Goal: Task Accomplishment & Management: Manage account settings

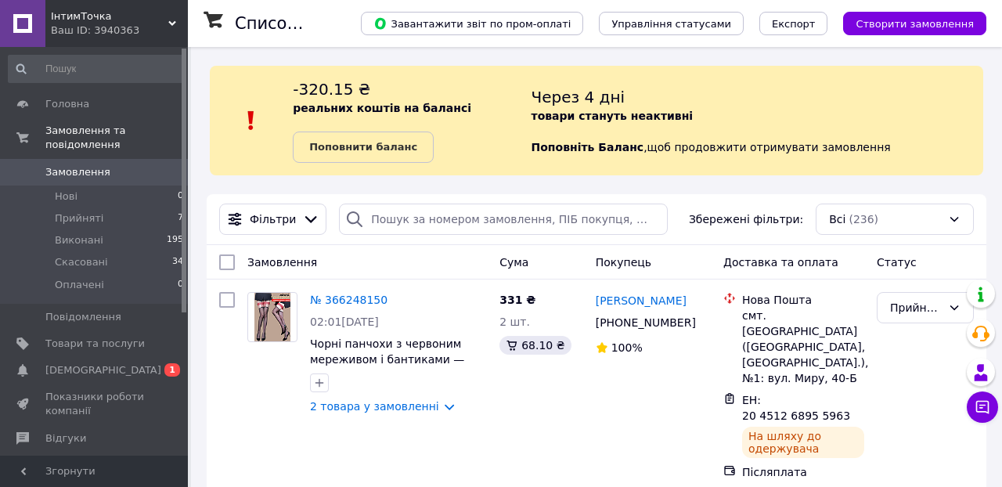
click at [55, 12] on span "ІнтимТочка" at bounding box center [109, 16] width 117 height 14
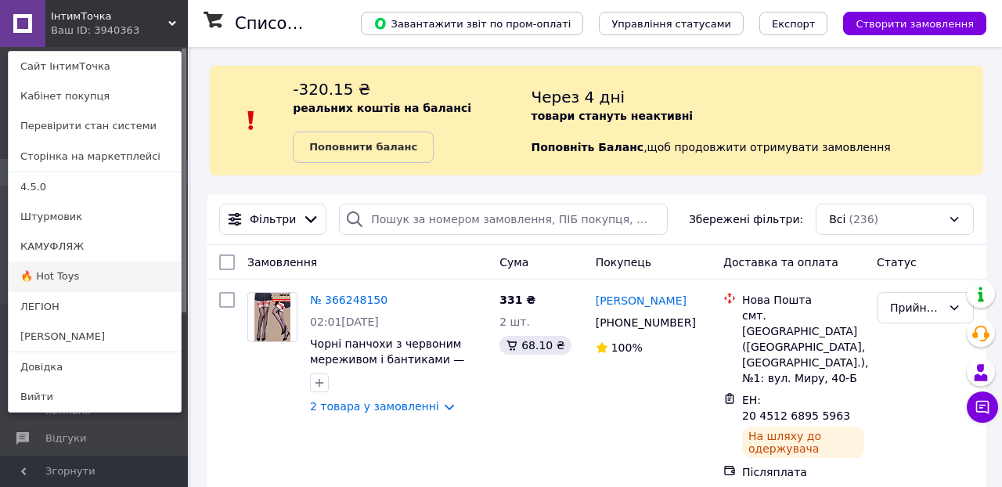
click at [67, 279] on link "🔥 Hot Toys" at bounding box center [95, 276] width 172 height 30
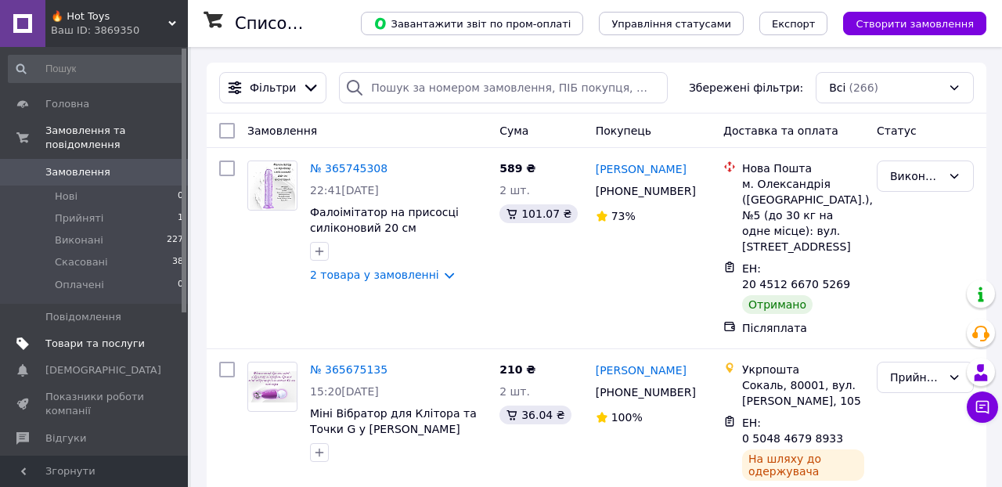
click at [113, 339] on span "Товари та послуги" at bounding box center [94, 344] width 99 height 14
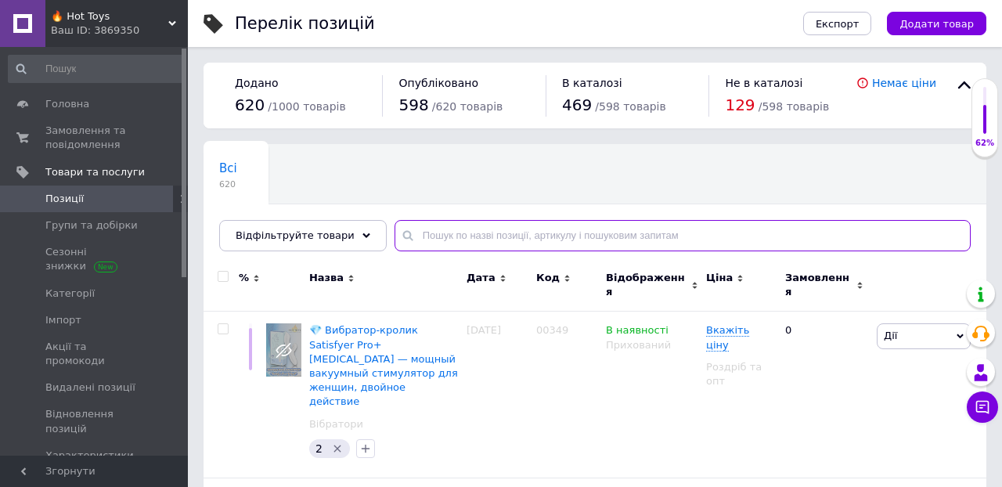
click at [528, 239] on input "text" at bounding box center [682, 235] width 576 height 31
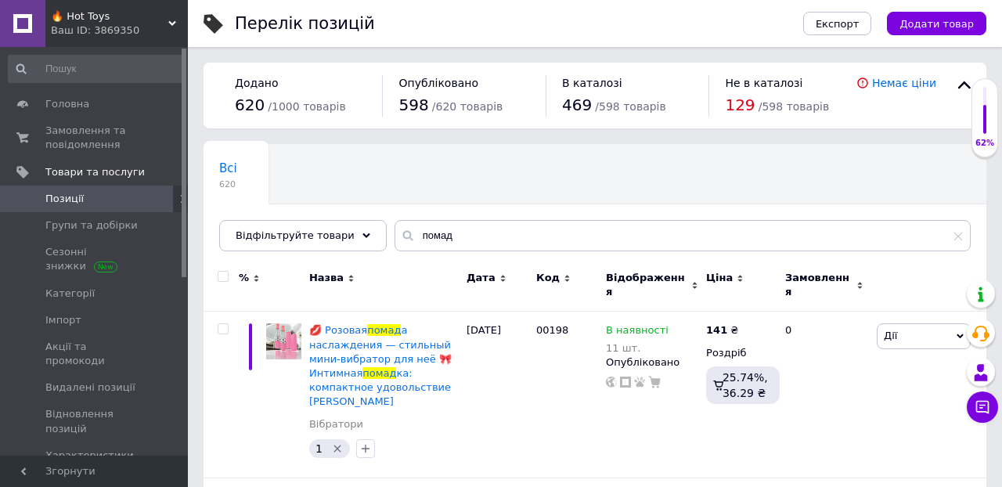
click at [611, 182] on div "Всі 620 Ok Відфільтровано... Зберегти" at bounding box center [594, 205] width 783 height 129
click at [476, 240] on input "помад" at bounding box center [682, 235] width 576 height 31
click at [476, 239] on input "помад" at bounding box center [682, 235] width 576 height 31
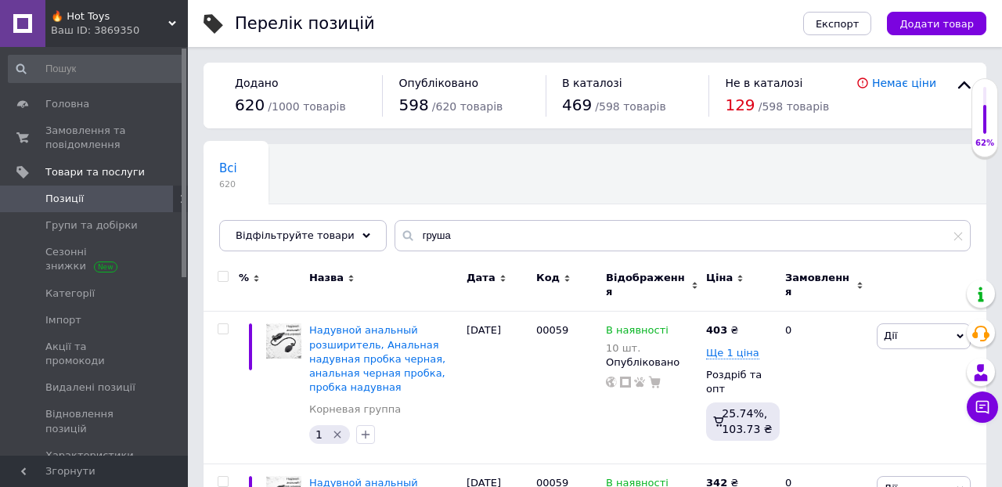
click at [571, 159] on div "Всі 620 Ok Відфільтровано... Зберегти" at bounding box center [594, 205] width 783 height 129
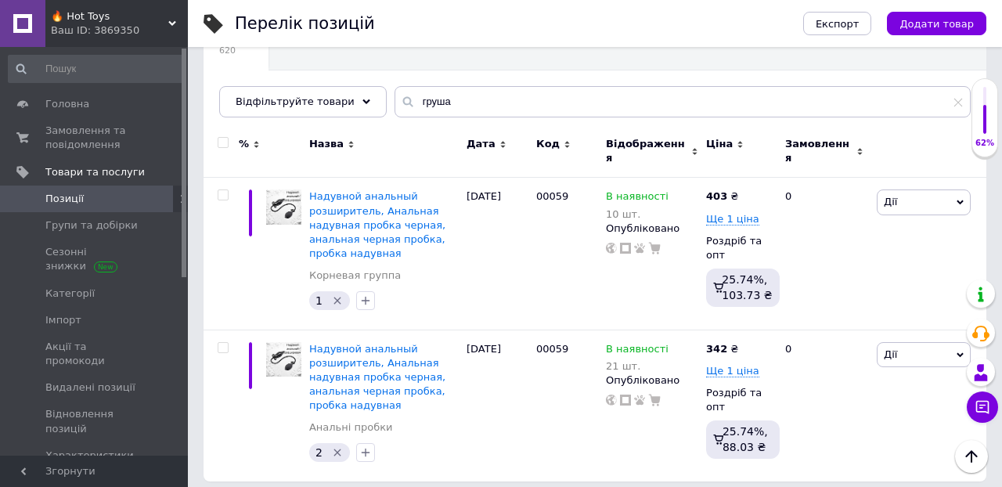
scroll to position [133, 0]
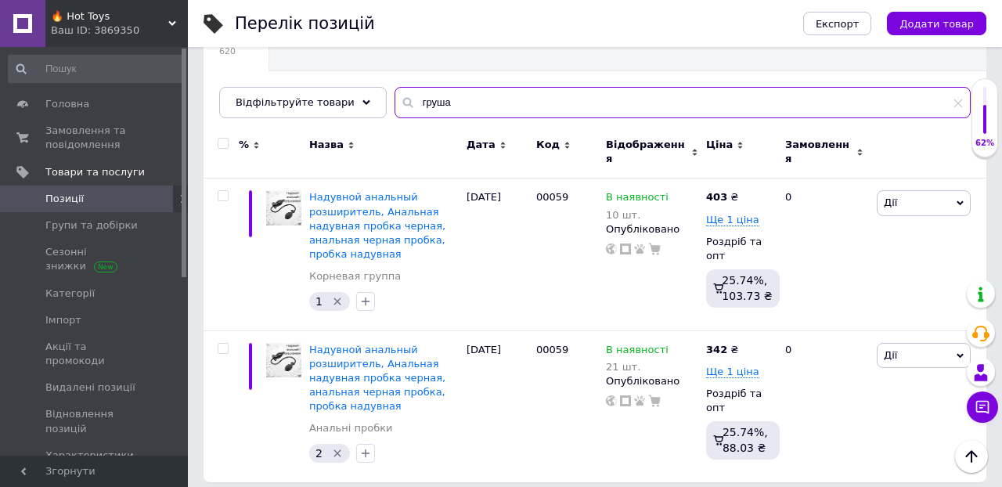
click at [434, 100] on input "груша" at bounding box center [682, 102] width 576 height 31
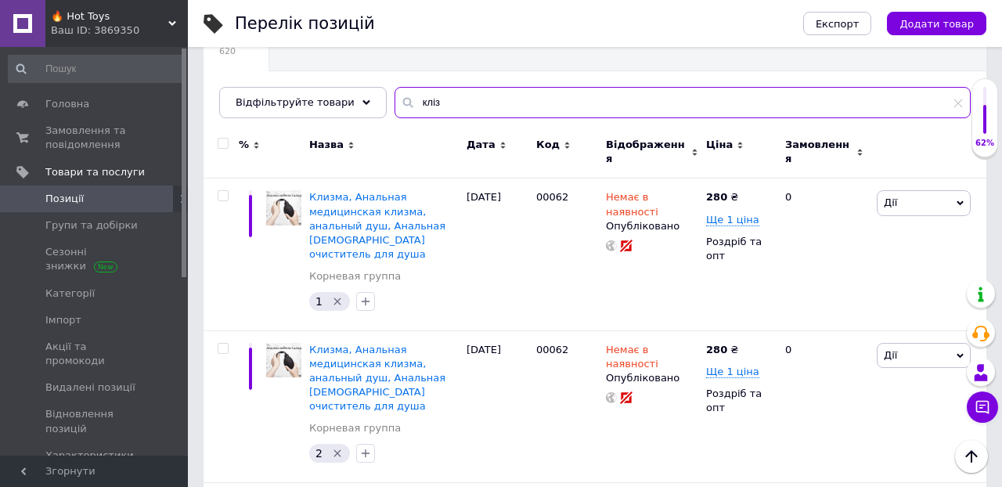
type input "кліз"
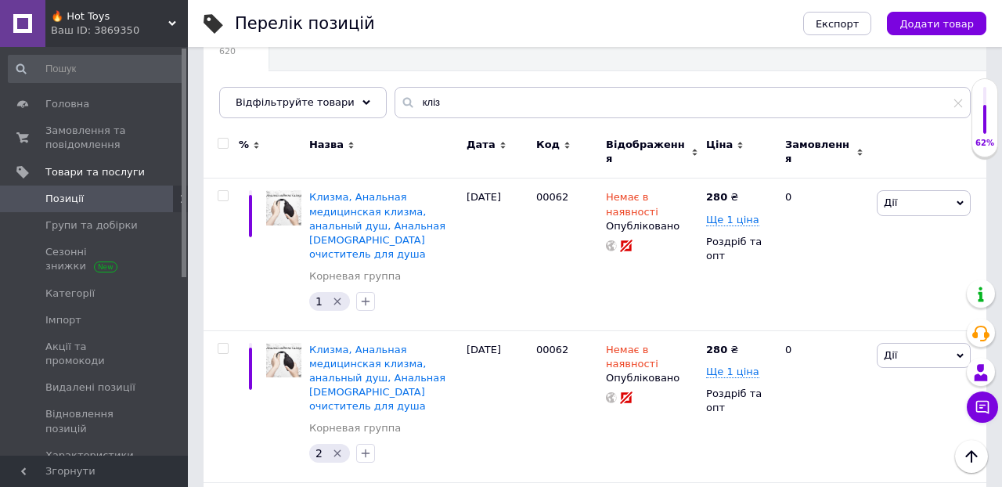
click at [578, 66] on div "Всі 620 Ok Відфільтровано... Зберегти" at bounding box center [594, 72] width 783 height 129
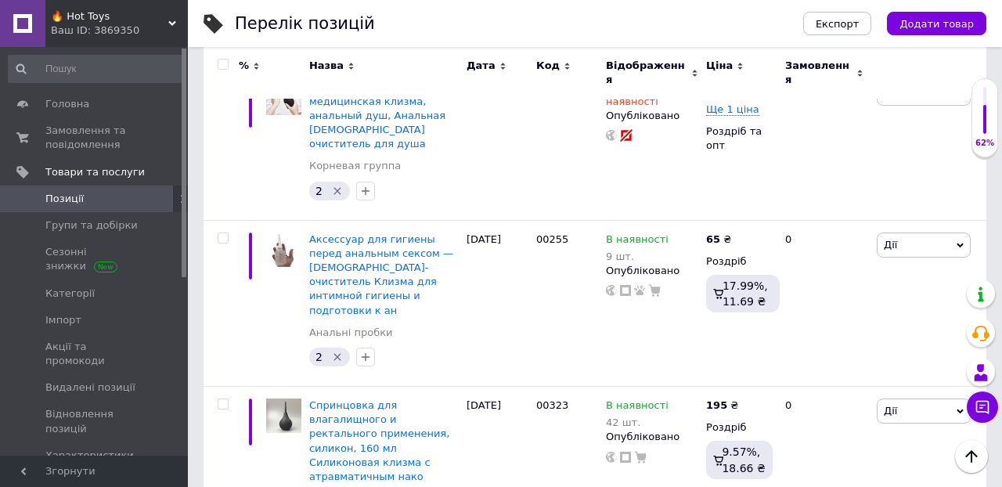
scroll to position [393, 0]
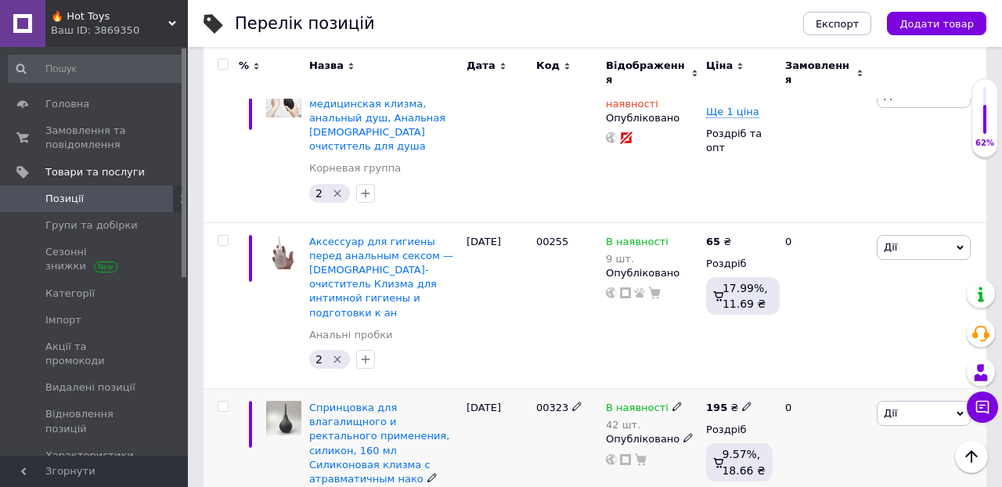
click at [225, 401] on input "checkbox" at bounding box center [223, 406] width 10 height 10
checkbox input "true"
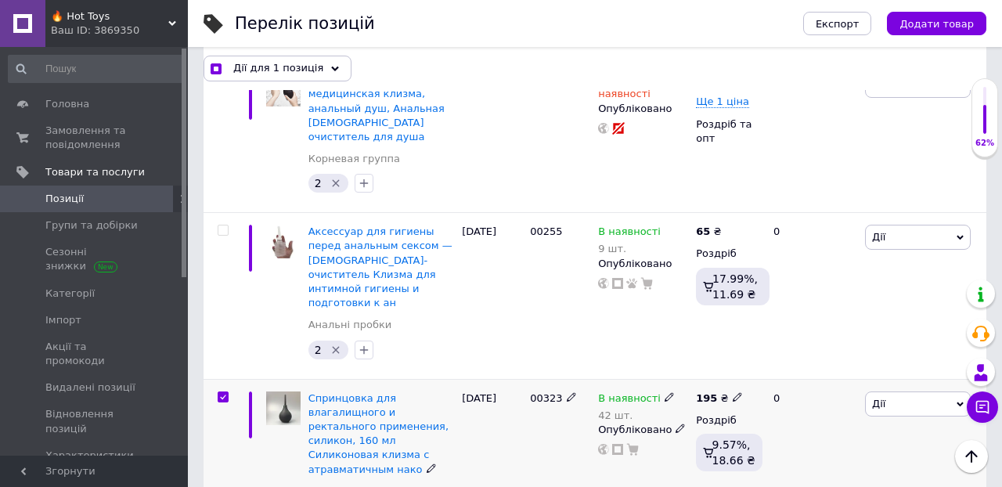
click at [664, 392] on use at bounding box center [668, 396] width 9 height 9
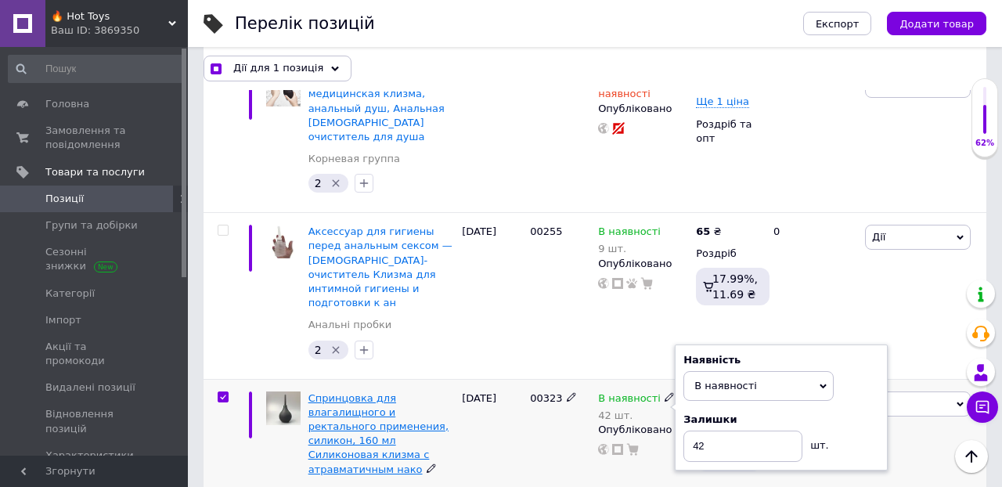
click at [337, 392] on span "Спринцовка для влагалищного и ректального применения, силикон, 160 мл Силиконов…" at bounding box center [378, 433] width 140 height 83
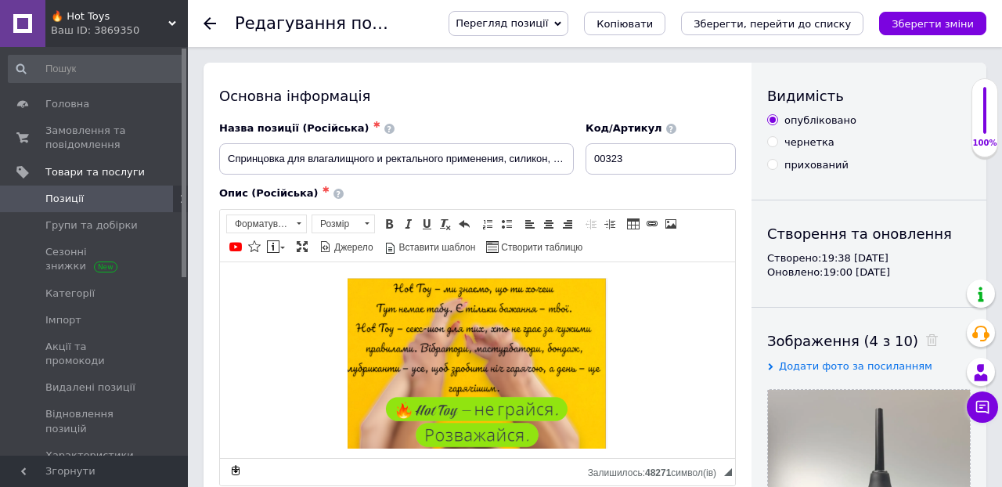
click at [727, 188] on div "Опис (Російська) ✱" at bounding box center [477, 193] width 517 height 14
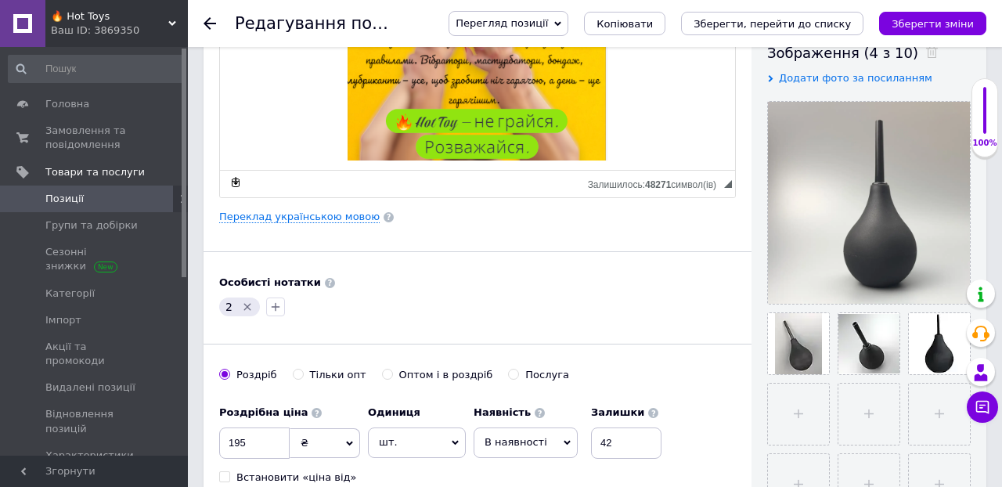
scroll to position [362, 0]
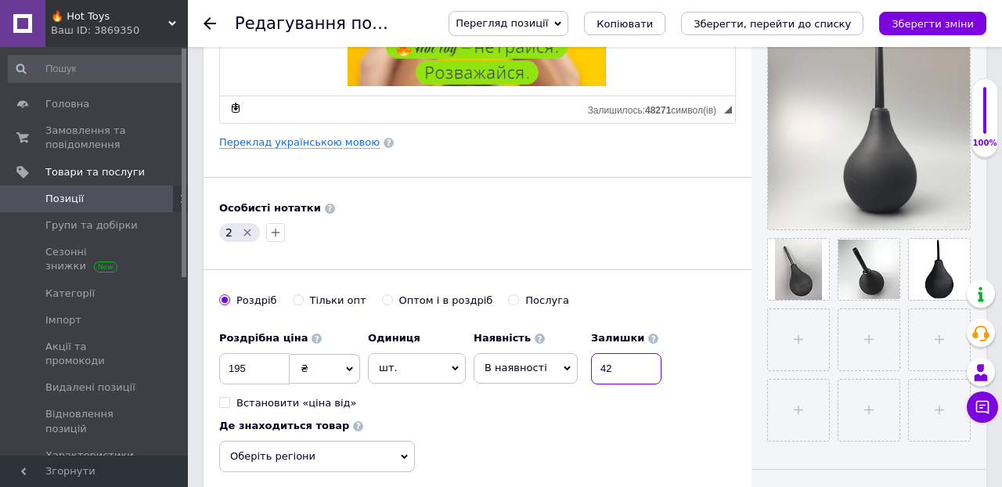
click at [621, 374] on input "42" at bounding box center [626, 368] width 70 height 31
type input "4"
click at [516, 360] on span "В наявності" at bounding box center [525, 368] width 104 height 30
click at [527, 398] on li "Немає в наявності" at bounding box center [525, 408] width 103 height 36
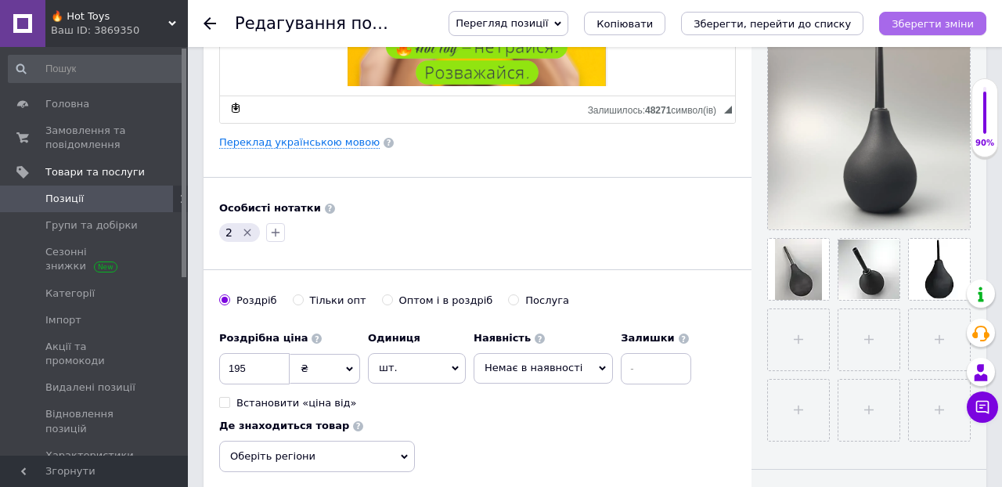
click at [911, 25] on icon "Зберегти зміни" at bounding box center [932, 24] width 82 height 12
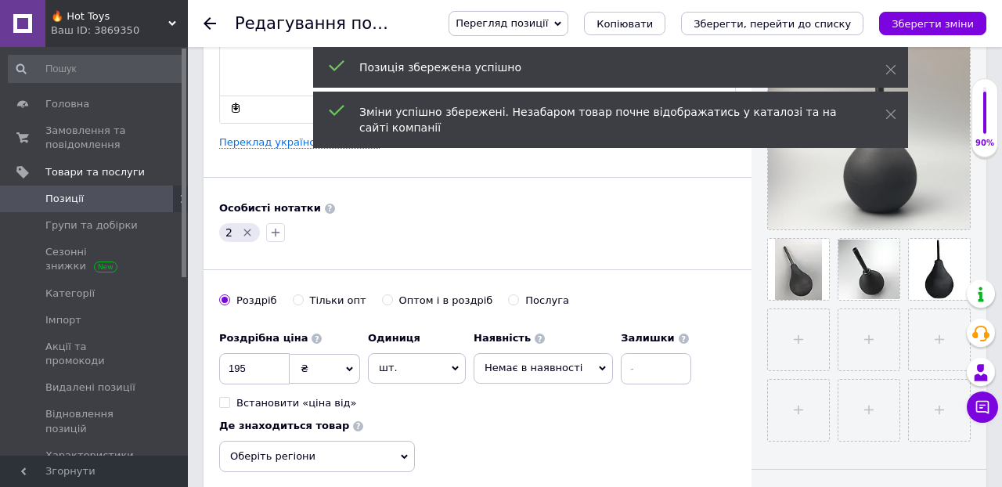
click at [210, 26] on icon at bounding box center [209, 23] width 13 height 13
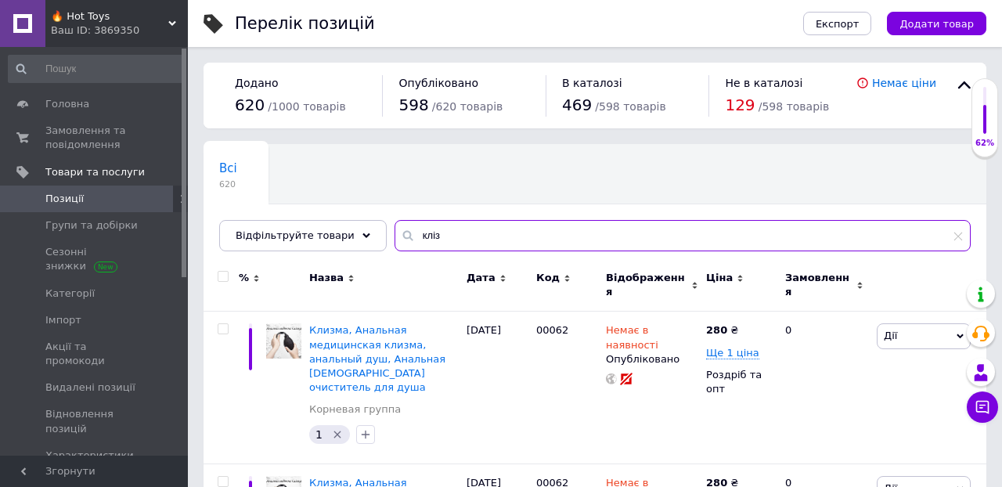
click at [440, 236] on input "кліз" at bounding box center [682, 235] width 576 height 31
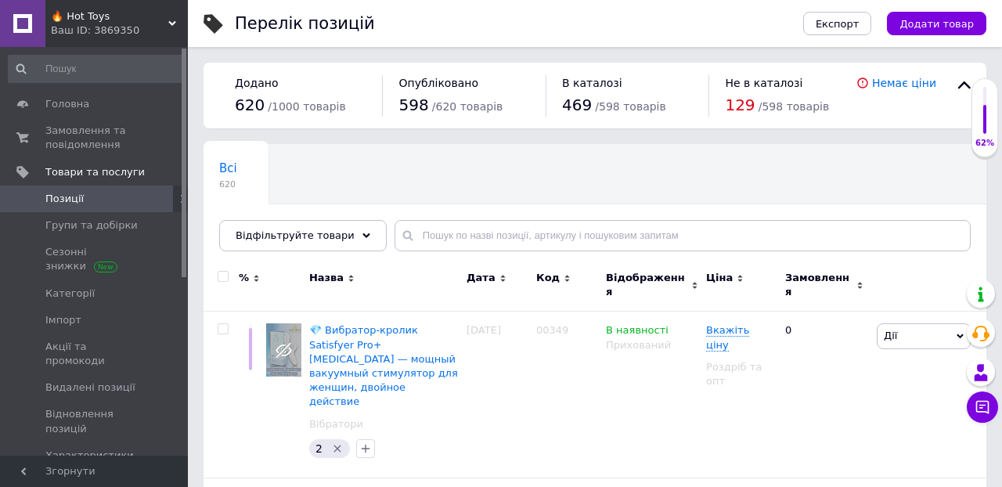
click at [564, 280] on use at bounding box center [566, 278] width 5 height 7
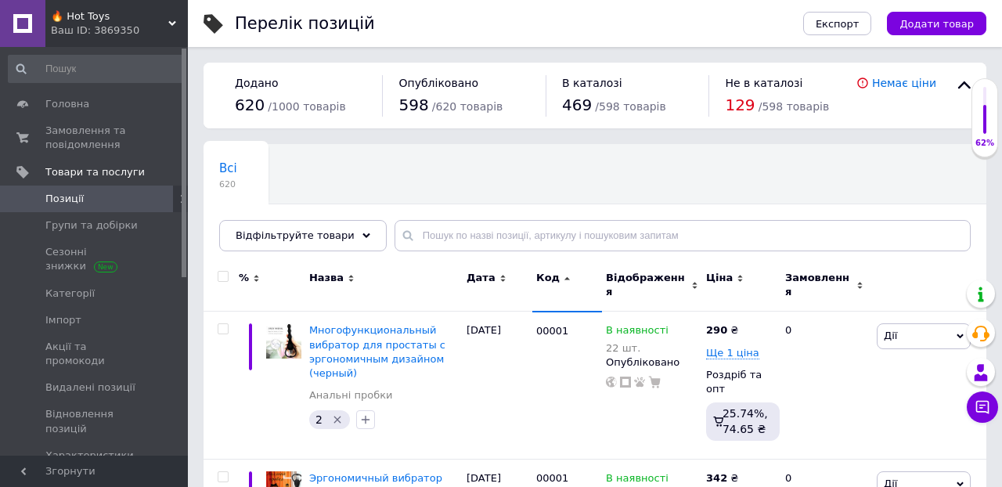
click at [564, 280] on icon at bounding box center [567, 278] width 7 height 7
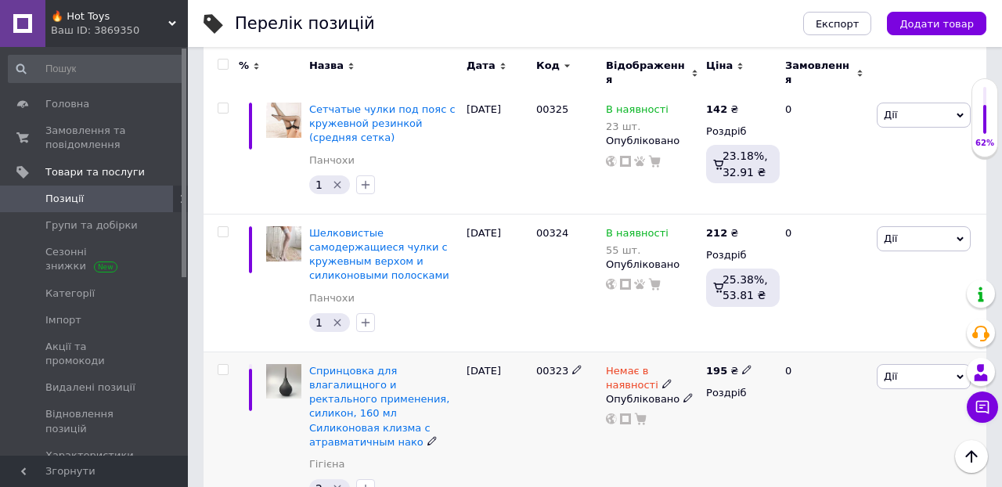
scroll to position [3637, 0]
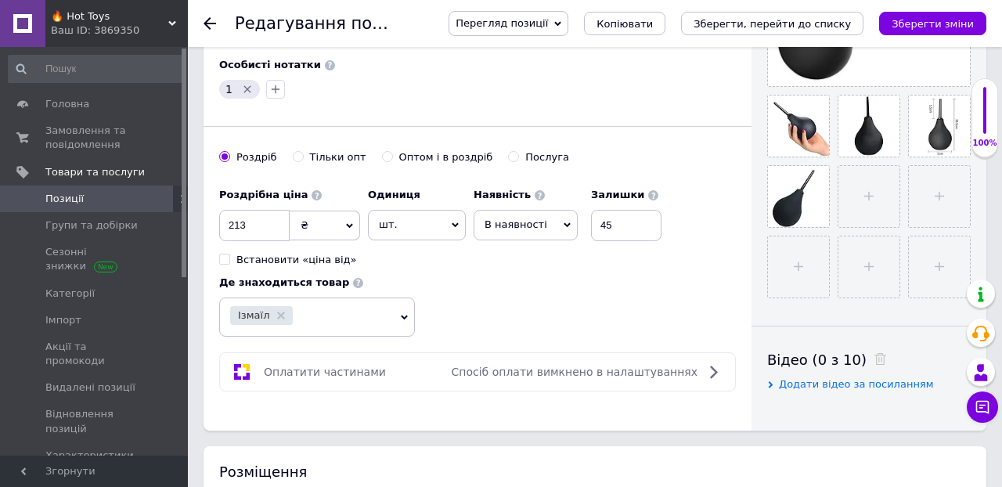
scroll to position [579, 0]
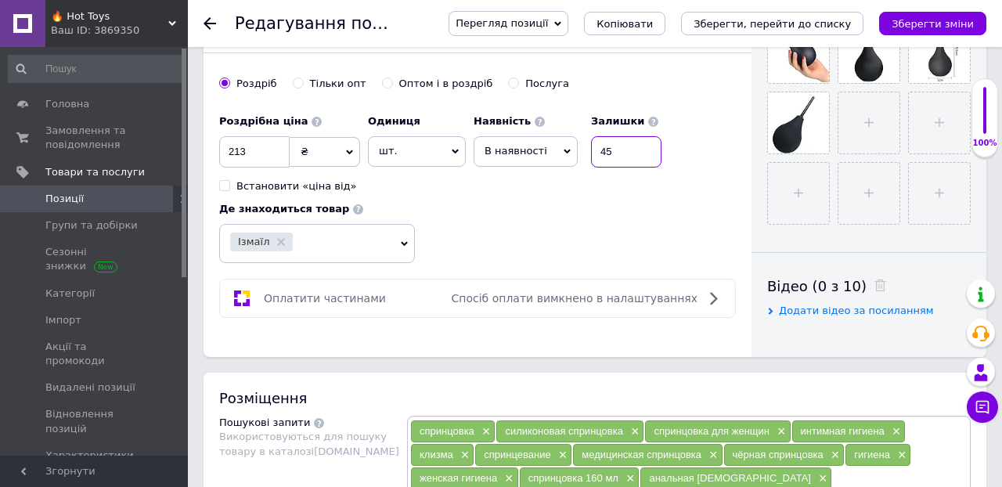
click at [639, 155] on input "45" at bounding box center [626, 151] width 70 height 31
type input "4"
click at [530, 146] on span "В наявності" at bounding box center [515, 151] width 63 height 12
click at [529, 185] on li "Немає в наявності" at bounding box center [525, 191] width 103 height 36
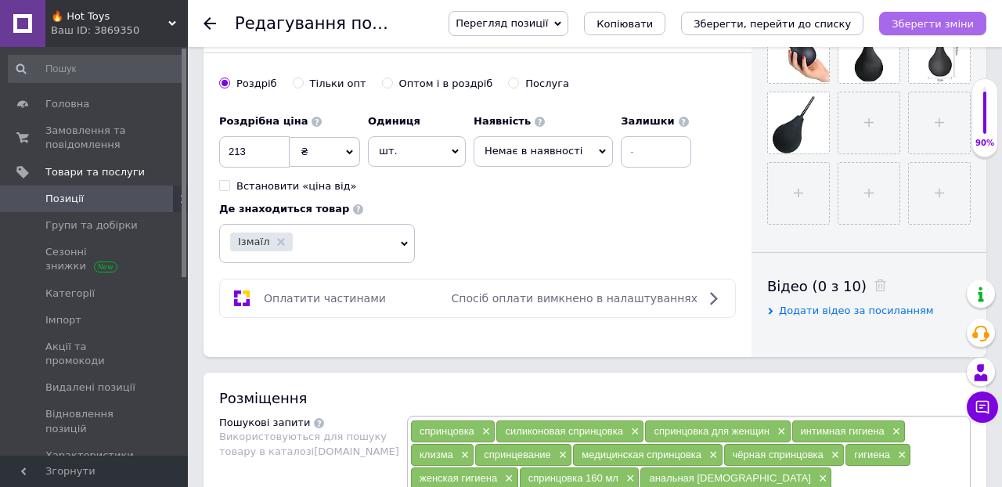
click at [924, 31] on button "Зберегти зміни" at bounding box center [932, 23] width 107 height 23
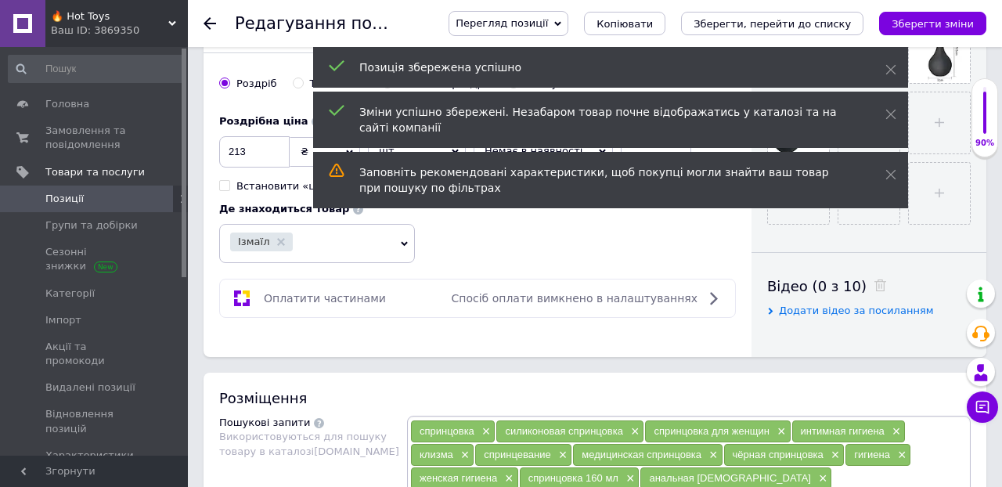
click at [97, 20] on span "🔥 Hot Toys" at bounding box center [109, 16] width 117 height 14
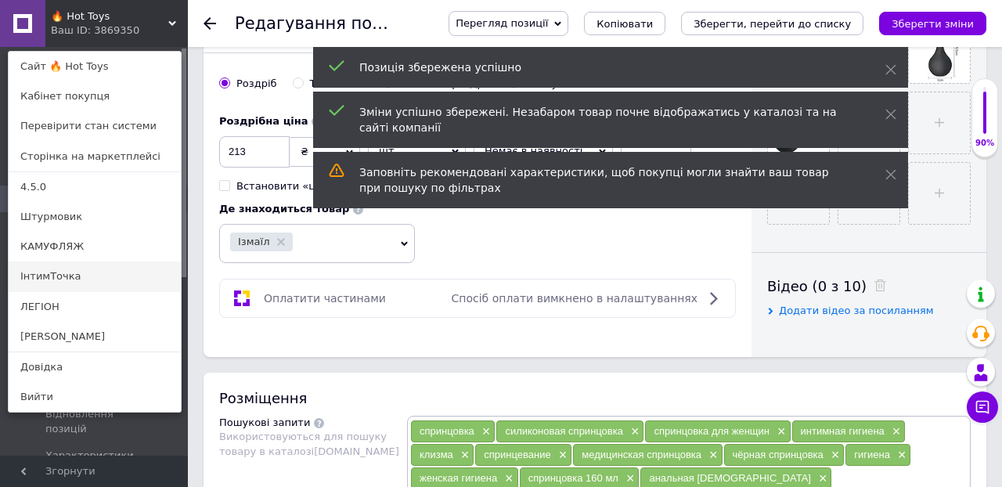
click at [67, 273] on link "ІнтимТочка" at bounding box center [95, 276] width 172 height 30
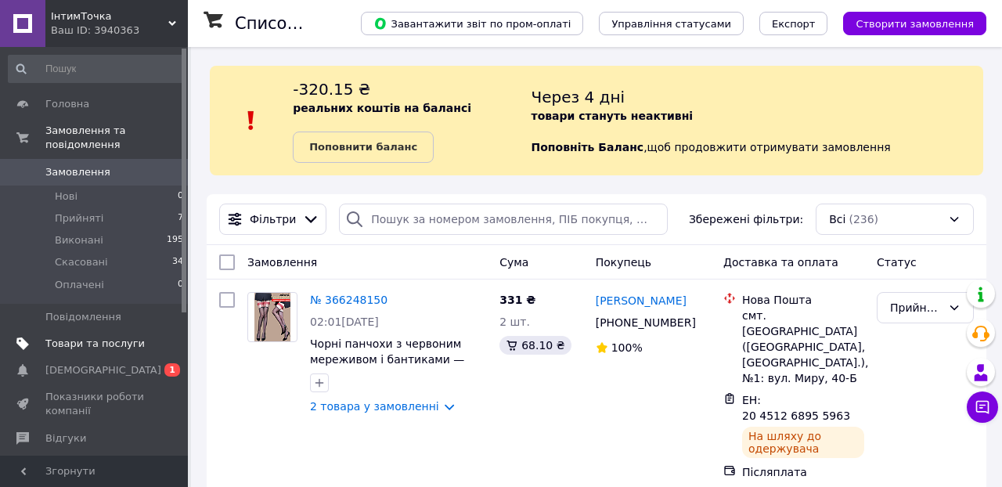
click at [124, 343] on span "Товари та послуги" at bounding box center [94, 344] width 99 height 14
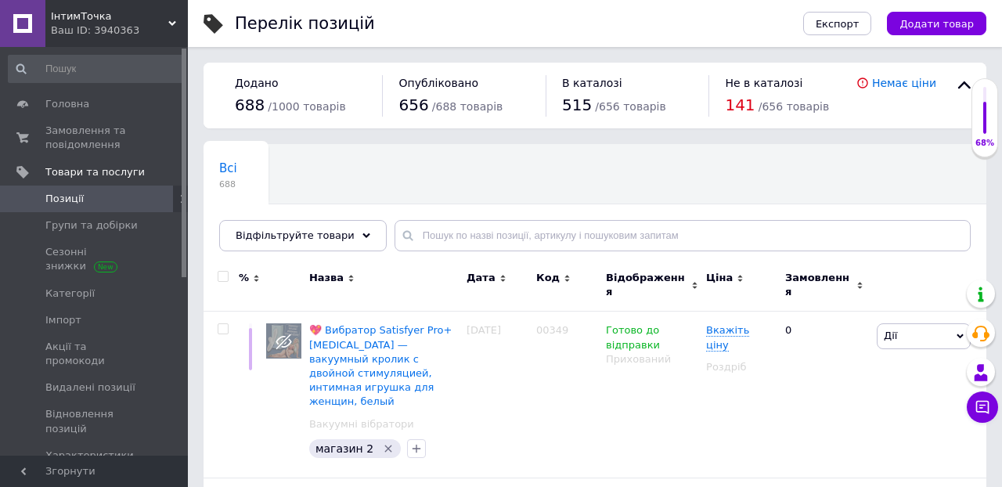
click at [564, 279] on use at bounding box center [566, 278] width 5 height 7
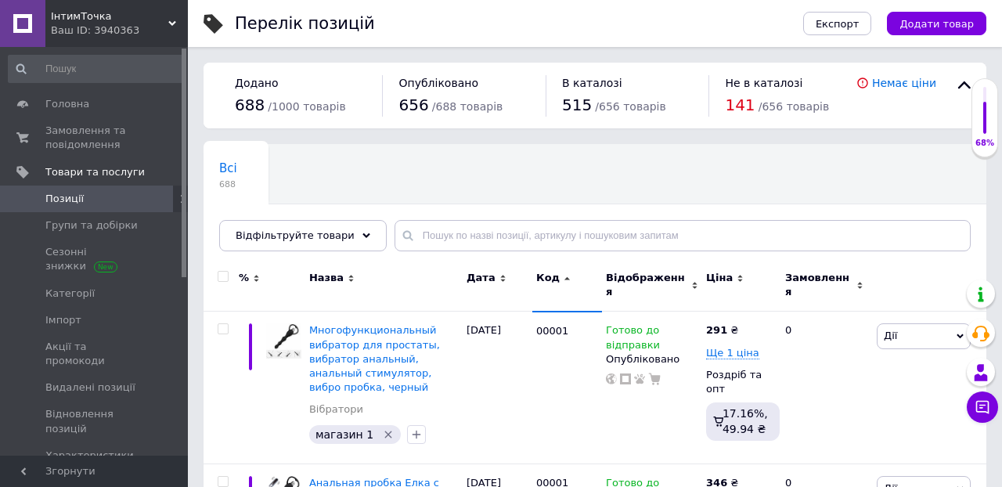
click at [564, 279] on use at bounding box center [566, 277] width 5 height 3
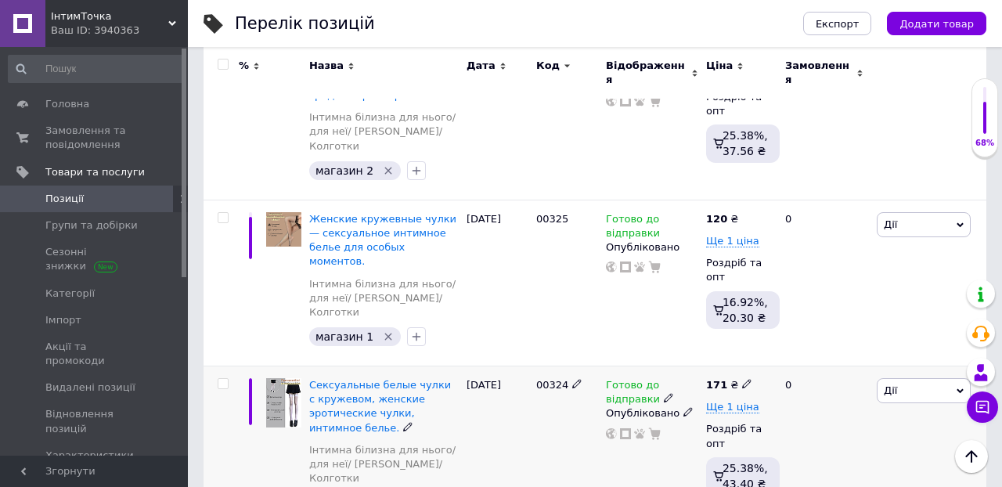
scroll to position [6371, 0]
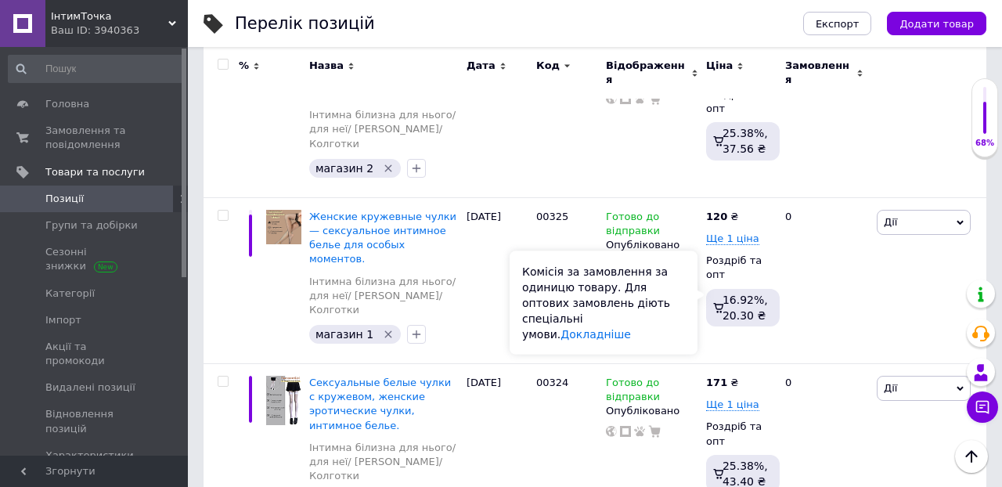
click at [640, 282] on div "Комісія за замовлення за одиницю товару. Для оптових замовлень діють спеціальні…" at bounding box center [604, 302] width 188 height 103
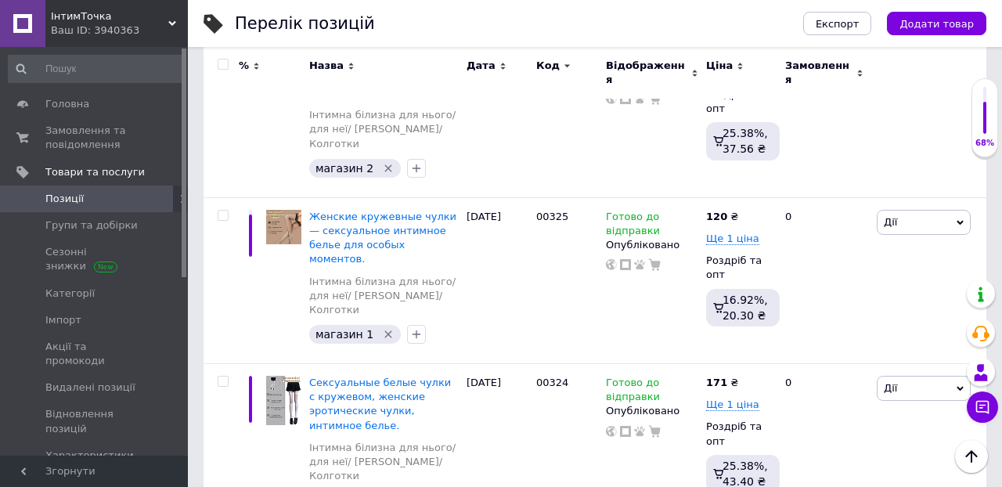
click at [102, 143] on span "Замовлення та повідомлення" at bounding box center [94, 138] width 99 height 28
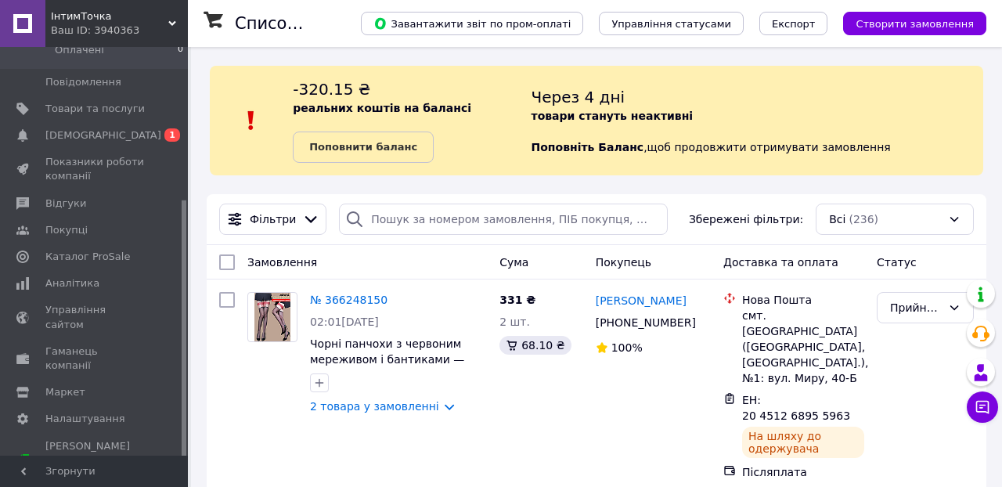
scroll to position [221, 0]
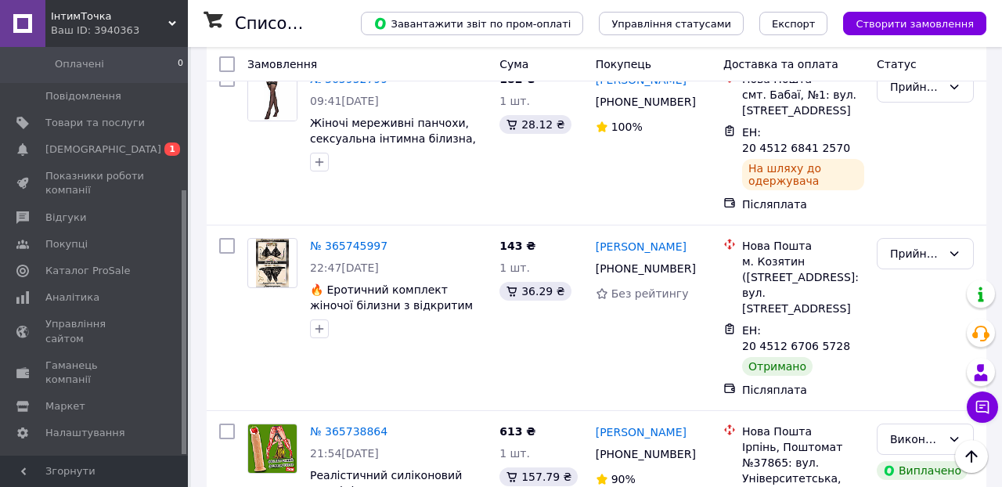
scroll to position [1476, 0]
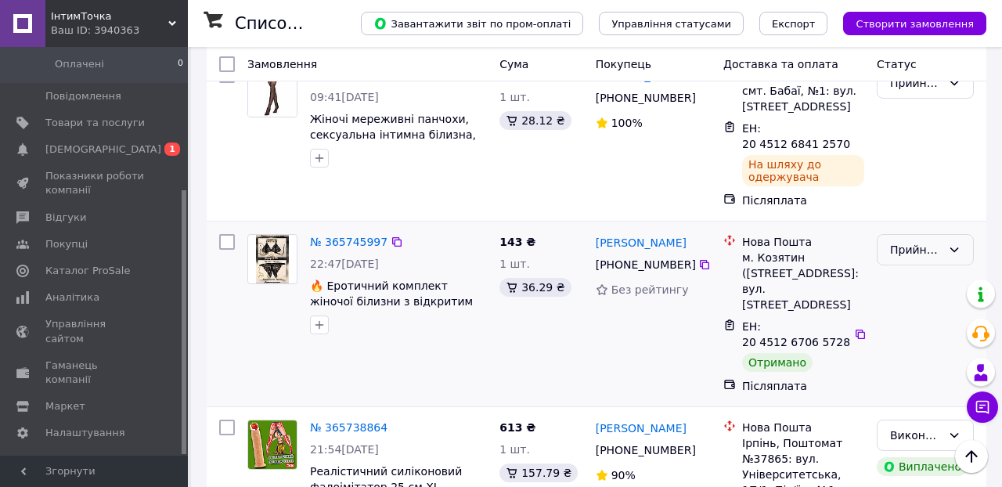
click at [922, 241] on div "Прийнято" at bounding box center [916, 249] width 52 height 17
click at [920, 263] on li "Виконано" at bounding box center [924, 268] width 95 height 28
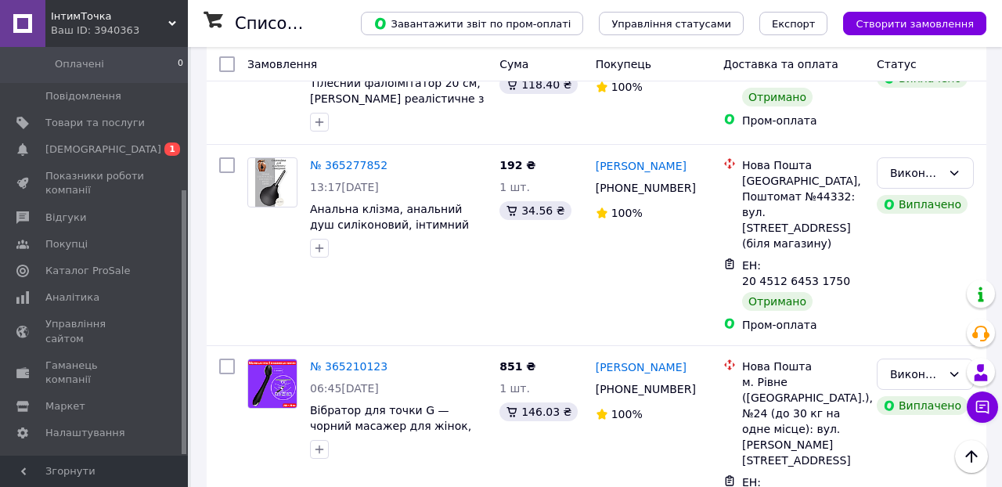
scroll to position [2627, 0]
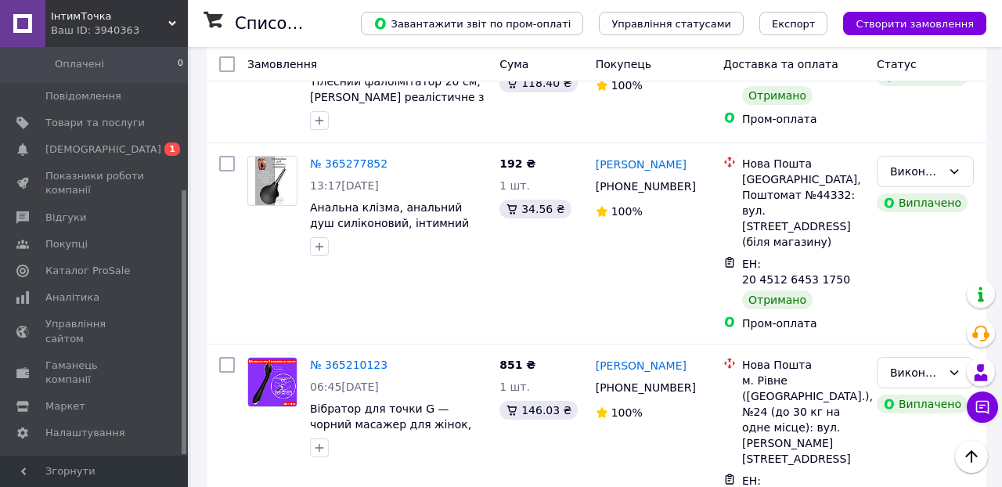
click at [95, 13] on span "ІнтимТочка" at bounding box center [109, 16] width 117 height 14
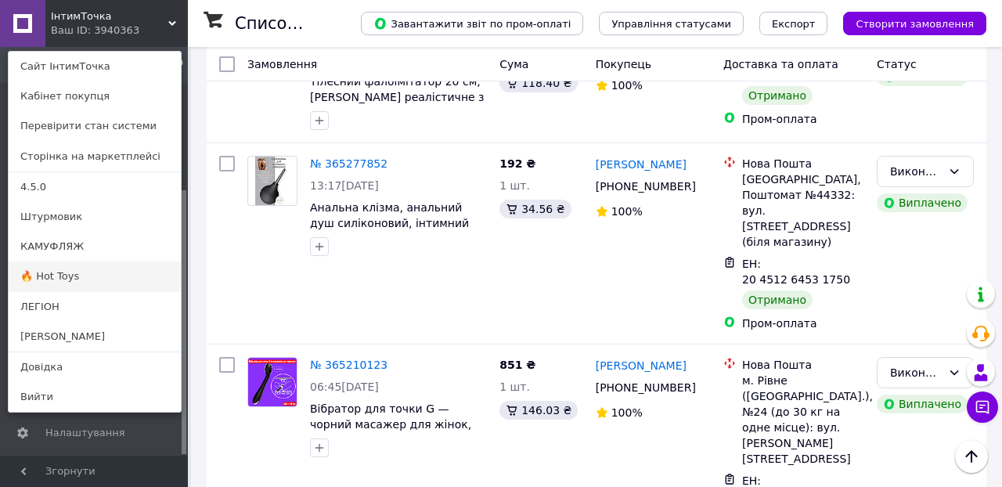
click at [74, 275] on link "🔥 Hot Toys" at bounding box center [95, 276] width 172 height 30
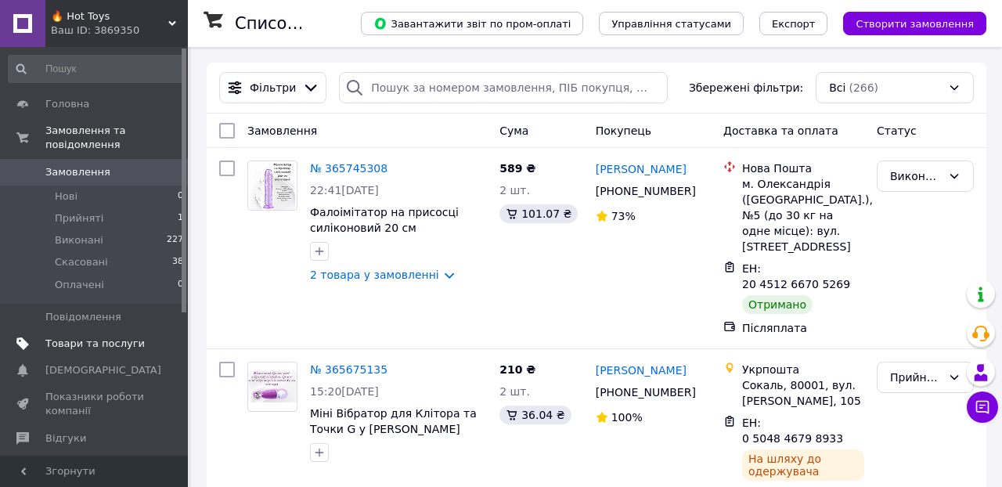
click at [117, 337] on span "Товари та послуги" at bounding box center [94, 344] width 99 height 14
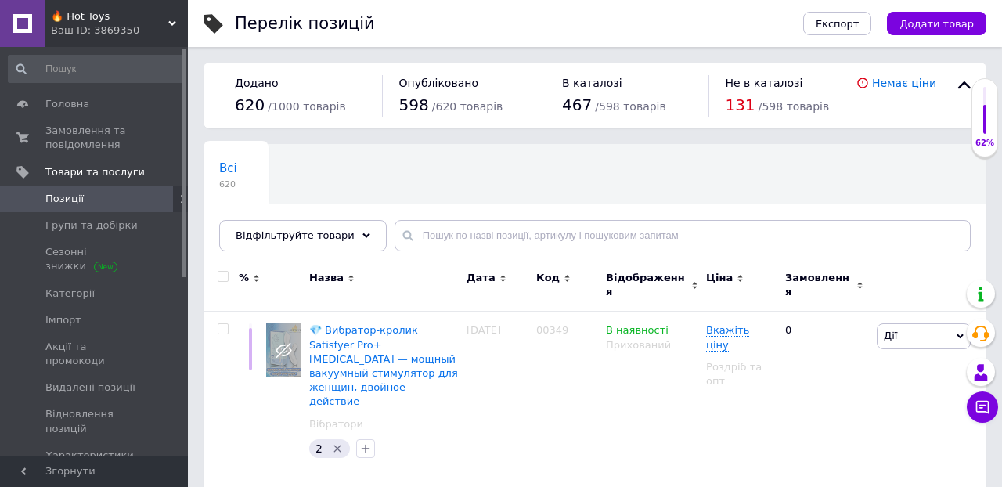
click at [564, 279] on icon at bounding box center [567, 278] width 7 height 7
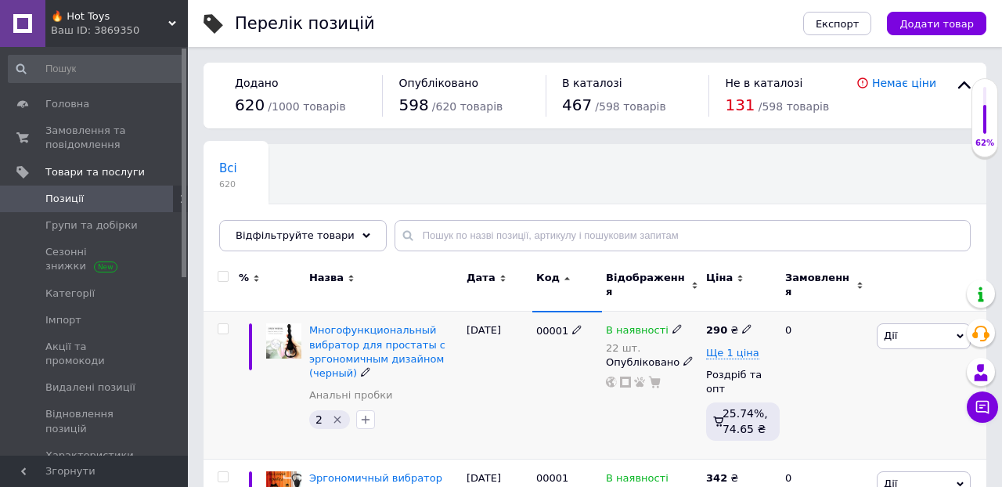
click at [745, 324] on icon at bounding box center [746, 328] width 9 height 9
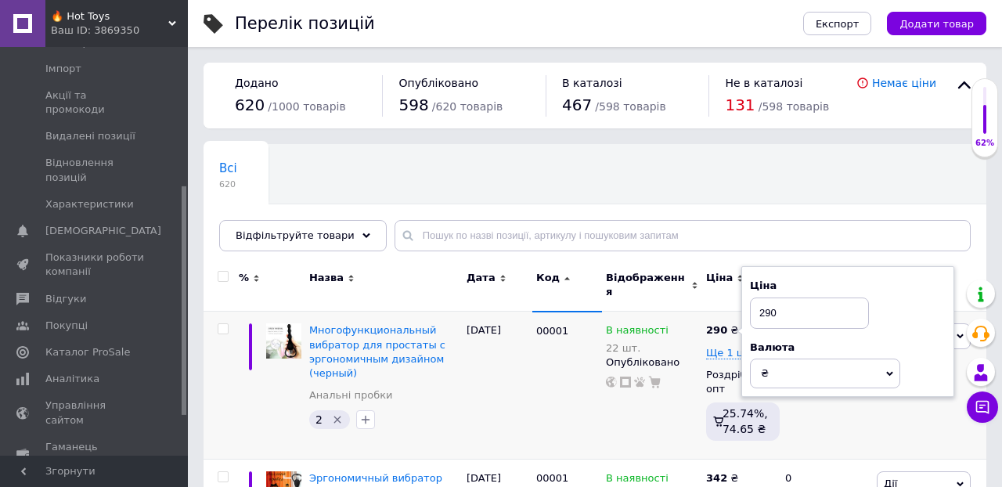
scroll to position [269, 0]
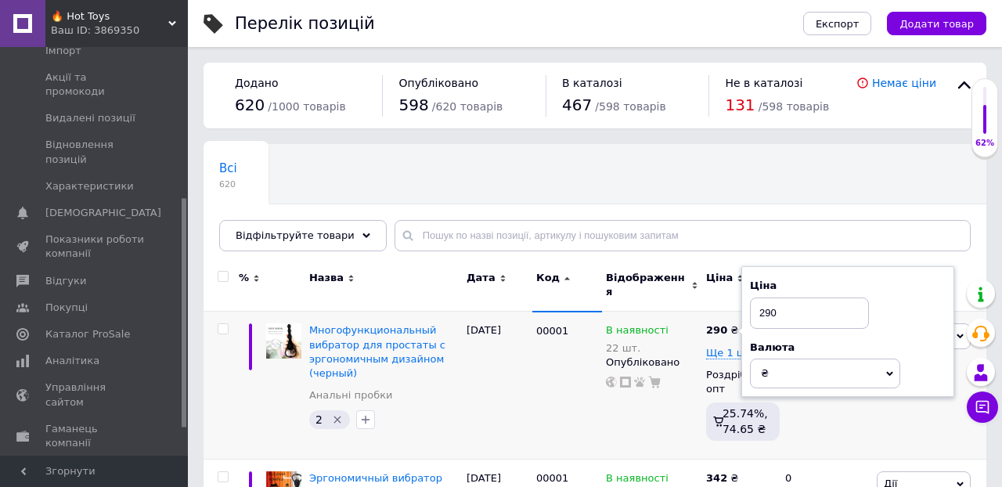
drag, startPoint x: 185, startPoint y: 179, endPoint x: 182, endPoint y: 324, distance: 144.8
click at [183, 329] on div at bounding box center [184, 312] width 5 height 229
click at [86, 327] on span "Каталог ProSale" at bounding box center [87, 334] width 85 height 14
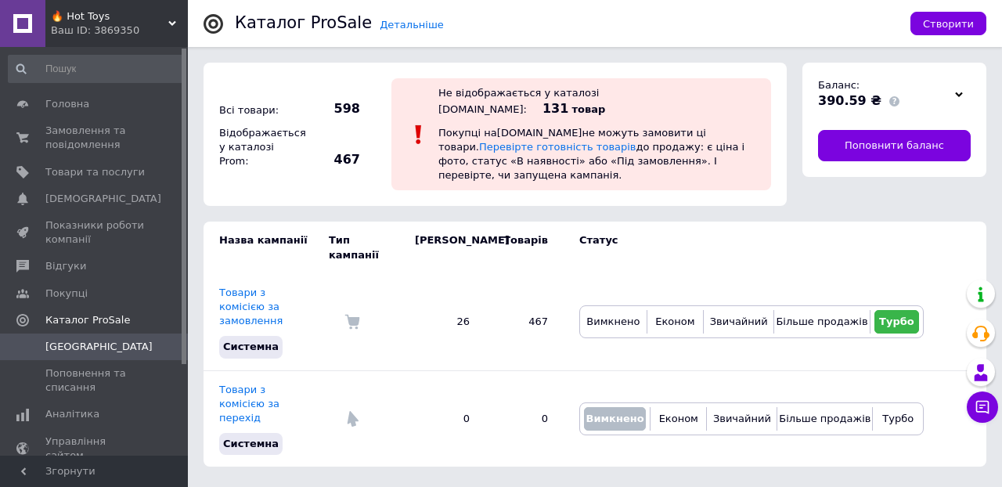
drag, startPoint x: 184, startPoint y: 102, endPoint x: 196, endPoint y: 27, distance: 76.0
click at [193, 29] on div "🔥 Hot Toys Ваш ID: 3869350 Сайт 🔥 Hot Toys Кабінет покупця Перевірити стан сист…" at bounding box center [501, 241] width 1002 height 482
click at [89, 132] on span "Замовлення та повідомлення" at bounding box center [94, 138] width 99 height 28
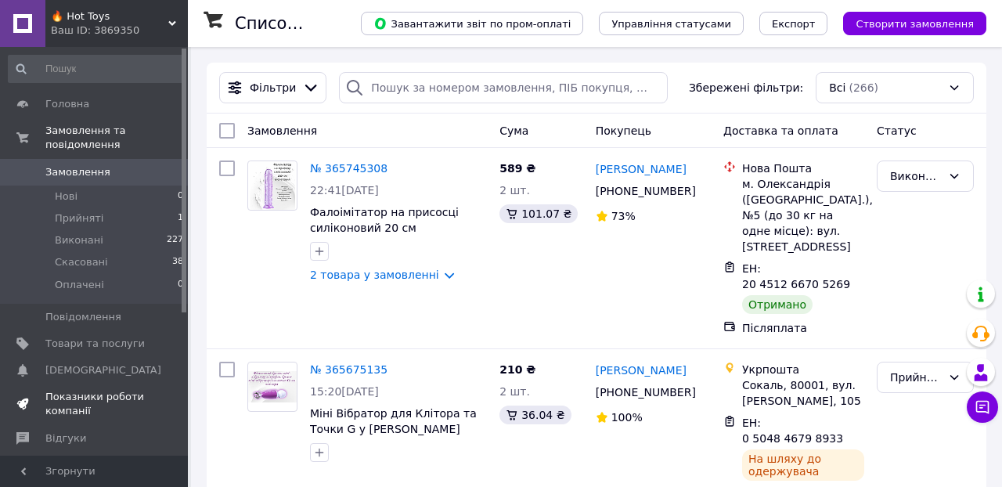
click at [85, 393] on span "Показники роботи компанії" at bounding box center [94, 404] width 99 height 28
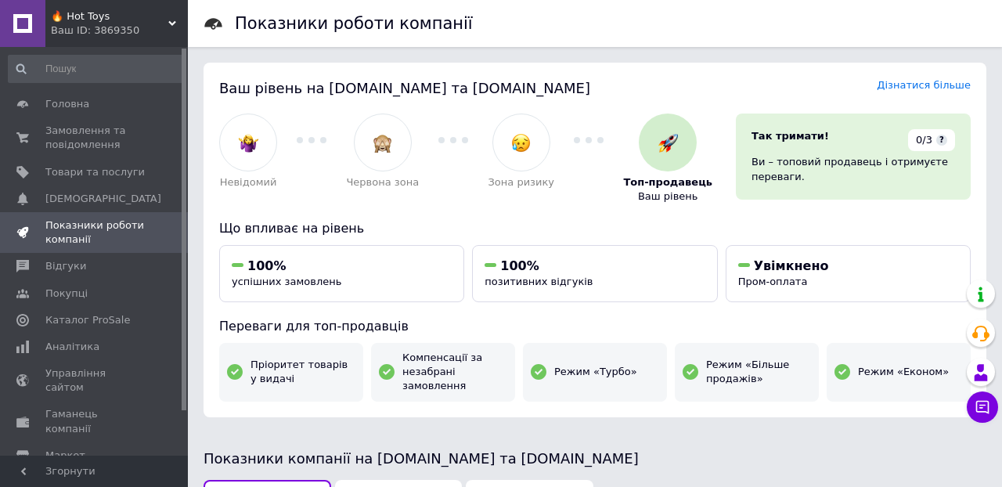
click at [752, 232] on div "Ваш рівень на Prom.ua та Bigl.ua Дізнатися більше Невідомий Червона зона Зона р…" at bounding box center [594, 240] width 783 height 355
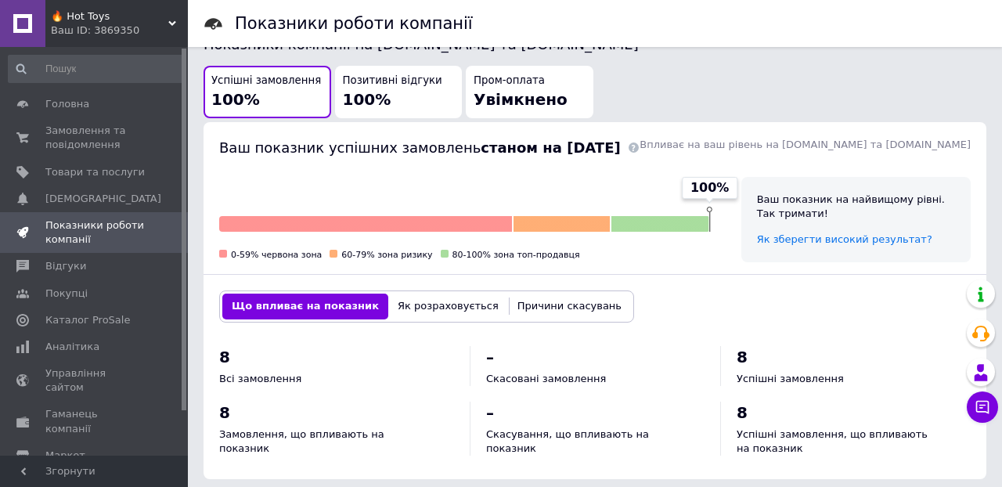
scroll to position [416, 0]
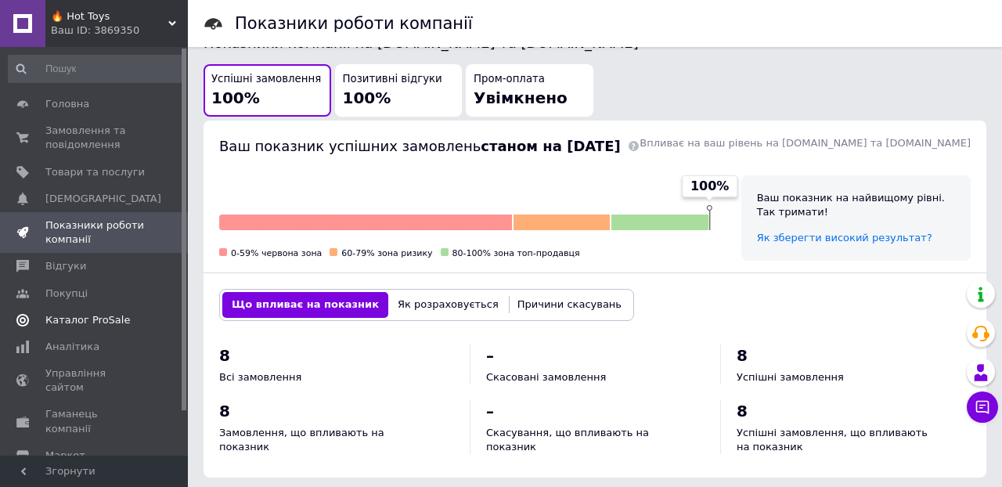
click at [88, 313] on span "Каталог ProSale" at bounding box center [87, 320] width 85 height 14
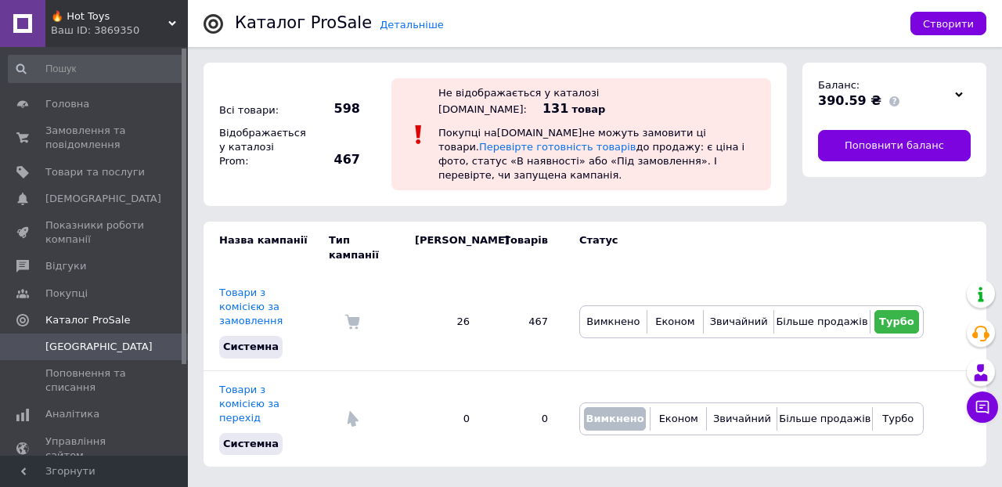
click at [674, 240] on td "Статус" at bounding box center [744, 247] width 360 height 52
click at [99, 167] on span "Товари та послуги" at bounding box center [94, 172] width 99 height 14
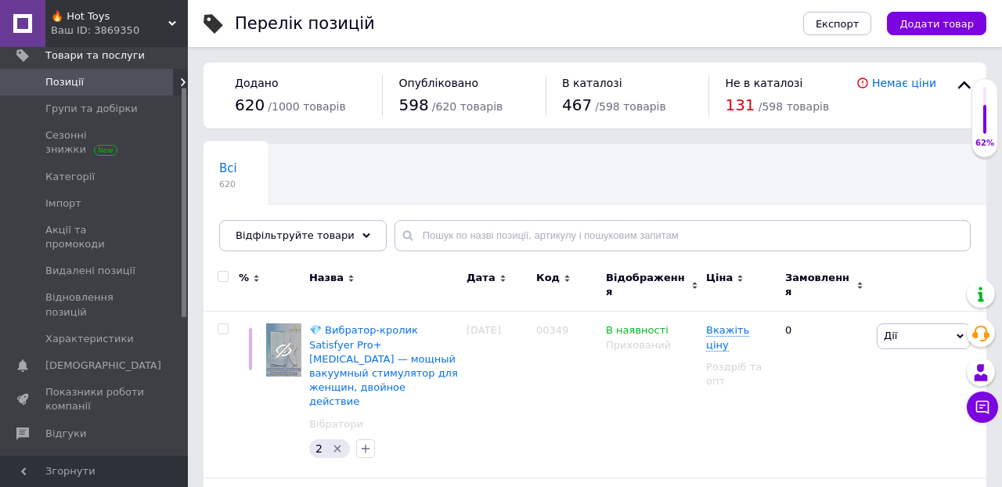
scroll to position [124, 0]
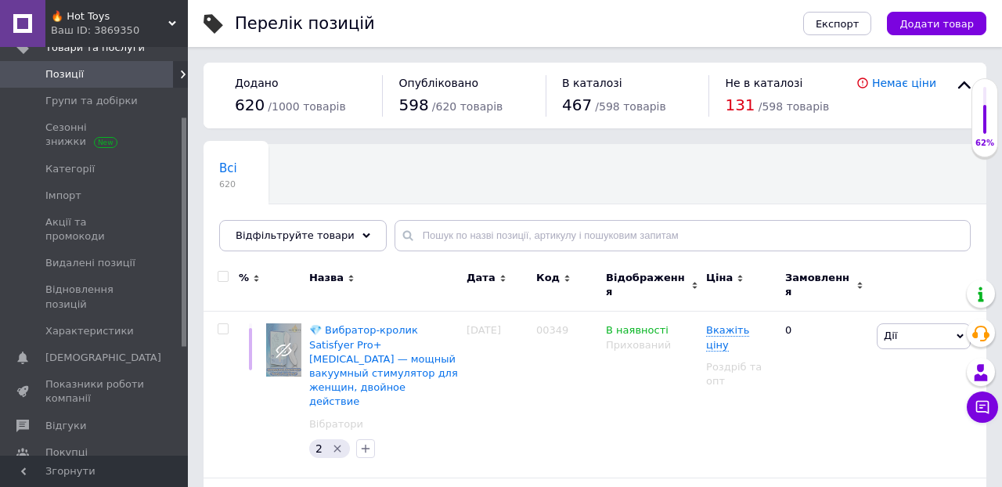
click at [672, 174] on div "Всі 620 Ok Відфільтровано... Зберегти" at bounding box center [594, 205] width 783 height 129
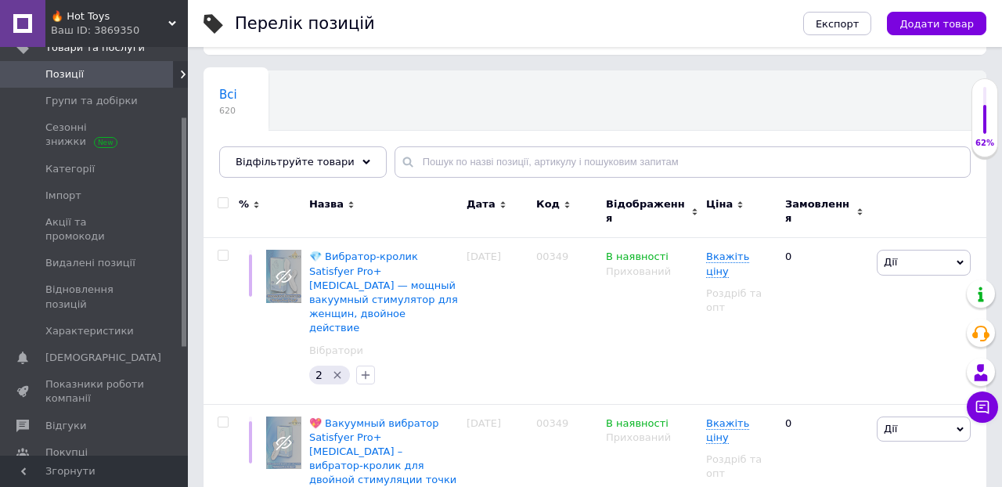
scroll to position [84, 0]
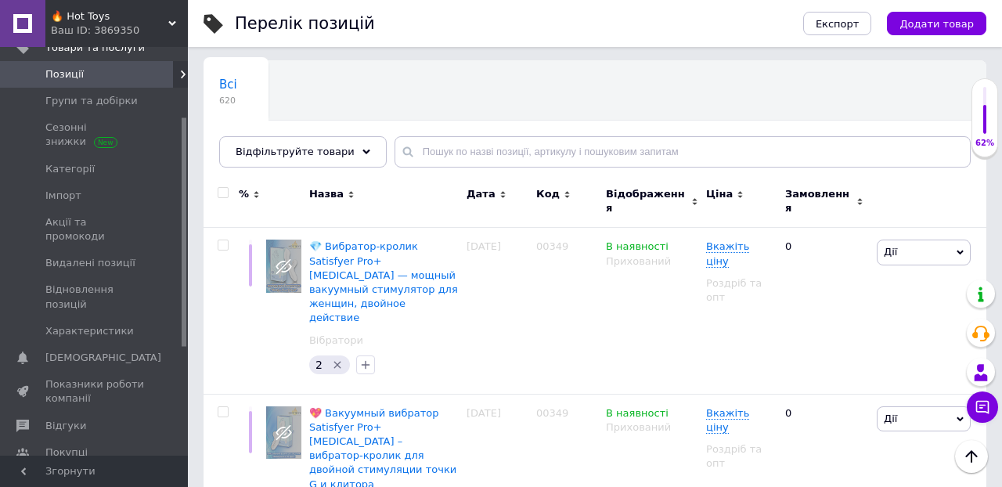
click at [564, 193] on use at bounding box center [566, 194] width 5 height 7
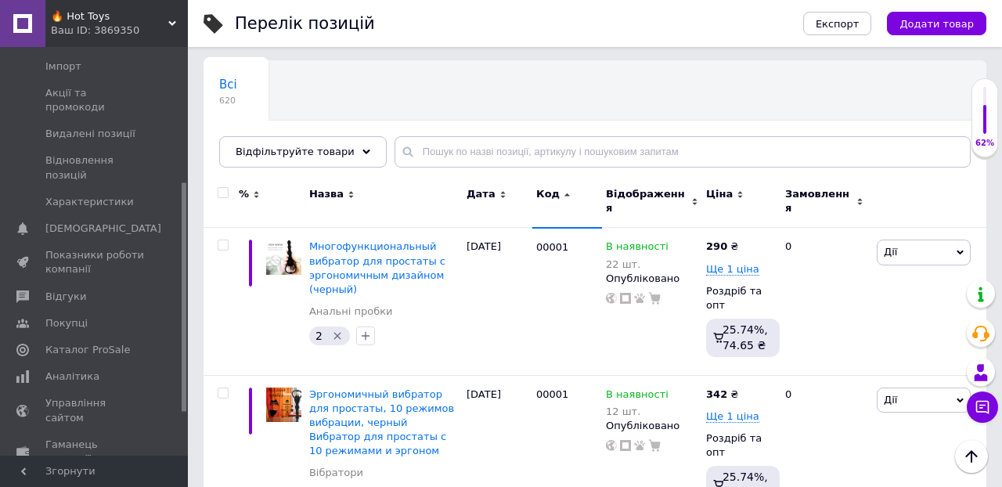
drag, startPoint x: 182, startPoint y: 318, endPoint x: 188, endPoint y: 391, distance: 73.8
click at [110, 340] on span "Каталог ProSale" at bounding box center [87, 347] width 85 height 14
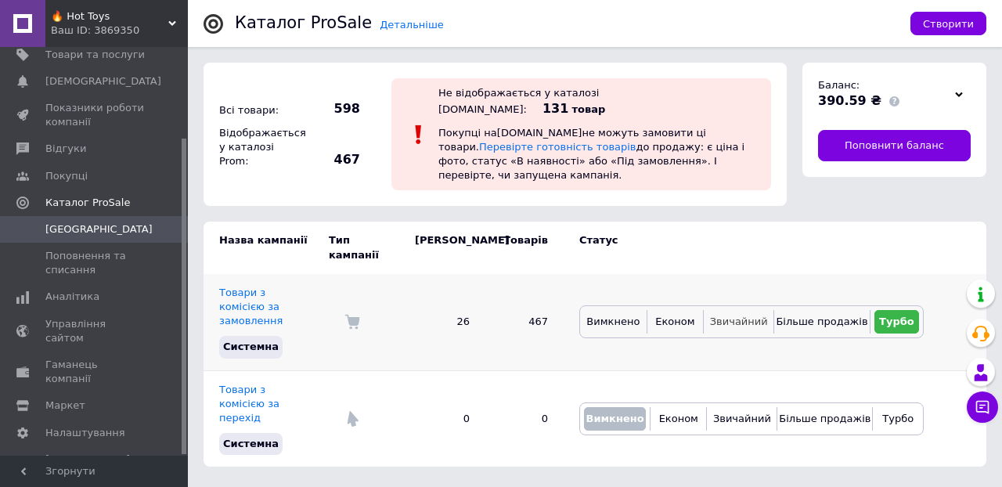
click at [744, 315] on span "Звичайний" at bounding box center [739, 321] width 58 height 12
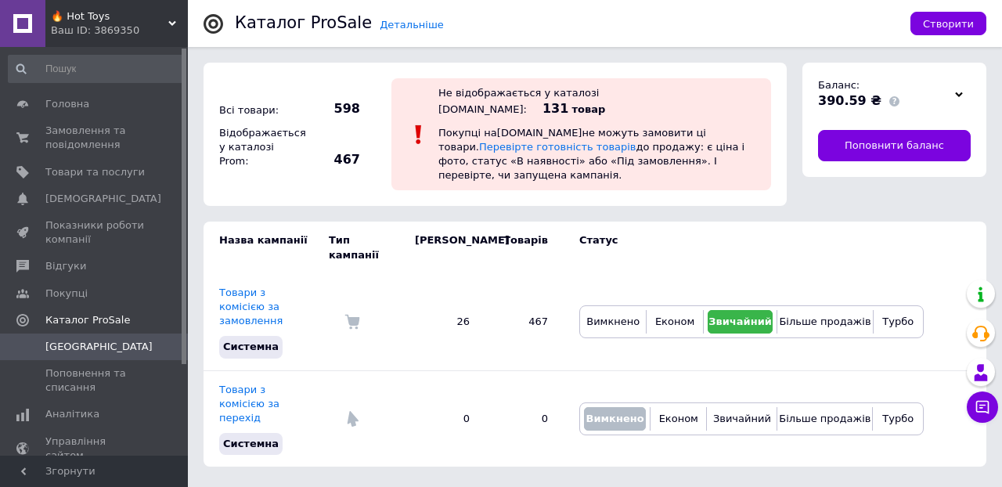
drag, startPoint x: 185, startPoint y: 153, endPoint x: 207, endPoint y: 19, distance: 136.4
click at [203, 16] on div "🔥 Hot Toys Ваш ID: 3869350 Сайт 🔥 Hot Toys Кабінет покупця Перевірити стан сист…" at bounding box center [501, 241] width 1002 height 482
click at [88, 131] on span "Замовлення та повідомлення" at bounding box center [94, 138] width 99 height 28
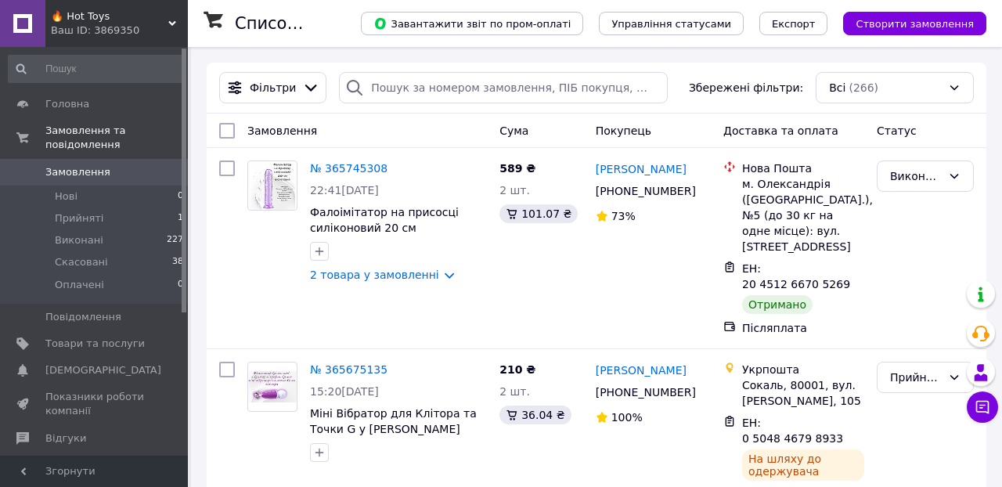
click at [676, 63] on div "Фільтри Збережені фільтри: Всі (266)" at bounding box center [597, 88] width 780 height 51
click at [90, 13] on span "🔥 Hot Toys" at bounding box center [109, 16] width 117 height 14
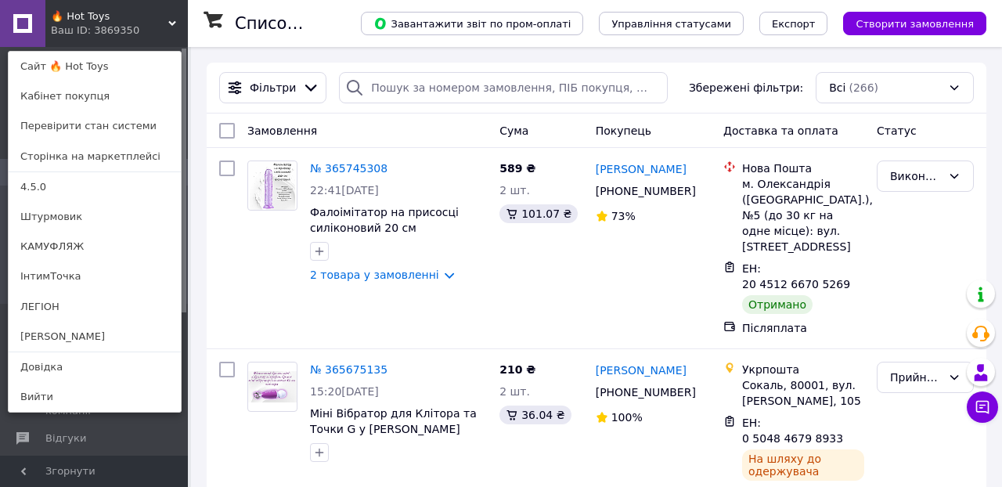
click at [450, 121] on div "Замовлення" at bounding box center [367, 131] width 252 height 28
click at [130, 445] on link "Відгуки" at bounding box center [96, 438] width 193 height 27
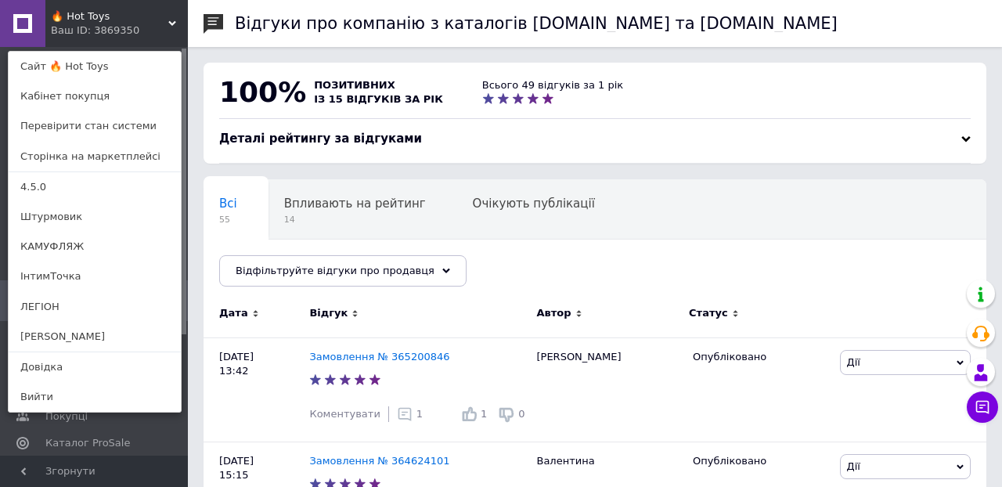
click at [87, 16] on span "🔥 Hot Toys" at bounding box center [109, 16] width 117 height 14
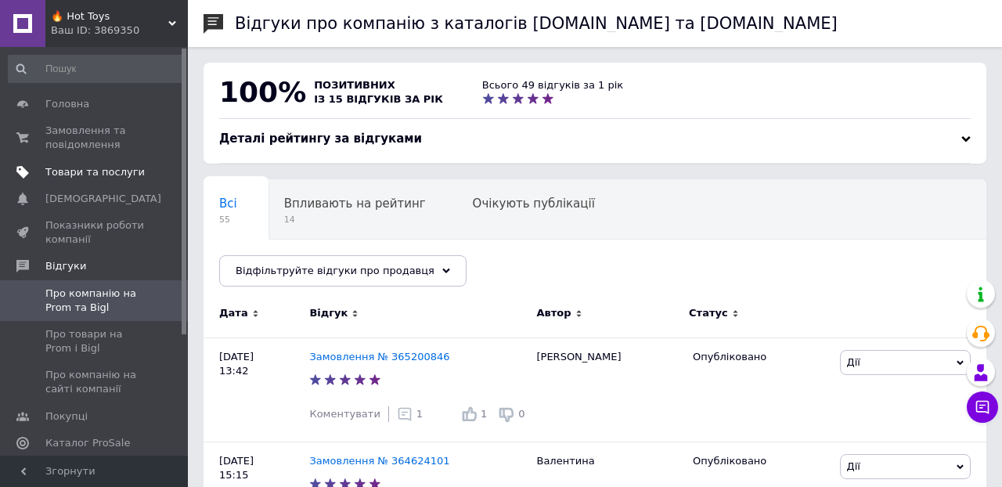
click at [116, 169] on span "Товари та послуги" at bounding box center [94, 172] width 99 height 14
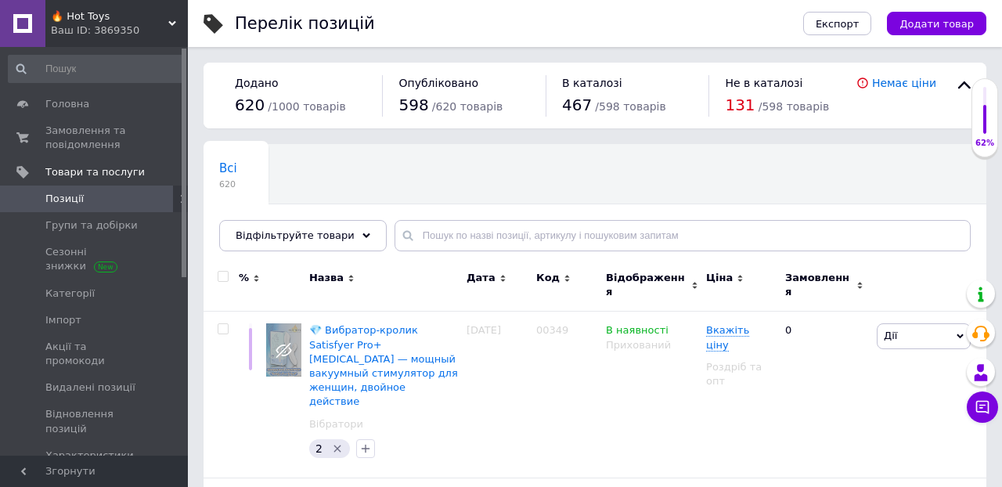
click at [585, 180] on div "Всі 620 Ok Відфільтровано... Зберегти" at bounding box center [594, 205] width 783 height 129
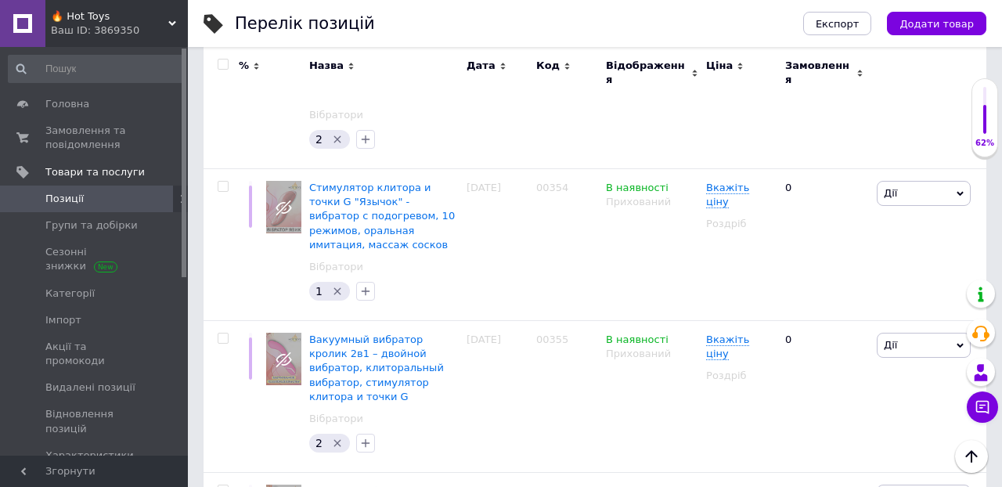
scroll to position [1829, 0]
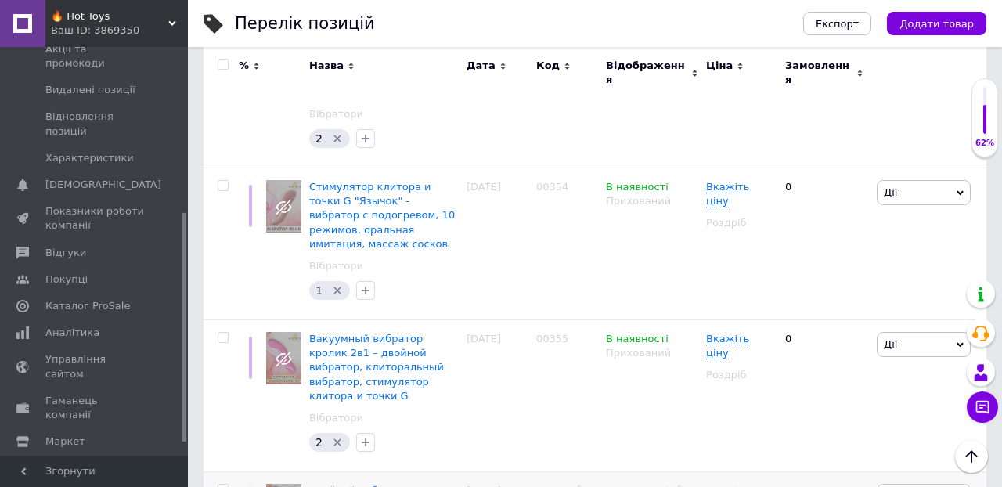
drag, startPoint x: 184, startPoint y: 211, endPoint x: 205, endPoint y: 376, distance: 167.3
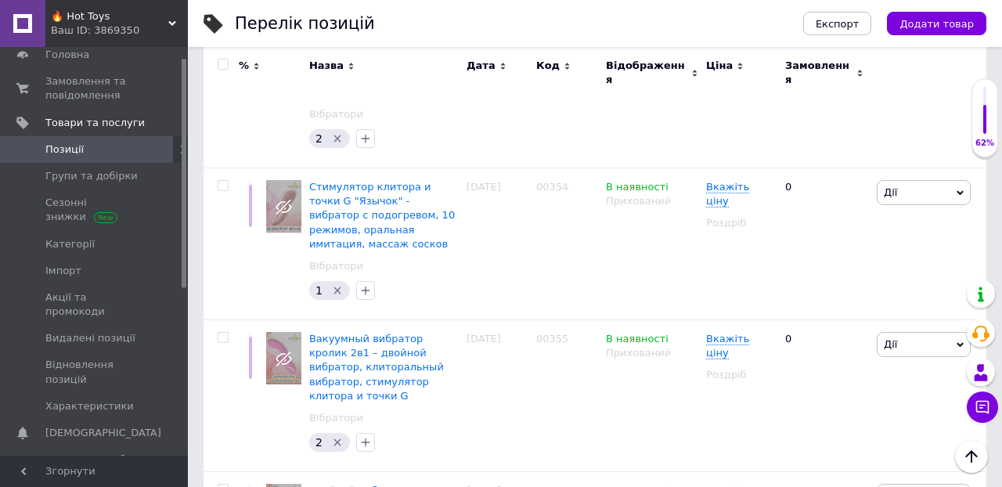
scroll to position [0, 0]
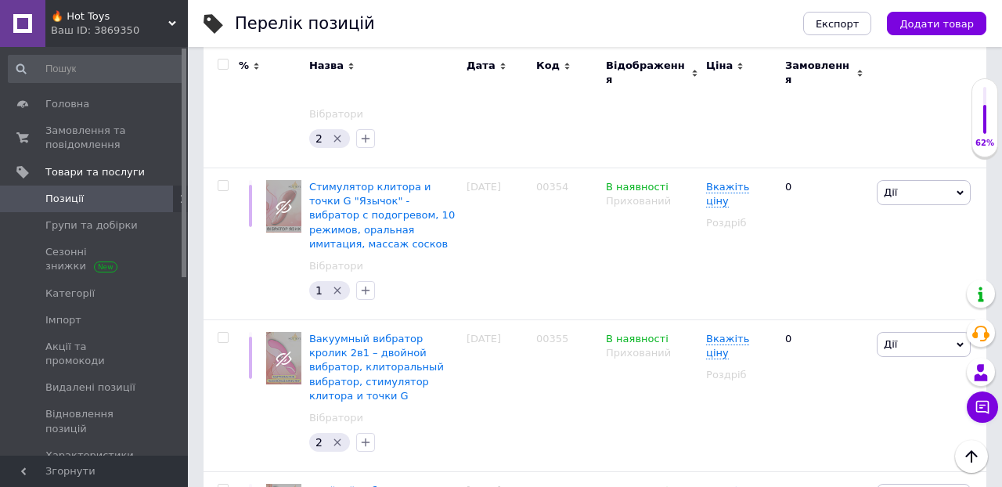
drag, startPoint x: 185, startPoint y: 322, endPoint x: 195, endPoint y: 140, distance: 181.9
click at [81, 128] on span "Замовлення та повідомлення" at bounding box center [94, 138] width 99 height 28
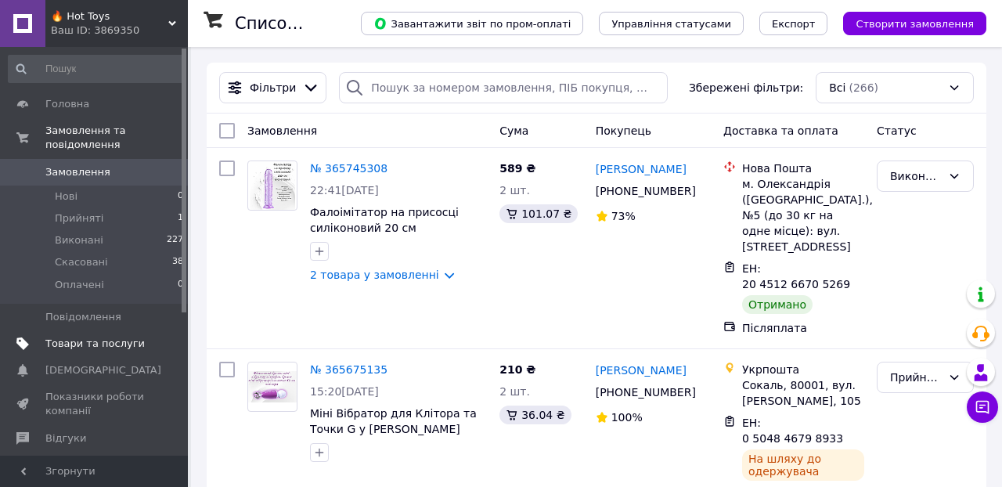
click at [102, 347] on span "Товари та послуги" at bounding box center [94, 344] width 99 height 14
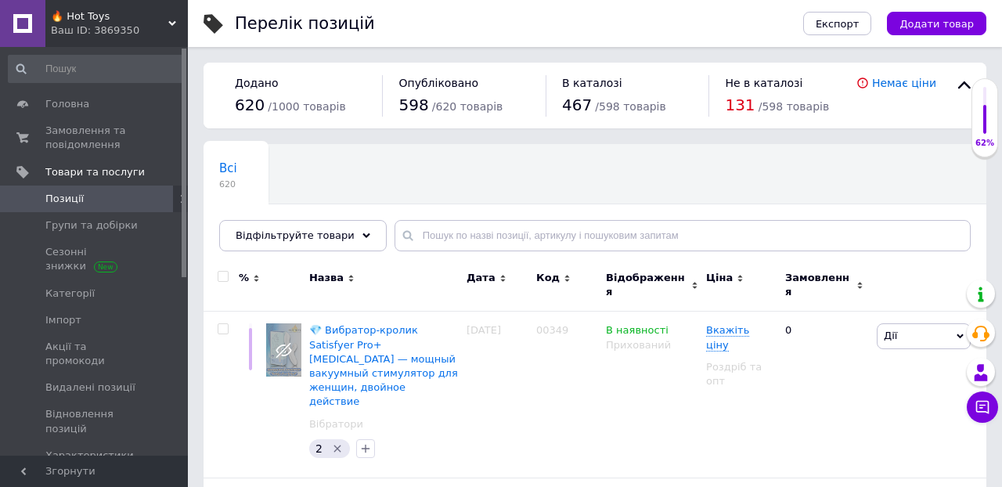
click at [564, 275] on icon at bounding box center [567, 278] width 7 height 7
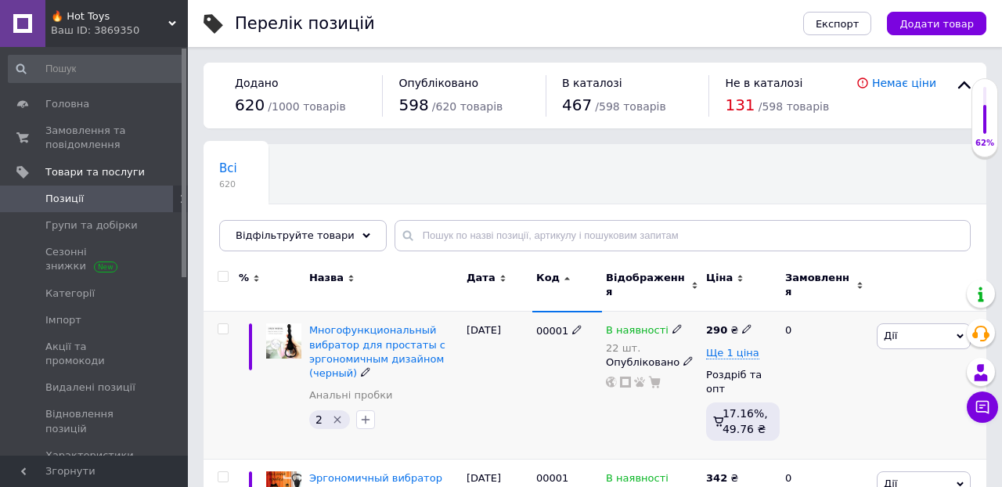
click at [745, 324] on icon at bounding box center [746, 328] width 9 height 9
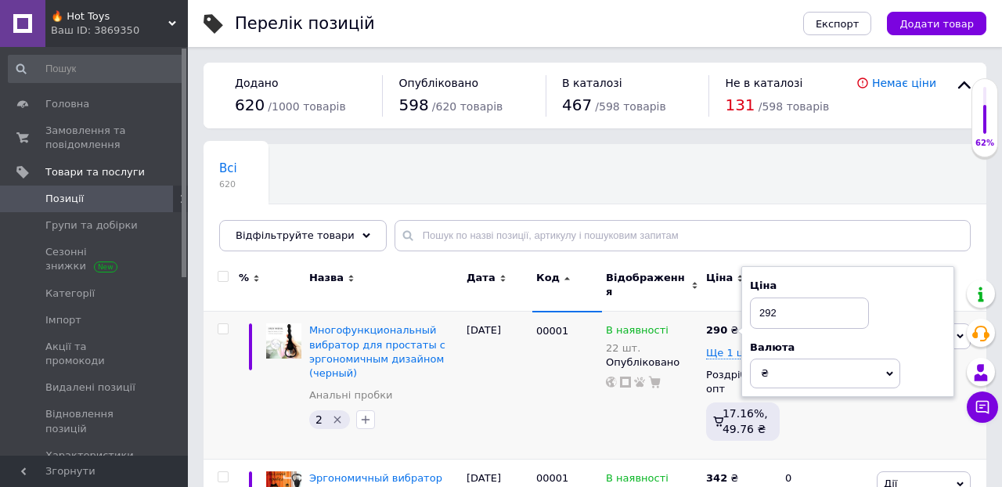
type input "292"
click at [808, 177] on div "Всі 620 Ok Відфільтровано... Зберегти" at bounding box center [594, 205] width 783 height 129
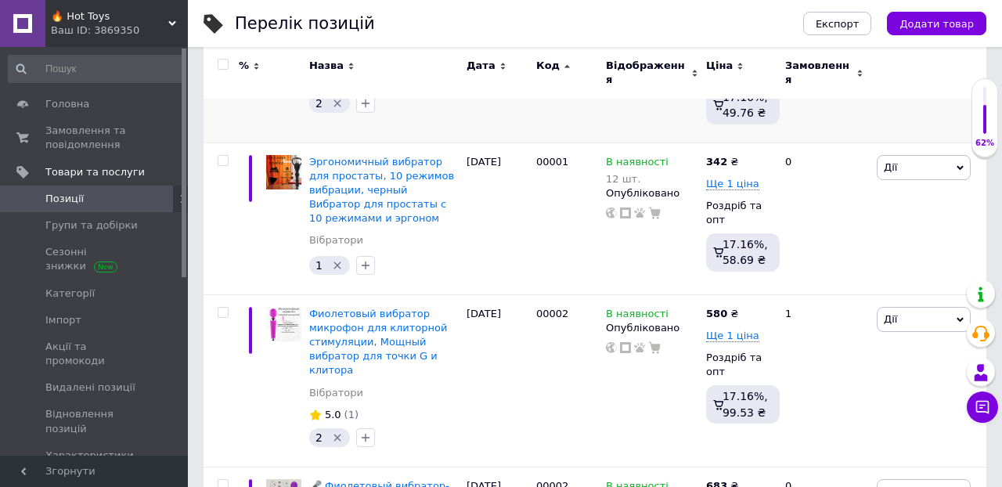
scroll to position [327, 0]
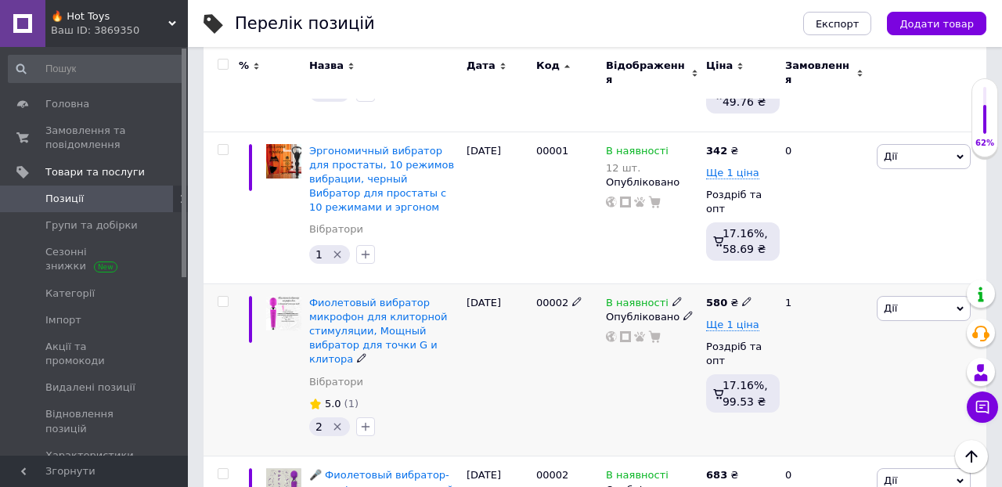
click at [745, 297] on use at bounding box center [746, 301] width 9 height 9
type input "582"
click at [842, 405] on div "1" at bounding box center [824, 369] width 97 height 173
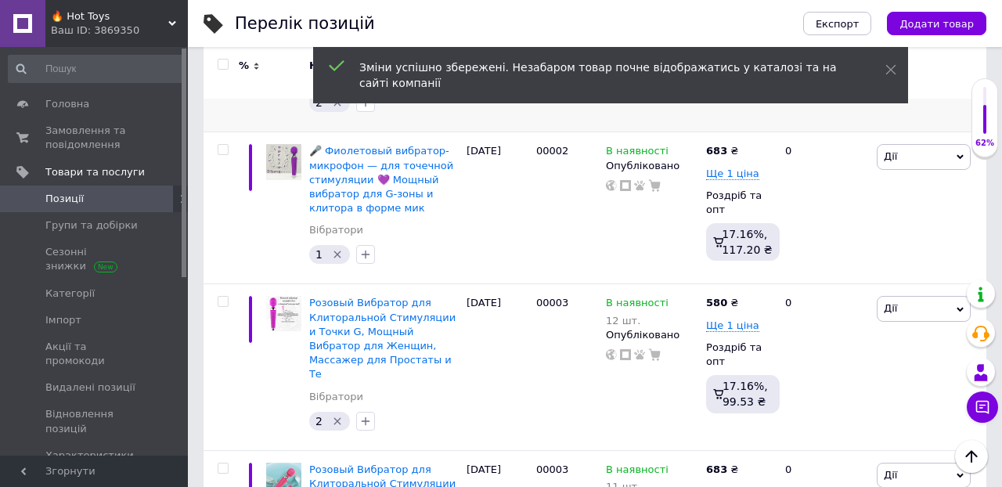
scroll to position [652, 0]
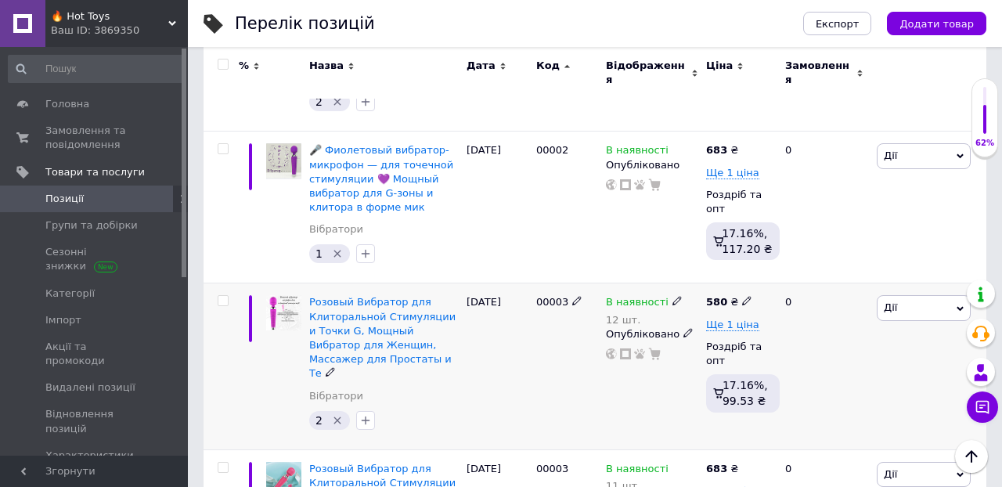
click at [744, 296] on icon at bounding box center [746, 300] width 9 height 9
type input "581"
click at [645, 386] on div "В наявності 12 шт. Опубліковано" at bounding box center [652, 366] width 100 height 166
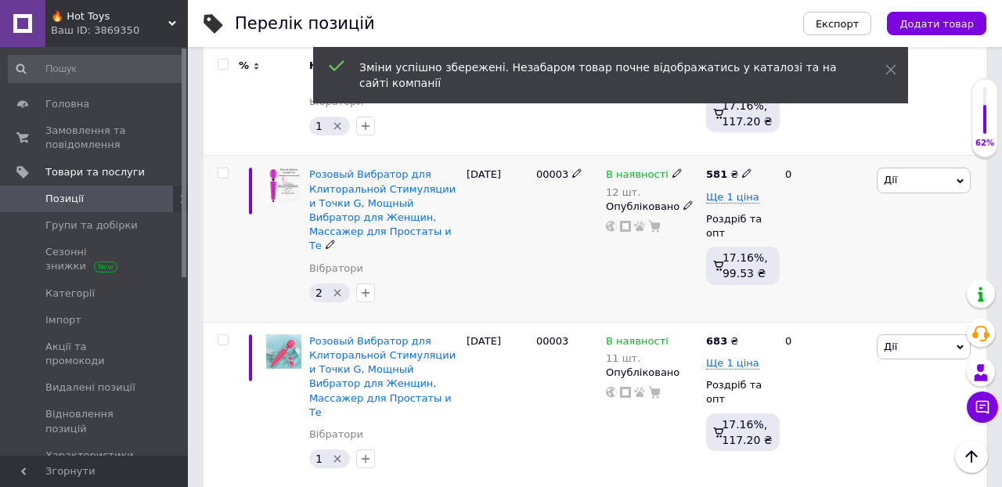
scroll to position [780, 0]
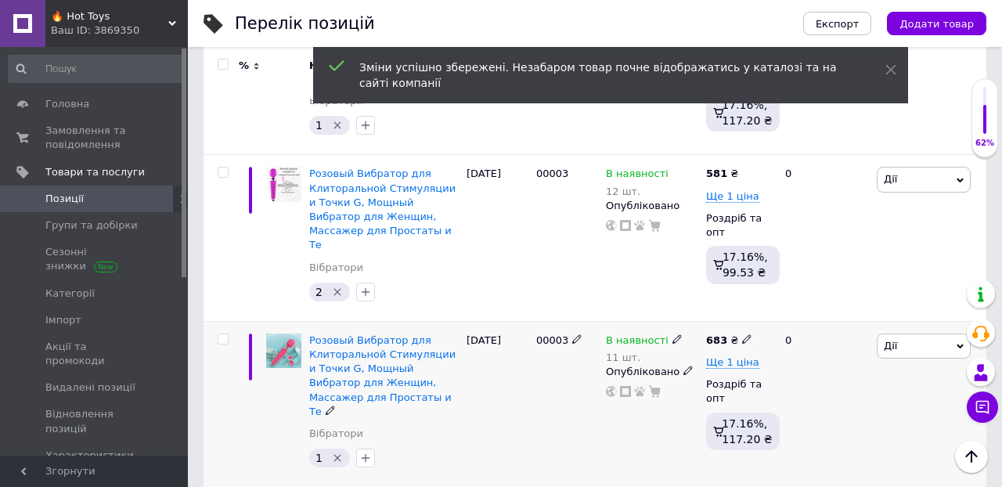
click at [747, 334] on icon at bounding box center [746, 338] width 9 height 9
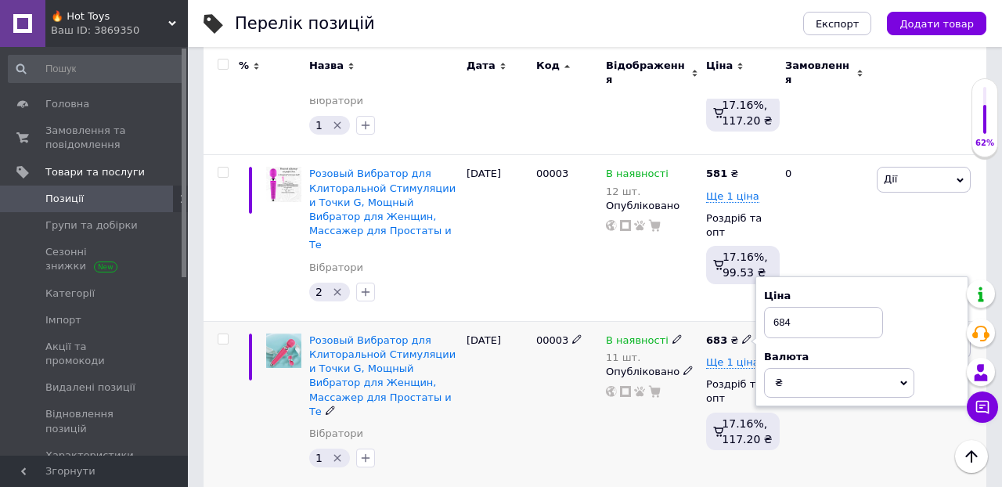
type input "684"
click at [672, 410] on div "В наявності 11 шт. Опубліковано" at bounding box center [652, 404] width 100 height 166
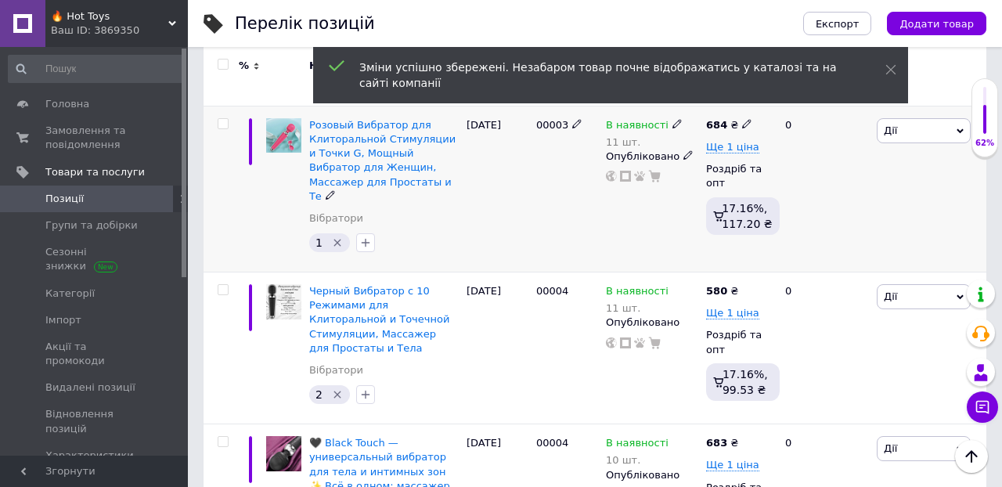
scroll to position [997, 0]
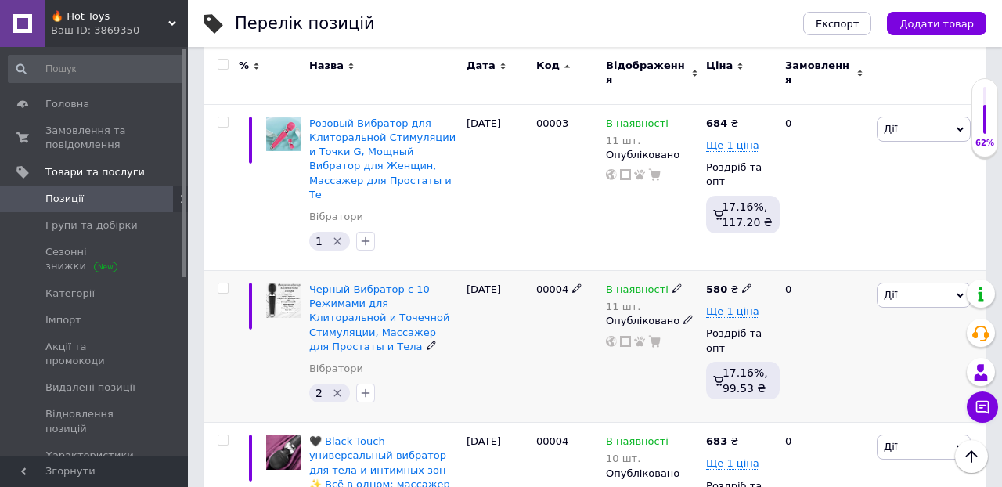
click at [746, 283] on icon at bounding box center [746, 287] width 9 height 9
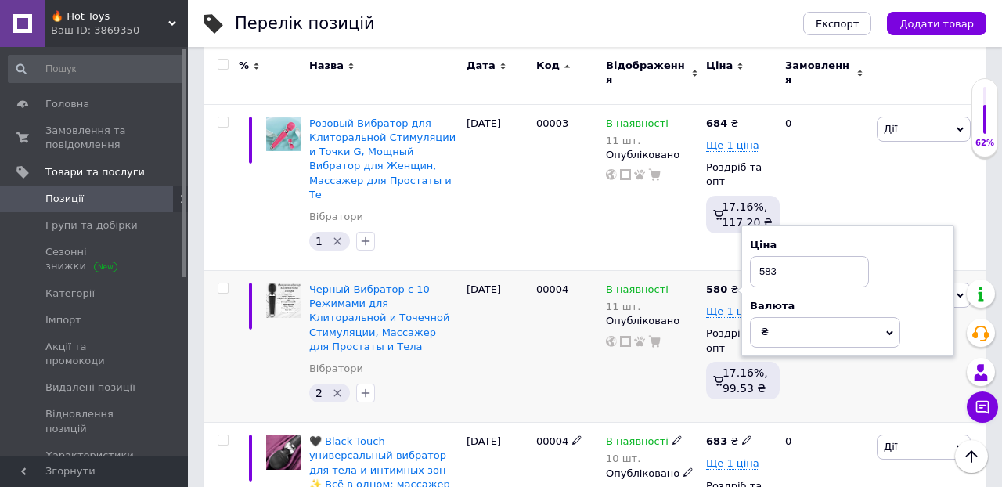
type input "583"
click at [833, 372] on div "0" at bounding box center [824, 347] width 97 height 152
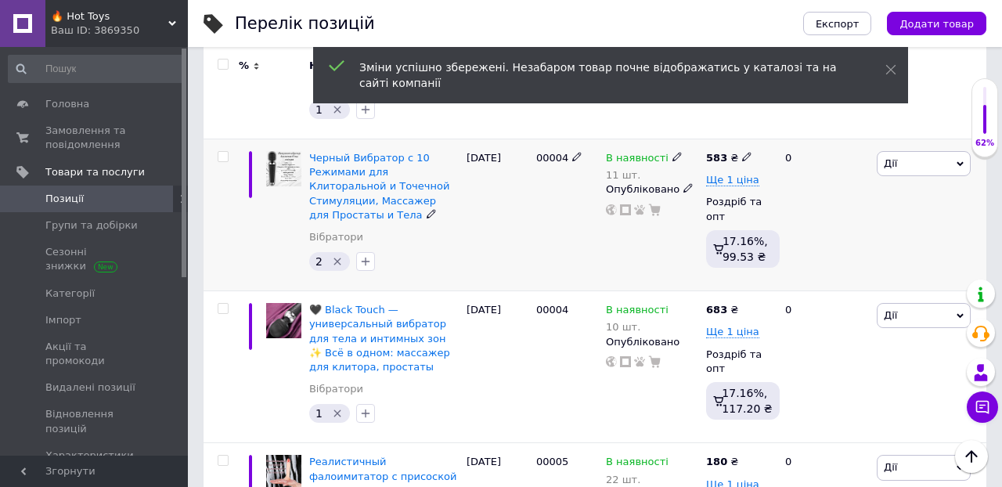
scroll to position [1132, 0]
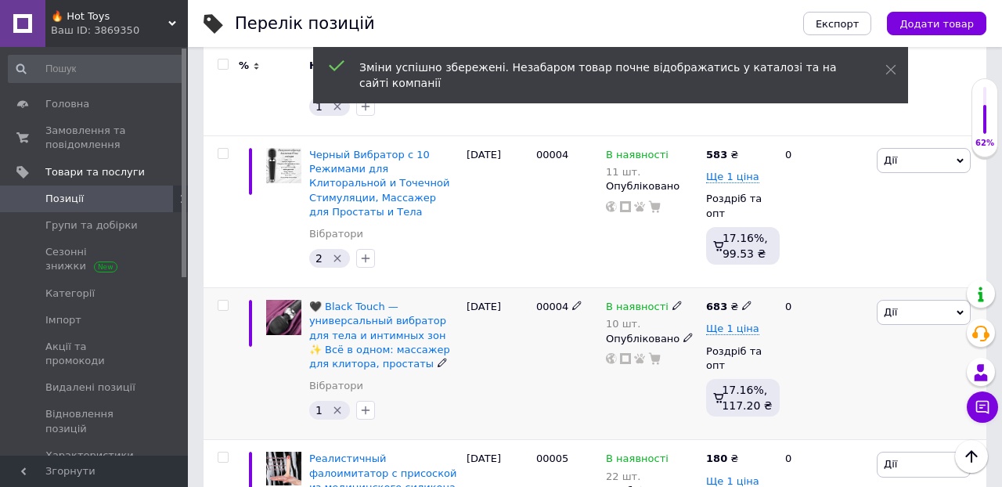
click at [747, 301] on icon at bounding box center [746, 305] width 9 height 9
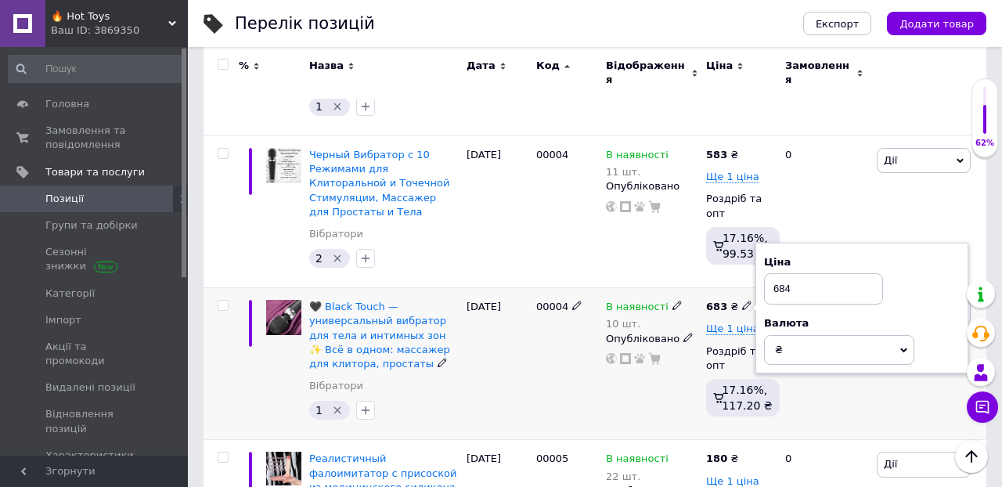
type input "684"
click at [647, 364] on div "В наявності 10 шт. Опубліковано" at bounding box center [652, 364] width 100 height 152
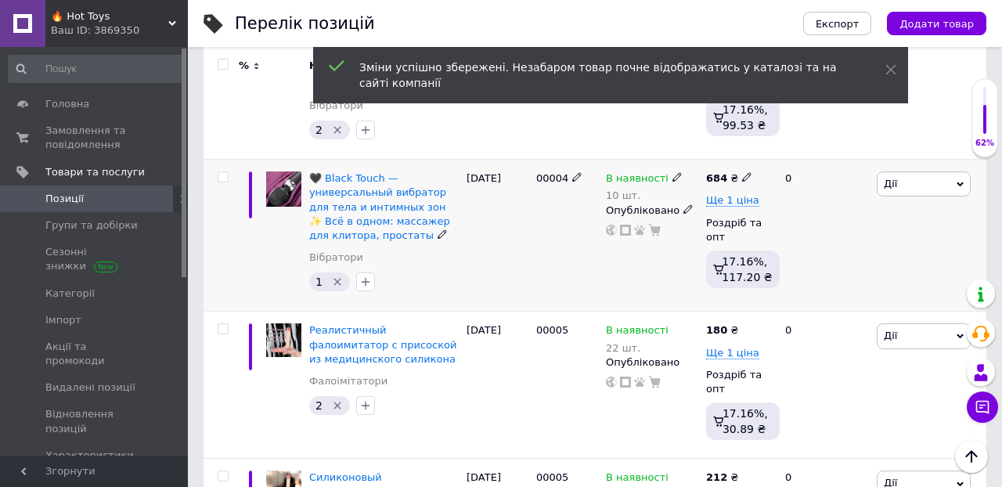
scroll to position [1262, 0]
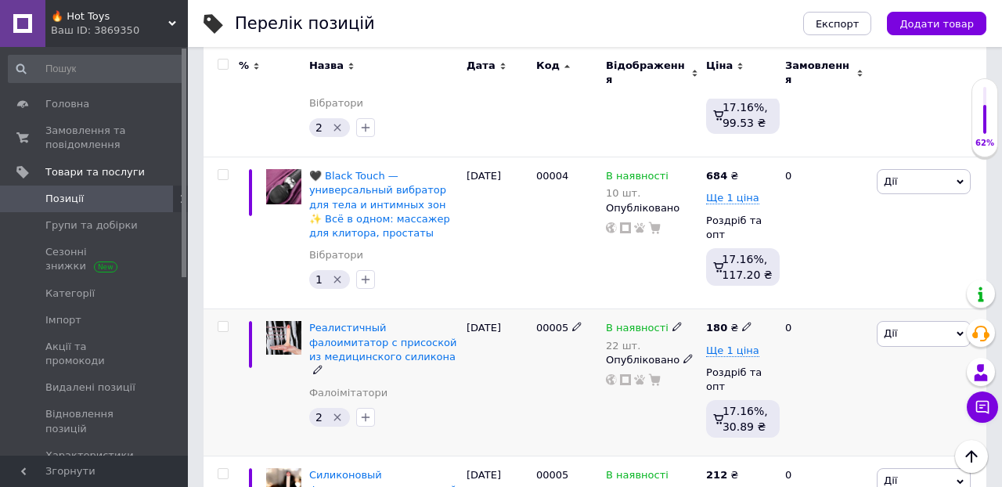
click at [747, 322] on icon at bounding box center [746, 326] width 9 height 9
type input "182"
click at [861, 391] on div "0" at bounding box center [824, 382] width 97 height 147
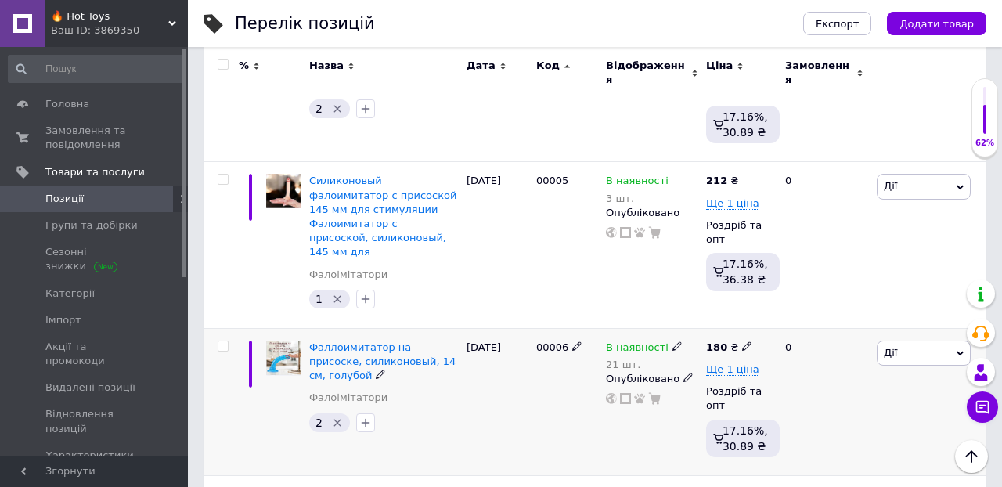
scroll to position [1557, 0]
click at [746, 340] on icon at bounding box center [746, 344] width 9 height 9
type input "183"
click at [838, 365] on div "0" at bounding box center [824, 400] width 97 height 147
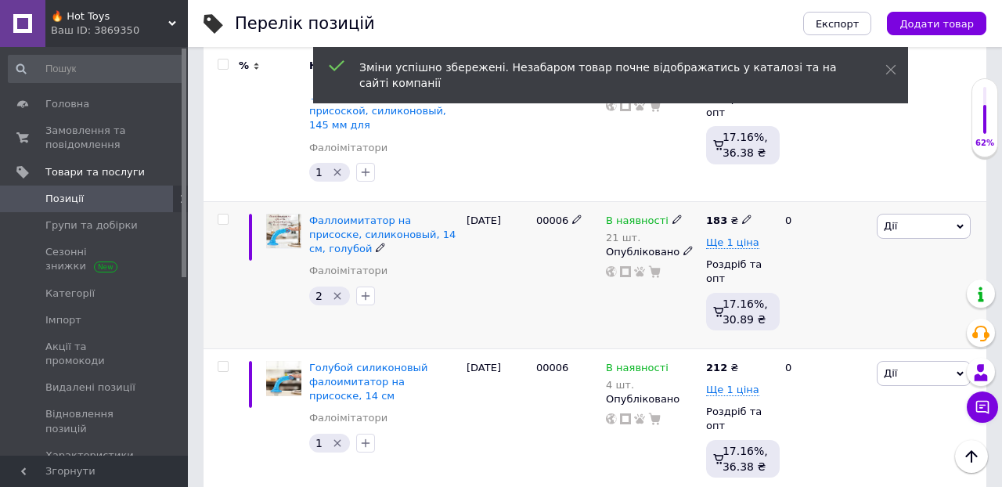
scroll to position [1708, 0]
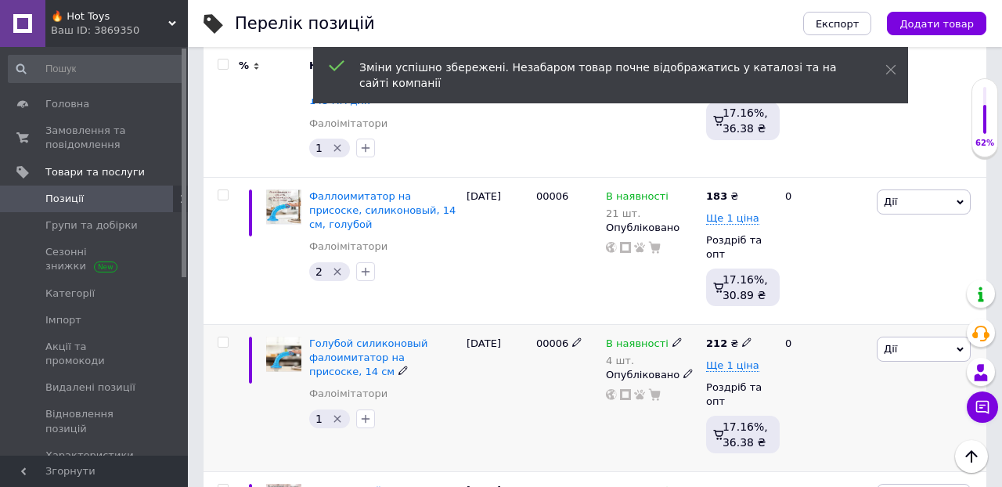
click at [744, 337] on icon at bounding box center [746, 341] width 9 height 9
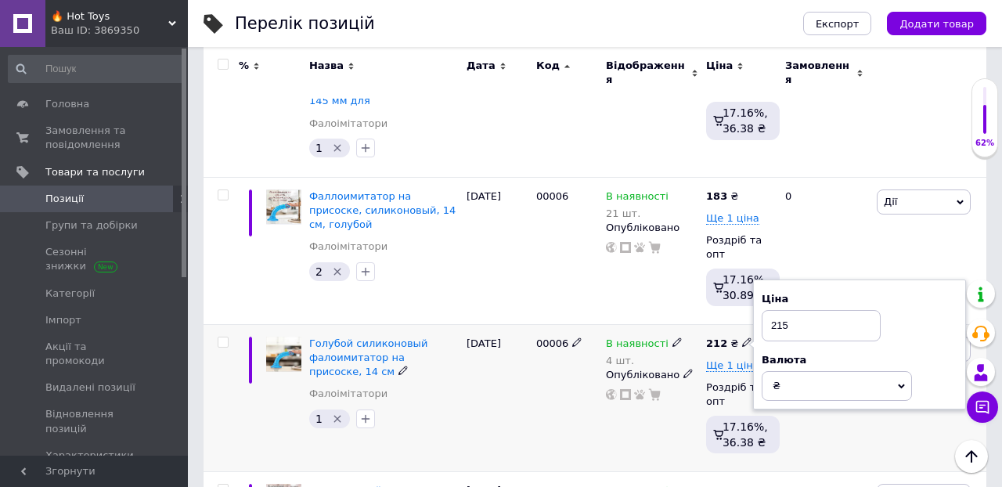
type input "215"
click at [815, 380] on div "0" at bounding box center [824, 397] width 97 height 147
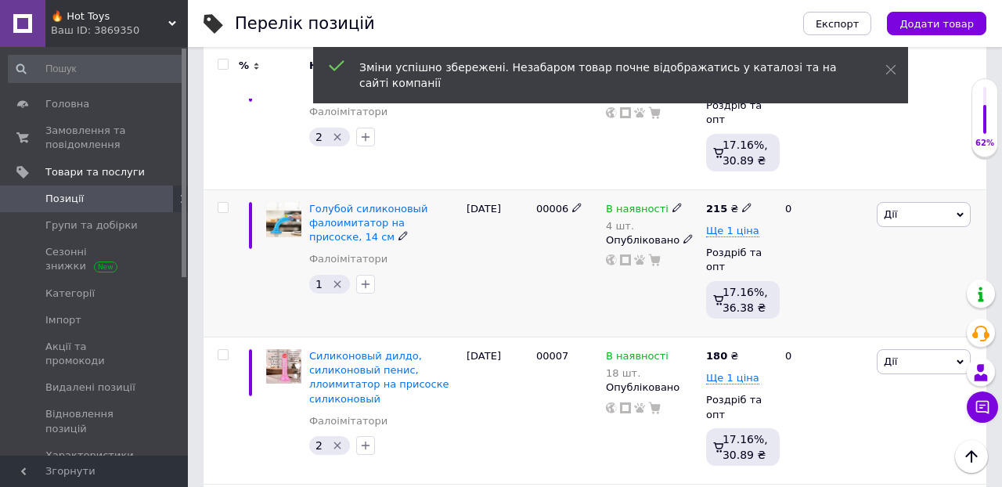
scroll to position [1863, 0]
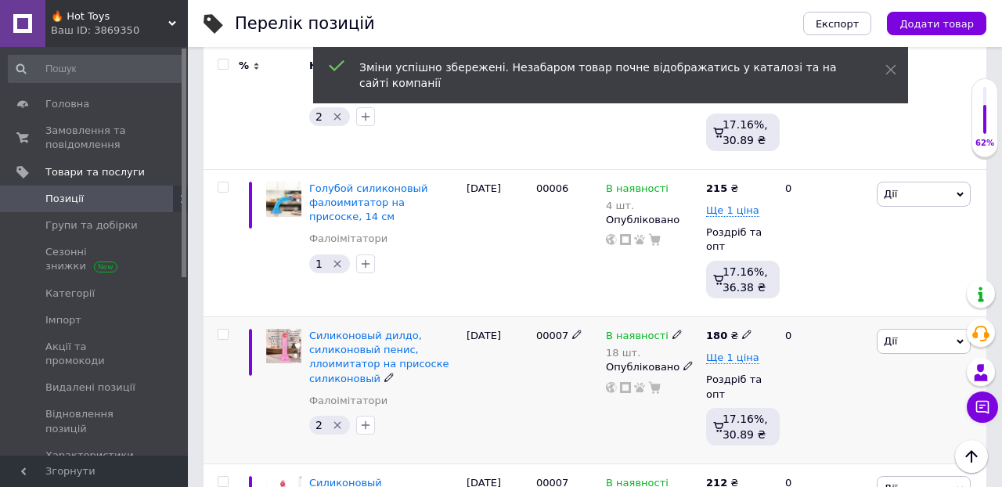
click at [742, 329] on icon at bounding box center [746, 333] width 9 height 9
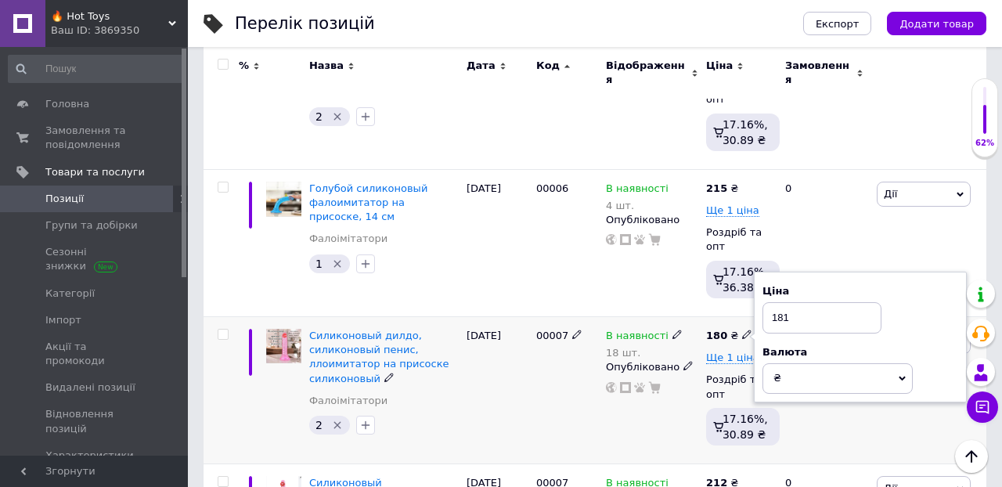
type input "181"
click at [861, 374] on div "0" at bounding box center [824, 390] width 97 height 147
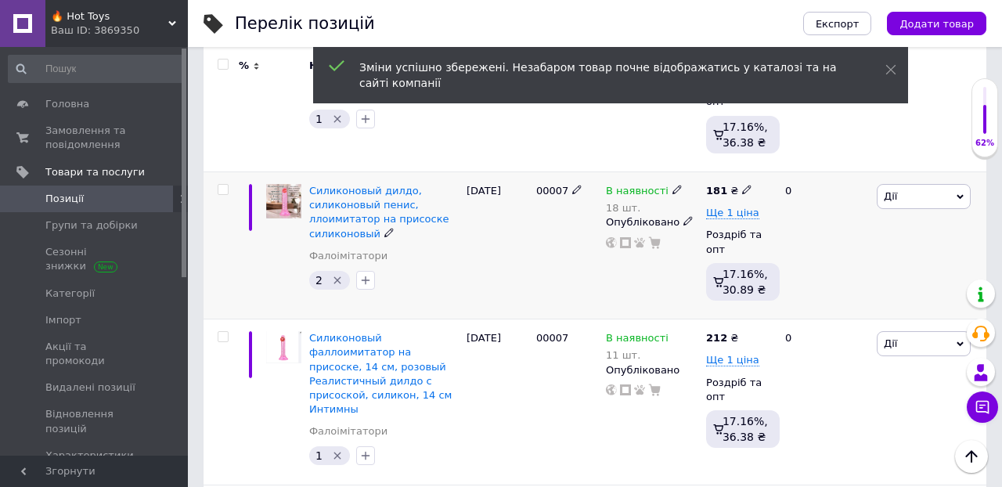
scroll to position [2011, 0]
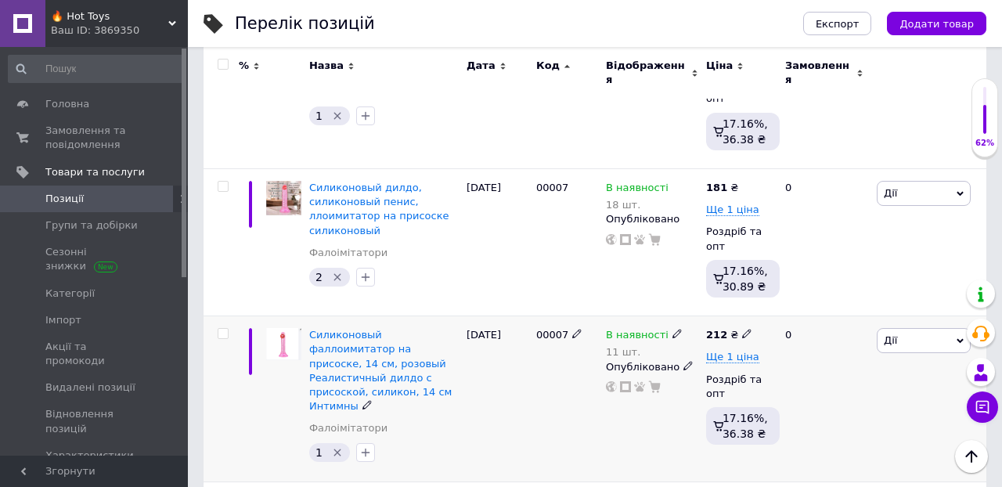
click at [748, 328] on div "212 ₴" at bounding box center [739, 335] width 66 height 14
click at [743, 329] on icon at bounding box center [746, 333] width 9 height 9
type input "215"
click at [862, 380] on div "0" at bounding box center [824, 399] width 97 height 166
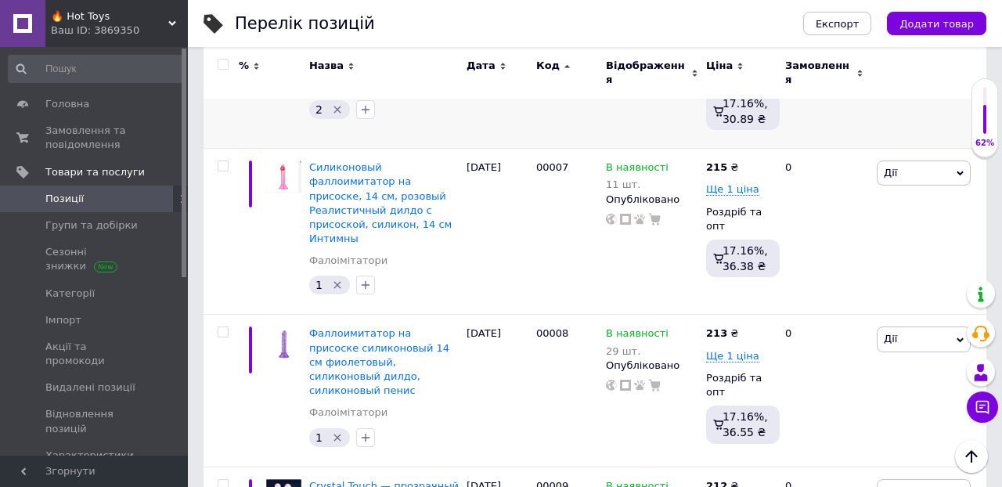
scroll to position [2179, 0]
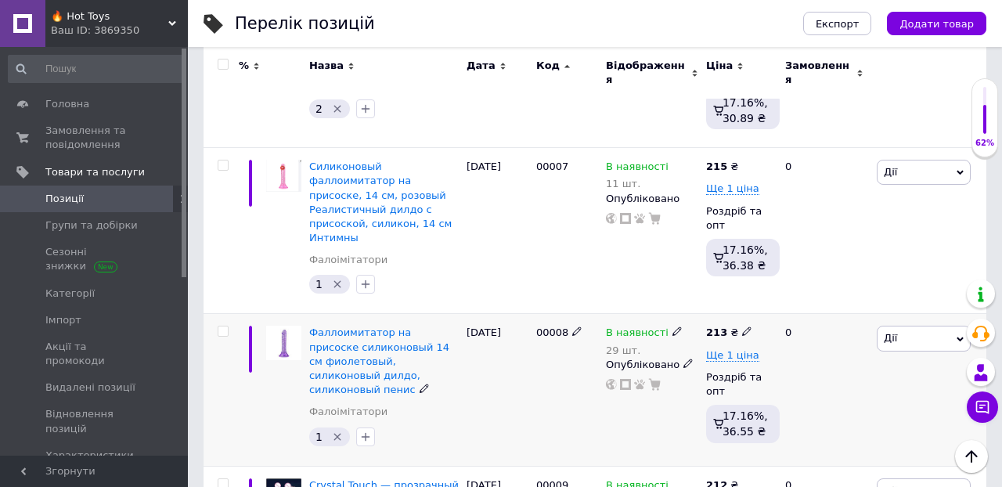
click at [744, 326] on icon at bounding box center [746, 330] width 9 height 9
type input "2"
type input "182"
click at [853, 358] on div "0" at bounding box center [824, 390] width 97 height 152
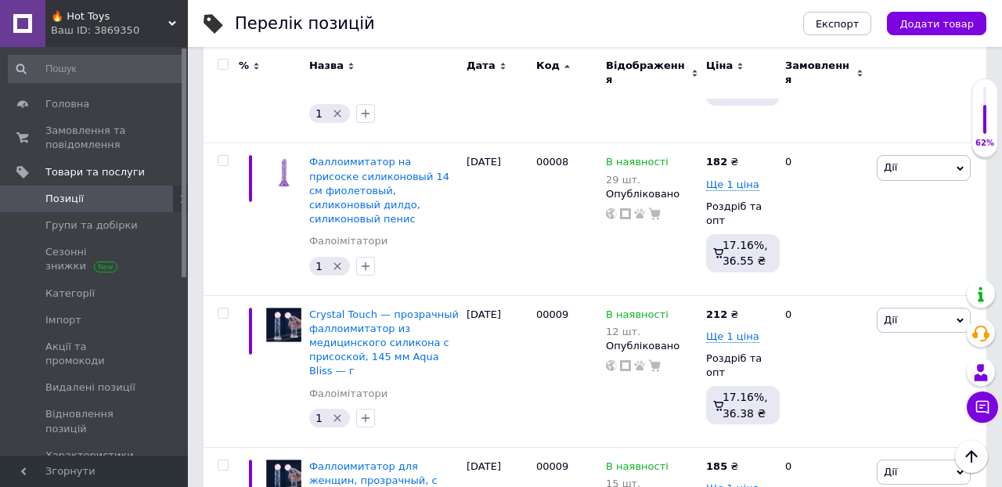
scroll to position [2347, 0]
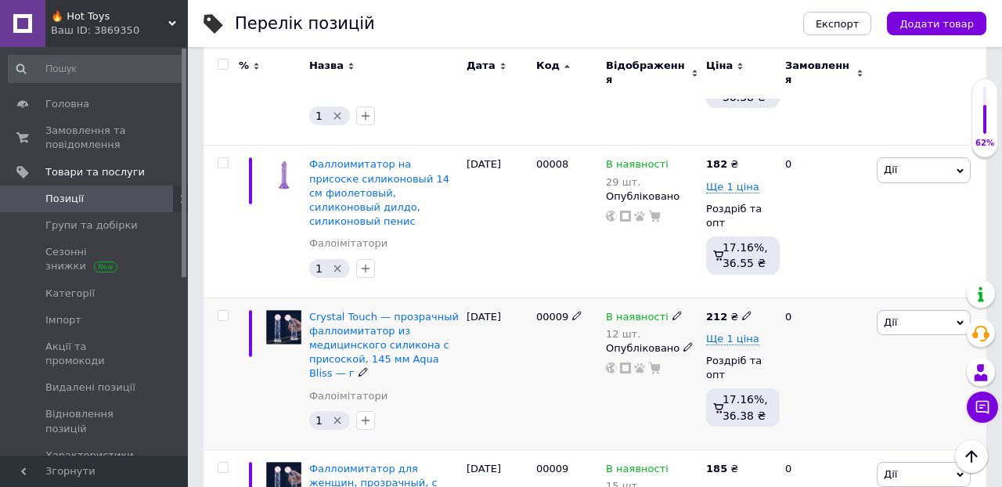
click at [743, 311] on icon at bounding box center [746, 315] width 9 height 9
type input "2"
type input "185"
click at [838, 322] on div "0" at bounding box center [824, 373] width 97 height 152
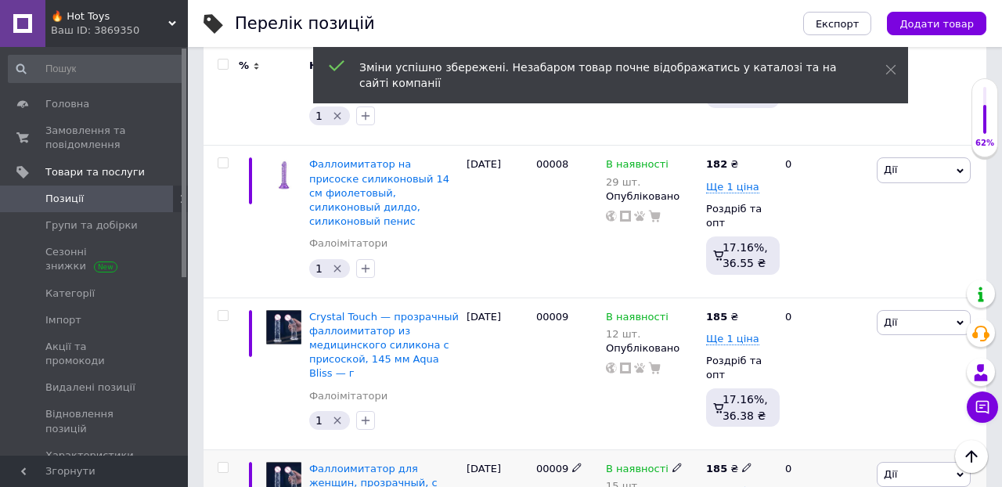
click at [745, 463] on use at bounding box center [746, 467] width 9 height 9
type input "1"
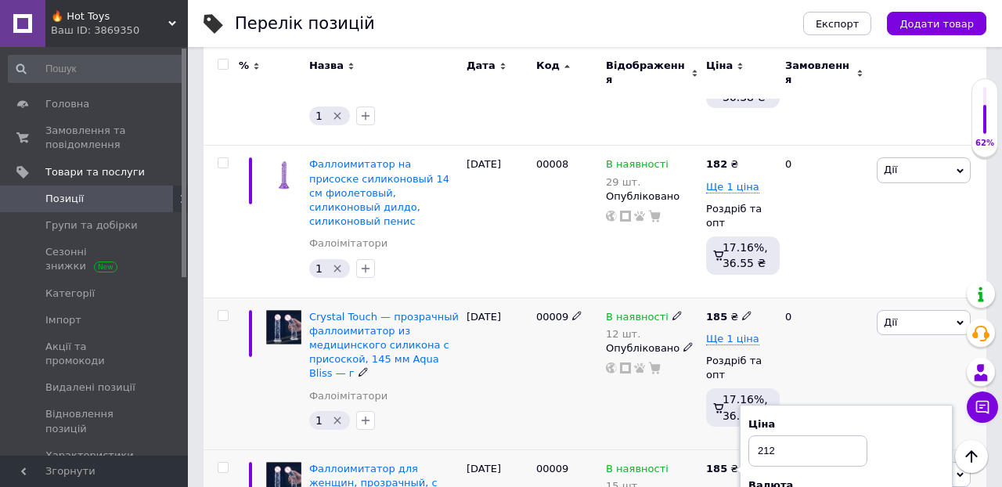
type input "212"
click at [851, 297] on div "0" at bounding box center [824, 373] width 97 height 152
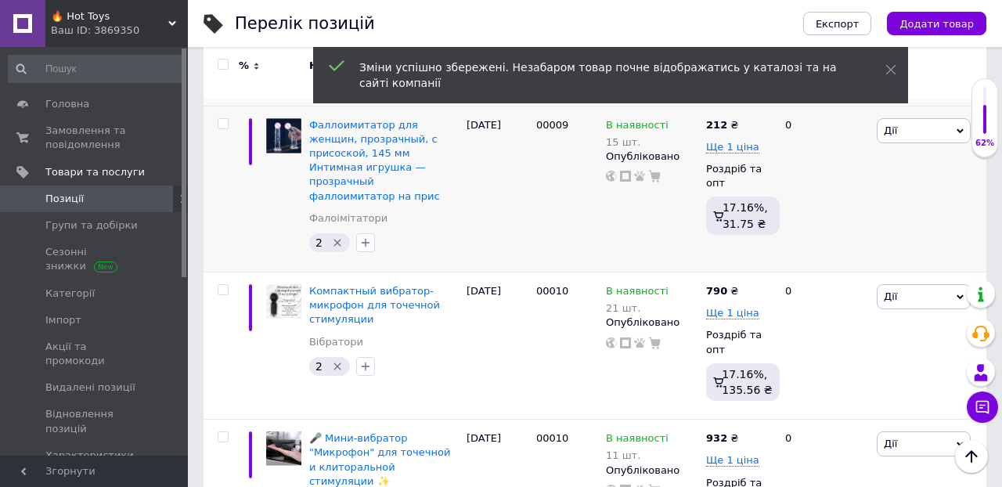
scroll to position [2695, 0]
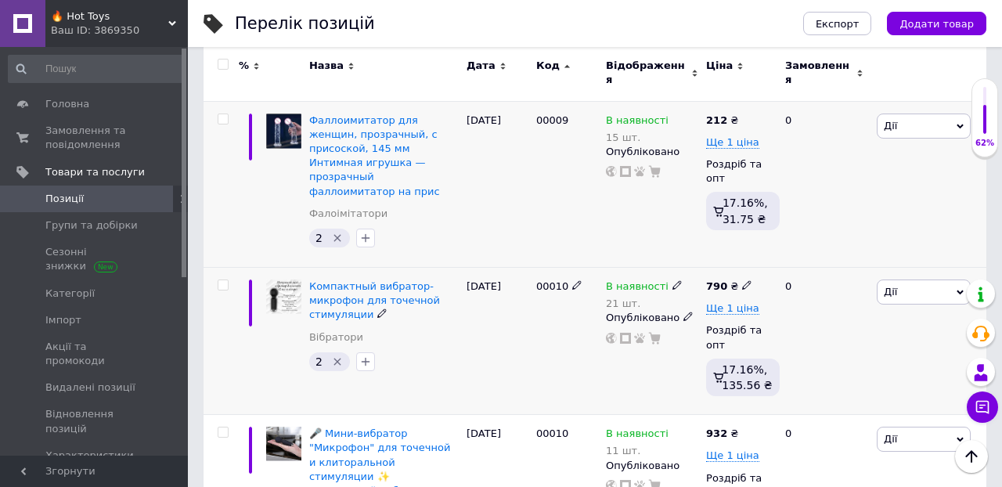
click at [744, 280] on icon at bounding box center [746, 284] width 9 height 9
type input "793"
click at [866, 293] on div "0" at bounding box center [824, 341] width 97 height 147
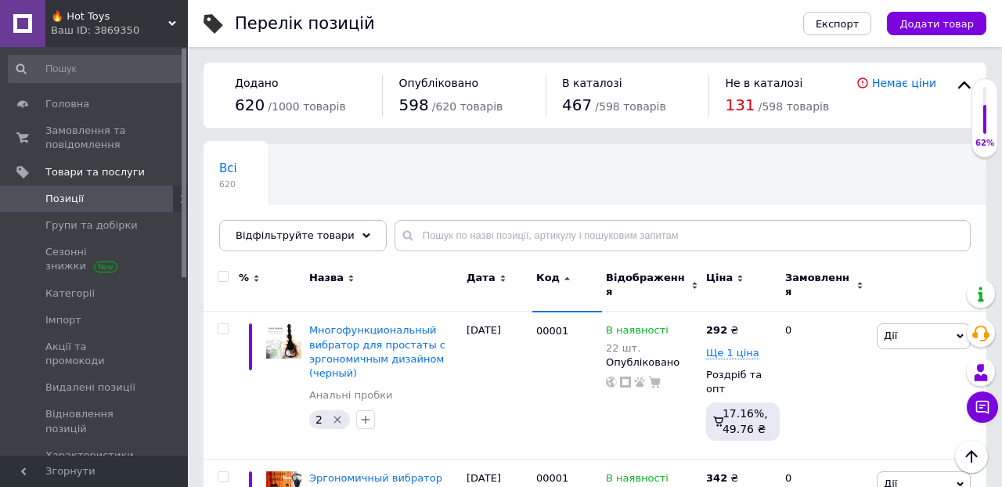
scroll to position [0, 0]
click at [442, 231] on input "text" at bounding box center [682, 235] width 576 height 31
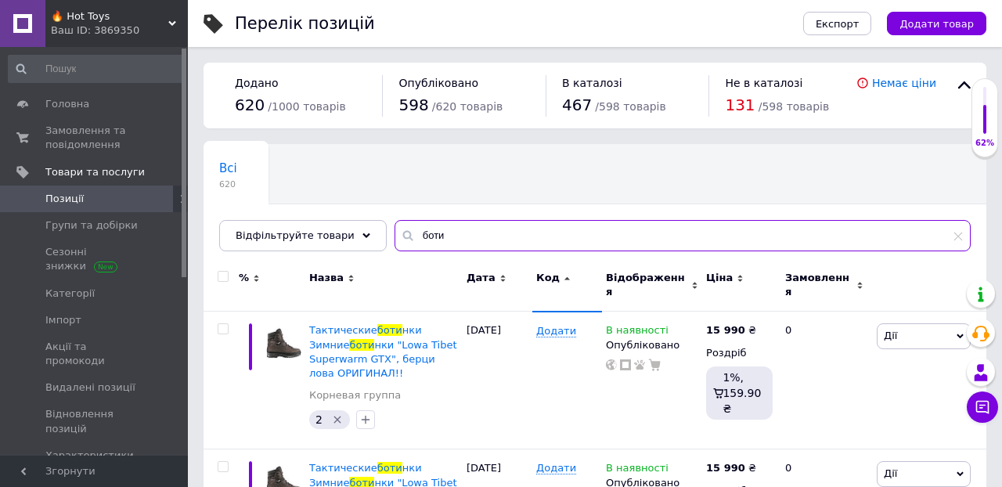
click at [445, 235] on input "боти" at bounding box center [682, 235] width 576 height 31
type input "б"
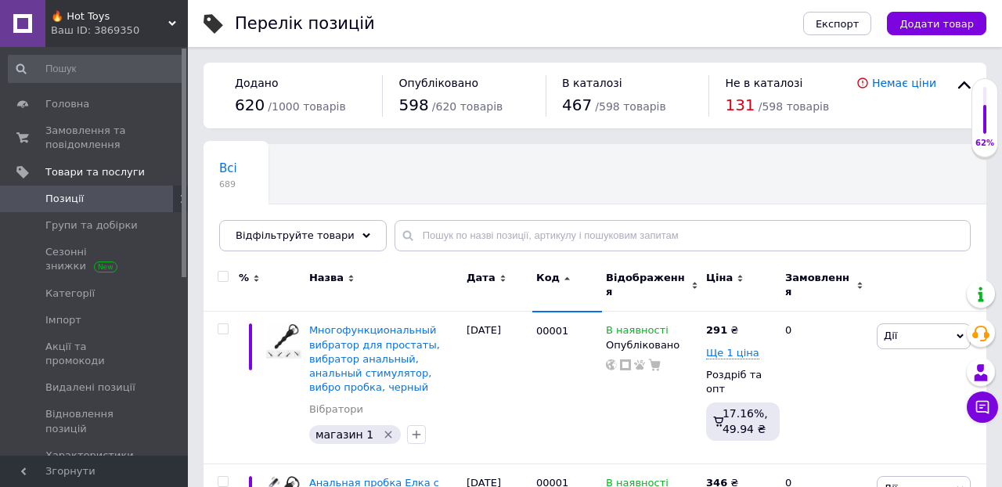
click at [762, 167] on div "Всі 689 Ok Відфільтровано... Зберегти" at bounding box center [594, 205] width 783 height 129
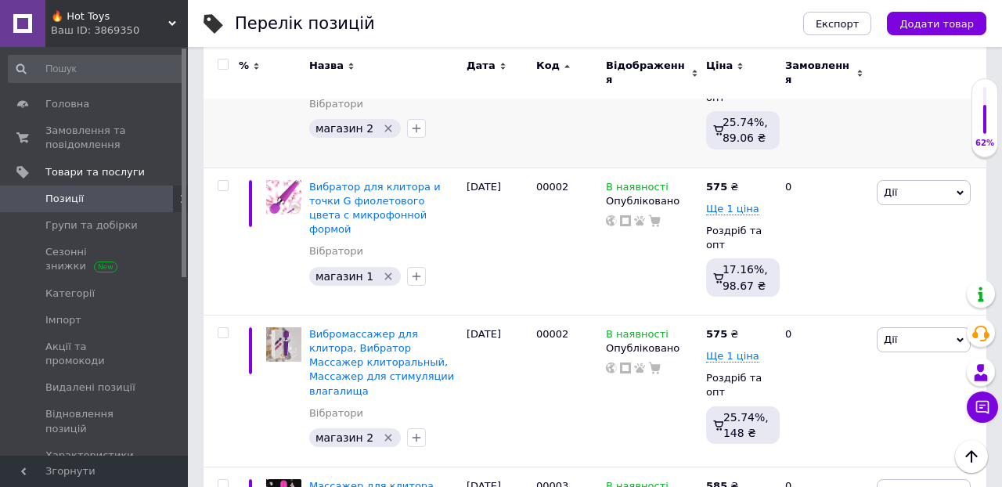
scroll to position [448, 0]
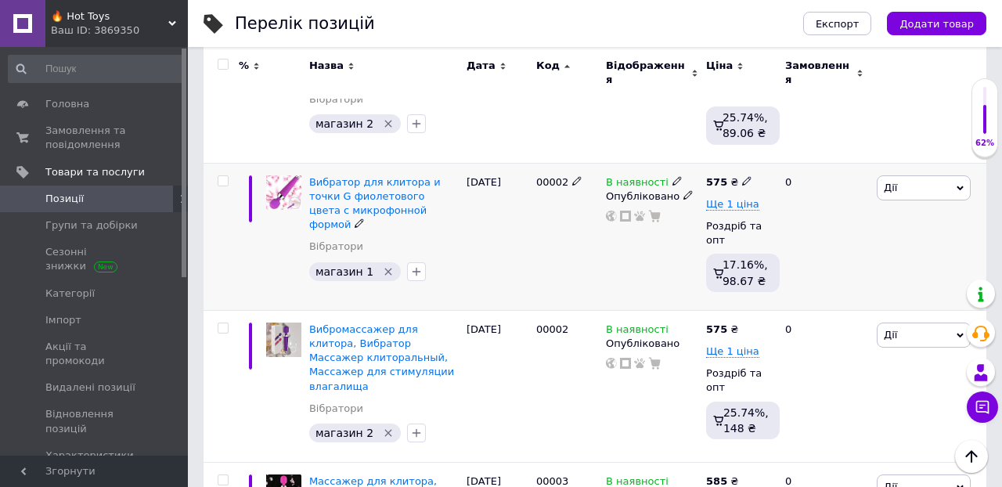
click at [744, 176] on icon at bounding box center [746, 180] width 9 height 9
type input "585"
click at [821, 284] on div "0" at bounding box center [824, 236] width 97 height 147
click at [744, 323] on icon at bounding box center [746, 327] width 9 height 9
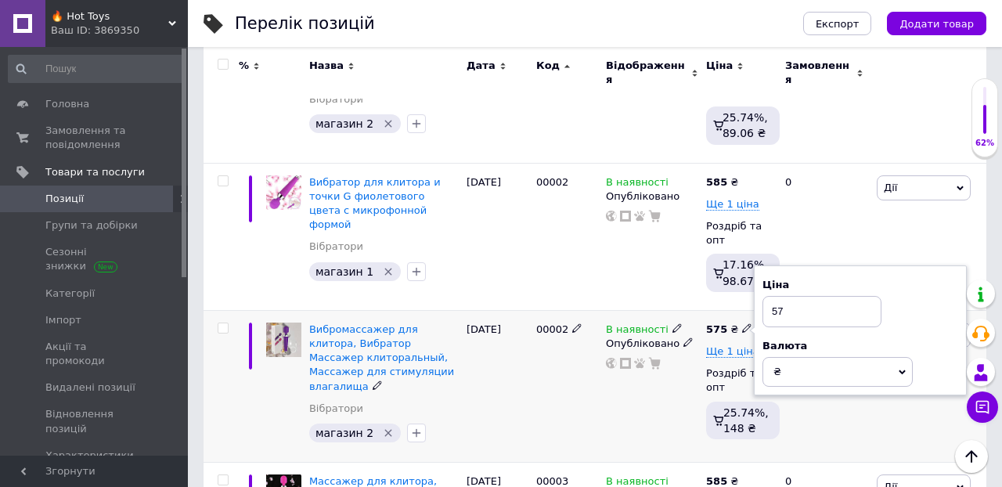
type input "5"
type input "684"
click at [650, 387] on div "В наявності Опубліковано" at bounding box center [652, 386] width 100 height 152
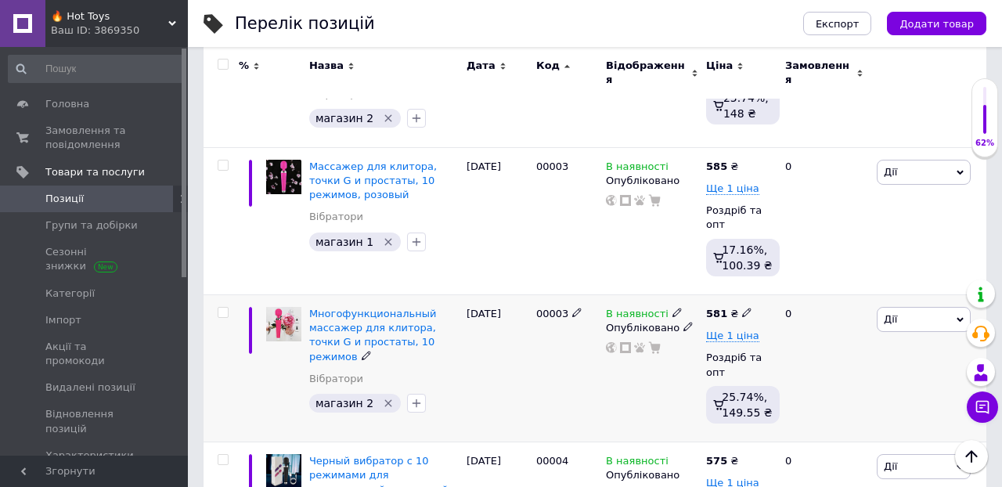
scroll to position [775, 0]
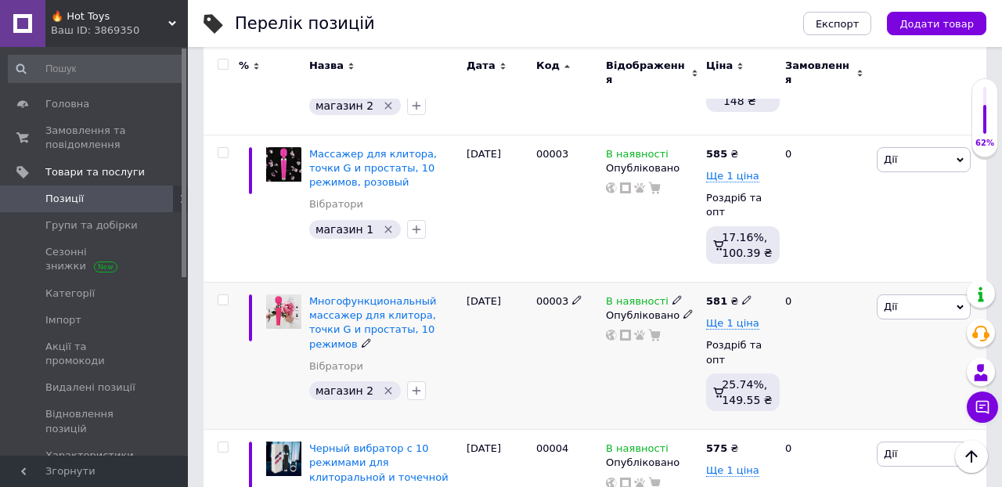
click at [744, 296] on use at bounding box center [746, 300] width 9 height 9
type input "5"
type input "685"
click at [830, 404] on div "0" at bounding box center [824, 356] width 97 height 147
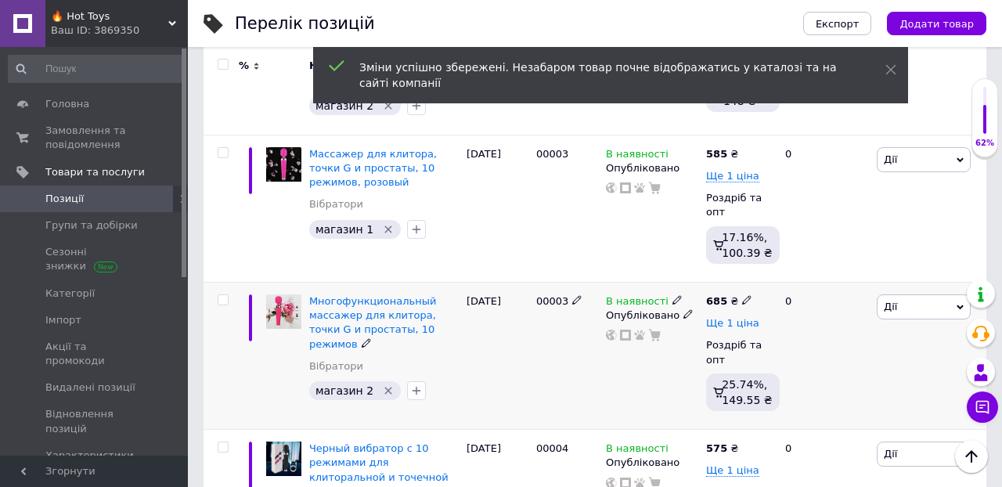
click at [738, 321] on span "Ще 1 ціна" at bounding box center [732, 323] width 53 height 13
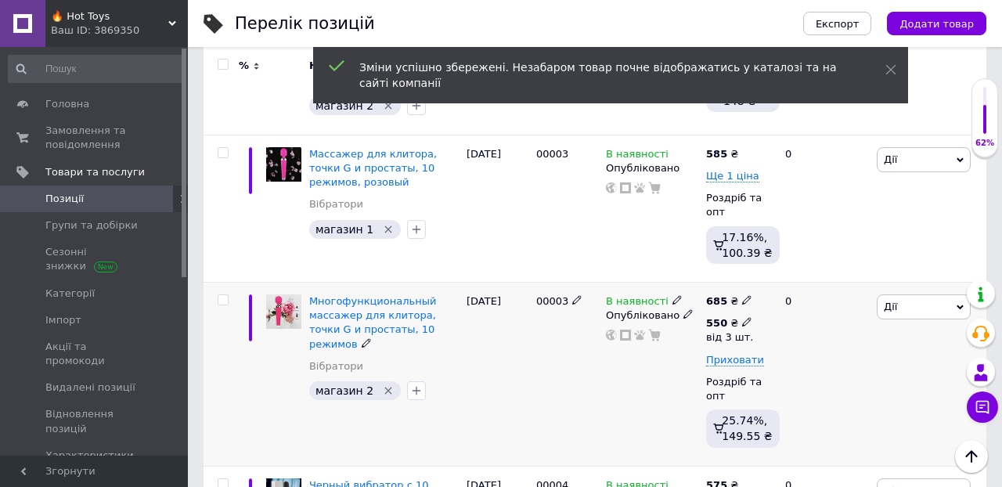
click at [745, 317] on icon at bounding box center [746, 321] width 9 height 9
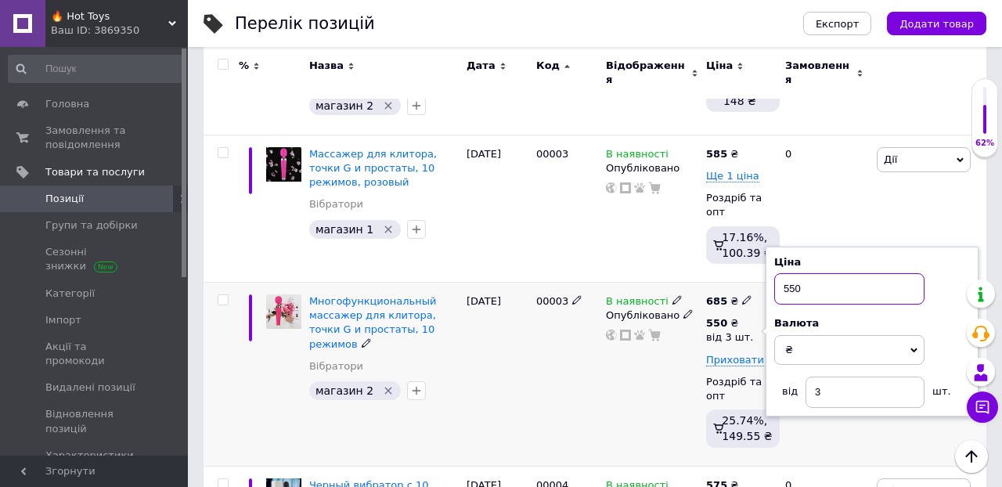
click at [815, 287] on input "550" at bounding box center [849, 288] width 150 height 31
type input "5"
type input "650"
click at [837, 445] on div "0" at bounding box center [824, 375] width 97 height 184
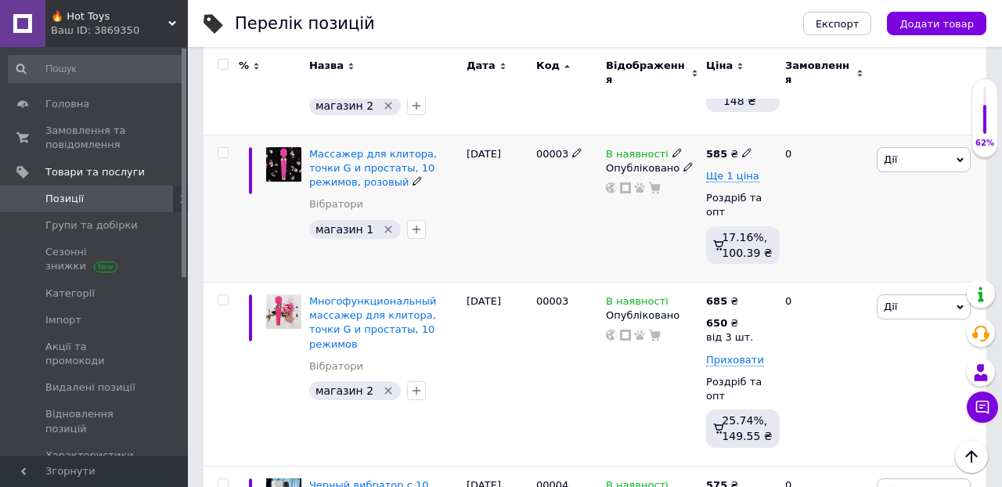
click at [883, 196] on div "[PERSON_NAME] Підняти на початок групи Копіювати Знижка Подарунок Супутні Прихо…" at bounding box center [929, 208] width 113 height 147
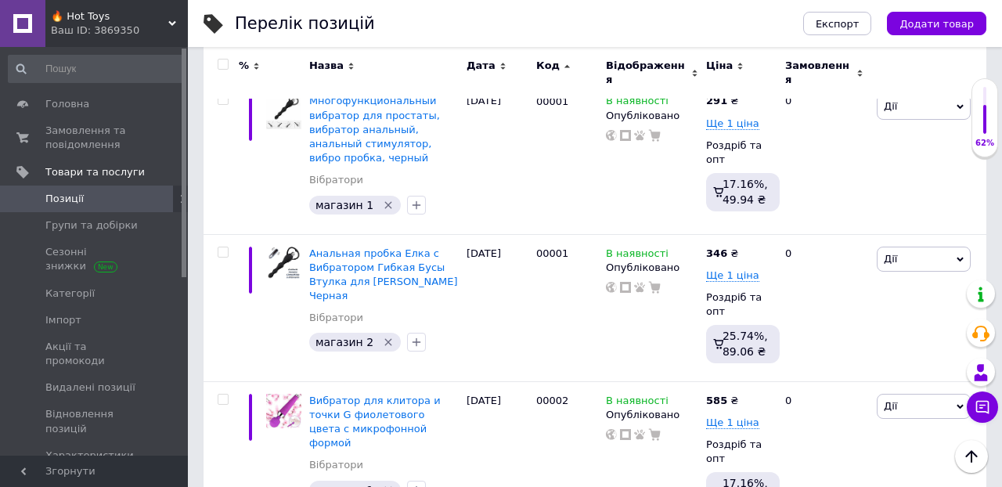
scroll to position [233, 0]
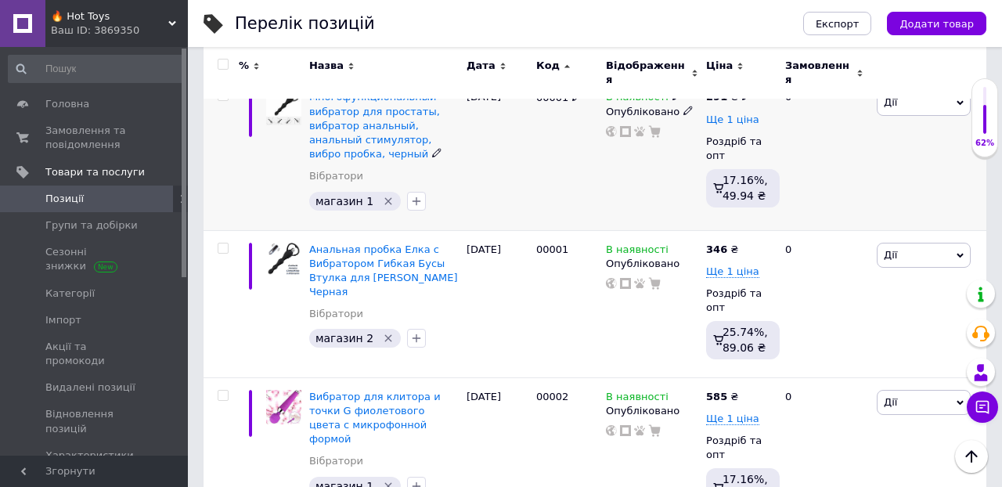
click at [733, 113] on span "Ще 1 ціна" at bounding box center [732, 119] width 53 height 13
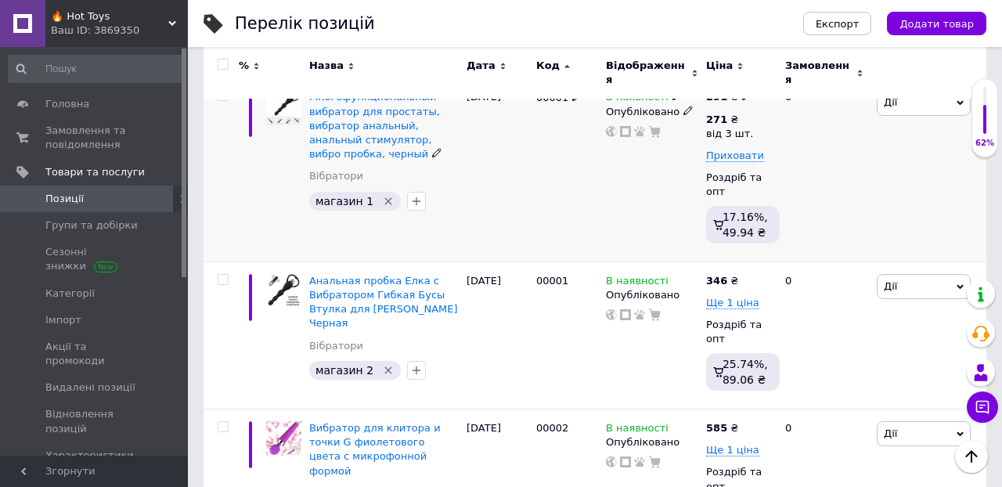
click at [790, 131] on div "0" at bounding box center [824, 170] width 97 height 184
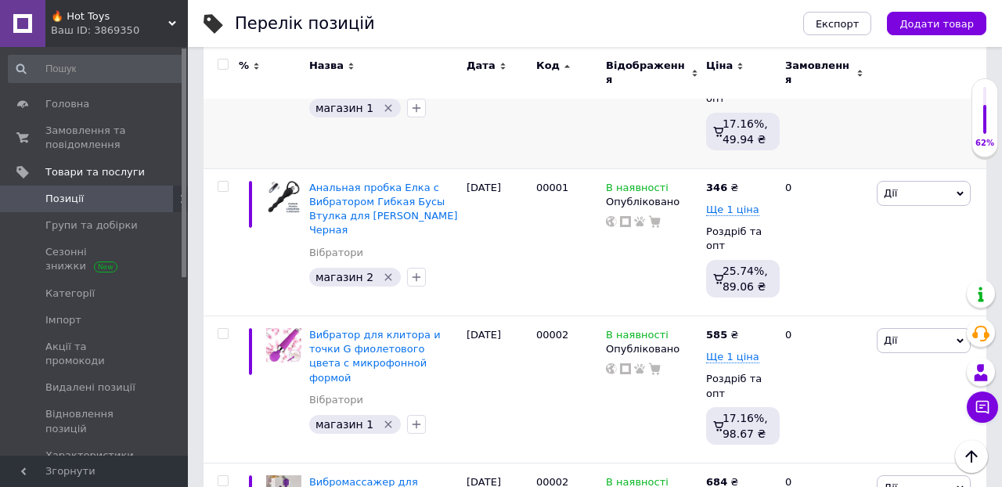
scroll to position [337, 0]
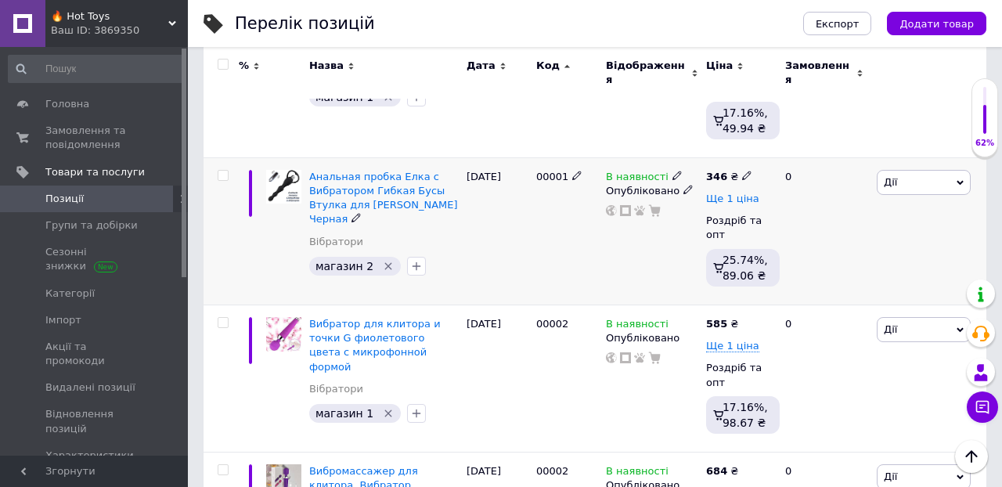
click at [734, 193] on span "Ще 1 ціна" at bounding box center [732, 199] width 53 height 13
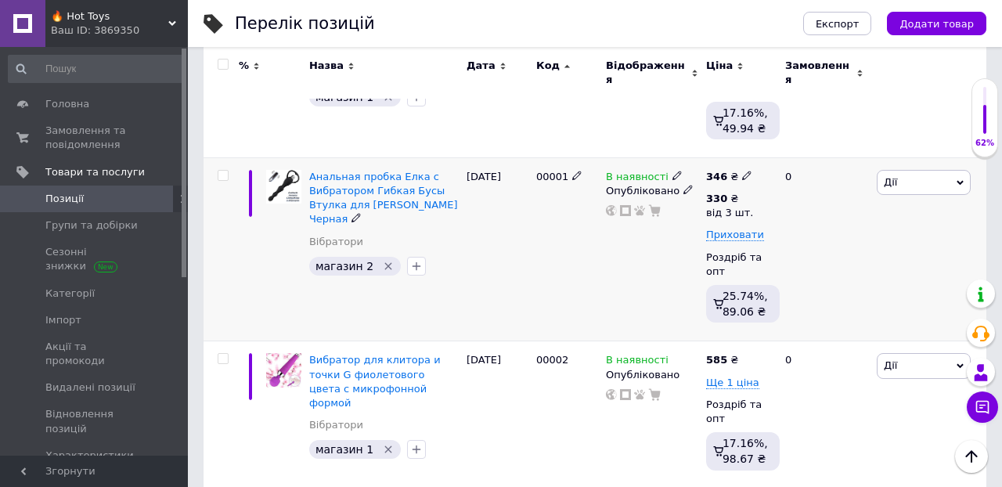
click at [789, 220] on div "0" at bounding box center [824, 249] width 97 height 184
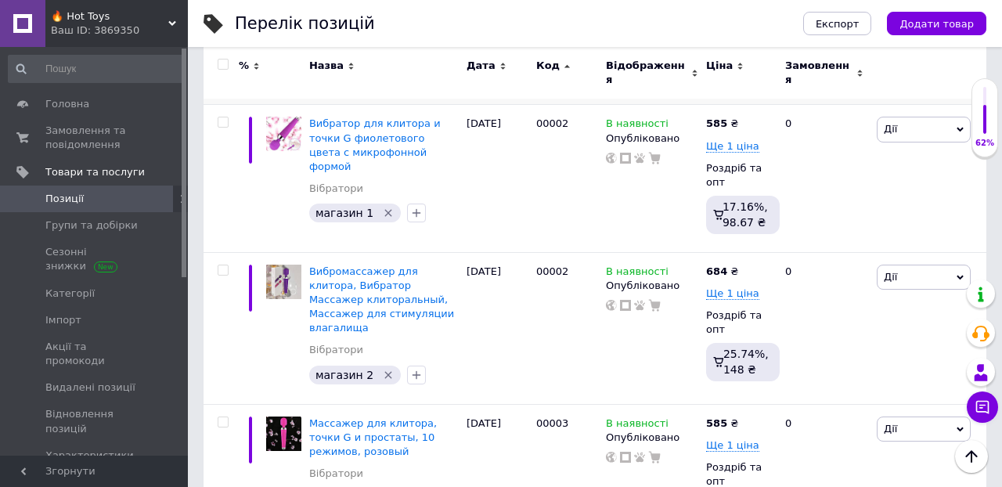
scroll to position [574, 0]
click at [711, 139] on span "Ще 1 ціна" at bounding box center [732, 145] width 53 height 13
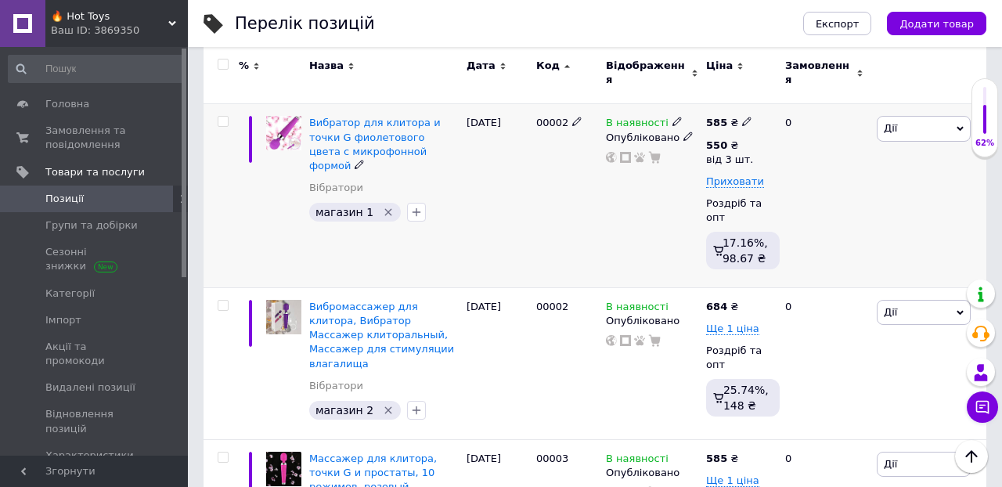
click at [799, 168] on div "0" at bounding box center [824, 196] width 97 height 184
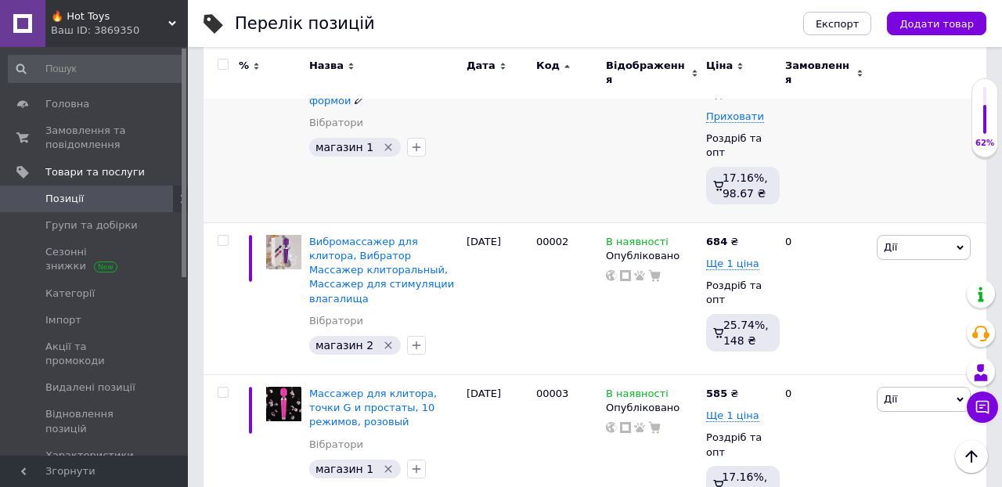
scroll to position [659, 0]
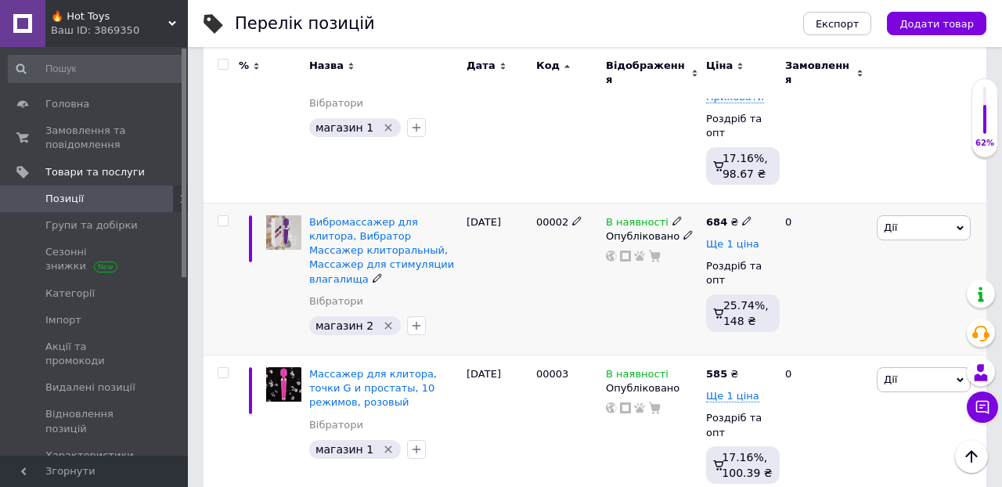
click at [746, 238] on span "Ще 1 ціна" at bounding box center [732, 244] width 53 height 13
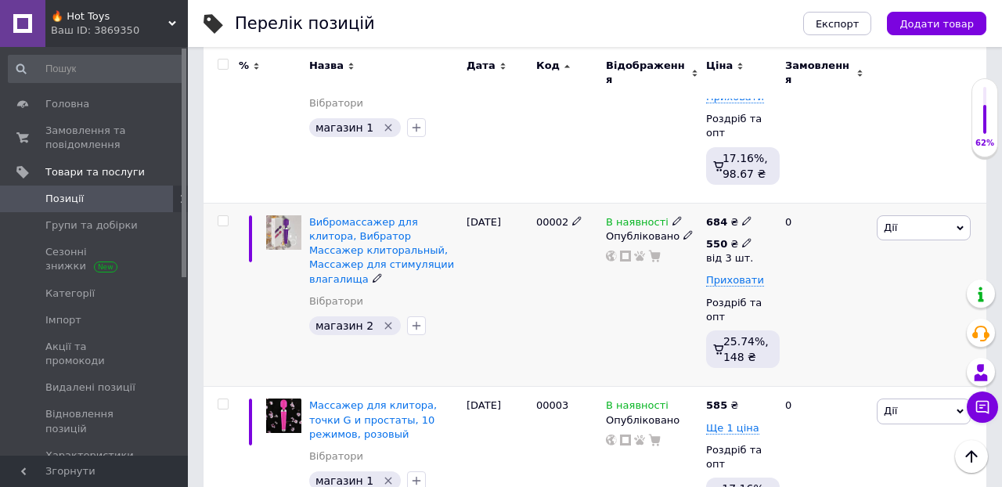
click at [747, 239] on use at bounding box center [746, 243] width 9 height 9
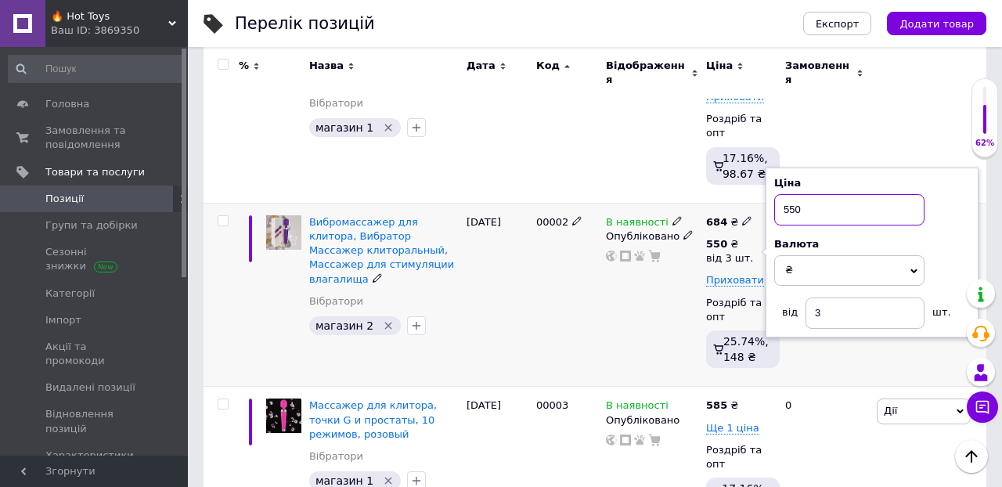
click at [809, 200] on input "550" at bounding box center [849, 209] width 150 height 31
type input "5"
type input "650"
click at [832, 365] on div "0" at bounding box center [824, 295] width 97 height 184
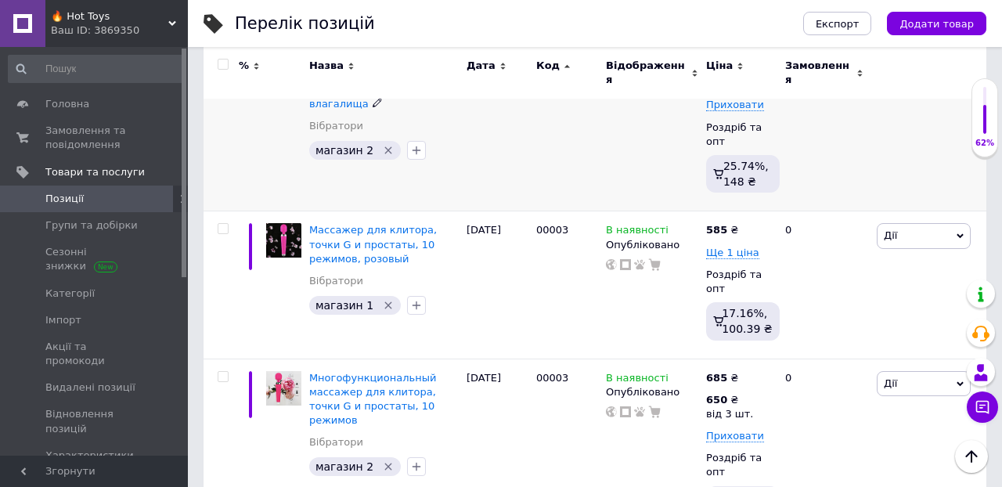
scroll to position [835, 0]
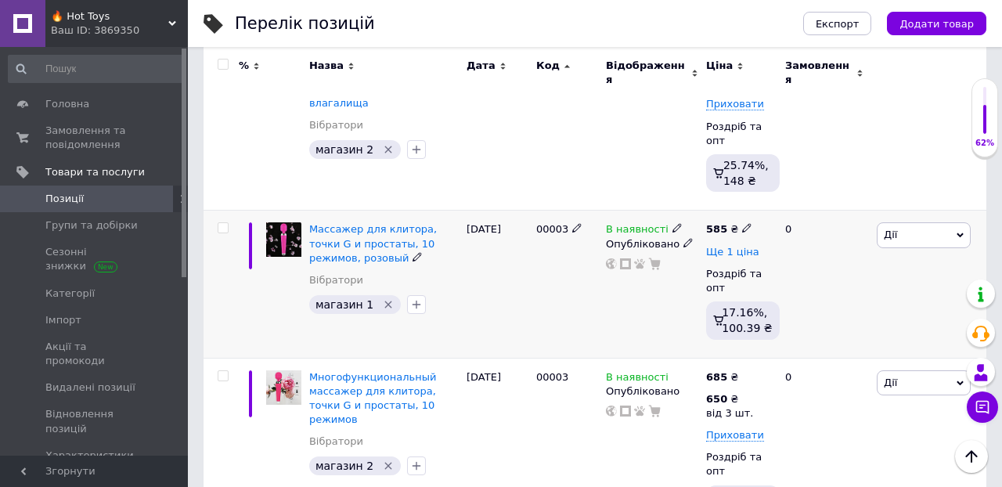
click at [729, 246] on span "Ще 1 ціна" at bounding box center [732, 252] width 53 height 13
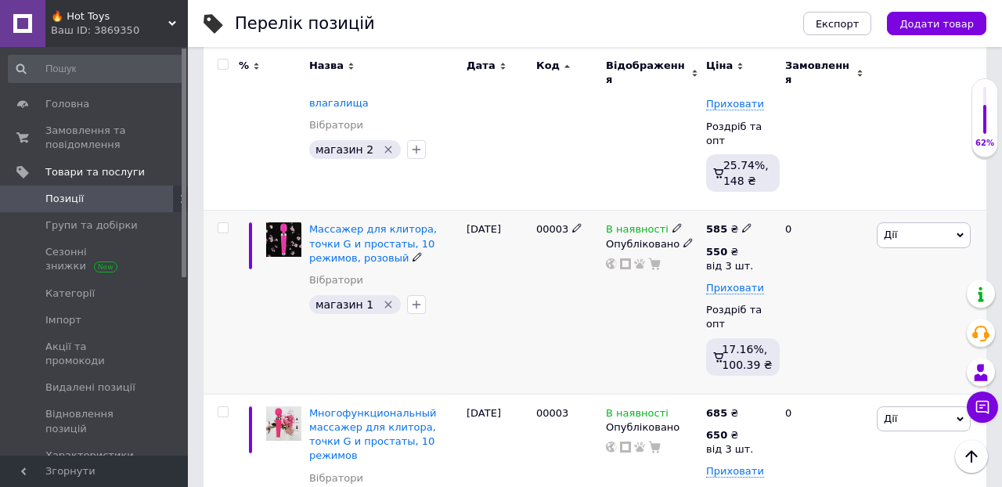
click at [794, 264] on div "0" at bounding box center [824, 303] width 97 height 184
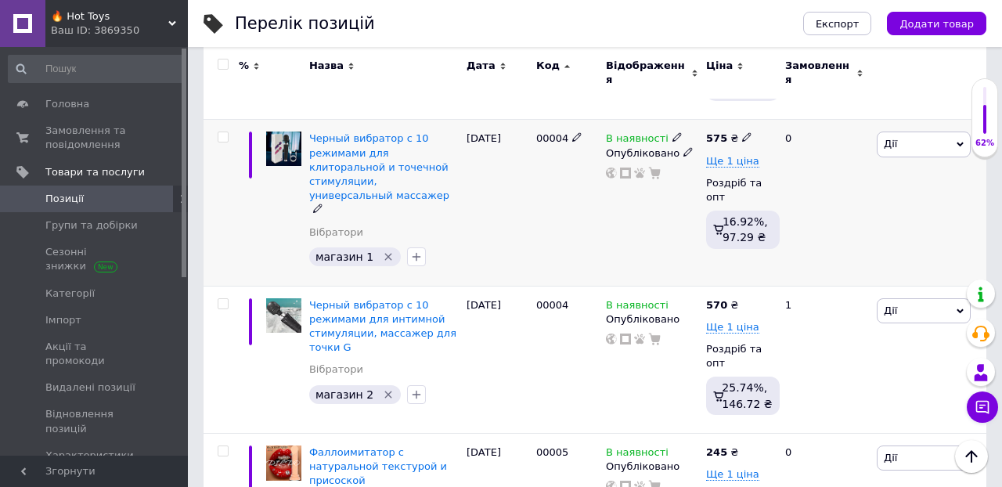
scroll to position [1294, 0]
click at [742, 140] on use at bounding box center [746, 135] width 9 height 9
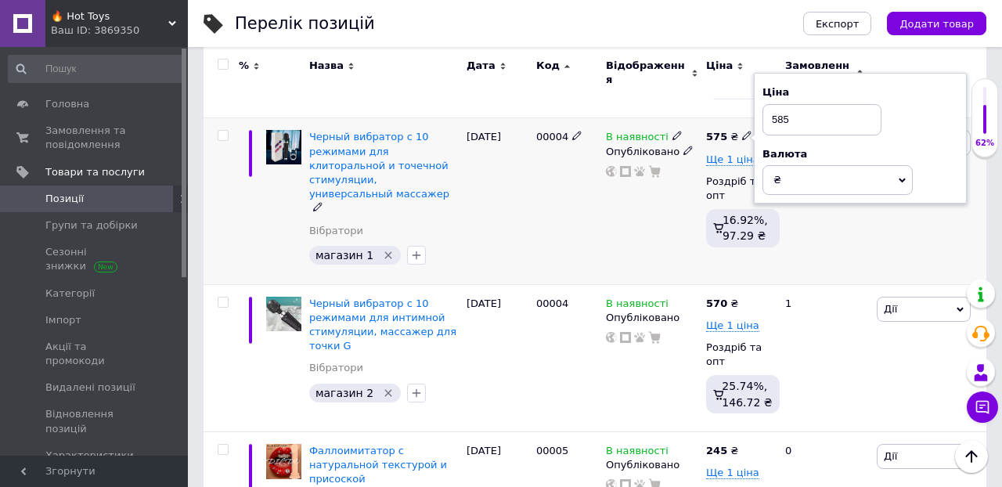
type input "585"
click at [855, 239] on div "0" at bounding box center [824, 201] width 97 height 166
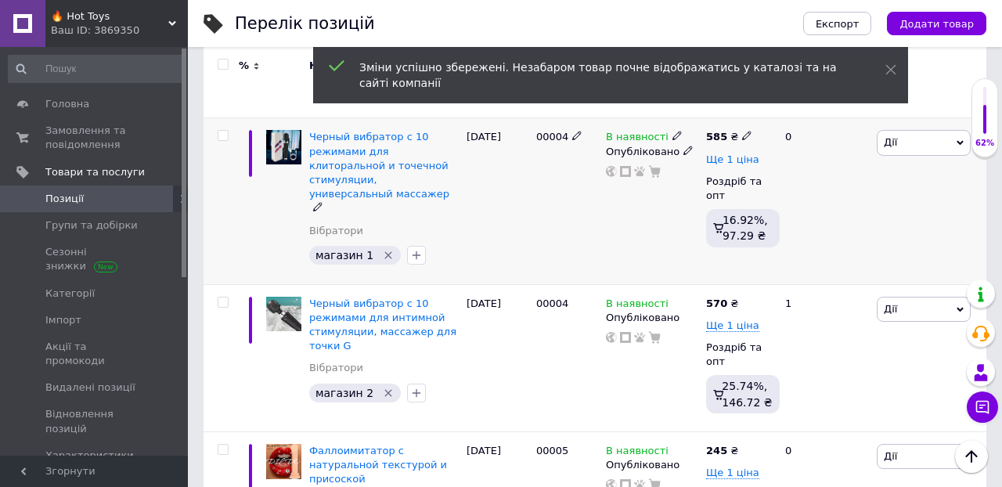
click at [736, 156] on span "Ще 1 ціна" at bounding box center [732, 159] width 53 height 13
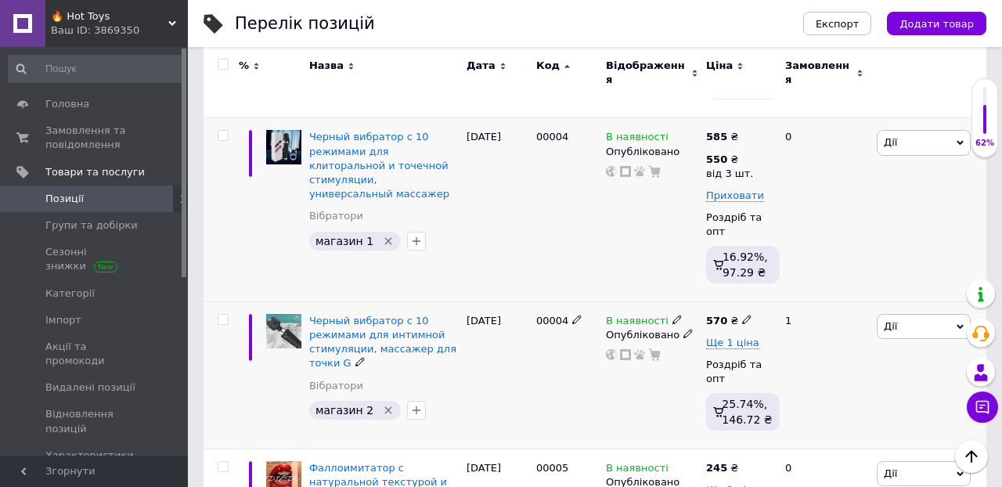
click at [745, 315] on use at bounding box center [746, 319] width 9 height 9
type input "5"
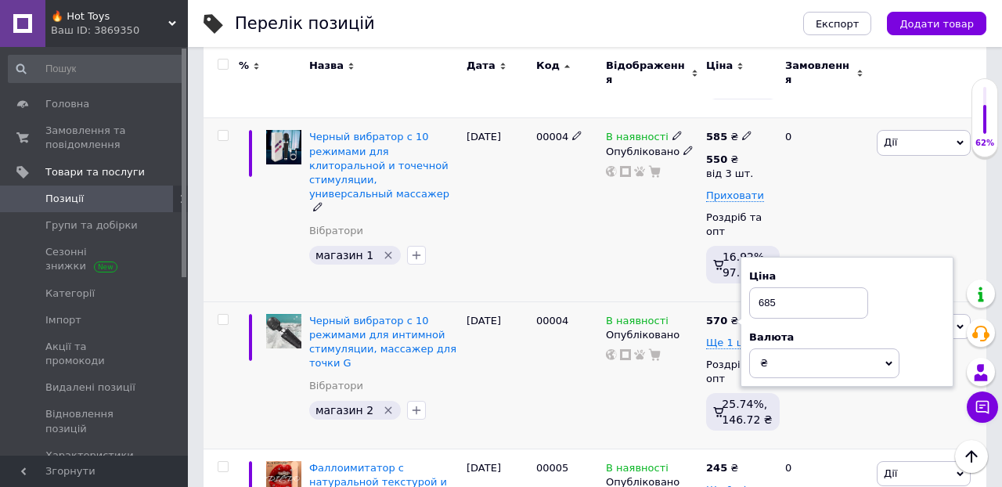
type input "685"
click at [855, 216] on div "0" at bounding box center [824, 210] width 97 height 184
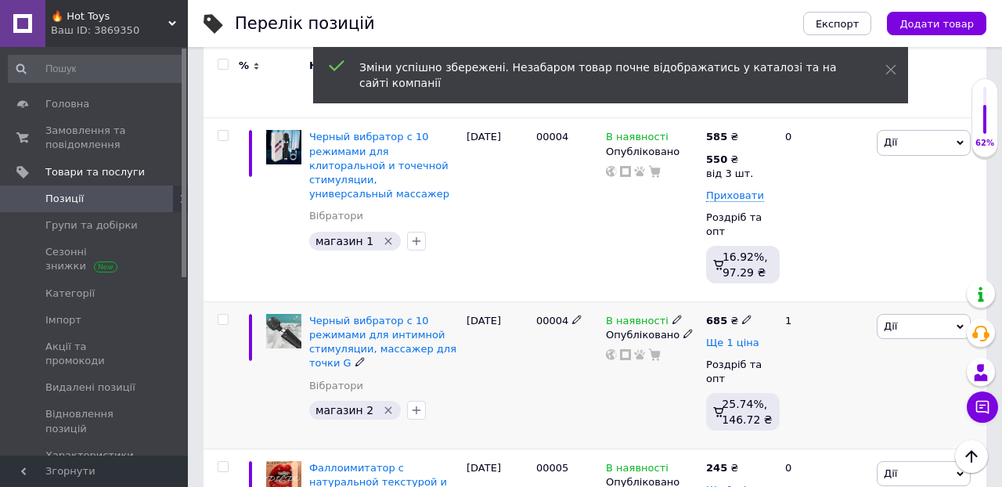
click at [747, 340] on span "Ще 1 ціна" at bounding box center [732, 343] width 53 height 13
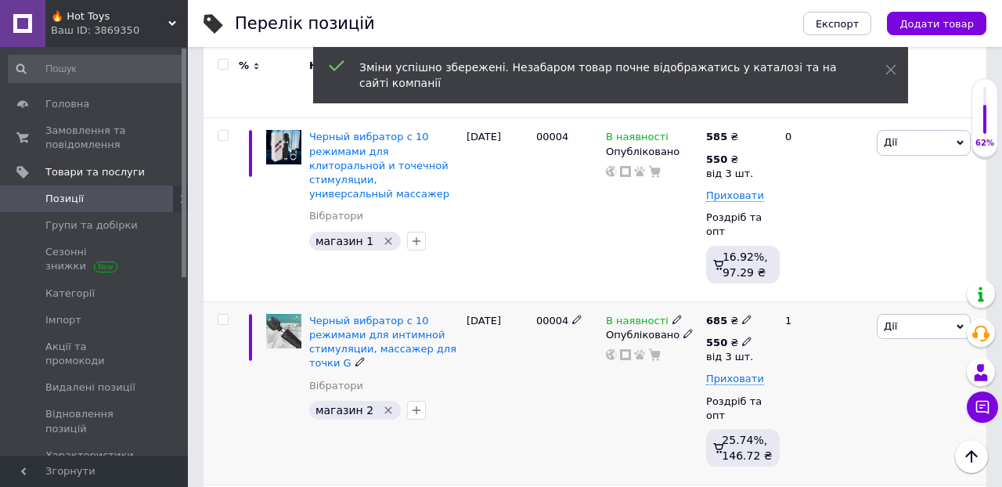
click at [747, 338] on use at bounding box center [746, 341] width 9 height 9
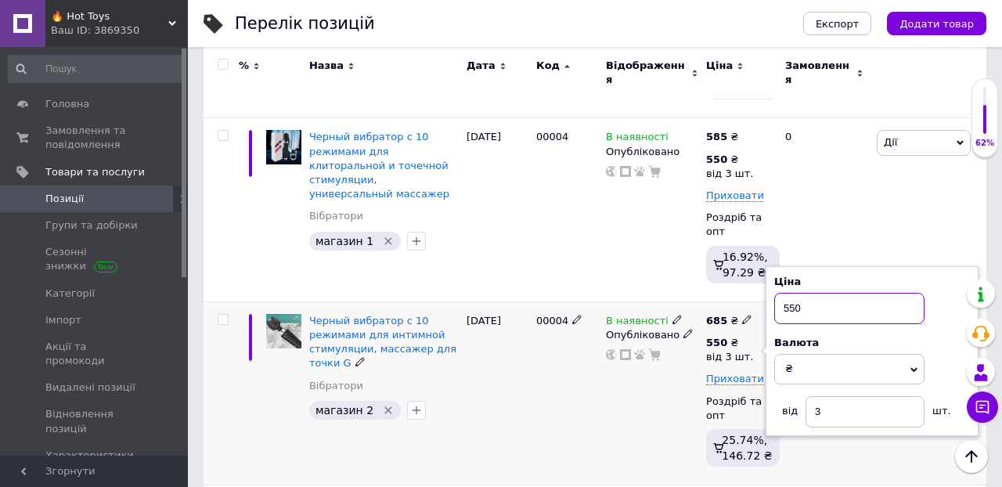
click at [809, 308] on input "550" at bounding box center [849, 308] width 150 height 31
type input "5"
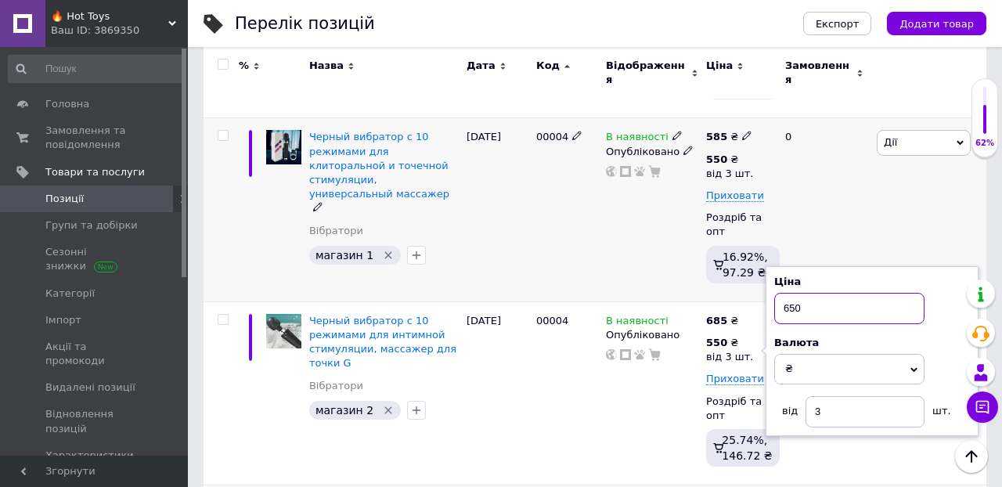
type input "650"
click at [871, 214] on div "0" at bounding box center [824, 210] width 97 height 184
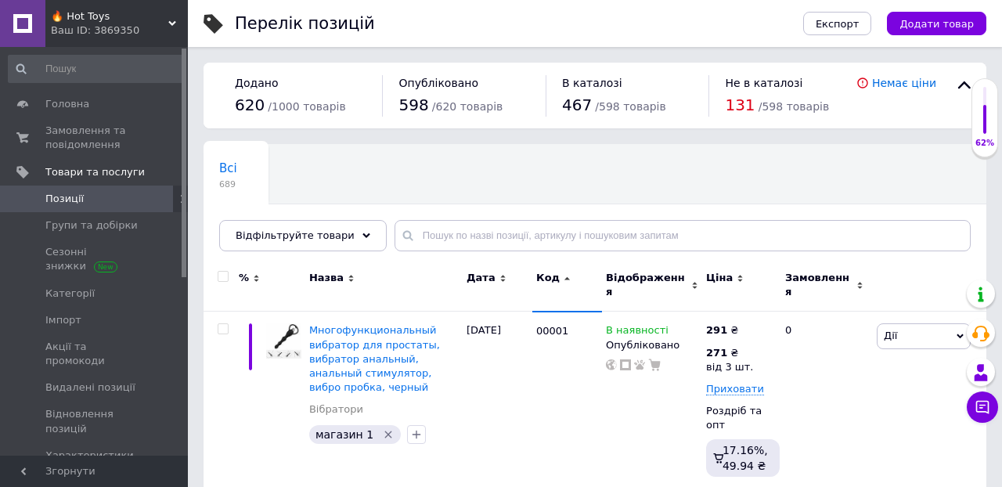
scroll to position [0, 0]
click at [752, 186] on div "Всі 689 Ok Відфільтровано... Зберегти" at bounding box center [594, 205] width 783 height 129
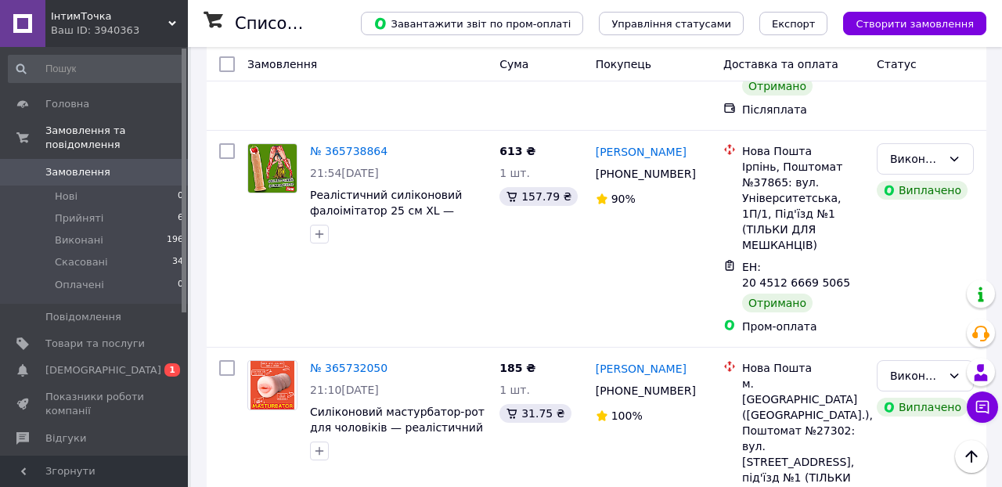
scroll to position [1766, 0]
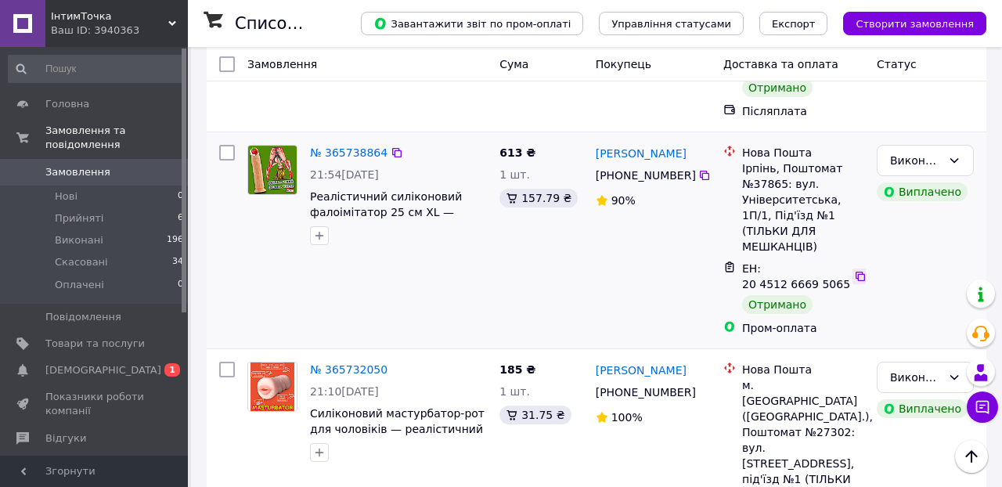
click at [854, 270] on icon at bounding box center [860, 276] width 13 height 13
click at [80, 343] on span "Товари та послуги" at bounding box center [94, 344] width 99 height 14
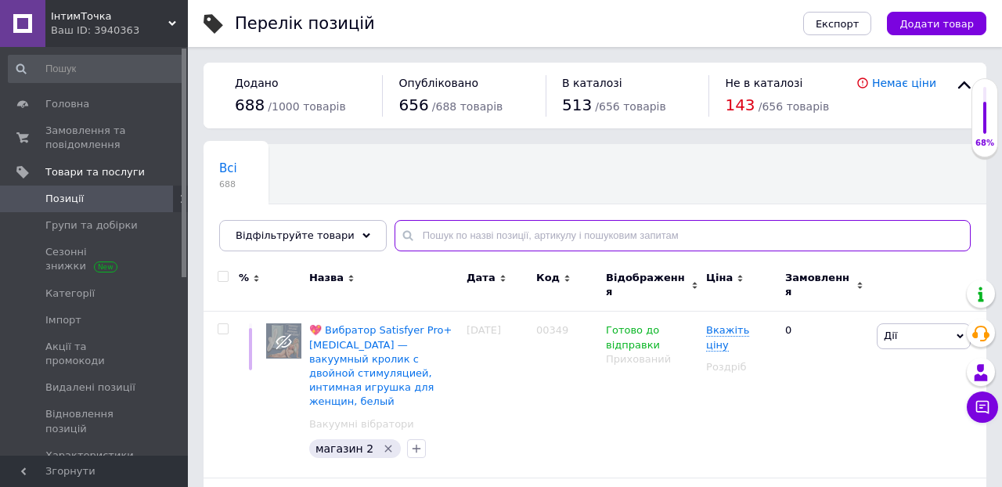
click at [466, 234] on input "text" at bounding box center [682, 235] width 576 height 31
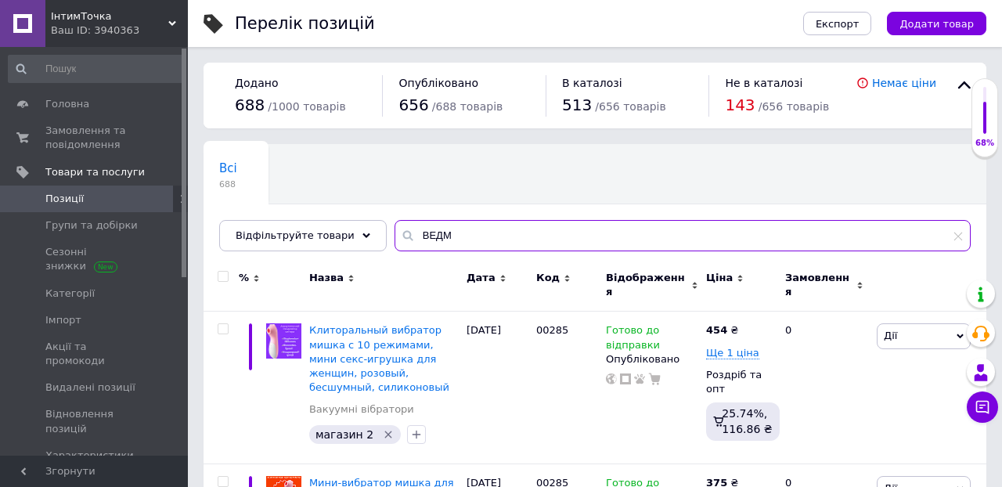
type input "ВЕДМ"
click at [552, 193] on div "Всі 688 Автозаповнення характе... 7 Видалити Редагувати Ok Відфільтровано... Зб…" at bounding box center [403, 204] width 401 height 119
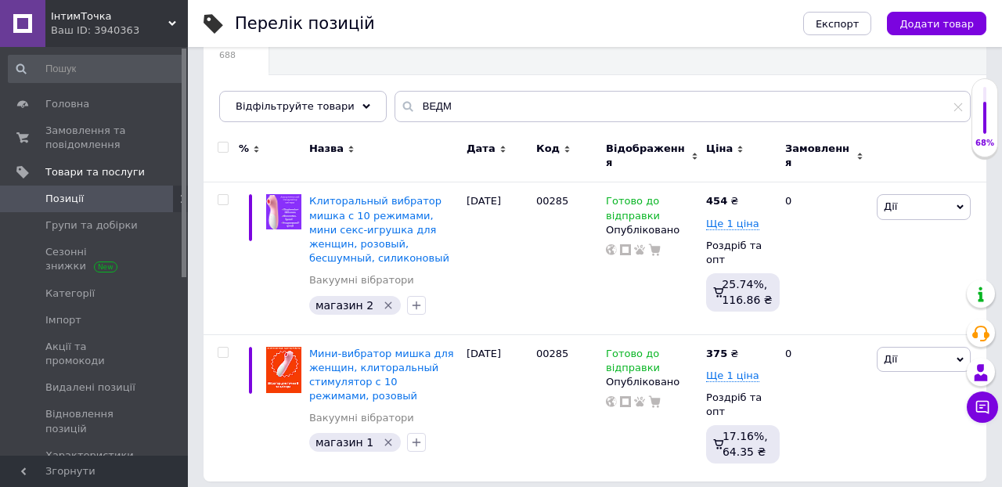
scroll to position [128, 0]
click at [98, 124] on span "Замовлення та повідомлення" at bounding box center [94, 138] width 99 height 28
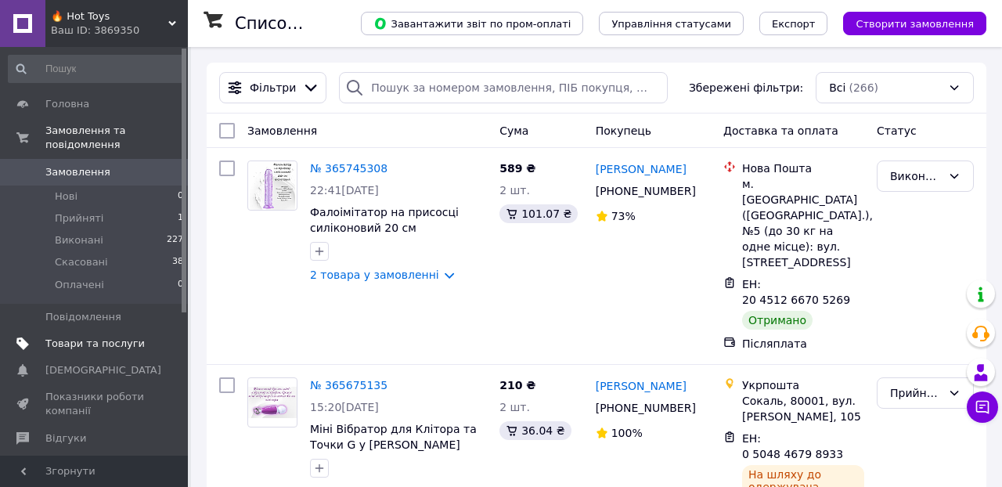
click at [111, 341] on span "Товари та послуги" at bounding box center [94, 344] width 99 height 14
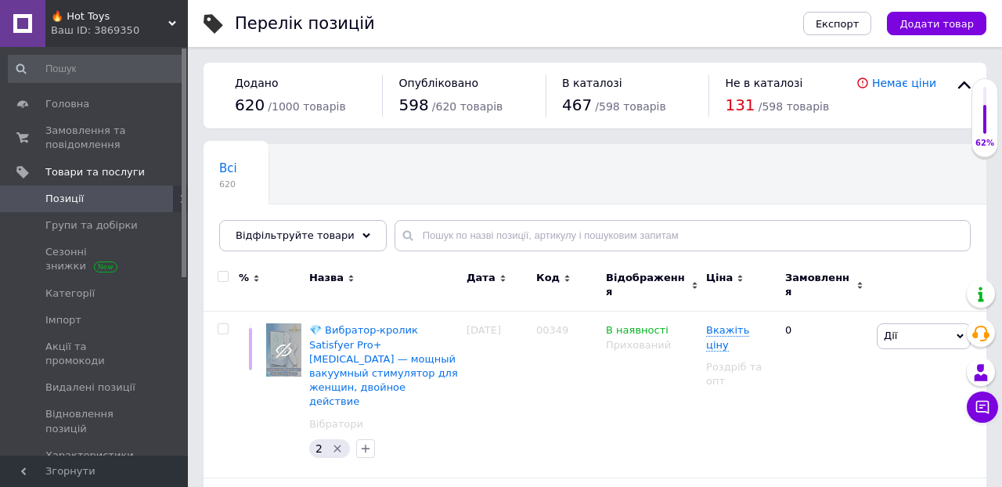
click at [563, 283] on div "Код" at bounding box center [567, 278] width 62 height 14
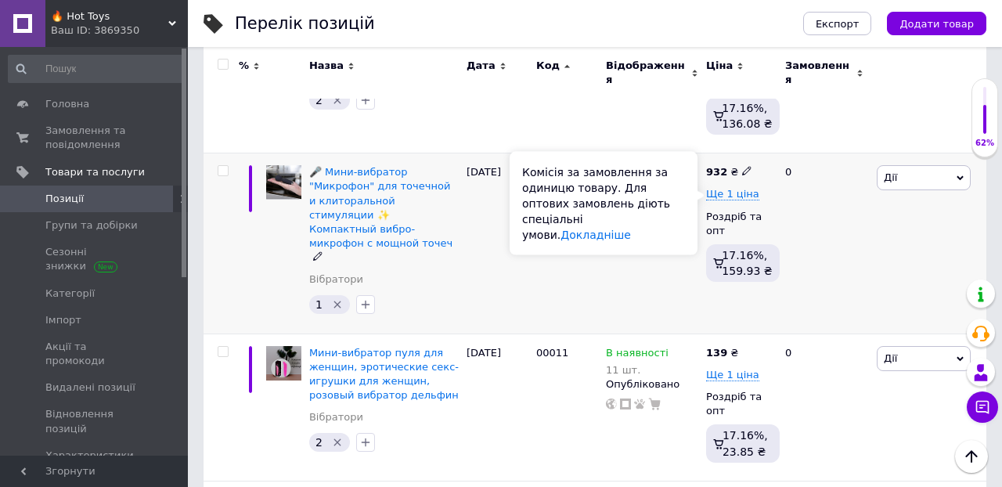
scroll to position [2966, 0]
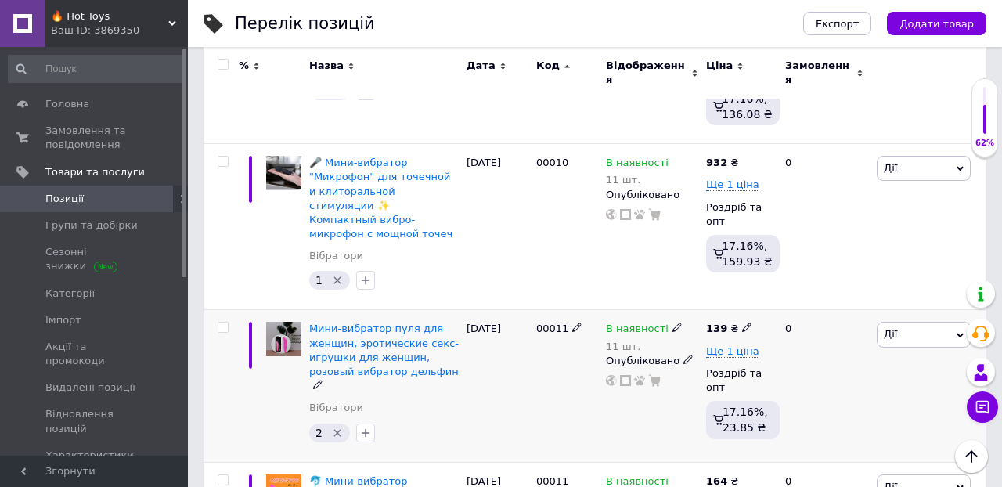
click at [726, 322] on div "139 ₴" at bounding box center [729, 329] width 46 height 14
type input "115"
click at [829, 337] on div "0" at bounding box center [824, 386] width 97 height 152
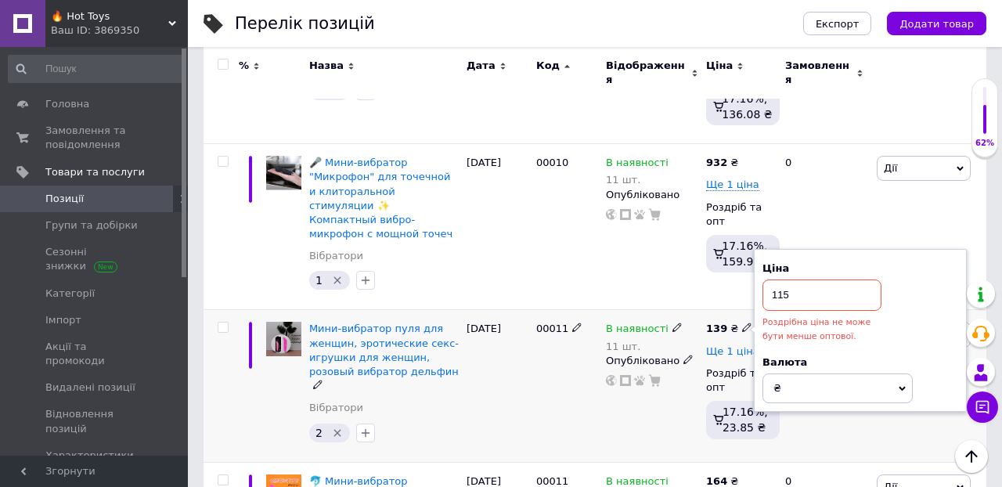
click at [734, 345] on span "Ще 1 ціна" at bounding box center [732, 351] width 53 height 13
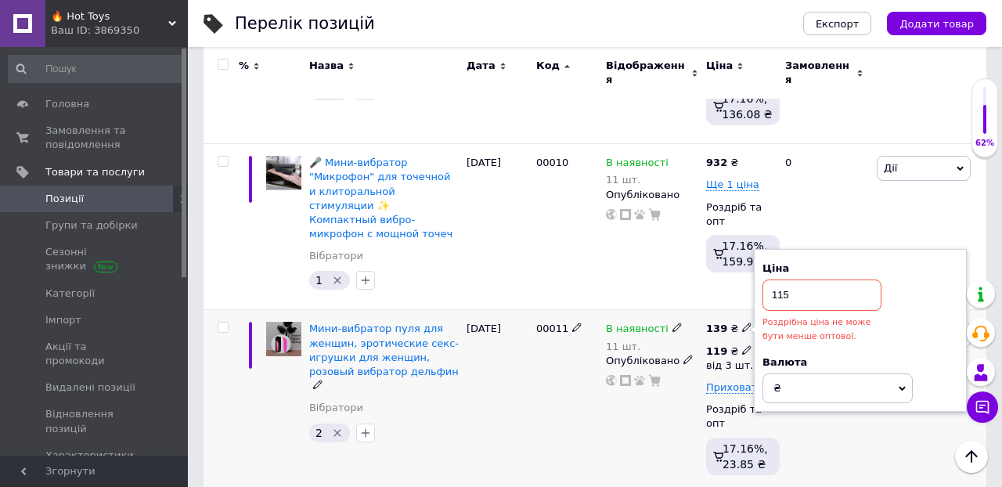
click at [743, 345] on use at bounding box center [746, 349] width 9 height 9
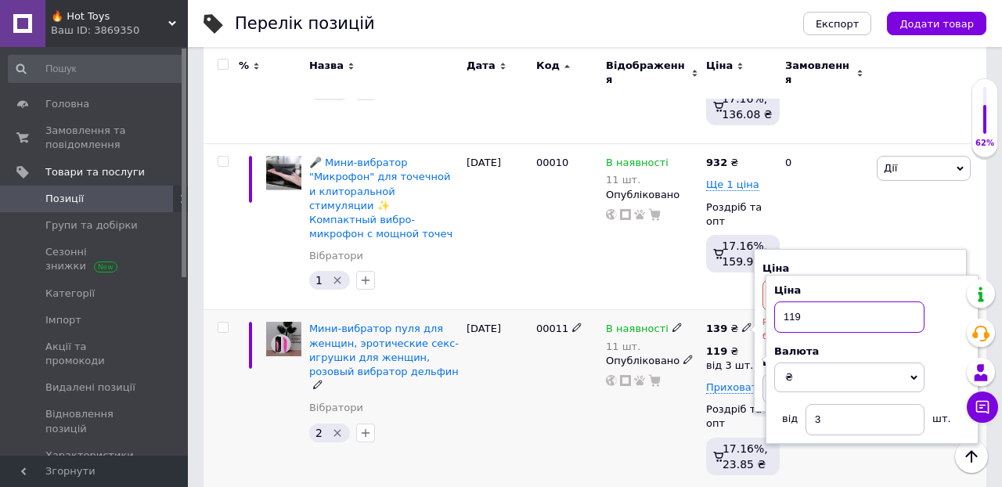
click at [825, 301] on input "119" at bounding box center [849, 316] width 150 height 31
click at [826, 301] on input "10" at bounding box center [849, 316] width 150 height 31
type input "100"
click at [809, 407] on div "0" at bounding box center [824, 402] width 97 height 184
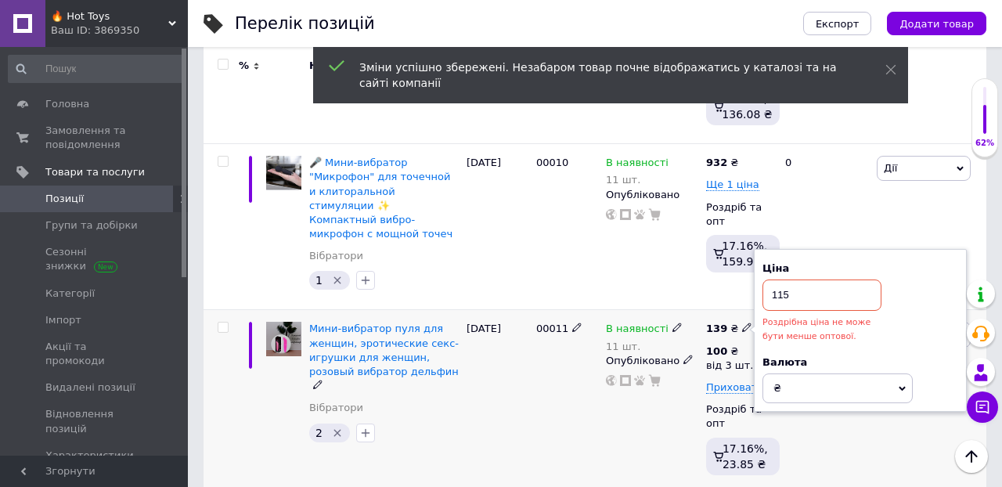
click at [802, 369] on div "0" at bounding box center [824, 402] width 97 height 184
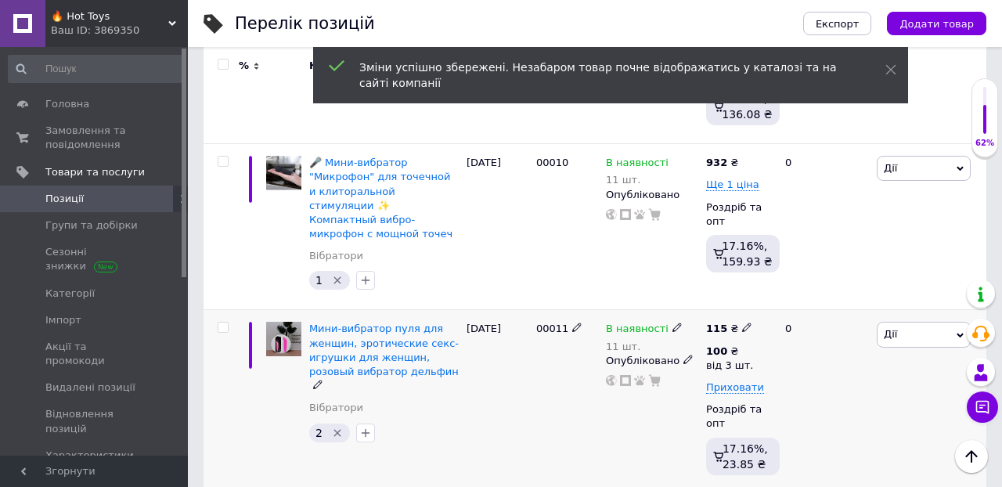
click at [814, 330] on div "0" at bounding box center [824, 402] width 97 height 184
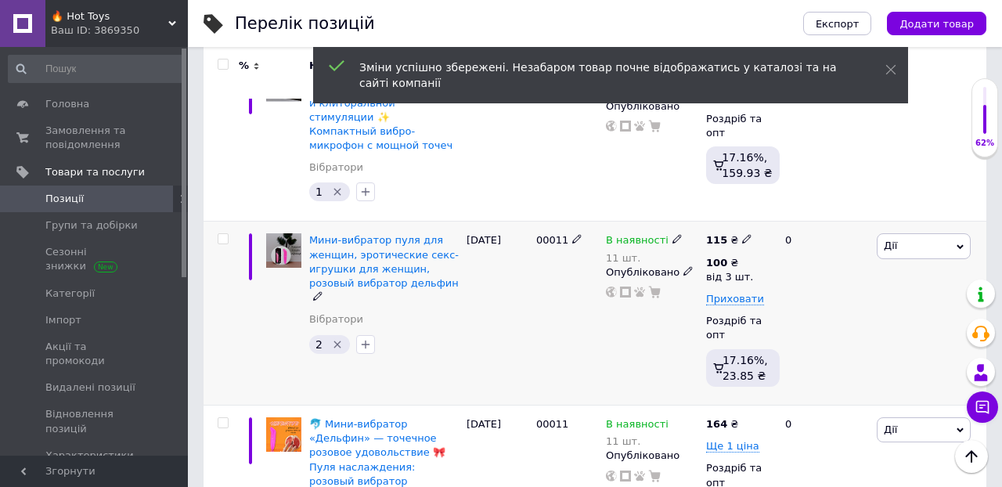
scroll to position [3055, 0]
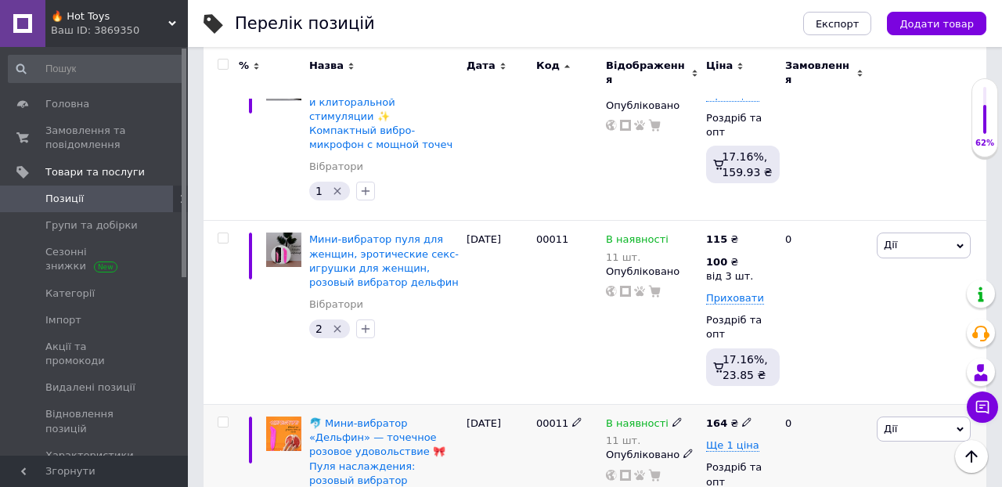
click at [744, 417] on icon at bounding box center [746, 421] width 9 height 9
type input "135"
click at [611, 430] on div "В наявності 11 шт. Опубліковано" at bounding box center [652, 487] width 100 height 166
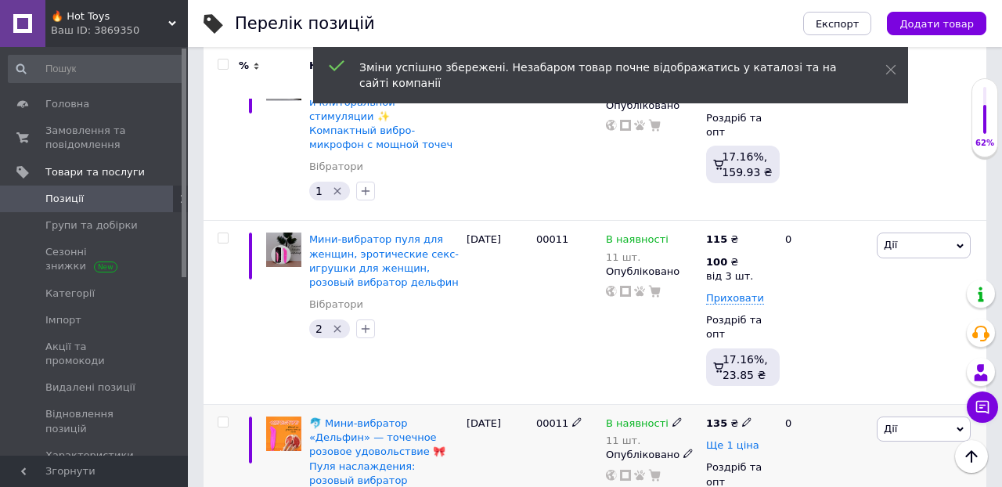
click at [736, 439] on span "Ще 1 ціна" at bounding box center [732, 445] width 53 height 13
click at [796, 404] on div "0" at bounding box center [824, 496] width 97 height 184
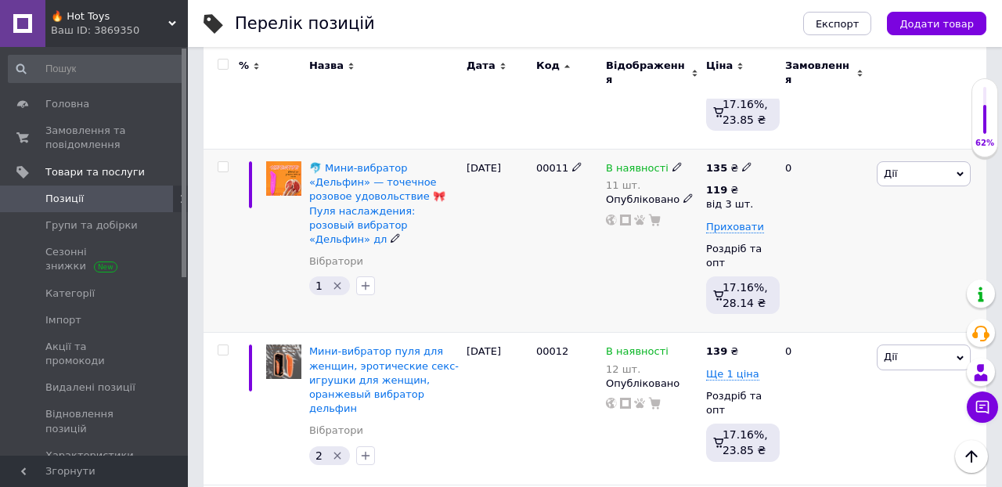
scroll to position [3314, 0]
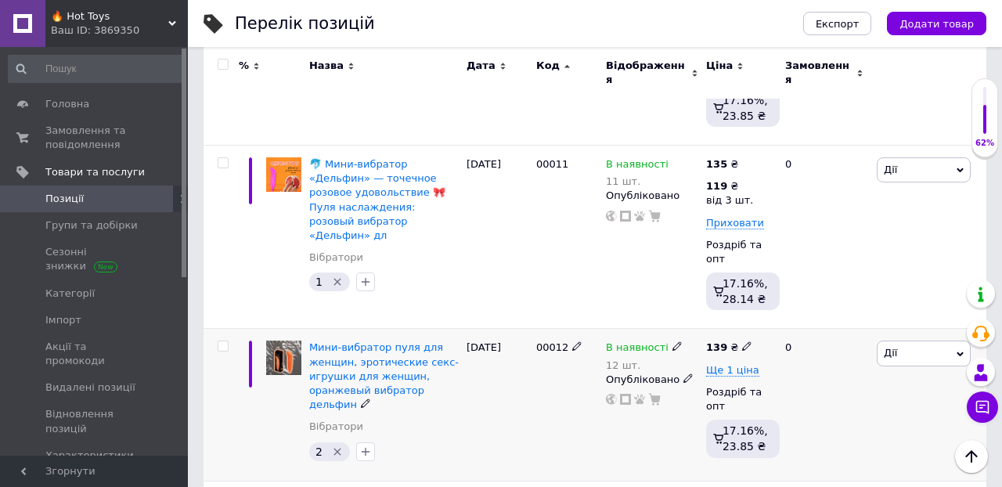
click at [746, 329] on div "139 ₴ Ще 1 ціна Роздріб та опт 17.16%, 23.85 ₴" at bounding box center [739, 405] width 74 height 152
click at [744, 342] on use at bounding box center [746, 346] width 9 height 9
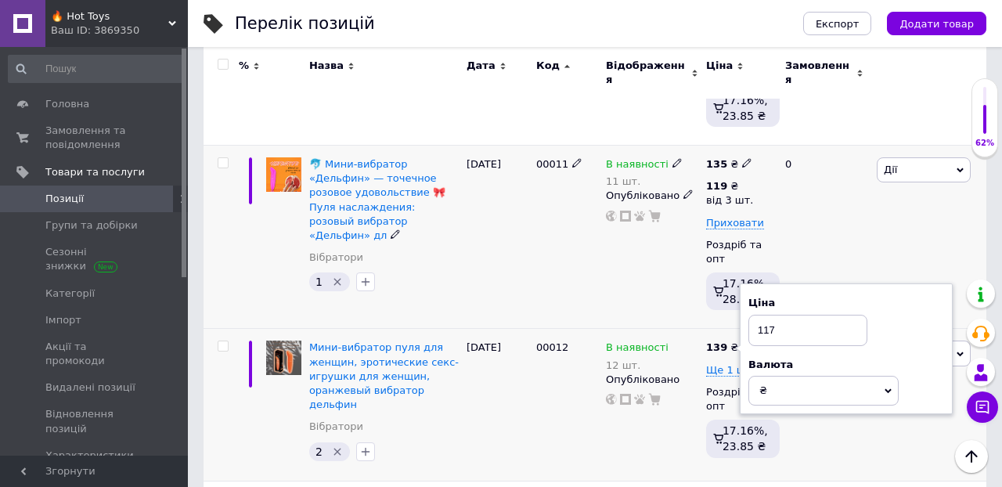
type input "117"
click at [873, 145] on div "[PERSON_NAME] Підняти на початок групи Копіювати Знижка Подарунок Супутні Прихо…" at bounding box center [929, 237] width 113 height 184
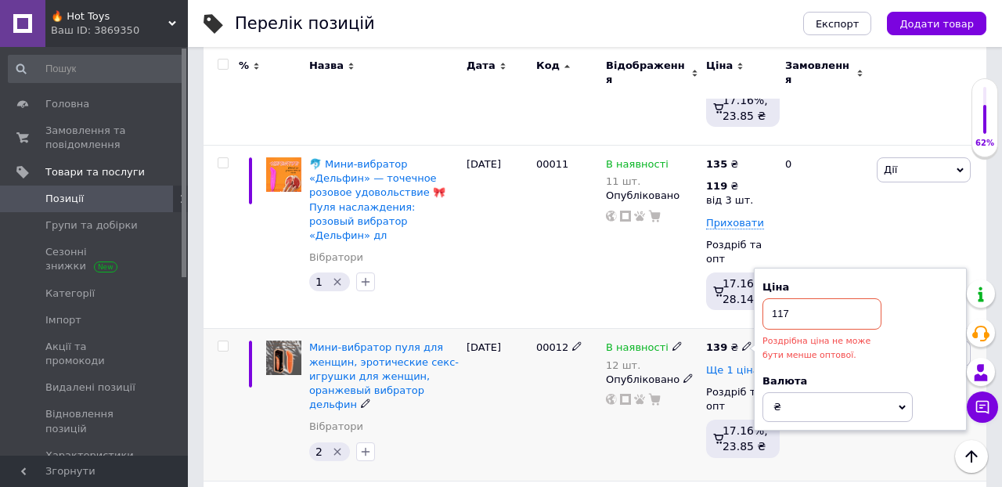
click at [733, 364] on span "Ще 1 ціна" at bounding box center [732, 370] width 53 height 13
click at [742, 364] on icon at bounding box center [746, 368] width 9 height 9
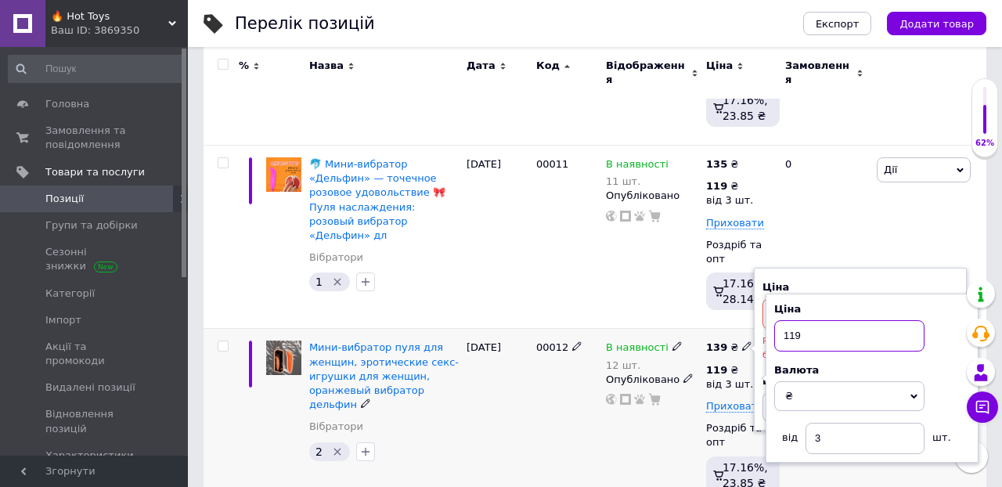
click at [824, 320] on input "119" at bounding box center [849, 335] width 150 height 31
type input "100"
click at [646, 394] on div "В наявності 12 шт. Опубліковано" at bounding box center [652, 421] width 100 height 184
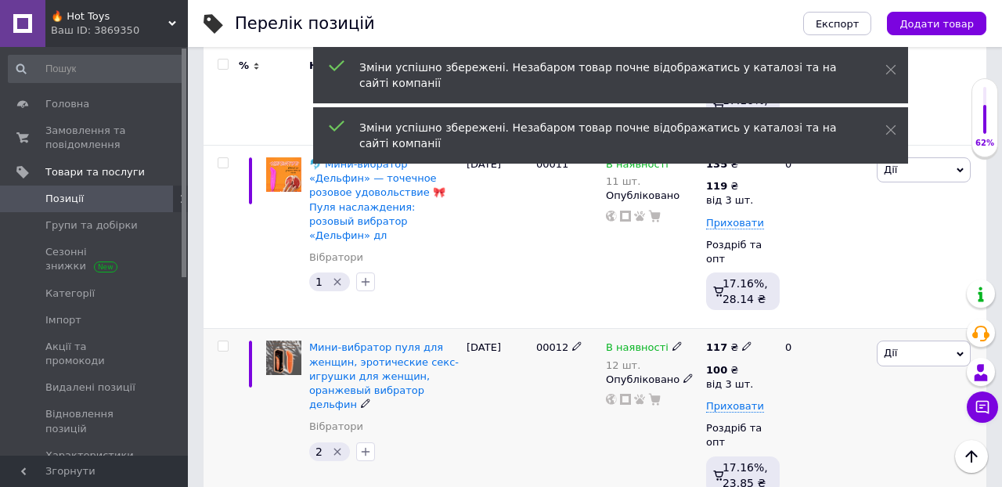
click at [815, 342] on div "0" at bounding box center [824, 421] width 97 height 184
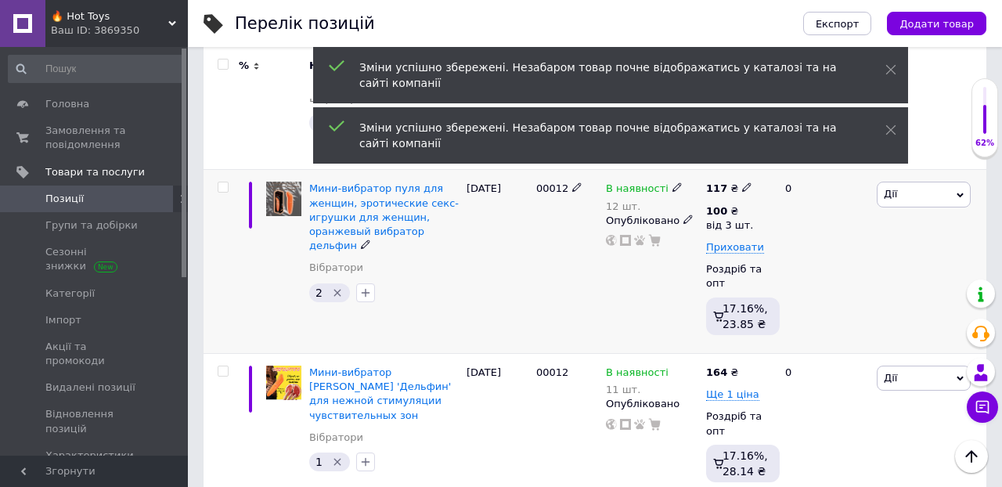
scroll to position [3479, 0]
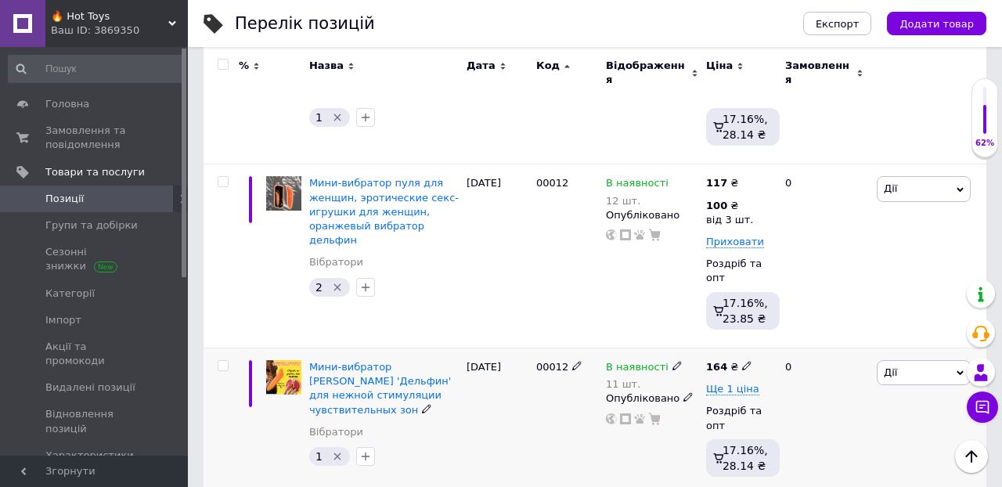
click at [744, 361] on icon at bounding box center [746, 365] width 9 height 9
click at [812, 333] on input "164" at bounding box center [821, 348] width 119 height 31
type input "136"
click at [844, 373] on div "0" at bounding box center [824, 420] width 97 height 147
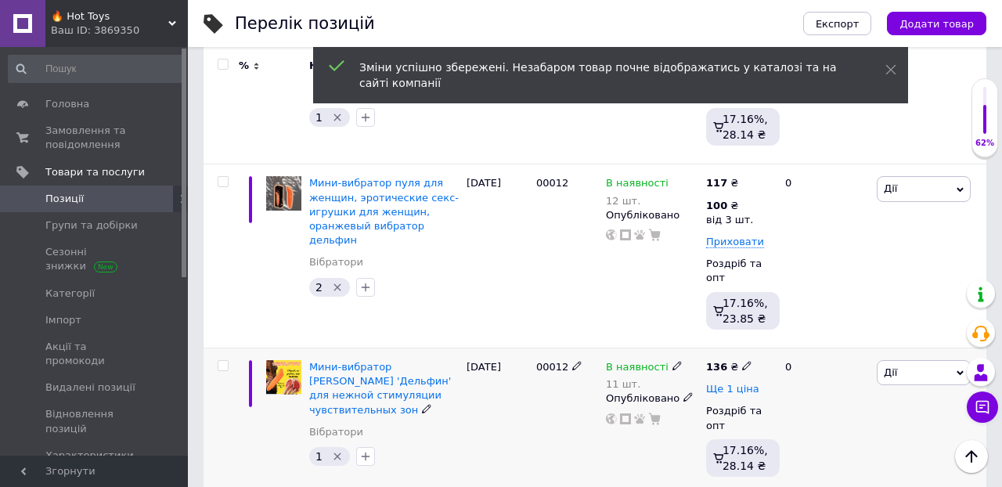
click at [733, 383] on span "Ще 1 ціна" at bounding box center [732, 389] width 53 height 13
click at [841, 361] on div "0" at bounding box center [824, 439] width 97 height 184
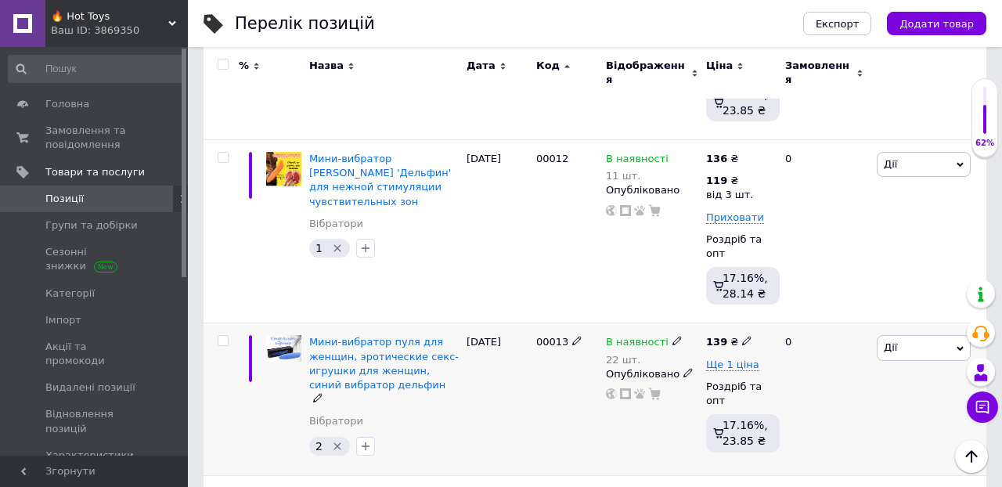
scroll to position [3688, 0]
click at [744, 335] on icon at bounding box center [746, 339] width 9 height 9
type input "120"
click at [722, 358] on span "Ще 1 ціна" at bounding box center [732, 364] width 53 height 13
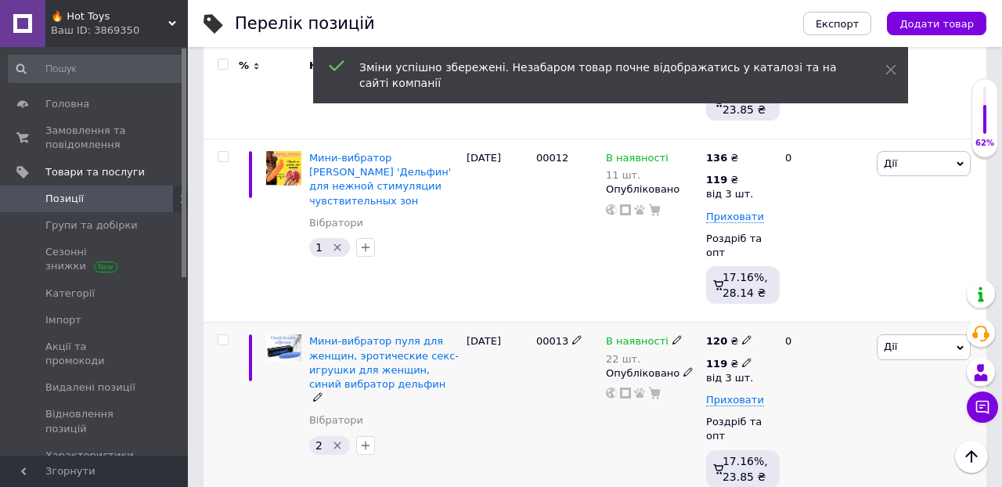
click at [744, 358] on icon at bounding box center [746, 362] width 9 height 9
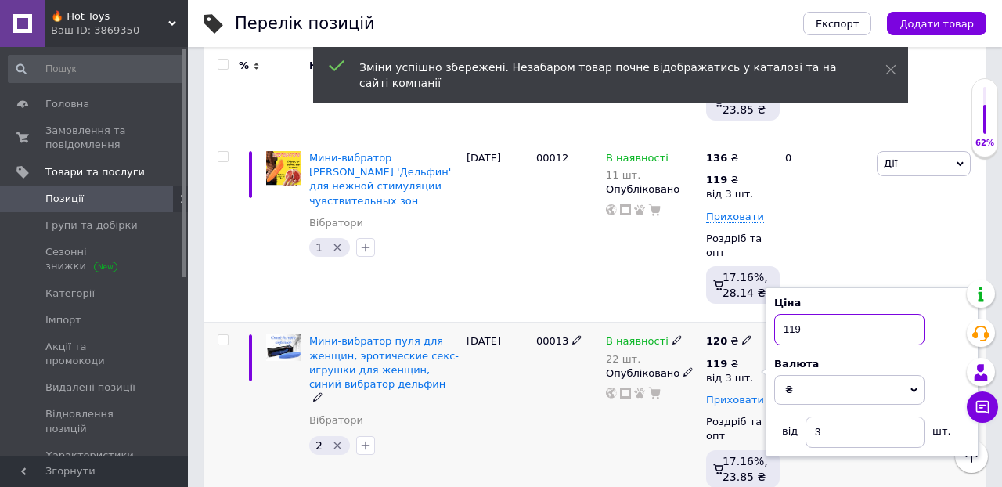
click at [821, 314] on input "119" at bounding box center [849, 329] width 150 height 31
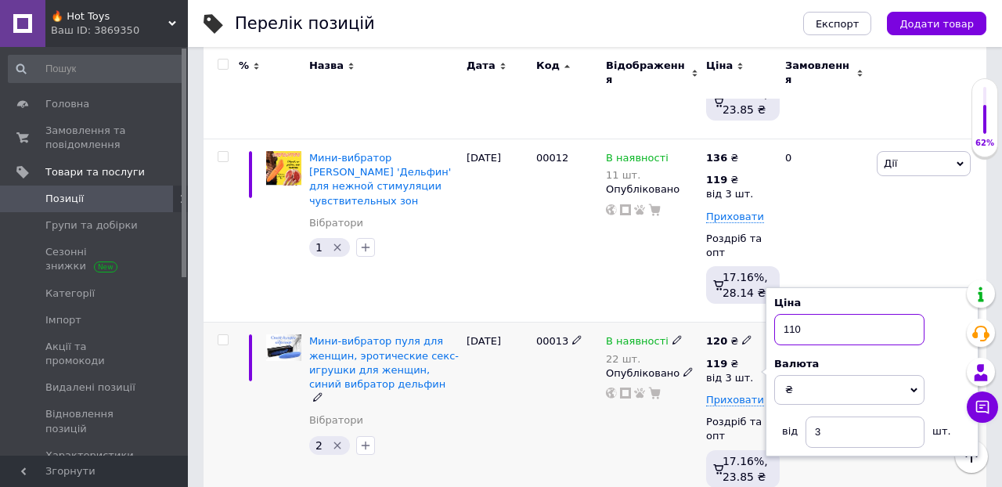
type input "110"
click at [831, 403] on div "0" at bounding box center [824, 414] width 97 height 184
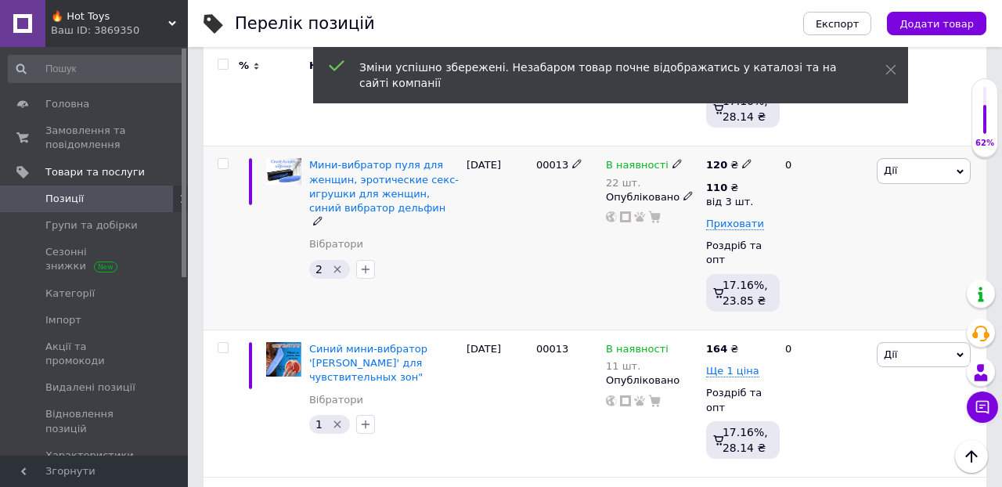
scroll to position [3865, 0]
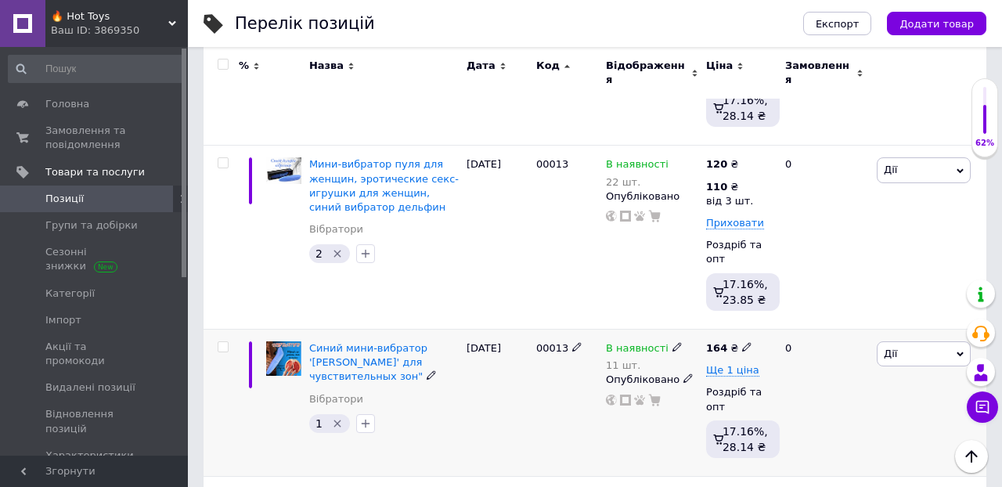
click at [743, 342] on icon at bounding box center [746, 346] width 9 height 9
type input "140"
click at [817, 354] on div "0" at bounding box center [824, 402] width 97 height 147
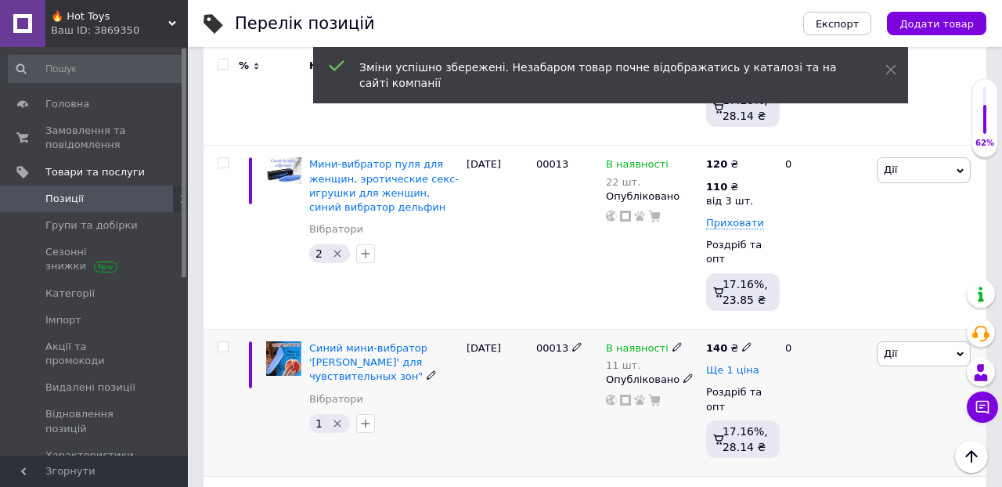
click at [733, 364] on span "Ще 1 ціна" at bounding box center [732, 370] width 53 height 13
click at [794, 329] on div "0" at bounding box center [824, 421] width 97 height 184
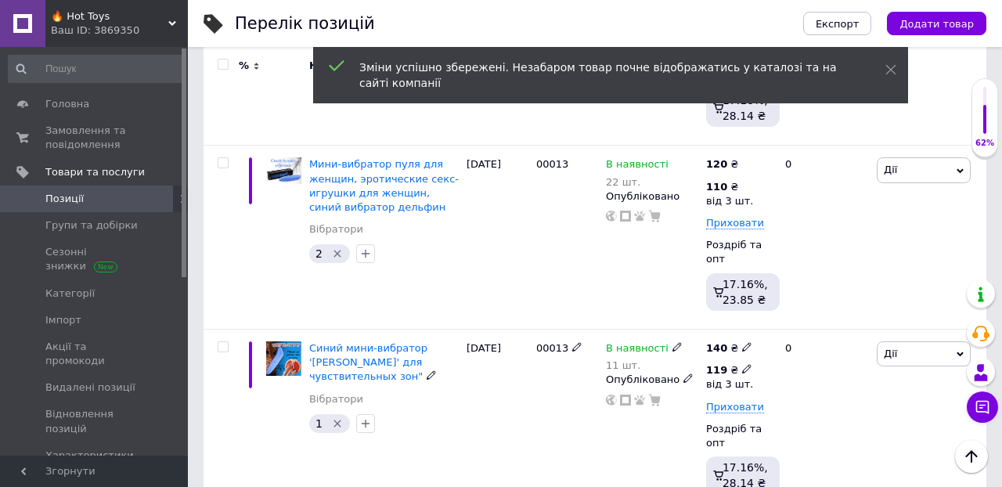
click at [743, 364] on icon at bounding box center [746, 368] width 9 height 9
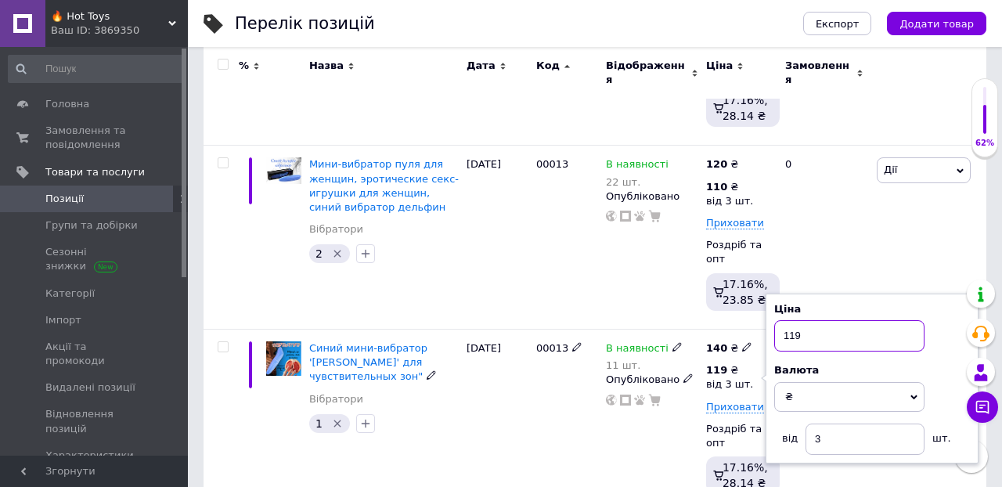
click at [817, 320] on input "119" at bounding box center [849, 335] width 150 height 31
type input "125"
click at [852, 391] on div "0" at bounding box center [824, 421] width 97 height 184
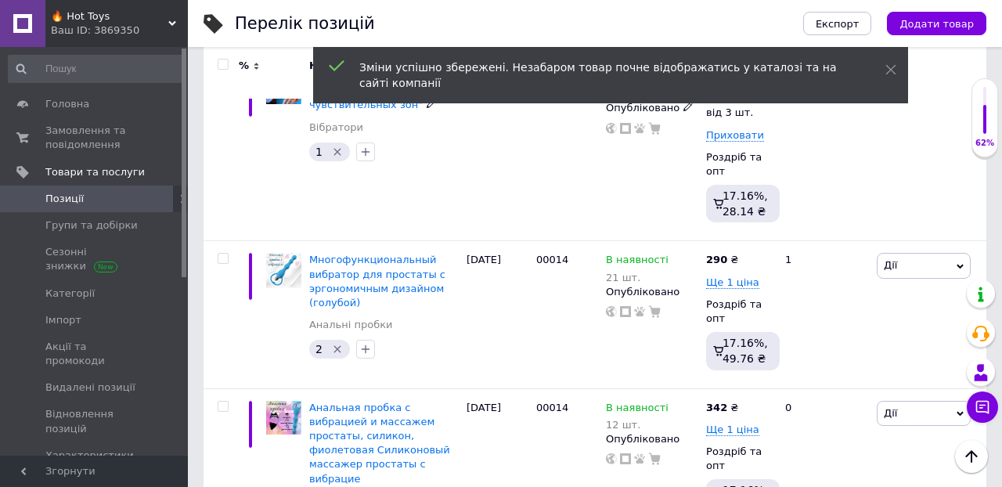
scroll to position [4159, 0]
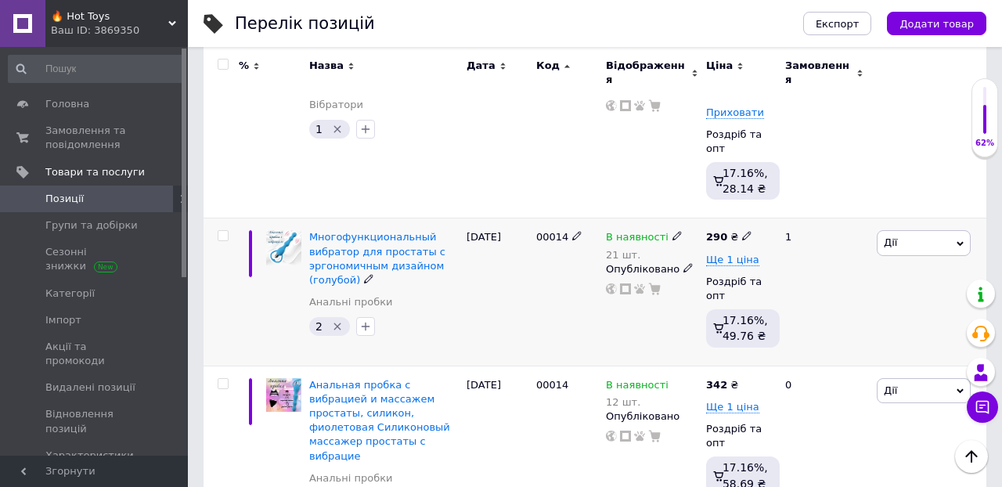
click at [744, 231] on icon at bounding box center [746, 235] width 9 height 9
type input "292"
click at [848, 244] on div "1" at bounding box center [824, 291] width 97 height 147
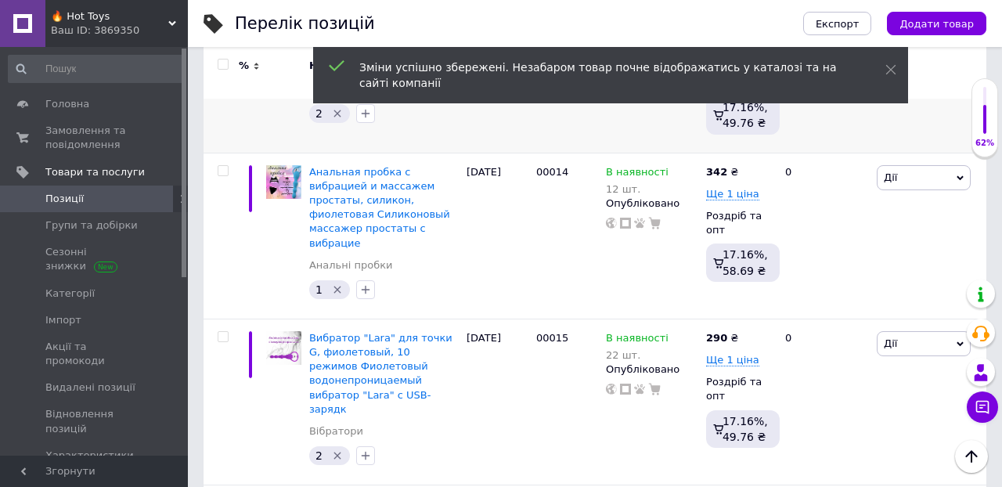
scroll to position [4377, 0]
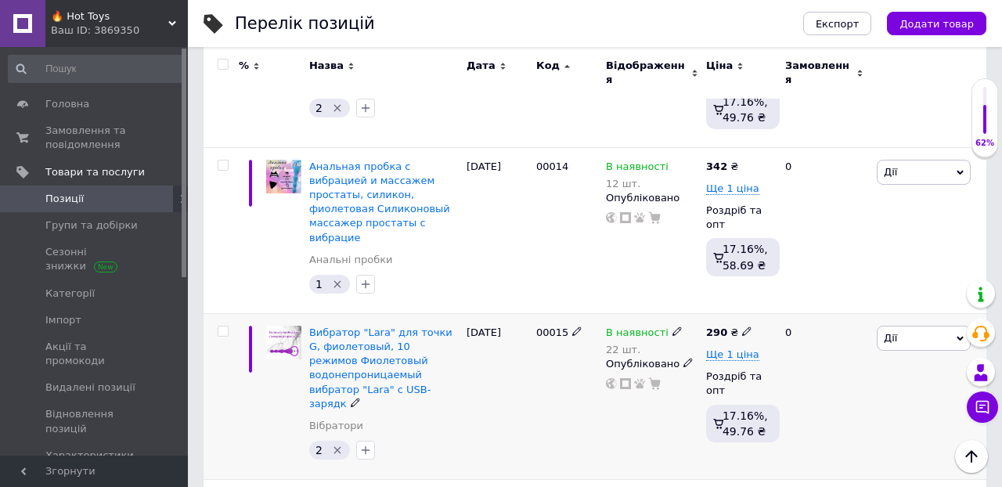
click at [747, 327] on use at bounding box center [746, 331] width 9 height 9
type input "293"
click at [839, 343] on div "0" at bounding box center [824, 396] width 97 height 166
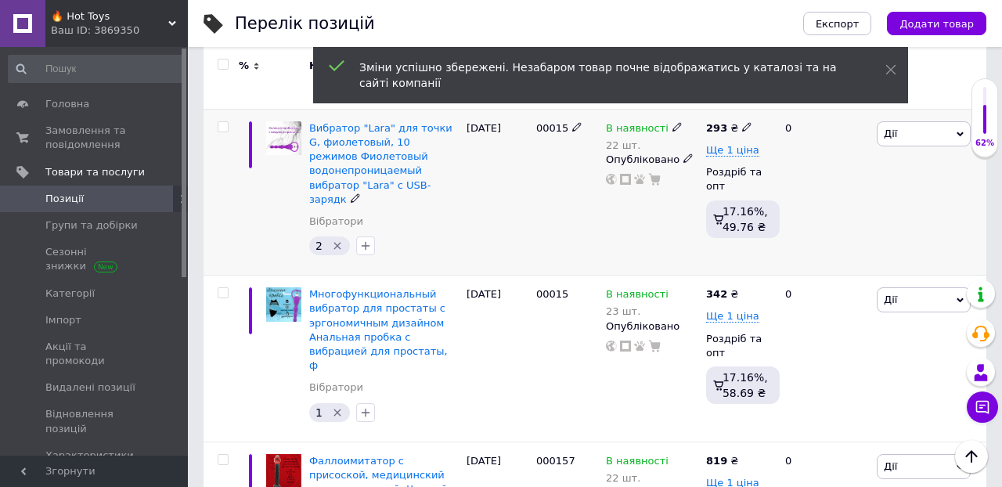
scroll to position [4584, 0]
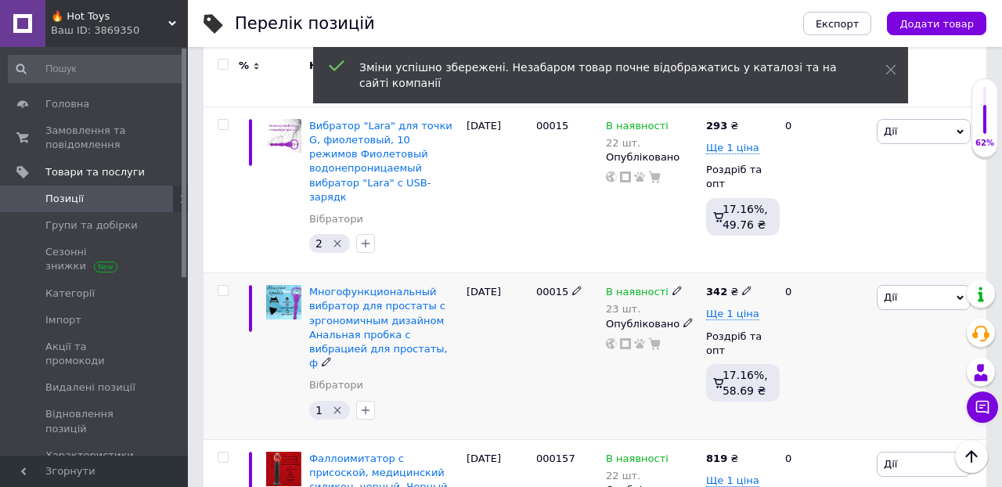
click at [746, 286] on icon at bounding box center [746, 290] width 9 height 9
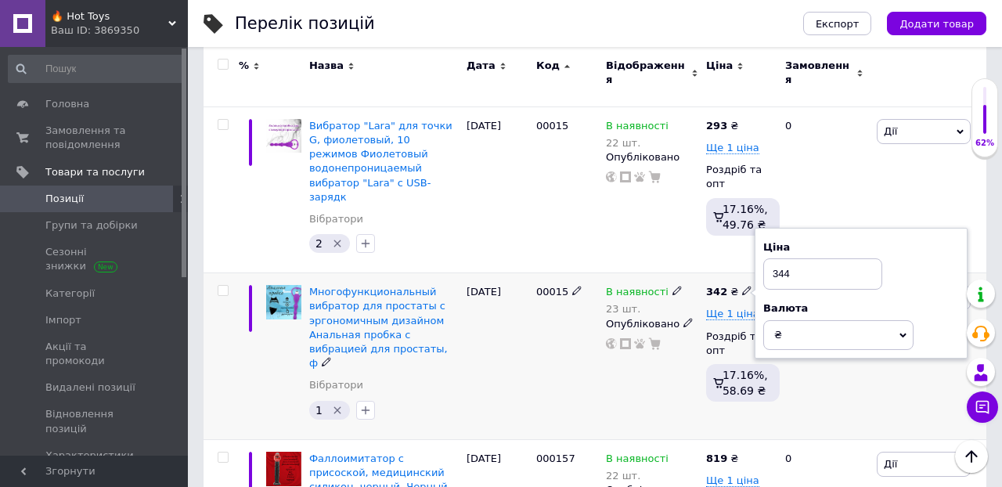
type input "344"
click at [812, 273] on div "0" at bounding box center [824, 356] width 97 height 166
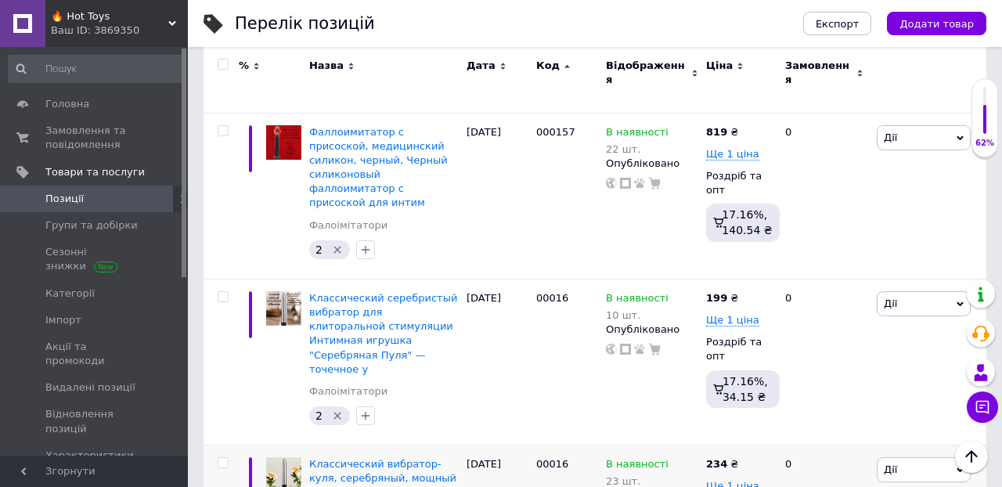
scroll to position [4913, 0]
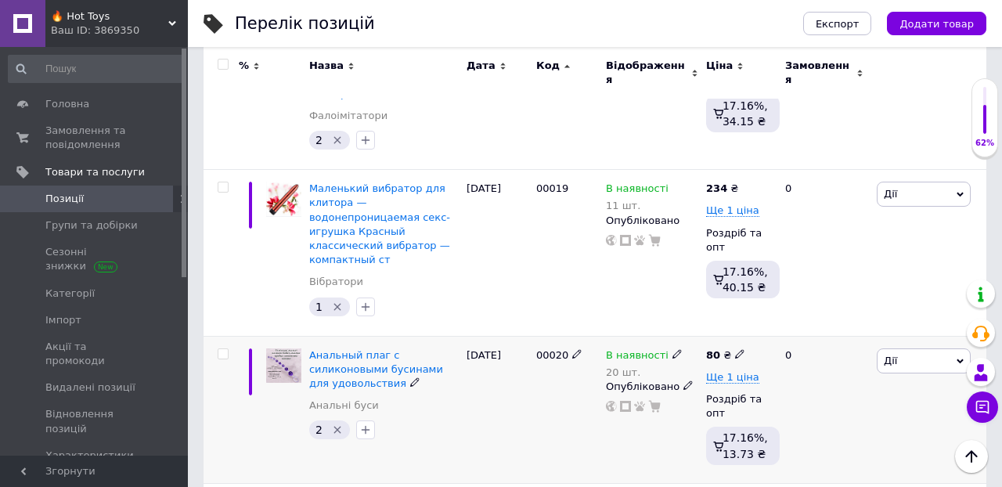
scroll to position [6120, 0]
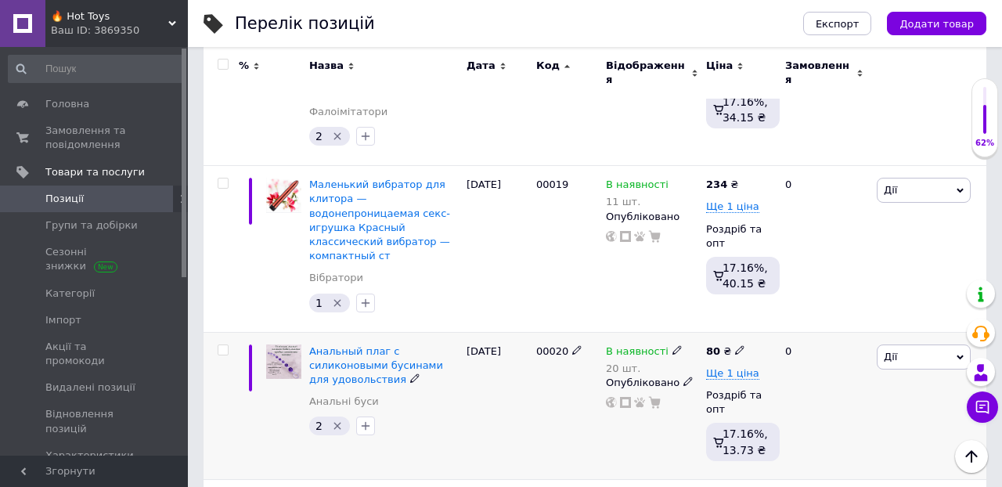
click at [739, 345] on use at bounding box center [739, 349] width 9 height 9
type input "82"
click at [853, 332] on div "0" at bounding box center [824, 405] width 97 height 147
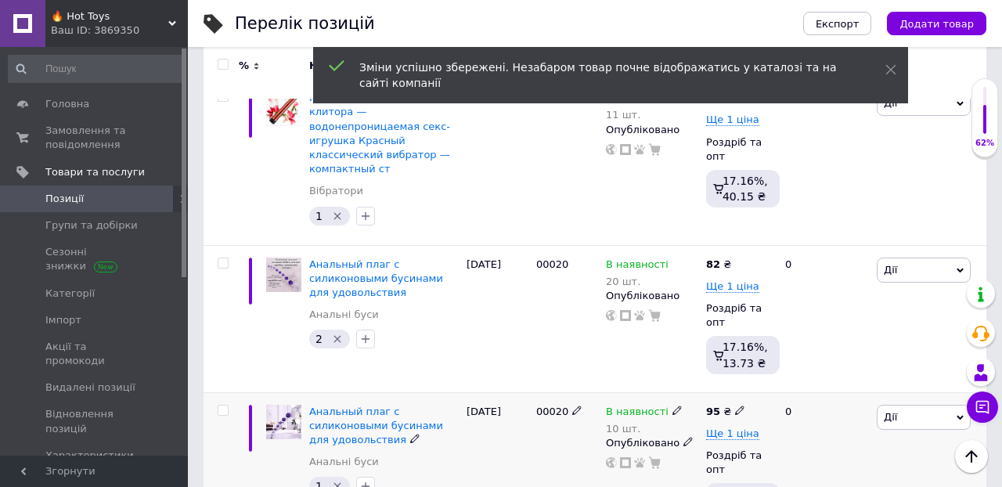
scroll to position [6211, 0]
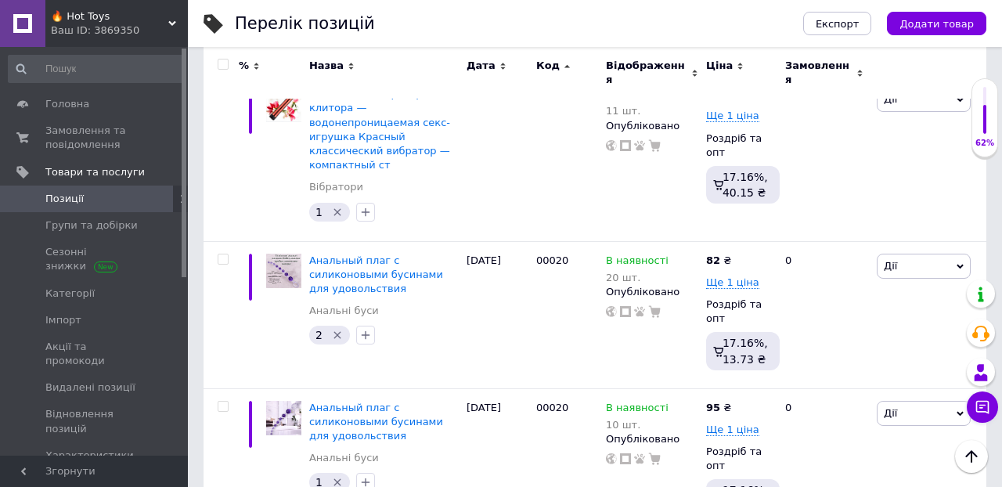
type input "81"
click at [824, 388] on div "0" at bounding box center [824, 461] width 97 height 147
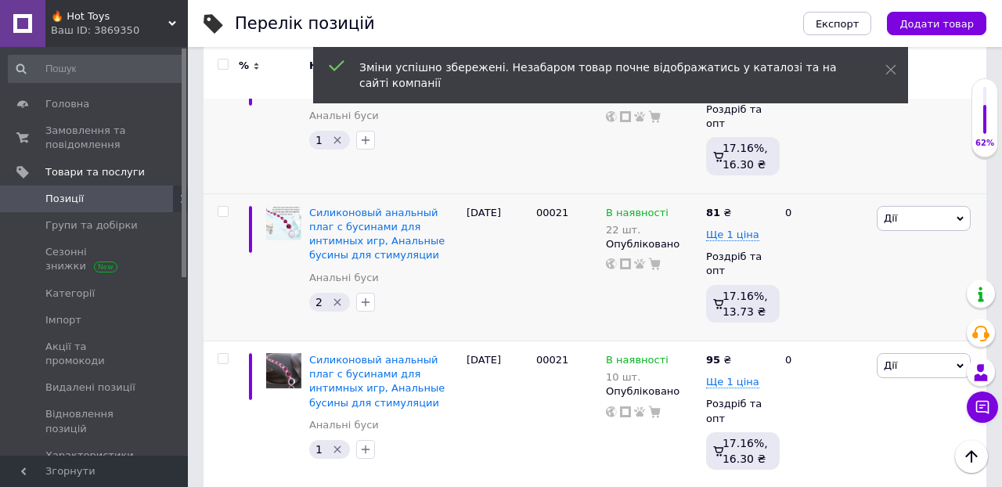
scroll to position [6555, 0]
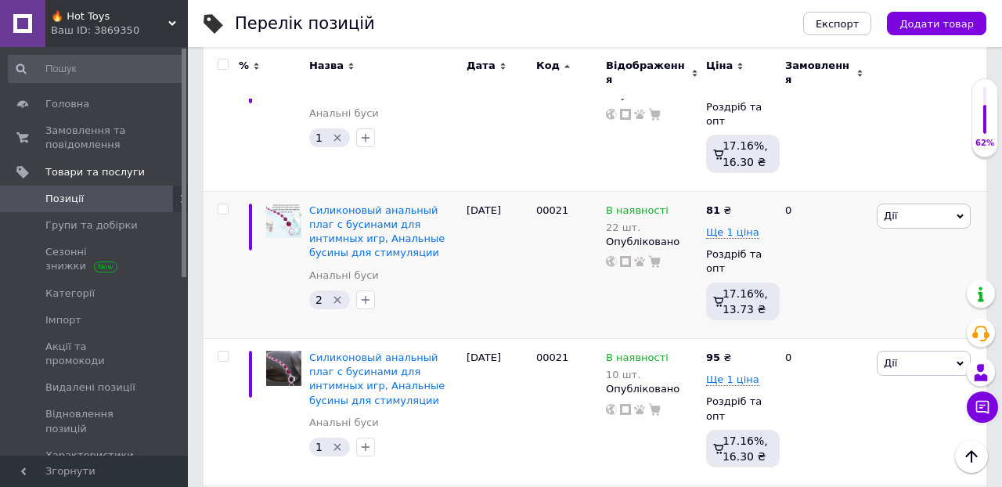
type input "82"
click at [876, 338] on div "[PERSON_NAME] Підняти на початок групи Копіювати Знижка Подарунок Супутні Прихо…" at bounding box center [929, 411] width 113 height 147
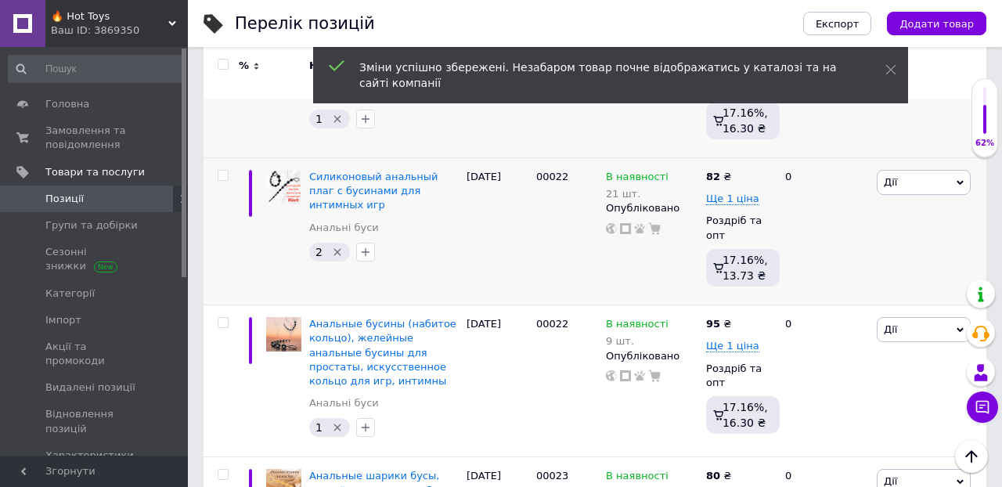
scroll to position [6886, 0]
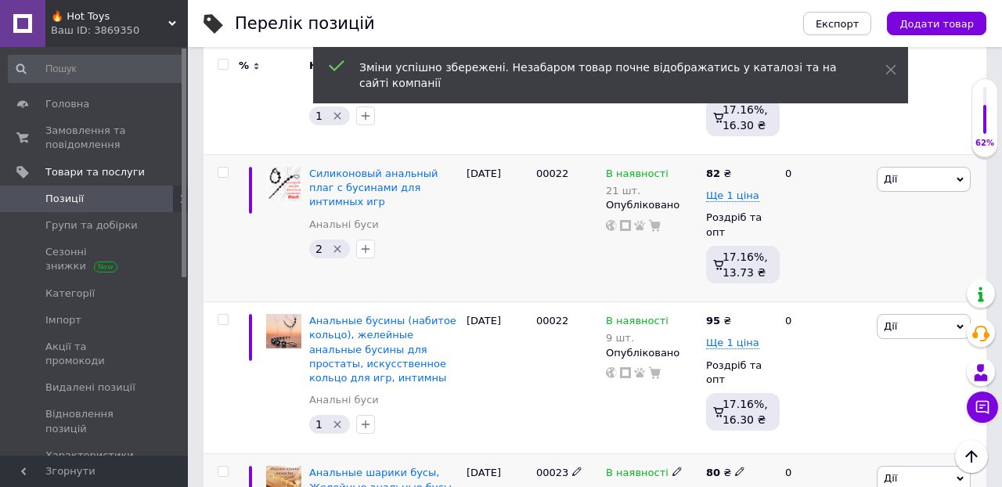
click at [737, 466] on icon at bounding box center [739, 470] width 9 height 9
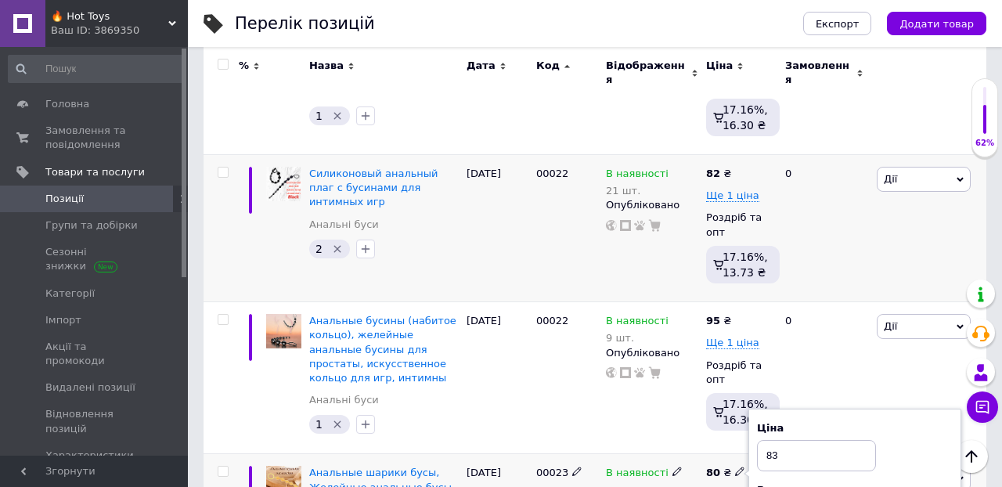
type input "83"
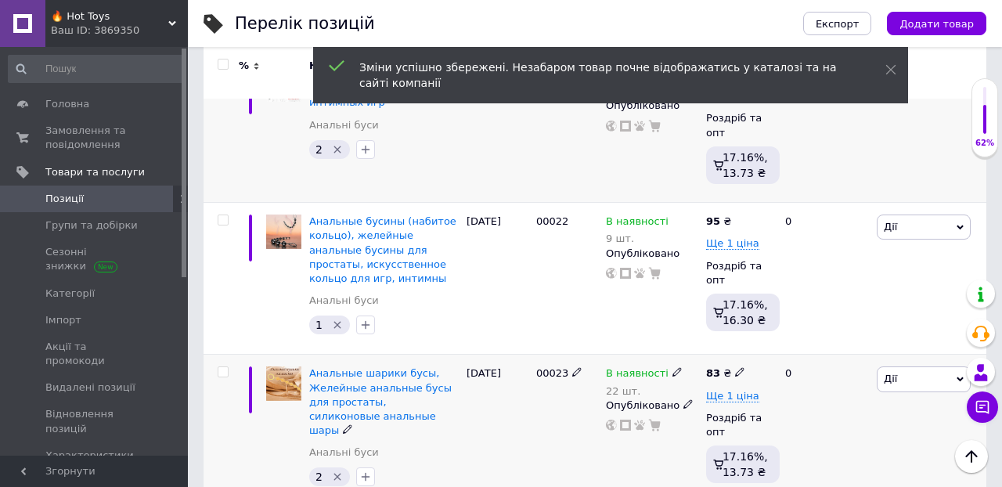
scroll to position [6987, 0]
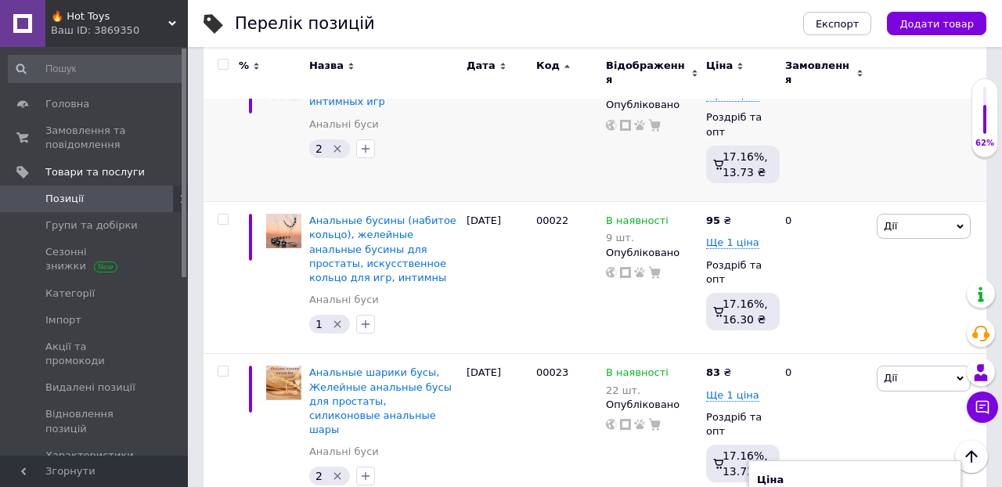
type input "96"
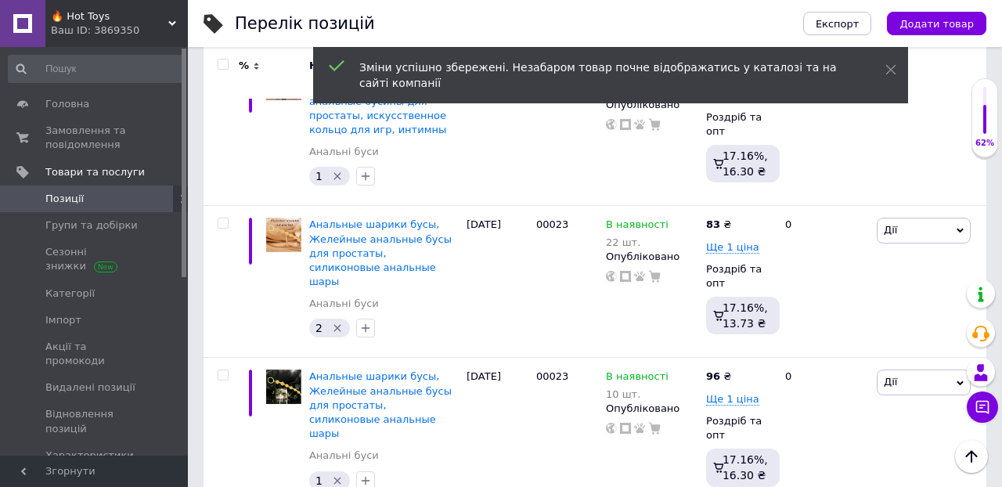
scroll to position [7135, 0]
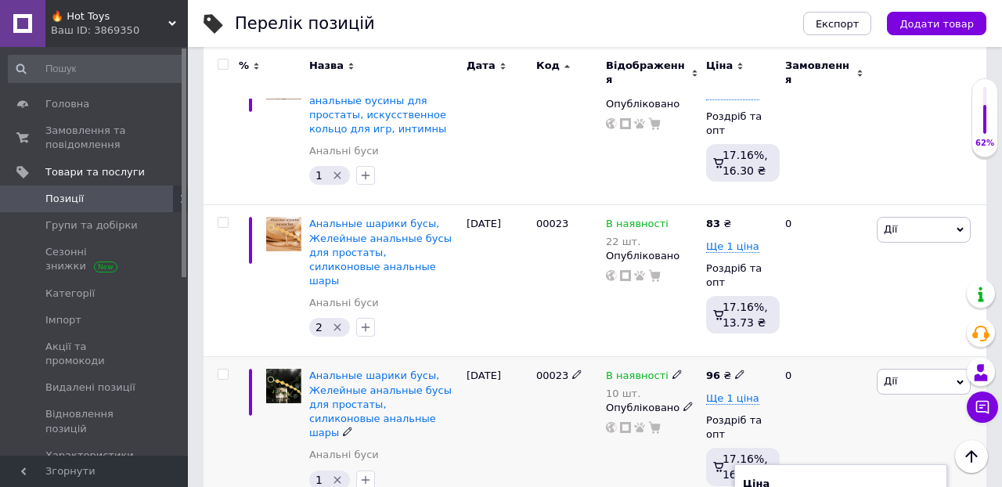
type input "81"
click at [845, 357] on div "0" at bounding box center [824, 433] width 97 height 152
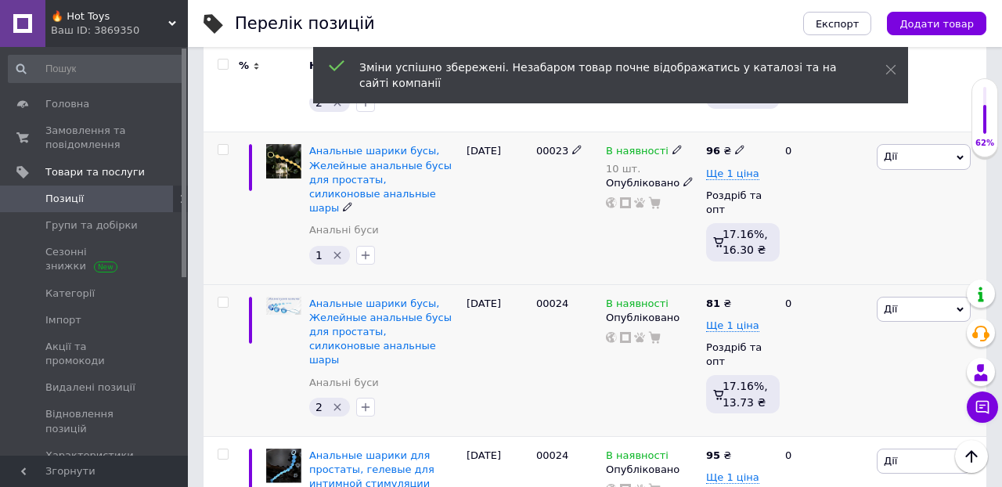
scroll to position [7362, 0]
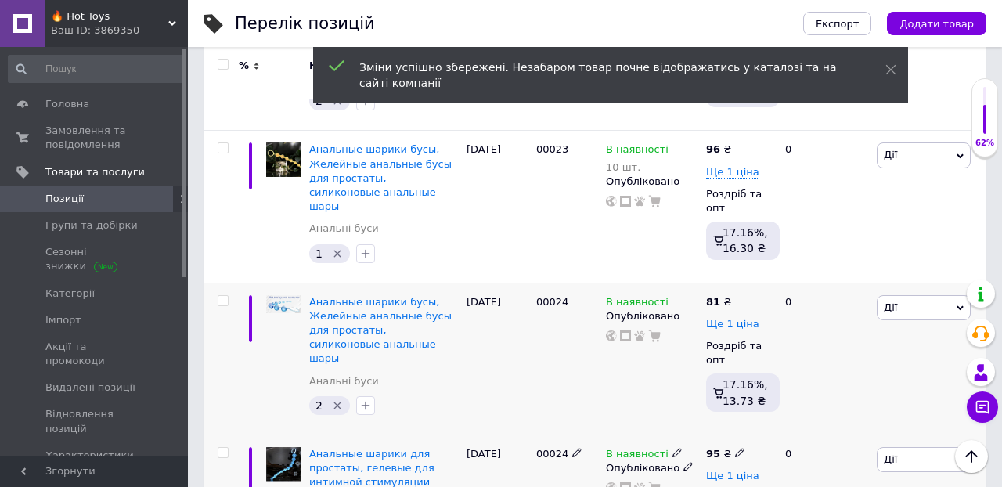
click at [740, 448] on icon at bounding box center [739, 452] width 9 height 9
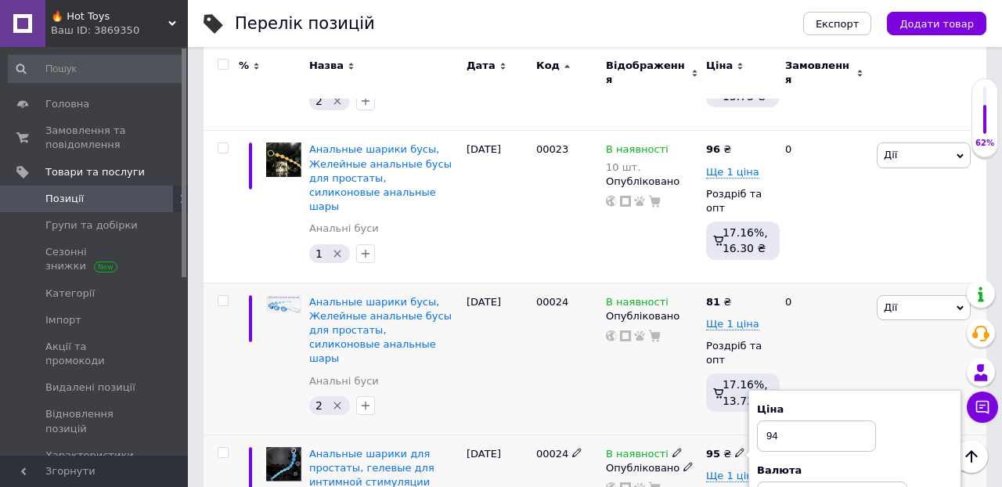
type input "94"
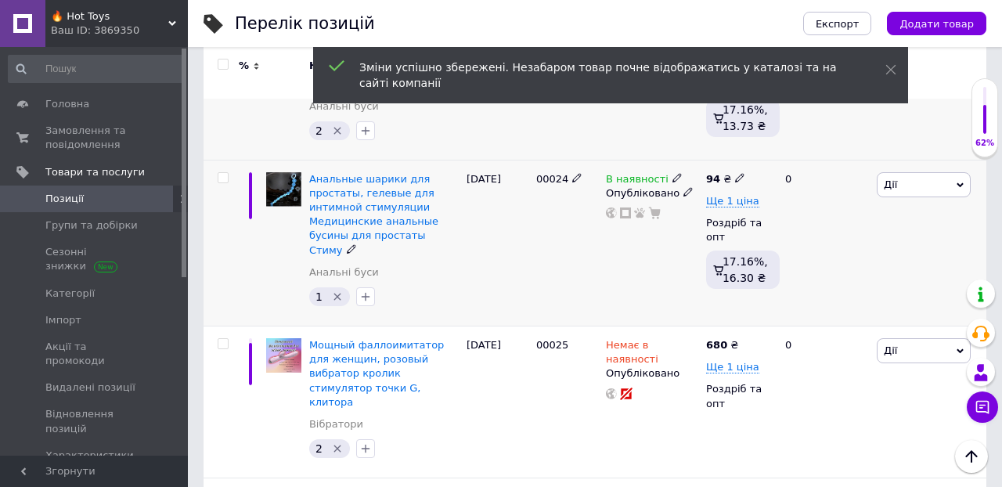
scroll to position [7637, 0]
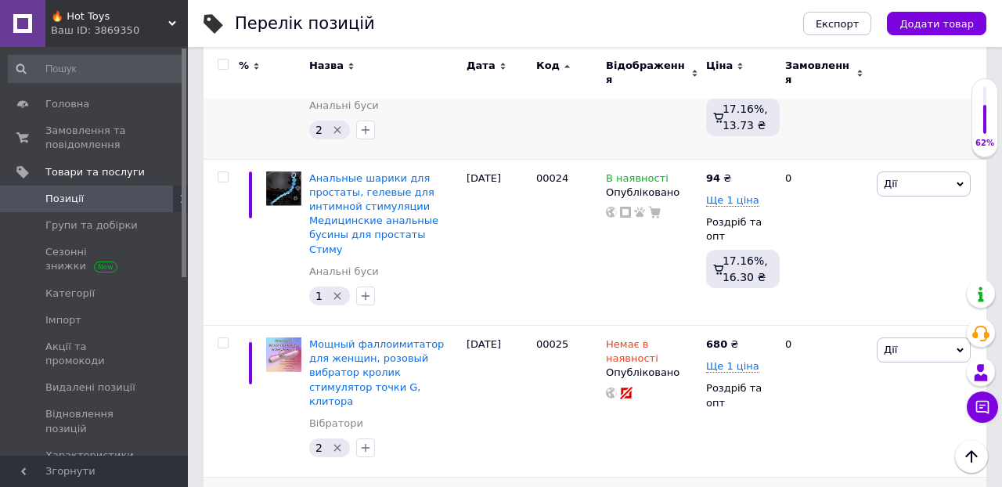
click at [747, 486] on use at bounding box center [746, 495] width 9 height 9
type input "682"
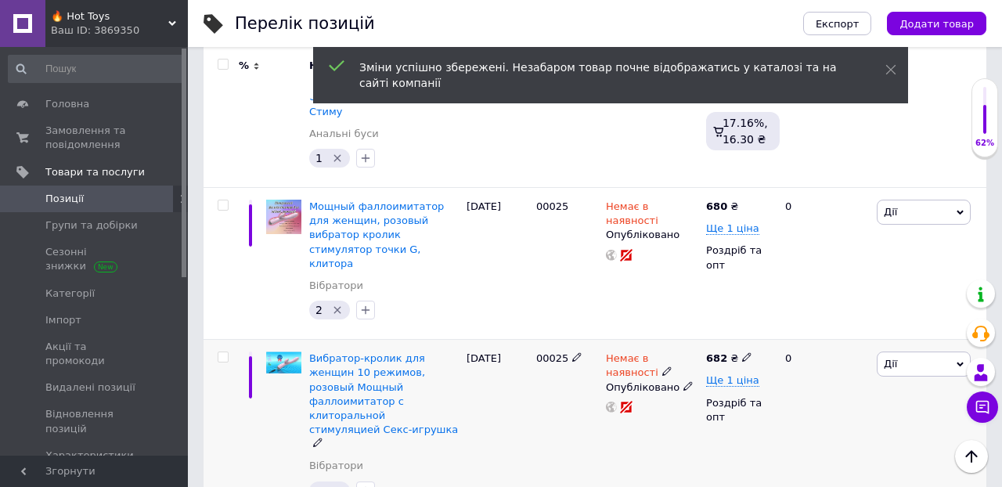
scroll to position [7776, 0]
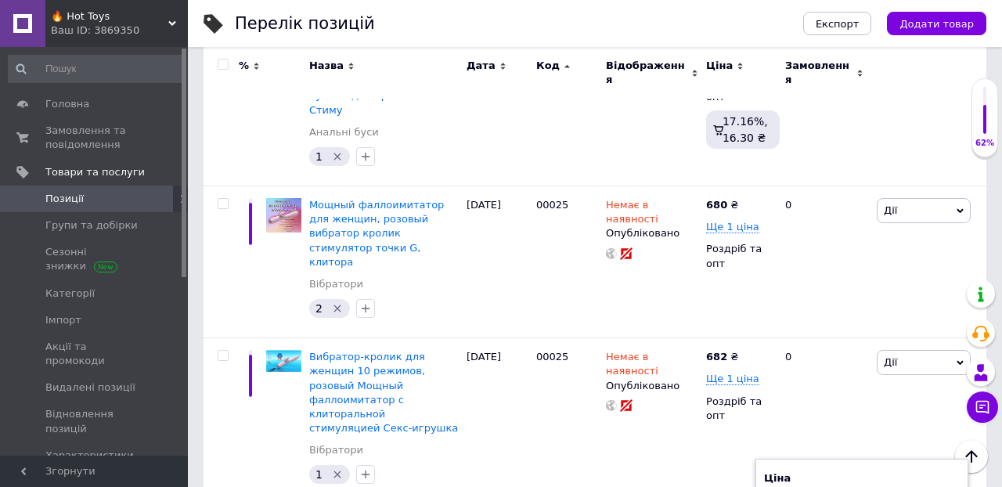
type input "683"
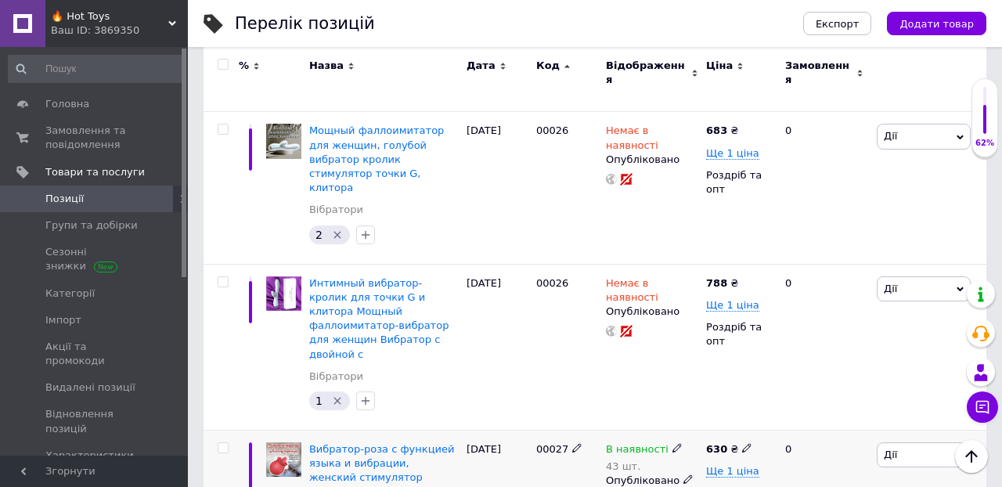
scroll to position [8170, 0]
click at [747, 441] on icon at bounding box center [746, 445] width 9 height 9
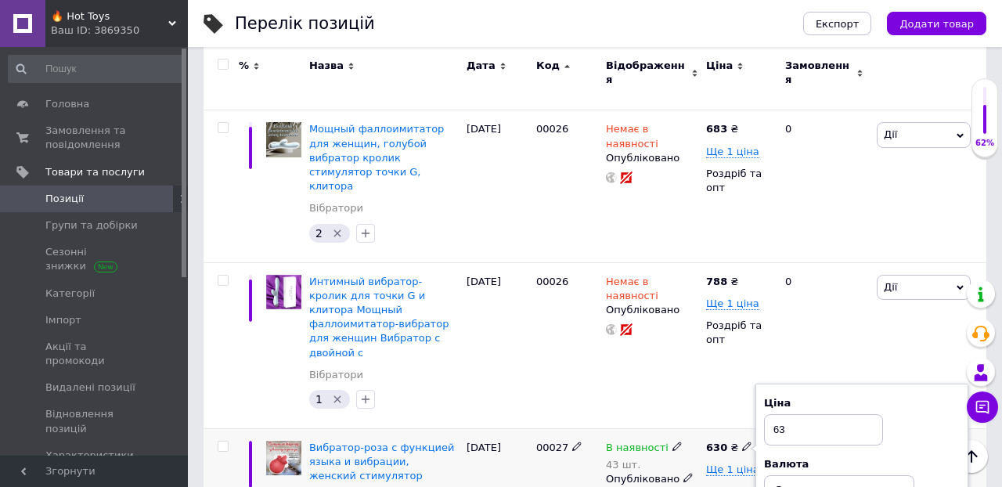
type input "6"
type input "595"
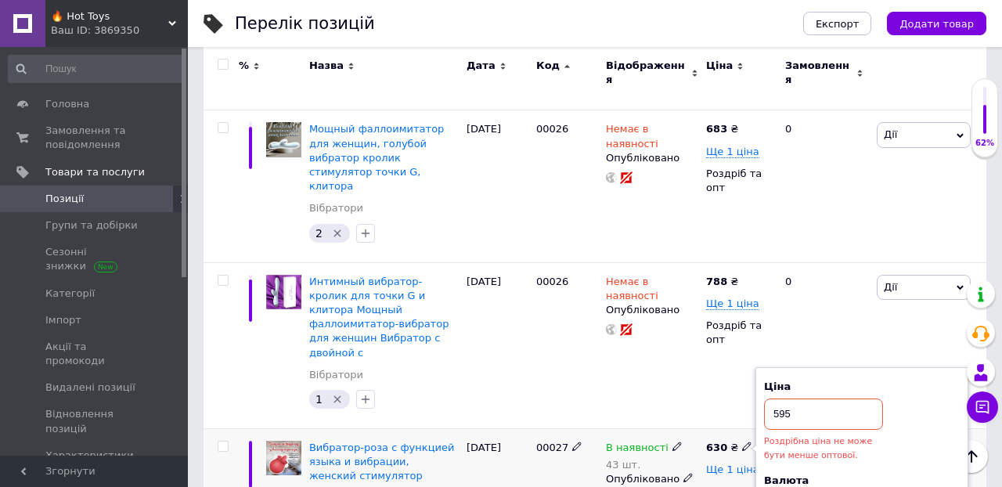
click at [729, 463] on span "Ще 1 ціна" at bounding box center [732, 469] width 53 height 13
click at [747, 463] on icon at bounding box center [746, 467] width 9 height 9
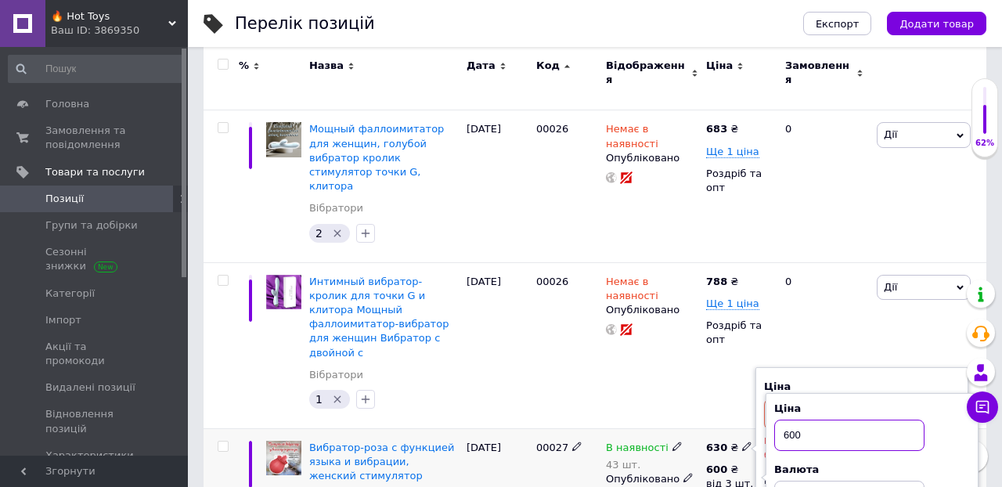
click at [812, 419] on input "600" at bounding box center [849, 434] width 150 height 31
type input "6"
type input "570"
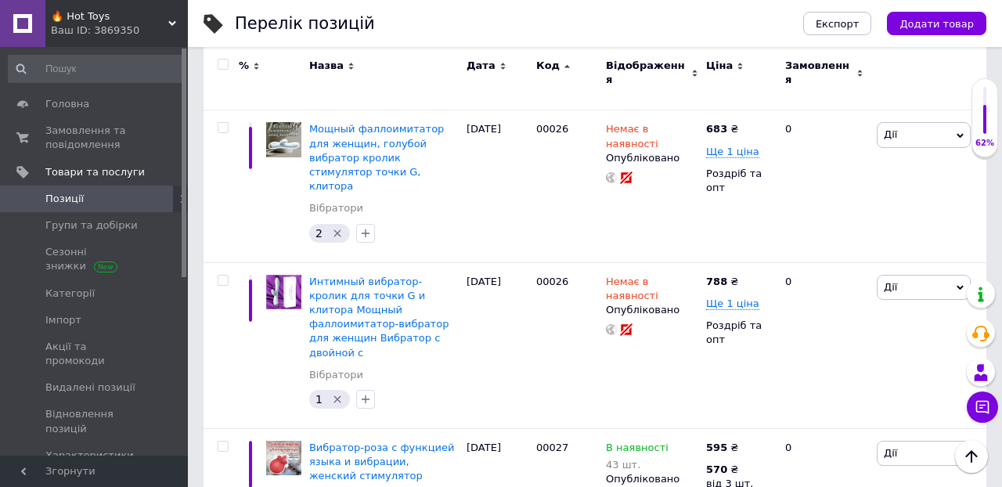
type input "702"
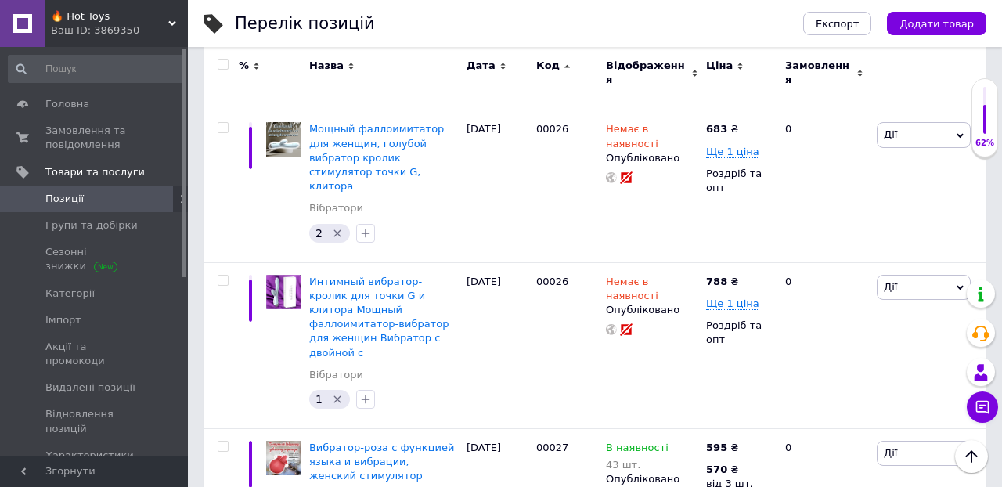
type input "690"
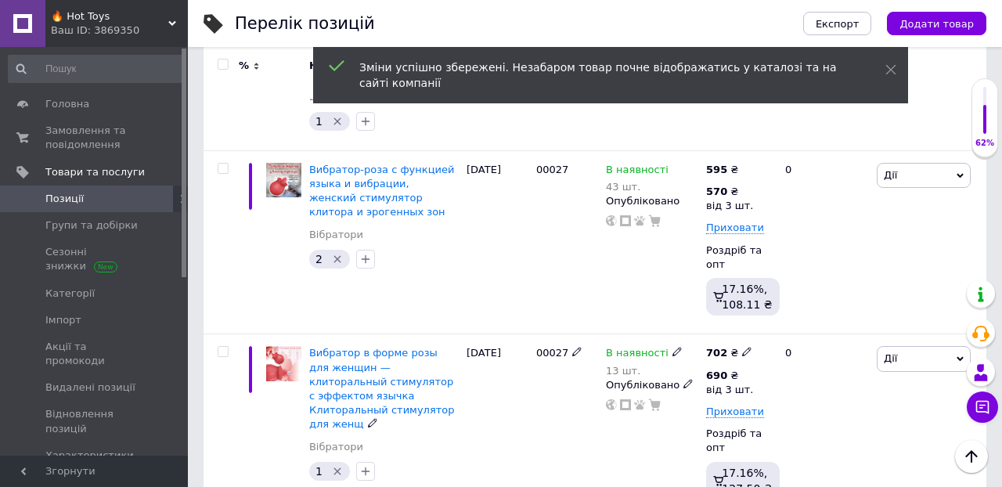
scroll to position [8454, 0]
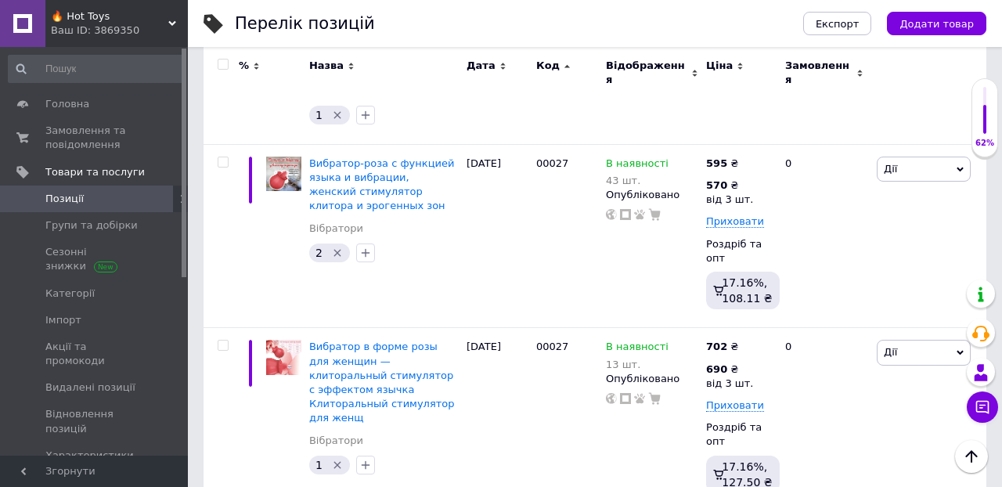
type input "297"
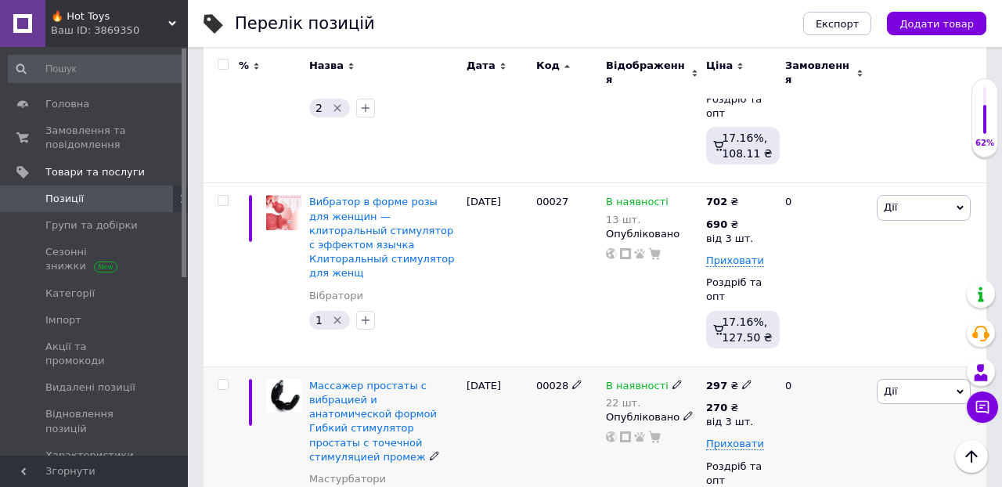
scroll to position [8633, 0]
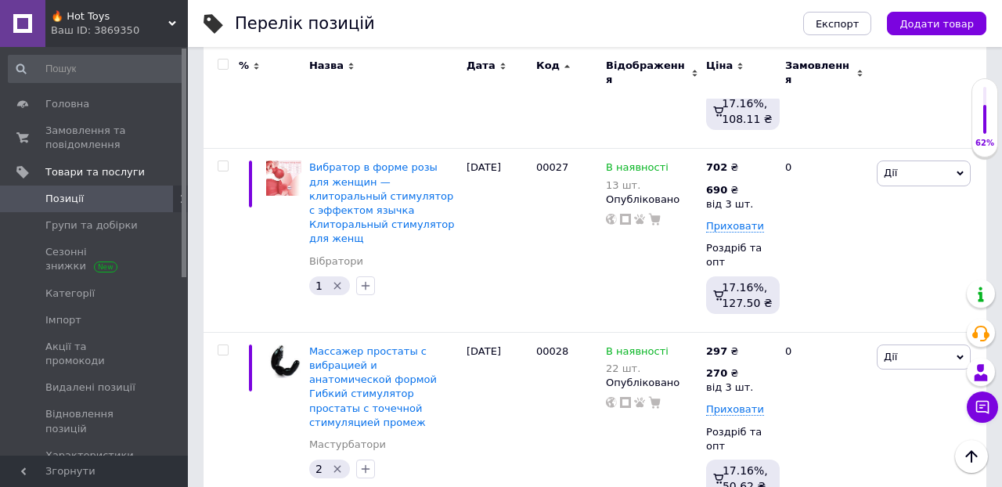
type input "2"
type input "330"
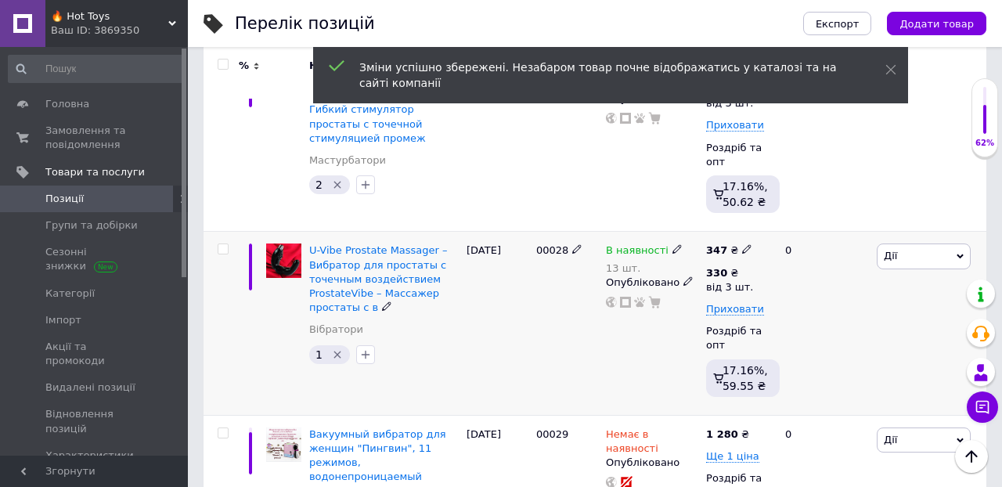
scroll to position [8918, 0]
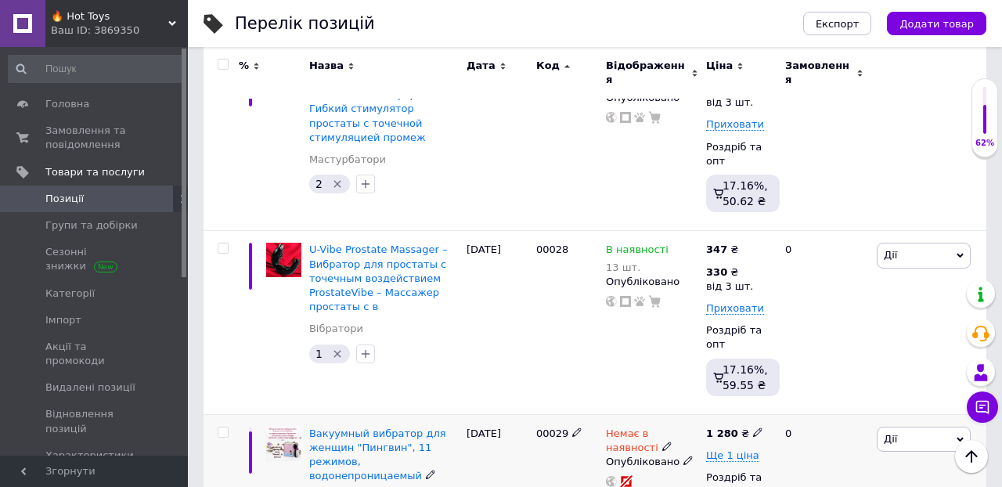
click at [754, 427] on icon at bounding box center [757, 431] width 9 height 9
click at [725, 449] on span "Ще 1 ціна" at bounding box center [732, 455] width 53 height 13
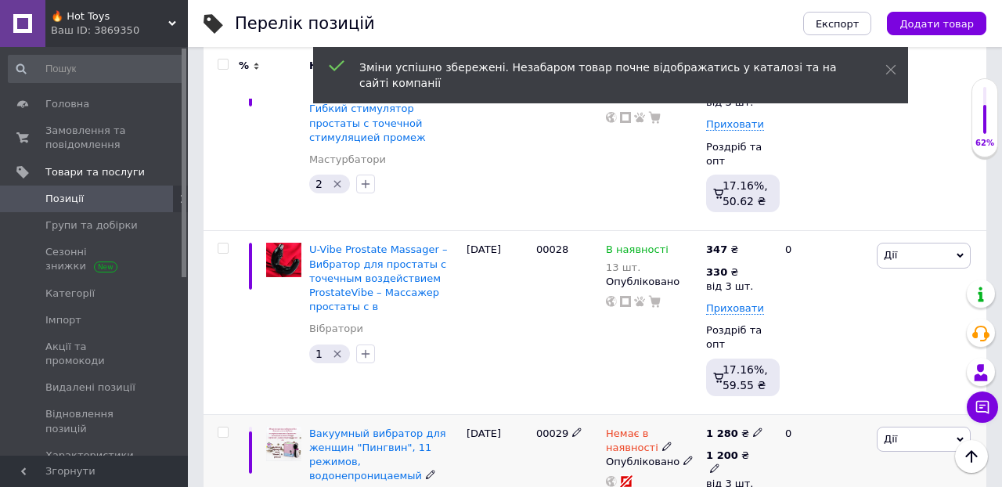
click at [719, 463] on icon at bounding box center [714, 467] width 9 height 9
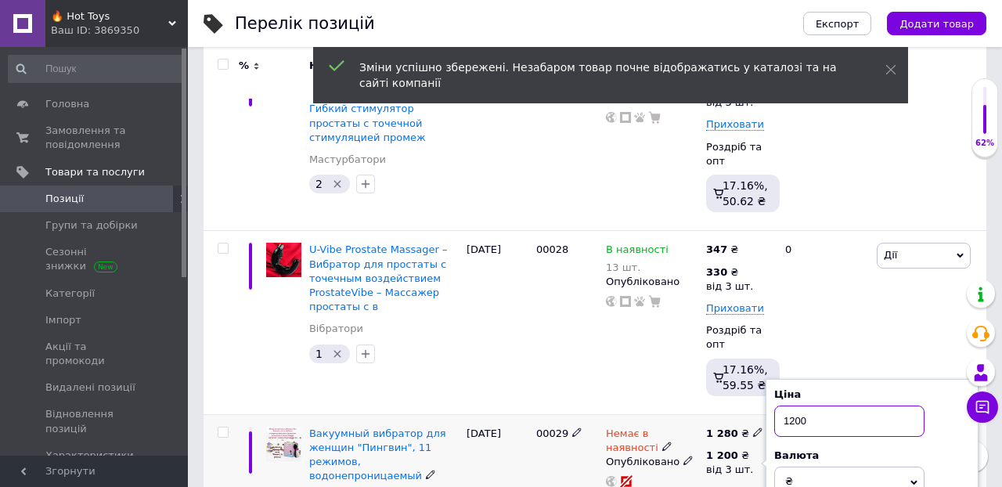
click at [828, 405] on input "1200" at bounding box center [849, 420] width 150 height 31
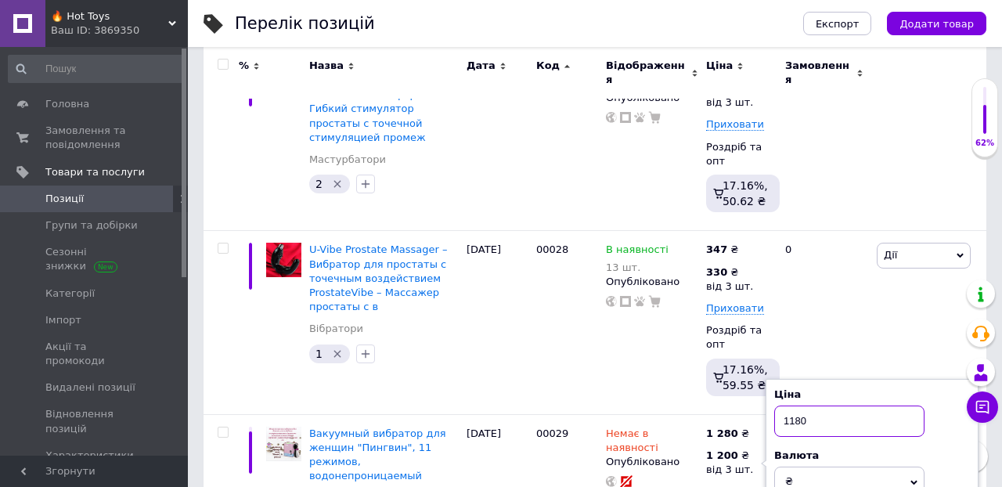
type input "1180"
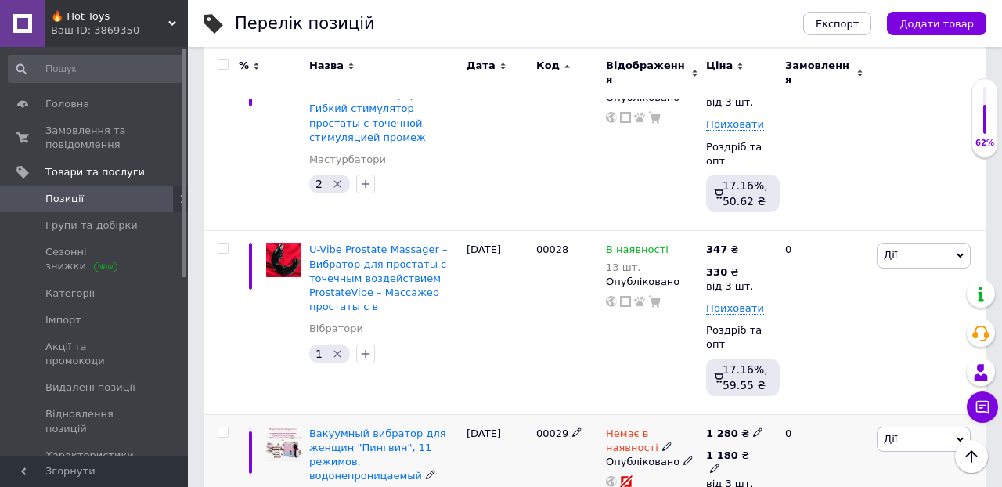
click at [719, 463] on icon at bounding box center [714, 467] width 9 height 9
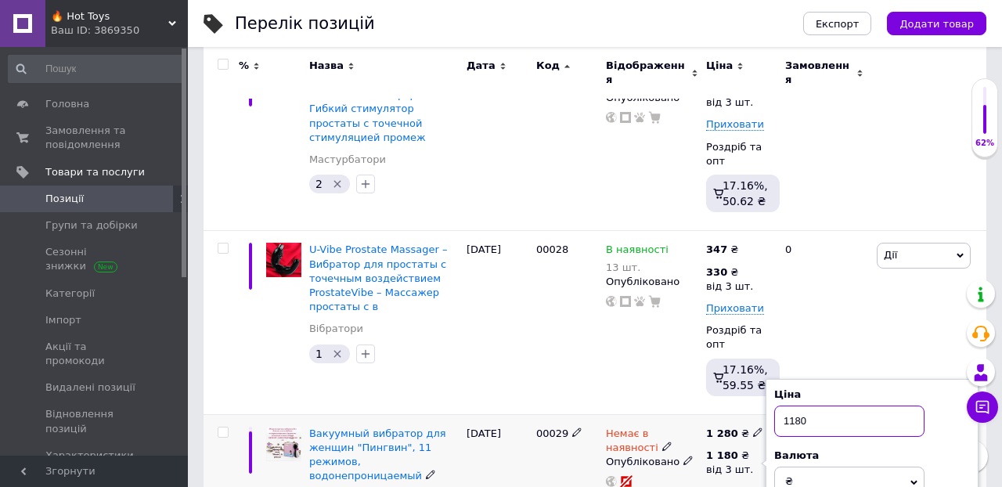
click at [823, 405] on input "1180" at bounding box center [849, 420] width 150 height 31
type input "1150"
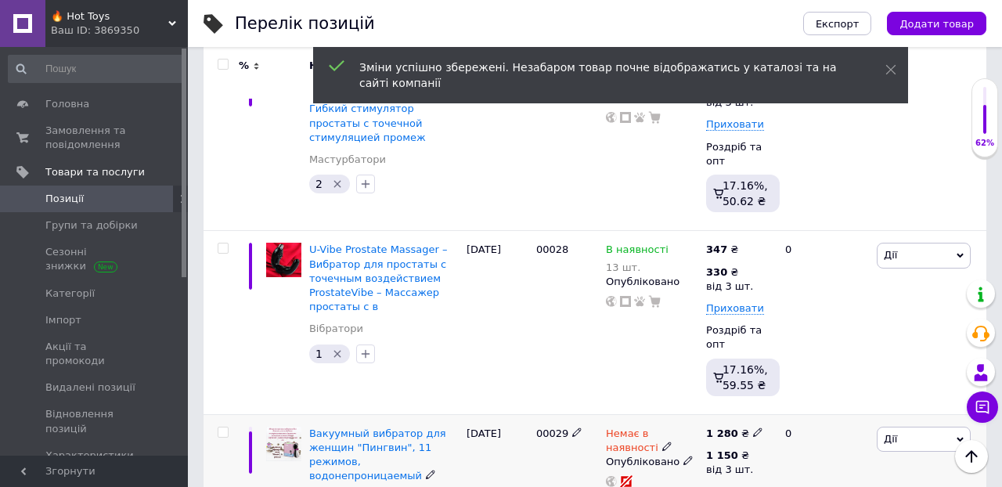
click at [754, 427] on icon at bounding box center [757, 431] width 9 height 9
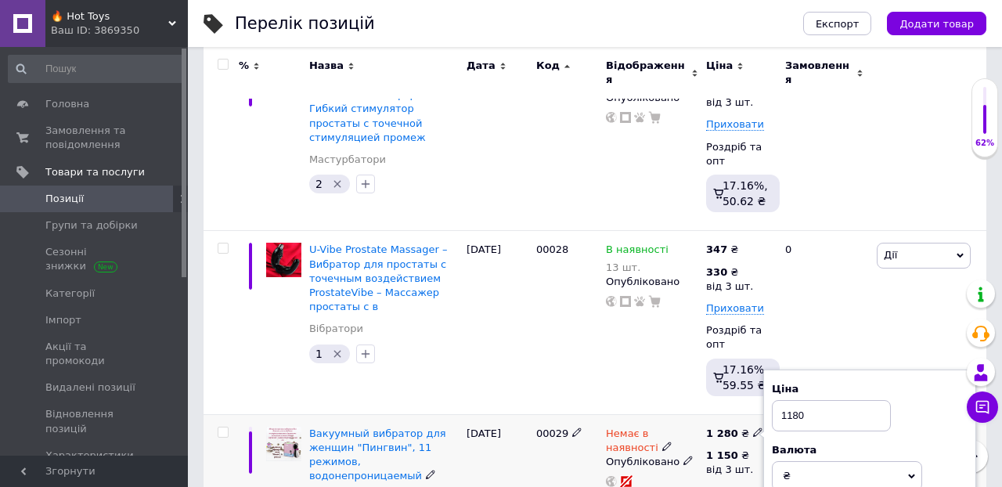
type input "1180"
click at [828, 414] on div "0" at bounding box center [824, 483] width 97 height 138
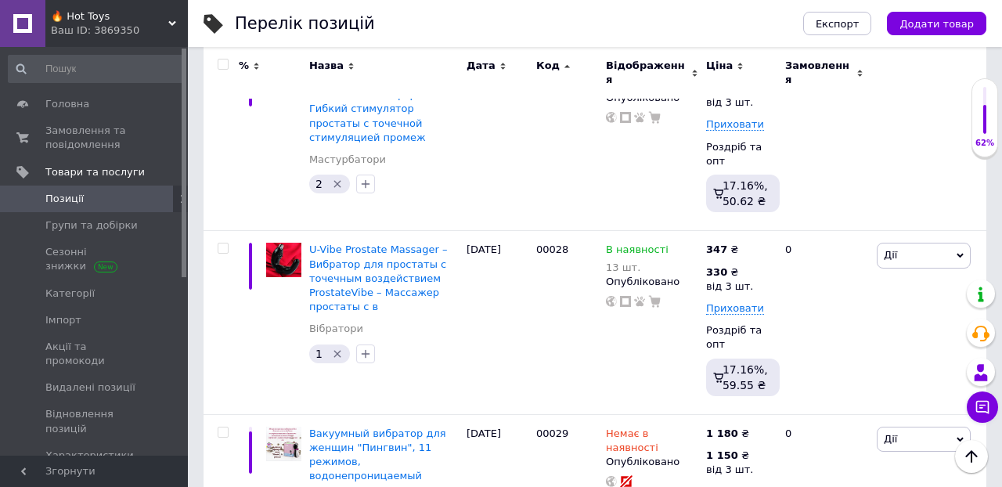
type input "1"
type input "1395"
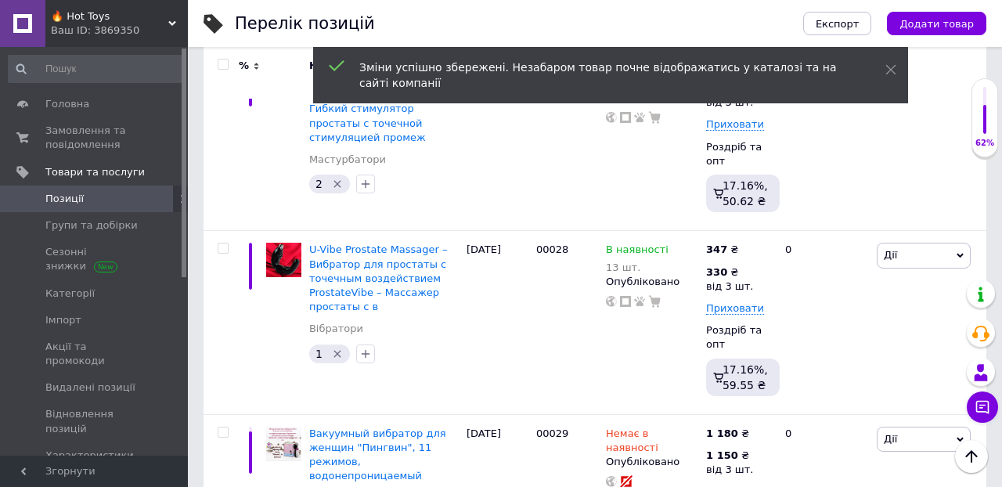
type input "1"
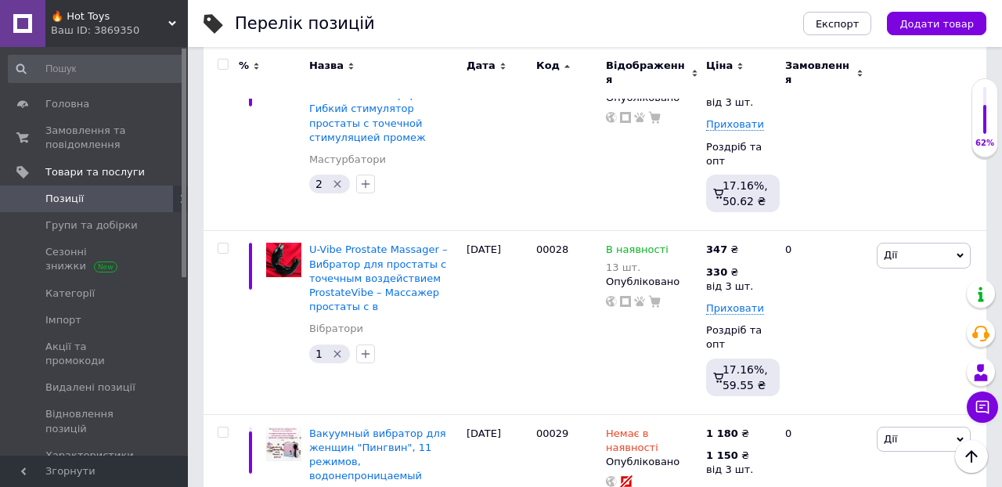
type input "1350"
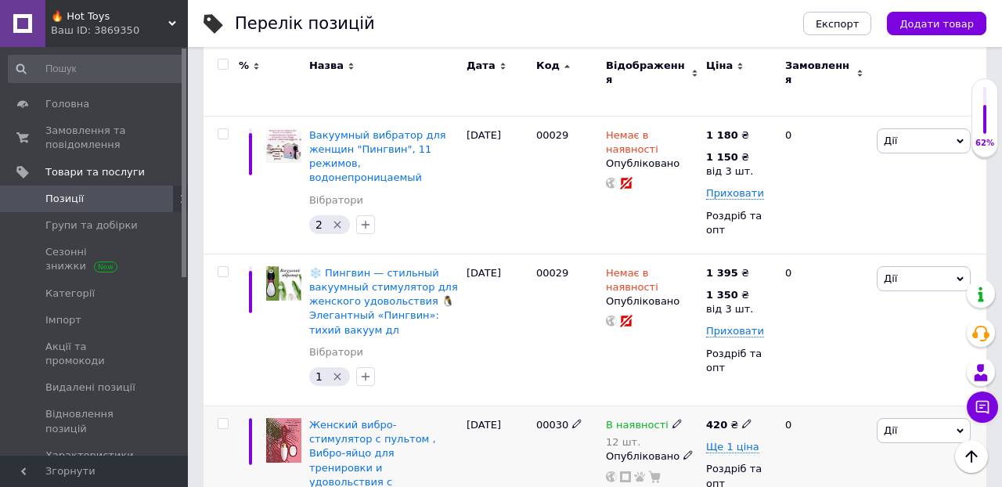
scroll to position [9221, 0]
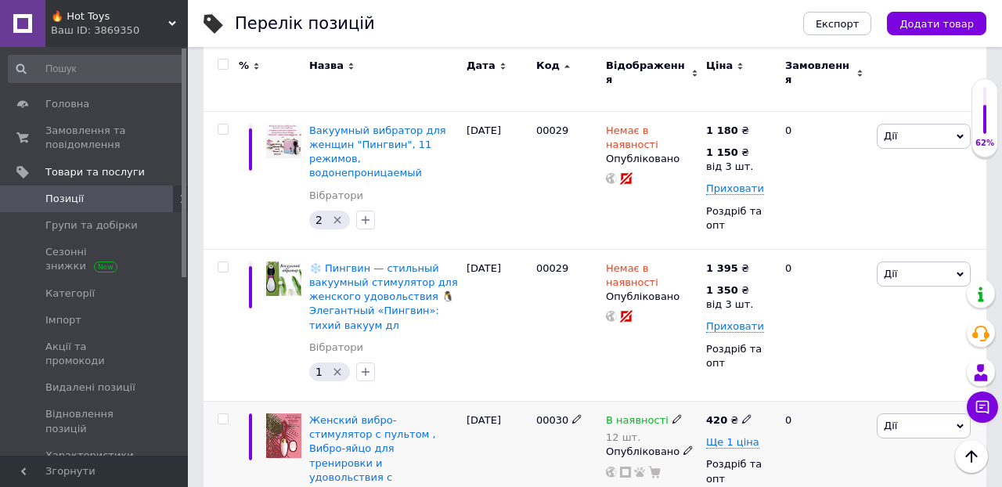
click at [747, 414] on icon at bounding box center [746, 418] width 9 height 9
type input "422"
click at [837, 401] on div "0" at bounding box center [824, 491] width 97 height 181
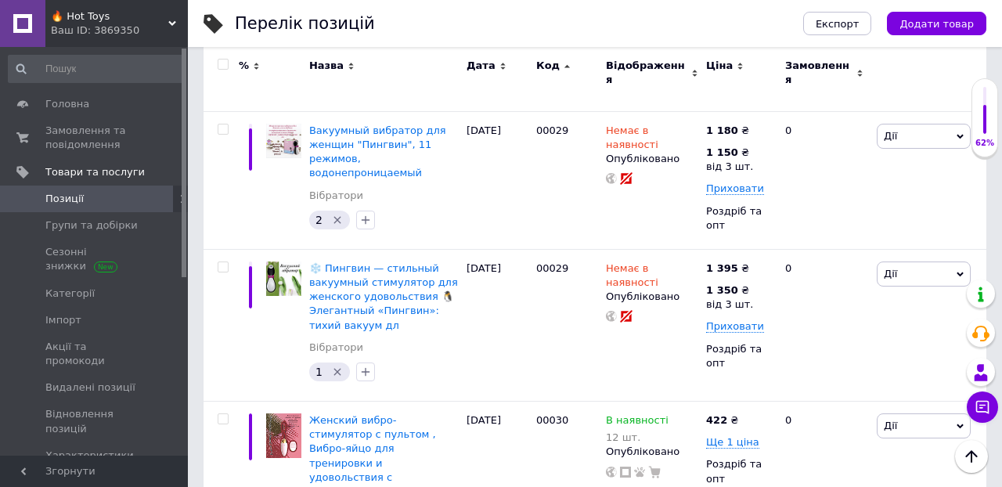
type input "450"
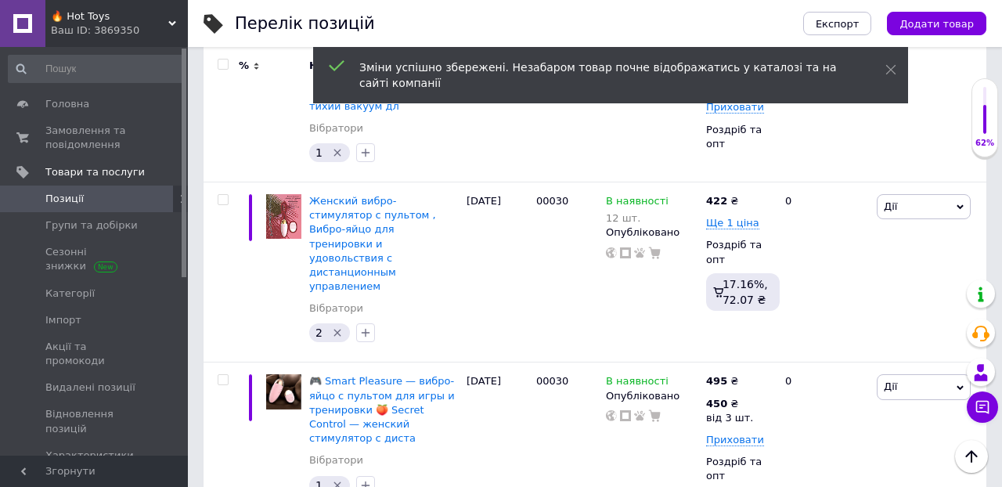
scroll to position [9446, 0]
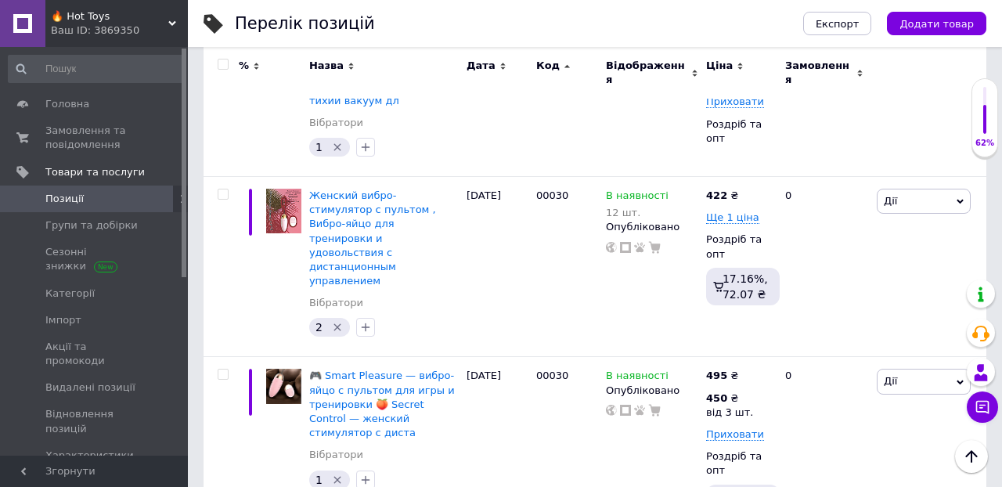
type input "421"
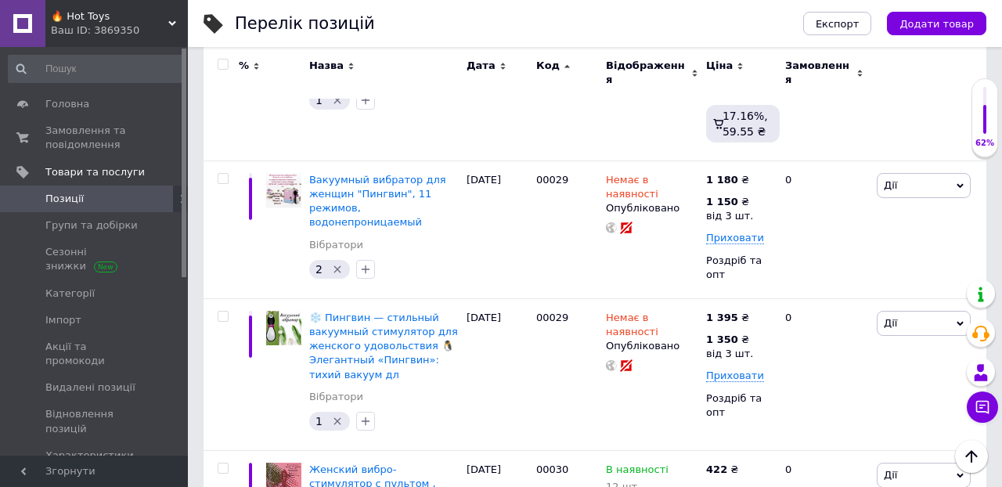
scroll to position [9171, 0]
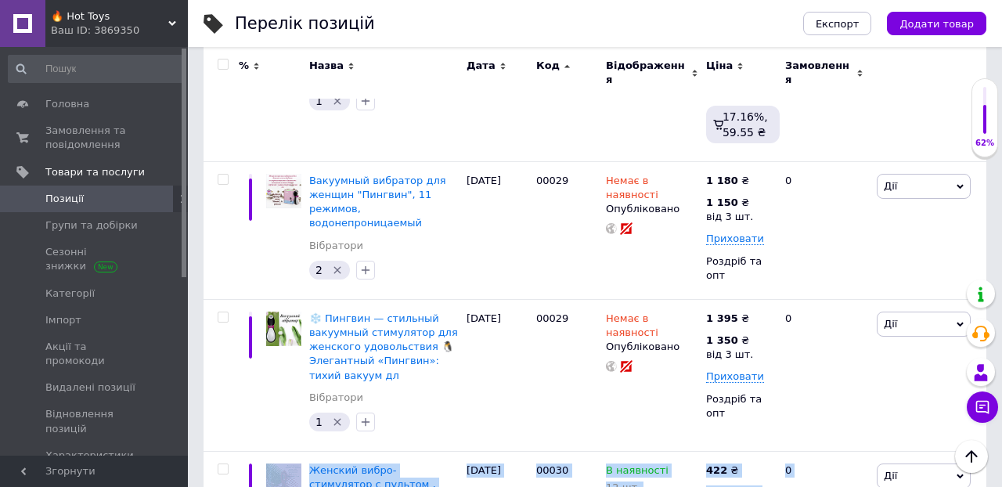
drag, startPoint x: 818, startPoint y: 295, endPoint x: 1001, endPoint y: 499, distance: 274.3
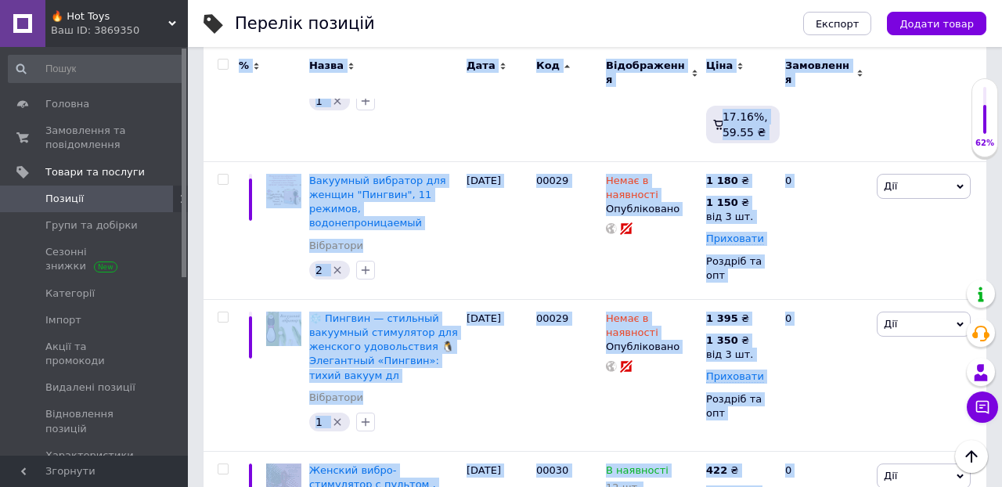
scroll to position [9184, 0]
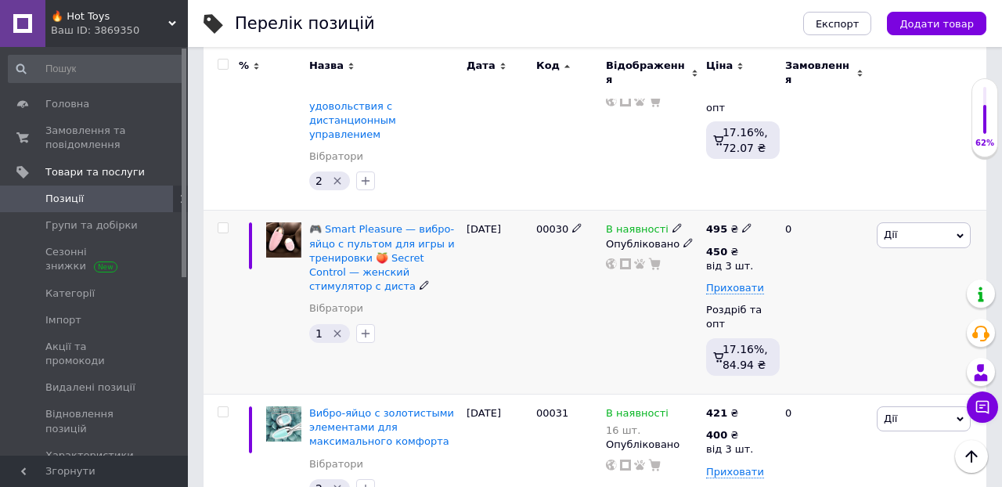
scroll to position [9593, 0]
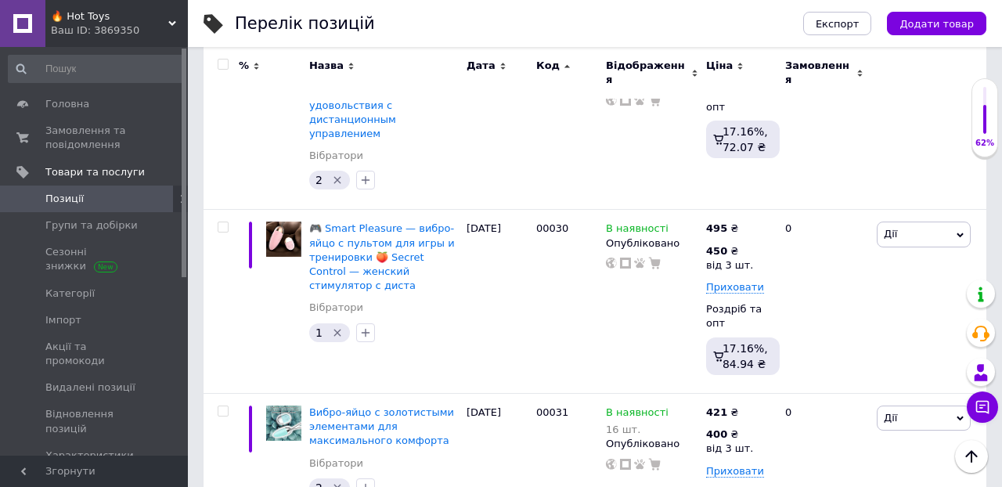
type input "470"
click at [884, 393] on div "[PERSON_NAME] Підняти на початок групи Копіювати Знижка Подарунок Супутні Прихо…" at bounding box center [929, 485] width 113 height 184
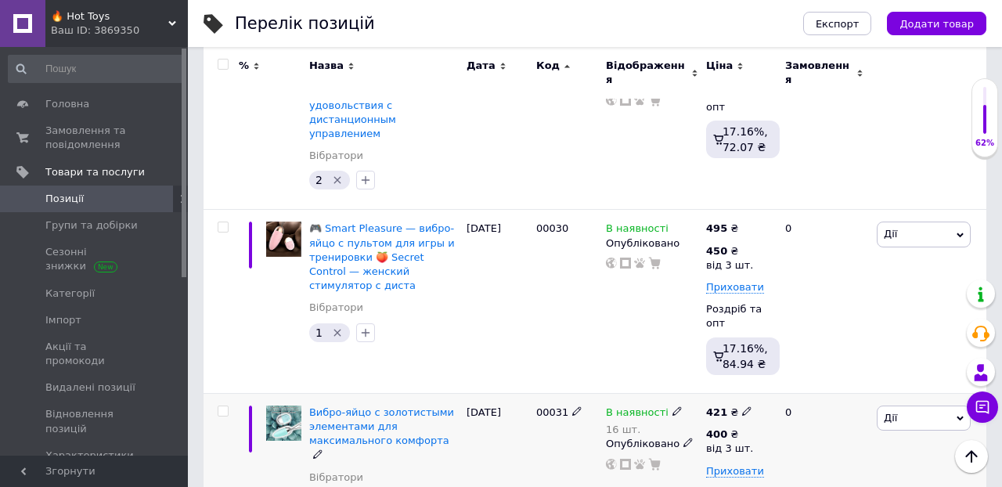
click at [639, 393] on div "В наявності 16 шт. Опубліковано" at bounding box center [652, 485] width 100 height 184
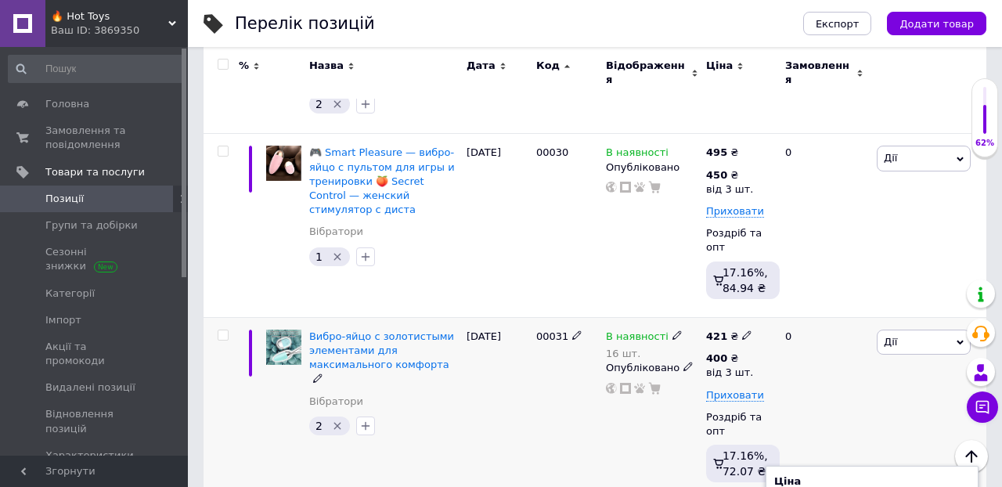
scroll to position [9695, 0]
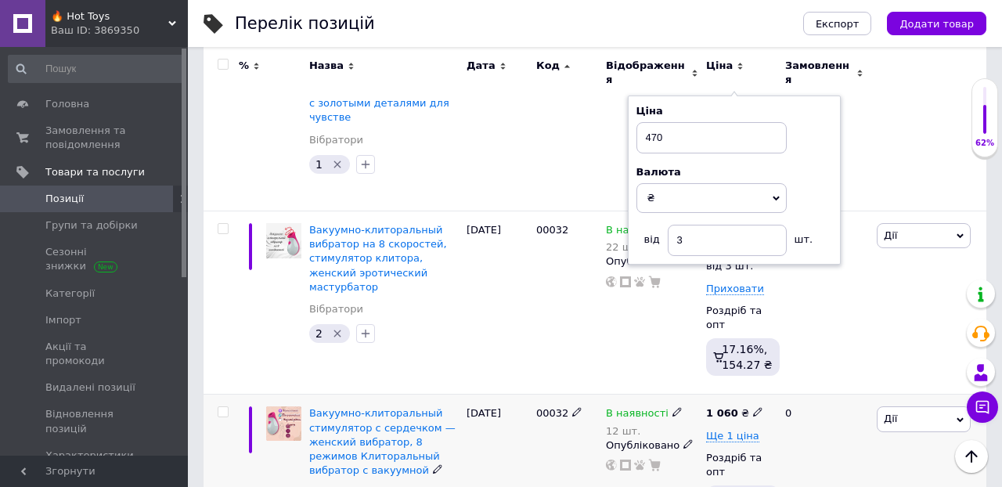
scroll to position [10144, 0]
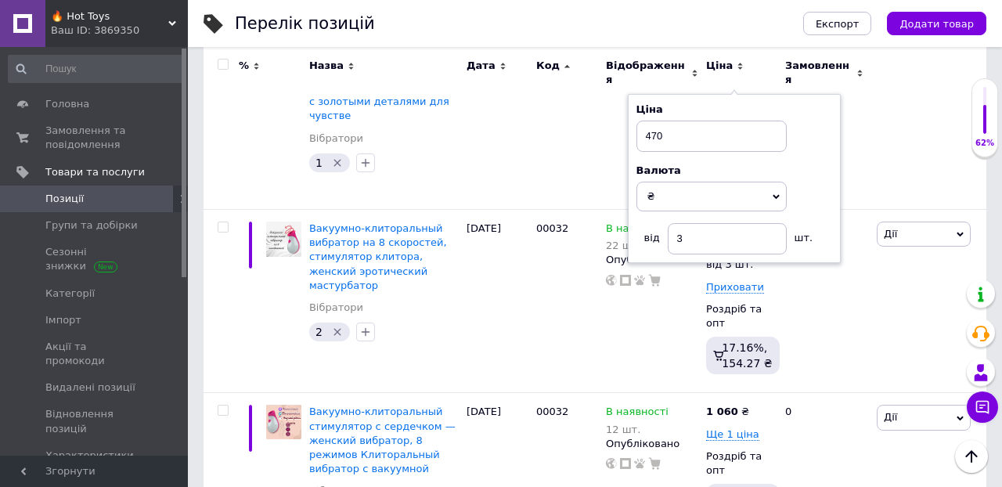
type input "122"
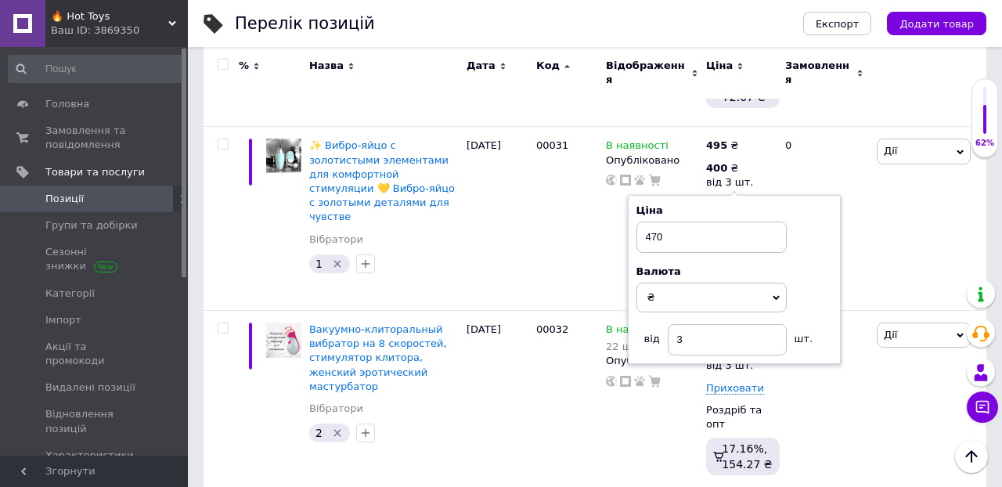
scroll to position [10026, 0]
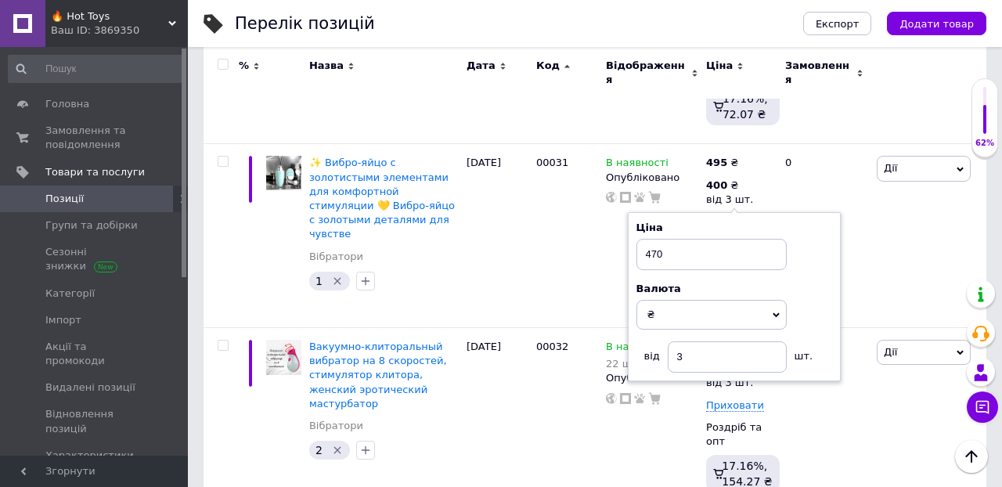
type input "8"
type input "1000"
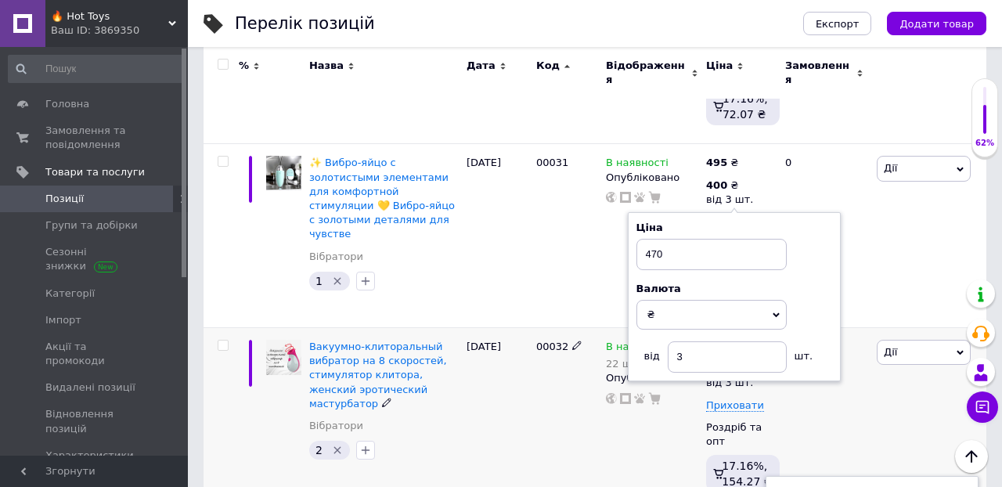
click at [859, 327] on div "0" at bounding box center [824, 419] width 97 height 184
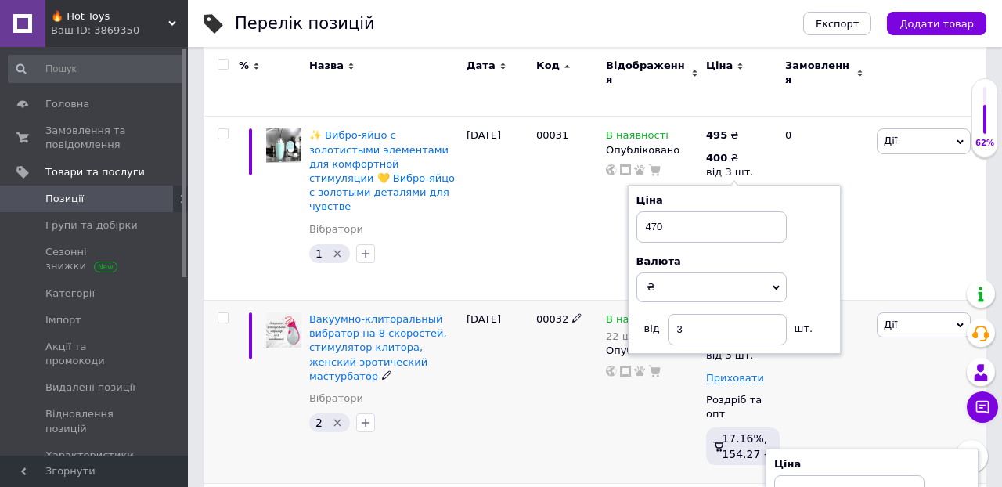
scroll to position [10069, 0]
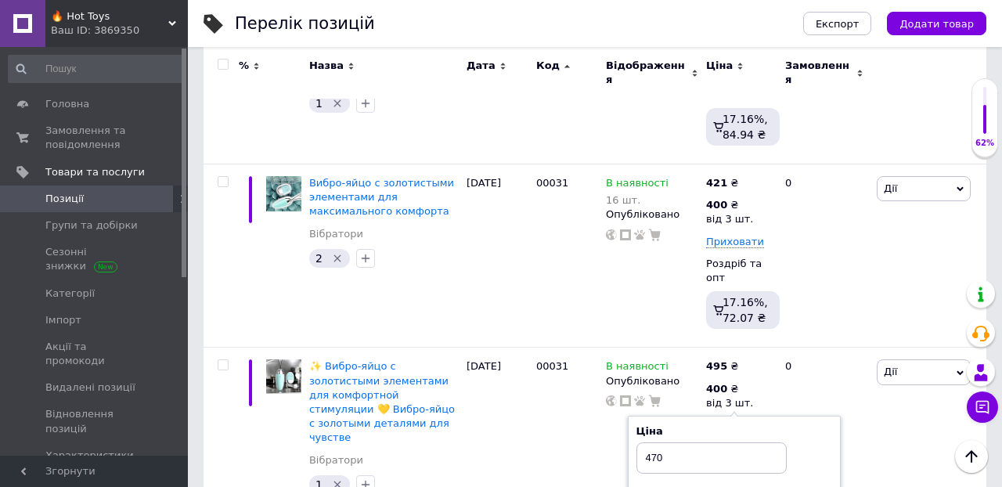
scroll to position [9809, 0]
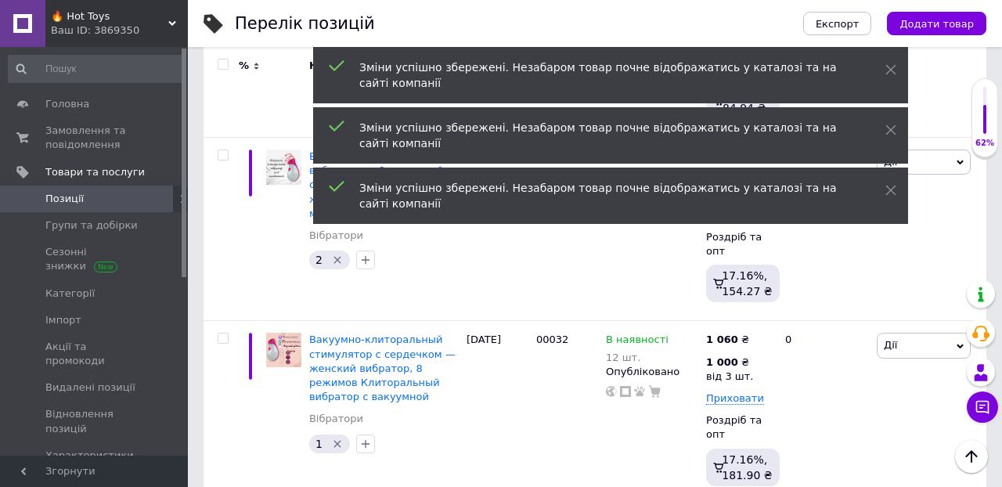
scroll to position [10221, 0]
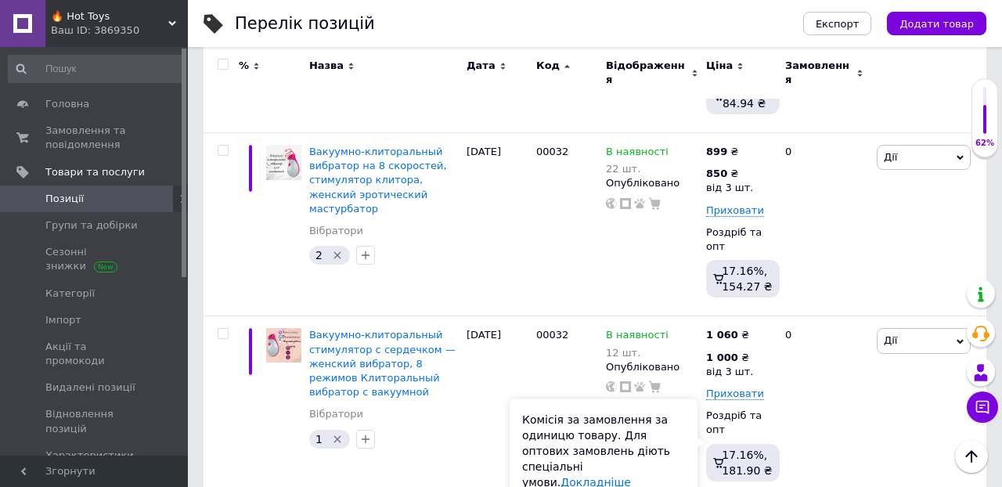
type input "120"
click at [640, 434] on div "Комісія за замовлення за одиницю товару. Для оптових замовлень діють спеціальні…" at bounding box center [604, 450] width 188 height 103
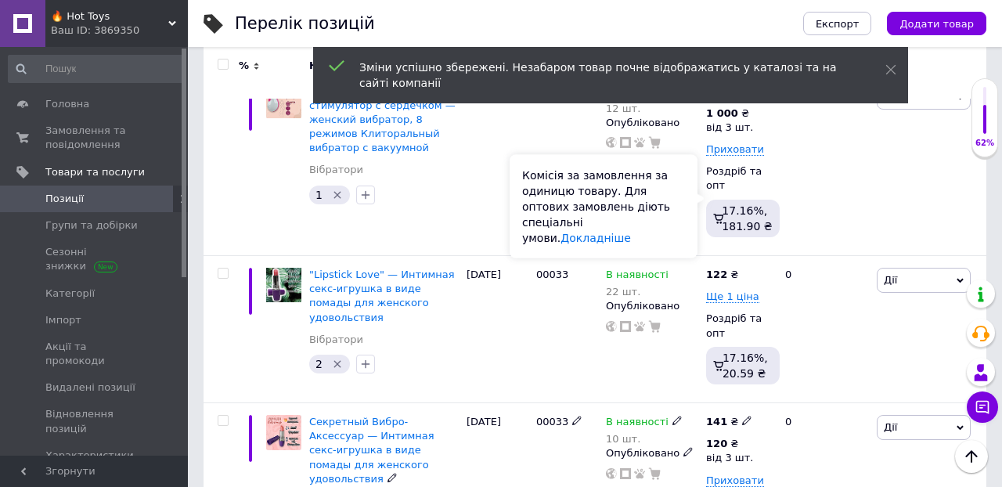
scroll to position [10466, 0]
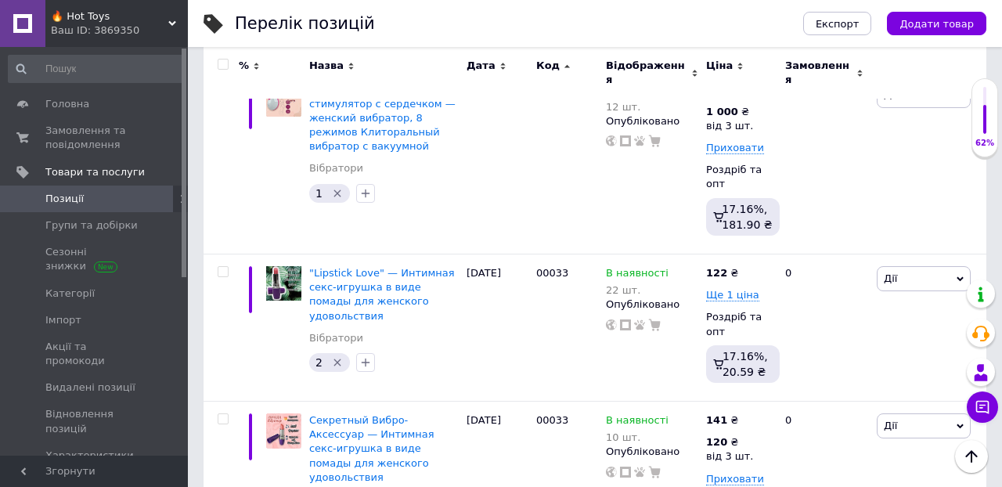
type input "122"
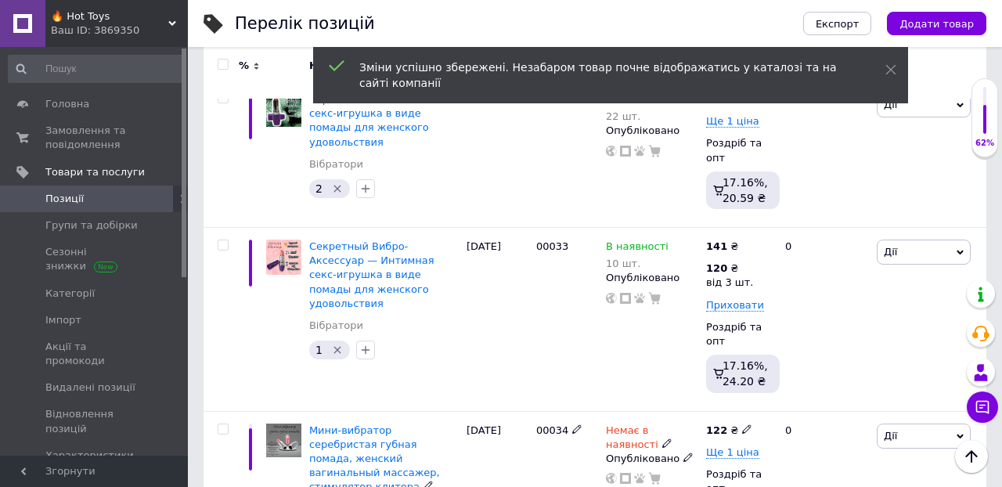
scroll to position [10643, 0]
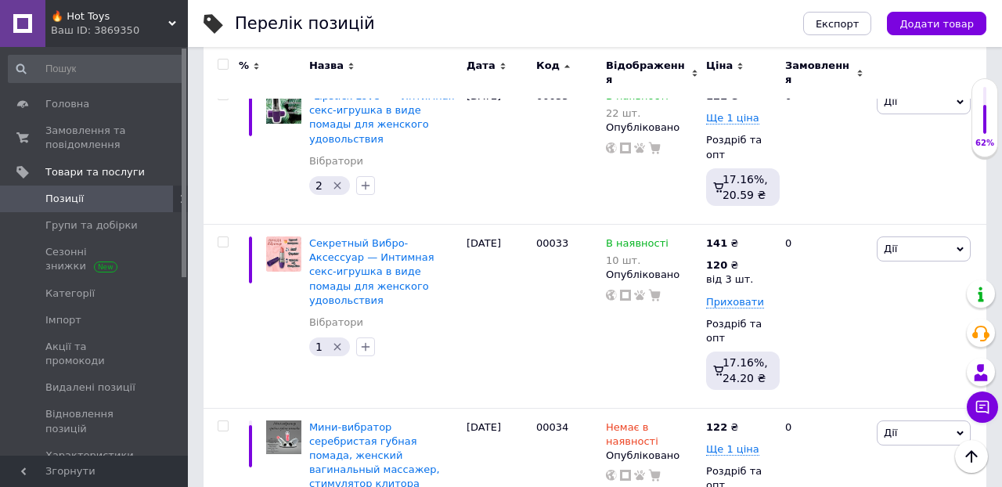
type input "120"
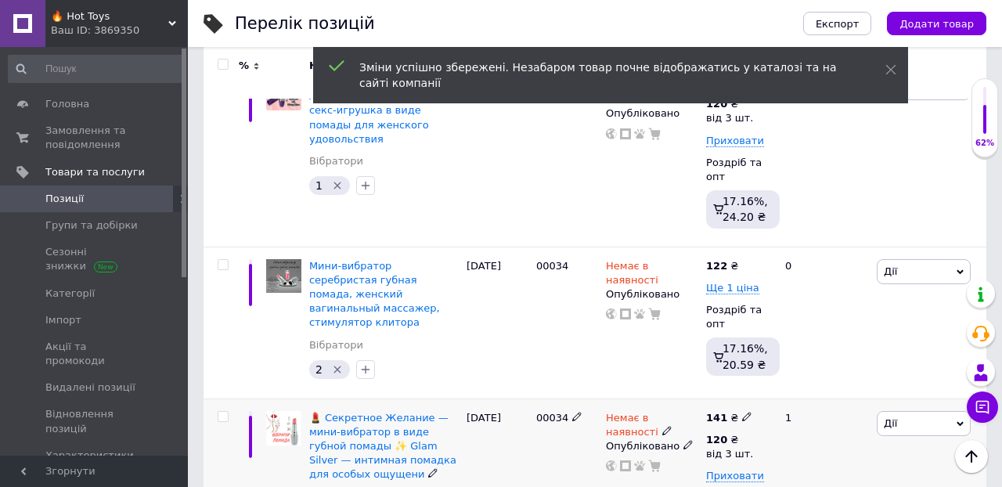
scroll to position [10806, 0]
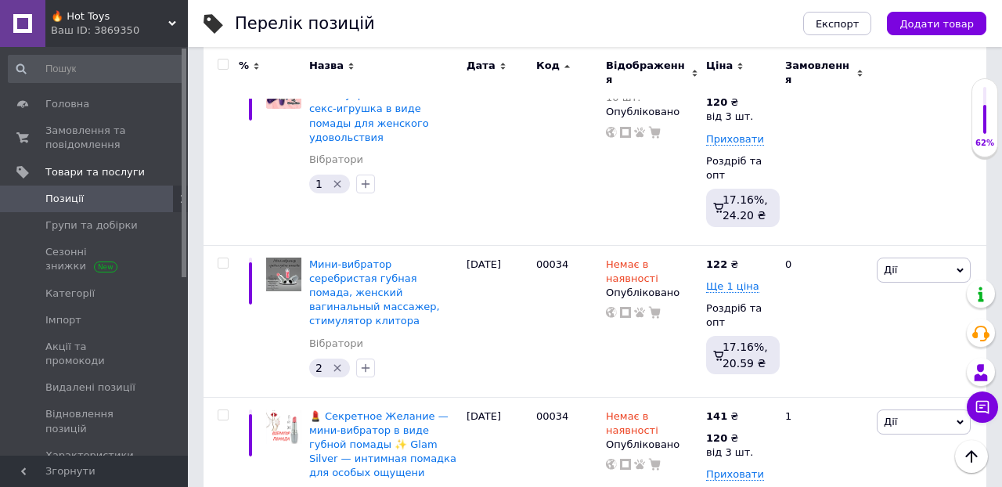
type input "123"
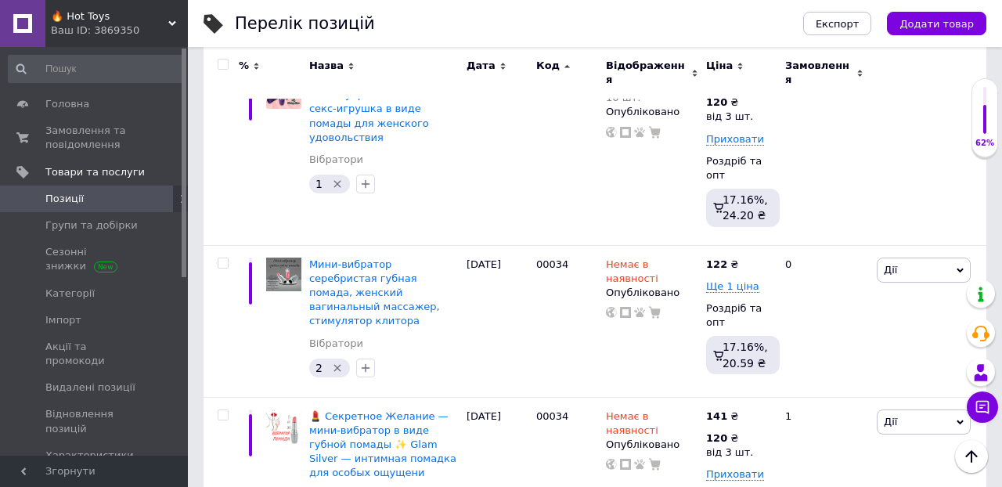
type input "1"
type input "120"
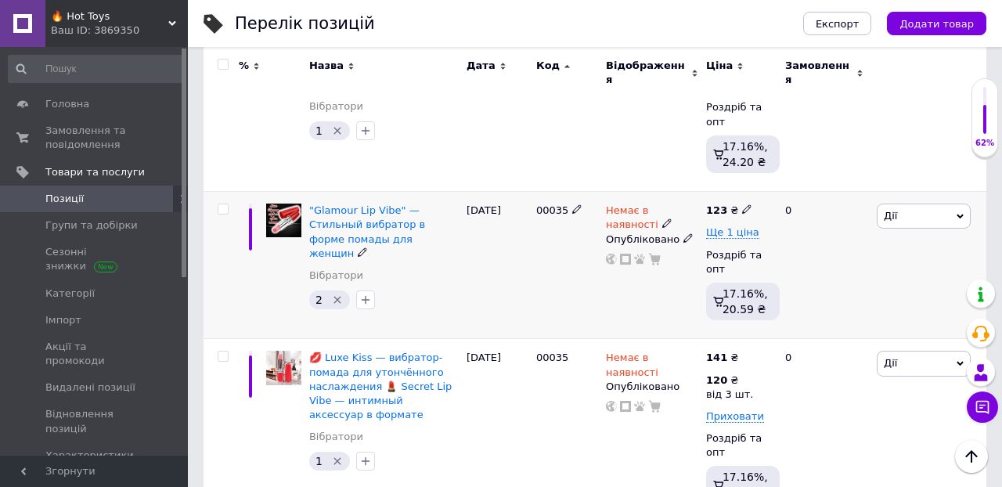
scroll to position [11213, 0]
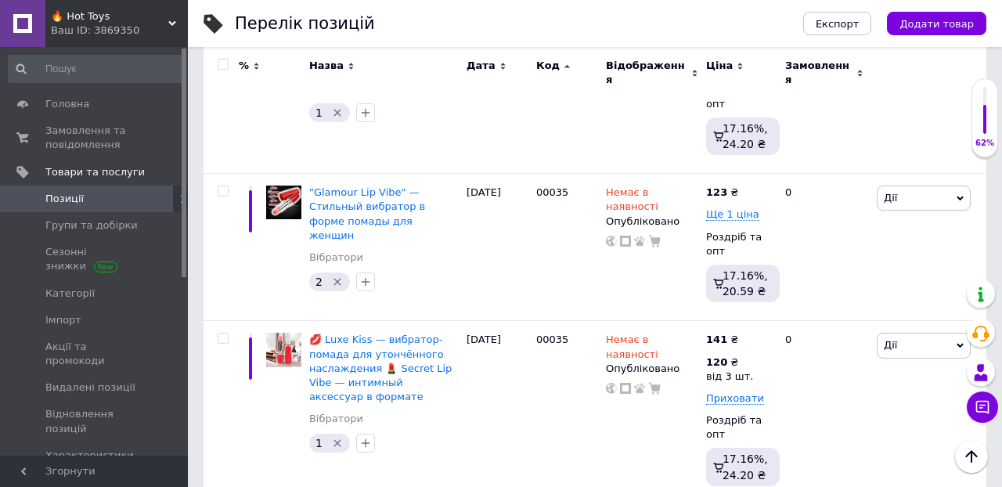
type input "123"
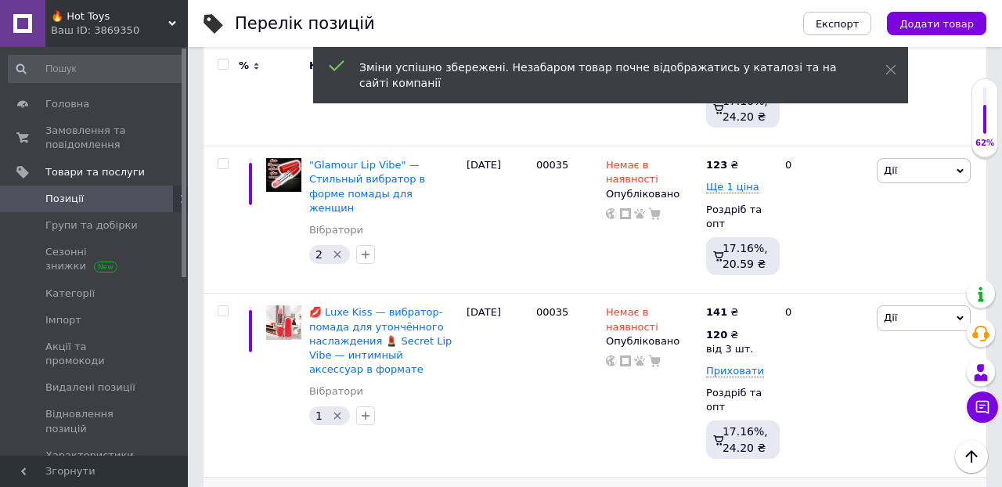
scroll to position [11244, 0]
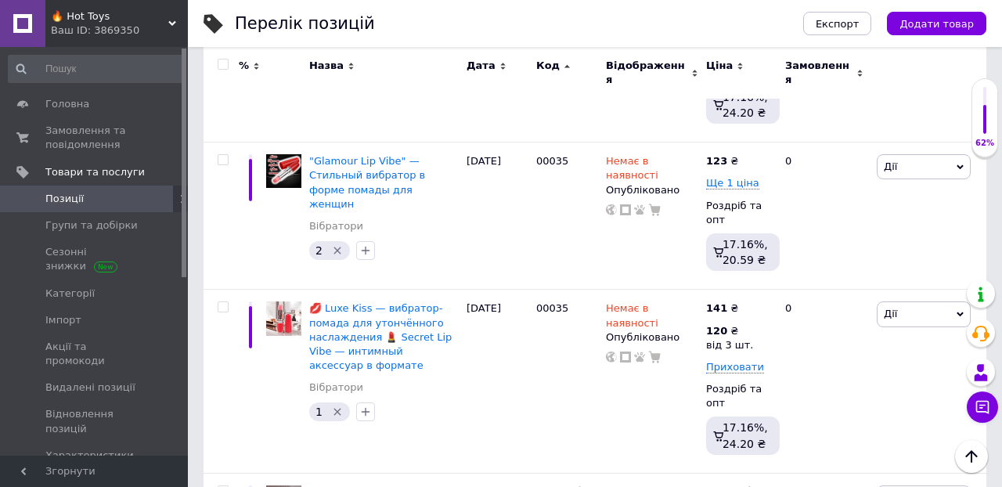
click at [820, 464] on input "100" at bounding box center [849, 479] width 150 height 31
type input "110"
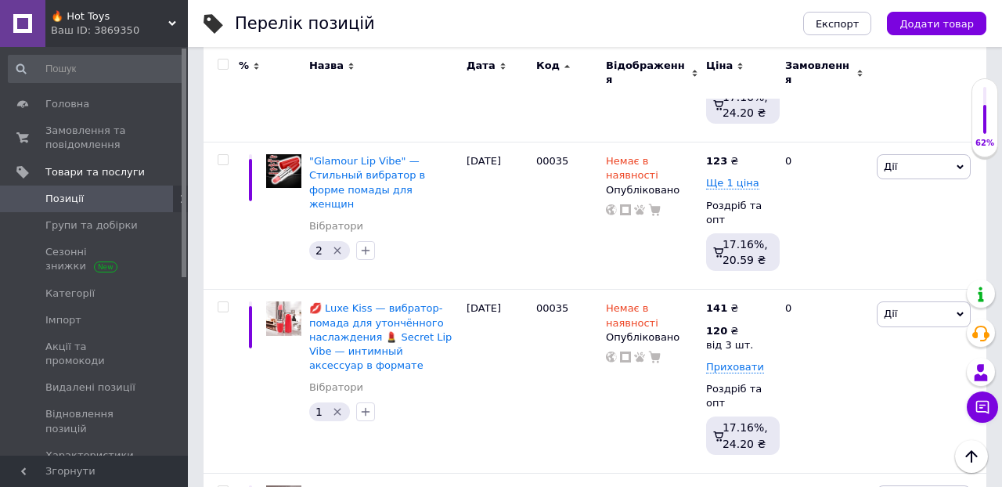
type input "120"
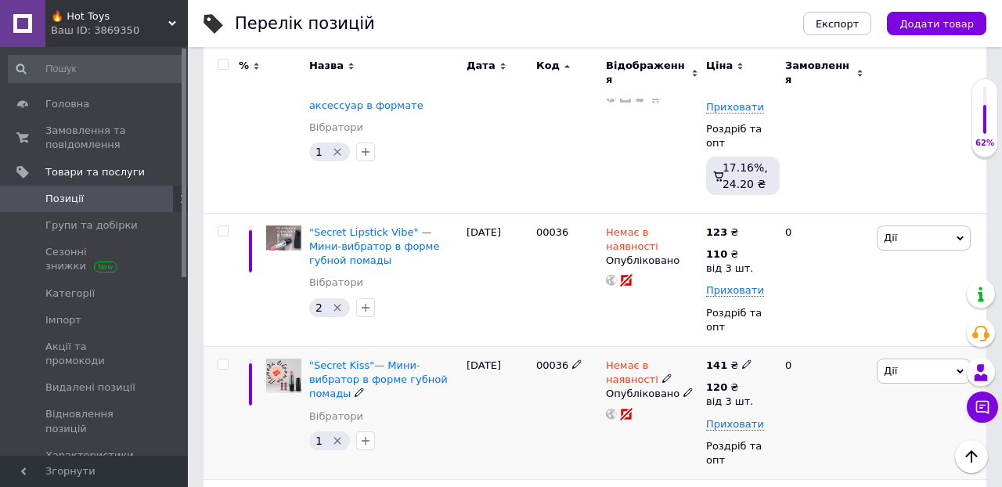
scroll to position [11509, 0]
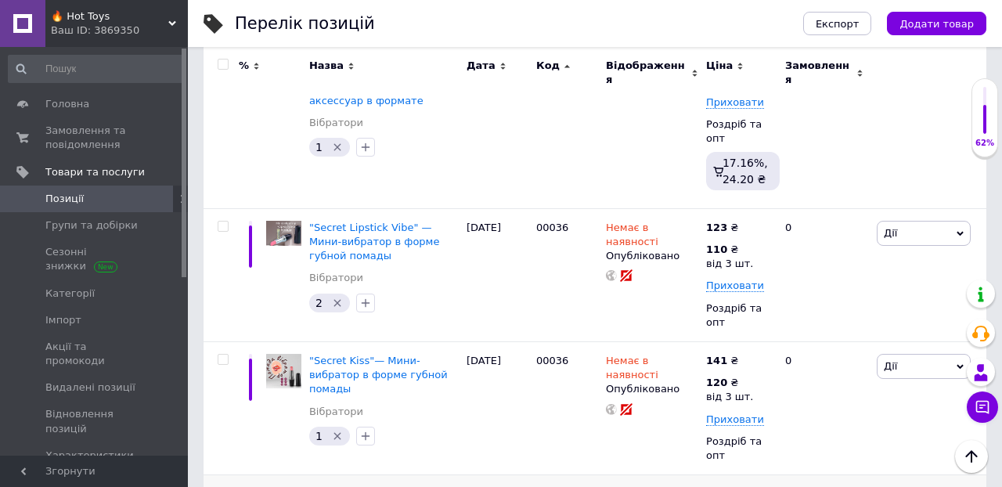
click at [744, 486] on icon at bounding box center [746, 492] width 9 height 9
type input "302"
type input "354"
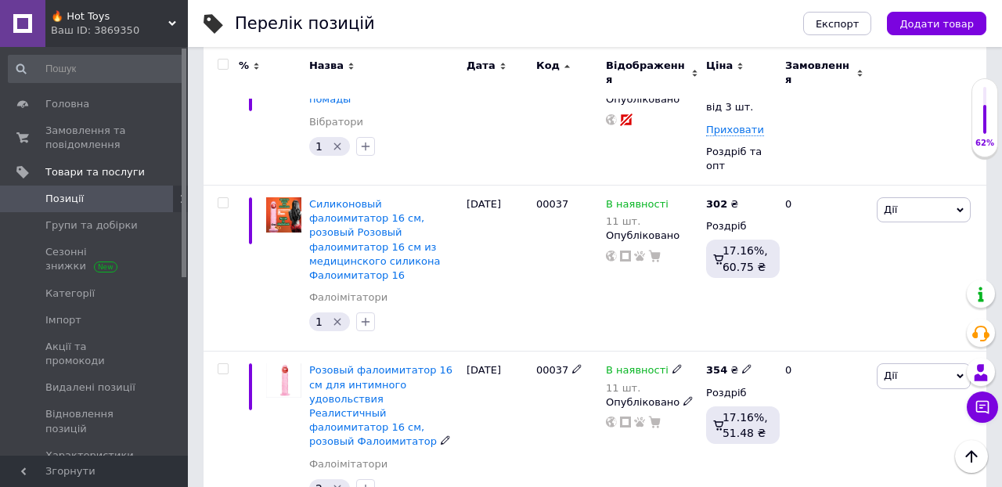
scroll to position [11816, 0]
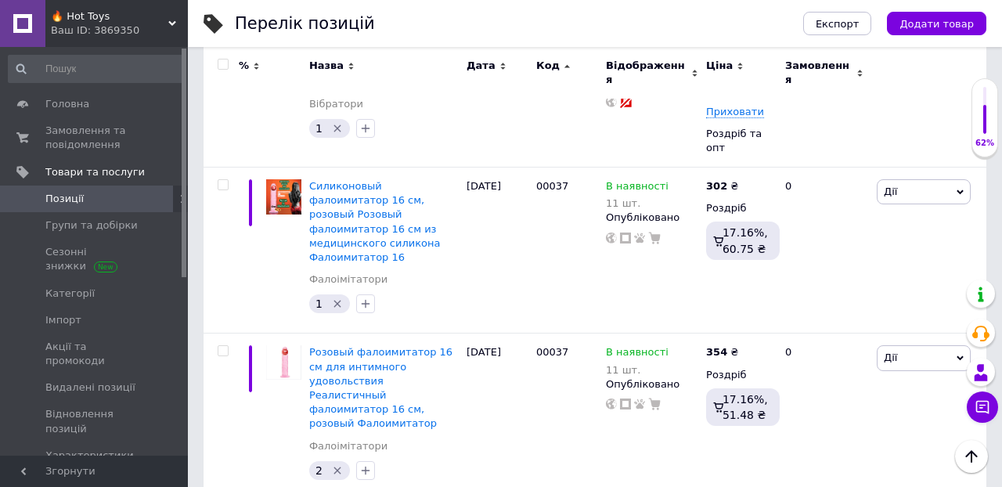
type input "8"
type input "770"
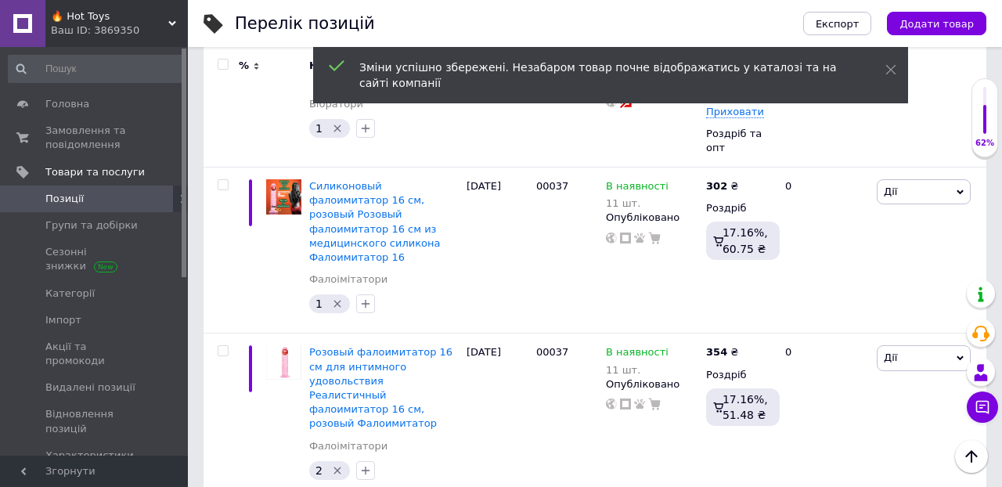
type input "9"
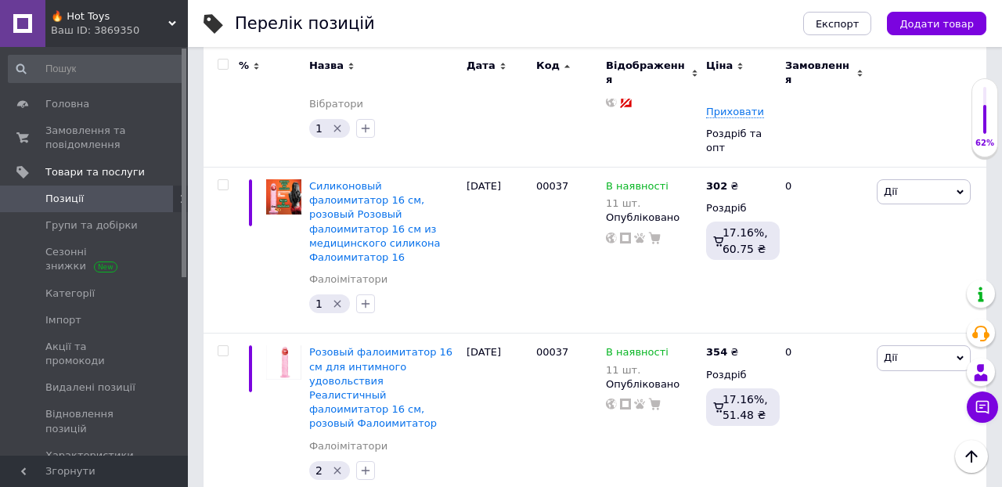
type input "795"
type input "8"
type input "938"
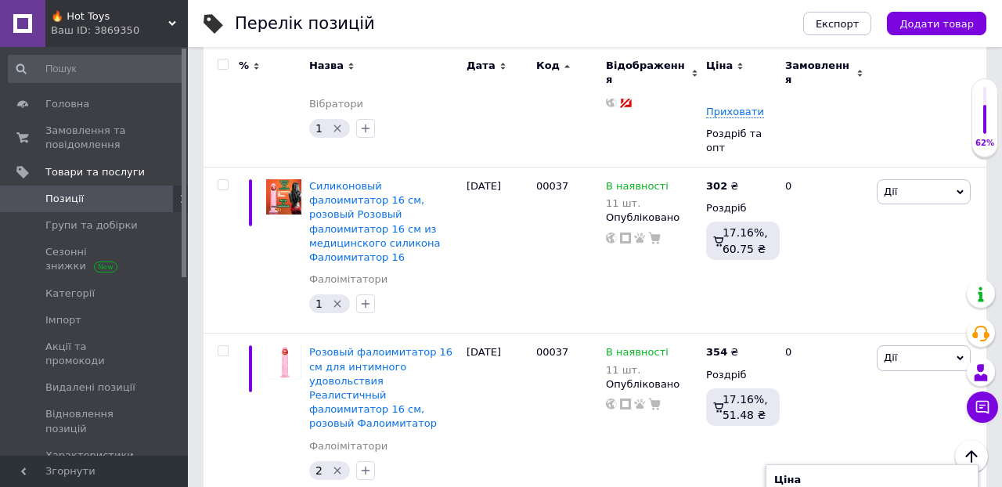
type input "8"
type input "900"
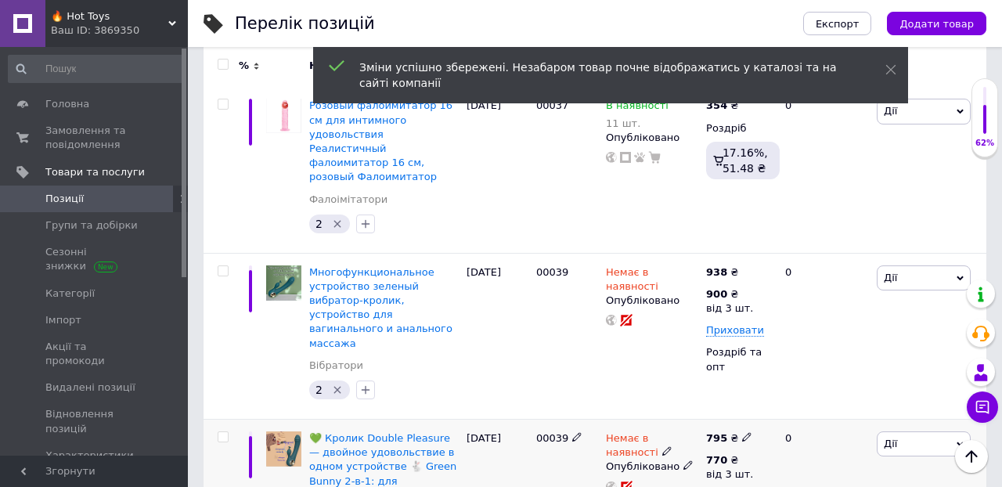
scroll to position [12064, 0]
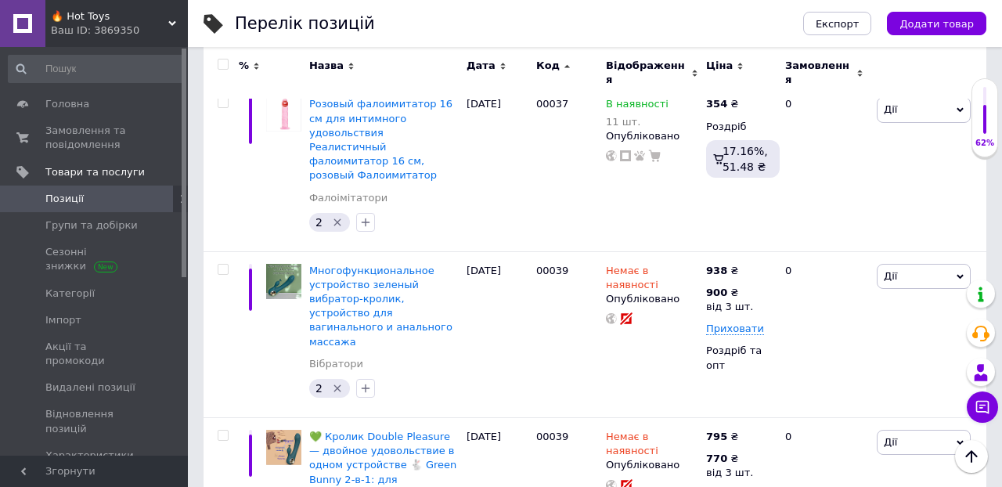
type input "7"
type input "622"
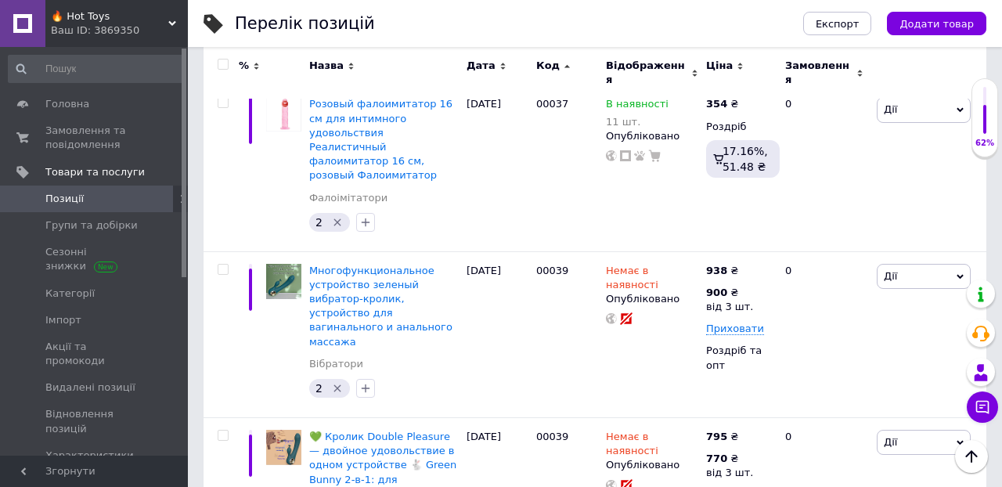
type input "5"
type input "600"
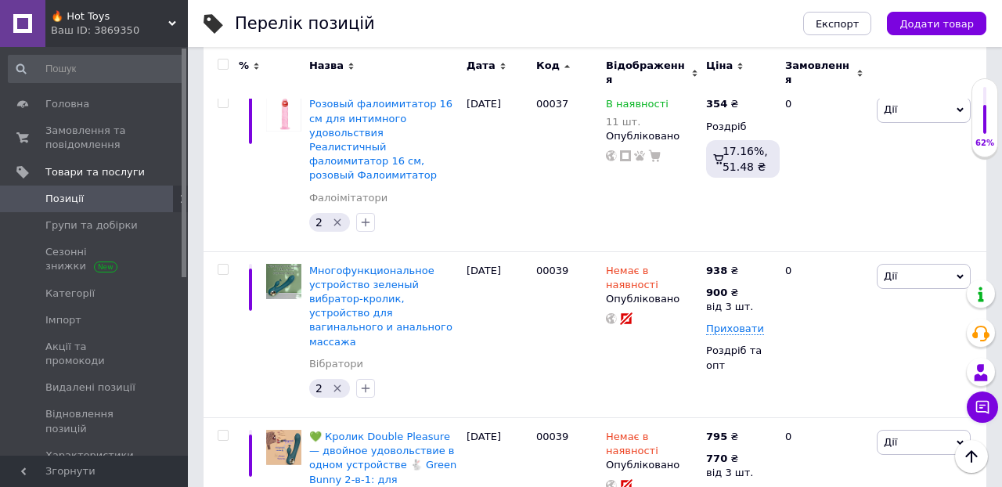
type input "6"
type input "730"
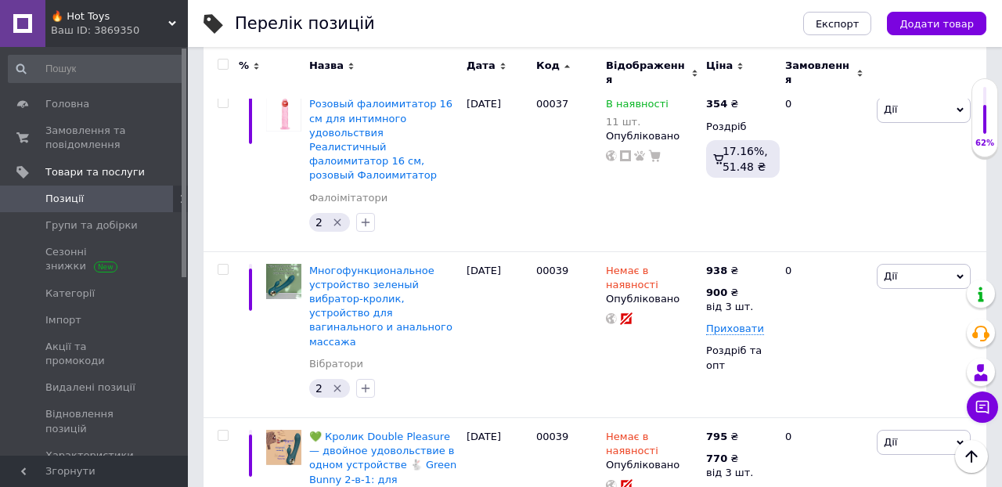
type input "5"
type input "710"
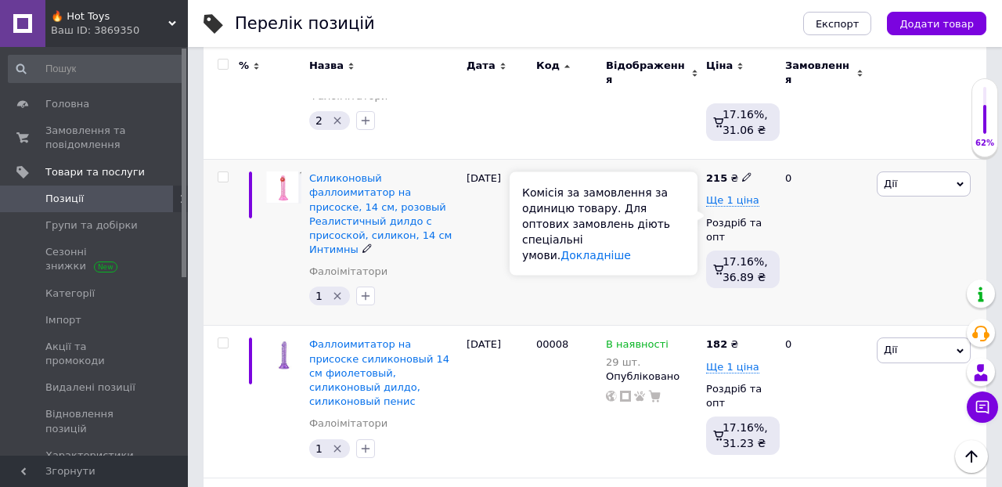
scroll to position [2169, 0]
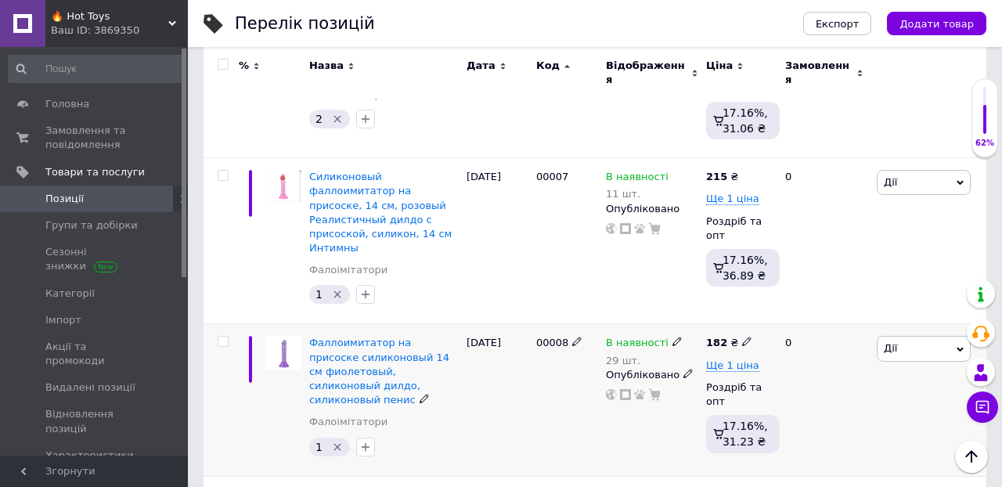
click at [744, 337] on use at bounding box center [746, 341] width 9 height 9
type input "1"
type input "213"
click at [844, 383] on div "0" at bounding box center [824, 400] width 97 height 152
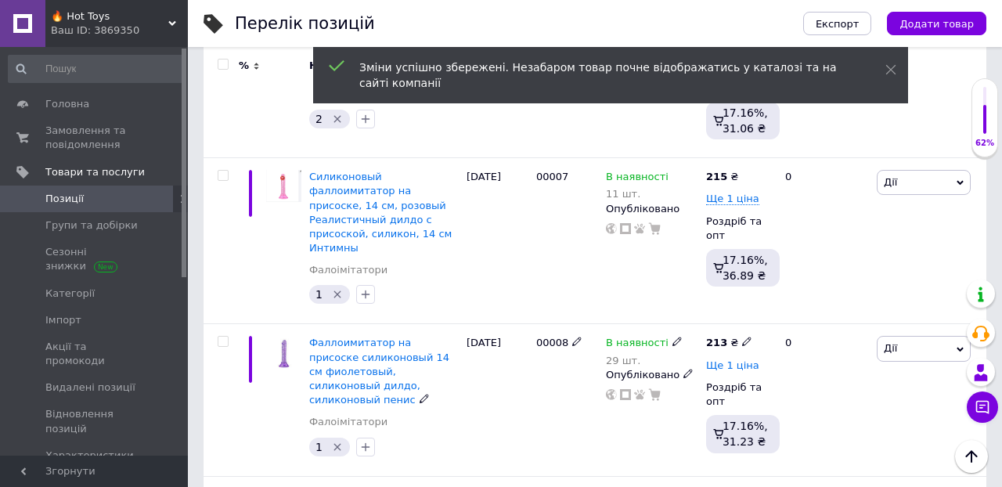
click at [731, 359] on span "Ще 1 ціна" at bounding box center [732, 365] width 53 height 13
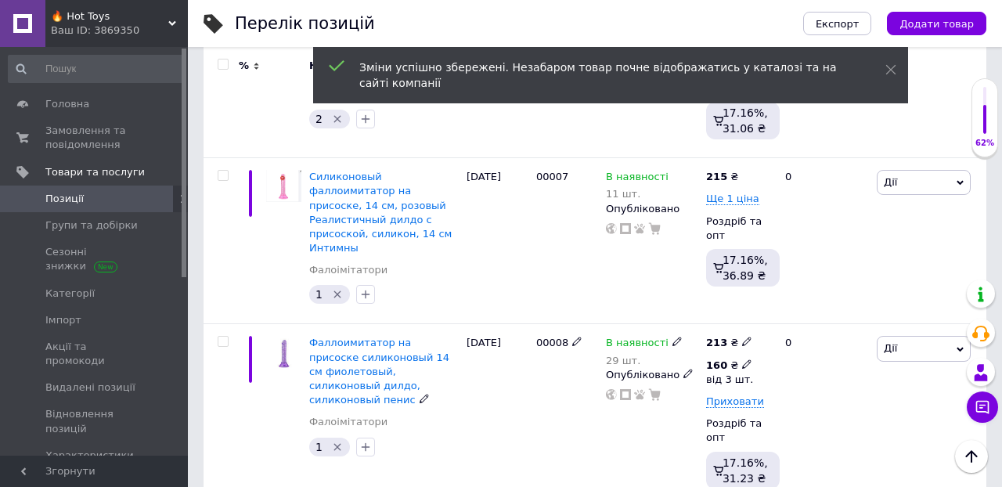
click at [747, 359] on icon at bounding box center [746, 363] width 9 height 9
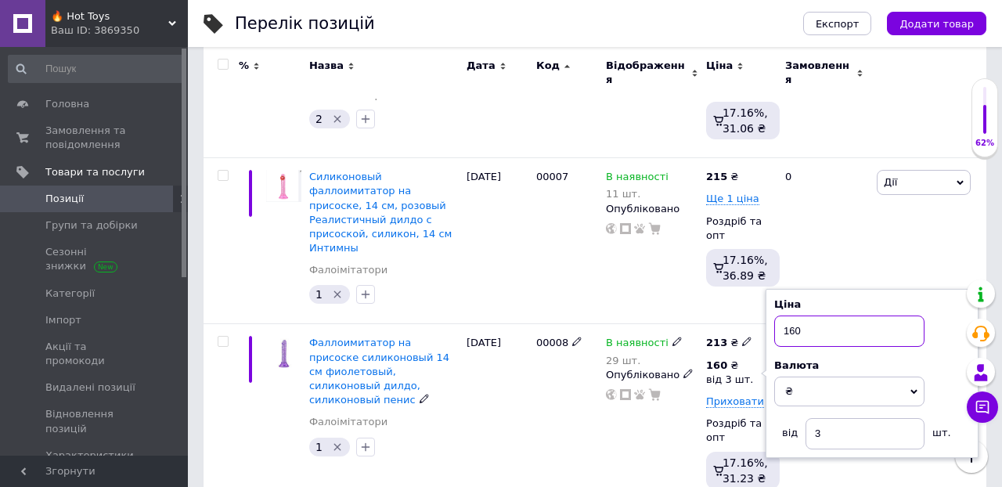
click at [812, 315] on input "160" at bounding box center [849, 330] width 150 height 31
type input "1"
type input "200"
click at [845, 413] on div "0" at bounding box center [824, 416] width 97 height 184
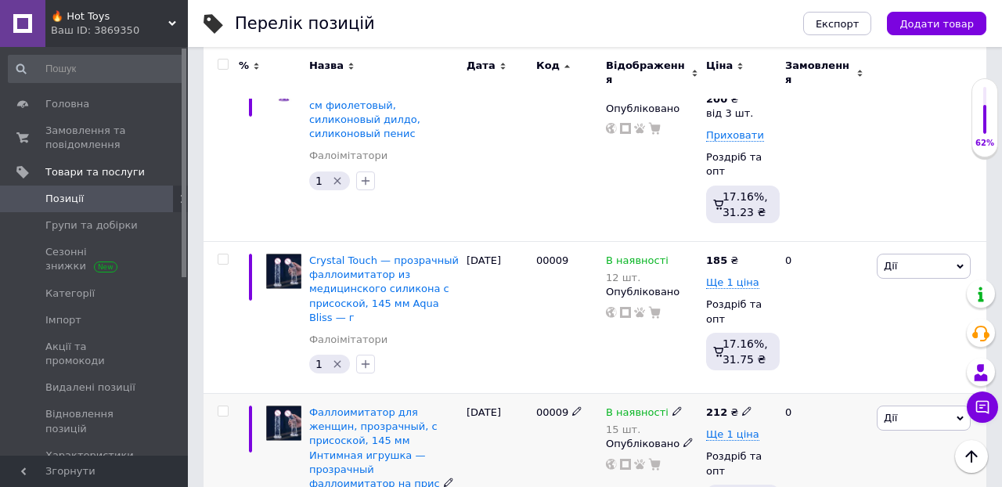
scroll to position [2442, 0]
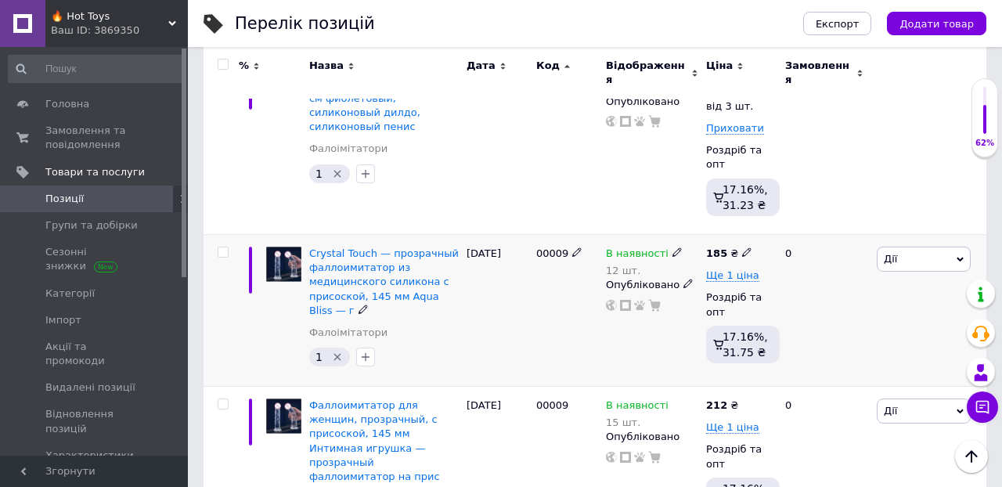
click at [744, 248] on use at bounding box center [746, 252] width 9 height 9
type input "1"
type input "212"
click at [801, 286] on div "0" at bounding box center [824, 310] width 97 height 152
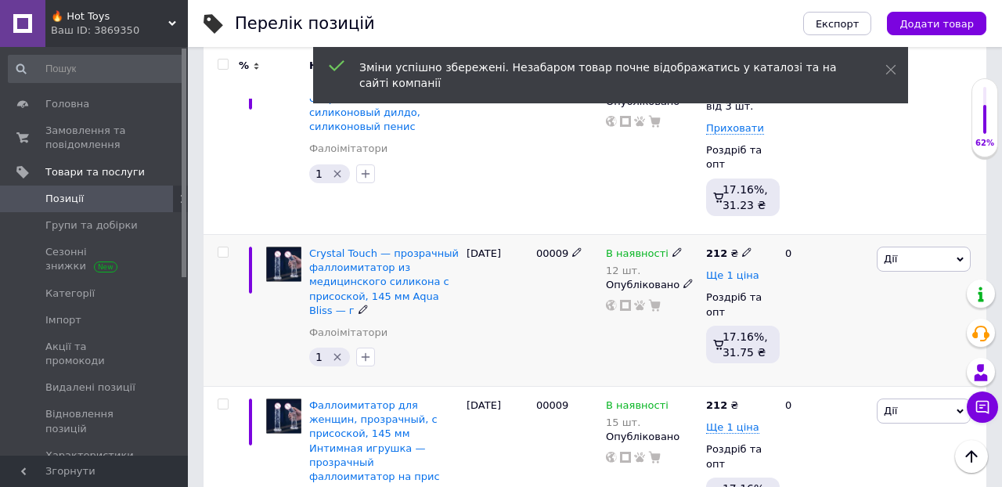
click at [729, 269] on span "Ще 1 ціна" at bounding box center [732, 275] width 53 height 13
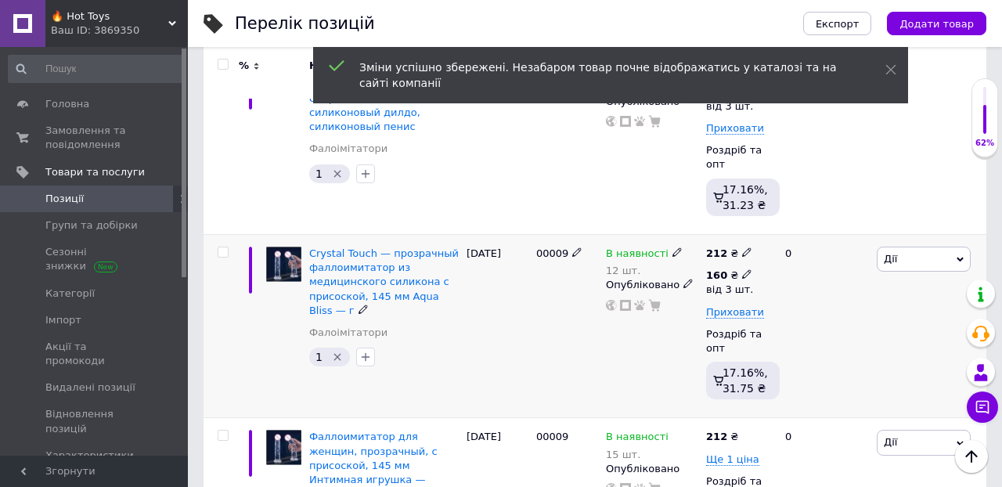
click at [751, 268] on div "160 ₴ від 3 шт." at bounding box center [735, 282] width 59 height 28
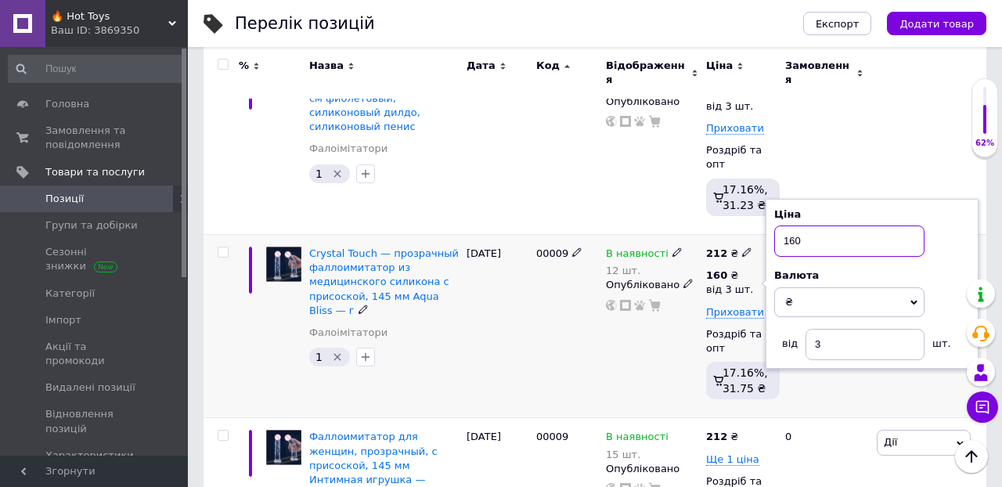
click at [809, 225] on input "160" at bounding box center [849, 240] width 150 height 31
type input "1"
type input "200"
click at [855, 106] on div "0" at bounding box center [824, 143] width 97 height 184
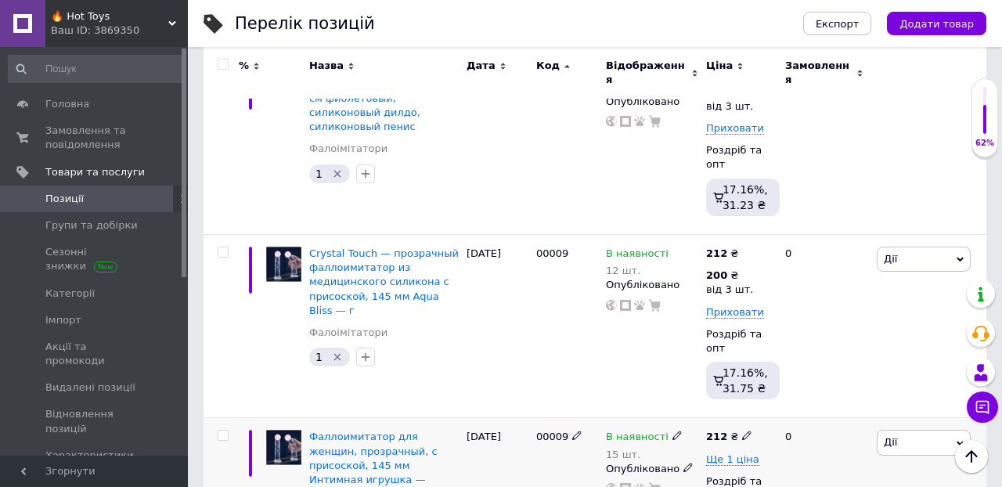
click at [744, 431] on use at bounding box center [746, 435] width 9 height 9
type input "2"
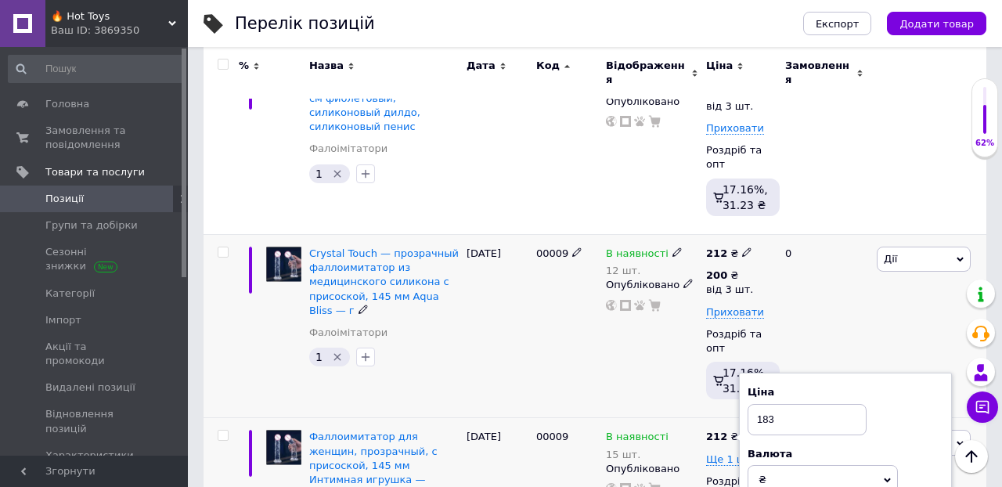
type input "183"
click at [884, 246] on div "[PERSON_NAME] Підняти на початок групи Копіювати Знижка Подарунок Супутні Прихо…" at bounding box center [929, 326] width 113 height 184
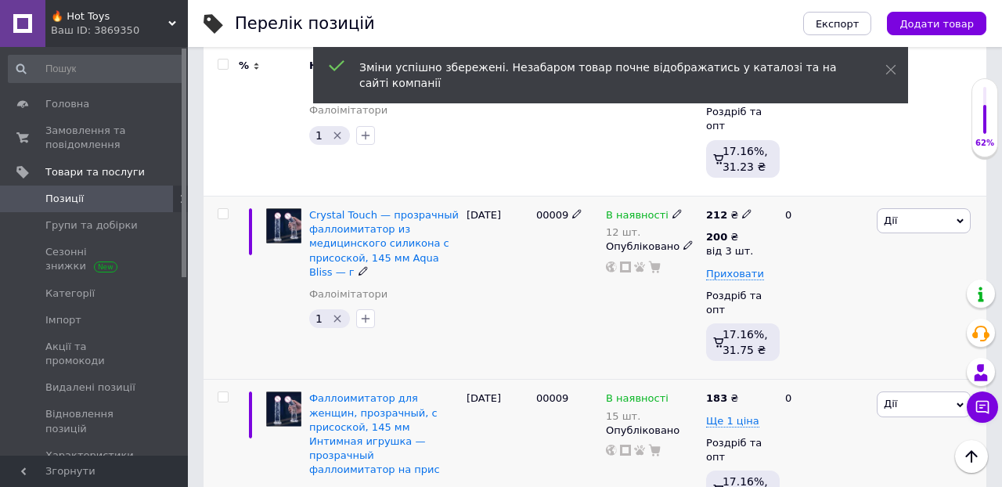
scroll to position [2504, 0]
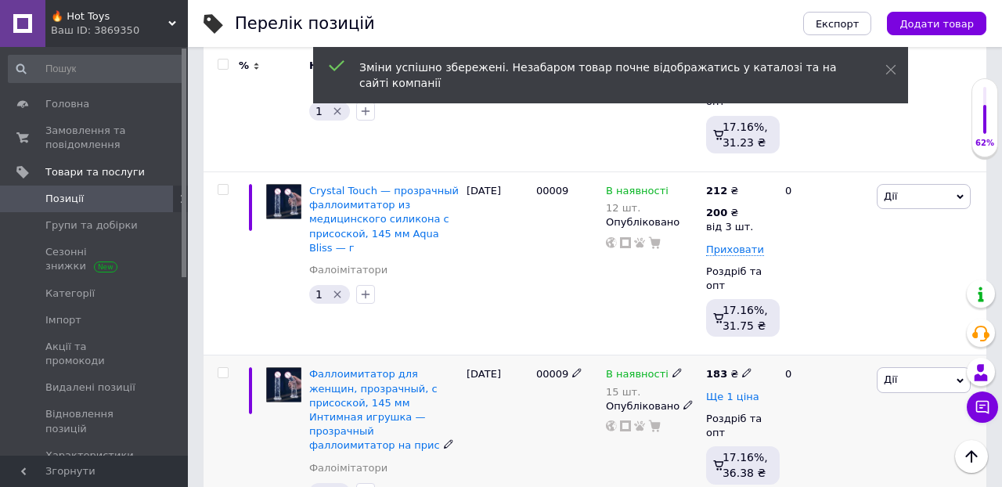
click at [729, 391] on span "Ще 1 ціна" at bounding box center [732, 397] width 53 height 13
click at [794, 355] on div "0" at bounding box center [824, 447] width 97 height 184
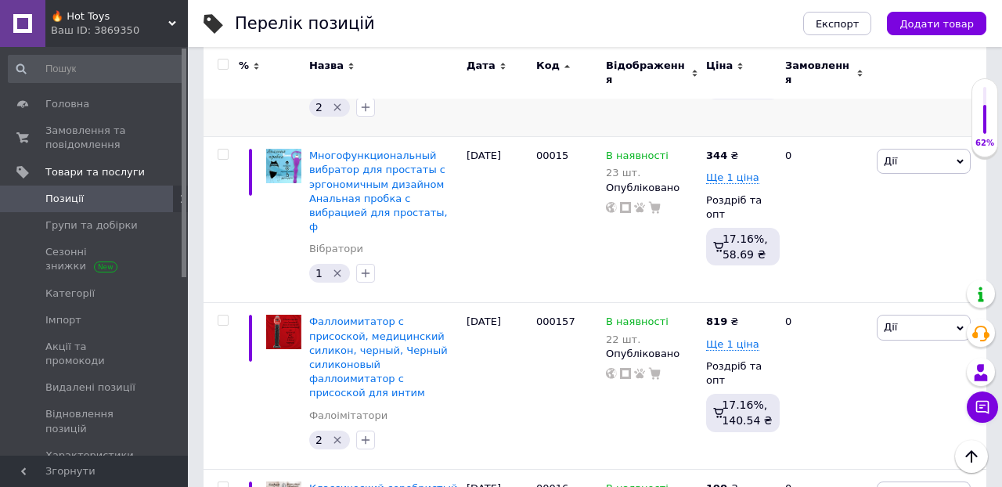
scroll to position [4805, 0]
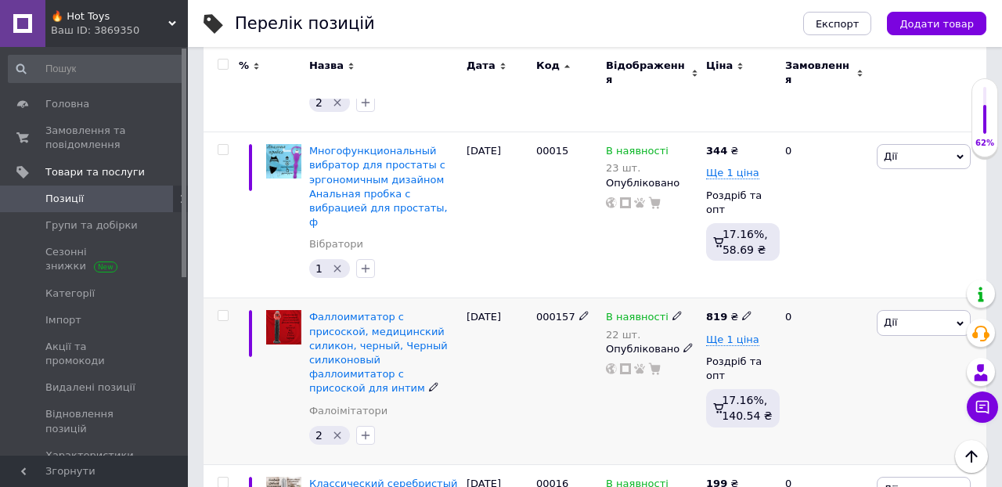
click at [743, 311] on icon at bounding box center [746, 315] width 9 height 9
type input "8"
type input "755"
click at [814, 298] on div "0" at bounding box center [824, 381] width 97 height 166
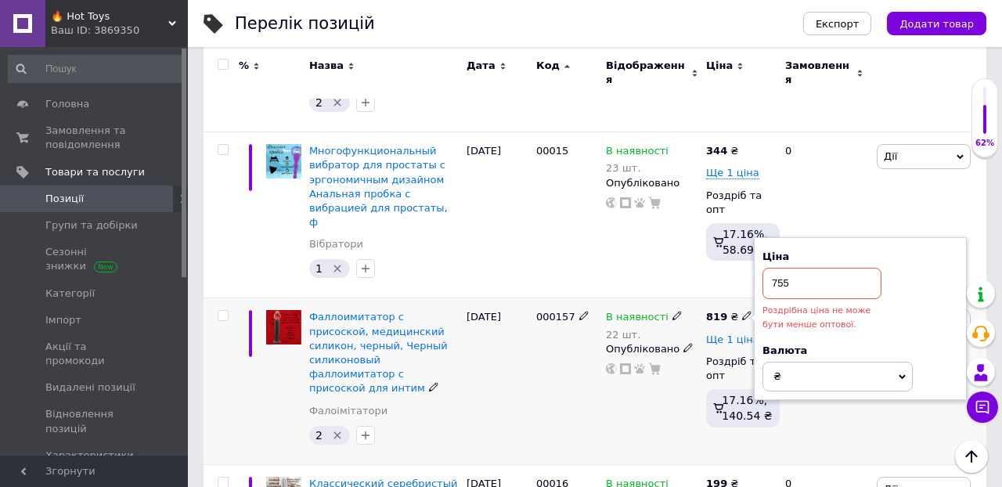
click at [726, 333] on span "Ще 1 ціна" at bounding box center [732, 339] width 53 height 13
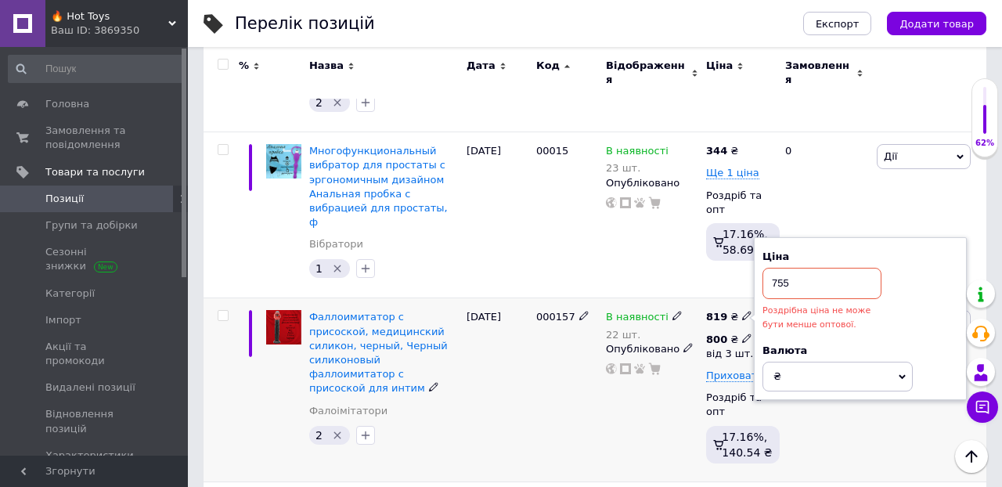
click at [746, 333] on use at bounding box center [746, 337] width 9 height 9
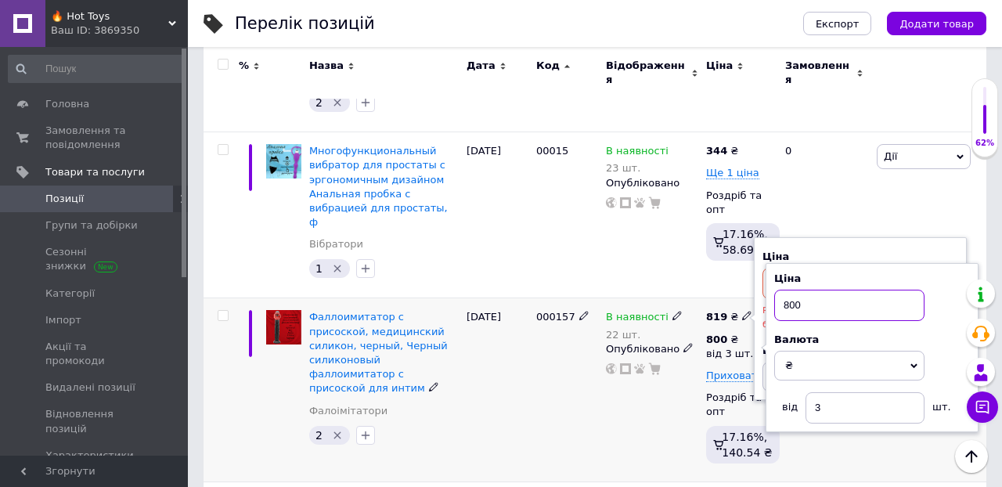
click at [812, 290] on input "800" at bounding box center [849, 305] width 150 height 31
type input "8"
type input "730"
click at [846, 337] on div "0" at bounding box center [824, 390] width 97 height 184
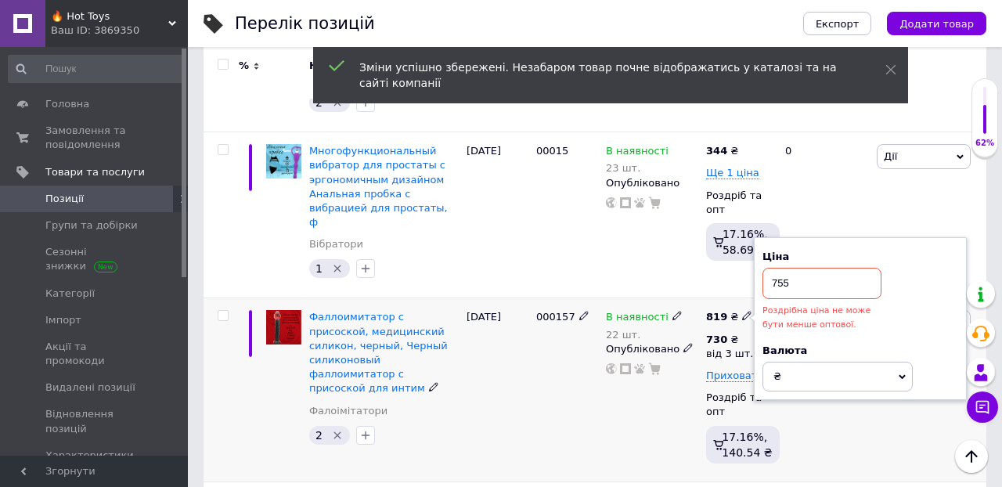
click at [843, 344] on div "0" at bounding box center [824, 390] width 97 height 184
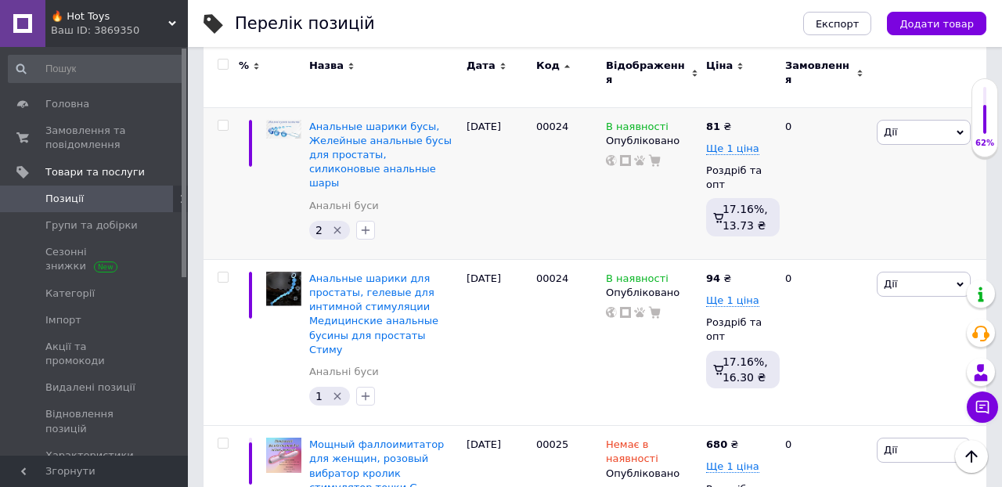
scroll to position [7646, 0]
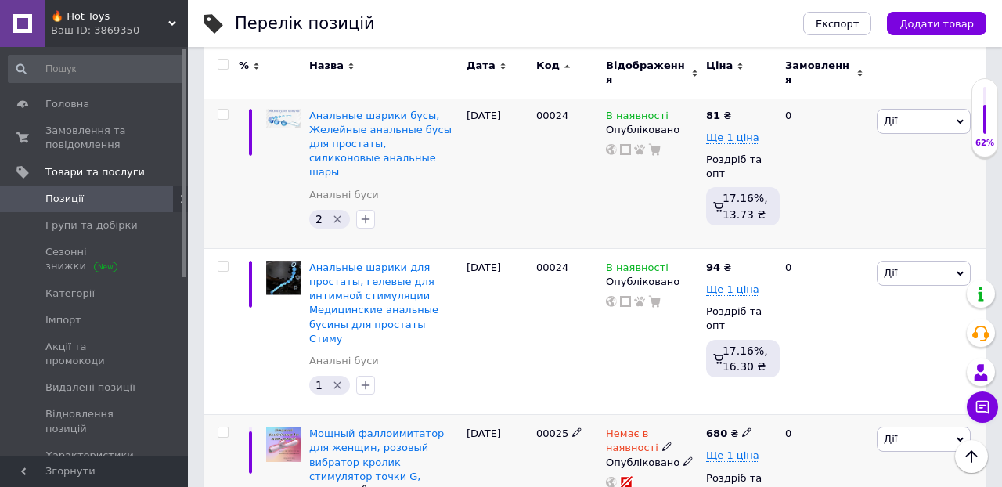
click at [744, 427] on icon at bounding box center [746, 431] width 9 height 9
type input "682"
click at [830, 415] on div "0" at bounding box center [824, 491] width 97 height 152
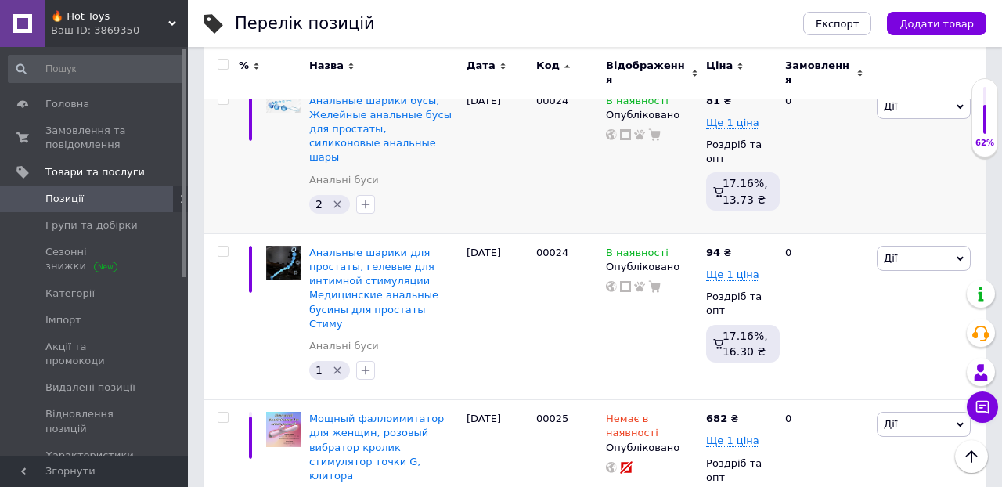
scroll to position [7656, 0]
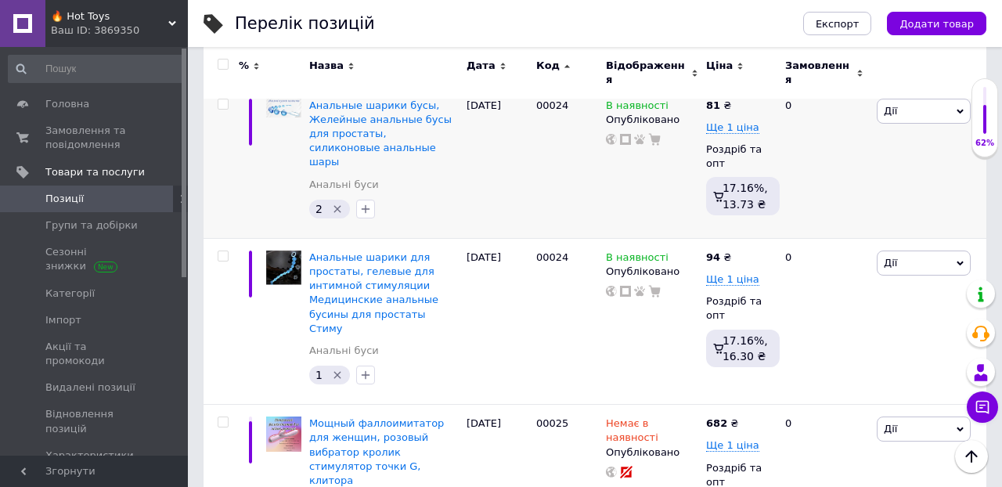
type input "6"
type input "785"
click at [829, 405] on div "0" at bounding box center [824, 481] width 97 height 152
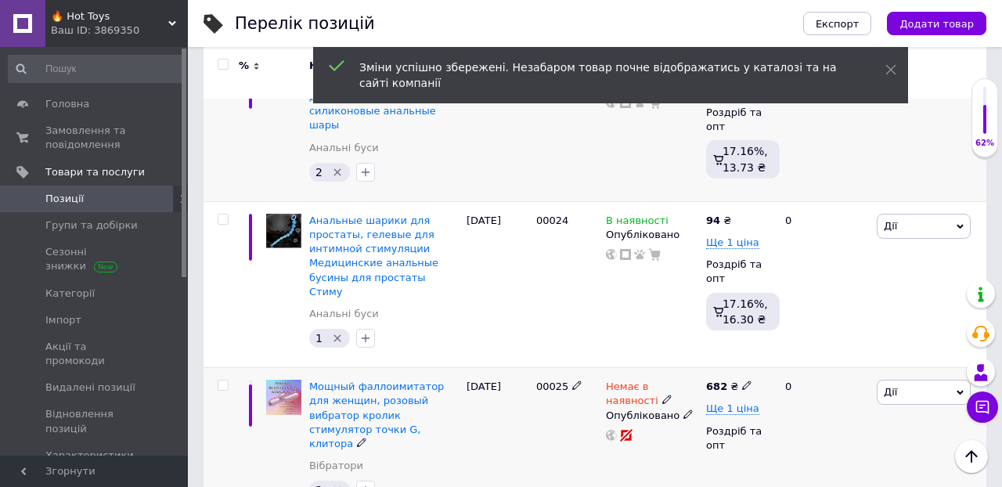
scroll to position [7693, 0]
click at [740, 401] on span "Ще 1 ціна" at bounding box center [732, 407] width 53 height 13
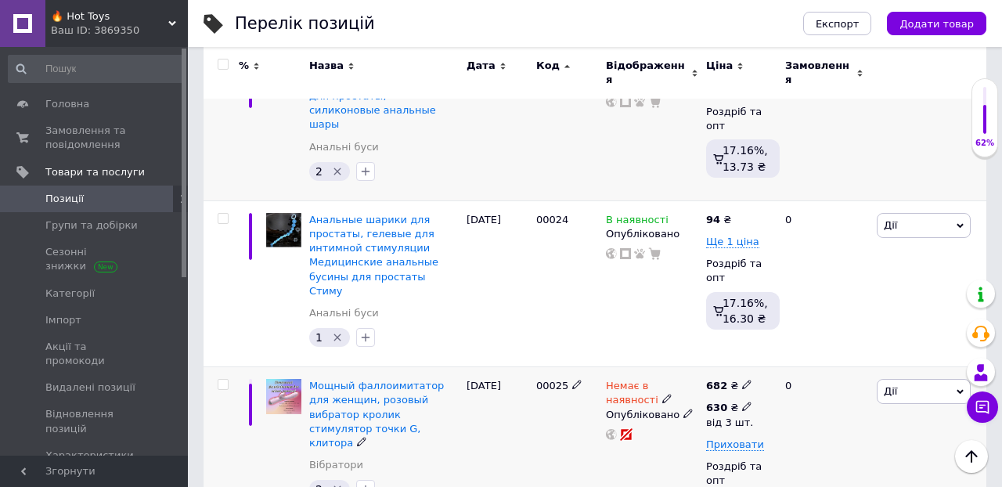
click at [746, 401] on icon at bounding box center [746, 405] width 9 height 9
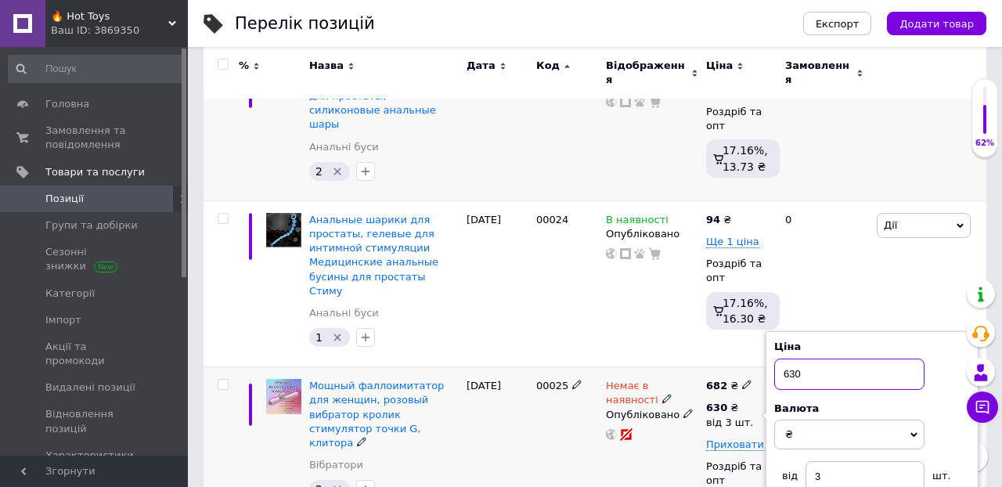
click at [805, 358] on input "630" at bounding box center [849, 373] width 150 height 31
type input "650"
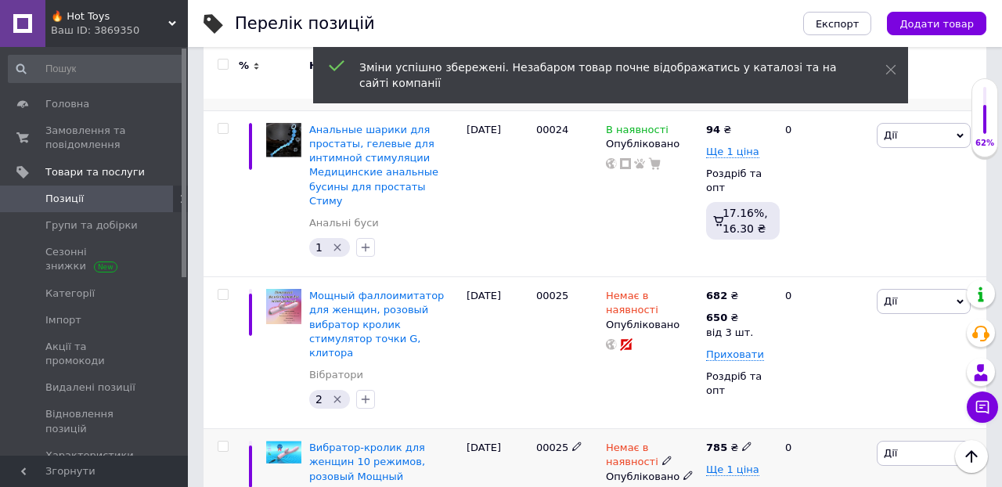
scroll to position [7785, 0]
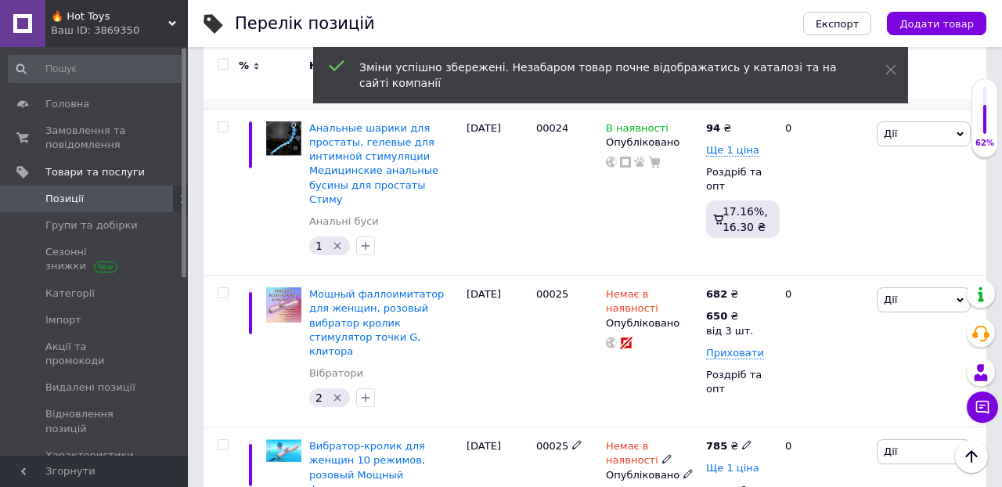
click at [731, 462] on span "Ще 1 ціна" at bounding box center [732, 468] width 53 height 13
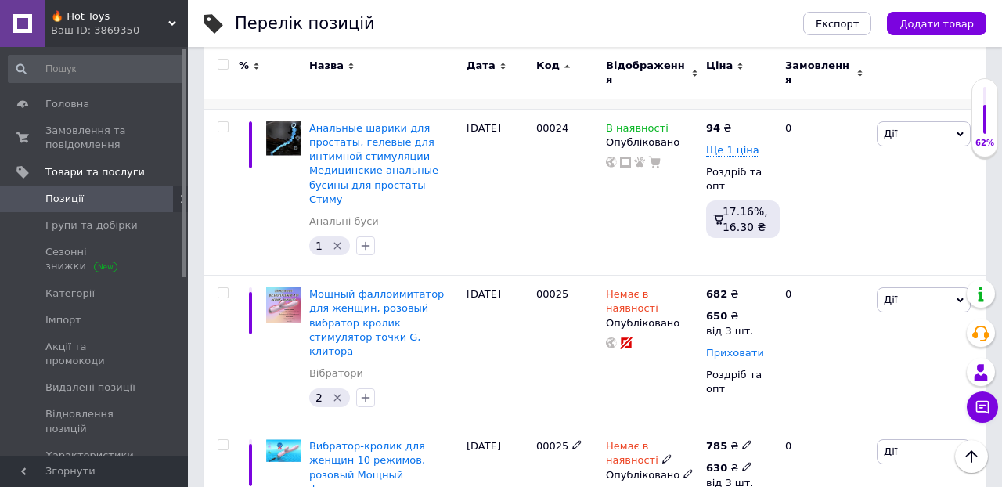
click at [748, 463] on use at bounding box center [746, 467] width 9 height 9
click at [812, 419] on input "630" at bounding box center [849, 434] width 150 height 31
type input "6"
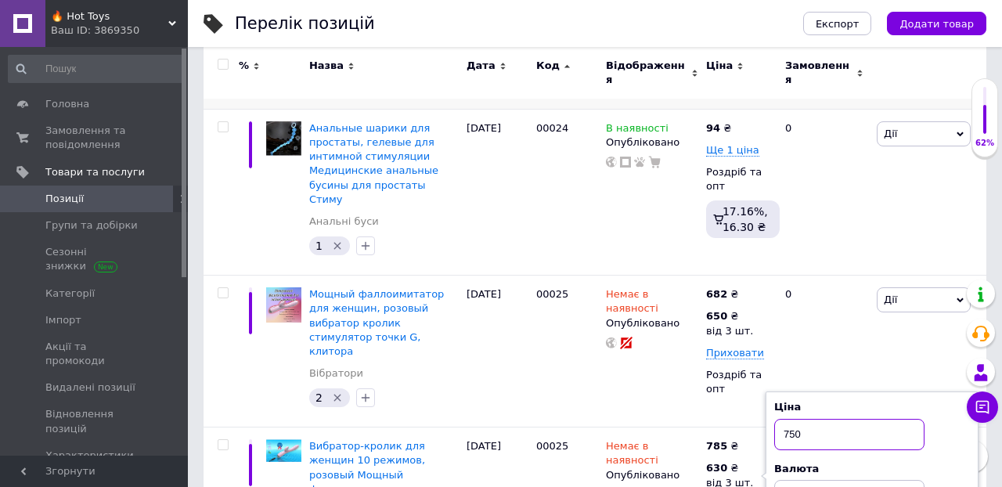
type input "750"
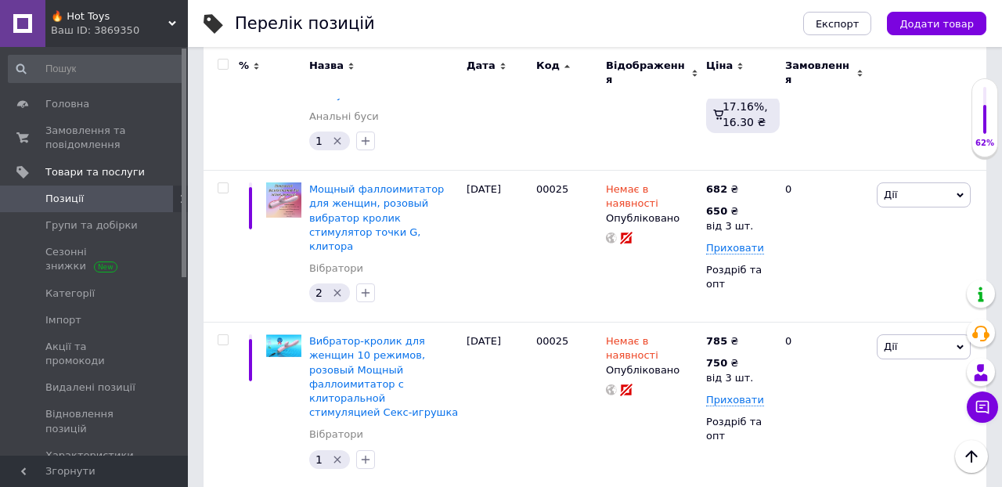
scroll to position [7959, 0]
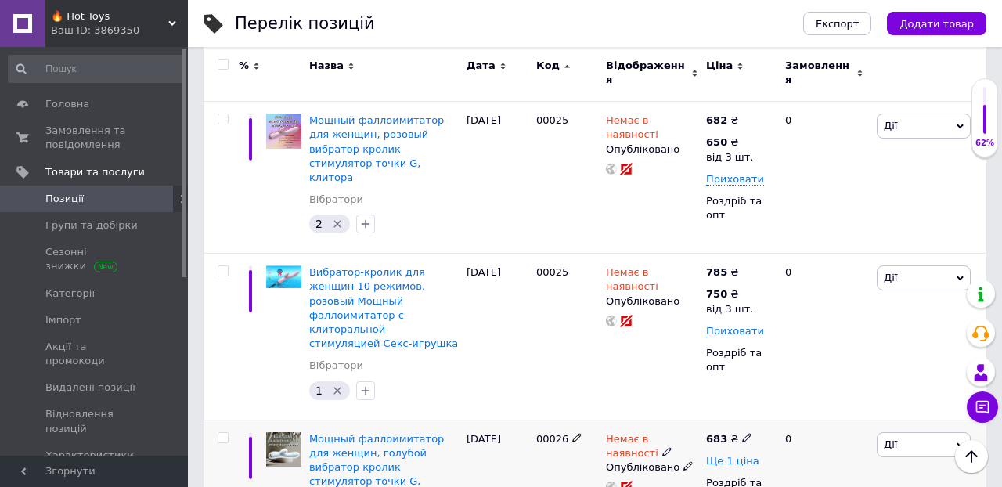
click at [739, 455] on span "Ще 1 ціна" at bounding box center [732, 461] width 53 height 13
click at [747, 455] on use at bounding box center [746, 459] width 9 height 9
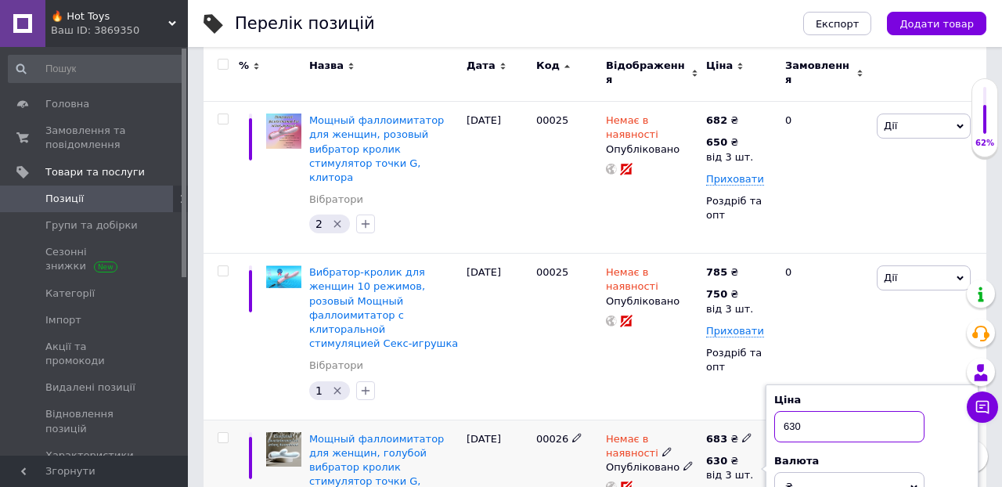
click at [808, 411] on input "630" at bounding box center [849, 426] width 150 height 31
type input "650"
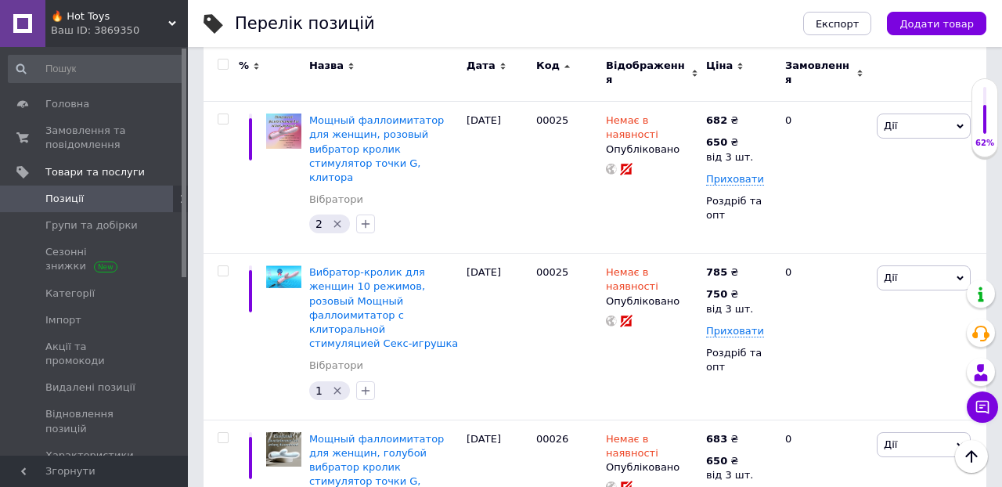
type input "6"
type input "750"
click at [863, 419] on div "0" at bounding box center [824, 495] width 97 height 152
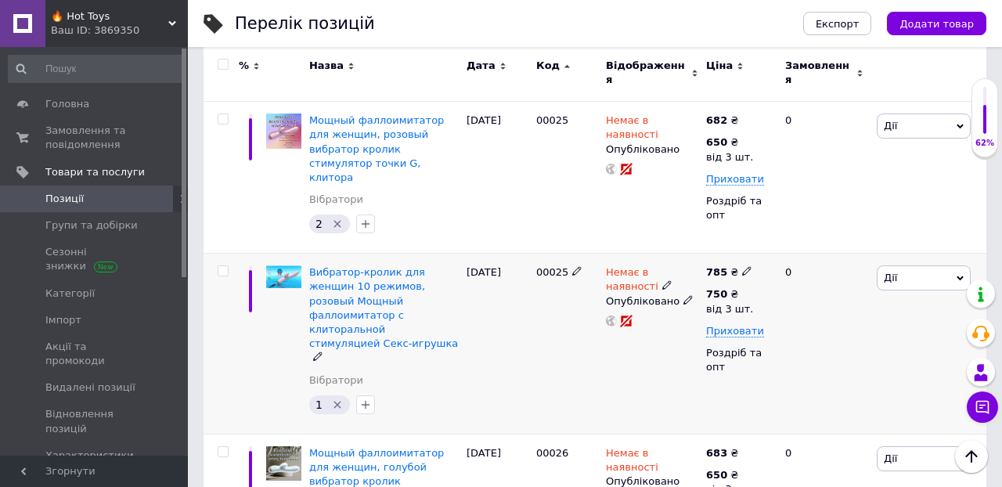
click at [866, 254] on div "0" at bounding box center [824, 344] width 97 height 181
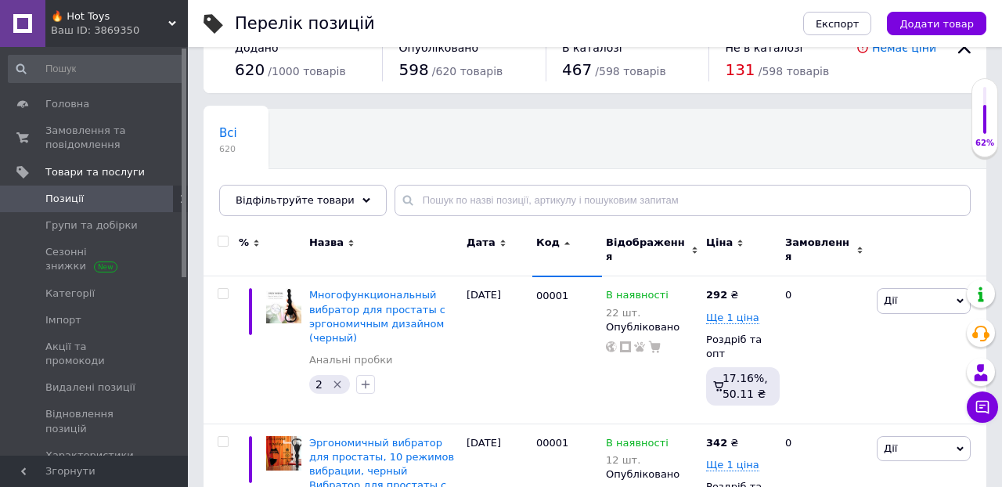
scroll to position [85, 0]
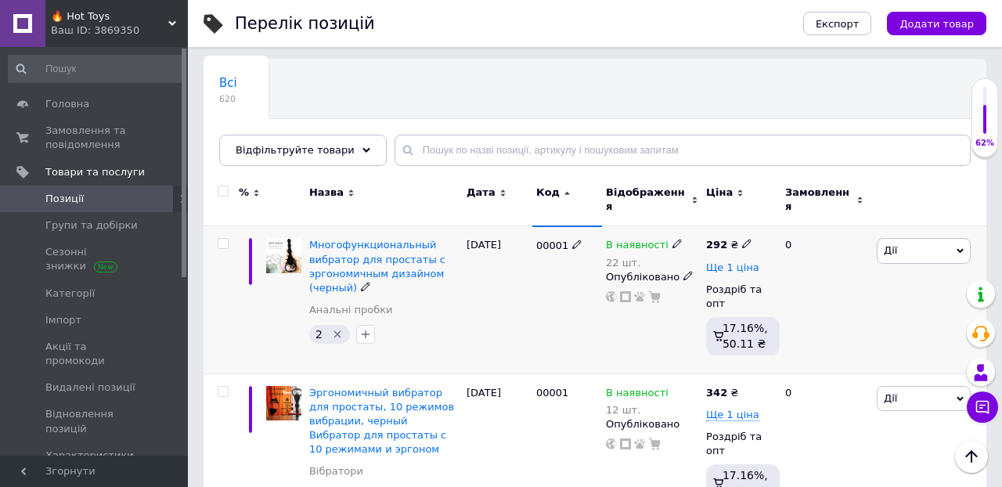
click at [741, 261] on span "Ще 1 ціна" at bounding box center [732, 267] width 53 height 13
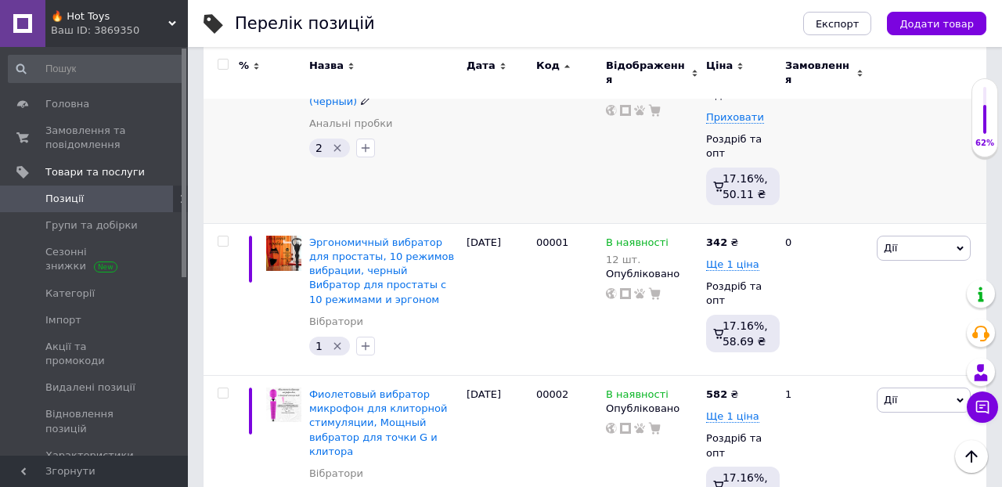
scroll to position [273, 0]
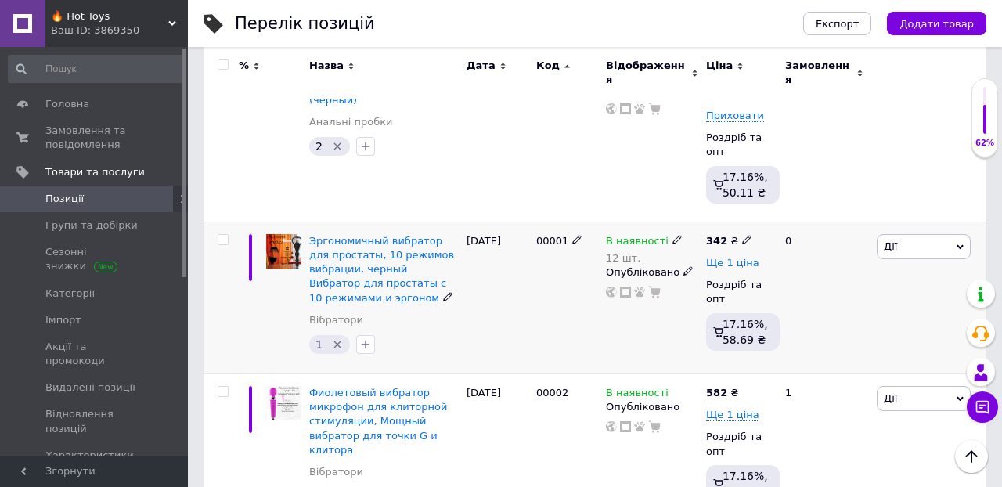
click at [729, 257] on span "Ще 1 ціна" at bounding box center [732, 263] width 53 height 13
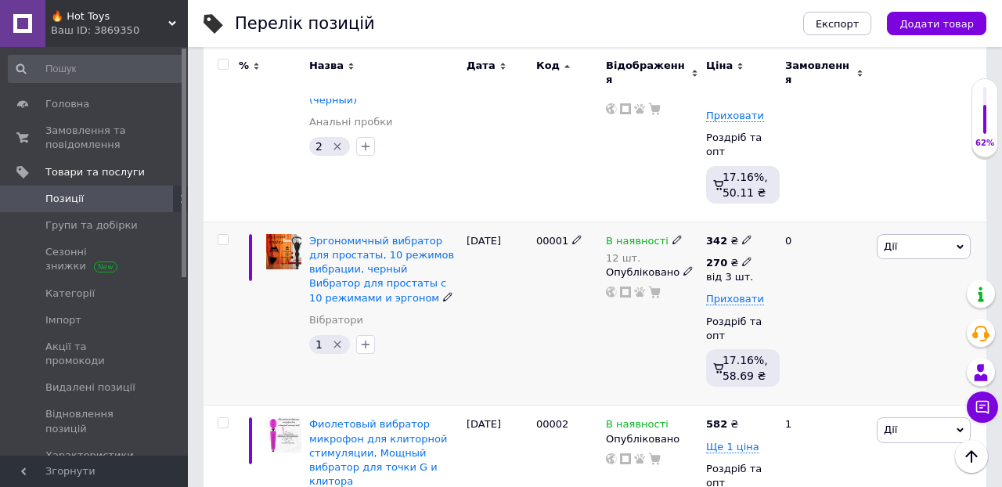
click at [744, 257] on icon at bounding box center [746, 261] width 9 height 9
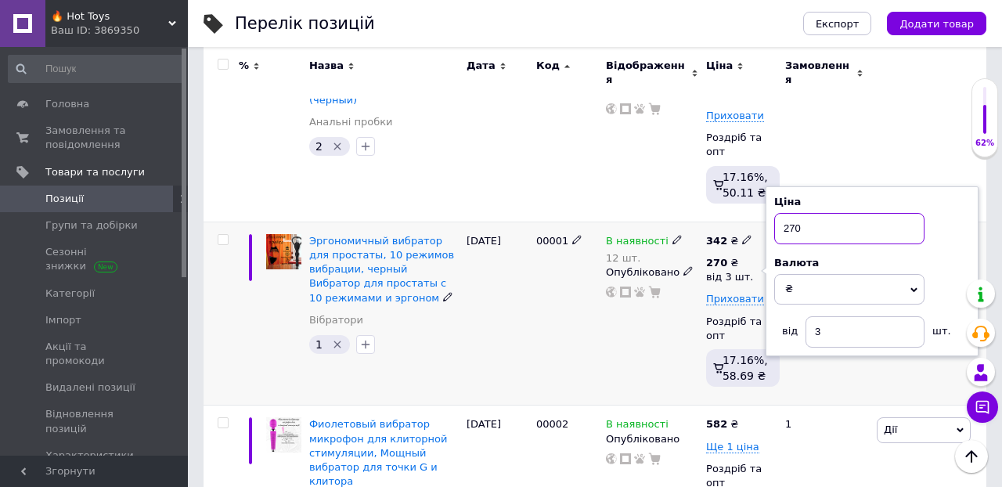
click at [816, 219] on input "270" at bounding box center [849, 228] width 150 height 31
type input "2"
type input "320"
click at [846, 373] on div "0" at bounding box center [824, 313] width 97 height 184
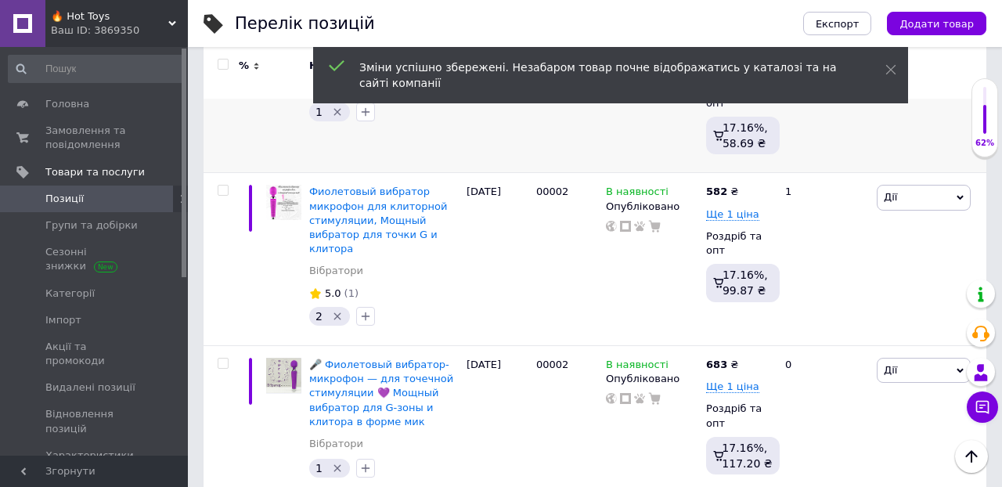
scroll to position [514, 0]
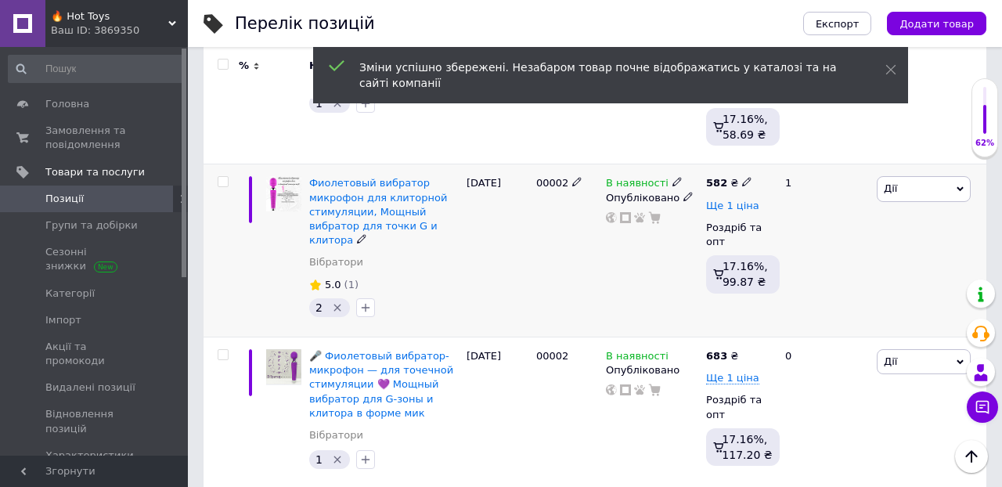
click at [728, 200] on span "Ще 1 ціна" at bounding box center [732, 206] width 53 height 13
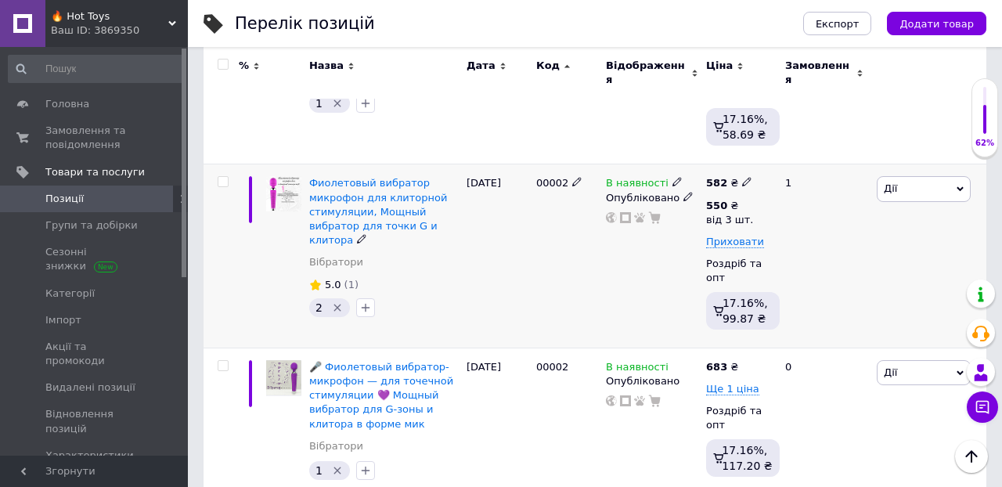
click at [792, 250] on div "1" at bounding box center [824, 256] width 97 height 184
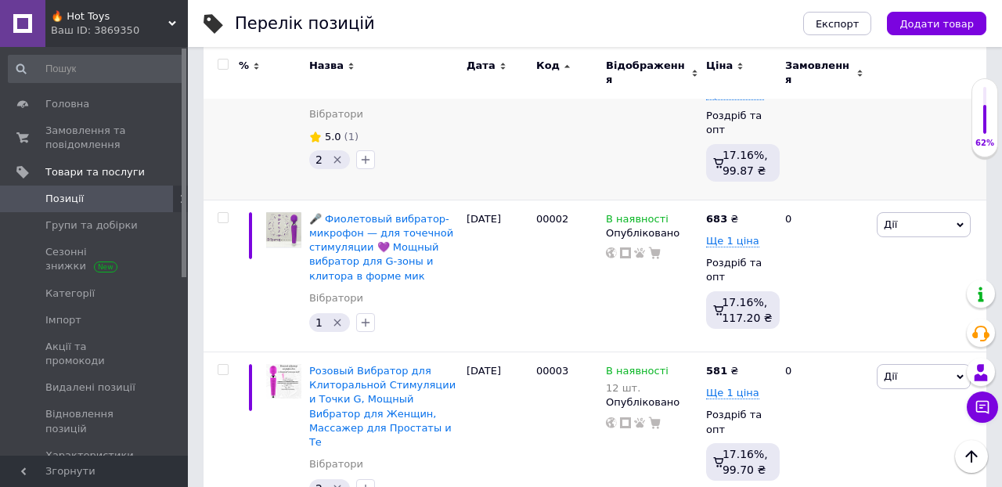
scroll to position [664, 0]
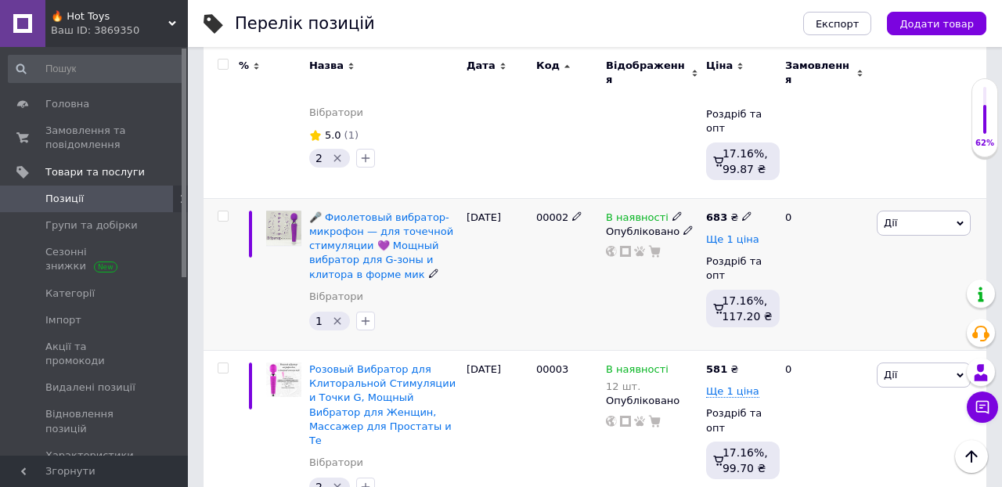
click at [726, 233] on span "Ще 1 ціна" at bounding box center [732, 239] width 53 height 13
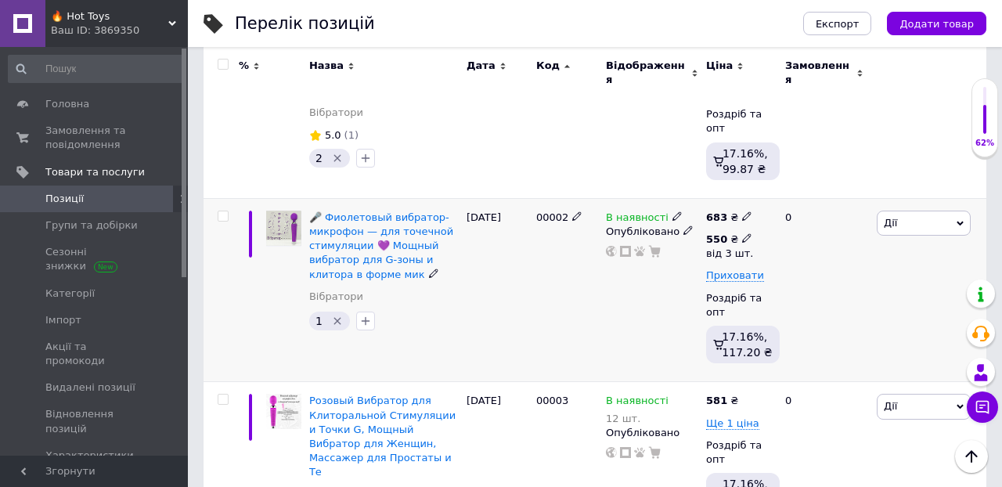
click at [747, 234] on use at bounding box center [746, 238] width 9 height 9
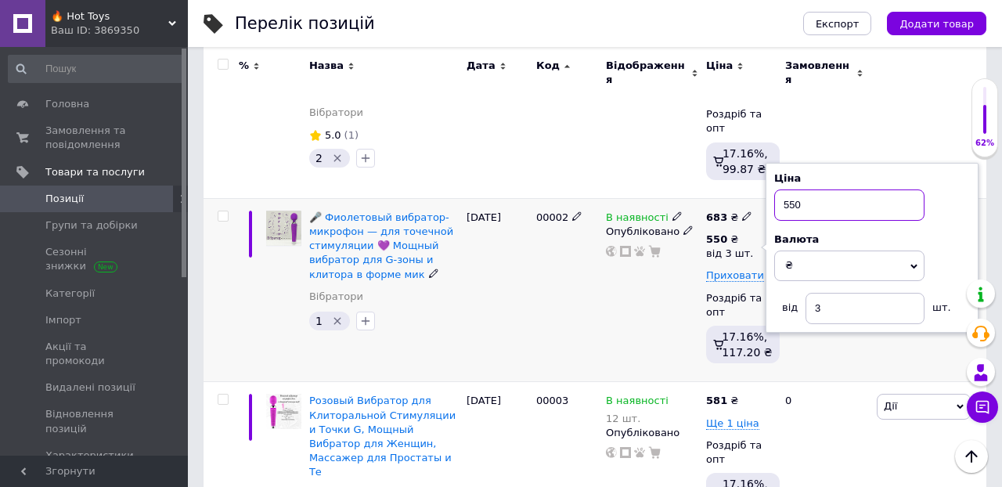
click at [819, 192] on input "550" at bounding box center [849, 204] width 150 height 31
type input "5"
type input "650"
click at [870, 349] on div "0" at bounding box center [824, 290] width 97 height 184
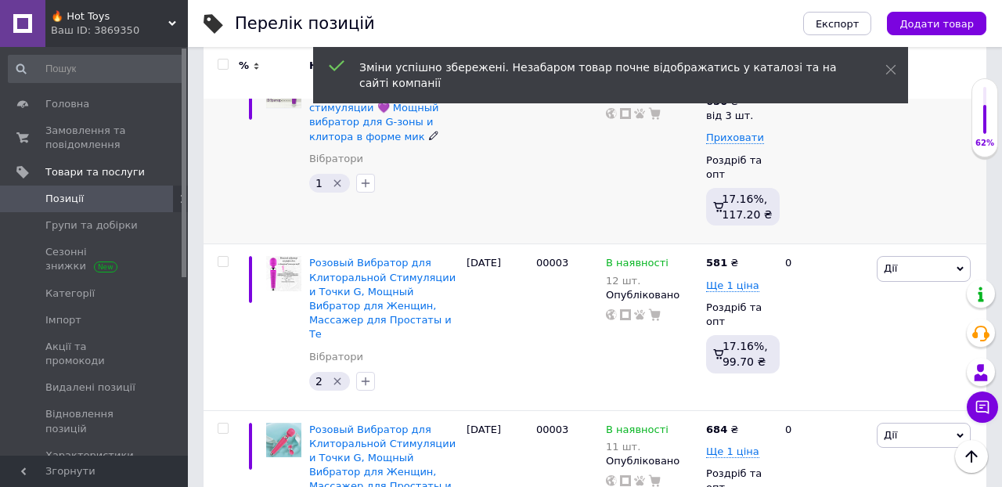
scroll to position [866, 0]
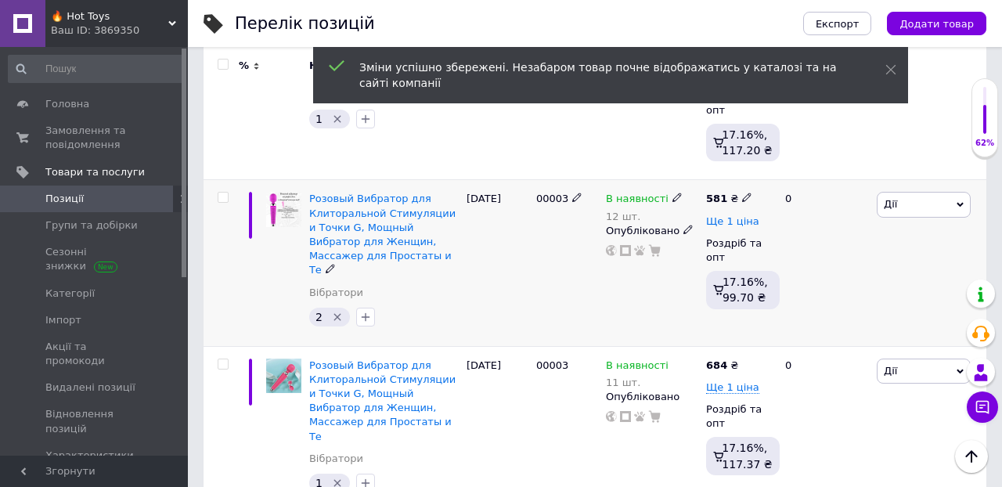
click at [736, 215] on span "Ще 1 ціна" at bounding box center [732, 221] width 53 height 13
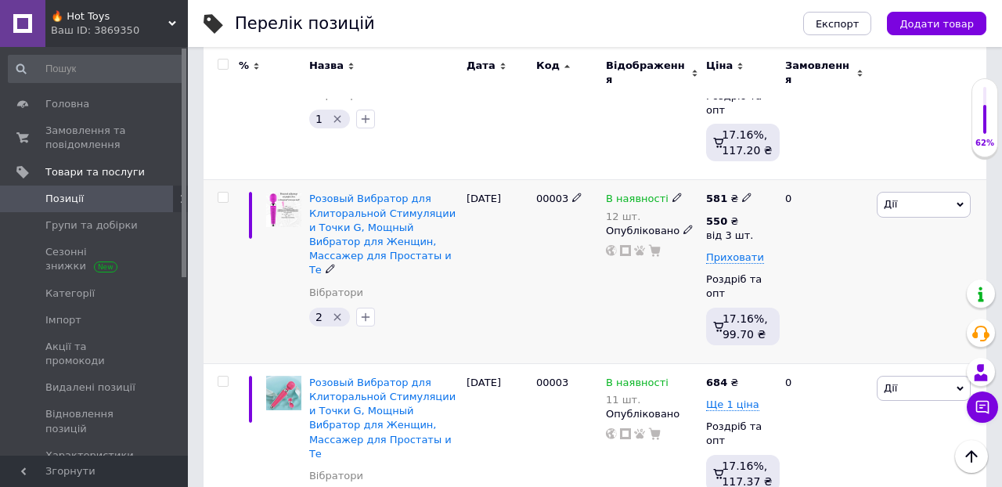
click at [786, 228] on div "0" at bounding box center [824, 272] width 97 height 184
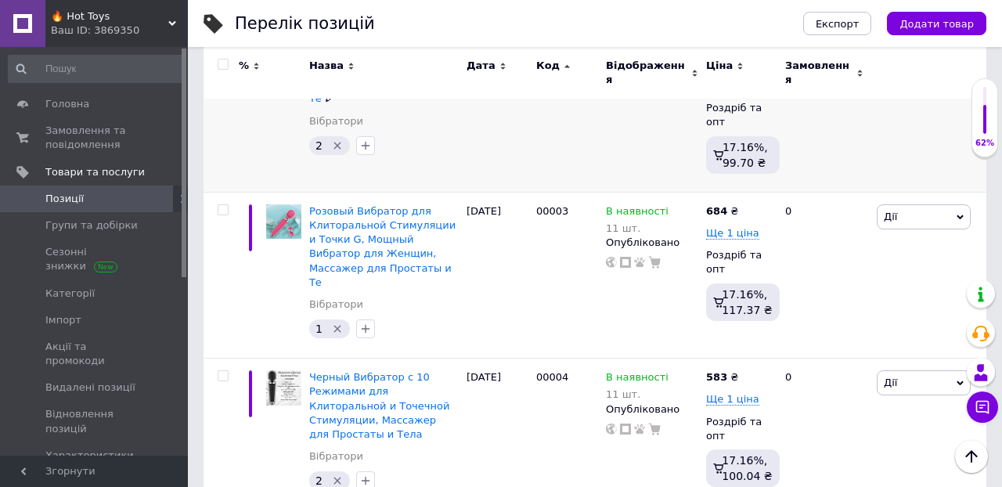
scroll to position [1043, 0]
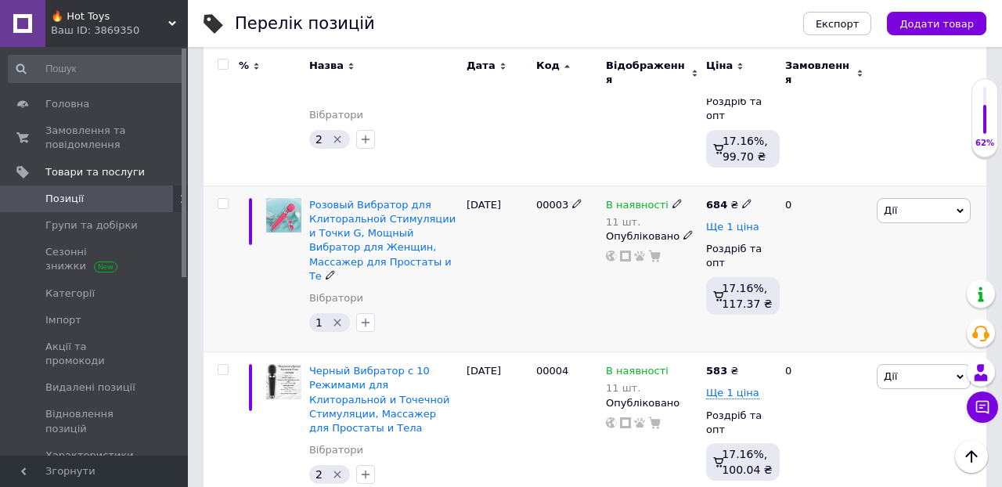
click at [736, 221] on span "Ще 1 ціна" at bounding box center [732, 227] width 53 height 13
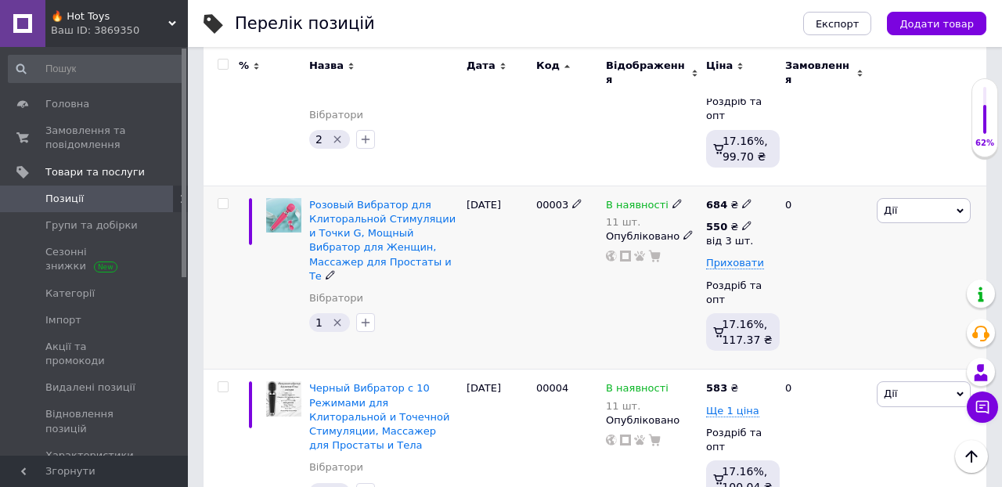
click at [744, 221] on use at bounding box center [746, 225] width 9 height 9
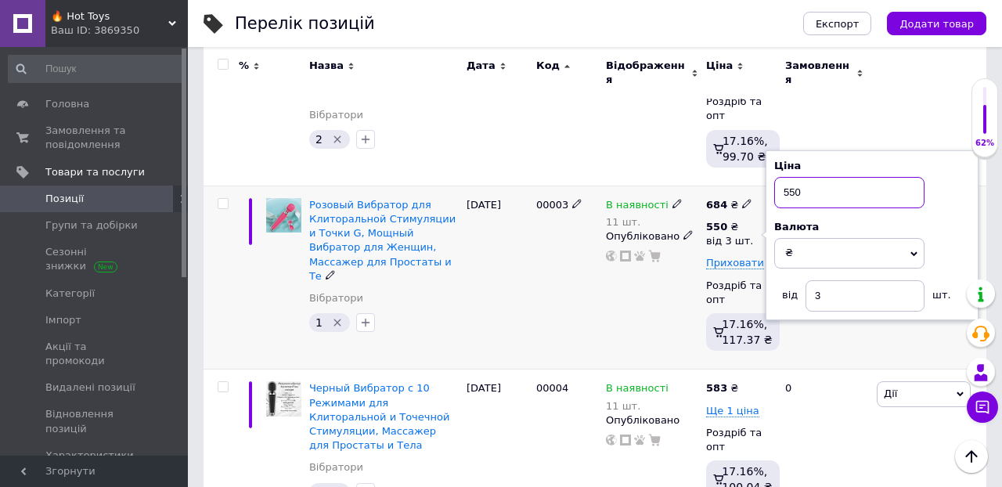
click at [813, 177] on input "550" at bounding box center [849, 192] width 150 height 31
type input "5"
type input "650"
click at [871, 333] on div "0" at bounding box center [824, 277] width 97 height 184
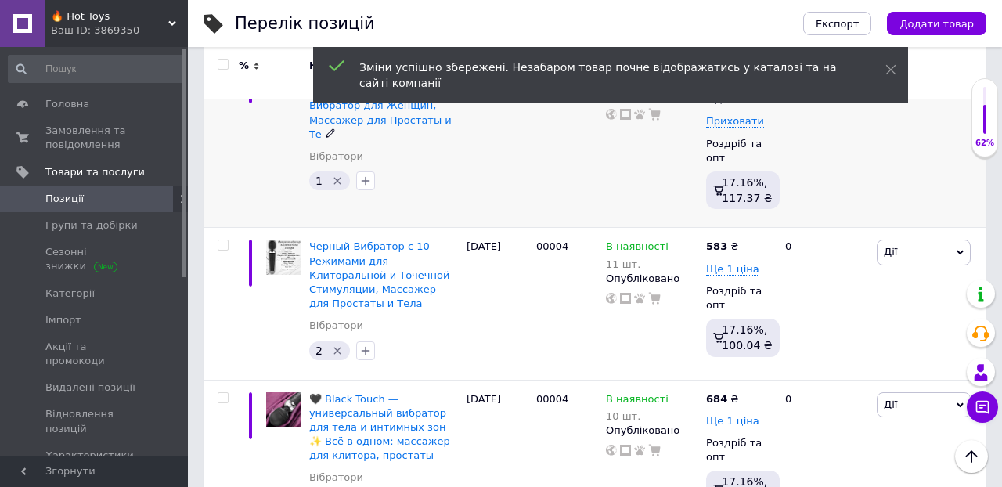
scroll to position [1187, 0]
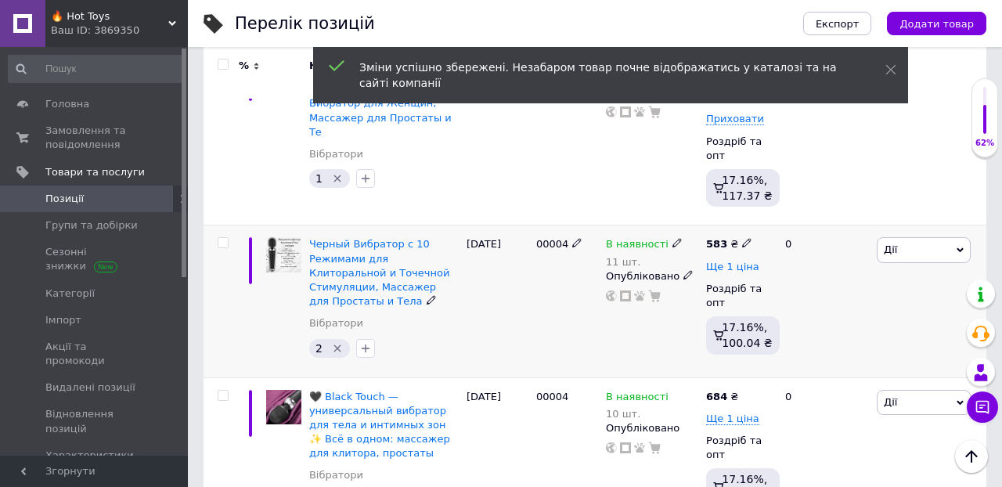
click at [745, 261] on span "Ще 1 ціна" at bounding box center [732, 267] width 53 height 13
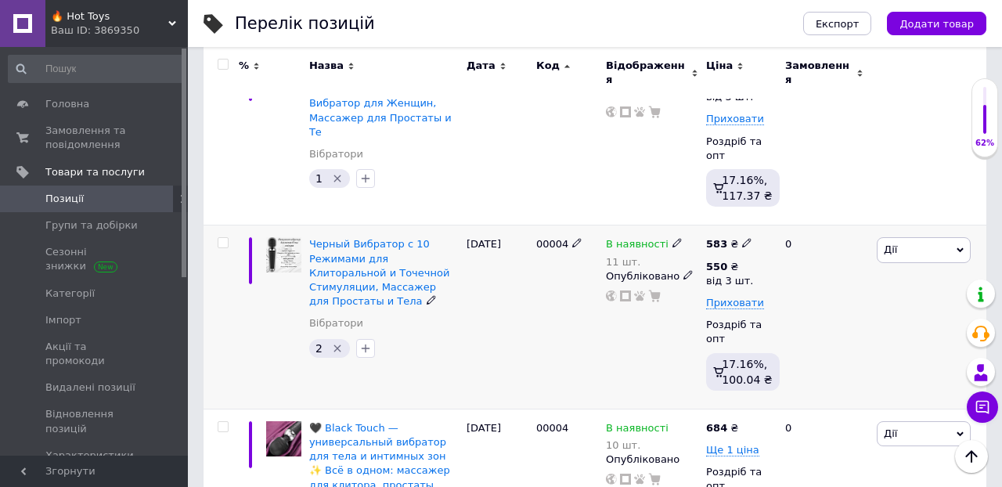
click at [811, 267] on div "0" at bounding box center [824, 317] width 97 height 184
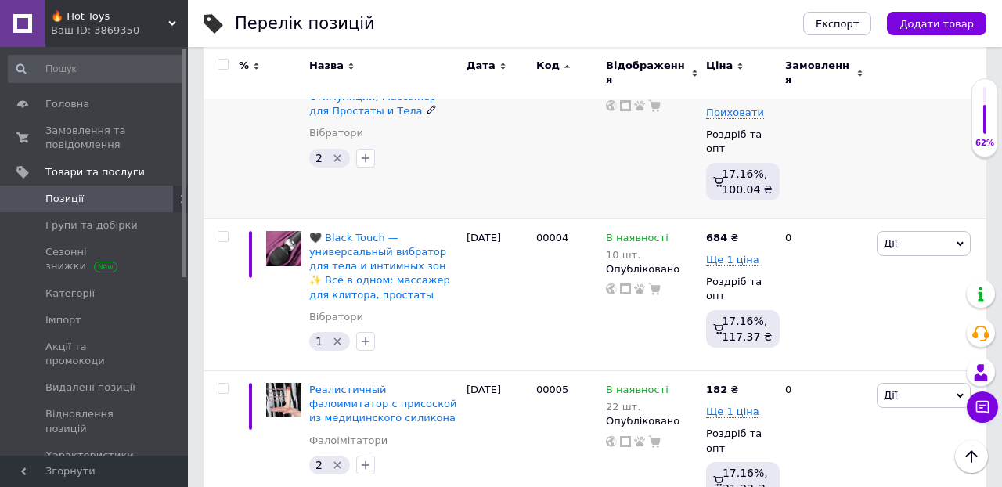
scroll to position [1395, 0]
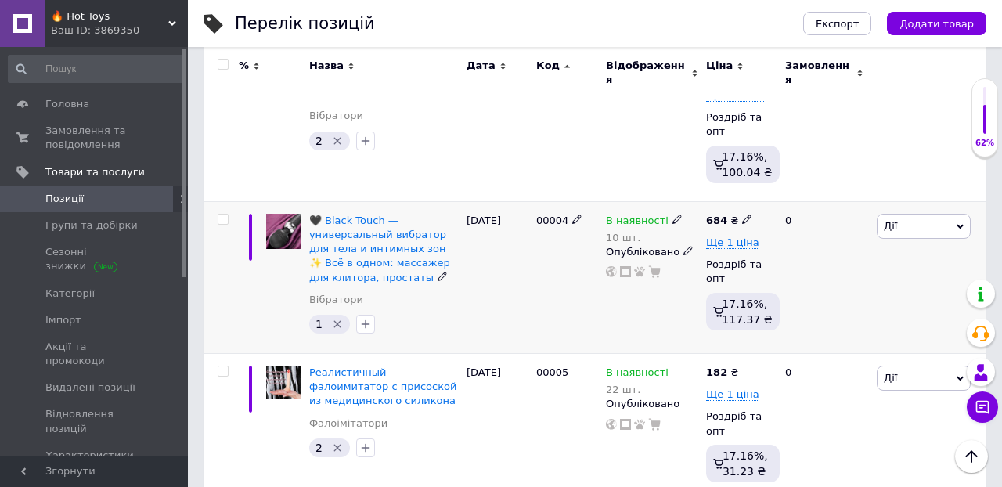
click at [810, 265] on div "0" at bounding box center [824, 277] width 97 height 152
click at [744, 242] on span "Ще 1 ціна" at bounding box center [732, 242] width 53 height 13
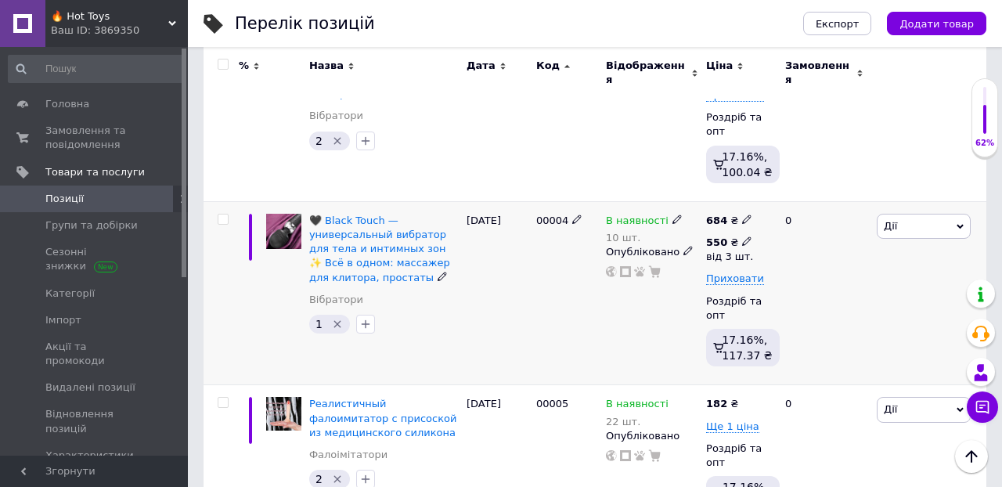
click at [747, 240] on use at bounding box center [746, 241] width 9 height 9
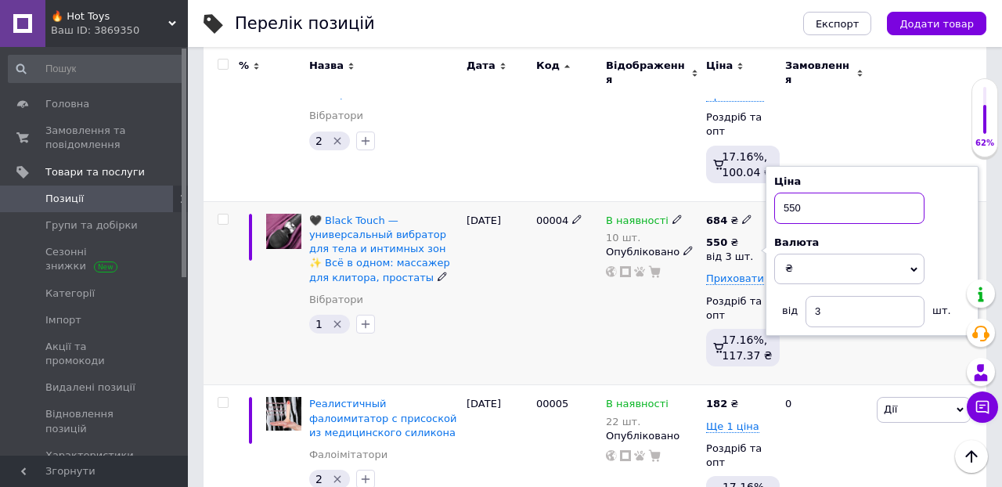
click at [817, 202] on input "550" at bounding box center [849, 208] width 150 height 31
type input "5"
type input "650"
click at [850, 373] on div "0" at bounding box center [824, 293] width 97 height 184
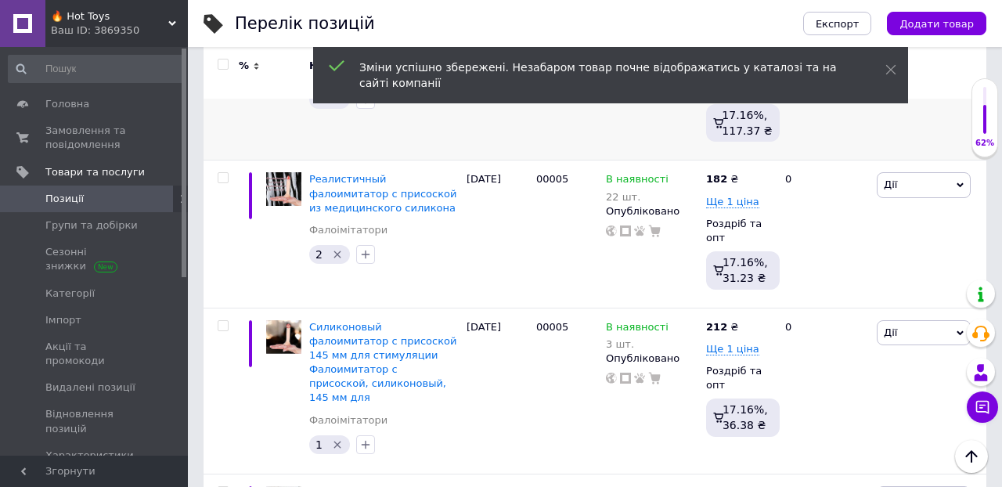
scroll to position [1625, 0]
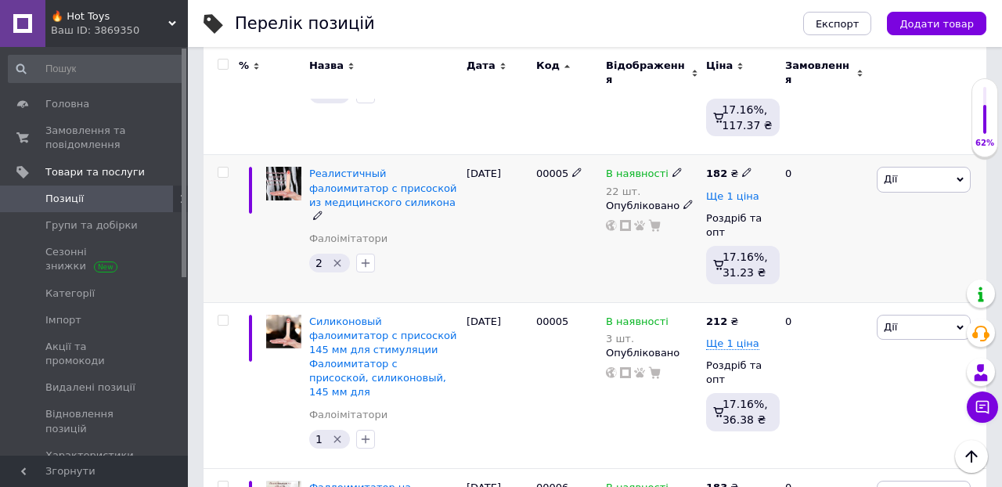
click at [736, 196] on span "Ще 1 ціна" at bounding box center [732, 196] width 53 height 13
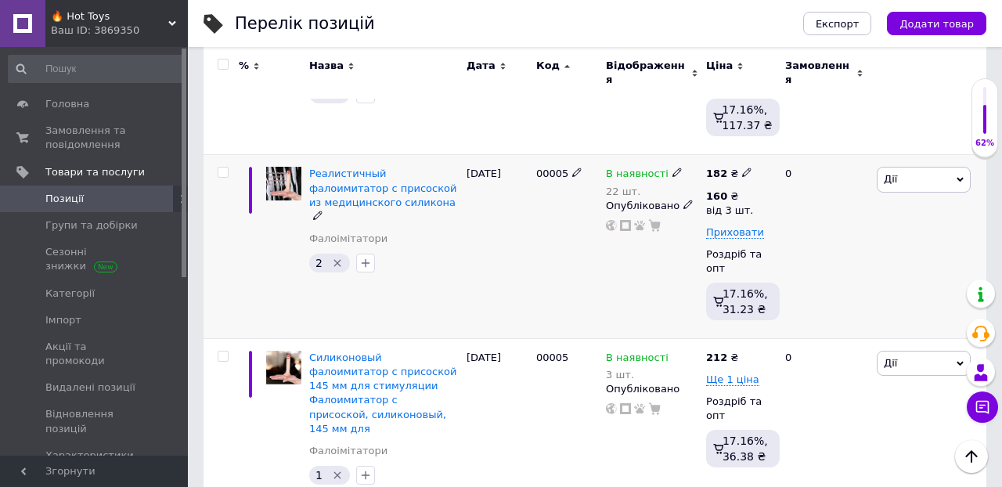
click at [804, 223] on div "0" at bounding box center [824, 247] width 97 height 184
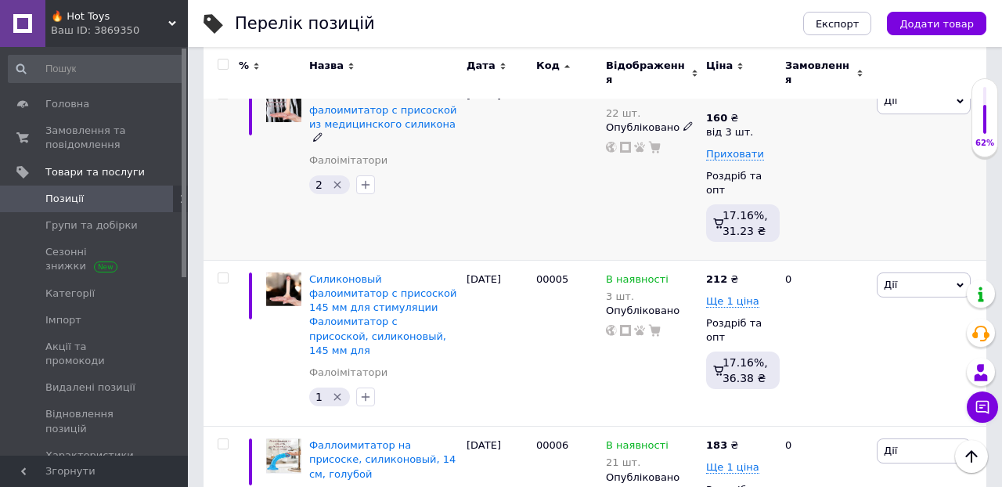
scroll to position [1705, 0]
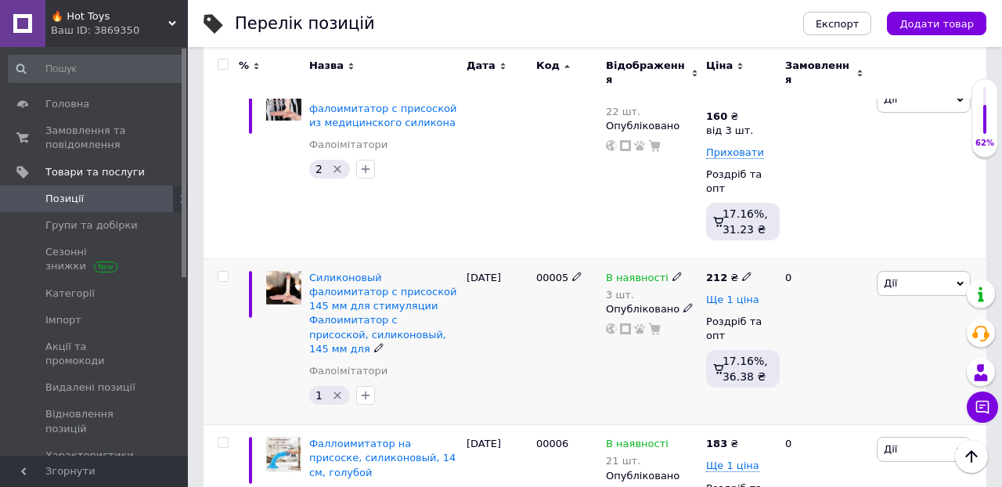
click at [732, 295] on span "Ще 1 ціна" at bounding box center [732, 299] width 53 height 13
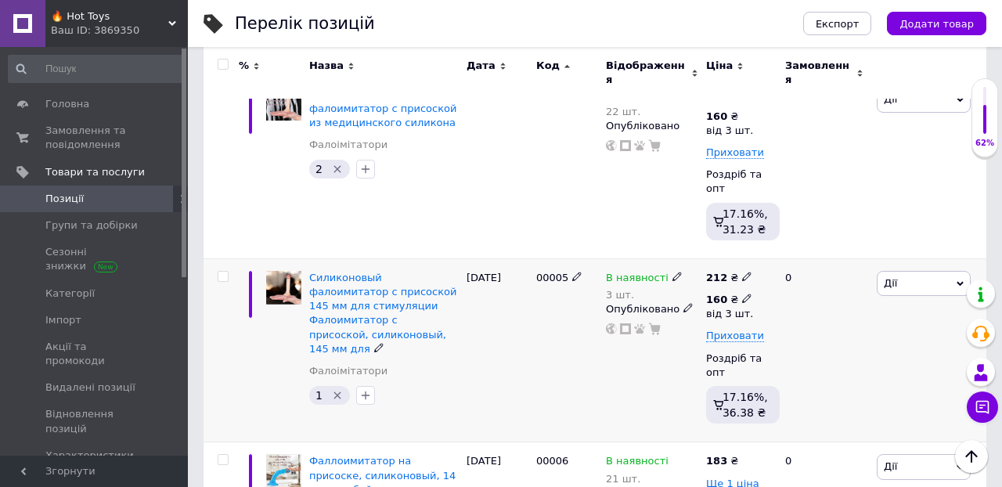
click at [744, 293] on icon at bounding box center [746, 297] width 9 height 9
click at [812, 265] on input "160" at bounding box center [849, 265] width 150 height 31
type input "1"
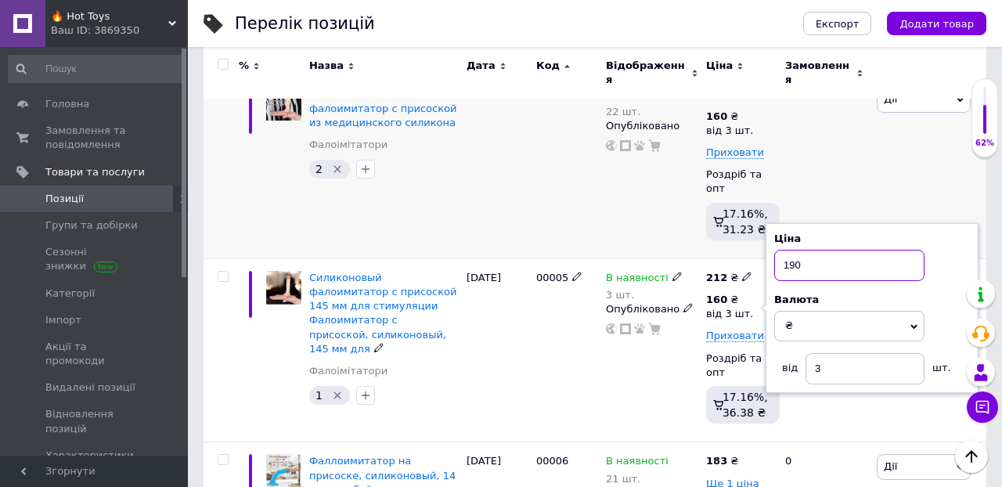
type input "190"
click at [856, 196] on div "0" at bounding box center [824, 167] width 97 height 184
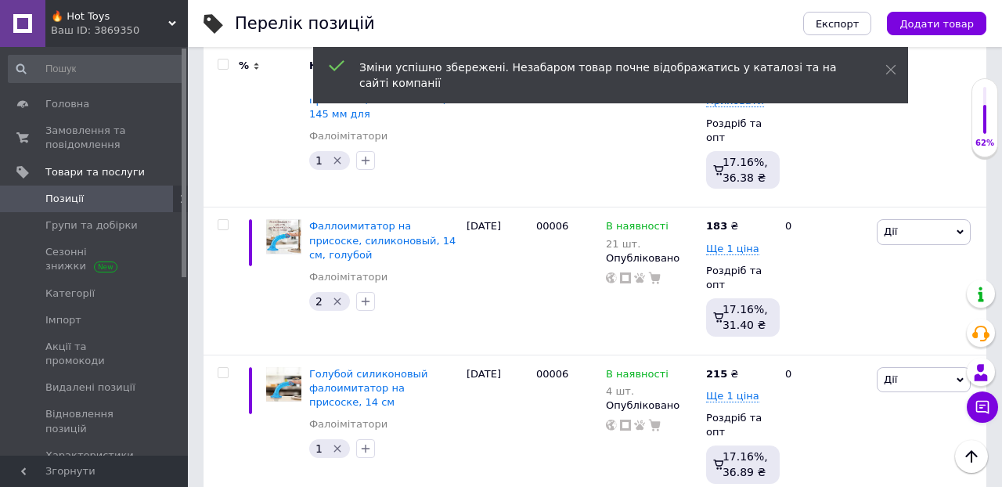
scroll to position [1940, 0]
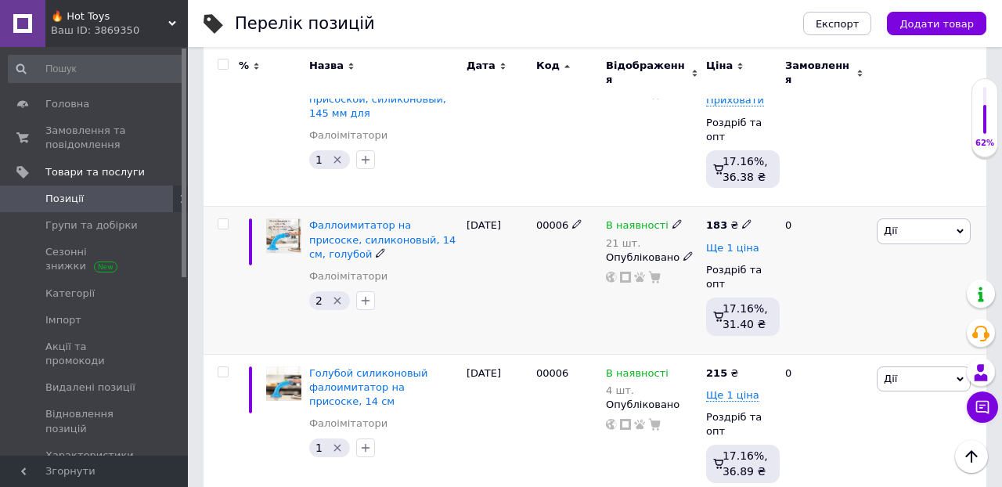
click at [744, 242] on span "Ще 1 ціна" at bounding box center [732, 248] width 53 height 13
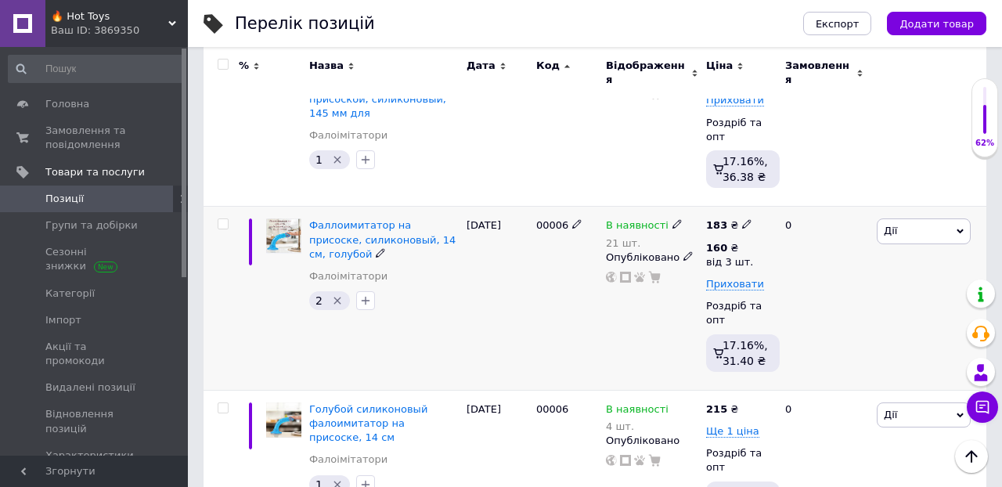
click at [795, 260] on div "0" at bounding box center [824, 299] width 97 height 184
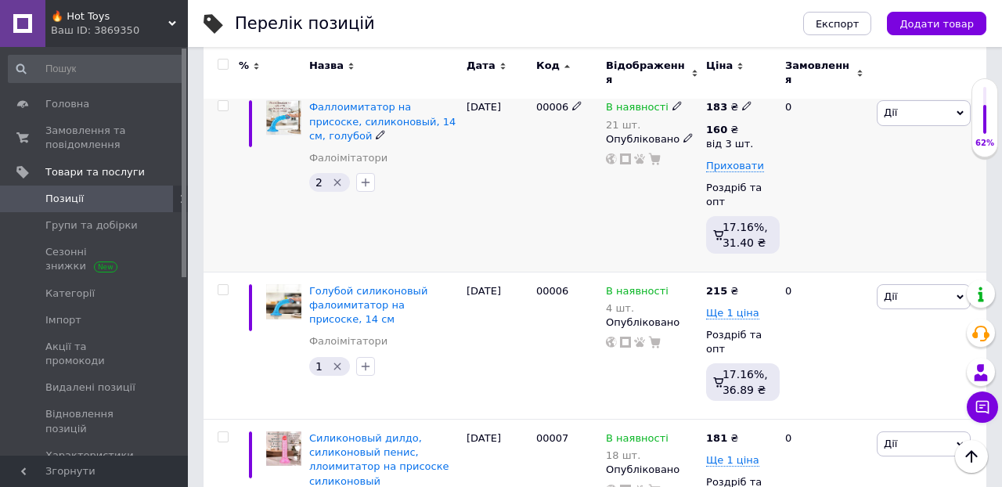
scroll to position [2133, 0]
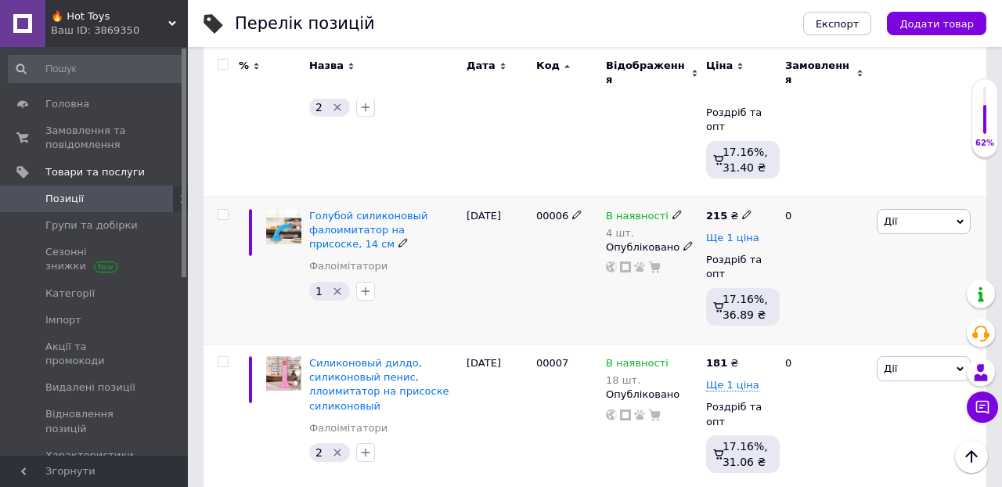
click at [729, 232] on span "Ще 1 ціна" at bounding box center [732, 238] width 53 height 13
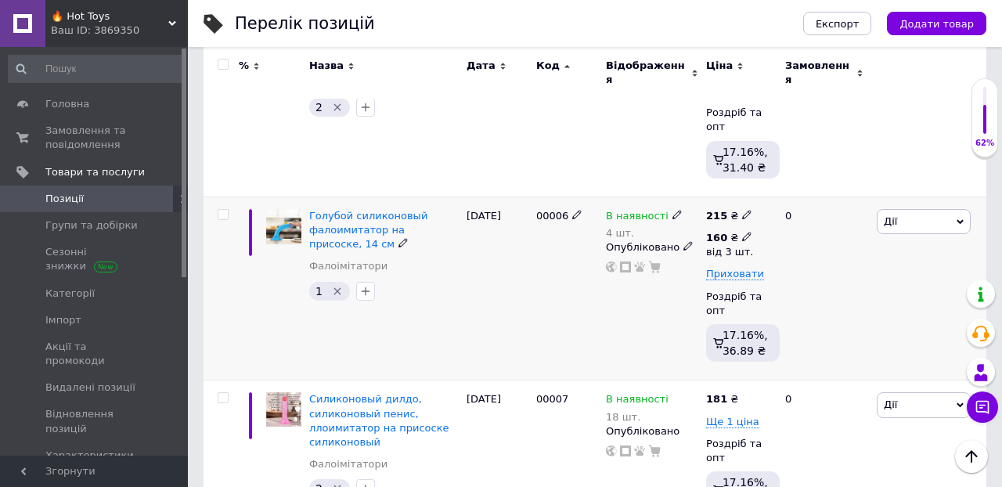
click at [743, 232] on icon at bounding box center [746, 236] width 9 height 9
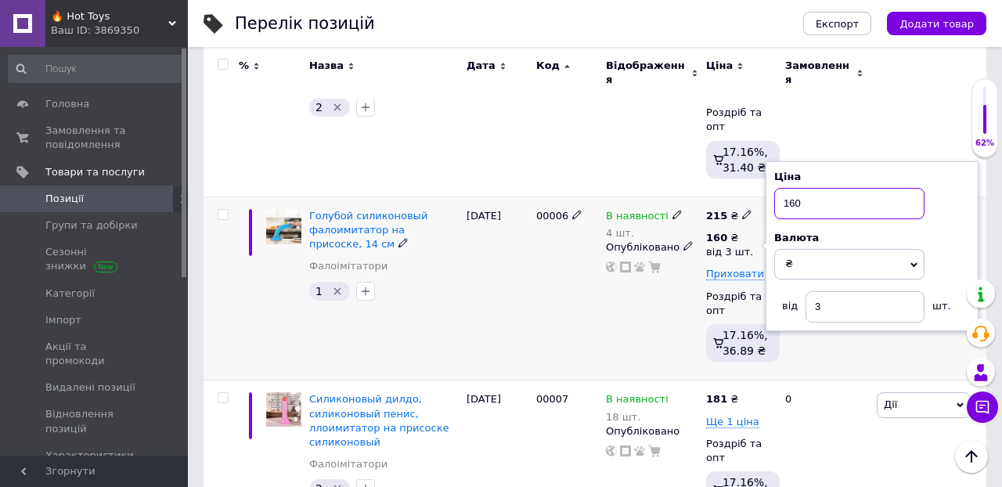
click at [808, 196] on input "160" at bounding box center [849, 203] width 150 height 31
type input "1"
type input "200"
click at [830, 343] on div "0" at bounding box center [824, 288] width 97 height 184
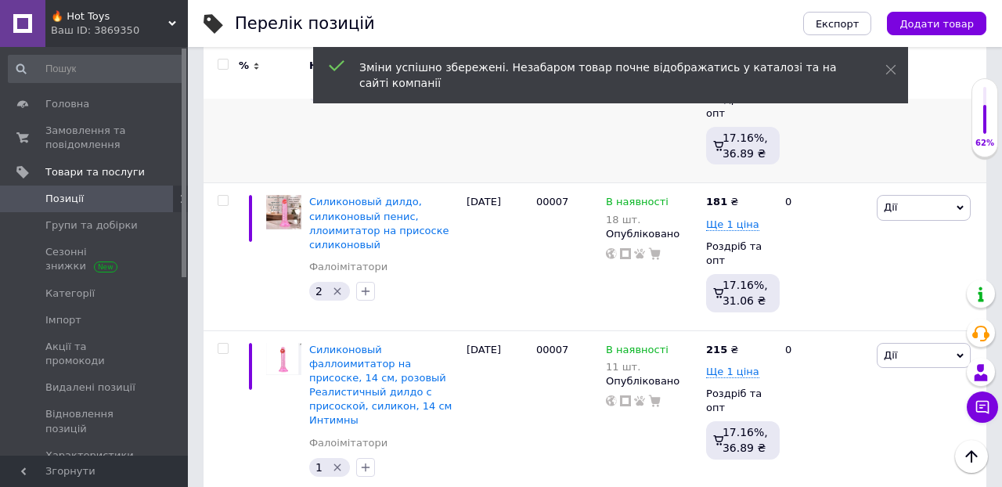
scroll to position [2335, 0]
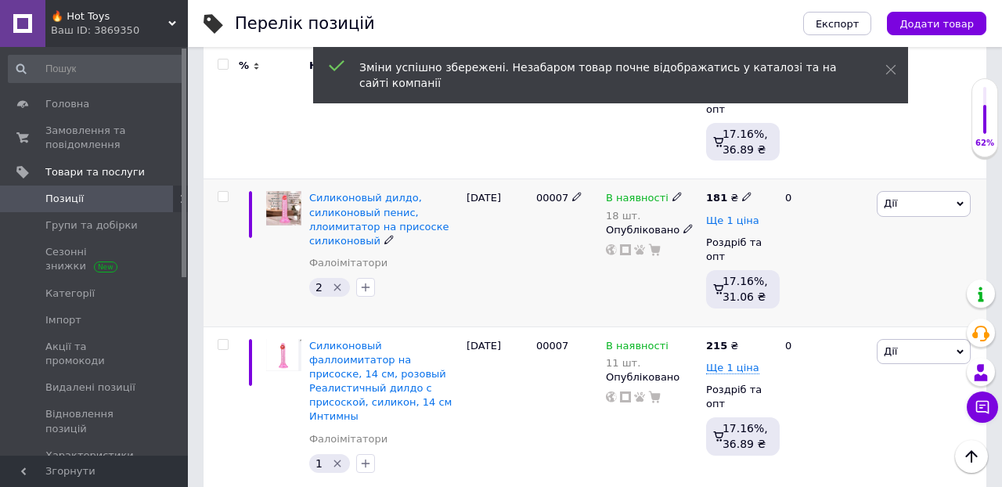
click at [727, 214] on span "Ще 1 ціна" at bounding box center [732, 220] width 53 height 13
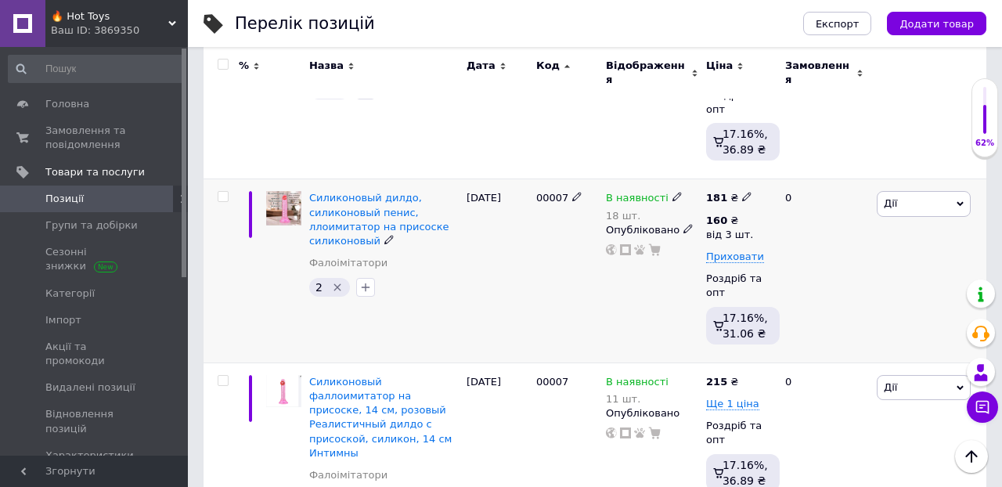
click at [798, 239] on div "0" at bounding box center [824, 271] width 97 height 184
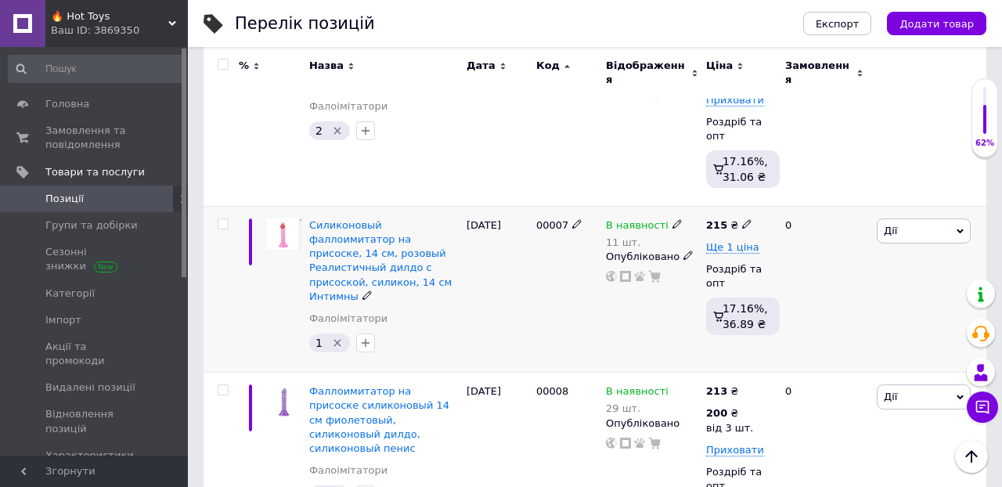
scroll to position [2493, 0]
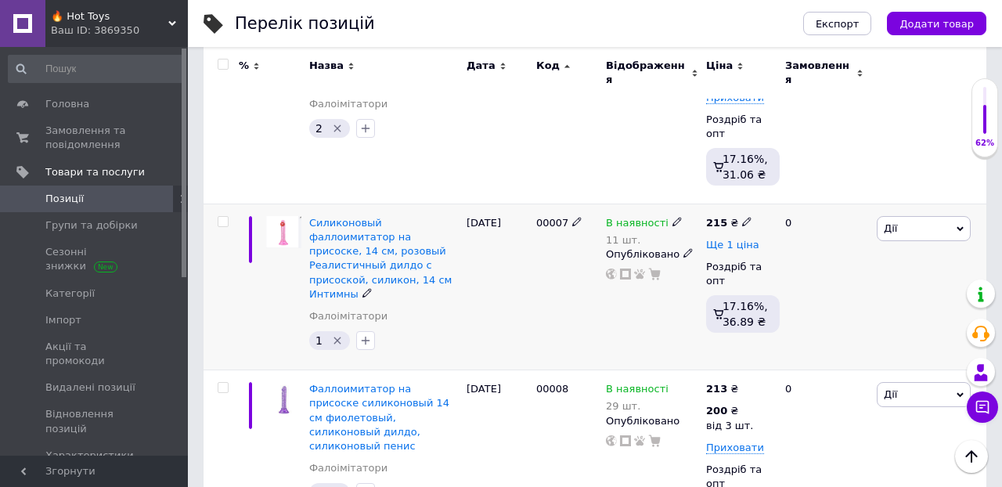
click at [745, 239] on span "Ще 1 ціна" at bounding box center [732, 245] width 53 height 13
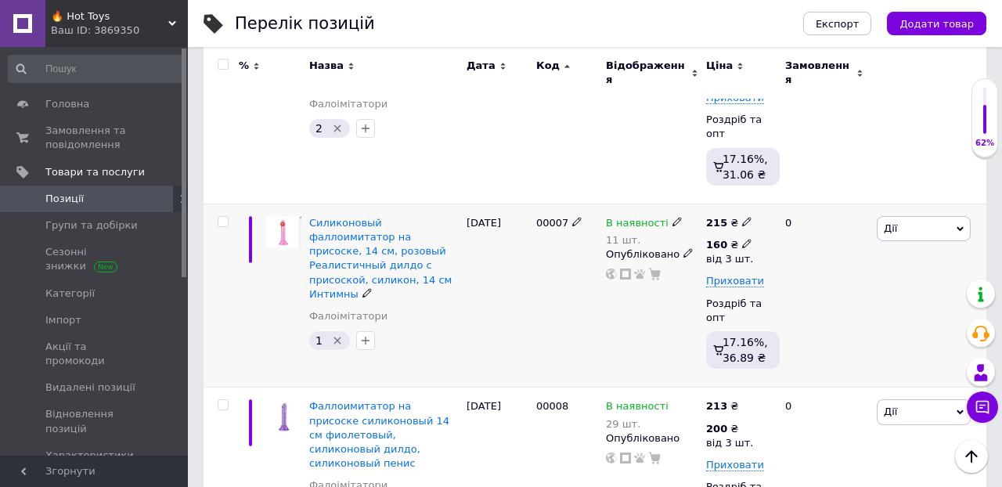
click at [746, 239] on icon at bounding box center [746, 243] width 9 height 9
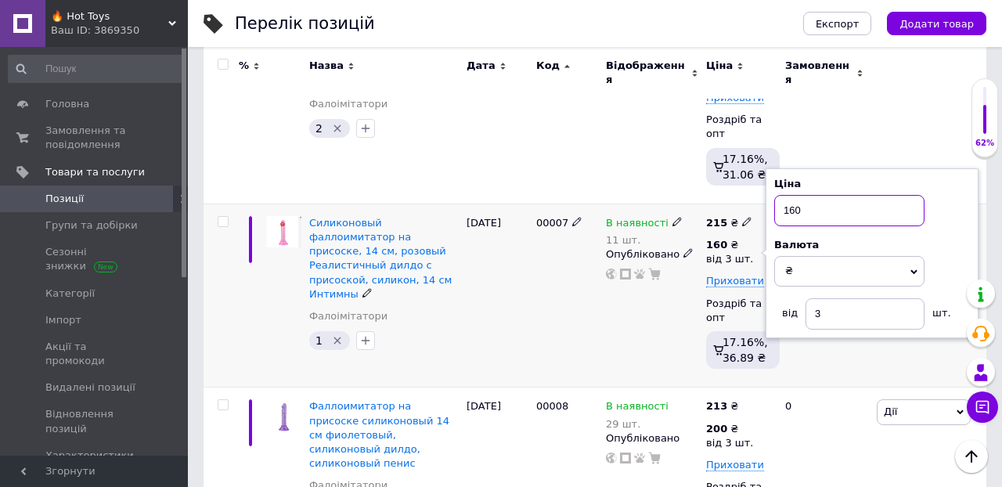
click at [813, 200] on input "160" at bounding box center [849, 210] width 150 height 31
type input "1"
type input "200"
click at [844, 362] on div "0" at bounding box center [824, 295] width 97 height 184
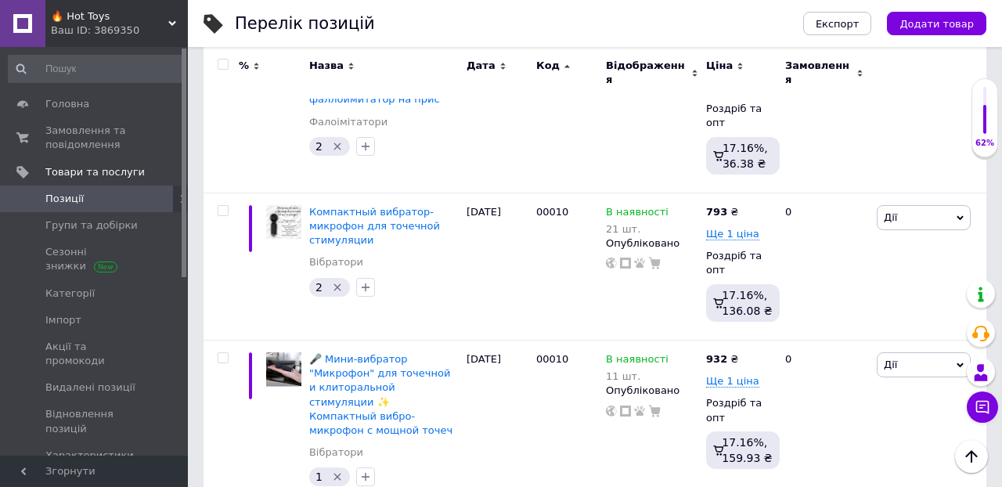
scroll to position [3239, 0]
click at [737, 227] on span "Ще 1 ціна" at bounding box center [732, 233] width 53 height 13
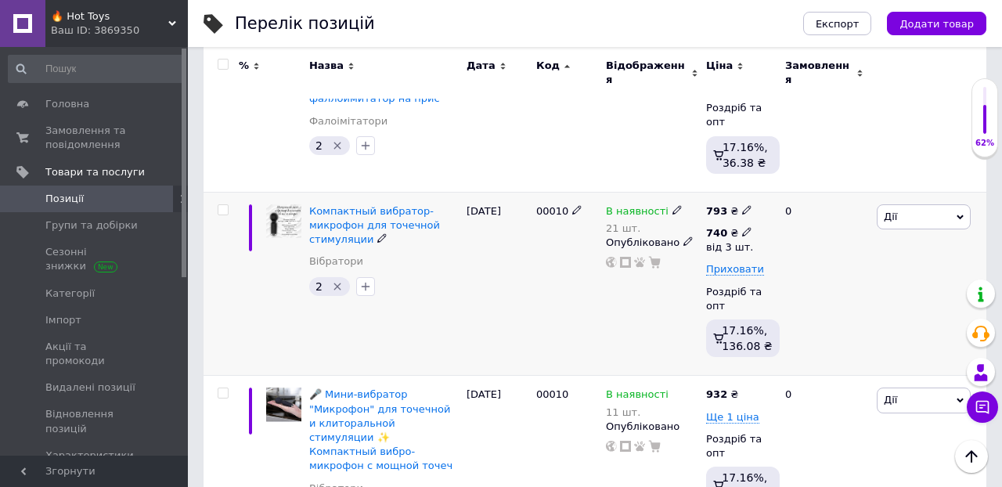
click at [744, 227] on icon at bounding box center [746, 231] width 9 height 9
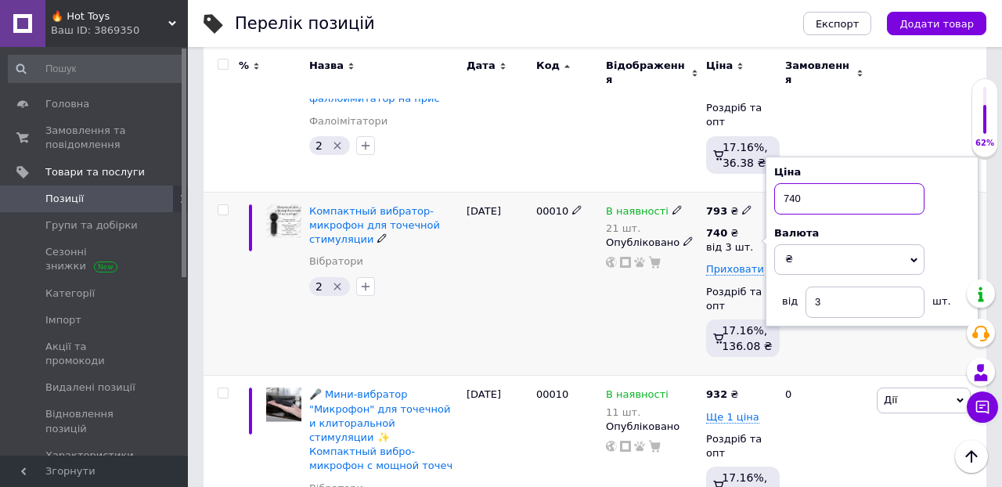
click at [819, 185] on input "740" at bounding box center [849, 198] width 150 height 31
type input "7"
type input "770"
click at [825, 363] on div "0" at bounding box center [824, 284] width 97 height 184
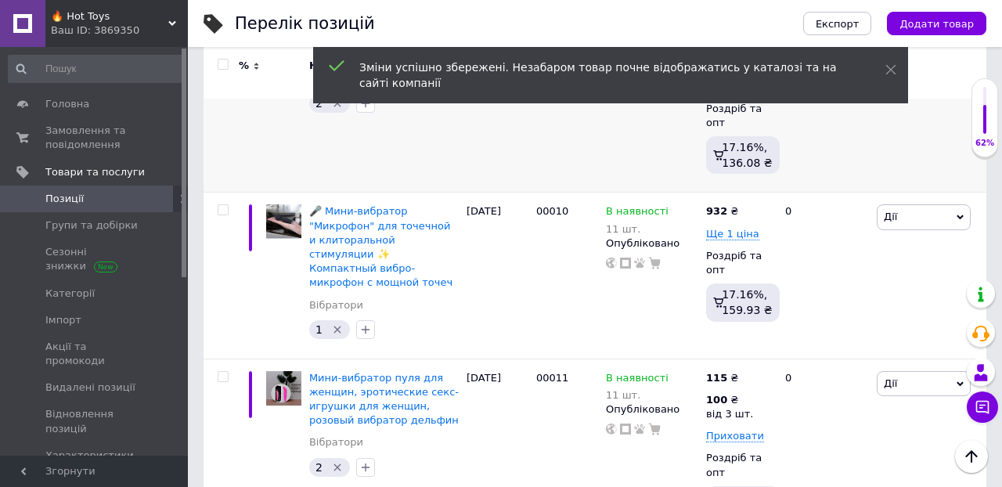
scroll to position [3423, 0]
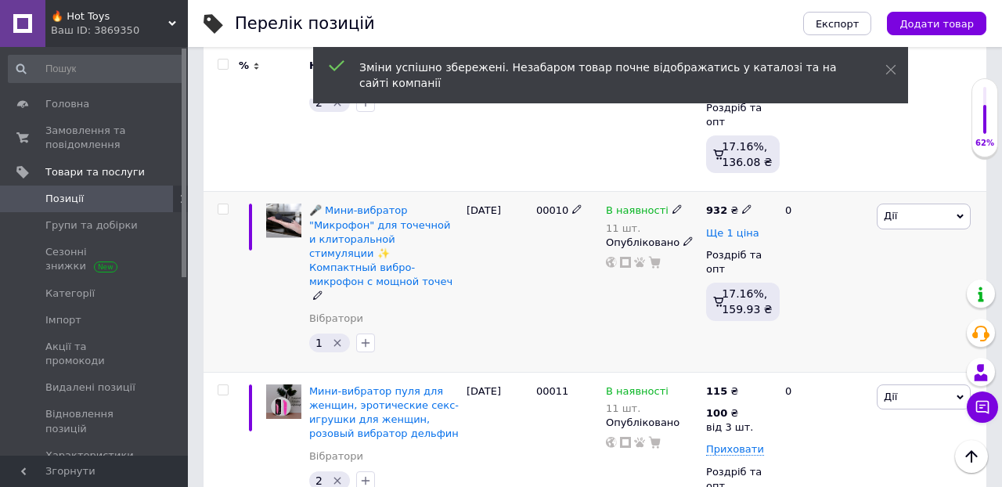
click at [744, 235] on span "Ще 1 ціна" at bounding box center [732, 233] width 53 height 13
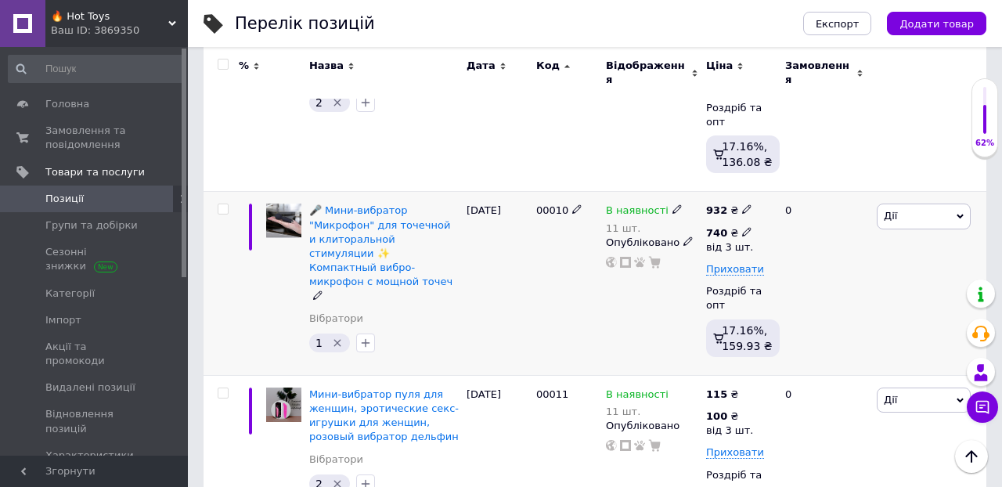
click at [743, 232] on use at bounding box center [746, 231] width 9 height 9
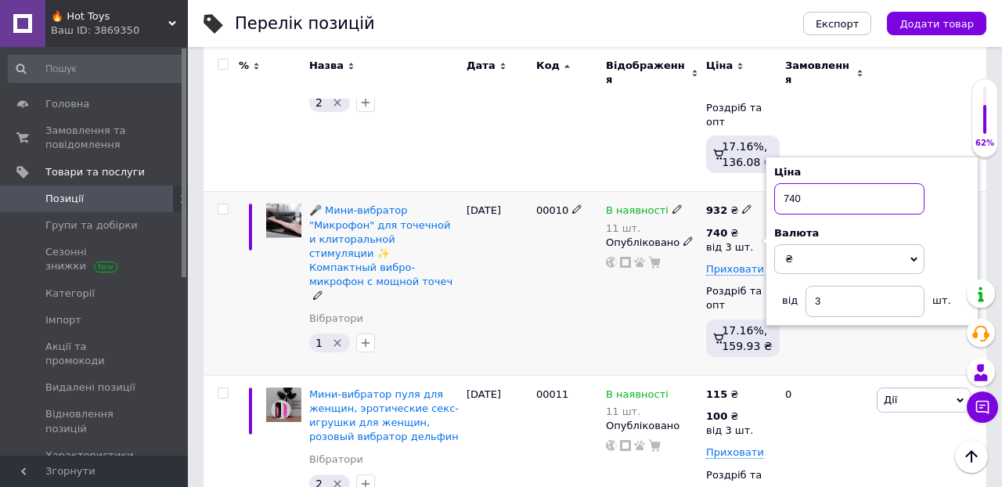
click at [804, 203] on input "740" at bounding box center [849, 198] width 150 height 31
type input "7"
type input "910"
click at [837, 359] on div "0" at bounding box center [824, 284] width 97 height 184
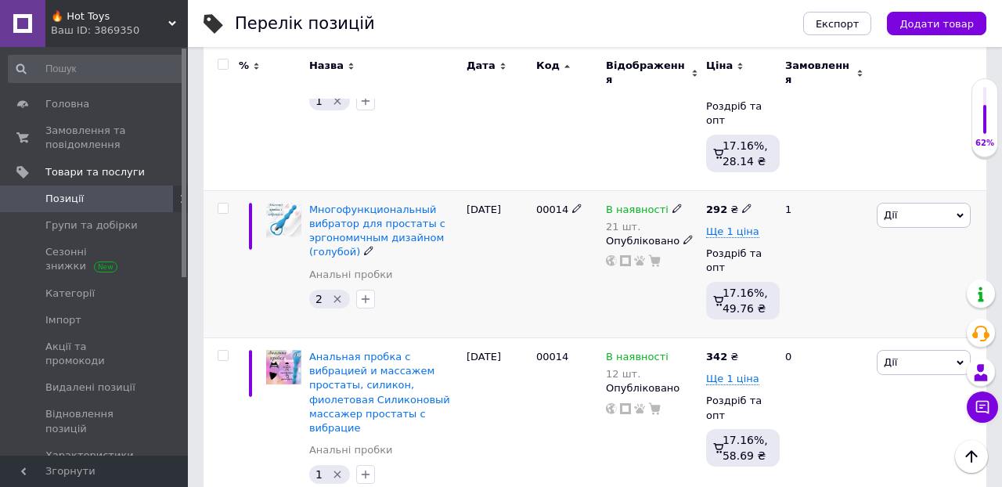
scroll to position [4714, 0]
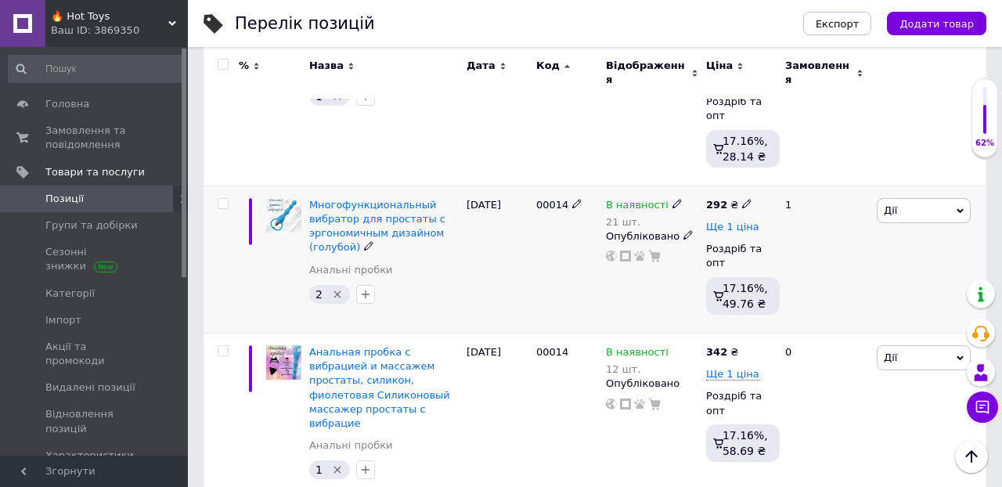
click at [738, 233] on span "Ще 1 ціна" at bounding box center [732, 227] width 53 height 13
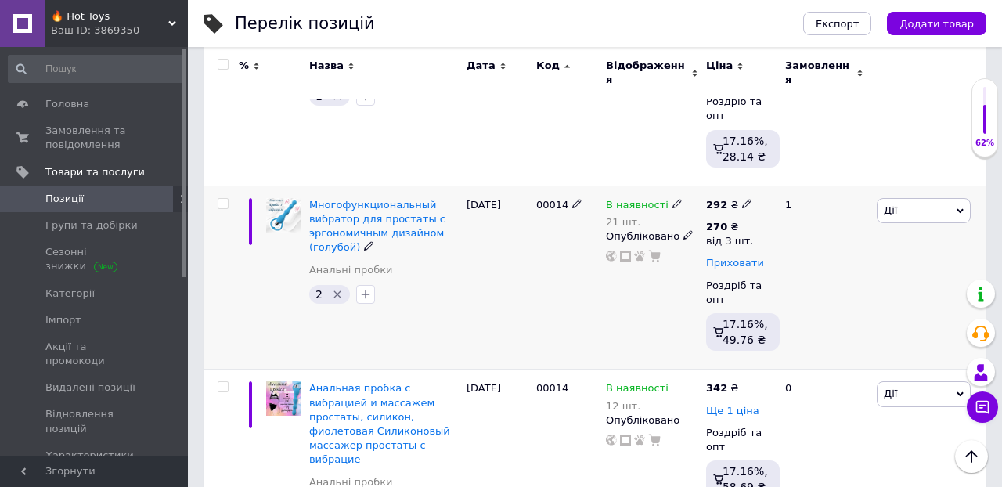
click at [805, 266] on div "1" at bounding box center [824, 277] width 97 height 184
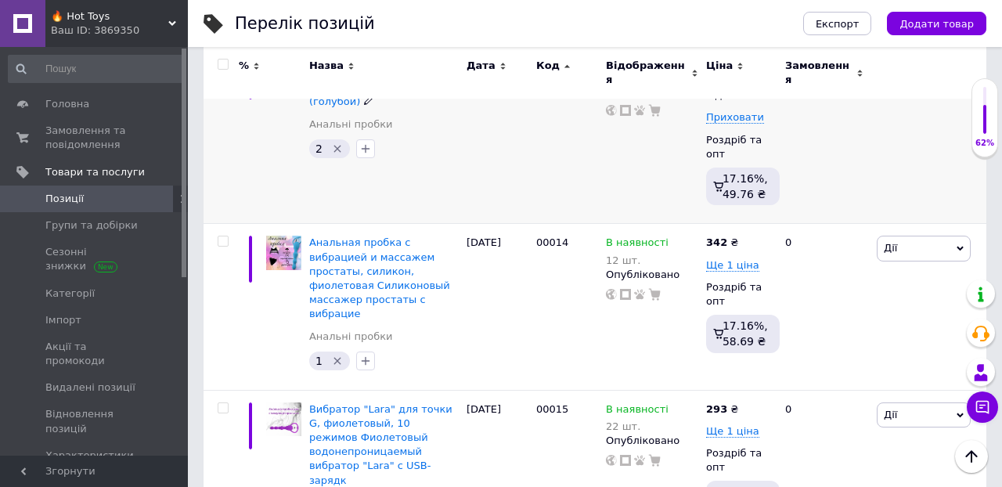
scroll to position [4860, 0]
click at [714, 270] on span "Ще 1 ціна" at bounding box center [732, 264] width 53 height 13
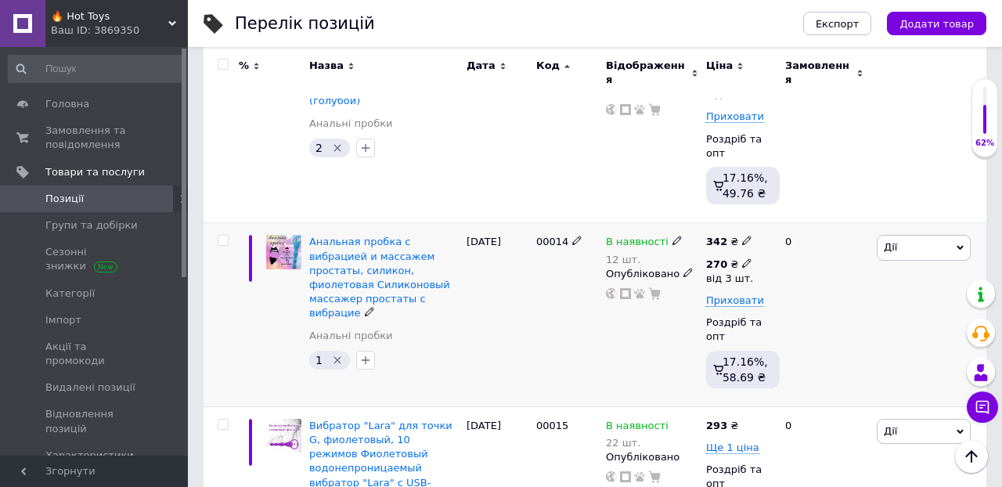
click at [747, 265] on span at bounding box center [746, 262] width 9 height 11
click at [806, 239] on input "270" at bounding box center [849, 229] width 150 height 31
type input "2"
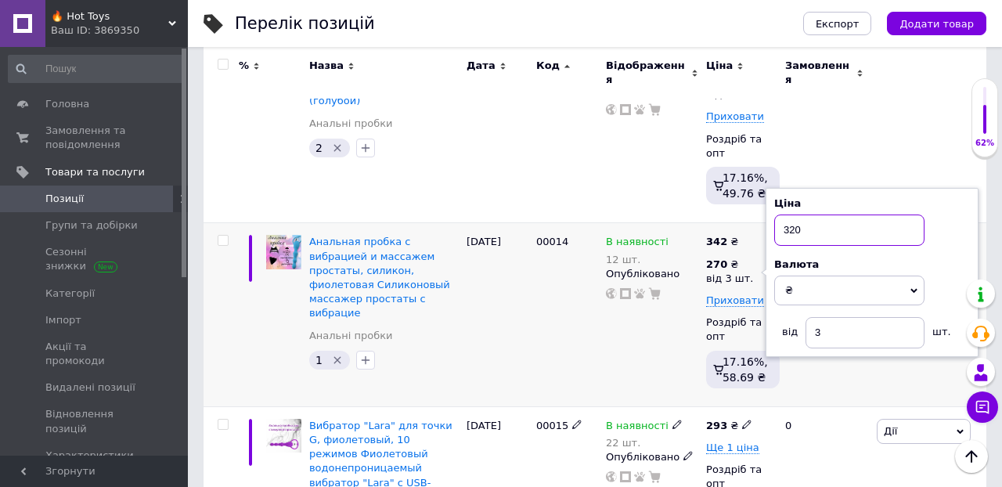
type input "320"
click at [849, 407] on div "0" at bounding box center [824, 315] width 97 height 184
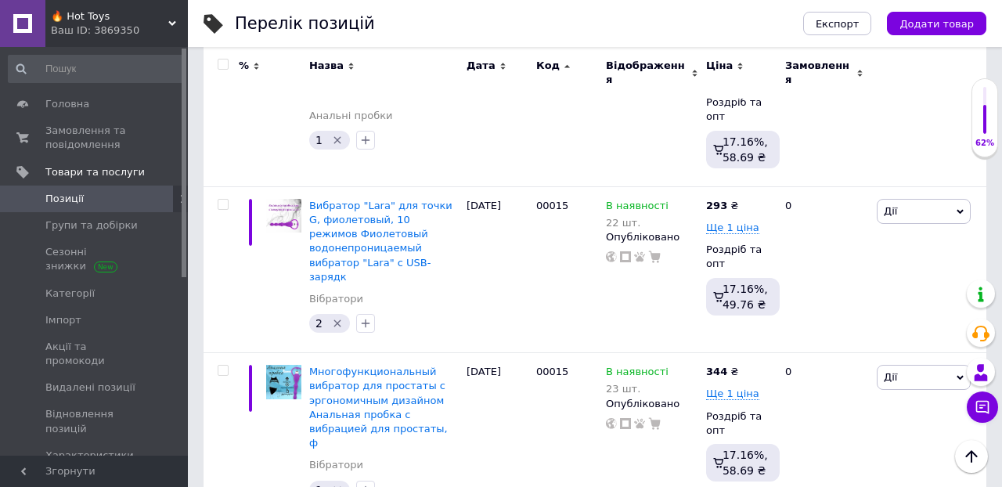
scroll to position [5084, 0]
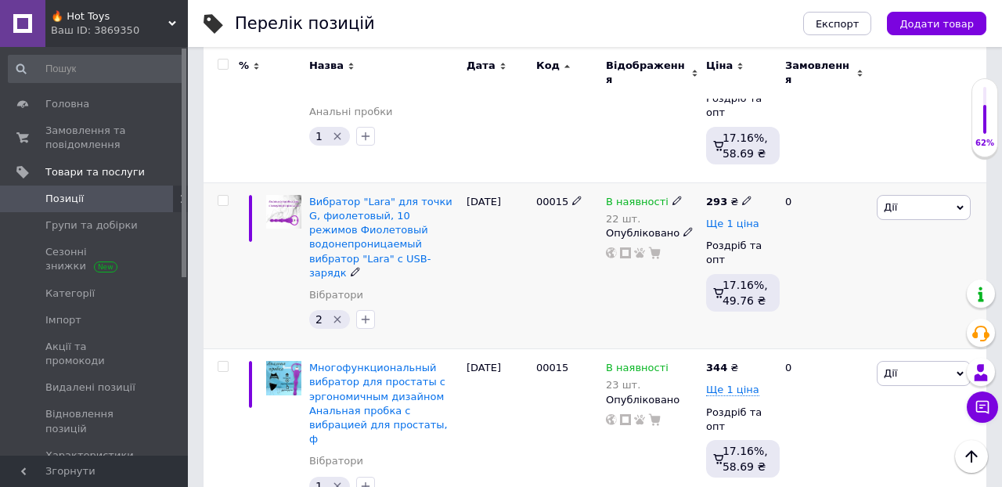
click at [733, 228] on span "Ще 1 ціна" at bounding box center [732, 224] width 53 height 13
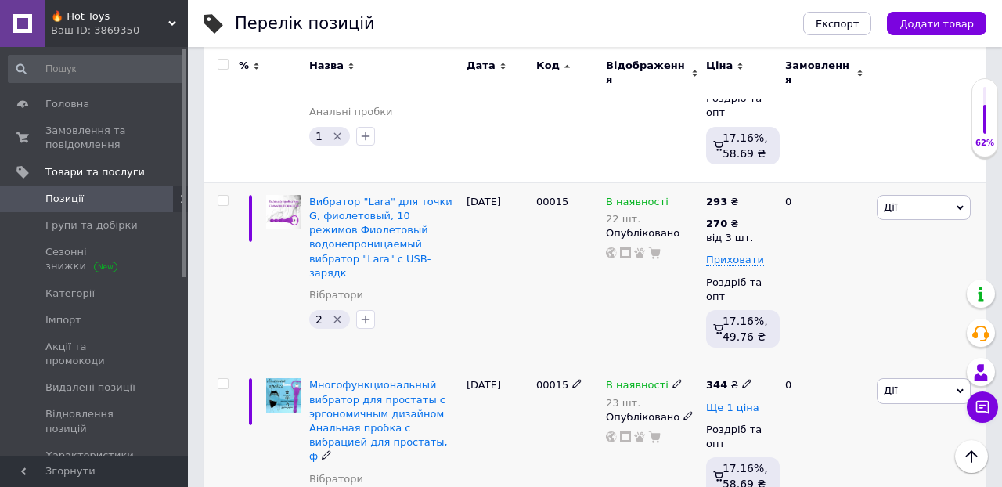
click at [723, 413] on span "Ще 1 ціна" at bounding box center [732, 407] width 53 height 13
click at [744, 408] on icon at bounding box center [746, 405] width 9 height 9
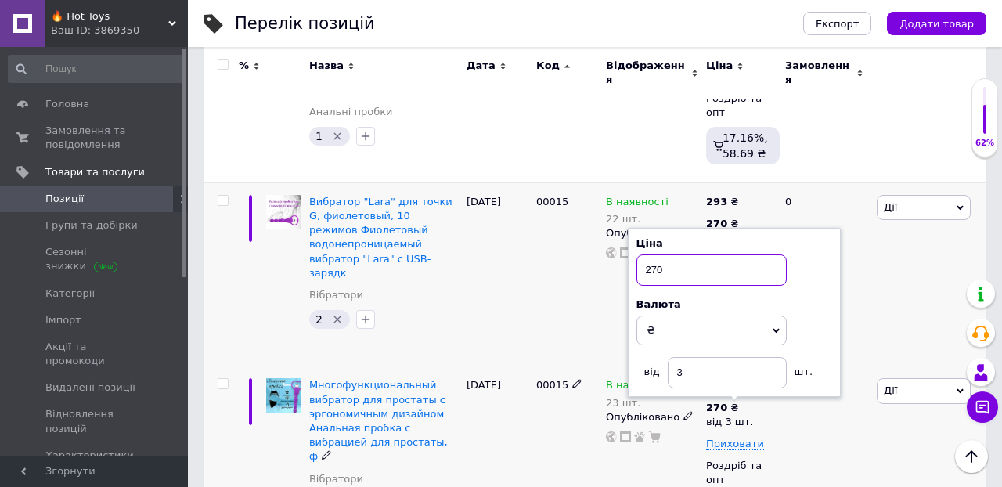
click at [682, 274] on input "270" at bounding box center [711, 269] width 150 height 31
type input "2"
type input "320"
click at [881, 319] on div "[PERSON_NAME] Підняти на початок групи Копіювати Знижка Подарунок Супутні Прихо…" at bounding box center [929, 274] width 113 height 184
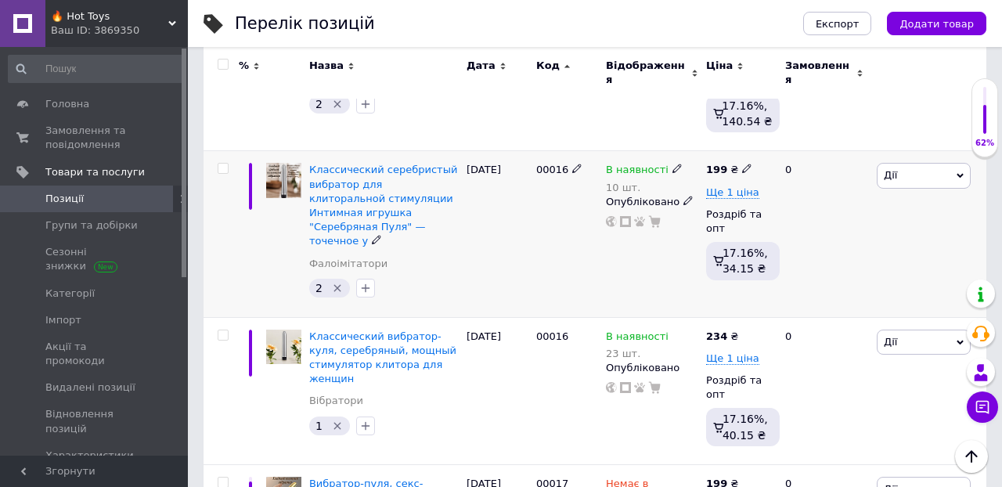
scroll to position [5667, 0]
click at [737, 198] on span "Ще 1 ціна" at bounding box center [732, 191] width 53 height 13
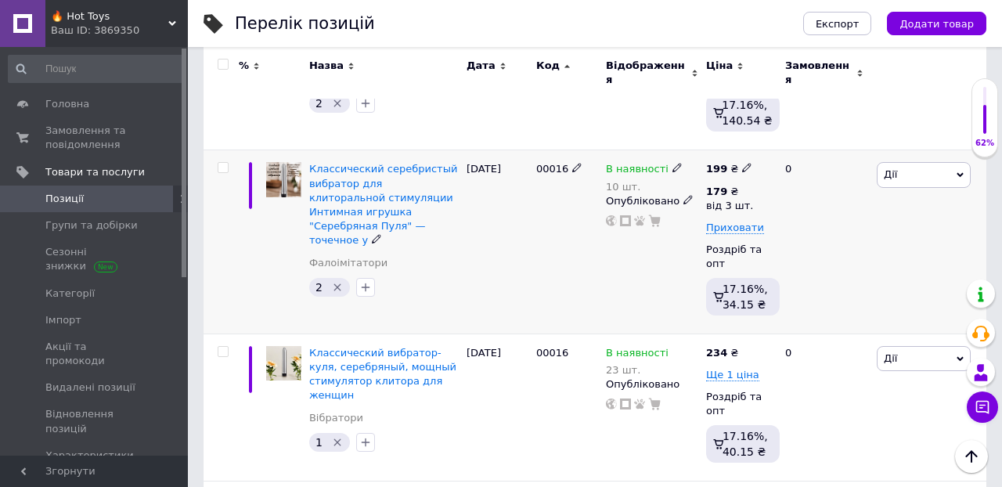
click at [790, 226] on div "0" at bounding box center [824, 242] width 97 height 184
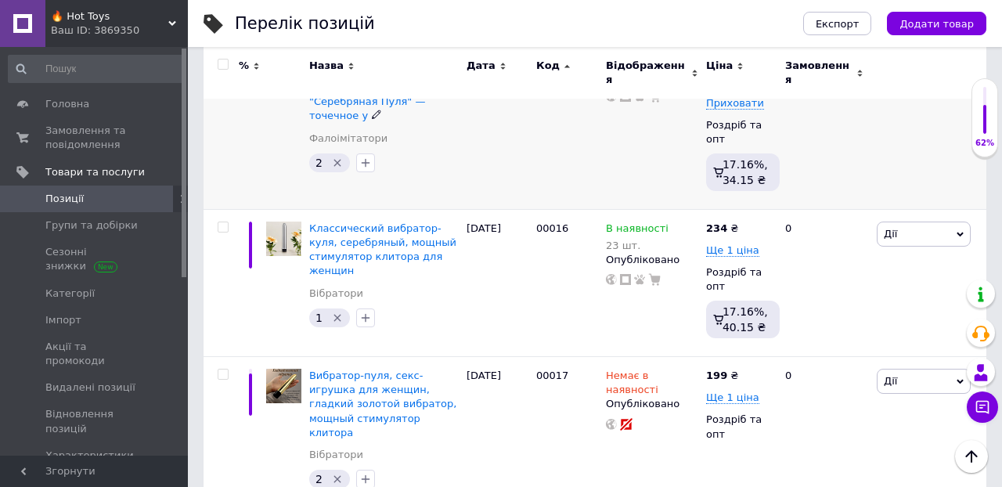
scroll to position [5818, 0]
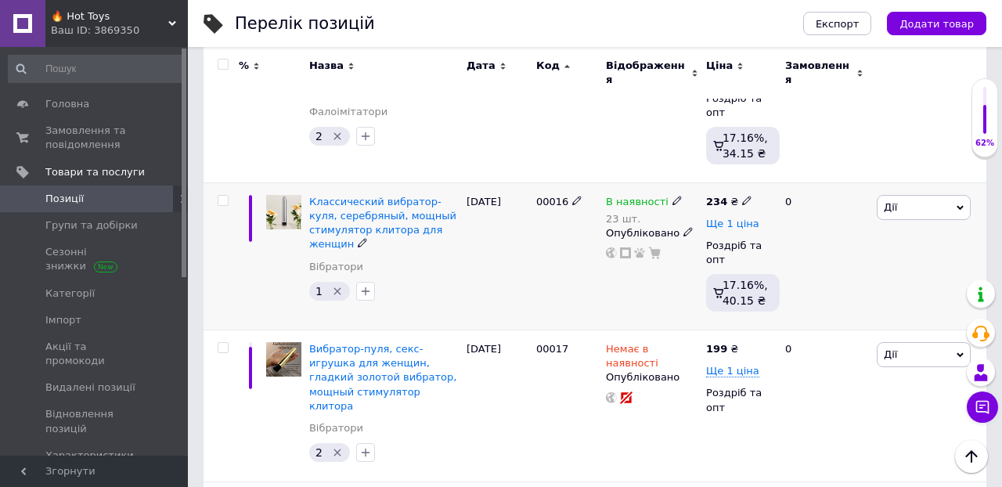
click at [727, 230] on span "Ще 1 ціна" at bounding box center [732, 224] width 53 height 13
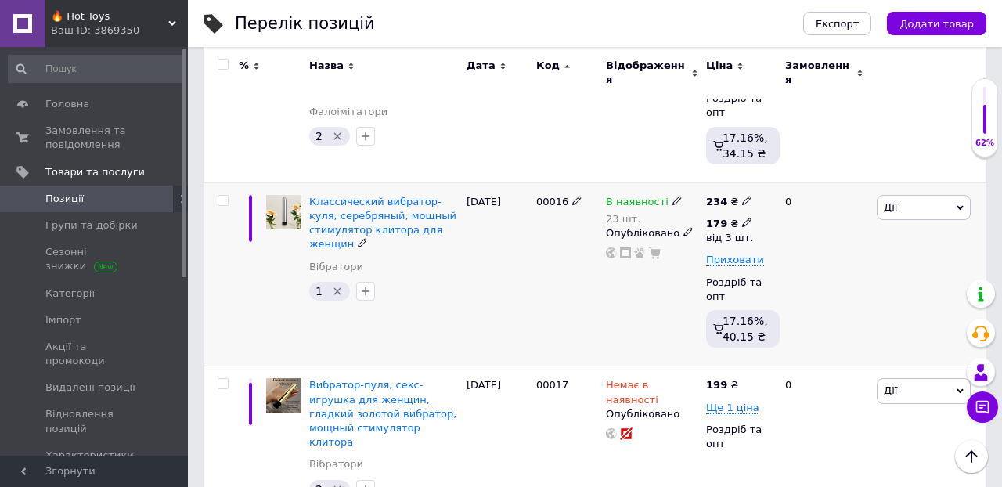
click at [745, 227] on icon at bounding box center [746, 222] width 9 height 9
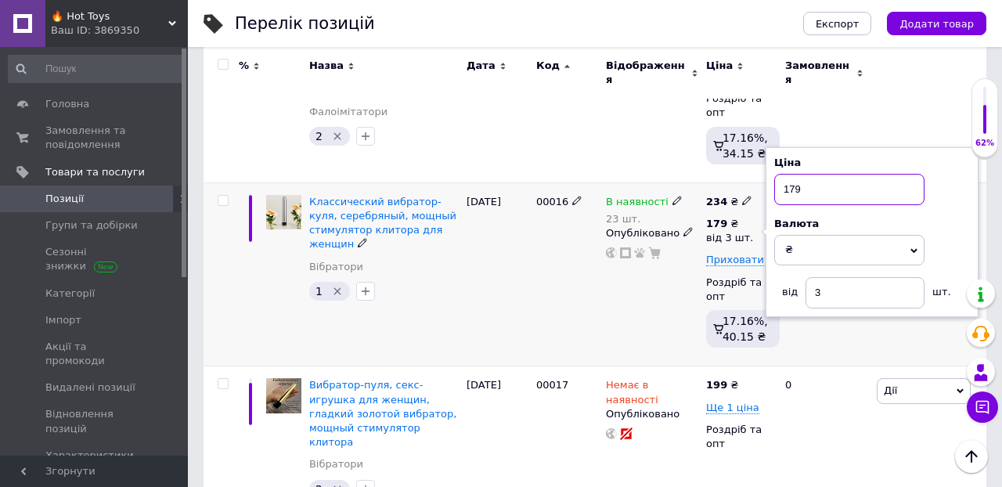
click at [808, 202] on input "179" at bounding box center [849, 189] width 150 height 31
type input "1"
type input "210"
click at [856, 358] on div "0" at bounding box center [824, 274] width 97 height 184
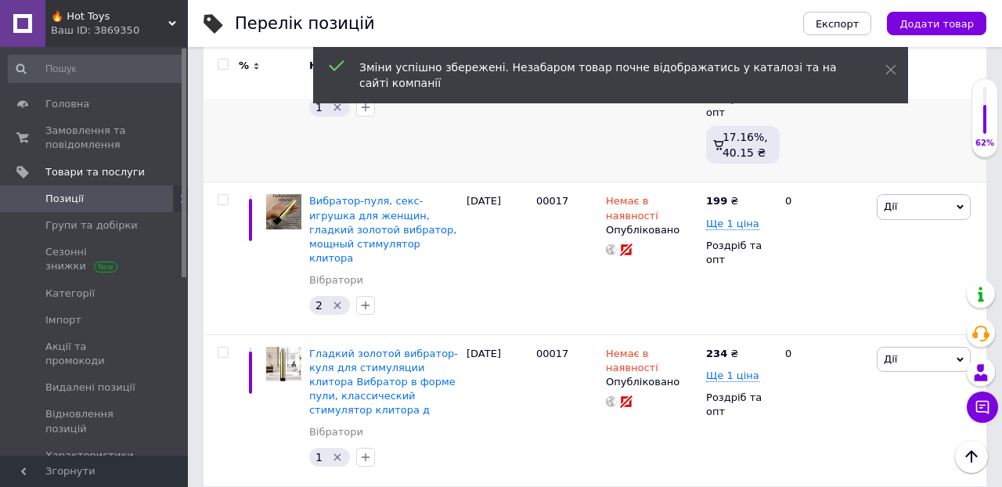
scroll to position [6003, 0]
click at [740, 229] on span "Ще 1 ціна" at bounding box center [732, 223] width 53 height 13
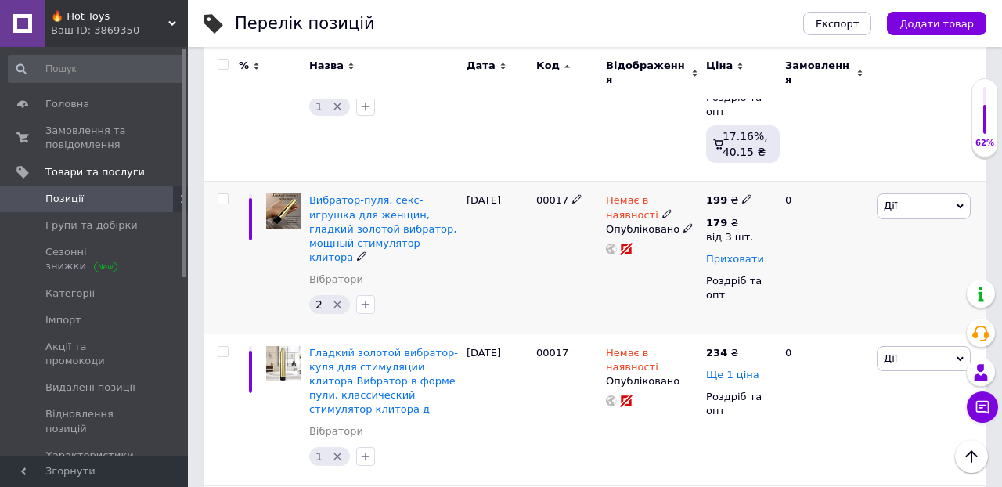
click at [790, 265] on div "0" at bounding box center [824, 258] width 97 height 152
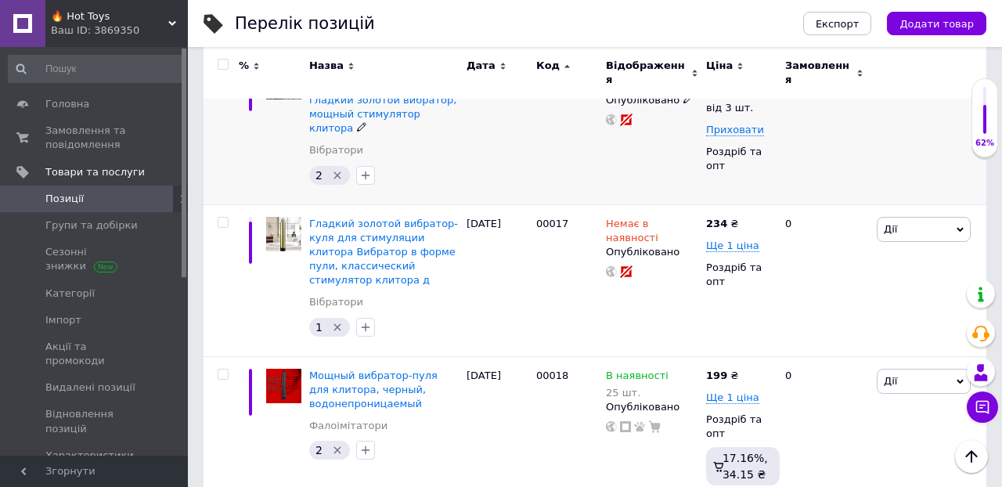
scroll to position [6135, 0]
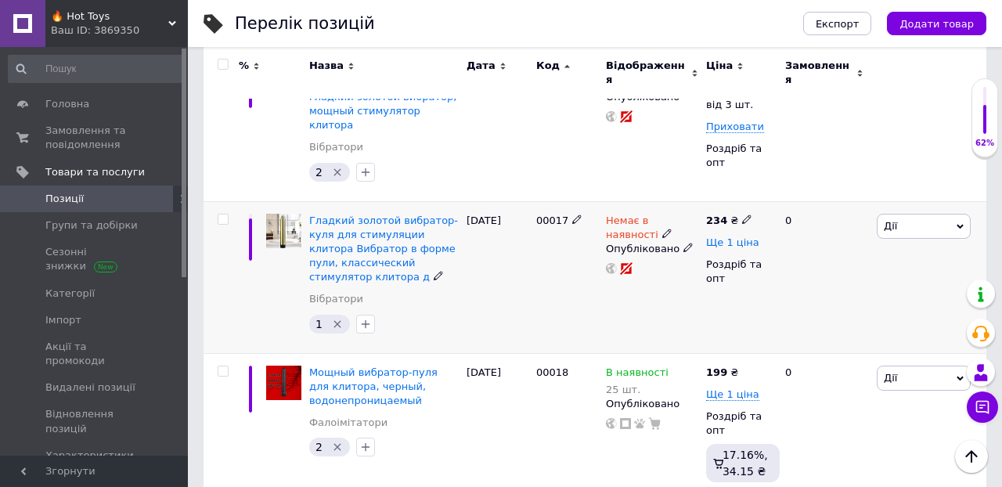
click at [724, 244] on span "Ще 1 ціна" at bounding box center [732, 242] width 53 height 13
click at [747, 241] on icon at bounding box center [746, 240] width 9 height 9
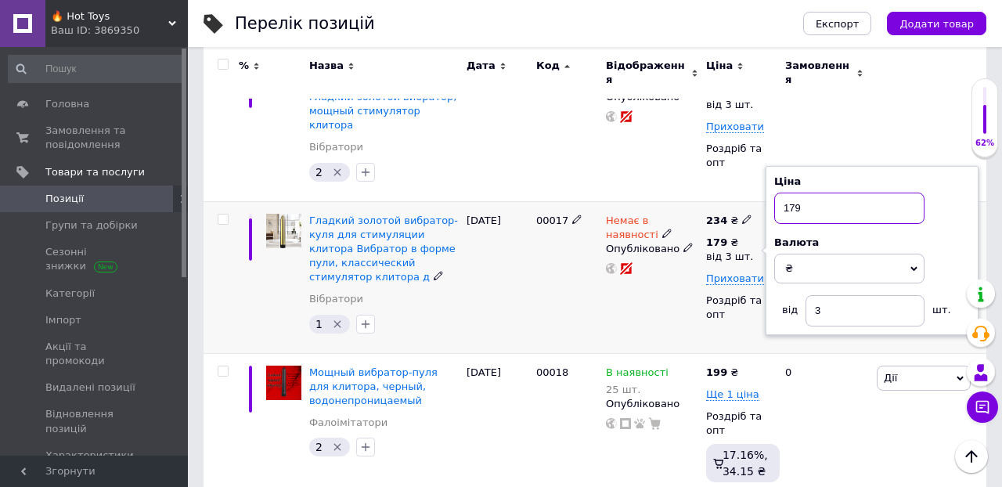
click at [807, 211] on input "179" at bounding box center [849, 208] width 150 height 31
type input "1"
type input "210"
click at [832, 351] on div "0" at bounding box center [824, 277] width 97 height 152
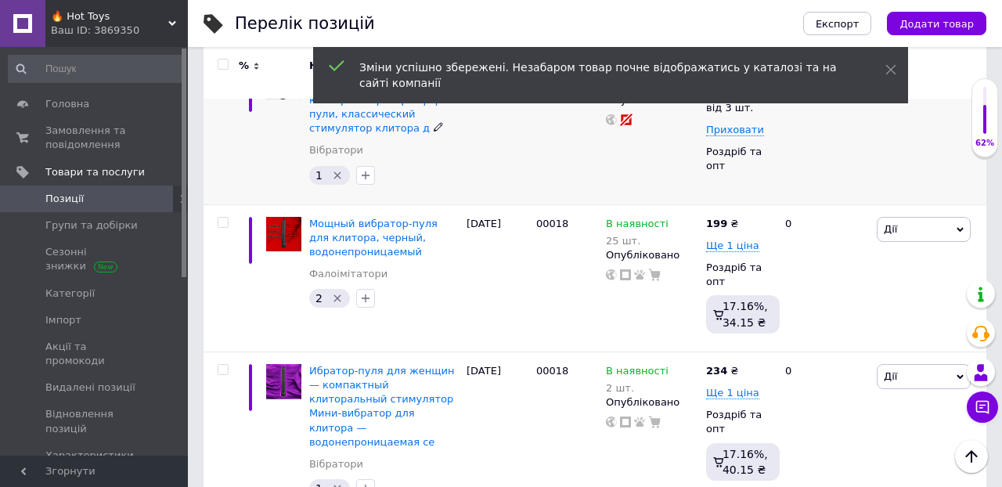
scroll to position [6305, 0]
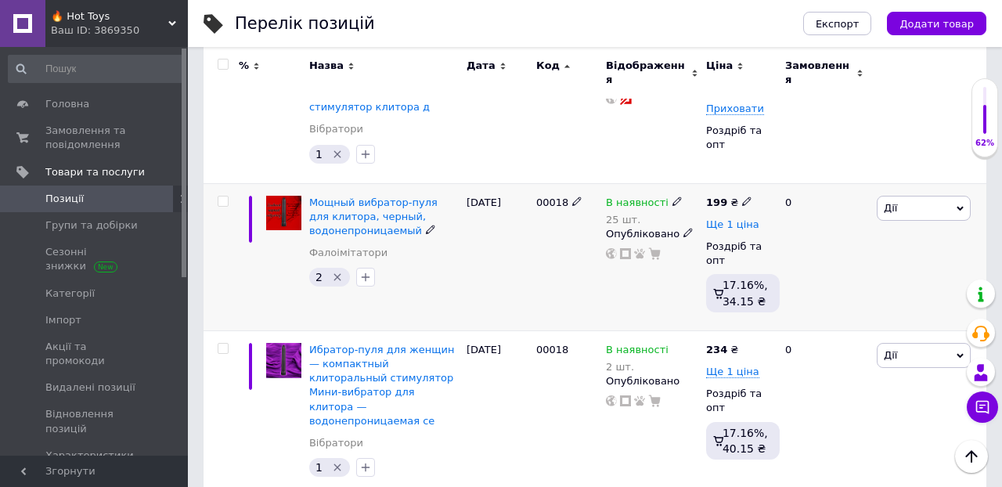
click at [726, 225] on span "Ще 1 ціна" at bounding box center [732, 224] width 53 height 13
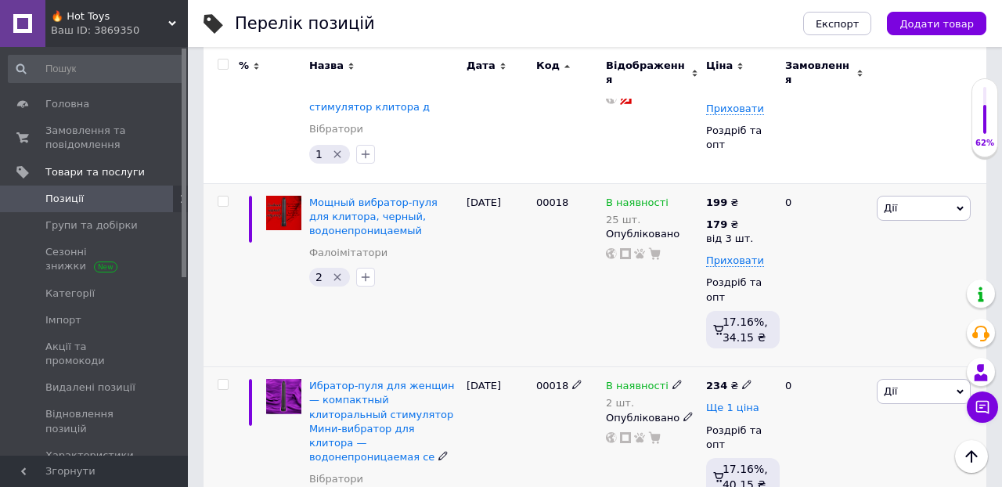
click at [733, 406] on span "Ще 1 ціна" at bounding box center [732, 407] width 53 height 13
click at [747, 401] on icon at bounding box center [746, 405] width 9 height 9
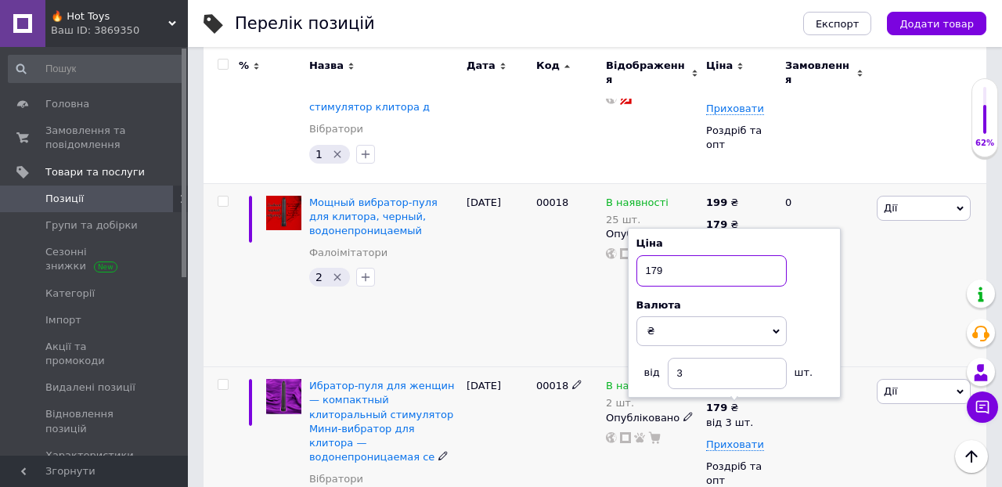
click at [689, 273] on input "179" at bounding box center [711, 270] width 150 height 31
type input "1"
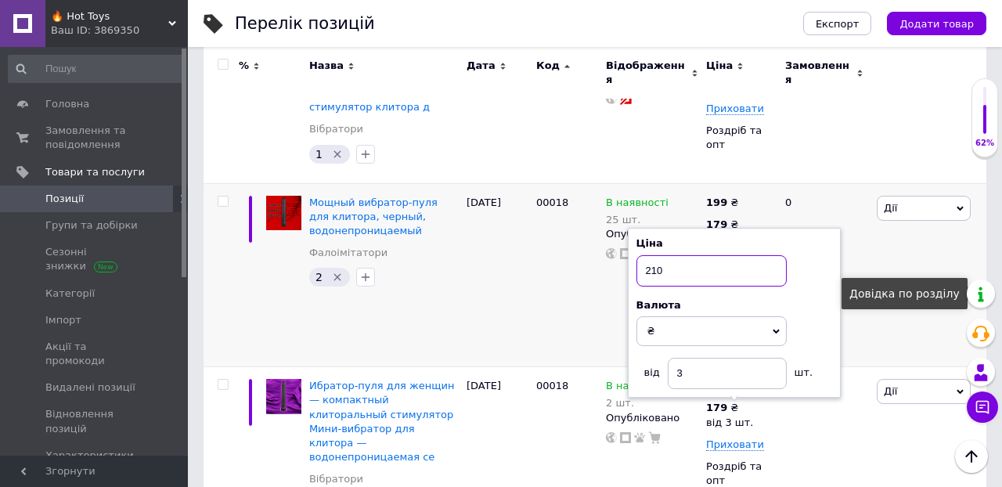
type input "210"
click at [920, 301] on div "Довідка по розділу" at bounding box center [904, 293] width 126 height 31
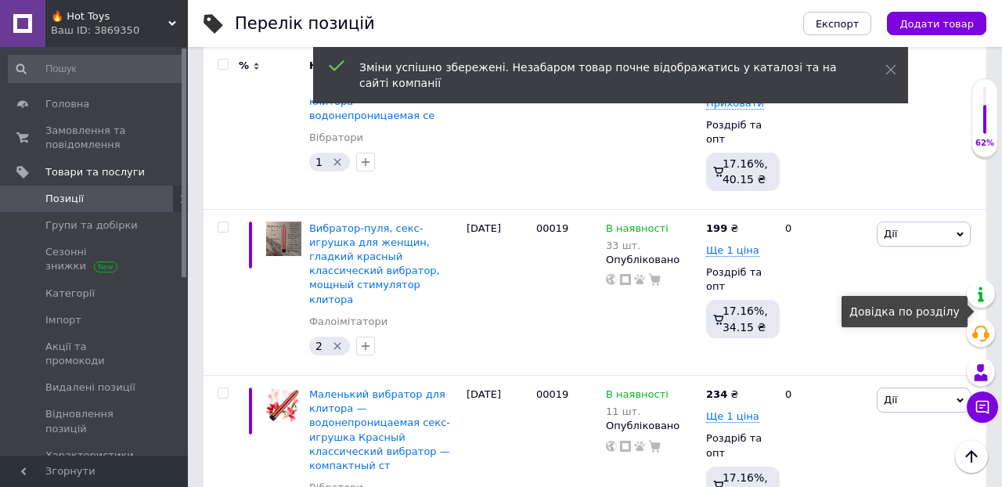
scroll to position [6714, 0]
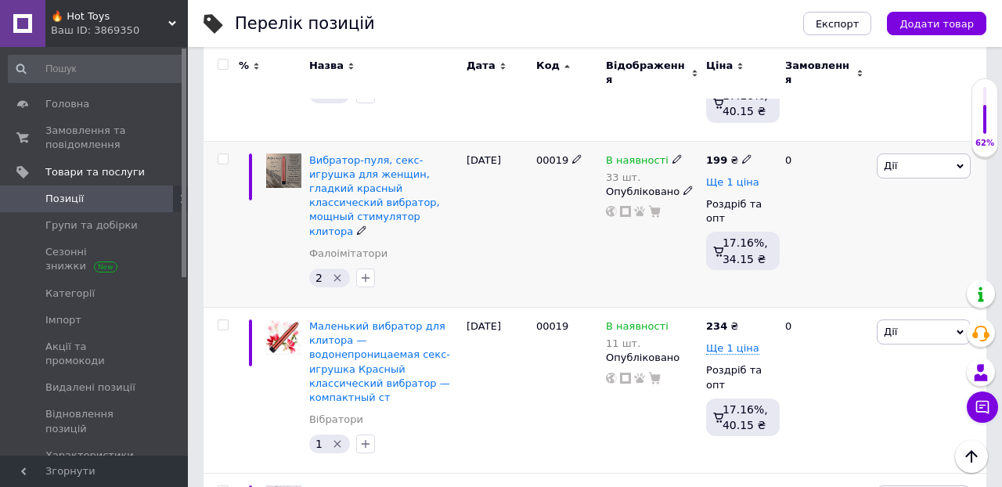
click at [736, 181] on span "Ще 1 ціна" at bounding box center [732, 182] width 53 height 13
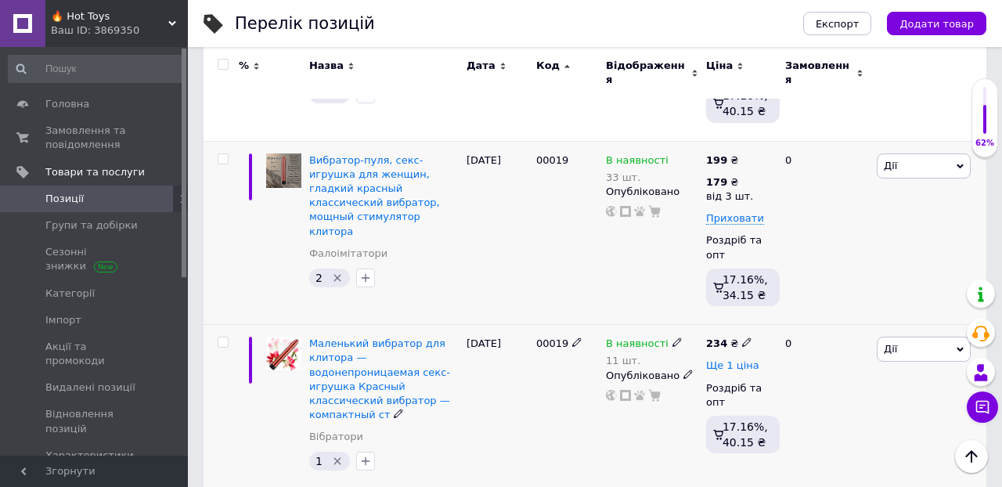
click at [735, 359] on span "Ще 1 ціна" at bounding box center [732, 365] width 53 height 13
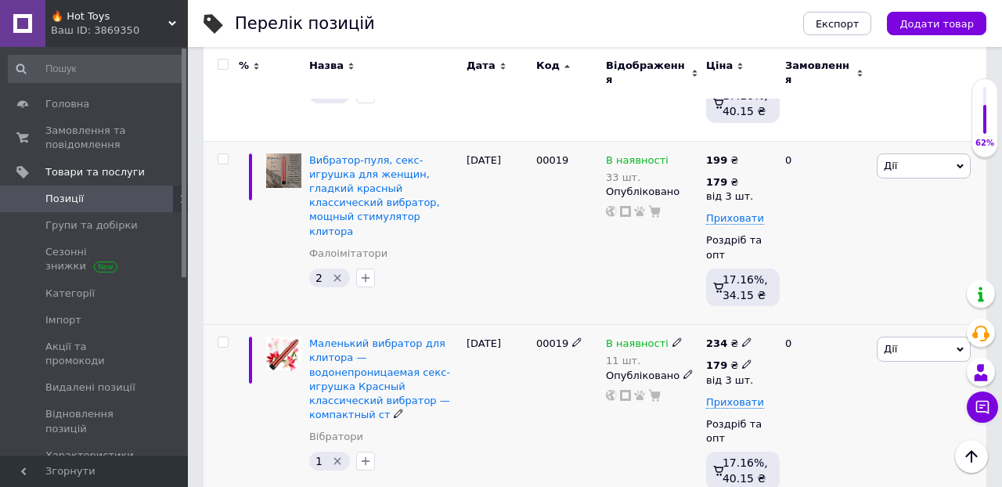
click at [746, 361] on icon at bounding box center [746, 363] width 9 height 9
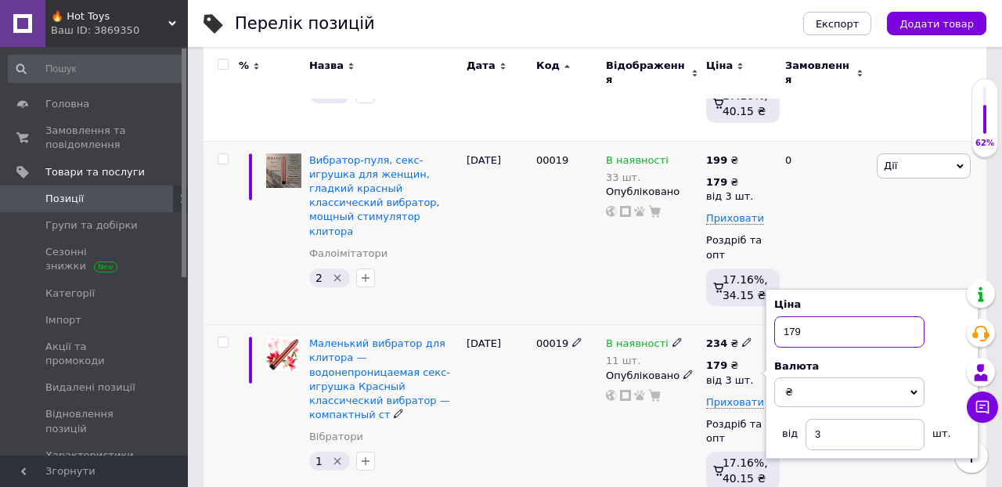
click at [808, 333] on input "179" at bounding box center [849, 331] width 150 height 31
type input "1"
type input "210"
click at [865, 227] on div "0" at bounding box center [824, 233] width 97 height 184
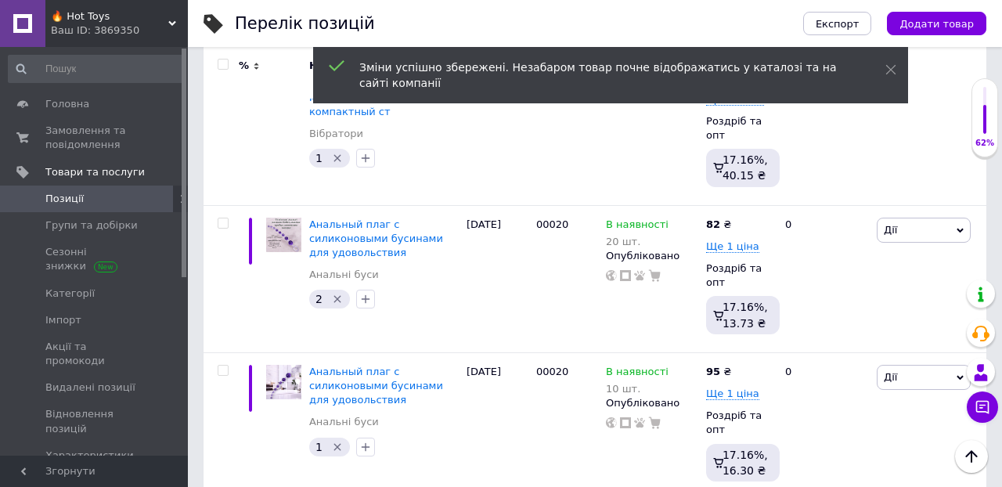
scroll to position [7025, 0]
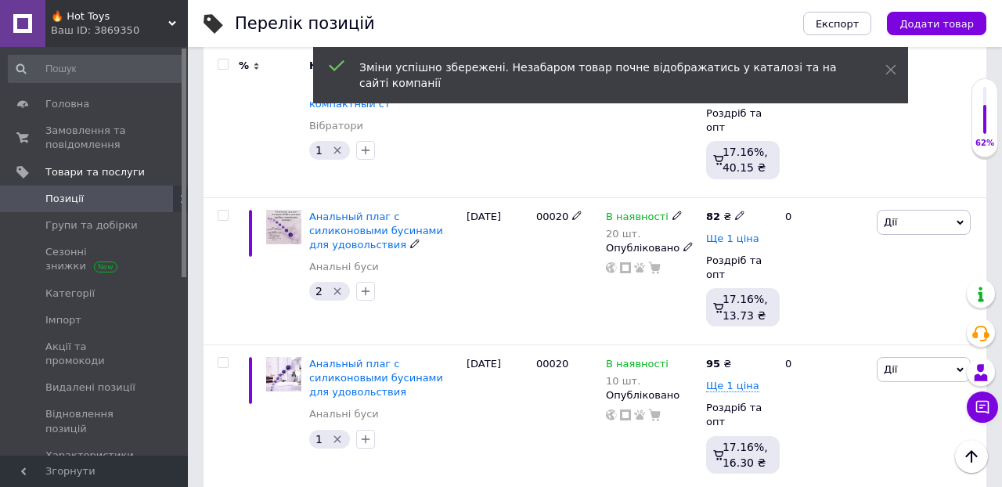
click at [738, 234] on span "Ще 1 ціна" at bounding box center [732, 238] width 53 height 13
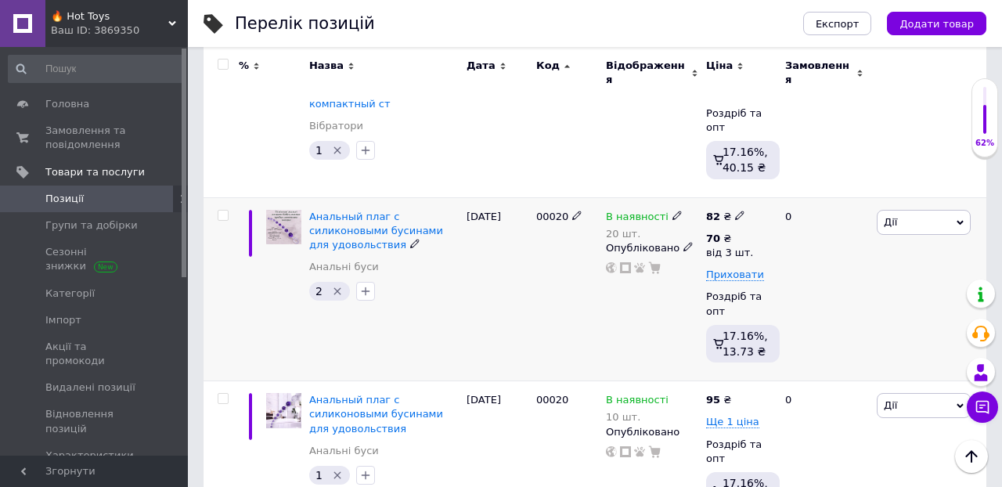
click at [798, 254] on div "0" at bounding box center [824, 289] width 97 height 184
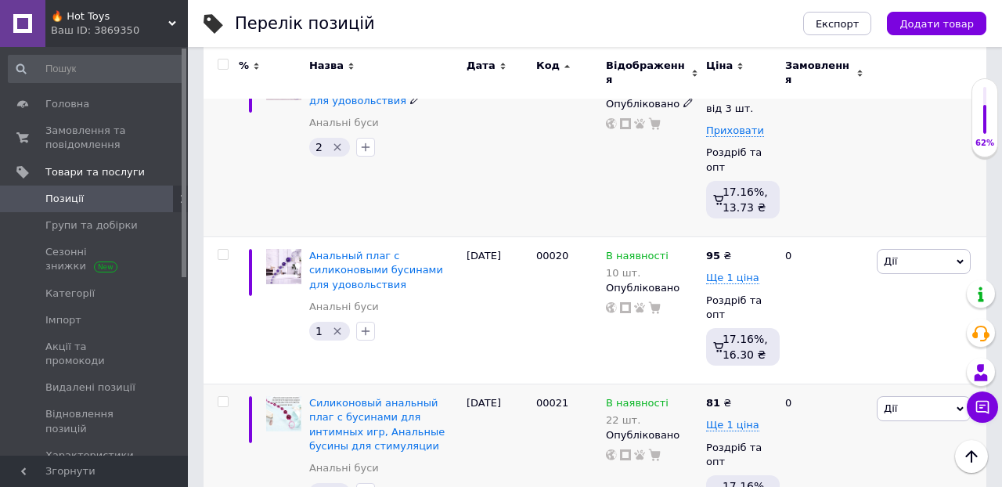
scroll to position [7172, 0]
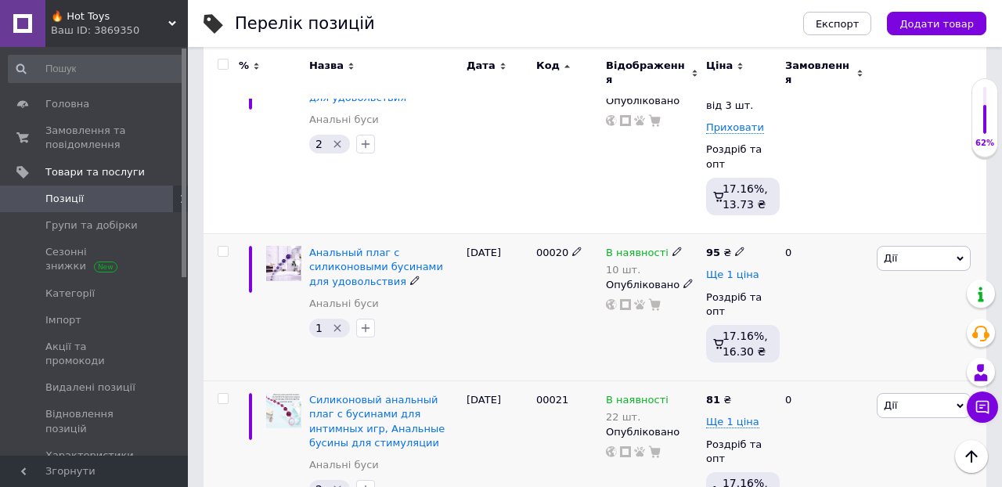
click at [719, 269] on span "Ще 1 ціна" at bounding box center [732, 274] width 53 height 13
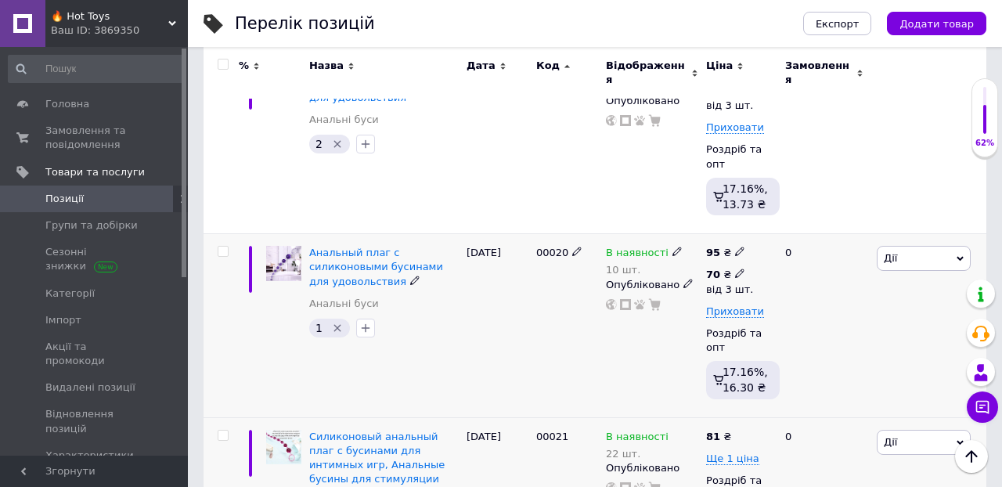
click at [739, 269] on use at bounding box center [739, 273] width 9 height 9
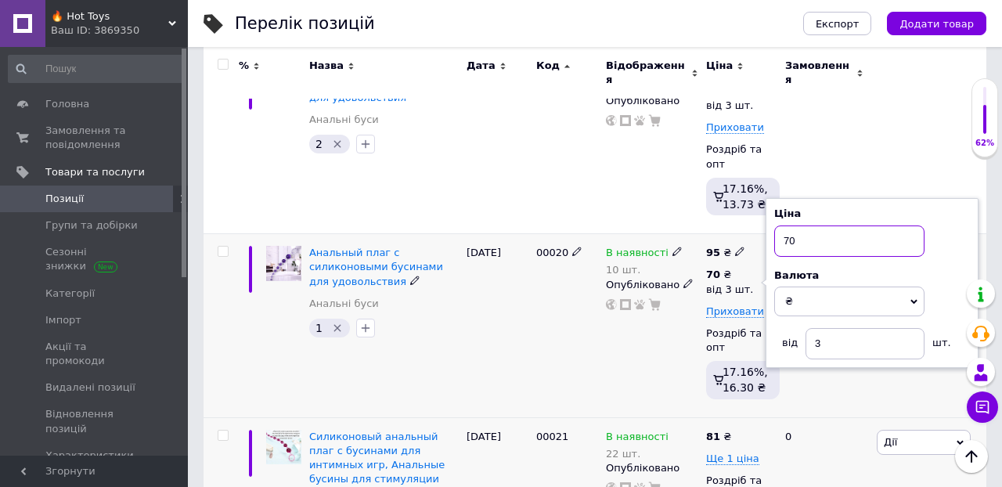
click at [803, 238] on input "70" at bounding box center [849, 240] width 150 height 31
type input "7"
type input "85"
click at [880, 165] on div "[PERSON_NAME] Підняти на початок групи Копіювати Знижка Подарунок Супутні Прихо…" at bounding box center [929, 142] width 113 height 184
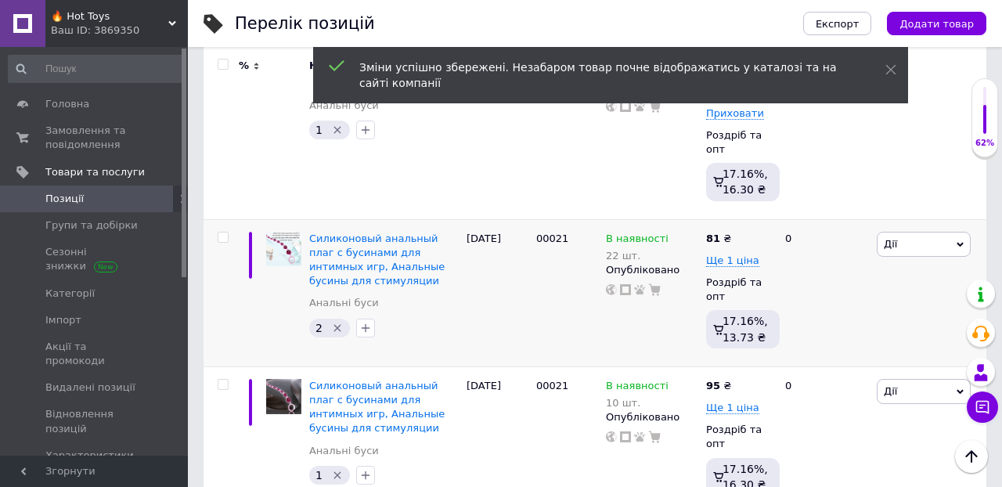
scroll to position [7375, 0]
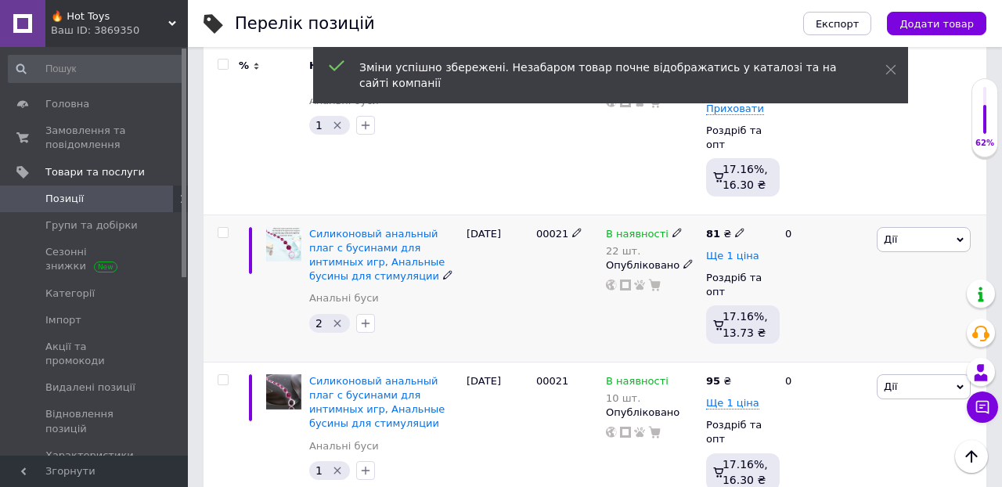
click at [723, 250] on span "Ще 1 ціна" at bounding box center [732, 256] width 53 height 13
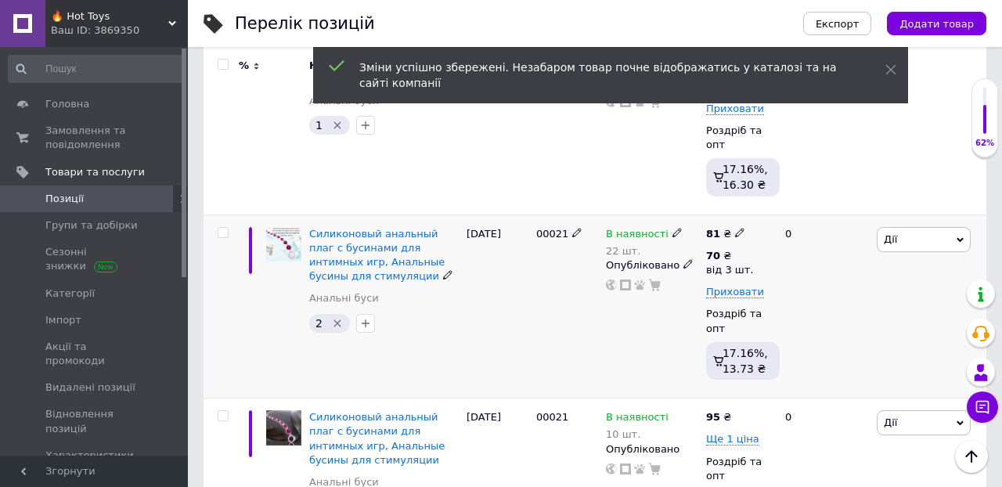
click at [787, 252] on div "0" at bounding box center [824, 306] width 97 height 184
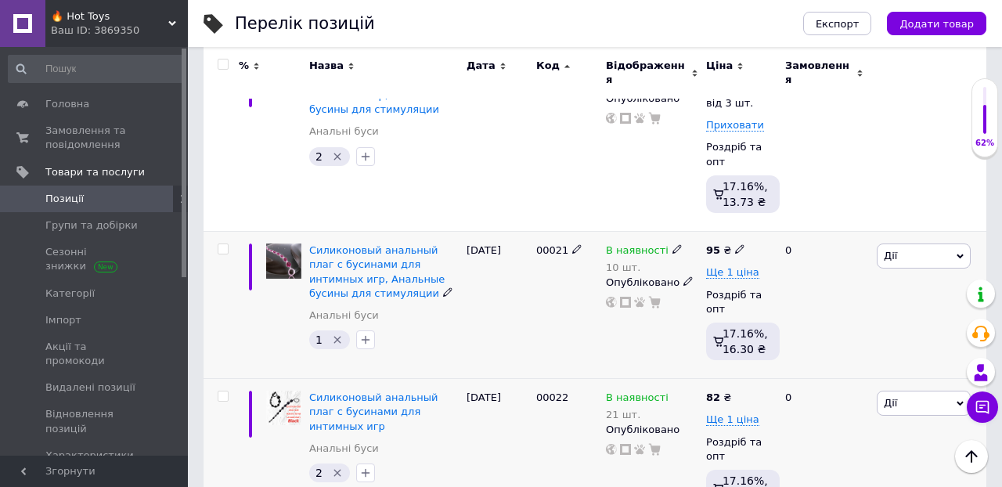
scroll to position [7542, 0]
click at [726, 265] on span "Ще 1 ціна" at bounding box center [732, 271] width 53 height 13
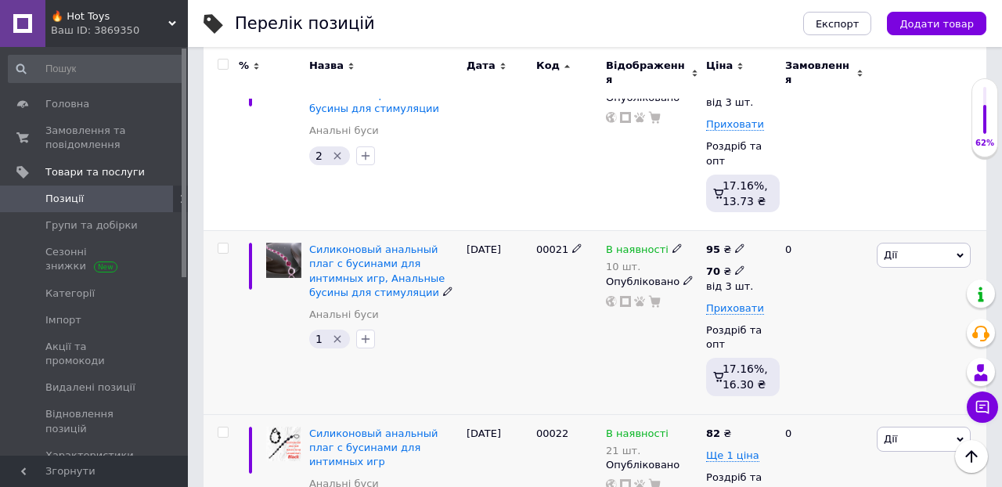
click at [740, 265] on icon at bounding box center [739, 269] width 9 height 9
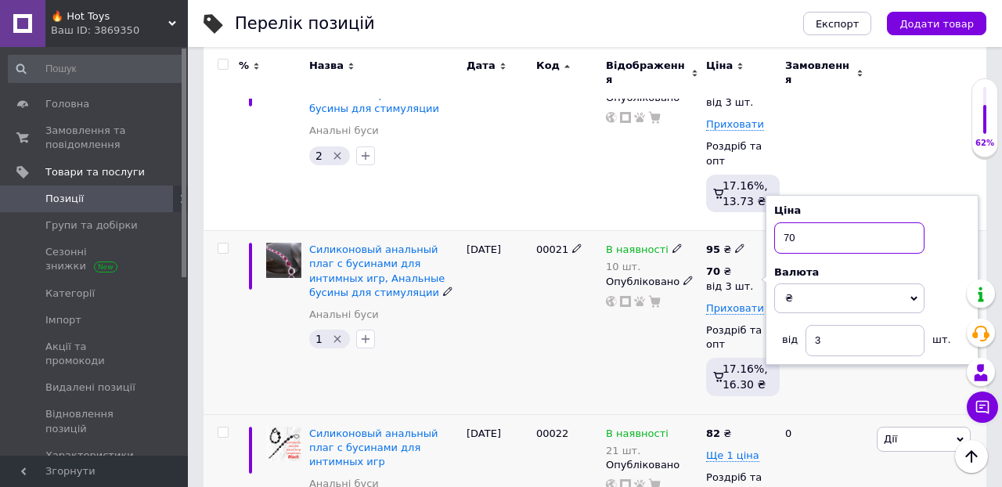
click at [808, 222] on input "70" at bounding box center [849, 237] width 150 height 31
click at [808, 227] on input "70" at bounding box center [849, 237] width 150 height 31
type input "7"
type input "85"
click at [853, 166] on div "0" at bounding box center [824, 139] width 97 height 184
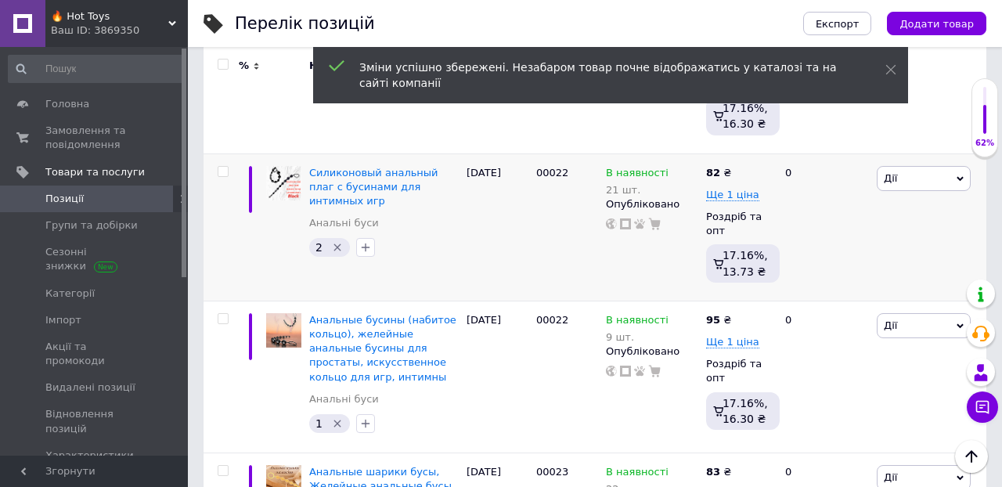
scroll to position [7804, 0]
click at [744, 188] on span "Ще 1 ціна" at bounding box center [732, 194] width 53 height 13
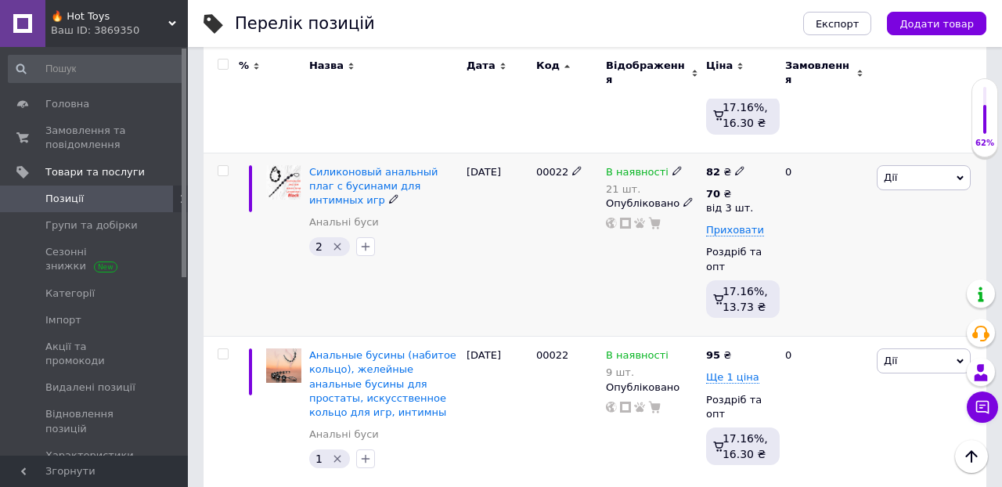
click at [824, 208] on div "0" at bounding box center [824, 245] width 97 height 184
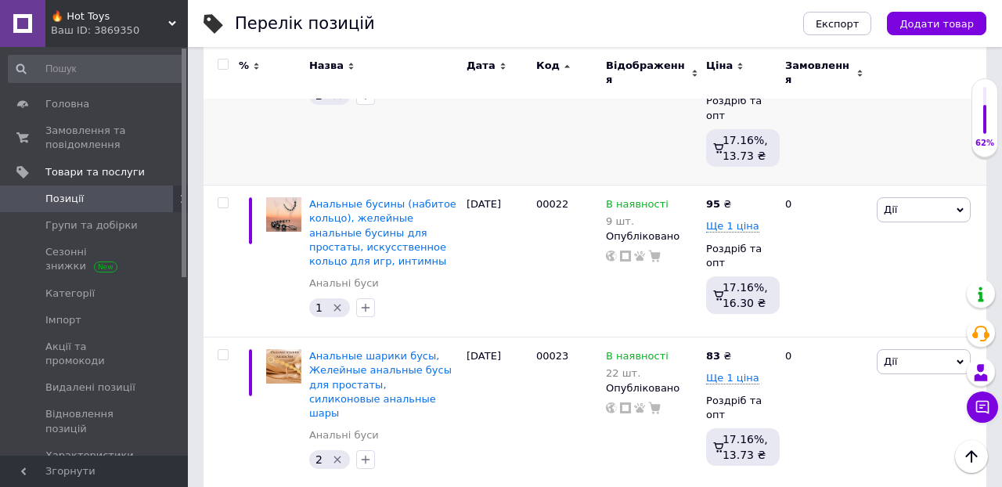
scroll to position [7957, 0]
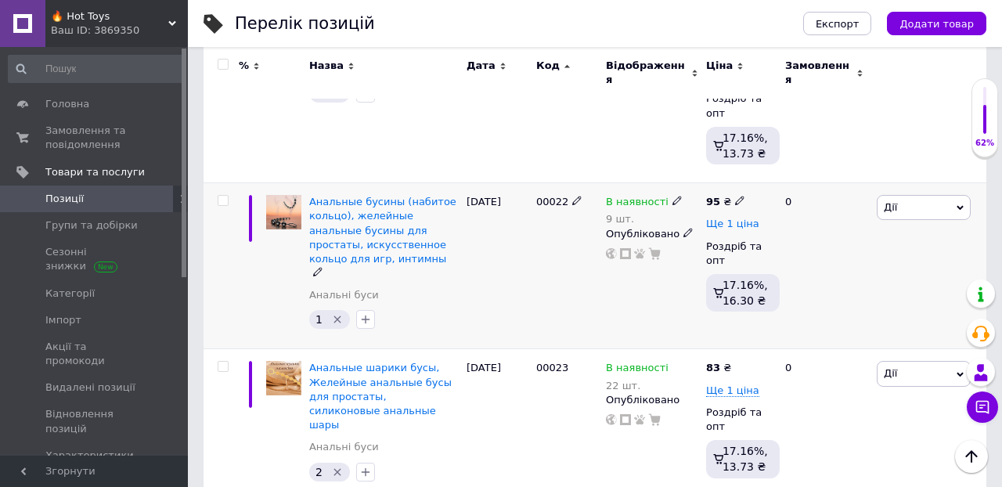
click at [713, 218] on span "Ще 1 ціна" at bounding box center [732, 224] width 53 height 13
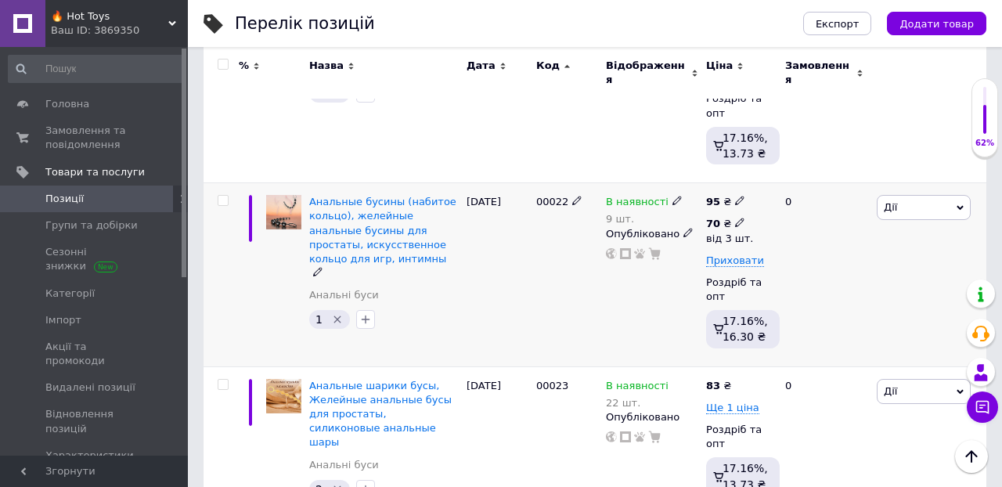
click at [737, 218] on icon at bounding box center [739, 222] width 9 height 9
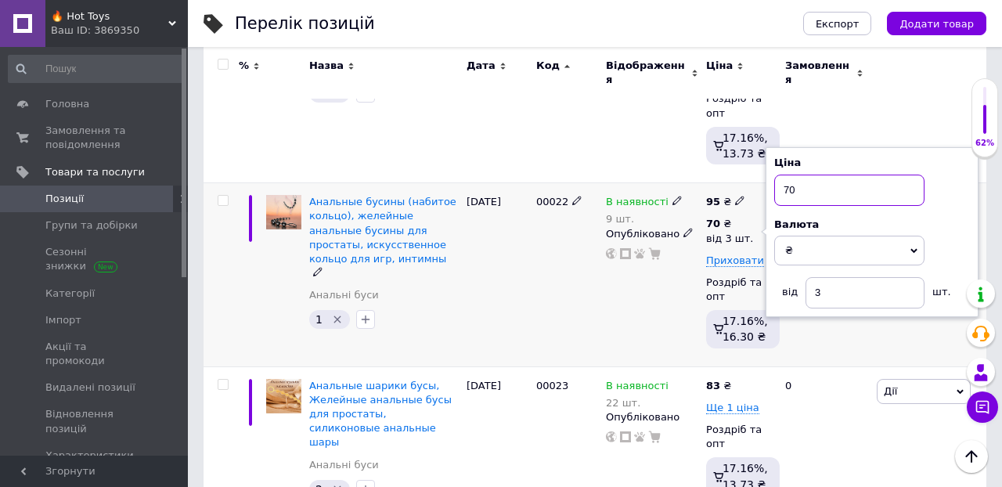
click at [804, 185] on input "70" at bounding box center [849, 190] width 150 height 31
type input "7"
type input "85"
click at [836, 336] on div "0" at bounding box center [824, 275] width 97 height 184
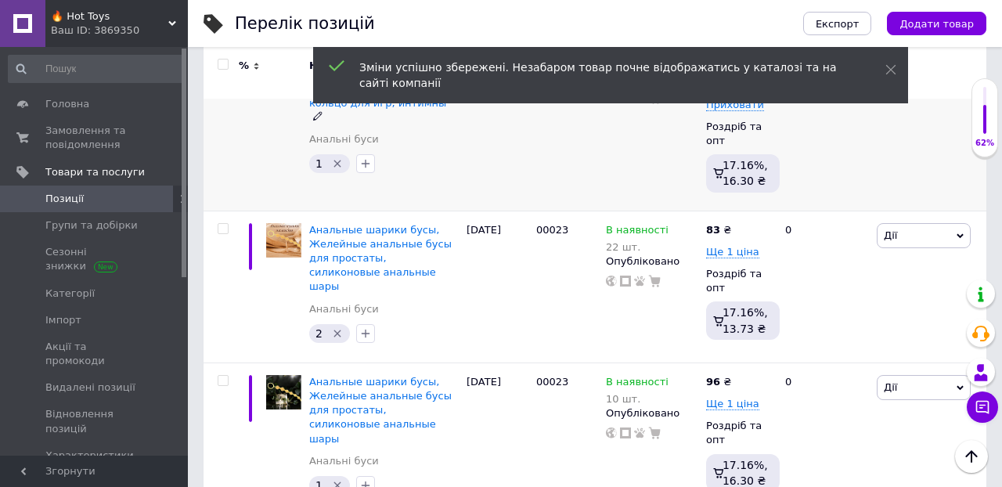
scroll to position [8121, 0]
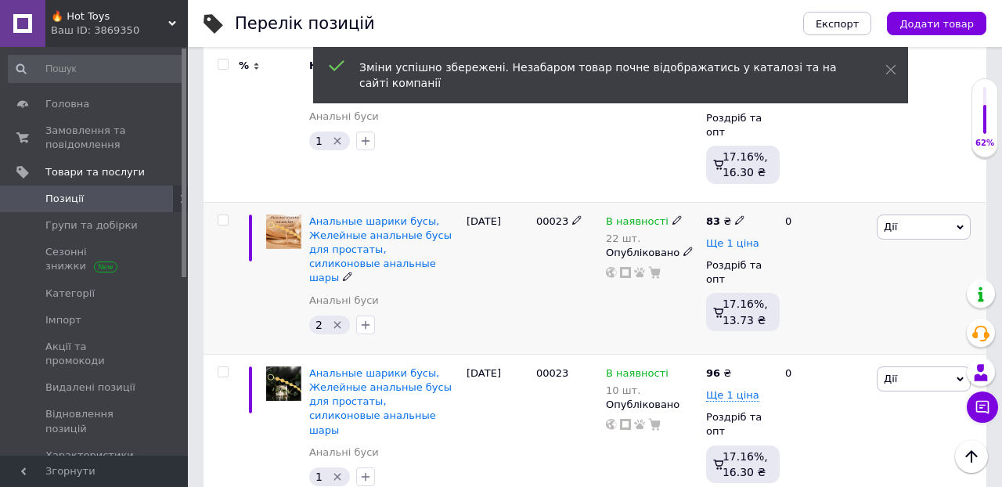
click at [726, 237] on span "Ще 1 ціна" at bounding box center [732, 243] width 53 height 13
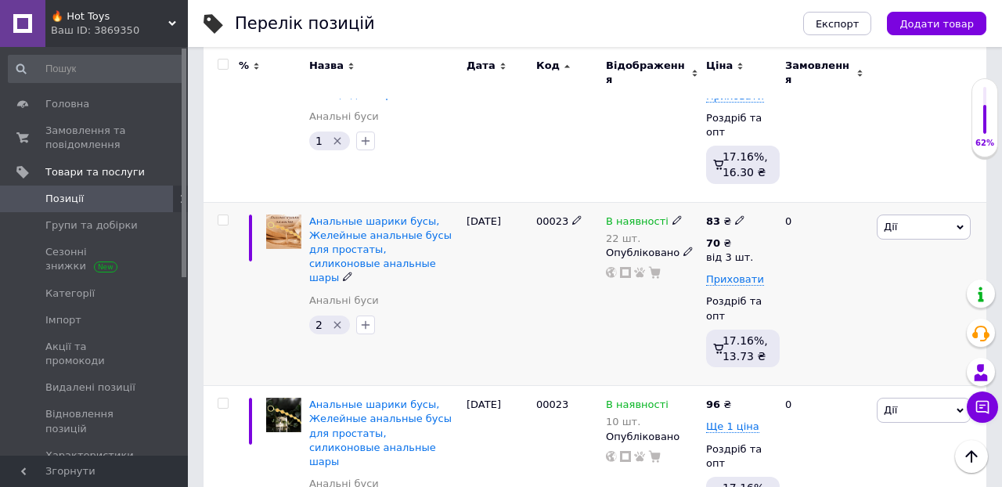
click at [795, 250] on div "0" at bounding box center [824, 294] width 97 height 184
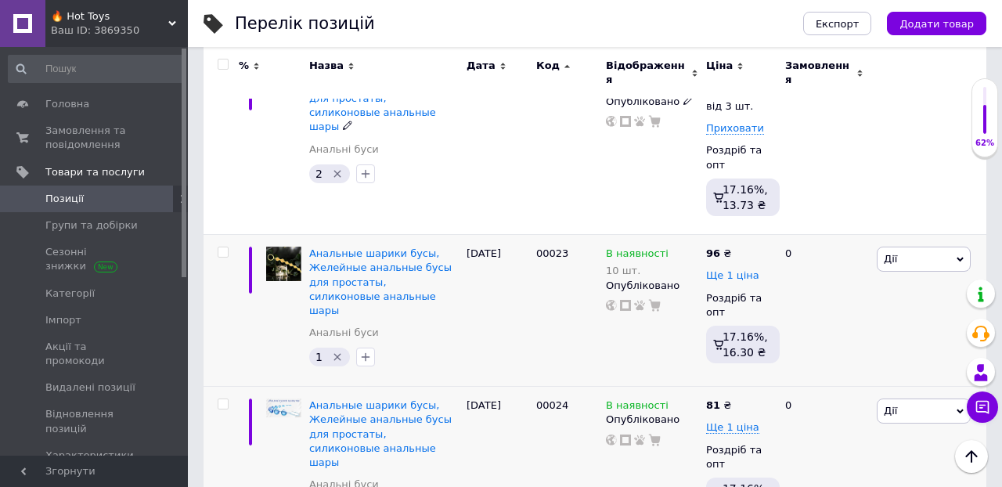
scroll to position [8274, 0]
click at [733, 268] on span "Ще 1 ціна" at bounding box center [732, 274] width 53 height 13
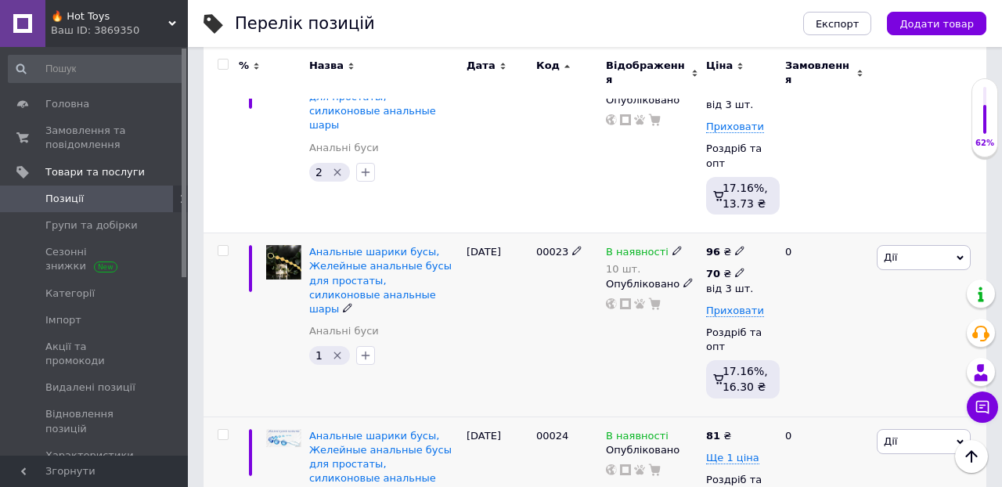
click at [735, 268] on icon at bounding box center [739, 272] width 9 height 9
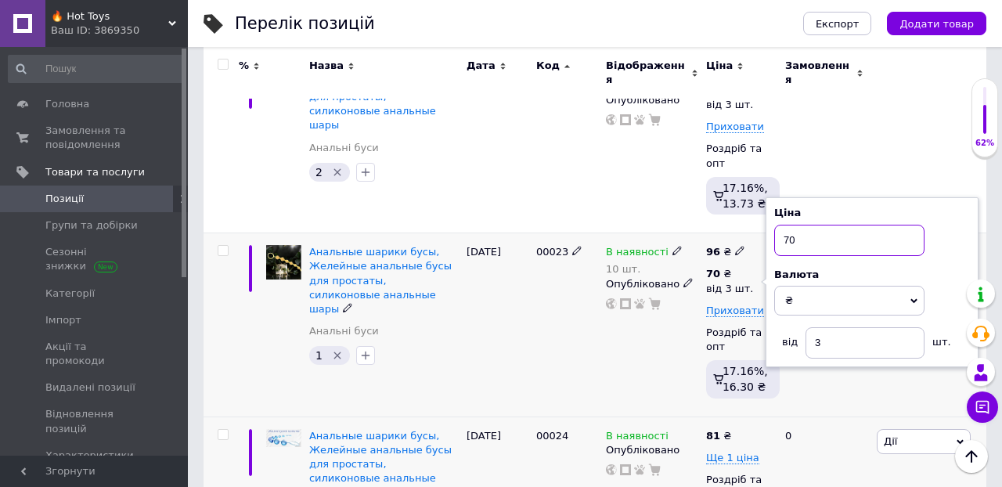
click at [802, 234] on input "70" at bounding box center [849, 240] width 150 height 31
type input "7"
type input "85"
click at [904, 133] on div "[PERSON_NAME] Підняти на початок групи Копіювати Знижка Подарунок Супутні Прихо…" at bounding box center [929, 141] width 113 height 184
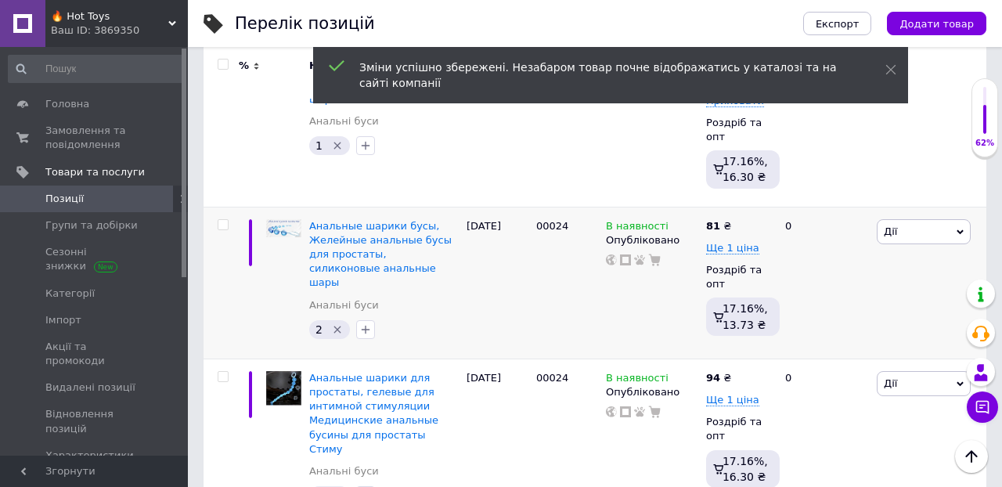
scroll to position [8495, 0]
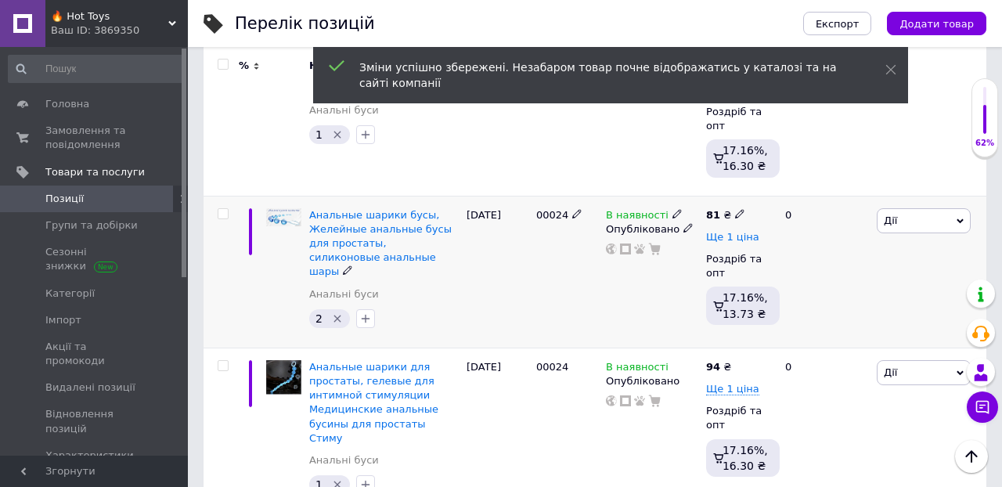
click at [732, 231] on span "Ще 1 ціна" at bounding box center [732, 237] width 53 height 13
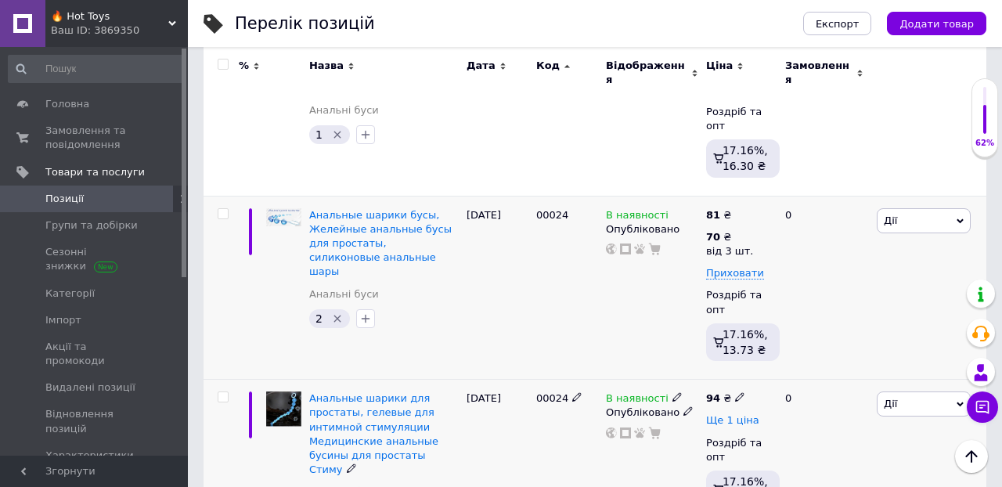
click at [736, 414] on span "Ще 1 ціна" at bounding box center [732, 420] width 53 height 13
click at [743, 413] on span at bounding box center [740, 418] width 10 height 10
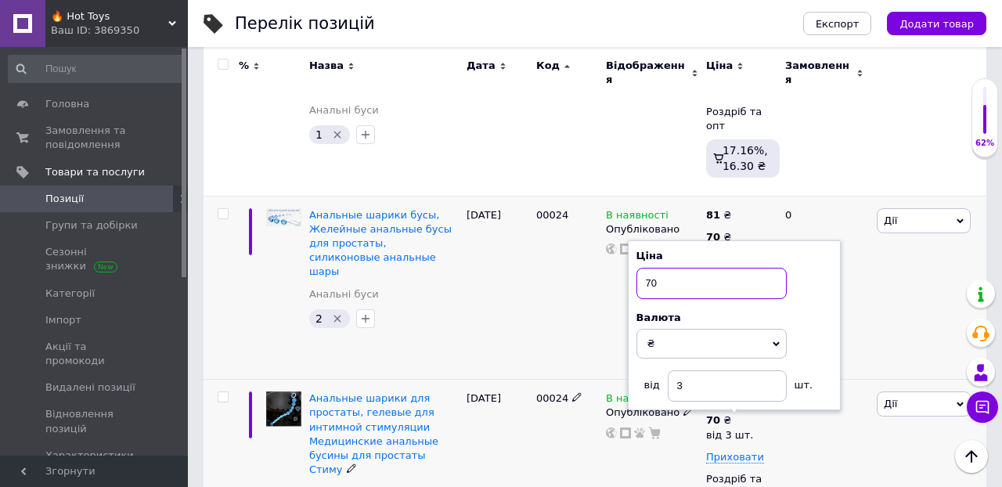
click at [696, 272] on input "70" at bounding box center [711, 283] width 150 height 31
type input "7"
type input "85"
click at [890, 315] on div "[PERSON_NAME] Підняти на початок групи Копіювати Знижка Подарунок Супутні Прихо…" at bounding box center [929, 288] width 113 height 184
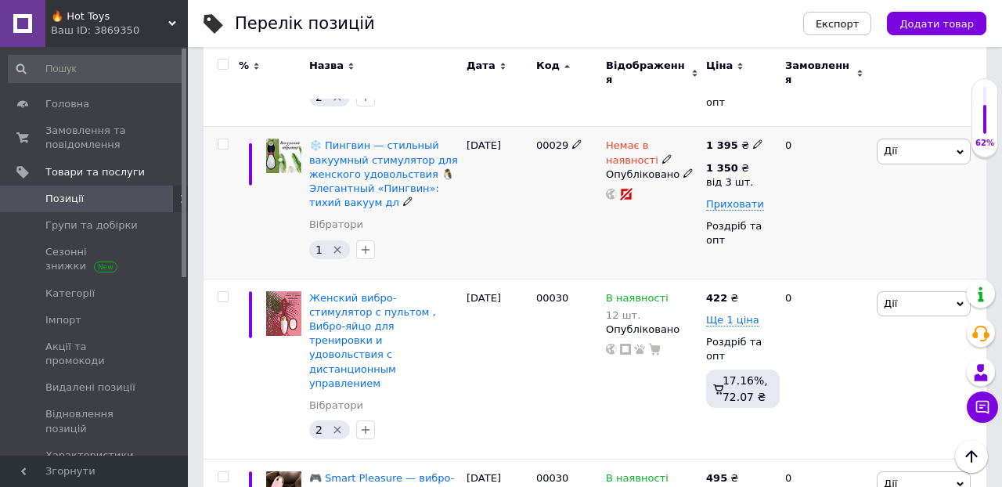
scroll to position [10443, 0]
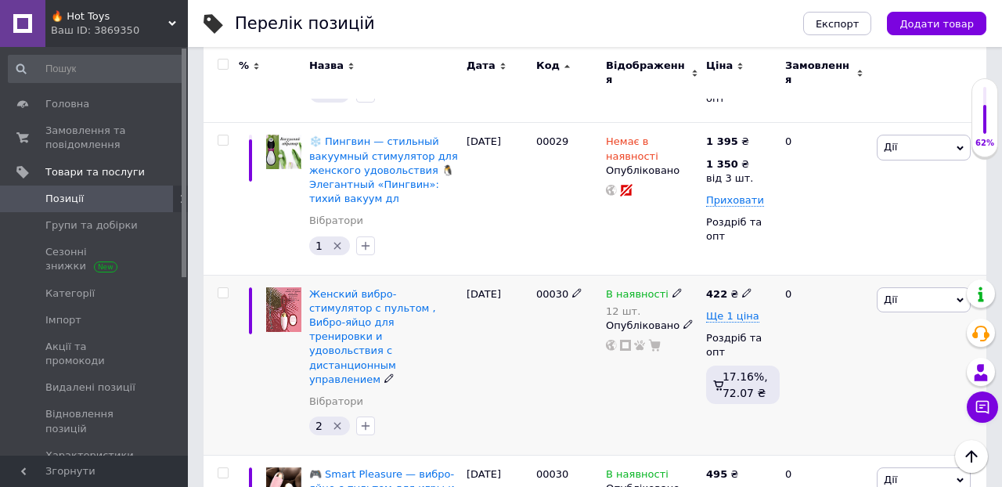
click at [718, 287] on div "422 ₴ Ще 1 ціна Роздріб та опт 17.16%, 72.07 ₴" at bounding box center [739, 348] width 66 height 123
click at [732, 310] on span "Ще 1 ціна" at bounding box center [732, 316] width 53 height 13
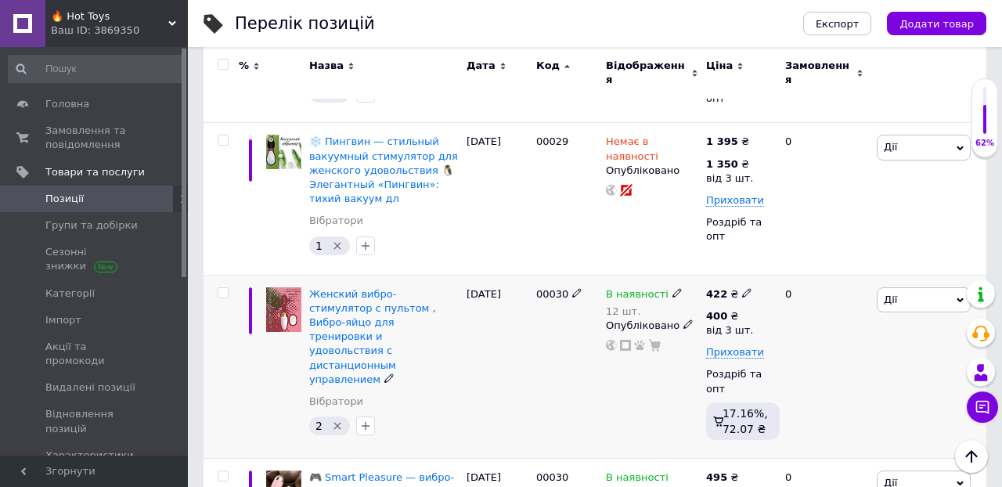
click at [778, 275] on div "0" at bounding box center [824, 367] width 97 height 184
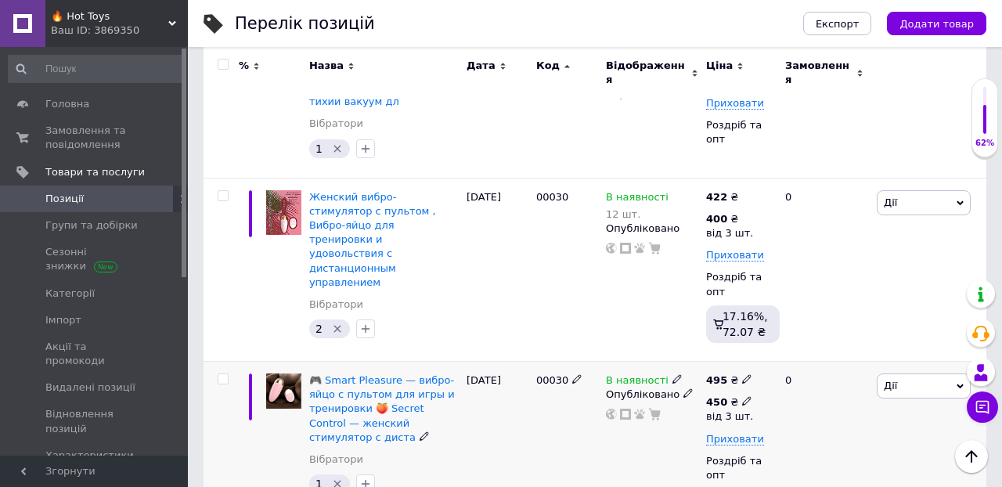
scroll to position [10532, 0]
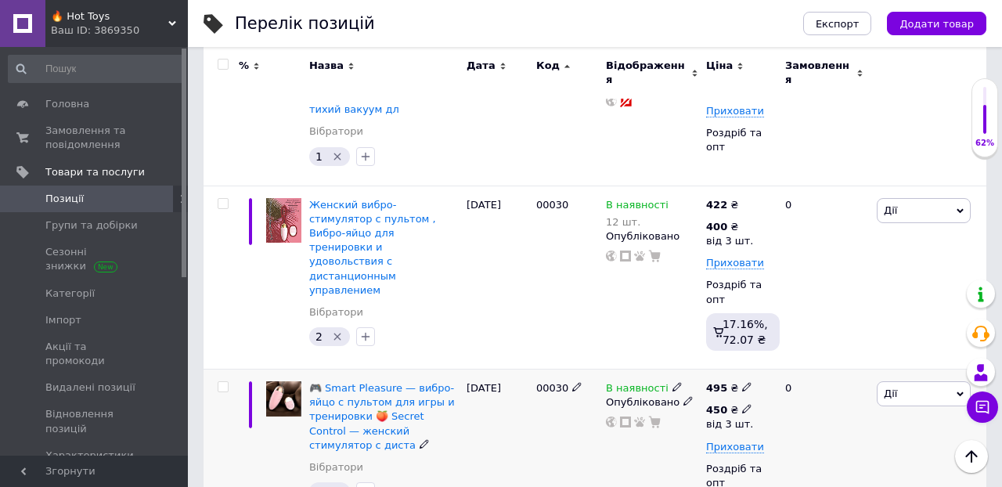
click at [745, 404] on icon at bounding box center [746, 408] width 9 height 9
click at [812, 360] on input "450" at bounding box center [849, 375] width 150 height 31
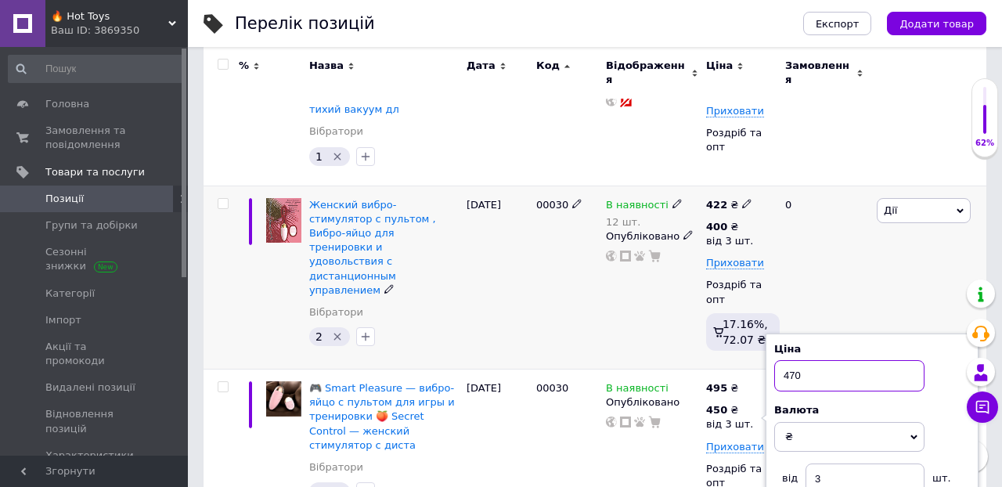
type input "470"
click at [826, 218] on div "0" at bounding box center [824, 277] width 97 height 184
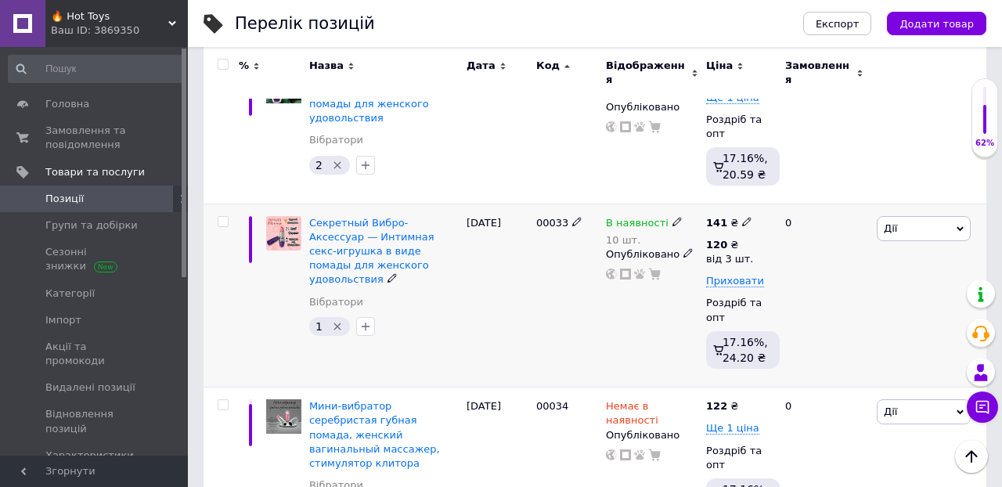
scroll to position [11780, 0]
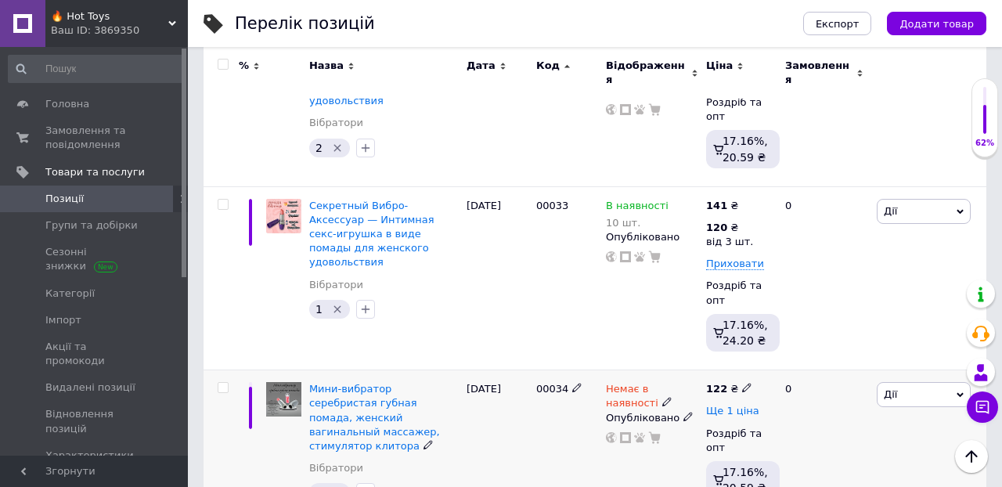
click at [729, 405] on span "Ще 1 ціна" at bounding box center [732, 411] width 53 height 13
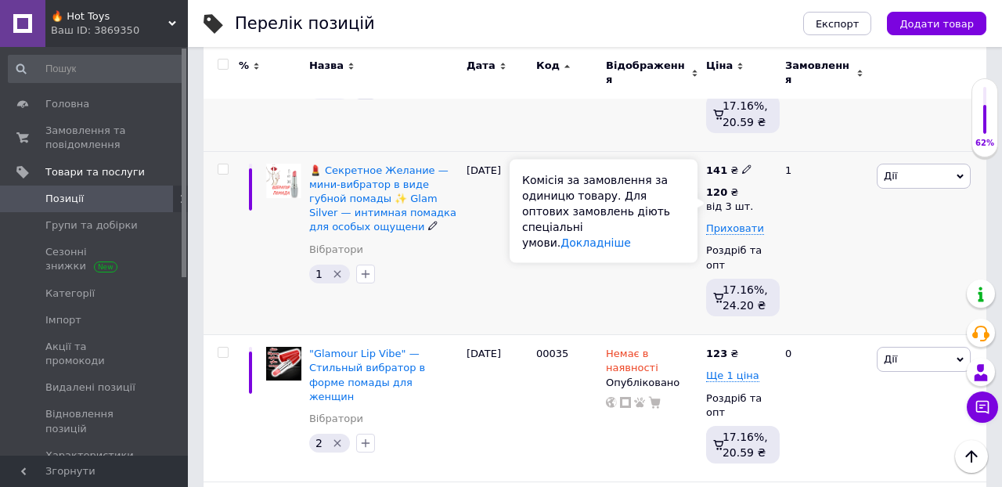
scroll to position [12186, 0]
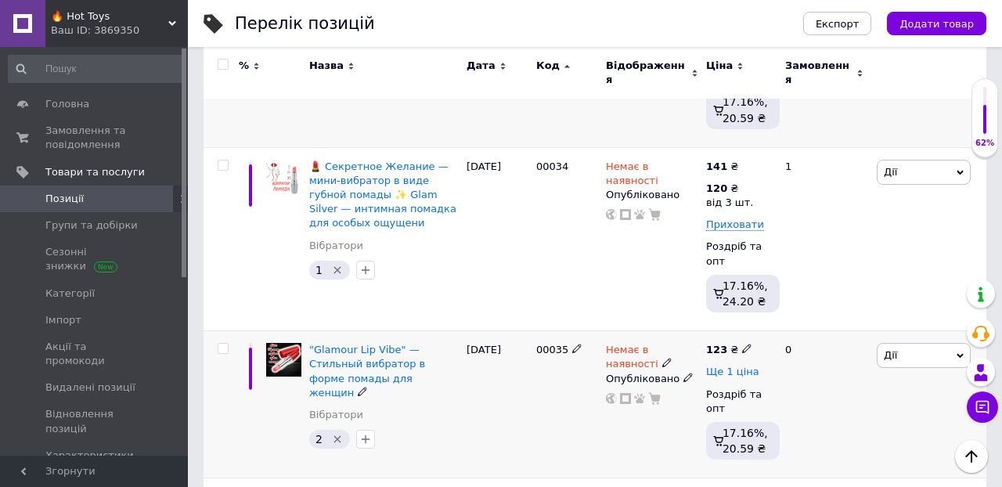
click at [745, 365] on span "Ще 1 ціна" at bounding box center [732, 371] width 53 height 13
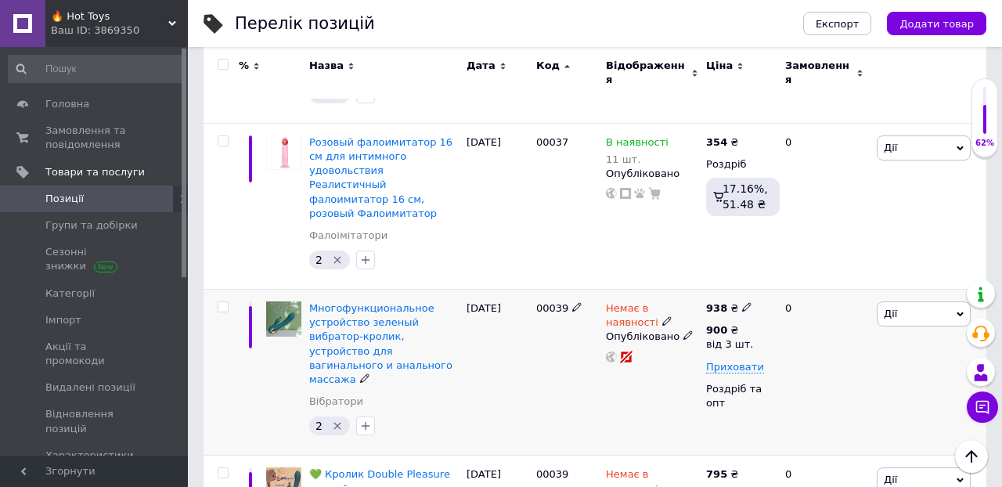
scroll to position [13195, 0]
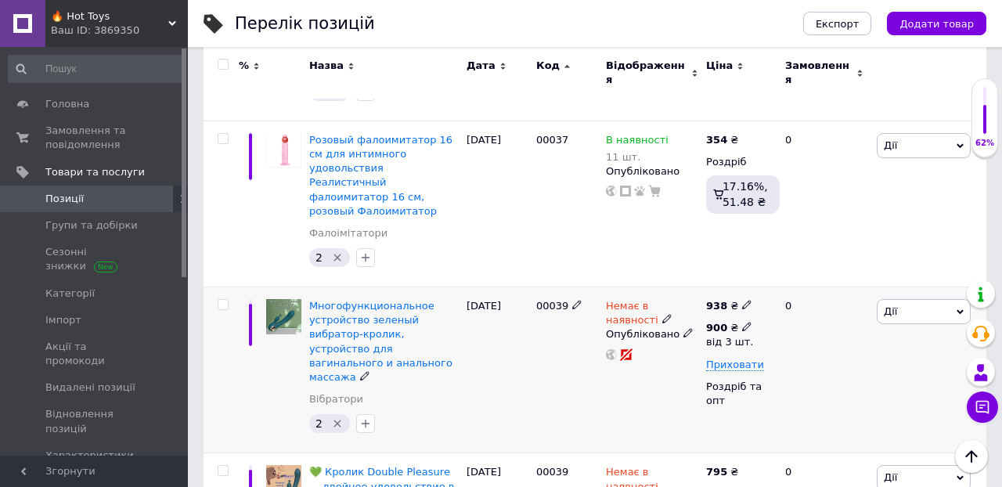
click at [745, 322] on icon at bounding box center [746, 326] width 9 height 9
click at [808, 278] on input "900" at bounding box center [849, 293] width 150 height 31
type input "9"
type input "770"
click at [742, 301] on use at bounding box center [746, 305] width 9 height 9
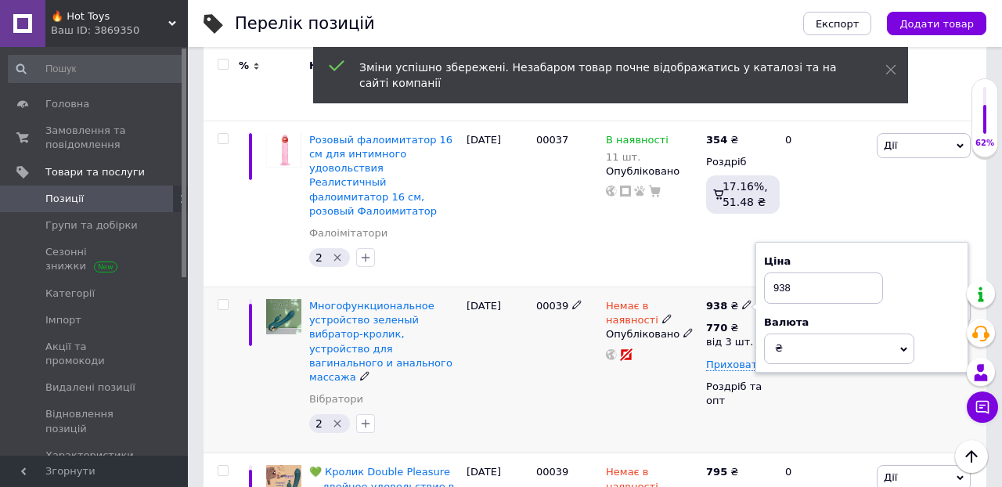
click at [801, 272] on input "938" at bounding box center [823, 287] width 119 height 31
type input "9"
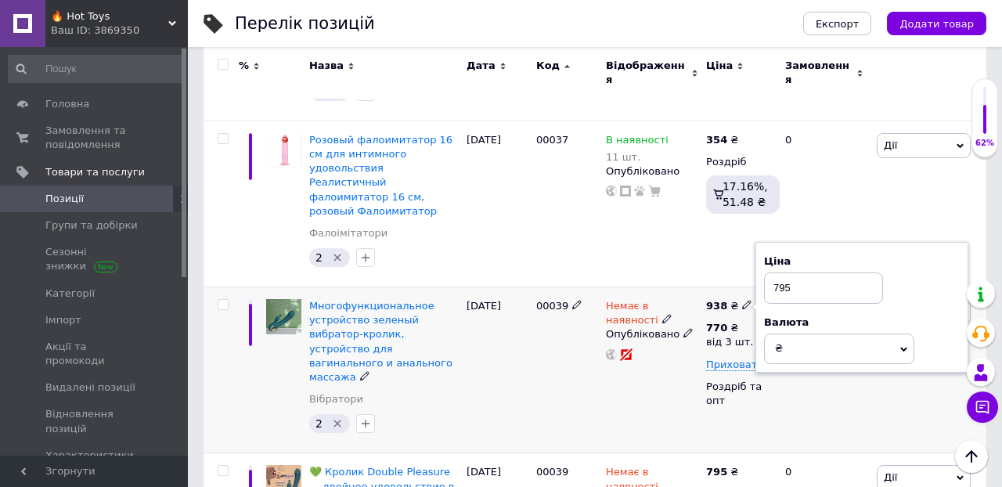
type input "795"
click at [826, 287] on div "0" at bounding box center [824, 370] width 97 height 166
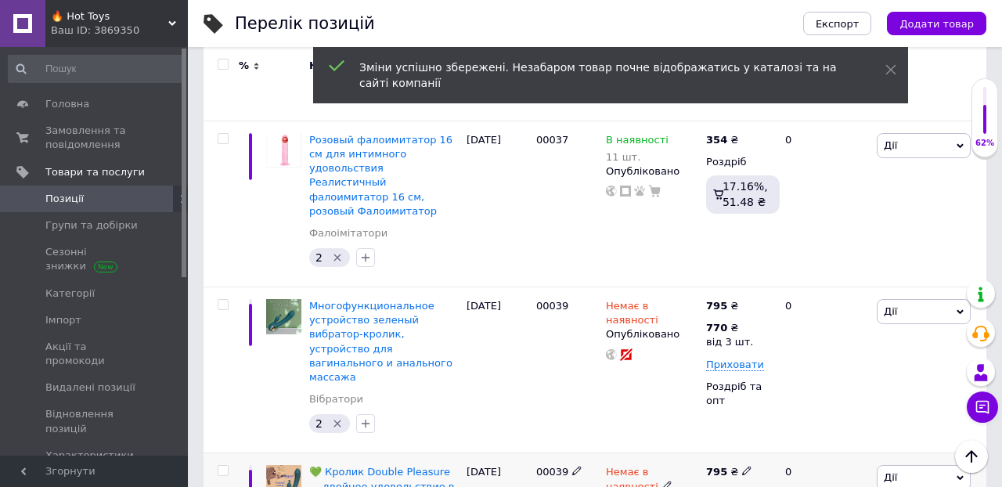
click at [745, 466] on icon at bounding box center [746, 470] width 9 height 9
type input "7"
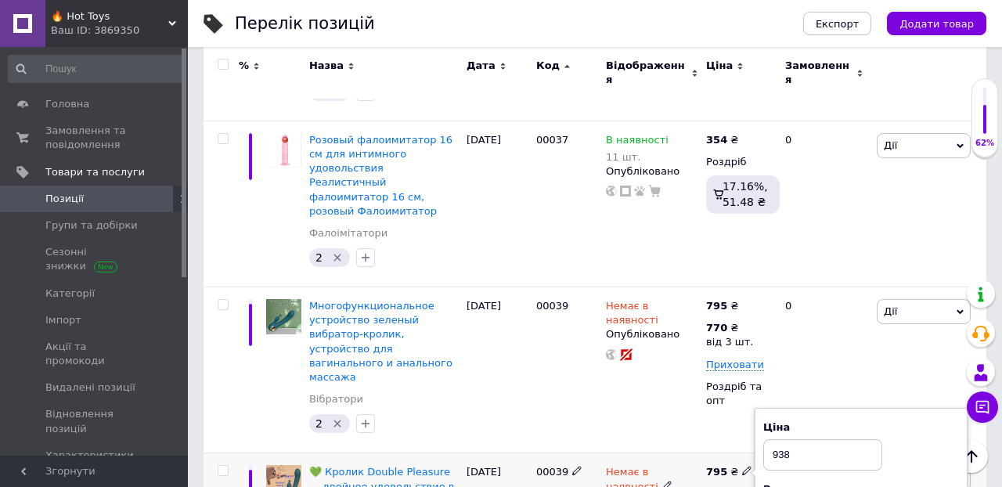
type input "938"
click at [742, 486] on icon at bounding box center [746, 492] width 9 height 9
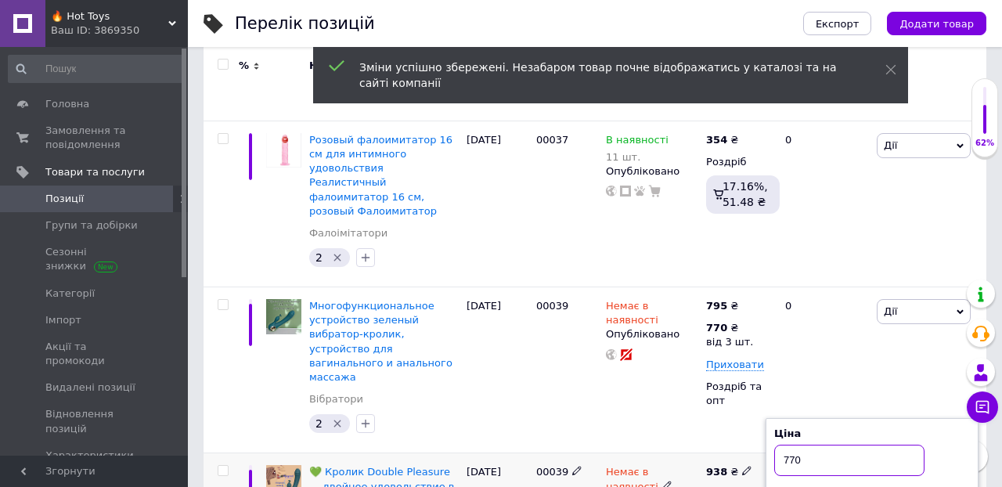
click at [812, 445] on input "770" at bounding box center [849, 460] width 150 height 31
type input "7"
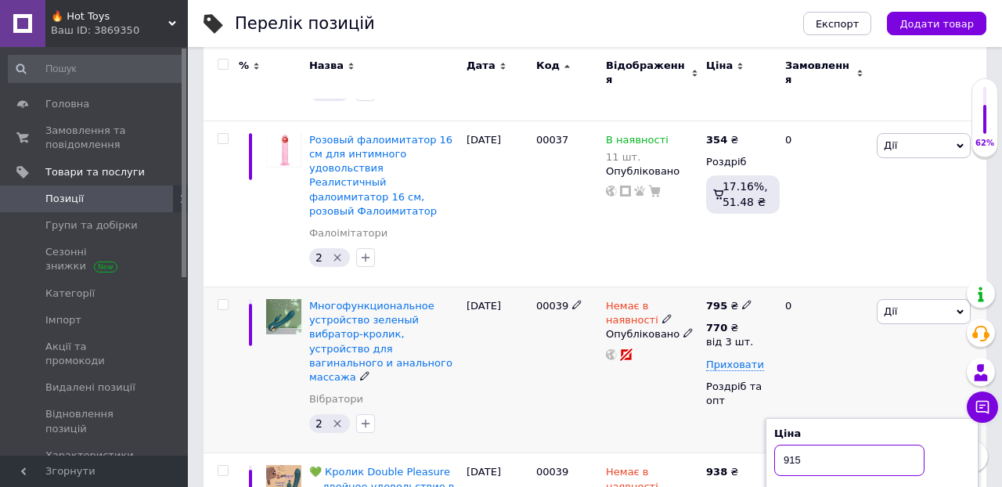
type input "915"
click at [876, 287] on div "[PERSON_NAME] Підняти на початок групи Копіювати Знижка Подарунок Супутні Прихо…" at bounding box center [929, 370] width 113 height 166
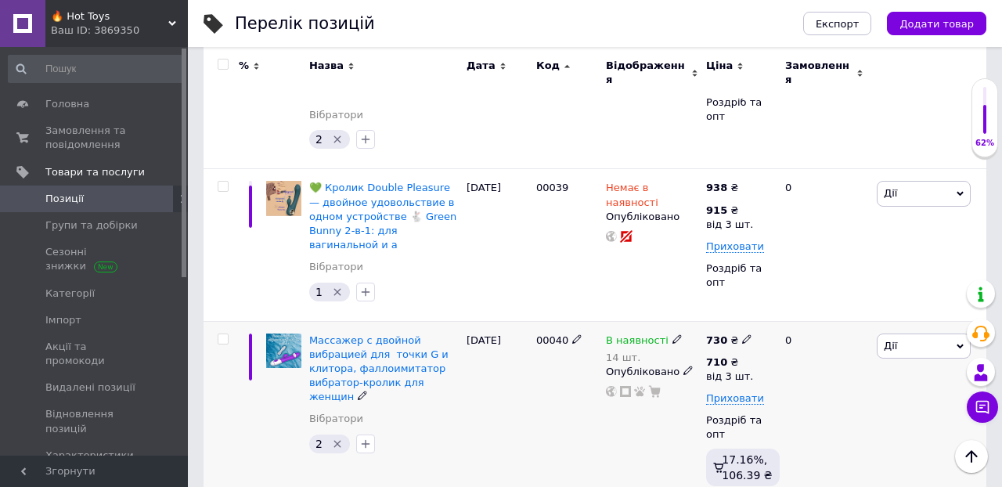
scroll to position [13482, 0]
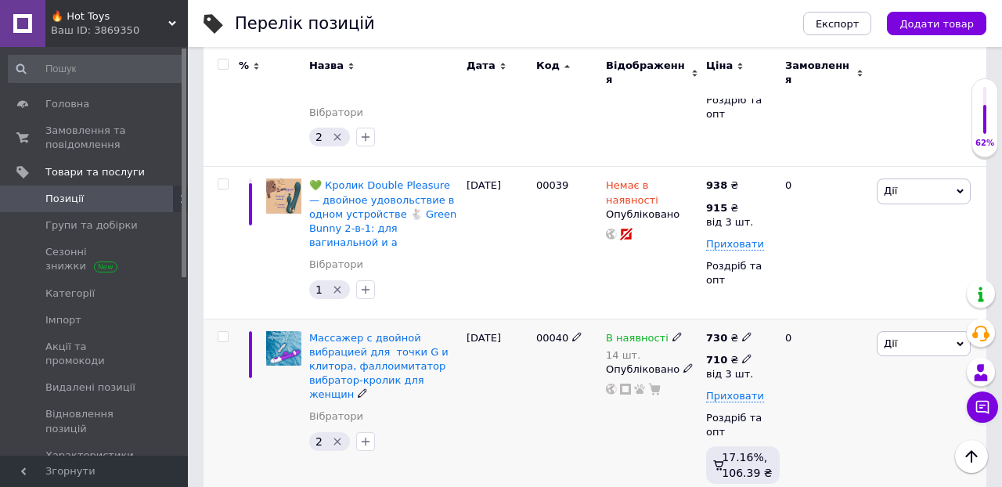
click at [747, 354] on icon at bounding box center [746, 358] width 9 height 9
click at [803, 310] on input "710" at bounding box center [849, 325] width 150 height 31
type input "7"
type input "600"
click at [744, 332] on icon at bounding box center [746, 336] width 9 height 9
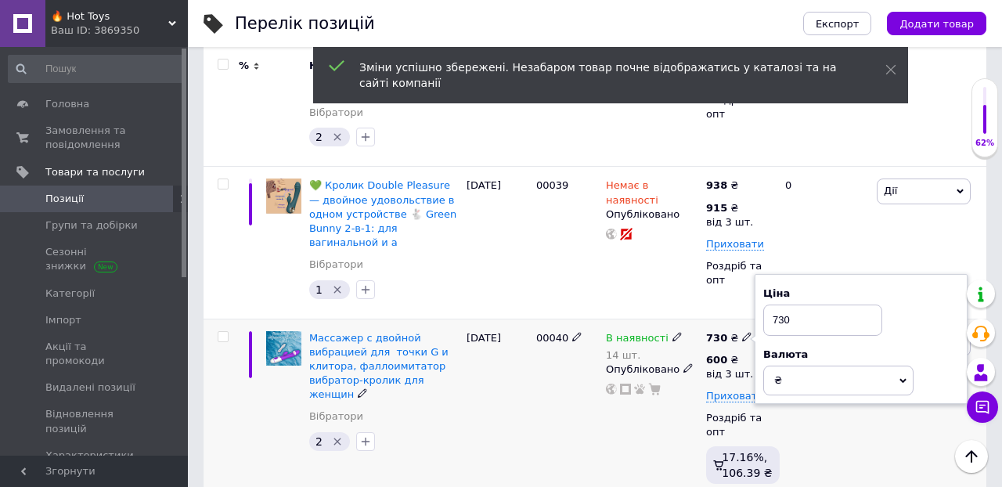
click at [821, 304] on input "730" at bounding box center [822, 319] width 119 height 31
type input "7"
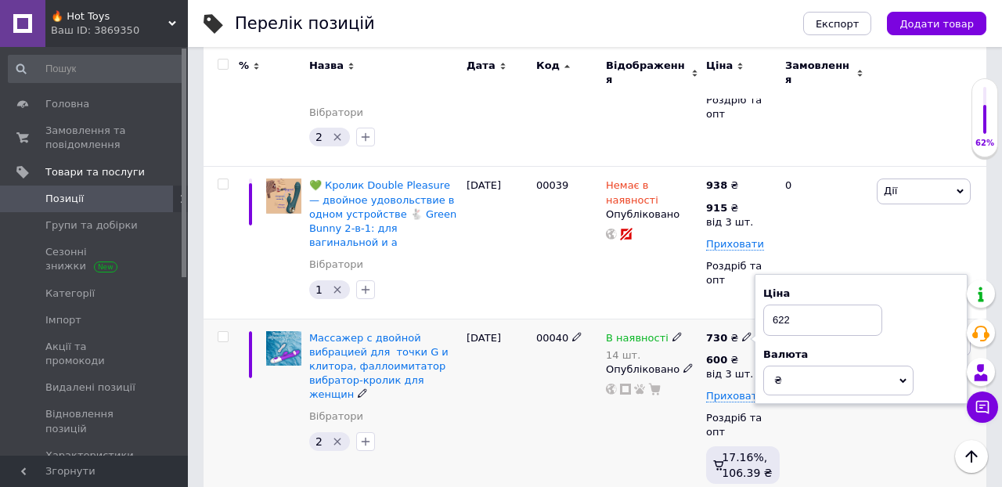
type input "622"
click at [879, 319] on div "[PERSON_NAME] Підняти на початок групи Копіювати Знижка Подарунок Супутні Прихо…" at bounding box center [929, 411] width 113 height 184
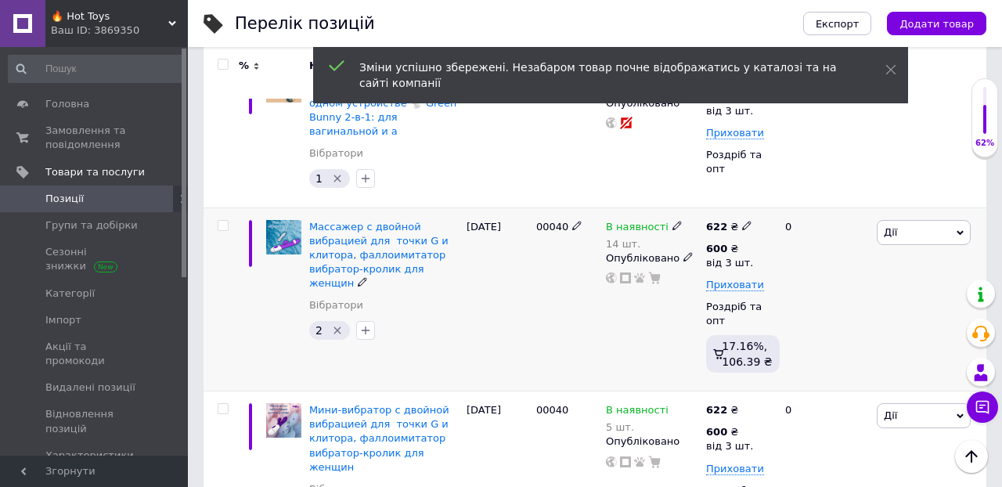
scroll to position [13595, 0]
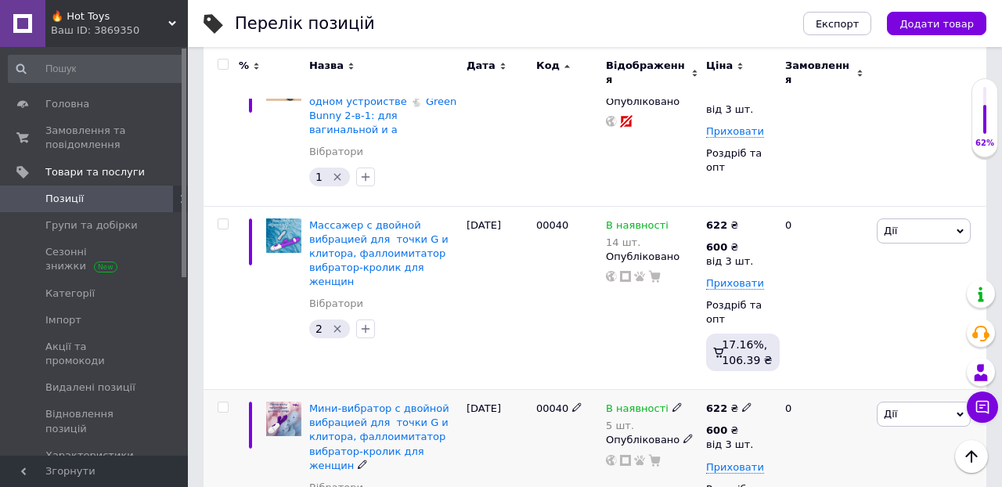
click at [879, 390] on div "[PERSON_NAME] Підняти на початок групи Копіювати Знижка Подарунок Супутні Прихо…" at bounding box center [929, 482] width 113 height 184
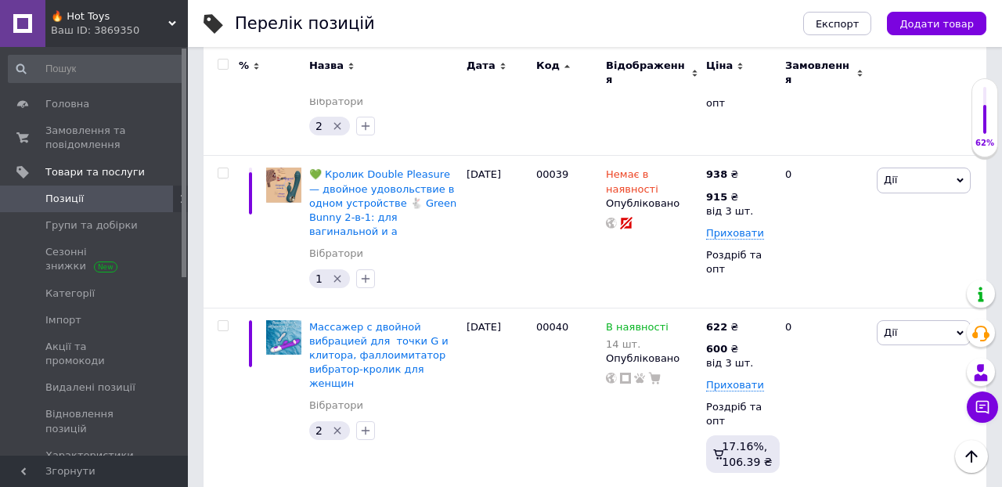
scroll to position [13490, 0]
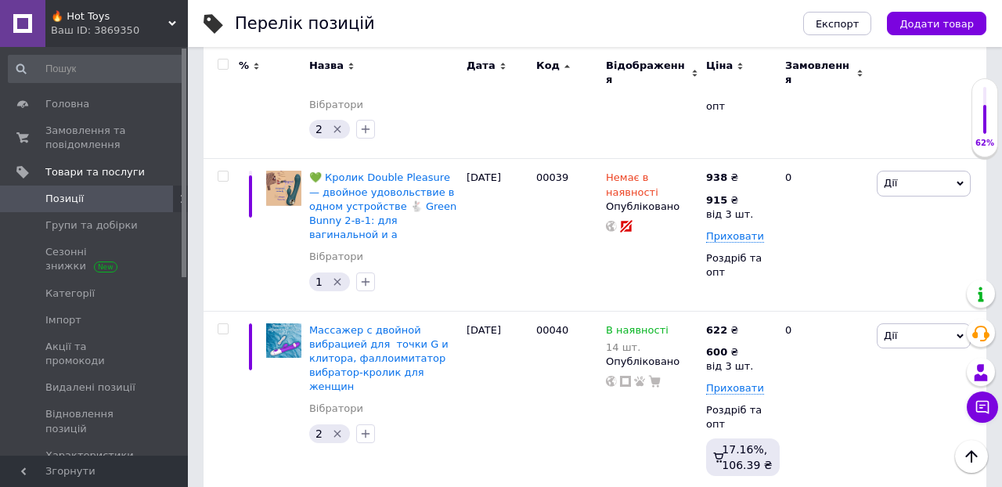
type input "6"
type input "729"
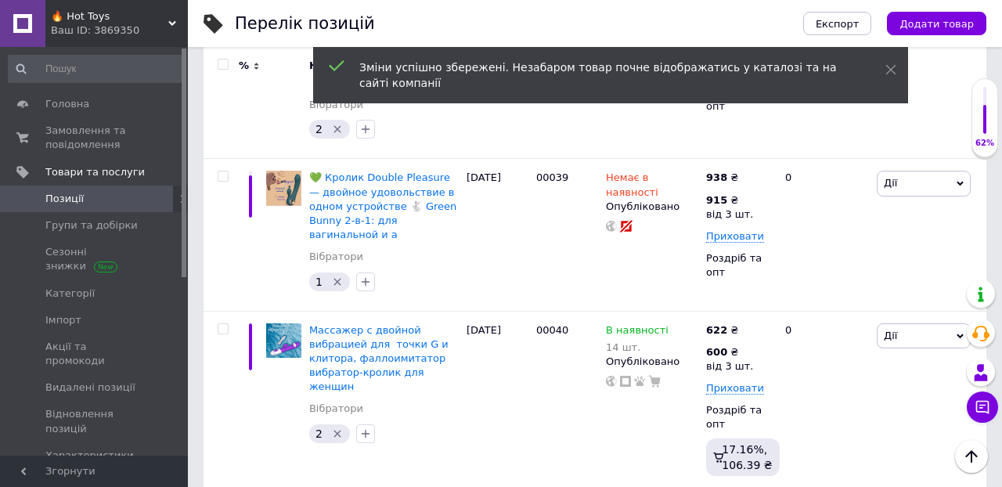
type input "6"
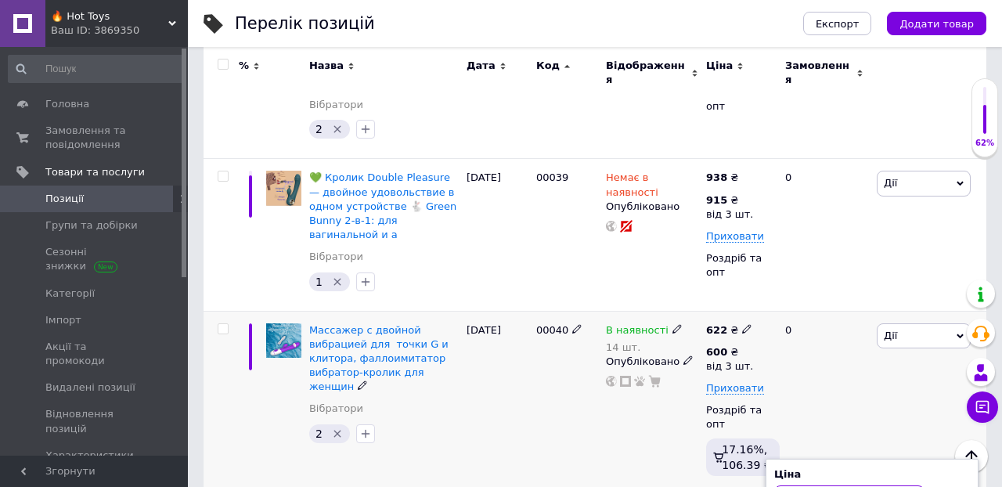
type input "710"
click at [884, 311] on div "[PERSON_NAME] Підняти на початок групи Копіювати Знижка Подарунок Супутні Прихо…" at bounding box center [929, 403] width 113 height 184
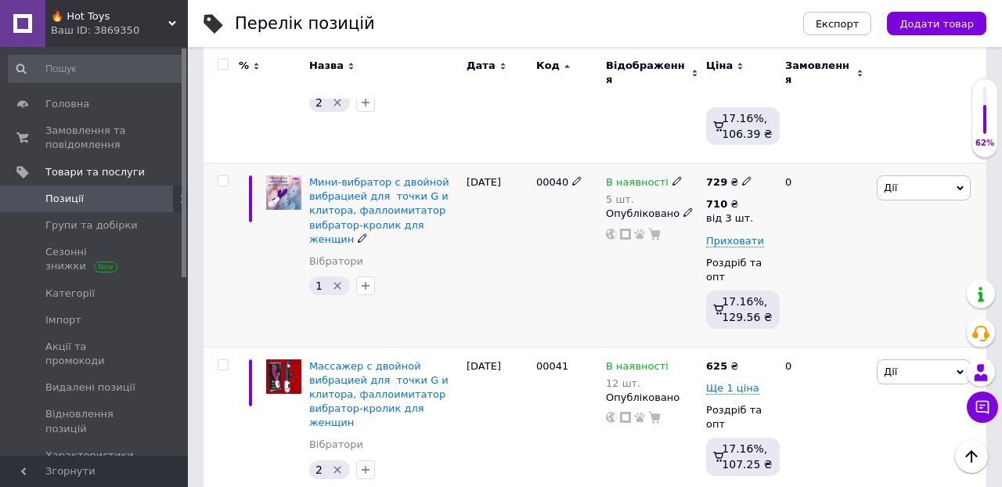
scroll to position [13828, 0]
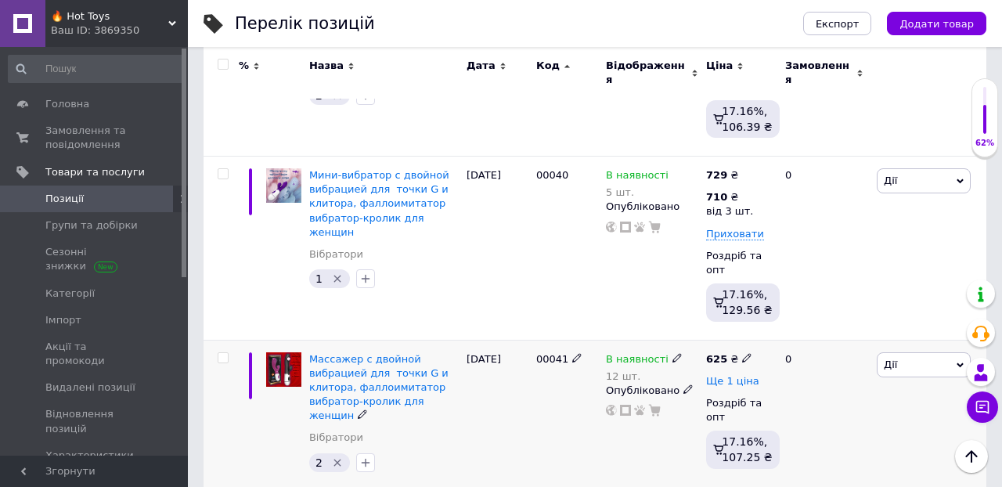
click at [733, 375] on span "Ще 1 ціна" at bounding box center [732, 381] width 53 height 13
click at [744, 375] on icon at bounding box center [746, 379] width 9 height 9
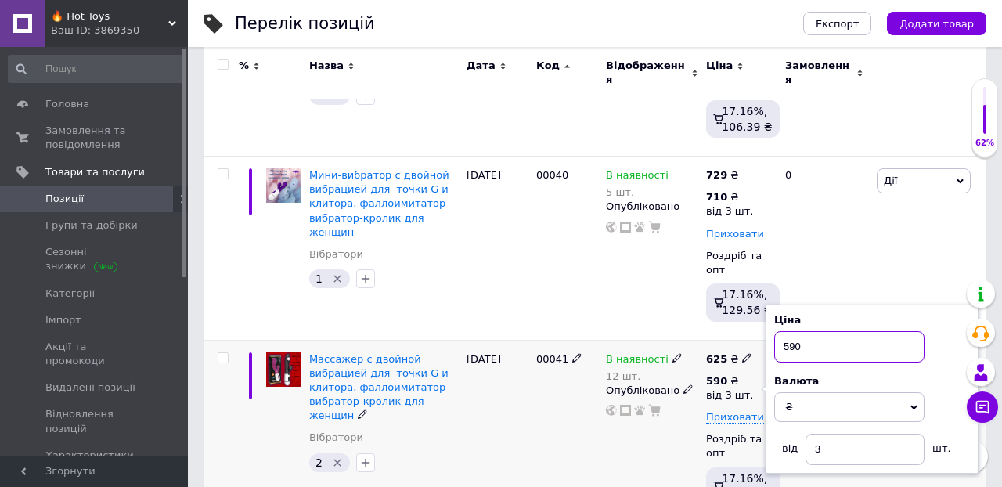
click at [818, 331] on input "590" at bounding box center [849, 346] width 150 height 31
type input "5"
type input "600"
click at [854, 383] on div "0" at bounding box center [824, 432] width 97 height 184
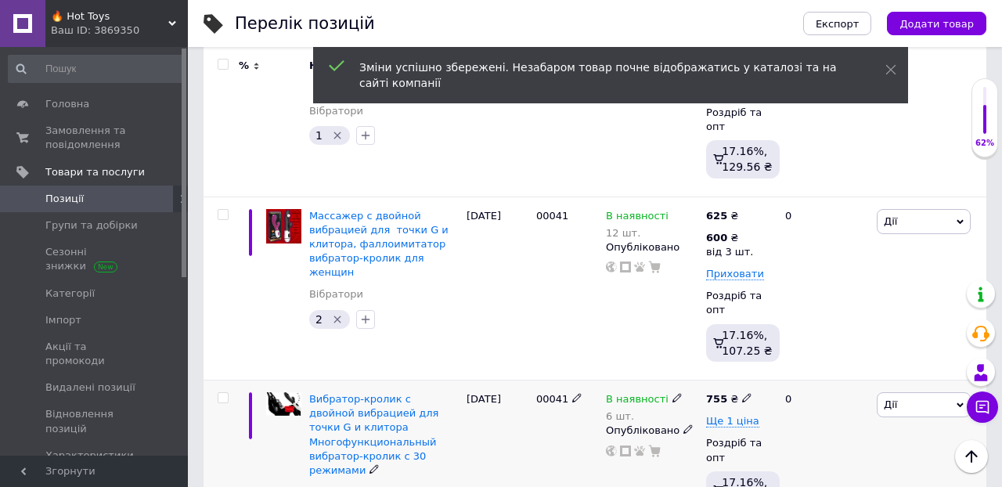
scroll to position [13973, 0]
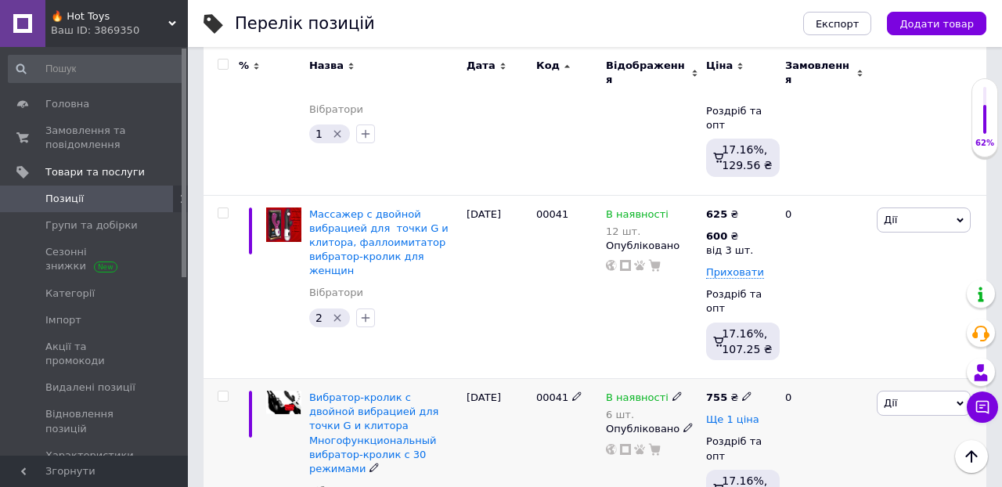
click at [725, 413] on span "Ще 1 ціна" at bounding box center [732, 419] width 53 height 13
click at [749, 413] on icon at bounding box center [746, 417] width 9 height 9
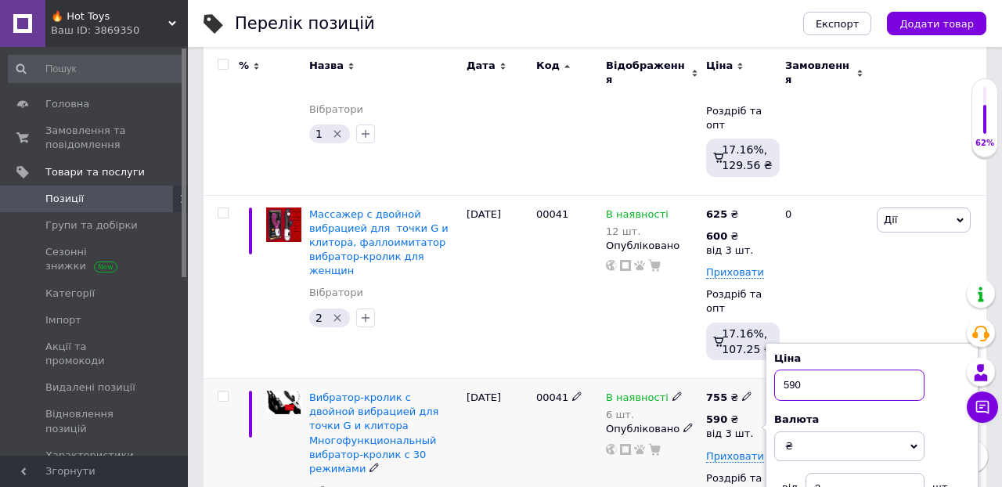
click at [823, 369] on input "590" at bounding box center [849, 384] width 150 height 31
type input "5"
type input "730"
click at [862, 401] on div "0" at bounding box center [824, 471] width 97 height 184
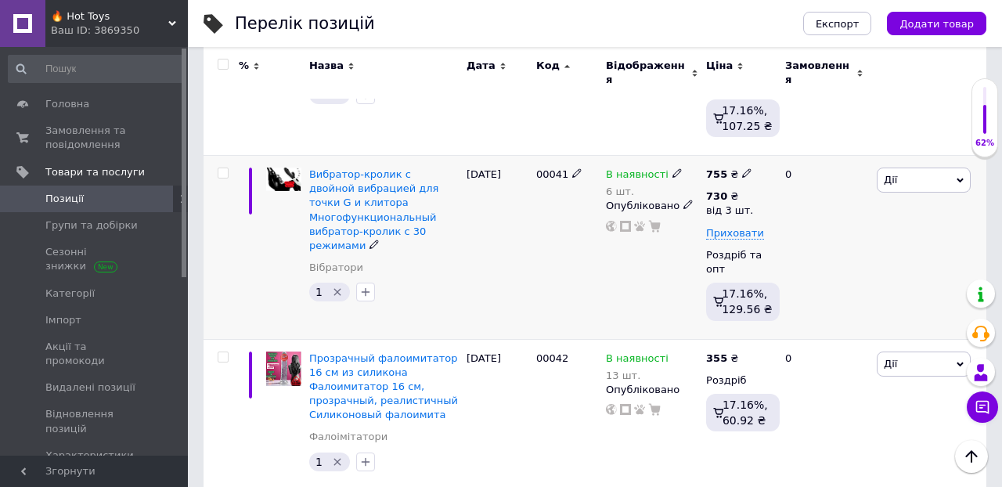
scroll to position [14196, 0]
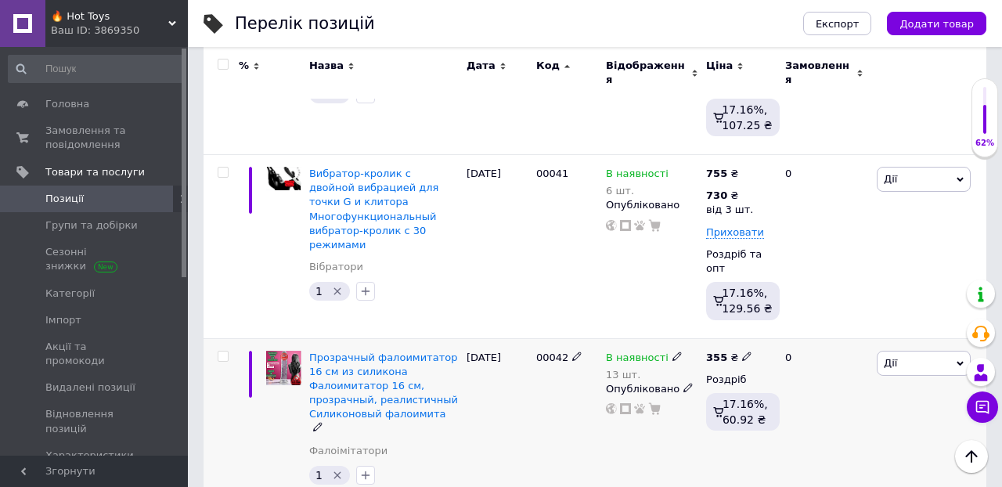
click at [773, 346] on div "355 ₴ Роздріб 17.16%, 60.92 ₴" at bounding box center [739, 421] width 74 height 166
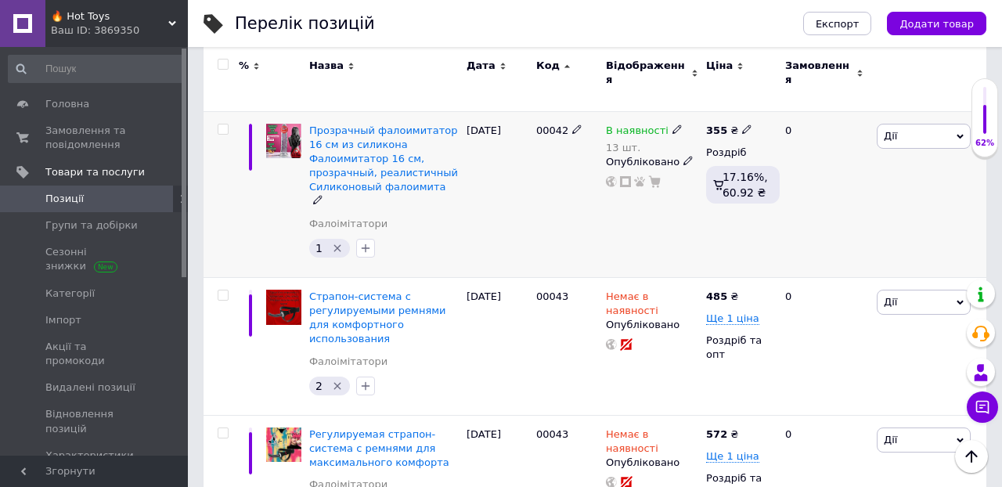
scroll to position [14425, 0]
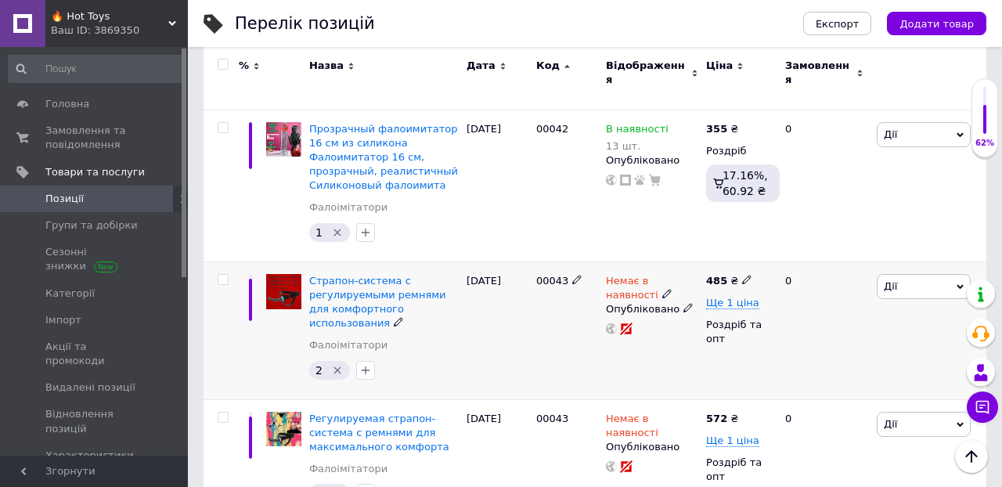
click at [747, 275] on use at bounding box center [746, 279] width 9 height 9
type input "486"
click at [721, 297] on span "Ще 1 ціна" at bounding box center [732, 303] width 53 height 13
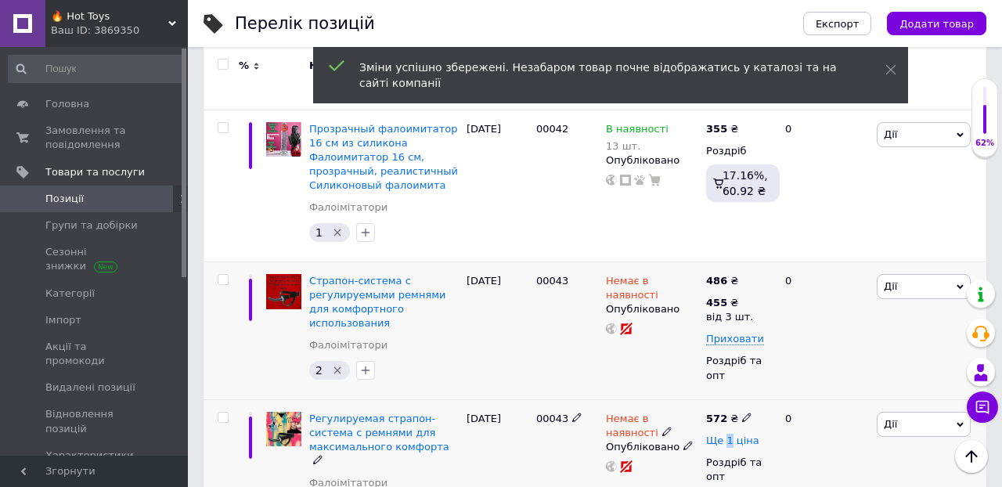
click at [727, 434] on span "Ще 1 ціна" at bounding box center [732, 440] width 53 height 13
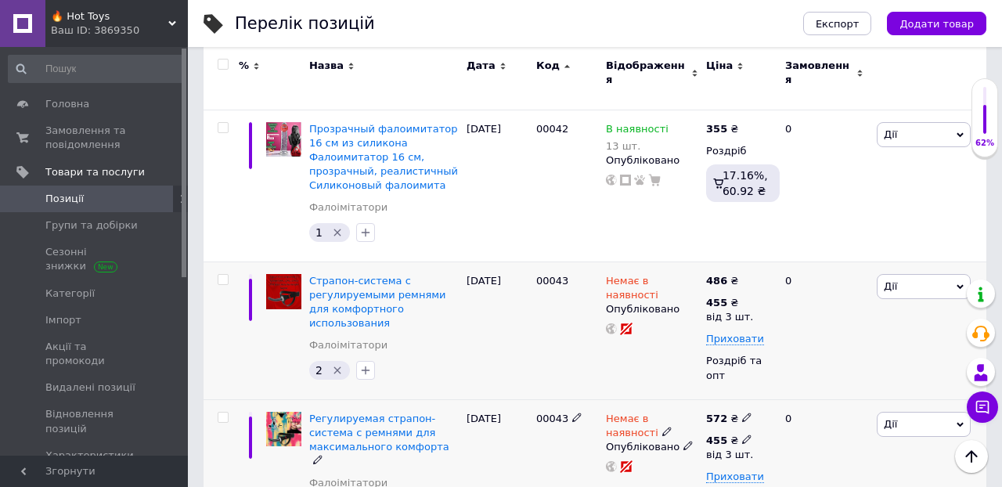
click at [745, 434] on icon at bounding box center [746, 438] width 9 height 9
click at [805, 391] on input "455" at bounding box center [849, 406] width 150 height 31
type input "4"
type input "550"
click at [679, 399] on div "Немає в наявності Опубліковано" at bounding box center [652, 468] width 100 height 138
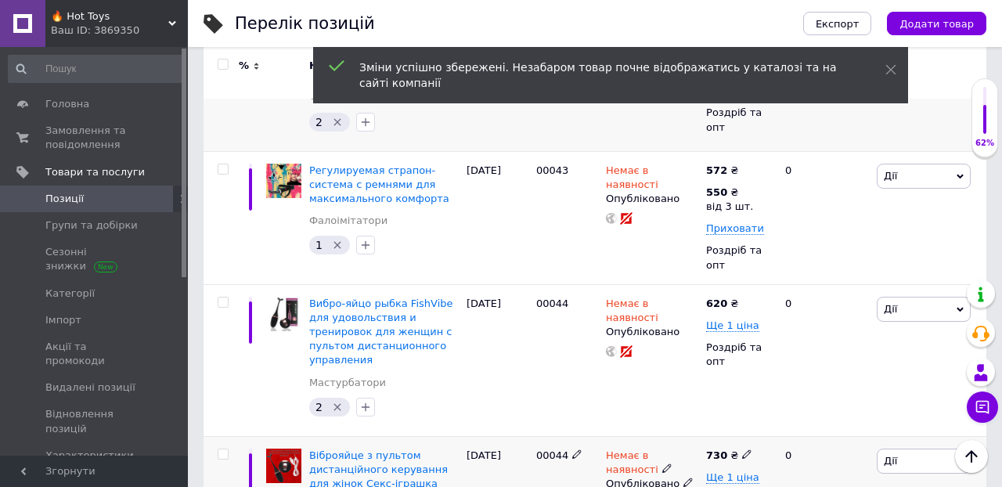
scroll to position [14676, 0]
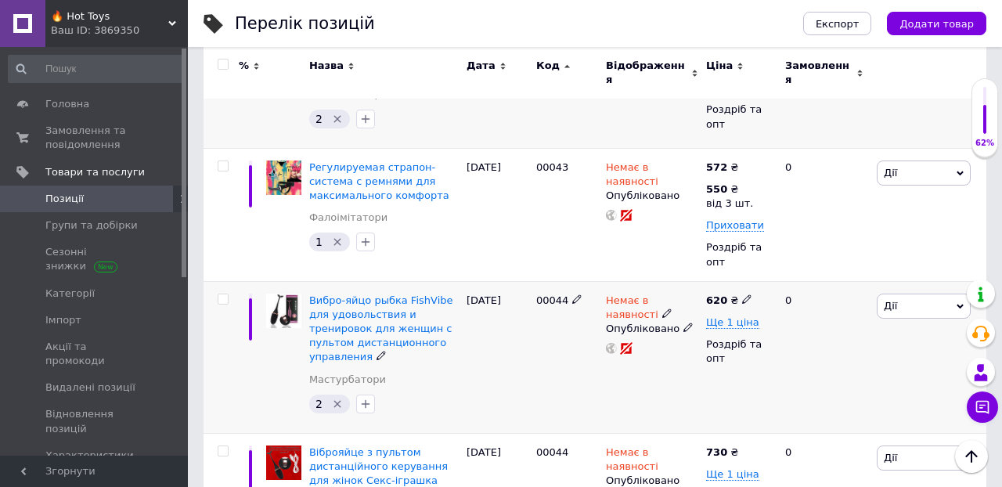
click at [747, 294] on icon at bounding box center [746, 298] width 9 height 9
type input "622"
click at [733, 286] on div "620 ₴ Ціна 622 Валюта ₴ $ EUR CHF GBP ¥ PLN ₸ MDL HUF KGS CNY TRY KRW lei Ще 1 …" at bounding box center [739, 357] width 74 height 152
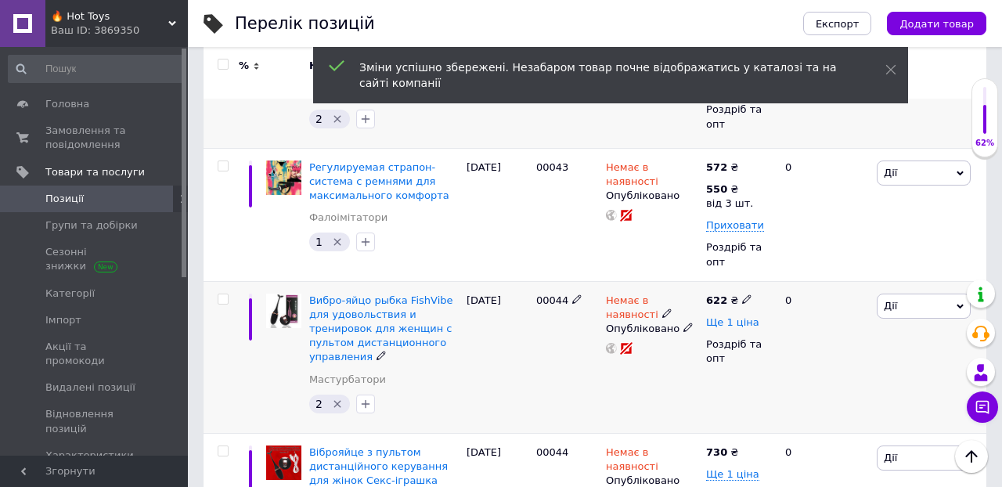
click at [732, 316] on span "Ще 1 ціна" at bounding box center [732, 322] width 53 height 13
click at [747, 316] on icon at bounding box center [746, 320] width 9 height 9
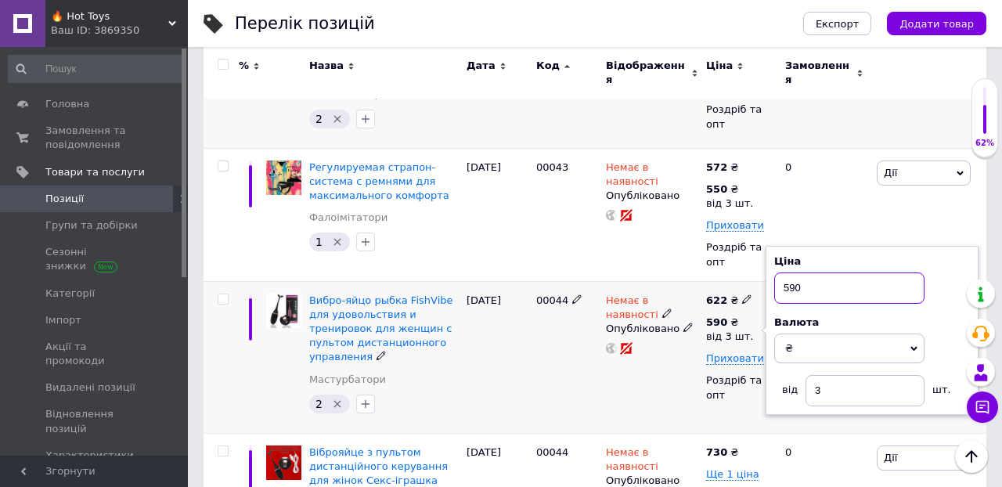
click at [816, 272] on input "590" at bounding box center [849, 287] width 150 height 31
type input "5"
type input "600"
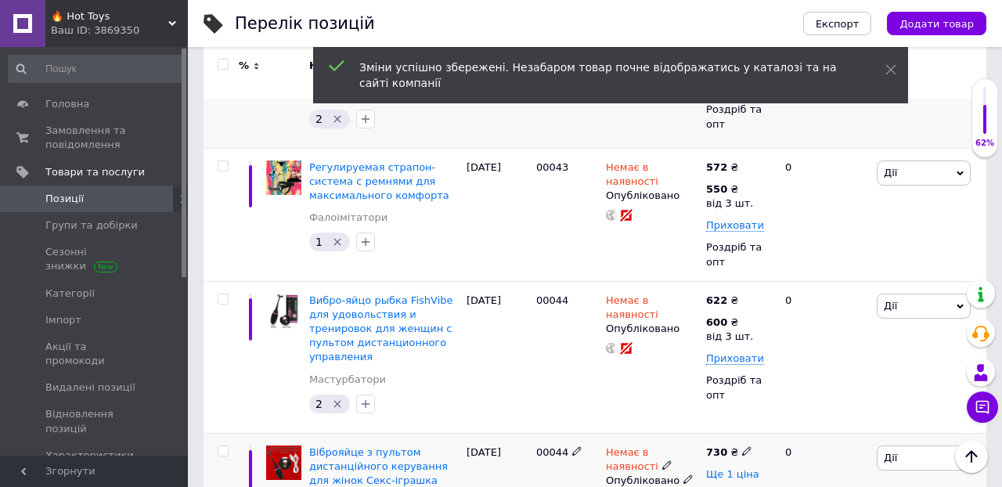
click at [738, 468] on span "Ще 1 ціна" at bounding box center [732, 474] width 53 height 13
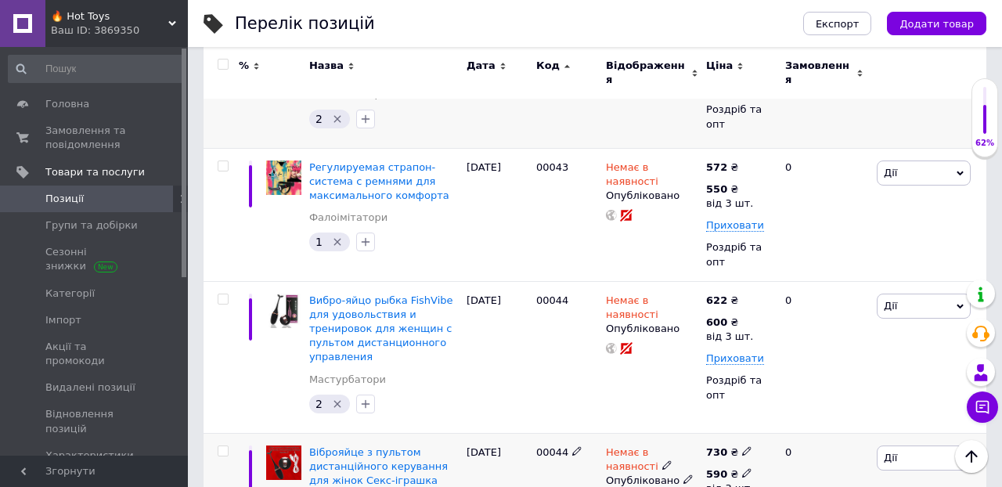
click at [746, 468] on icon at bounding box center [746, 472] width 9 height 9
click at [812, 424] on input "590" at bounding box center [849, 439] width 150 height 31
type input "5"
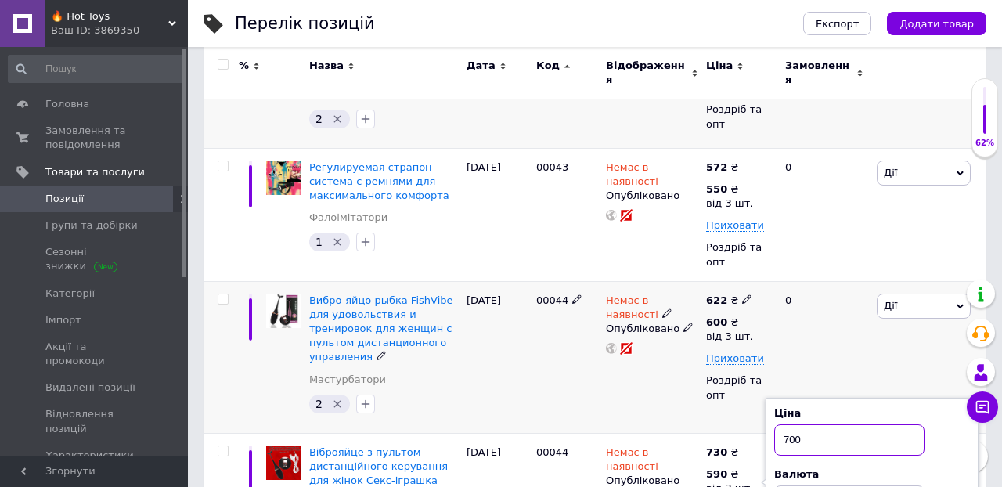
type input "700"
click at [866, 281] on div "0" at bounding box center [824, 357] width 97 height 152
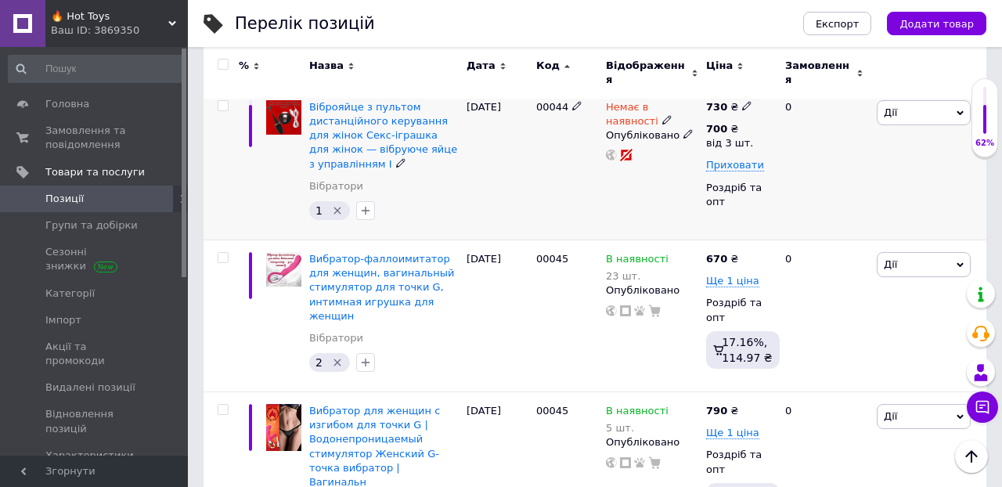
scroll to position [15024, 0]
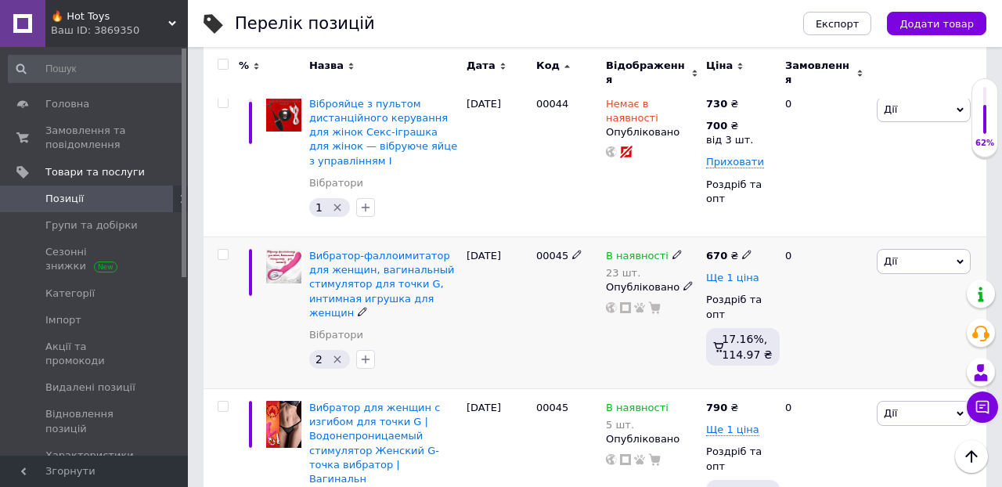
click at [745, 272] on span "Ще 1 ціна" at bounding box center [732, 278] width 53 height 13
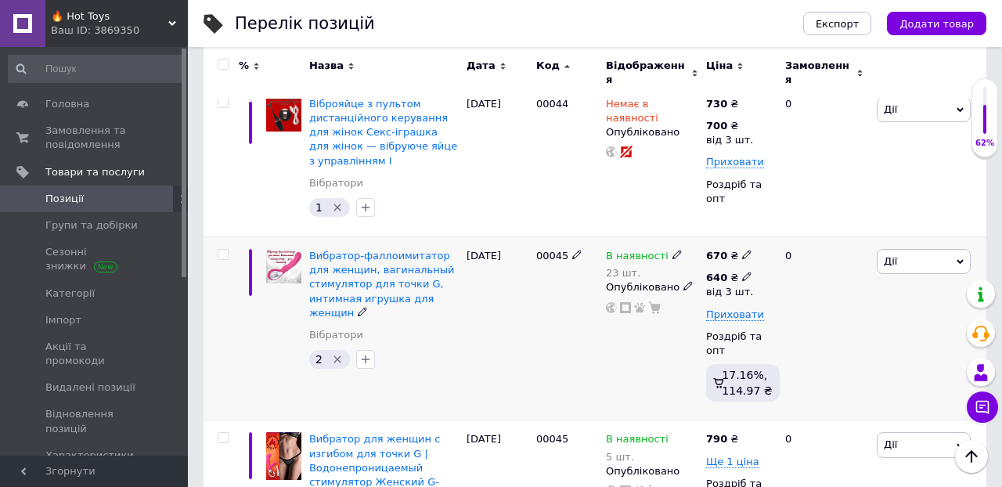
click at [744, 272] on icon at bounding box center [746, 276] width 9 height 9
click at [808, 228] on input "640" at bounding box center [849, 243] width 150 height 31
type input "600"
click at [747, 250] on icon at bounding box center [746, 254] width 9 height 9
type input "625"
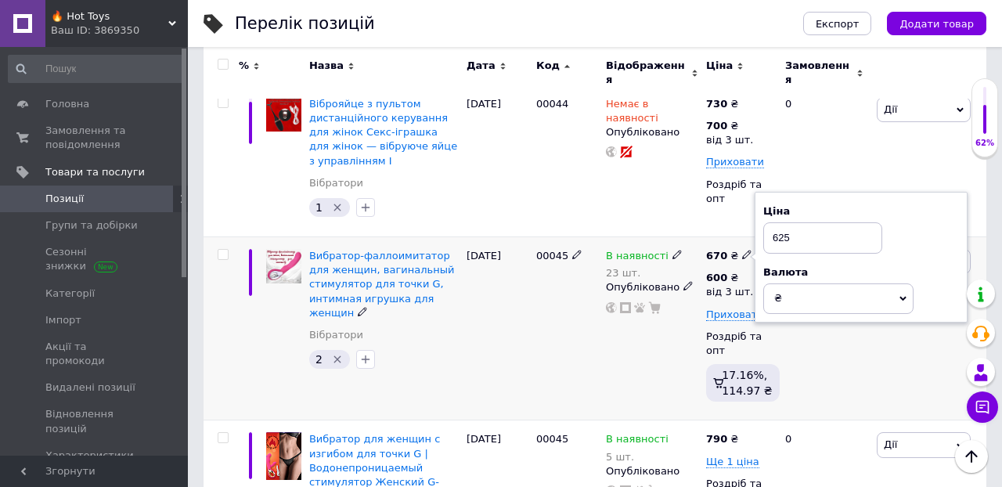
click at [852, 249] on div "0" at bounding box center [824, 328] width 97 height 184
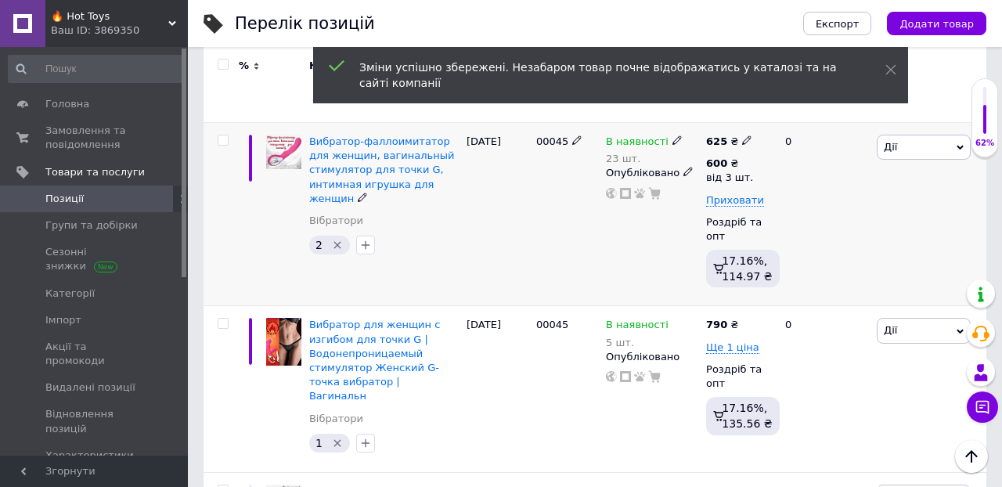
scroll to position [15142, 0]
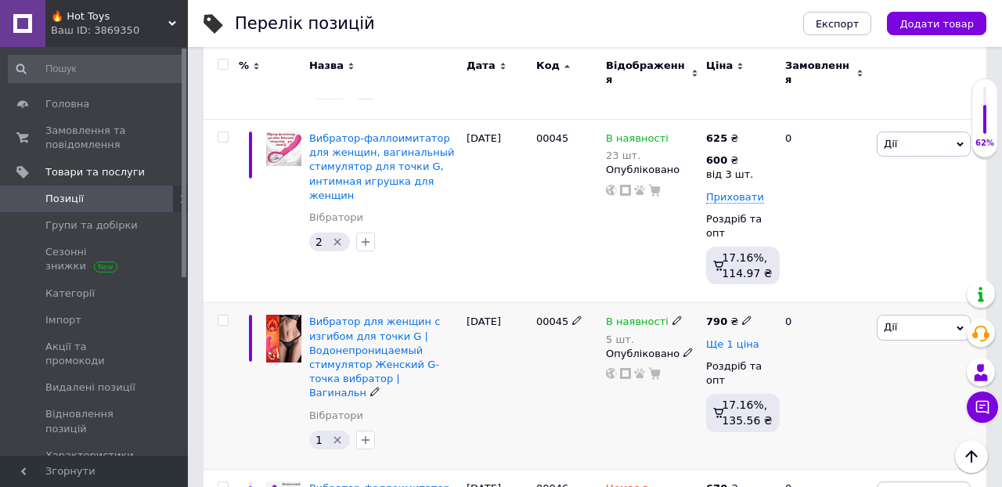
click at [724, 338] on span "Ще 1 ціна" at bounding box center [732, 344] width 53 height 13
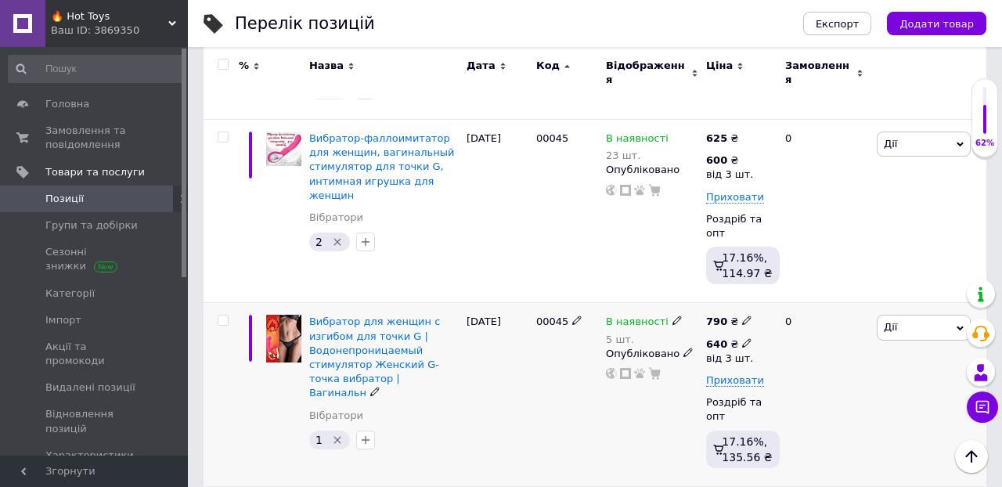
click at [745, 338] on icon at bounding box center [746, 342] width 9 height 9
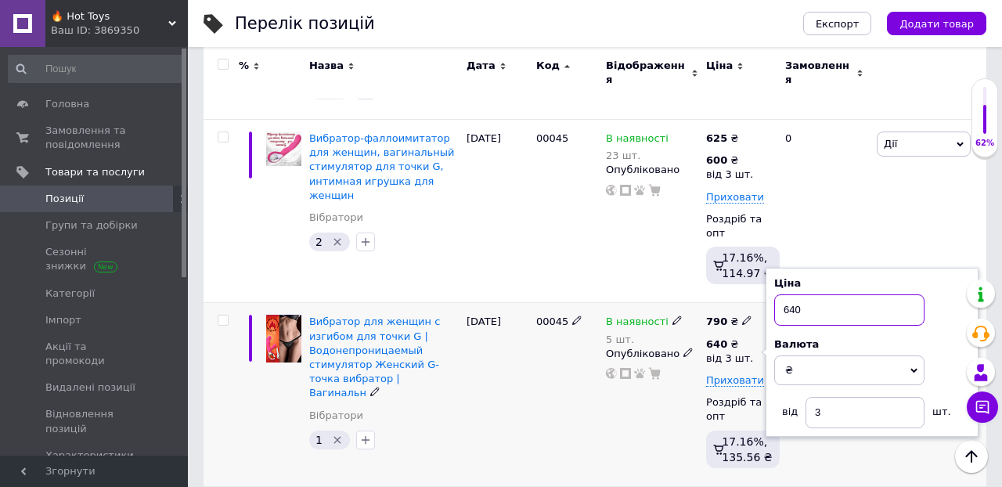
click at [817, 294] on input "640" at bounding box center [849, 309] width 150 height 31
type input "6"
type input "700"
click at [742, 315] on icon at bounding box center [746, 319] width 9 height 9
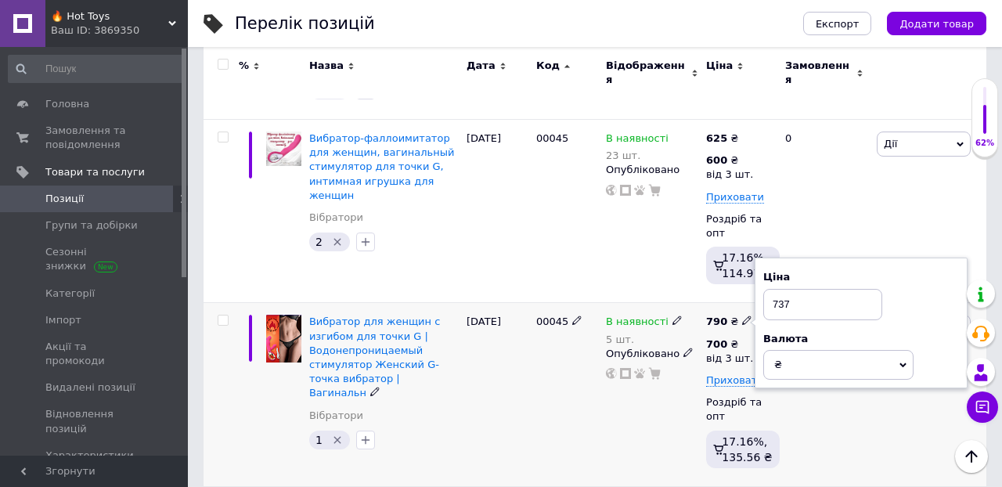
type input "737"
click at [826, 311] on div "0" at bounding box center [824, 395] width 97 height 184
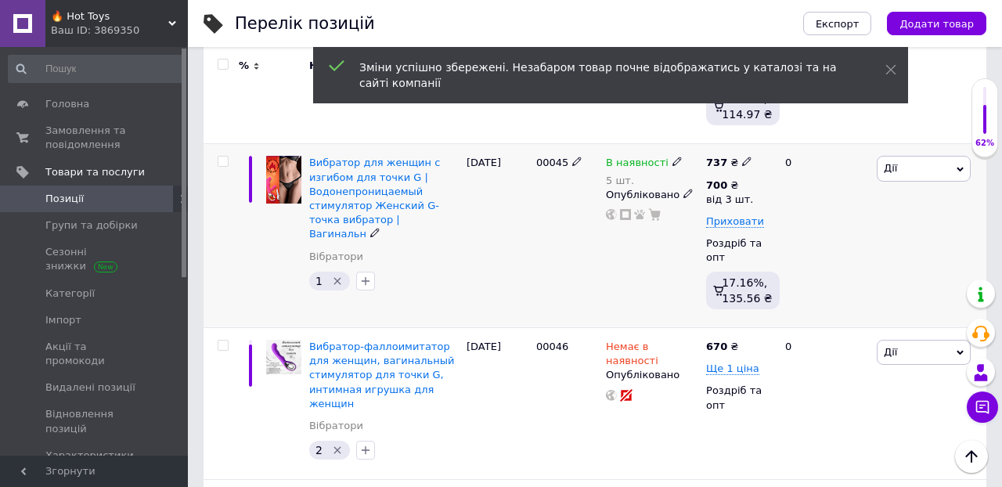
scroll to position [15303, 0]
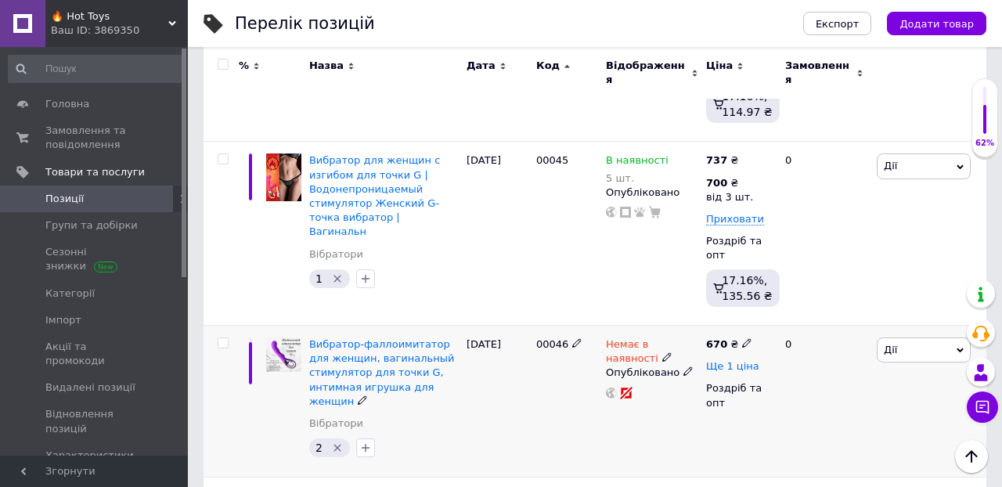
click at [743, 360] on span "Ще 1 ціна" at bounding box center [732, 366] width 53 height 13
click at [748, 360] on icon at bounding box center [746, 364] width 9 height 9
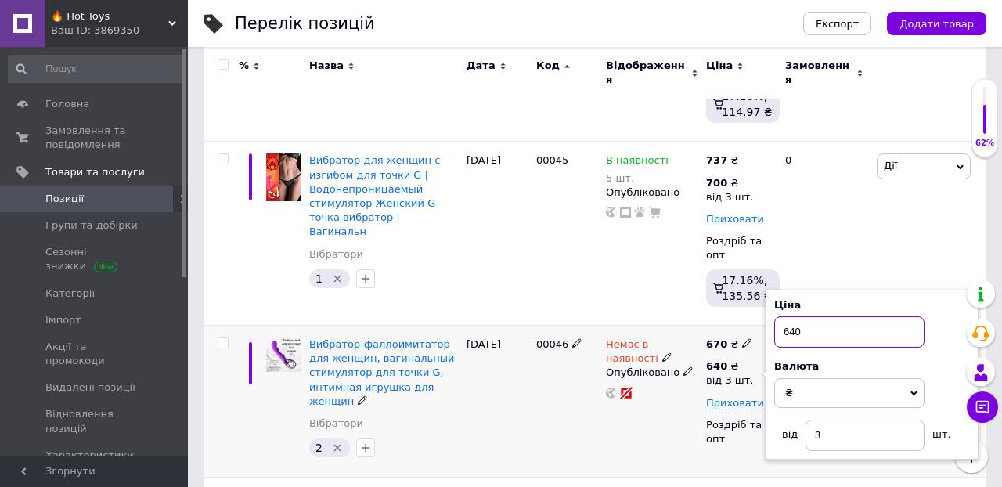
click at [827, 316] on input "640" at bounding box center [849, 331] width 150 height 31
type input "600"
click at [744, 339] on use at bounding box center [746, 343] width 9 height 9
click at [816, 316] on input "600" at bounding box center [849, 331] width 150 height 31
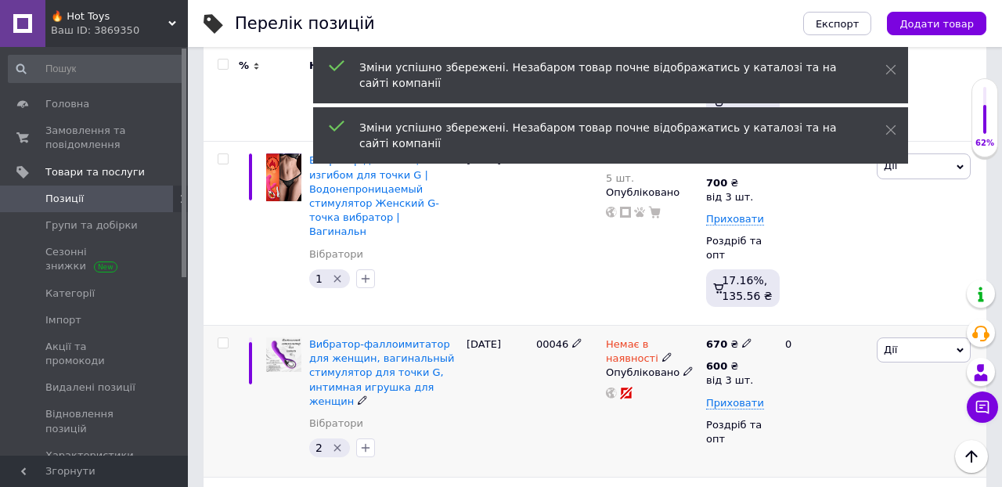
click at [746, 339] on use at bounding box center [746, 343] width 9 height 9
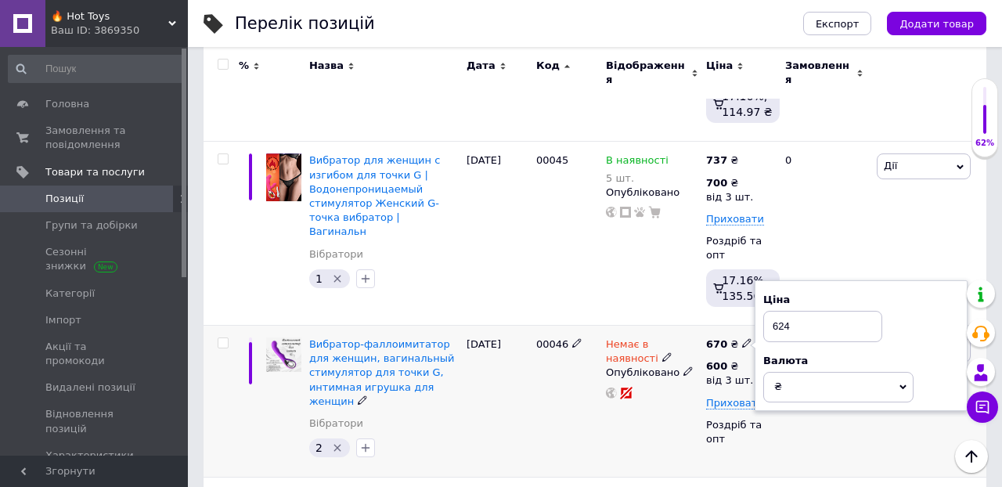
type input "624"
click at [868, 357] on div "0" at bounding box center [824, 401] width 97 height 152
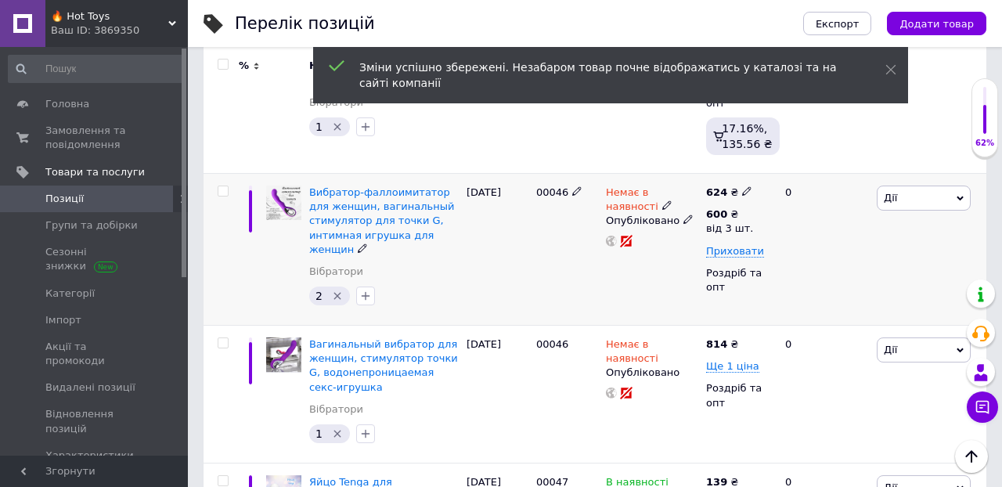
scroll to position [15456, 0]
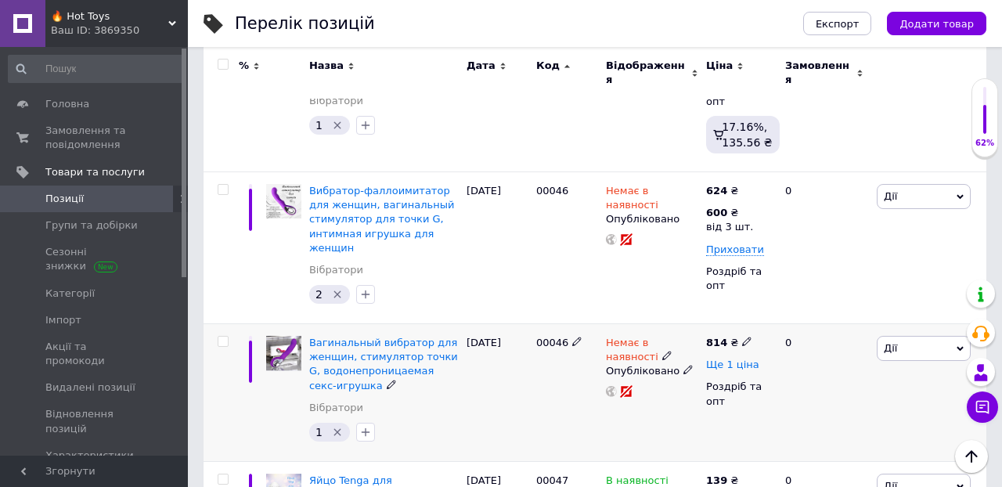
click at [740, 358] on span "Ще 1 ціна" at bounding box center [732, 364] width 53 height 13
click at [746, 337] on icon at bounding box center [746, 341] width 9 height 9
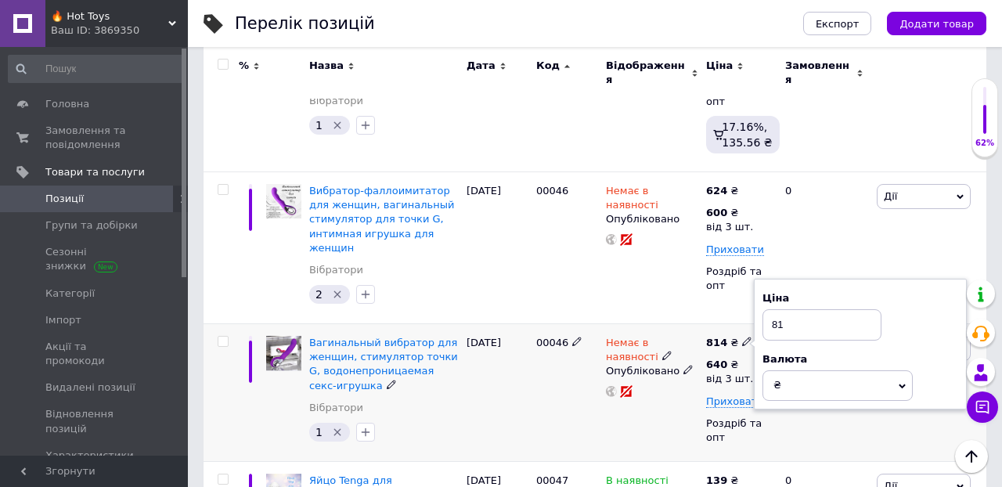
type input "8"
type input "735"
click at [831, 325] on div "0" at bounding box center [824, 393] width 97 height 138
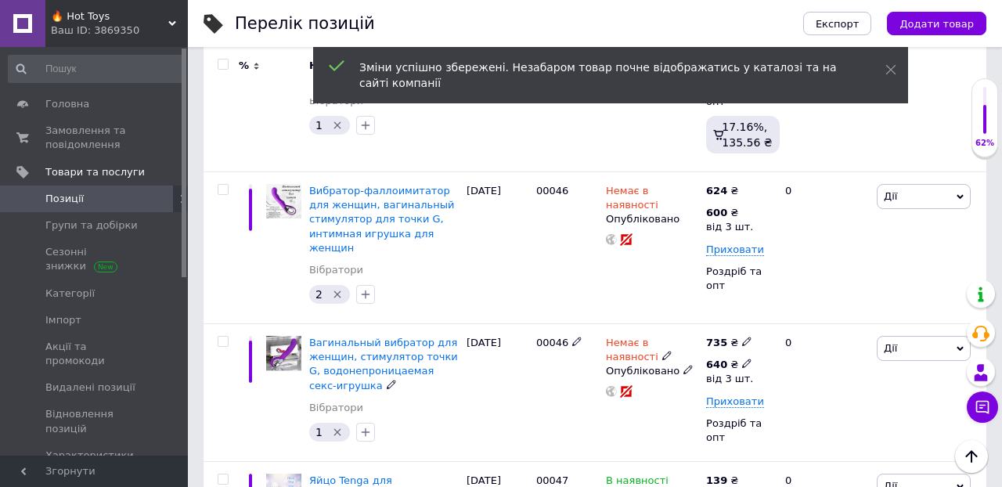
click at [749, 358] on icon at bounding box center [746, 362] width 9 height 9
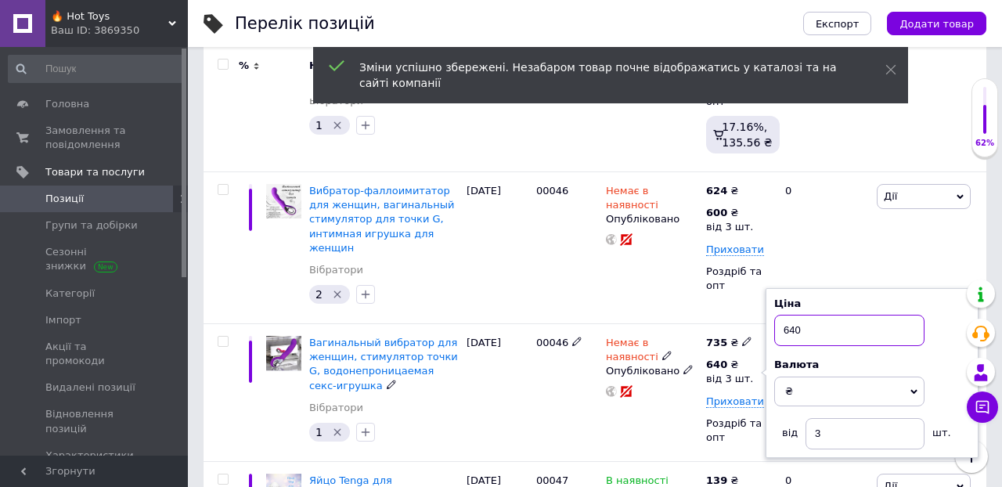
click at [825, 315] on input "640" at bounding box center [849, 330] width 150 height 31
type input "6"
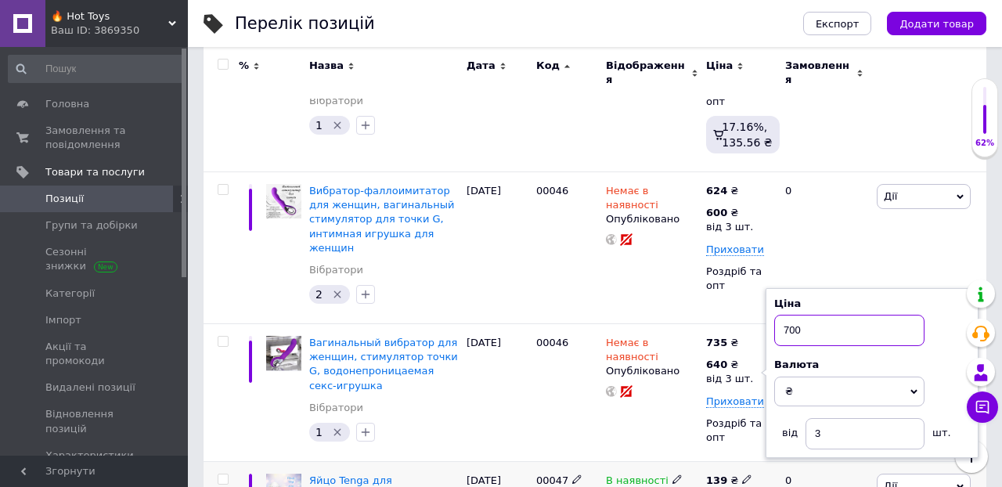
type input "700"
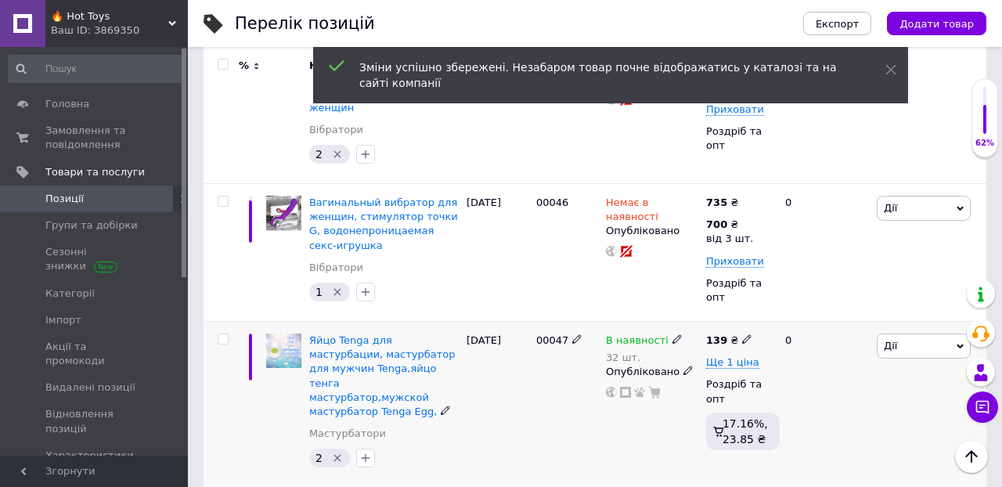
scroll to position [15599, 0]
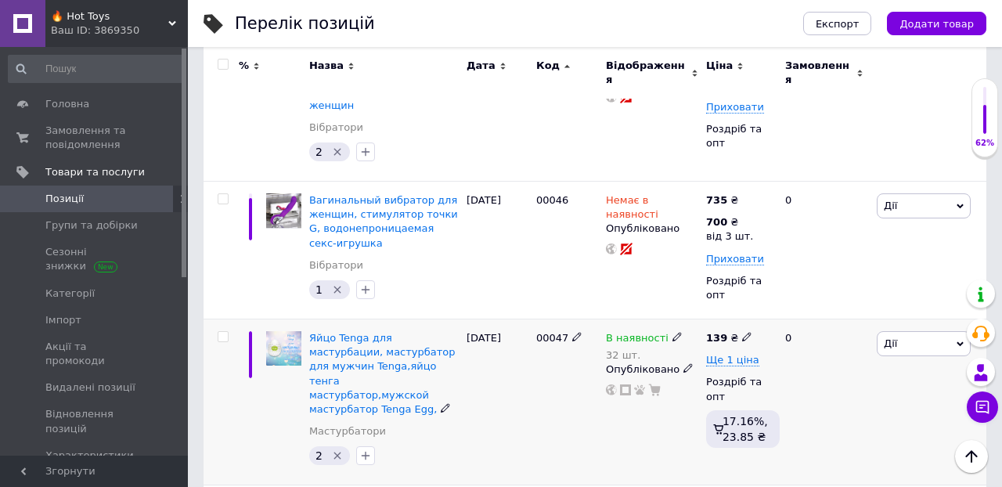
click at [746, 332] on icon at bounding box center [746, 336] width 9 height 9
type input "141"
click at [848, 322] on div "0" at bounding box center [824, 402] width 97 height 166
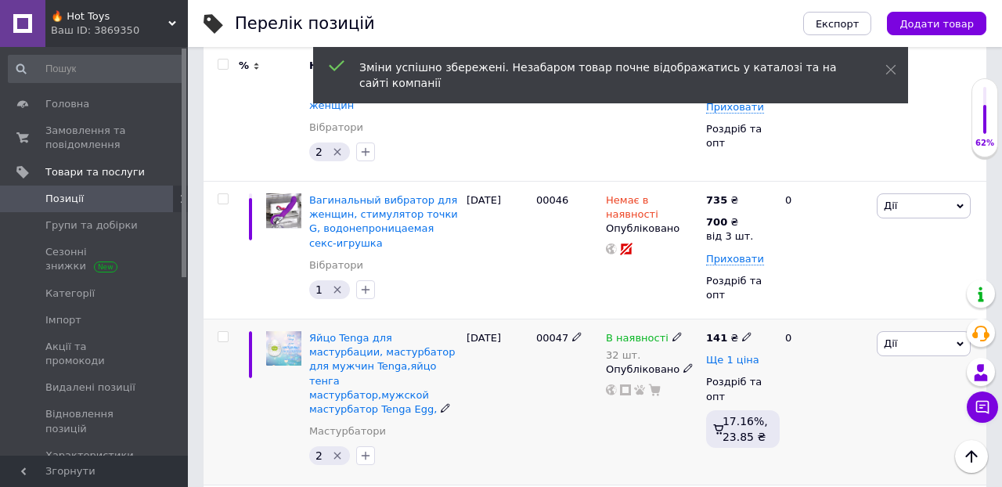
click at [725, 354] on span "Ще 1 ціна" at bounding box center [732, 360] width 53 height 13
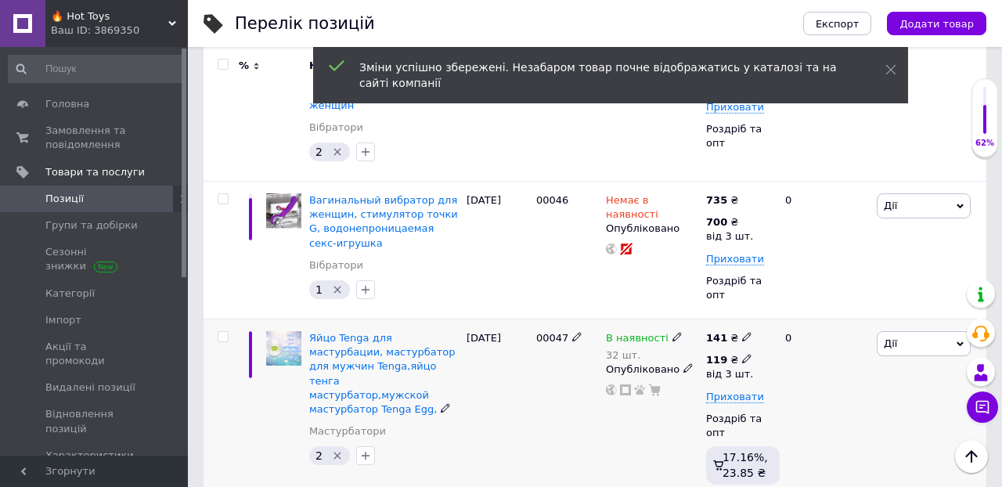
click at [744, 354] on icon at bounding box center [746, 358] width 9 height 9
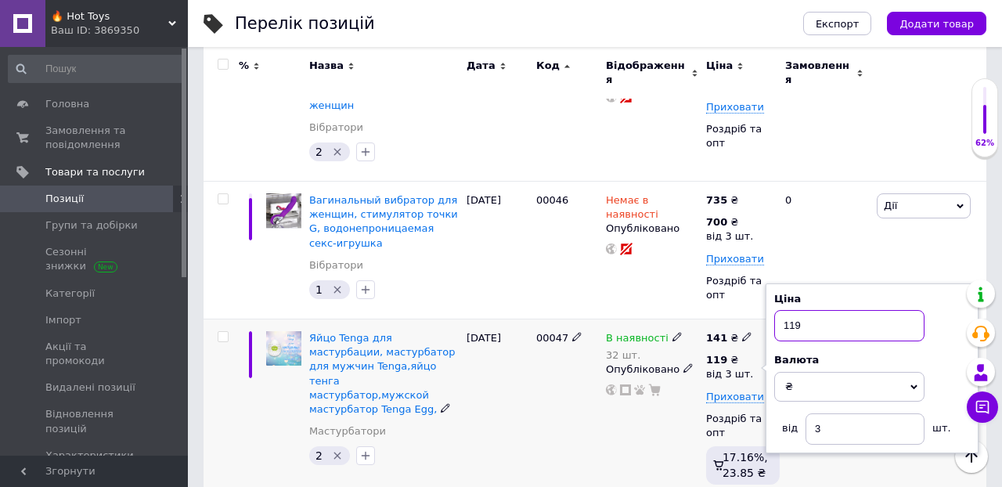
click at [805, 310] on input "119" at bounding box center [849, 325] width 150 height 31
type input "120"
click at [873, 370] on div "[PERSON_NAME] Підняти на початок групи Копіювати Знижка Подарунок Супутні Прихо…" at bounding box center [929, 411] width 113 height 184
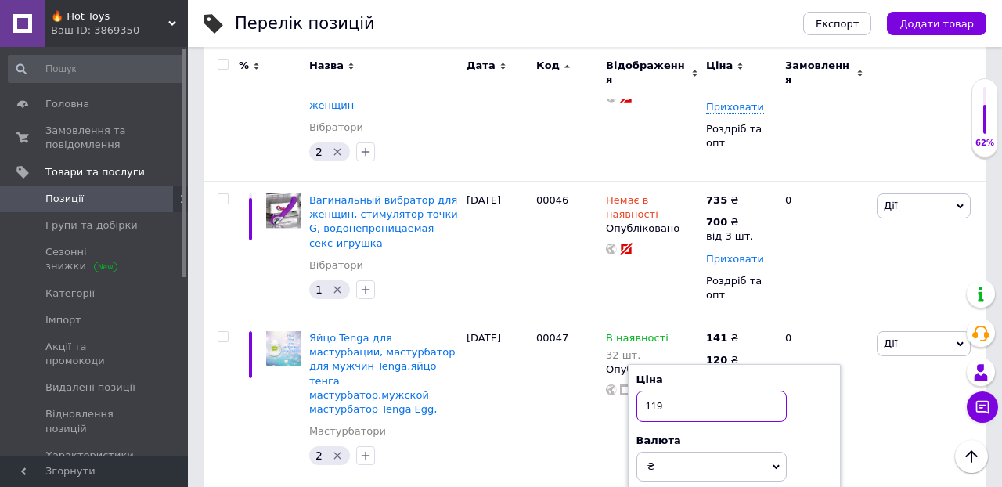
click at [704, 391] on input "119" at bounding box center [711, 406] width 150 height 31
type input "150"
click at [882, 319] on div "[PERSON_NAME] Підняти на початок групи Копіювати Знижка Подарунок Супутні Прихо…" at bounding box center [929, 411] width 113 height 184
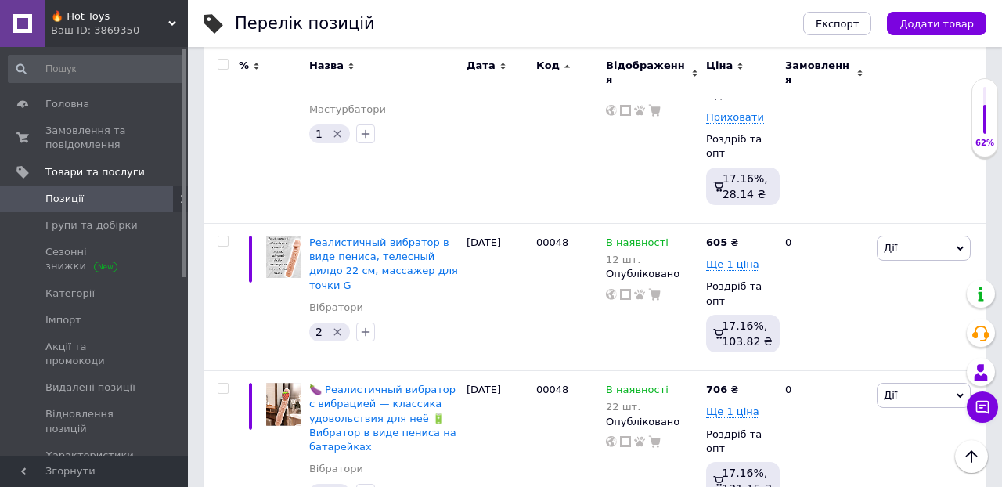
scroll to position [16065, 0]
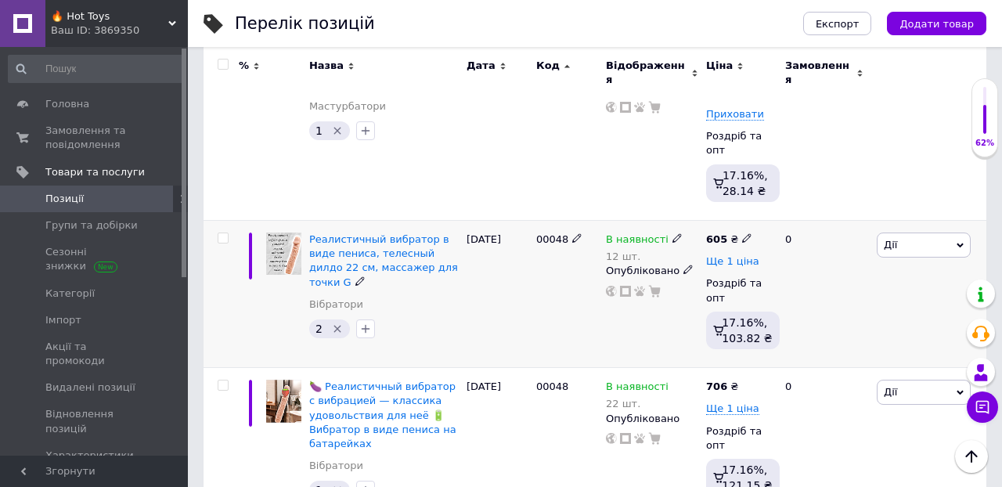
click at [733, 255] on span "Ще 1 ціна" at bounding box center [732, 261] width 53 height 13
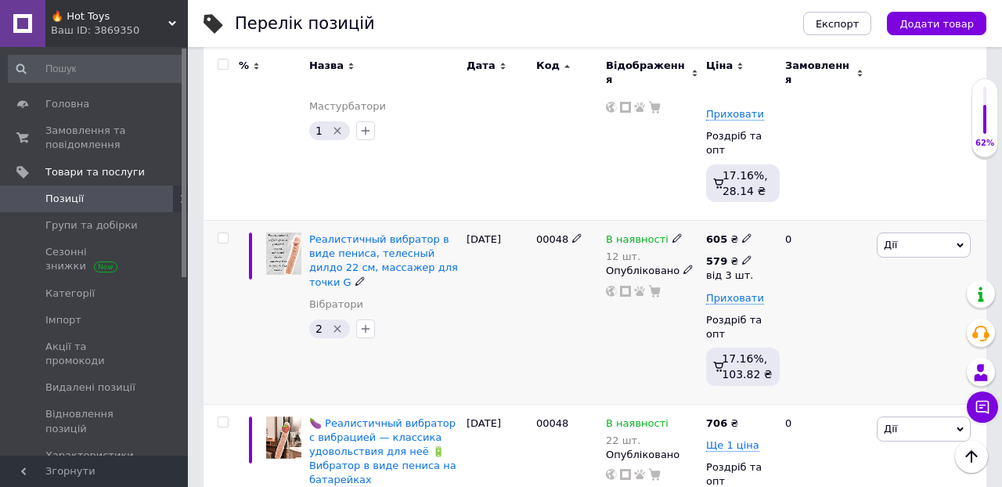
click at [744, 255] on icon at bounding box center [746, 259] width 9 height 9
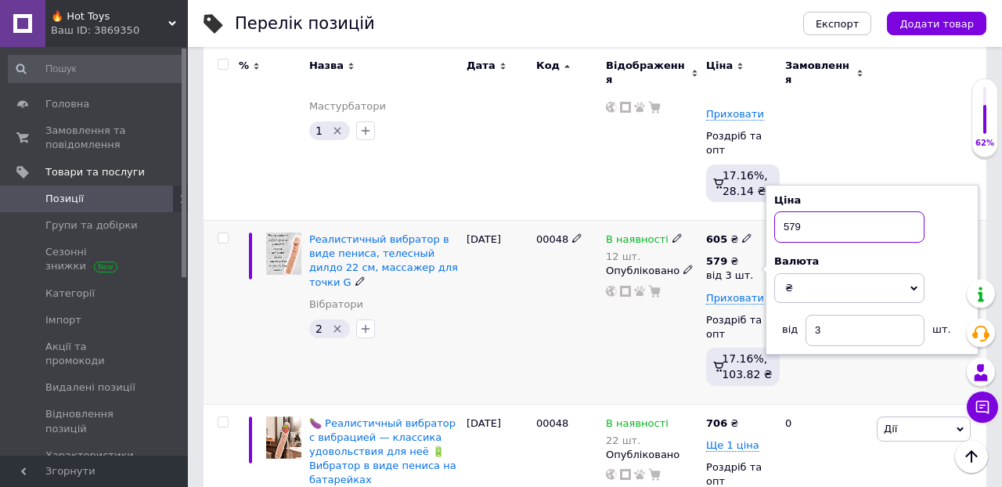
click at [814, 211] on input "579" at bounding box center [849, 226] width 150 height 31
type input "540"
click at [820, 260] on div "0" at bounding box center [824, 313] width 97 height 184
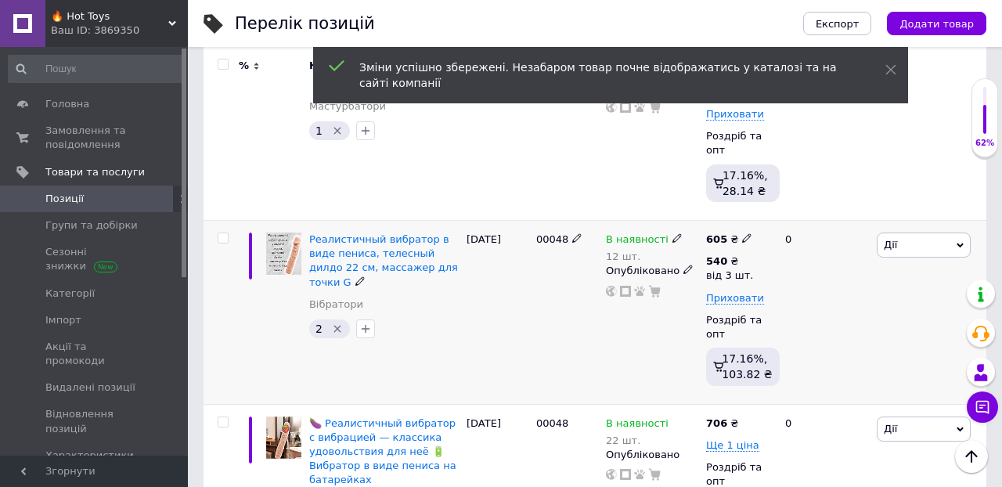
click at [746, 233] on icon at bounding box center [746, 237] width 9 height 9
type input "6"
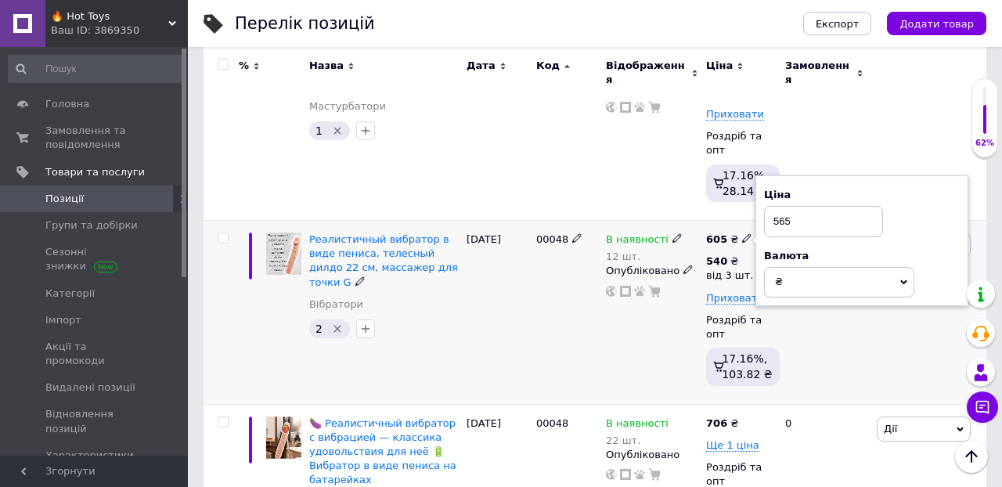
type input "565"
click at [844, 232] on div "0" at bounding box center [824, 313] width 97 height 184
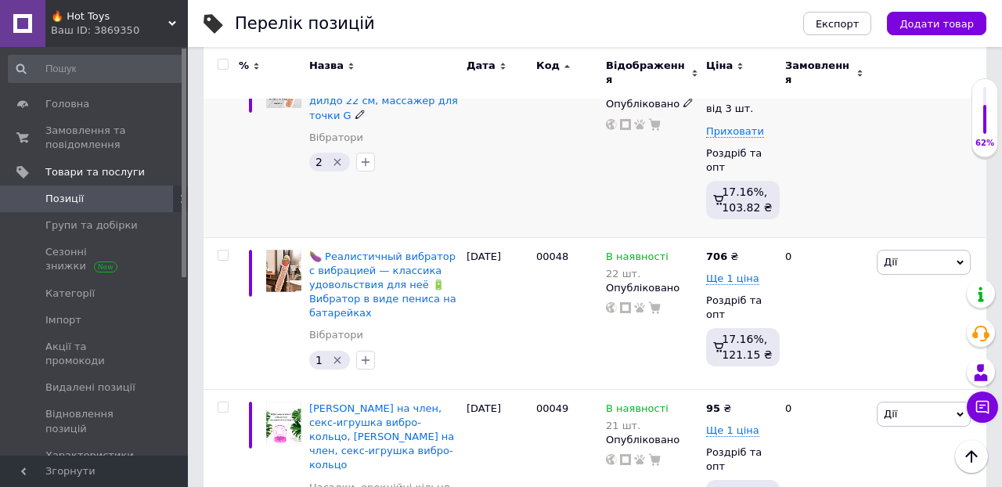
scroll to position [16232, 0]
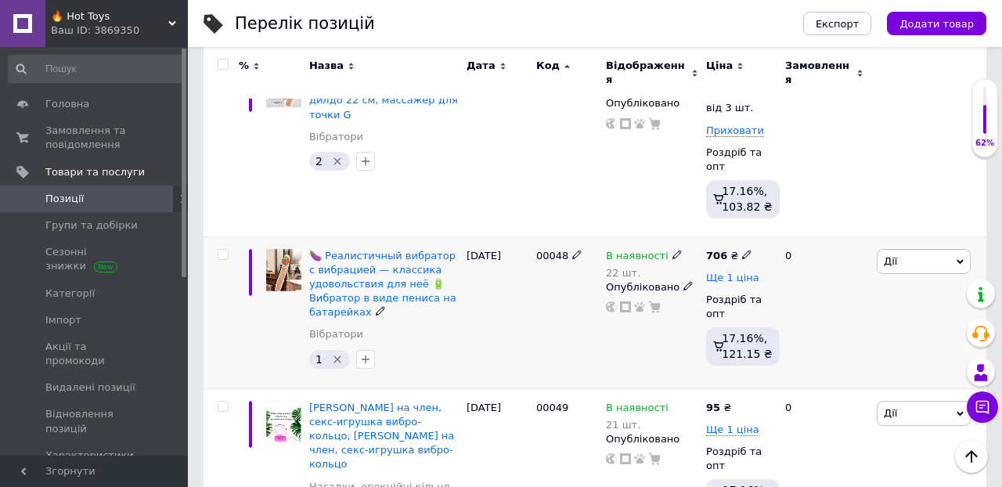
click at [726, 272] on span "Ще 1 ціна" at bounding box center [732, 278] width 53 height 13
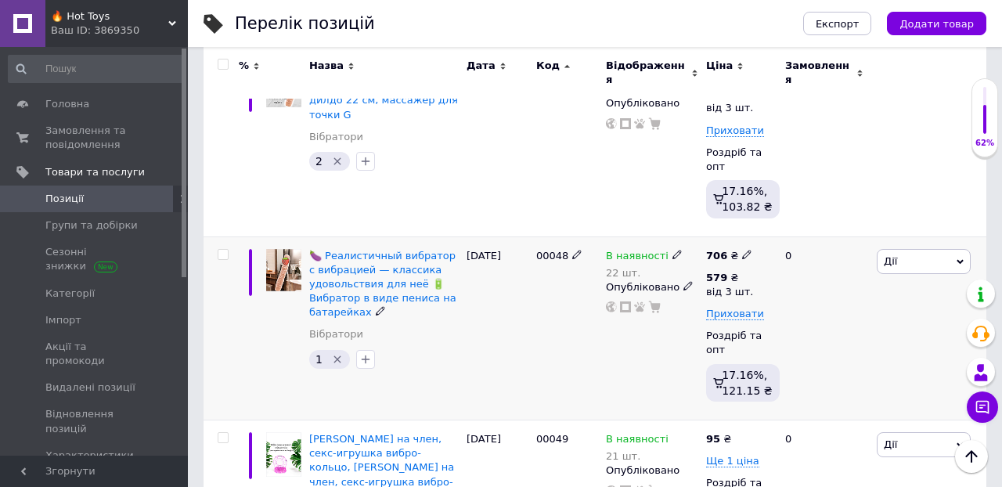
click at [736, 249] on div "706 ₴" at bounding box center [729, 256] width 46 height 14
type input "7"
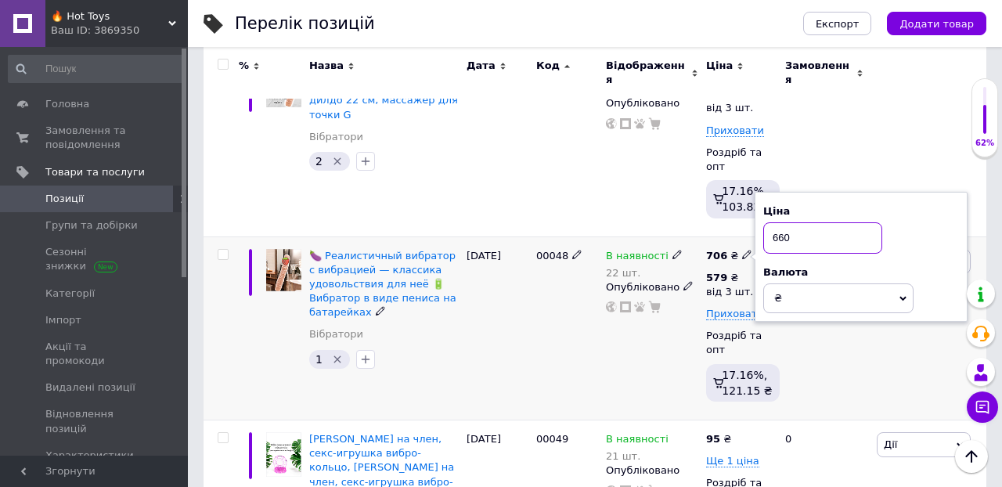
type input "660"
click at [827, 237] on div "0" at bounding box center [824, 328] width 97 height 184
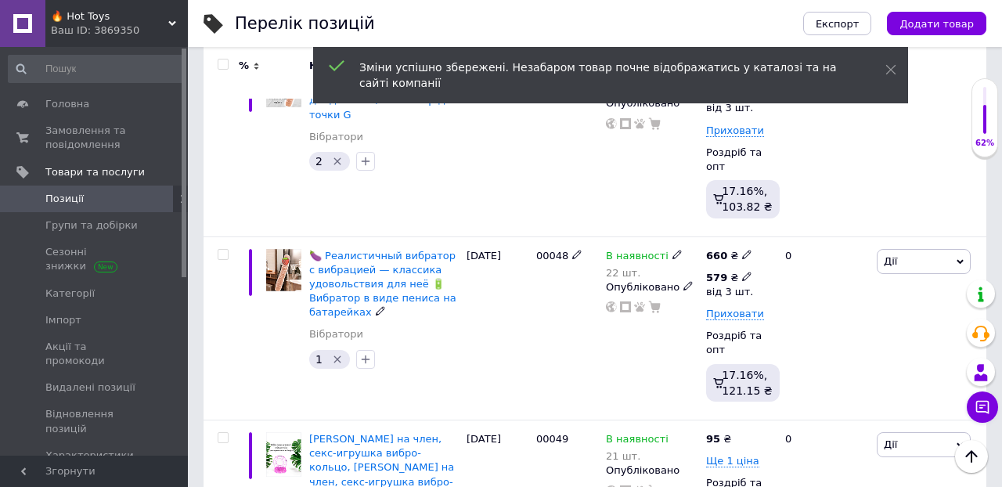
click at [747, 272] on use at bounding box center [746, 276] width 9 height 9
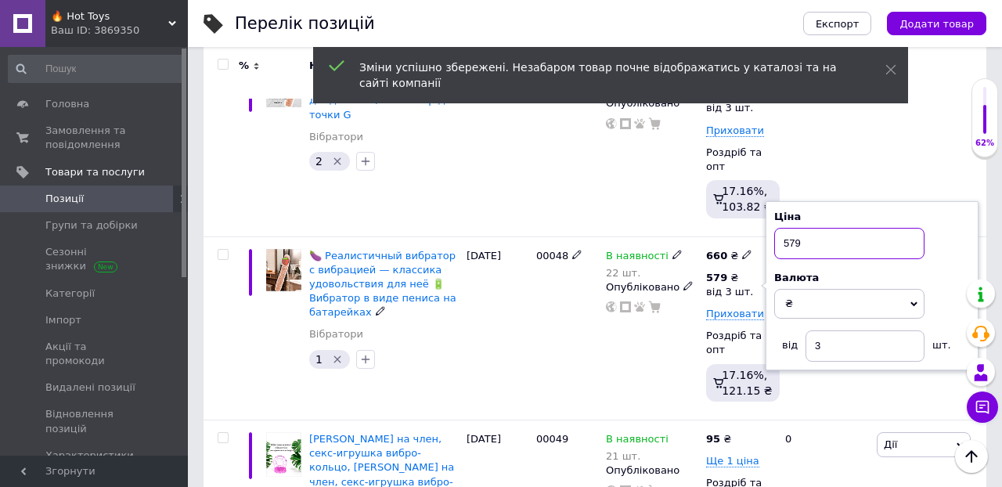
click at [839, 228] on input "579" at bounding box center [849, 243] width 150 height 31
type input "5"
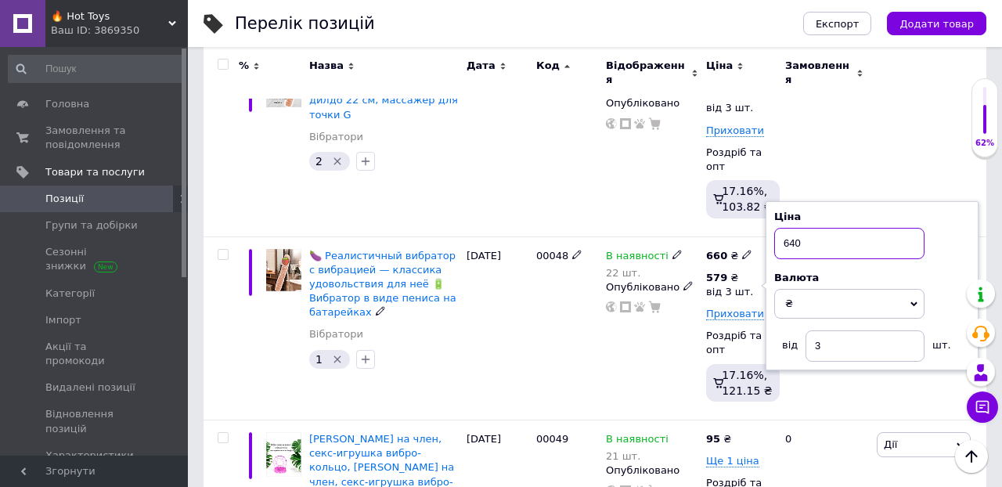
type input "640"
click at [852, 299] on div "0" at bounding box center [824, 328] width 97 height 184
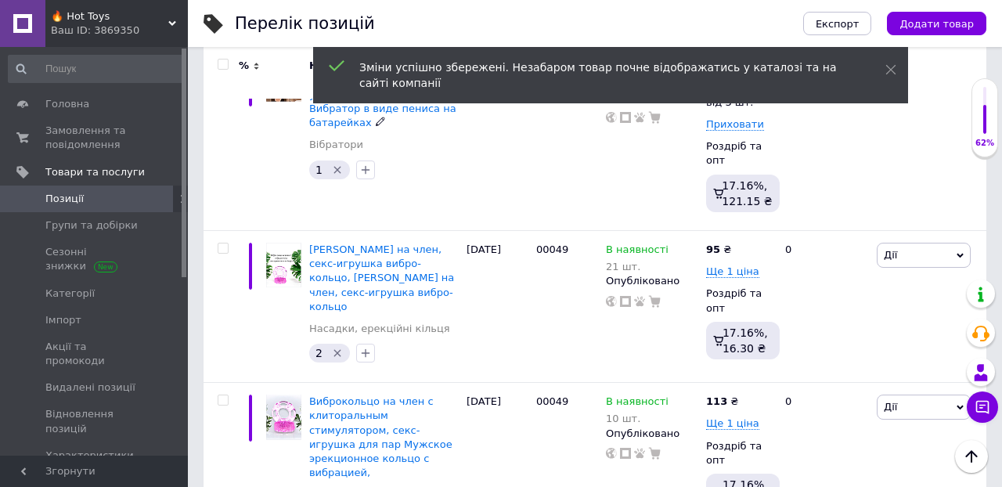
scroll to position [16427, 0]
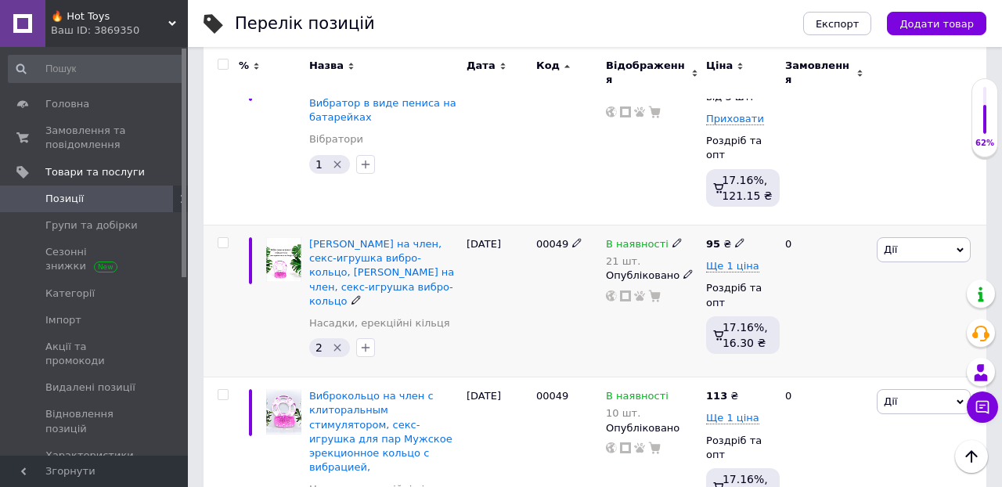
click at [738, 238] on icon at bounding box center [739, 242] width 9 height 9
type input "97"
click at [806, 231] on div "0" at bounding box center [824, 301] width 97 height 152
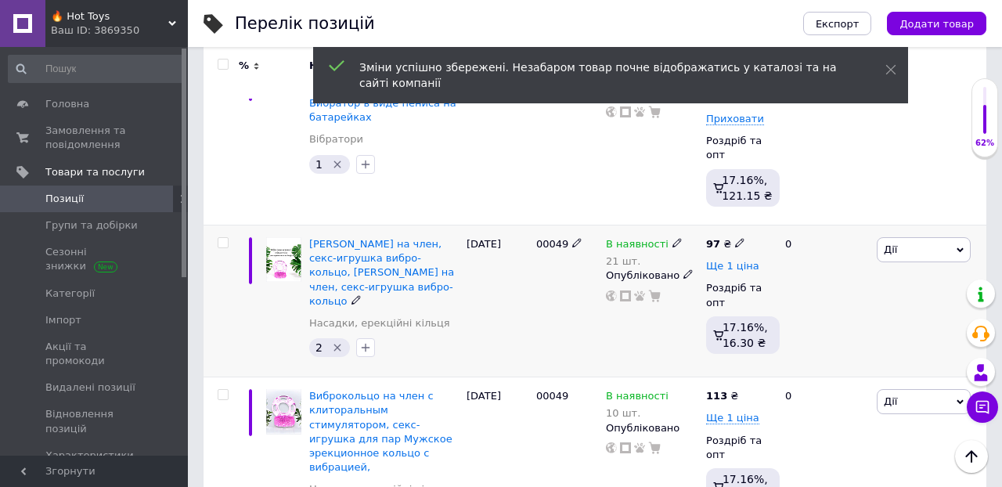
click at [731, 260] on span "Ще 1 ціна" at bounding box center [732, 266] width 53 height 13
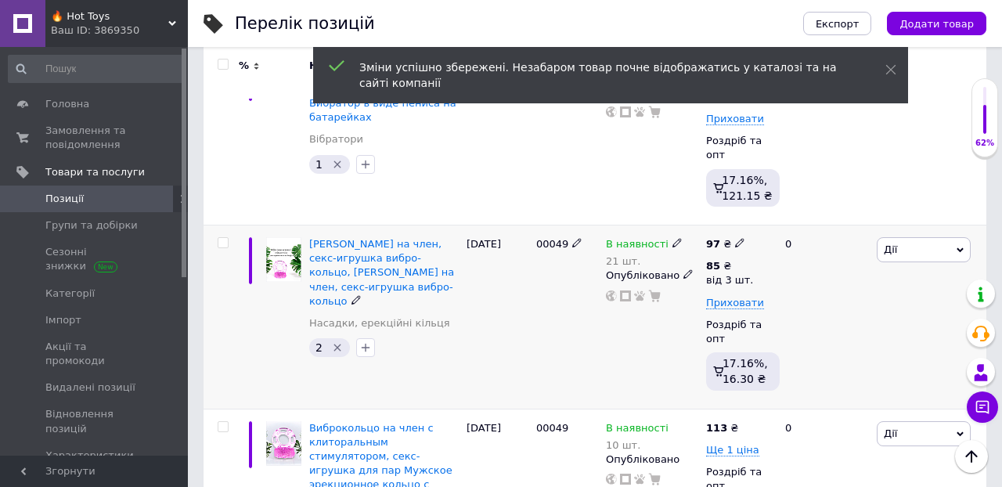
click at [808, 225] on div "0" at bounding box center [824, 317] width 97 height 184
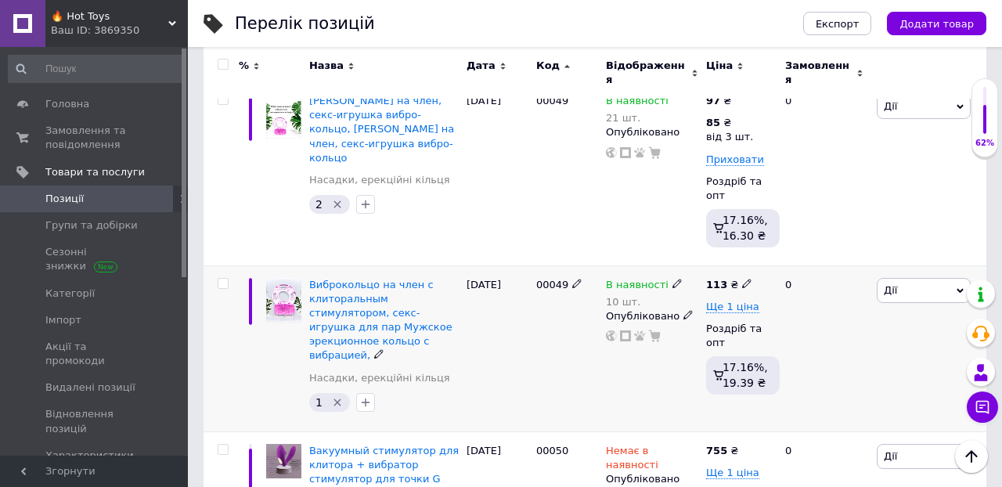
scroll to position [16573, 0]
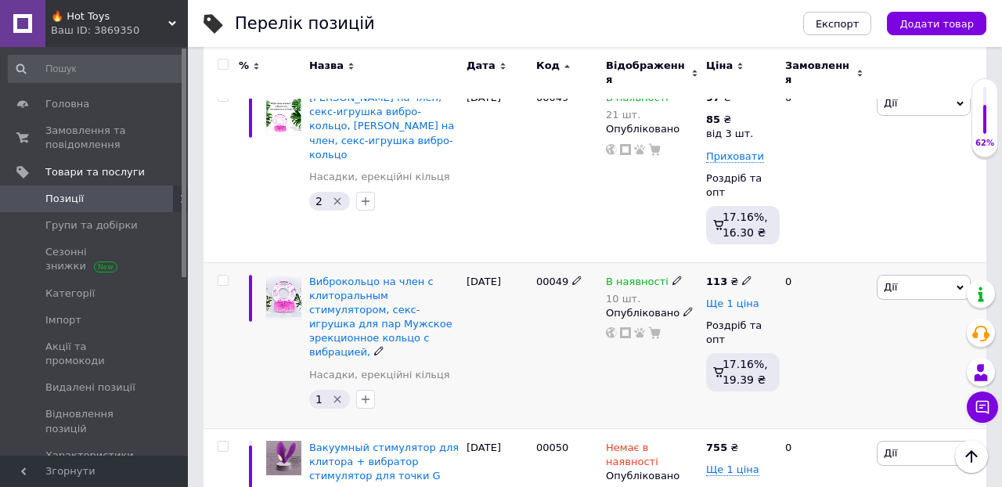
click at [740, 297] on span "Ще 1 ціна" at bounding box center [732, 303] width 53 height 13
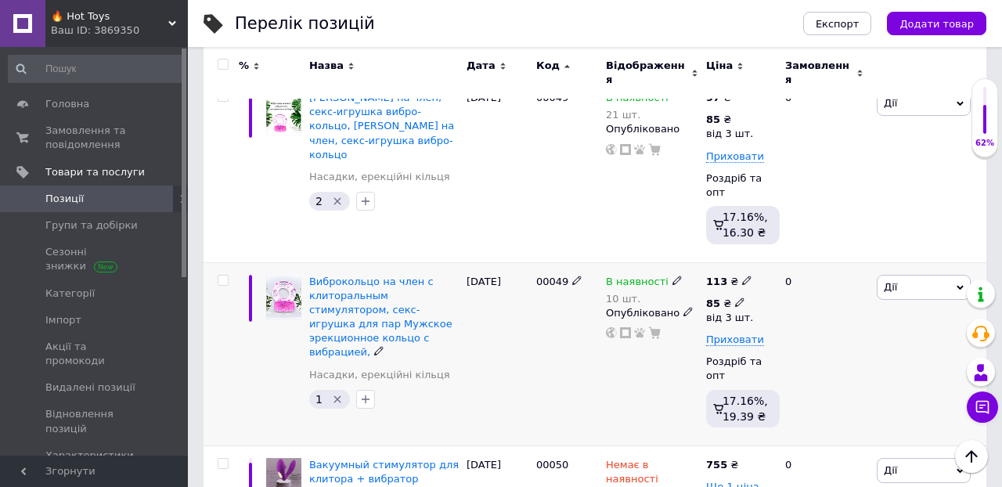
click at [741, 297] on icon at bounding box center [739, 301] width 9 height 9
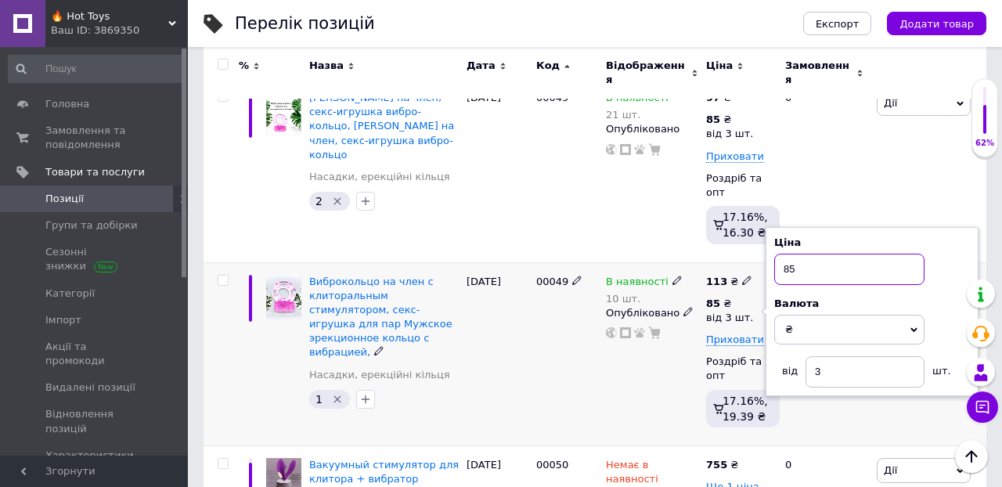
click at [800, 254] on input "85" at bounding box center [849, 269] width 150 height 31
type input "8"
type input "100"
click at [822, 322] on div "0" at bounding box center [824, 354] width 97 height 184
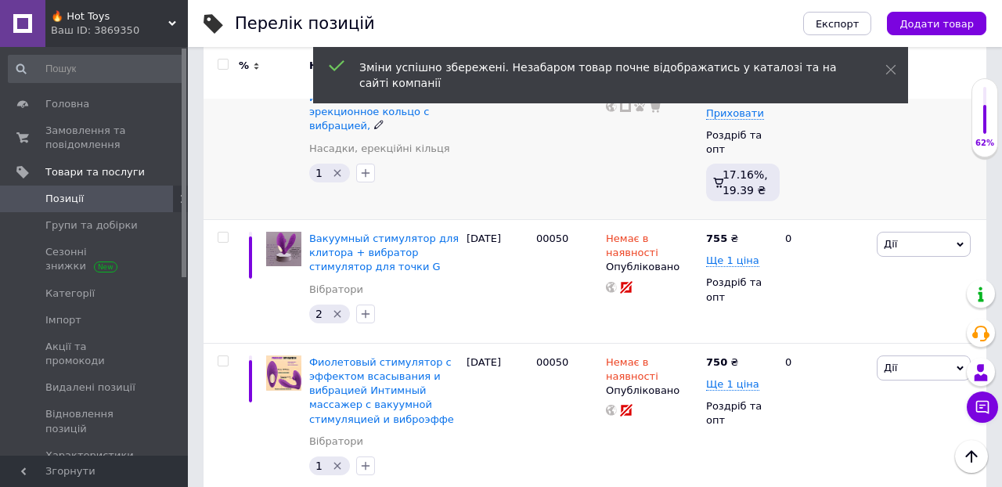
scroll to position [16800, 0]
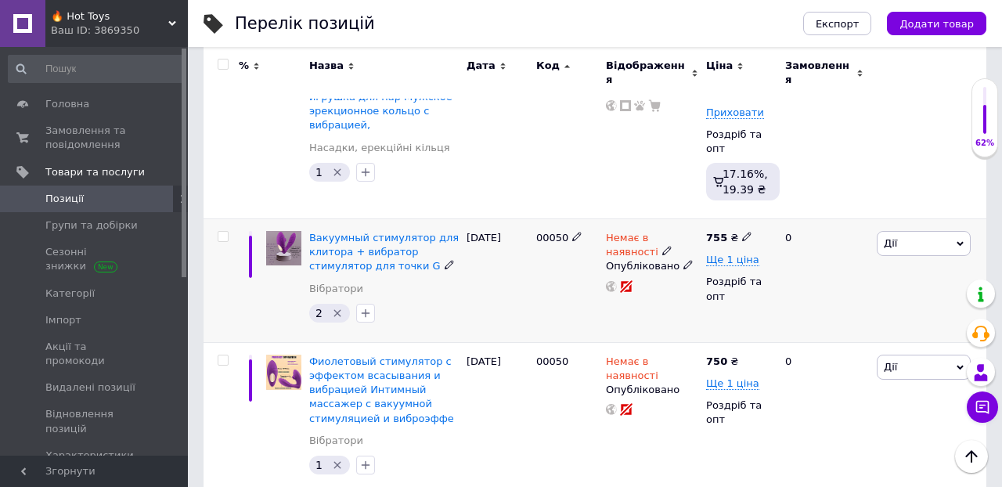
click at [744, 232] on icon at bounding box center [746, 236] width 9 height 9
type input "7"
type input "875"
click at [844, 225] on div "0" at bounding box center [824, 281] width 97 height 124
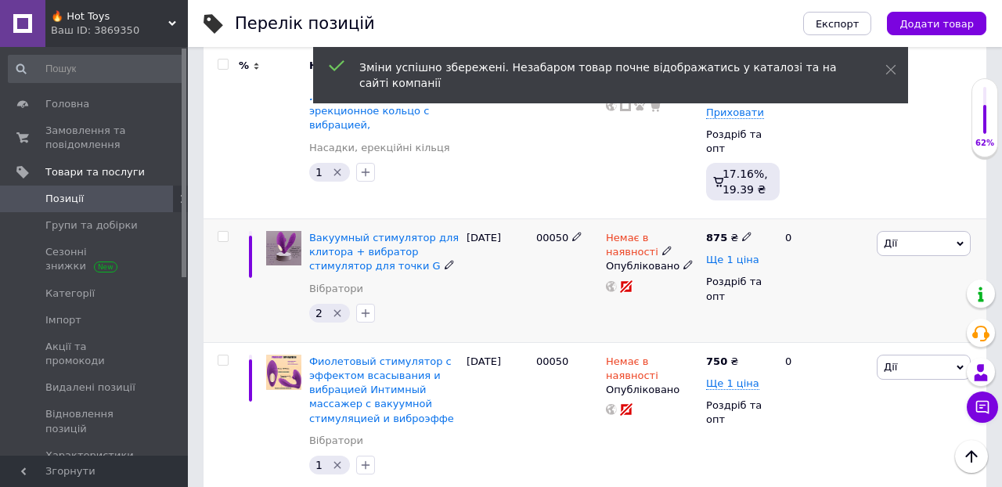
click at [731, 254] on span "Ще 1 ціна" at bounding box center [732, 260] width 53 height 13
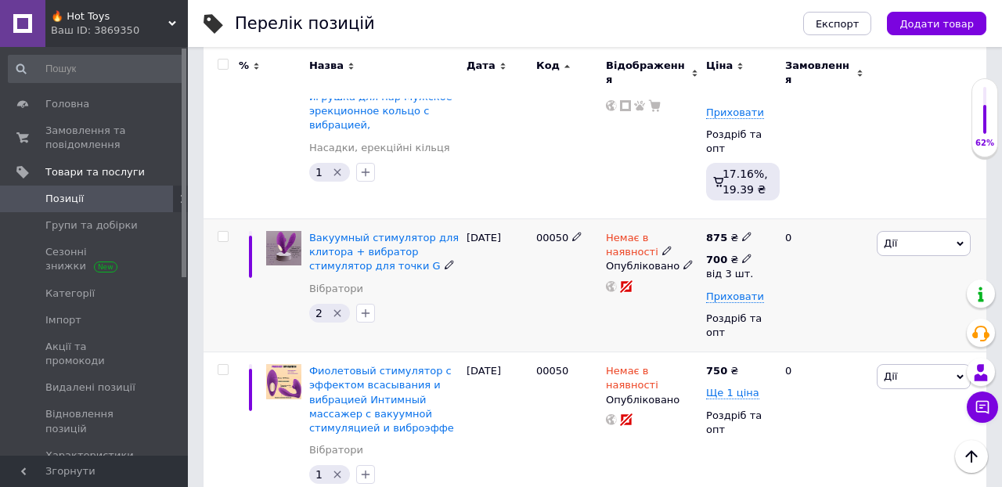
click at [744, 254] on icon at bounding box center [746, 258] width 9 height 9
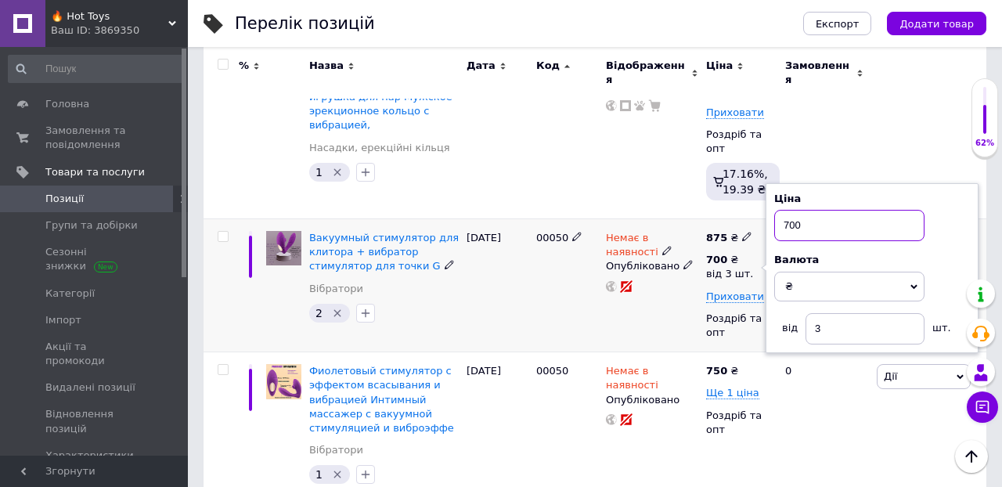
click at [813, 210] on input "700" at bounding box center [849, 225] width 150 height 31
type input "7"
type input "850"
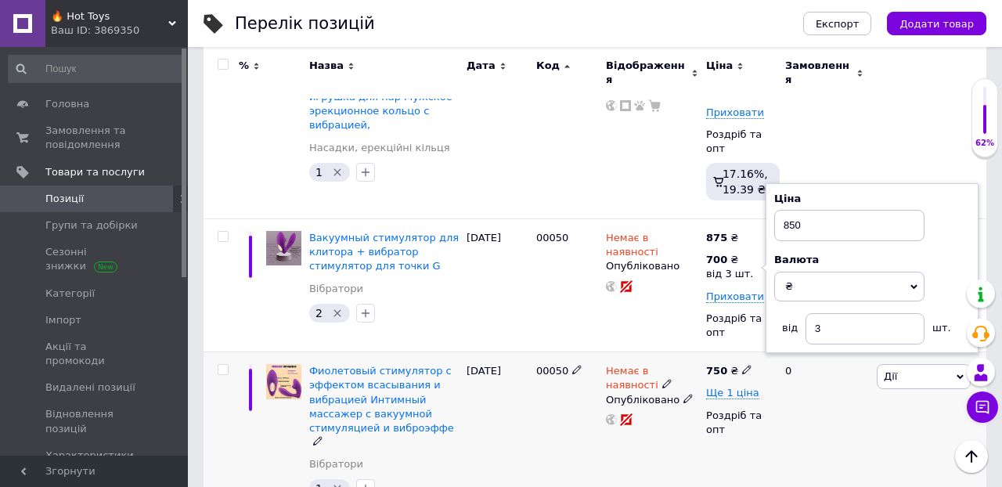
click at [857, 352] on div "0" at bounding box center [824, 435] width 97 height 166
click at [747, 365] on use at bounding box center [746, 369] width 9 height 9
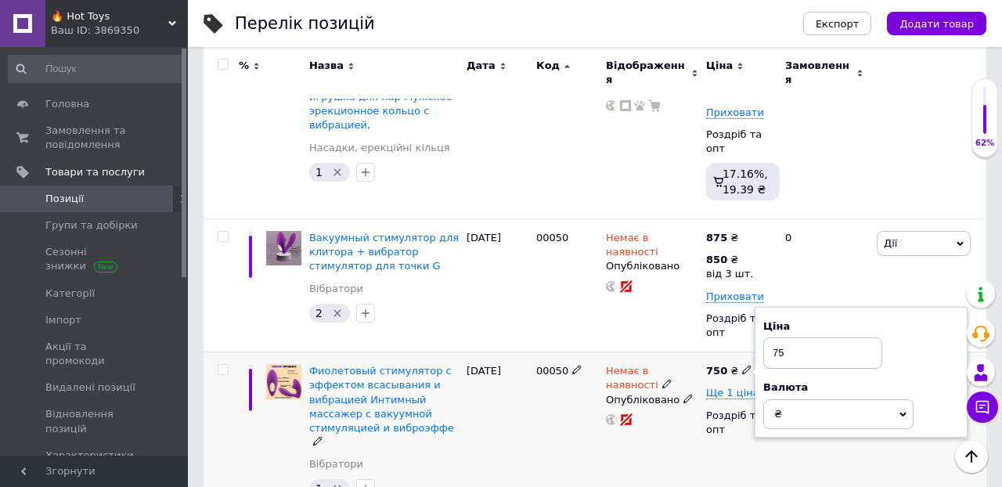
type input "7"
type input "1025"
click at [841, 374] on div "0" at bounding box center [824, 435] width 97 height 166
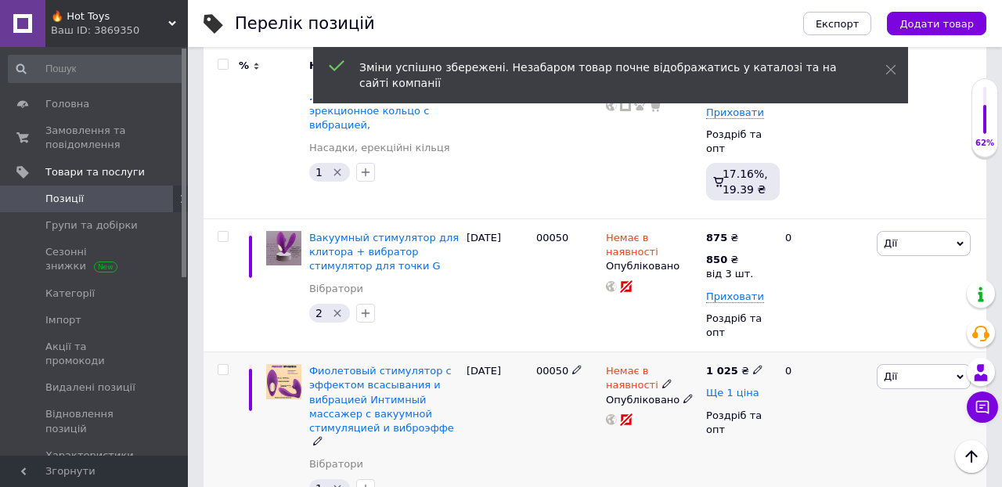
click at [744, 387] on span "Ще 1 ціна" at bounding box center [732, 393] width 53 height 13
click at [746, 387] on icon at bounding box center [746, 391] width 9 height 9
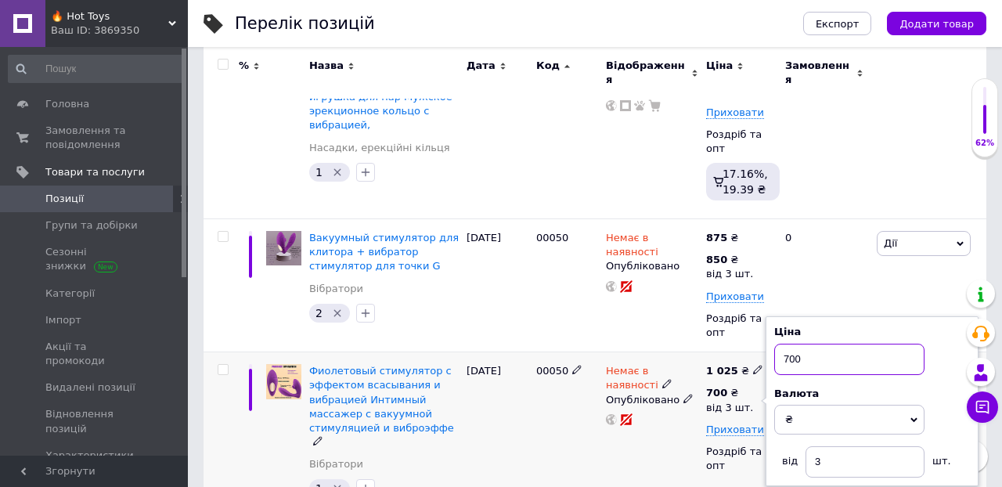
click at [810, 344] on input "700" at bounding box center [849, 359] width 150 height 31
type input "7"
type input "990"
click at [739, 386] on div "1 025 ₴ 700 ₴ від 3 шт. Ціна 990 Валюта ₴ $ EUR CHF GBP ¥ PLN ₸ MDL HUF KGS CNY…" at bounding box center [739, 435] width 74 height 166
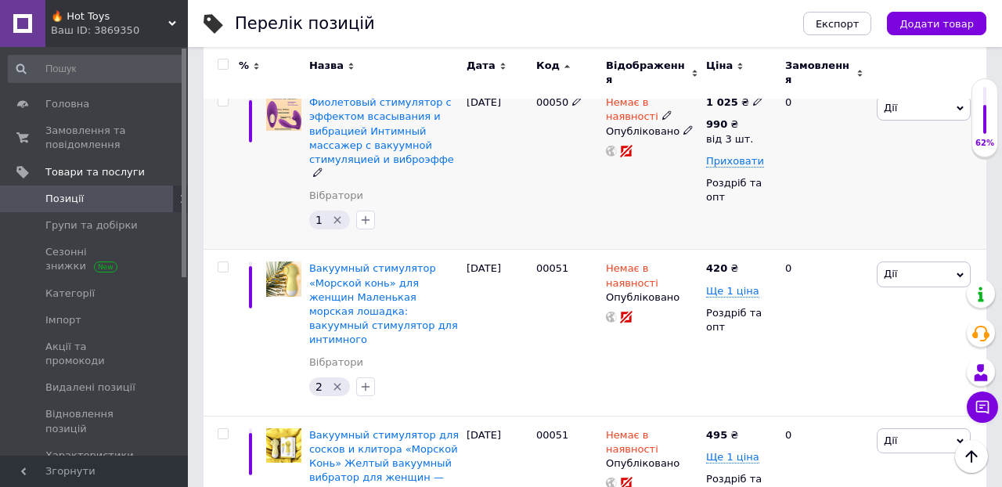
scroll to position [17076, 0]
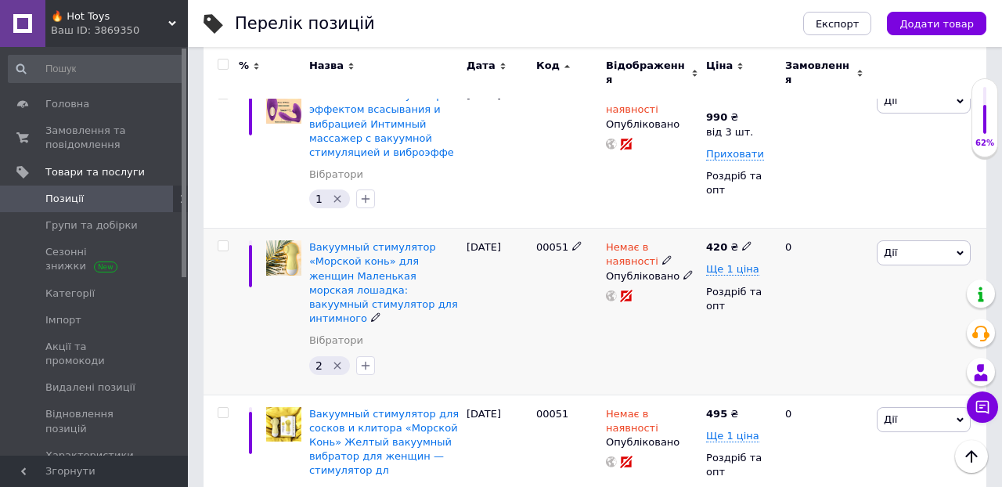
click at [746, 241] on icon at bounding box center [746, 245] width 9 height 9
type input "4"
type input "380"
click at [787, 256] on div "0" at bounding box center [824, 312] width 97 height 166
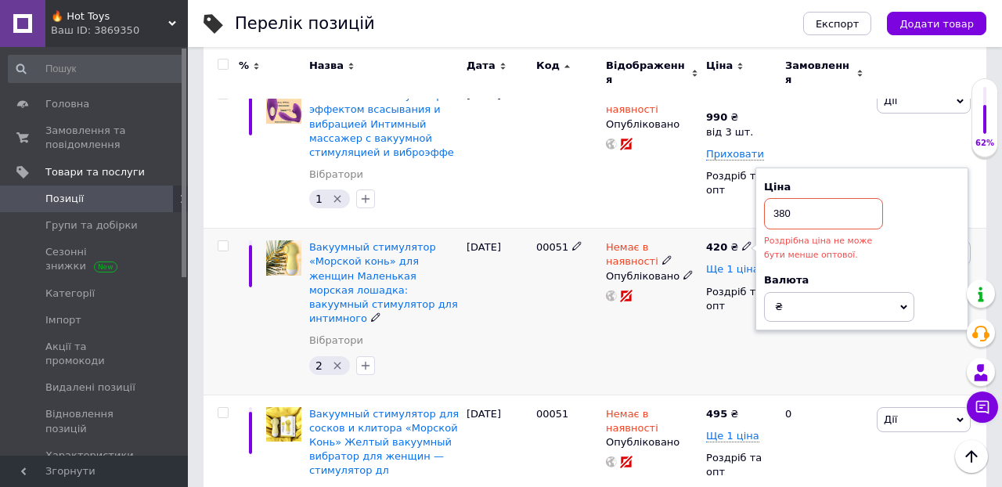
click at [732, 263] on span "Ще 1 ціна" at bounding box center [732, 269] width 53 height 13
click at [745, 263] on icon at bounding box center [746, 267] width 9 height 9
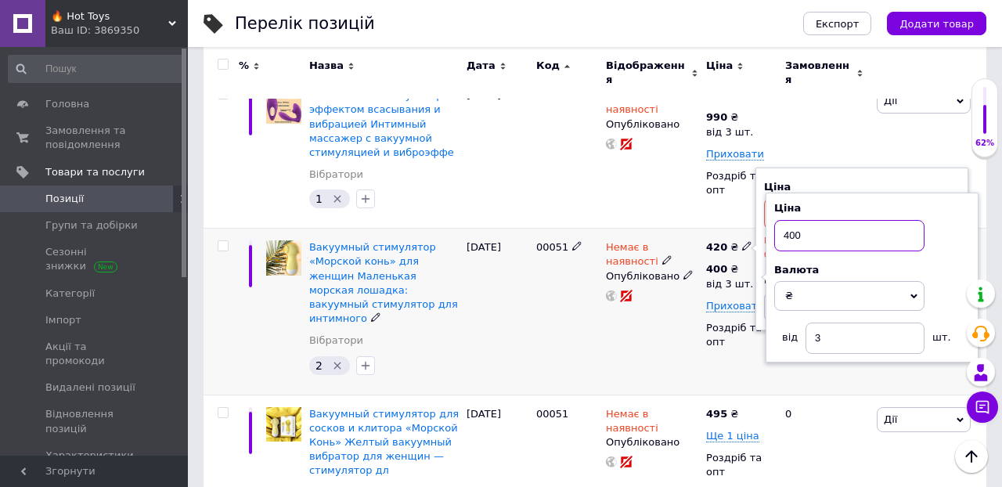
click at [819, 220] on input "400" at bounding box center [849, 235] width 150 height 31
type input "4"
type input "360"
click at [671, 257] on div "Немає в наявності Опубліковано" at bounding box center [652, 312] width 100 height 166
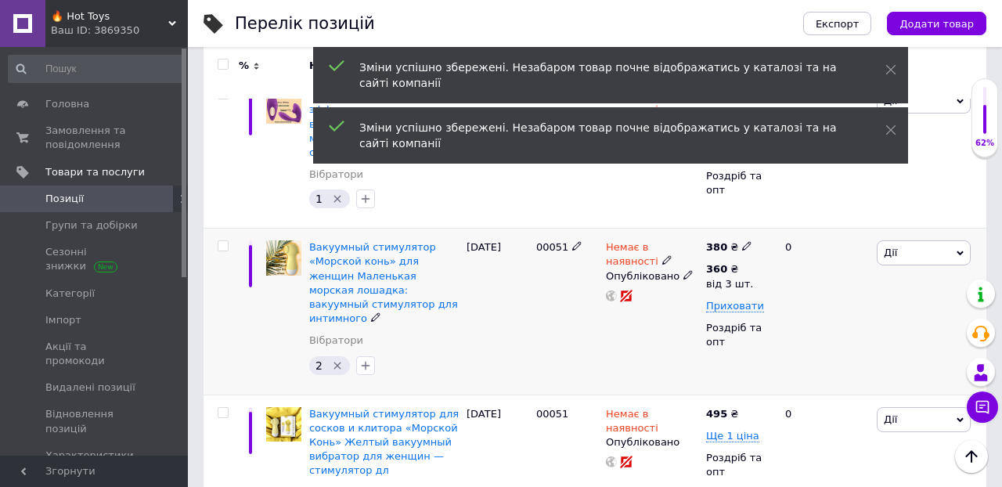
click at [841, 257] on div "0" at bounding box center [824, 312] width 97 height 166
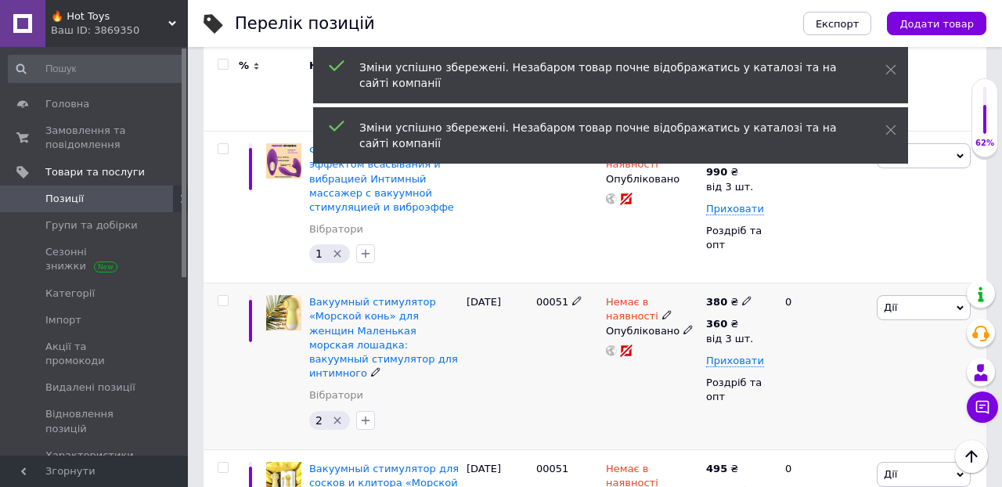
scroll to position [17008, 0]
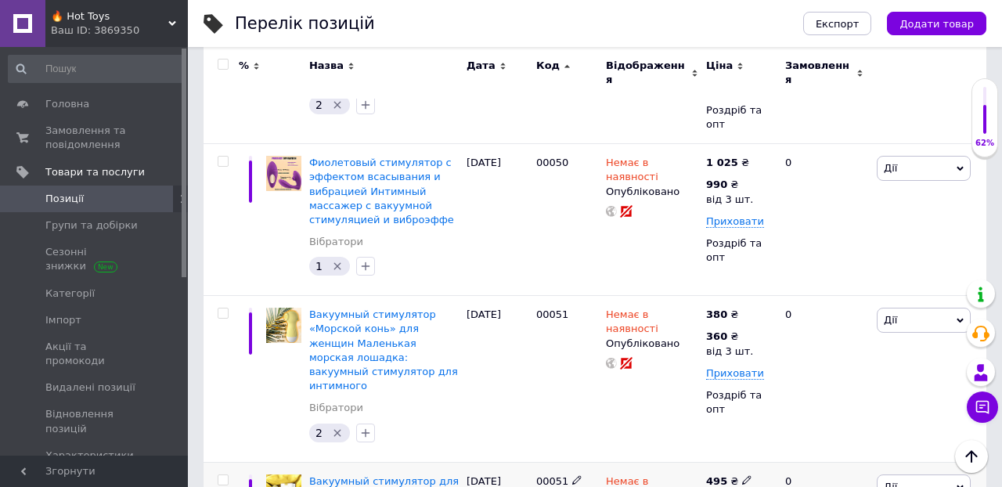
click at [747, 475] on icon at bounding box center [746, 479] width 9 height 9
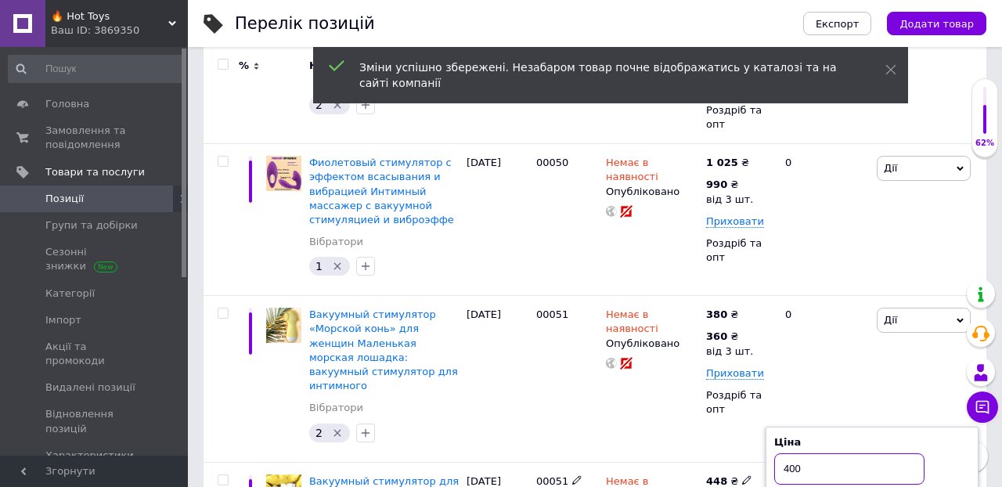
click at [810, 453] on input "400" at bounding box center [849, 468] width 150 height 31
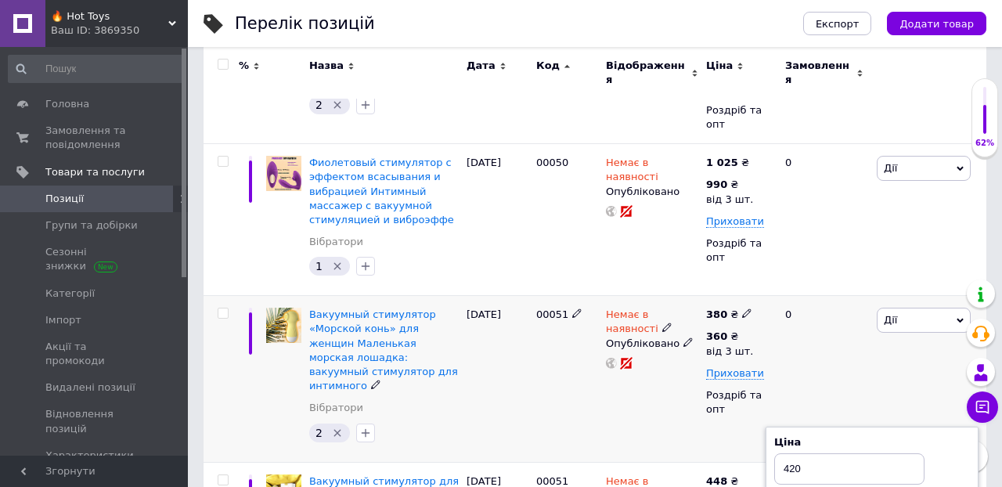
click at [837, 296] on div "0" at bounding box center [824, 379] width 97 height 166
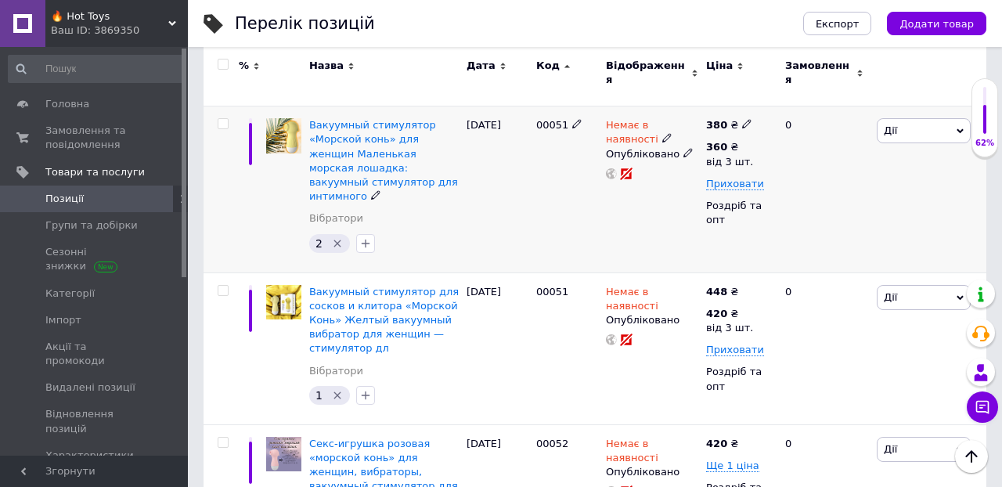
scroll to position [17202, 0]
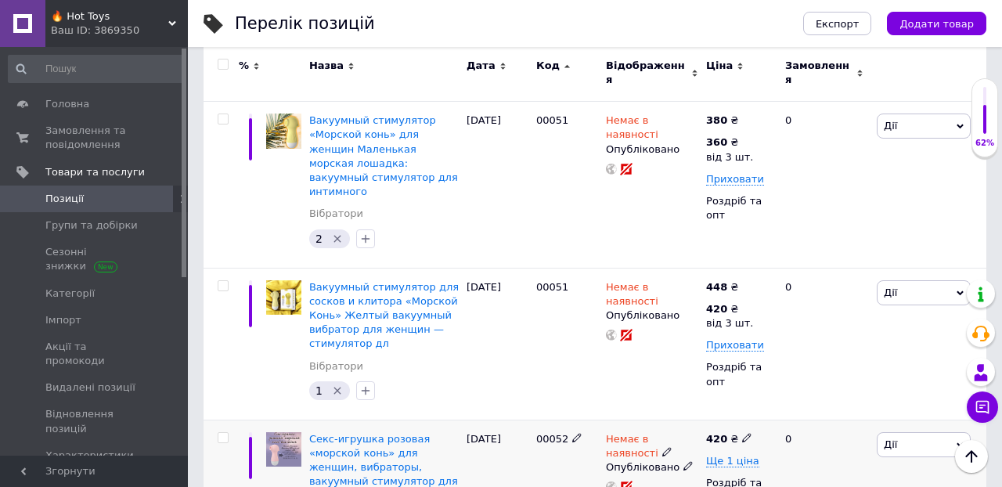
click at [746, 433] on icon at bounding box center [746, 437] width 9 height 9
click at [745, 455] on span "Ще 1 ціна" at bounding box center [732, 461] width 53 height 13
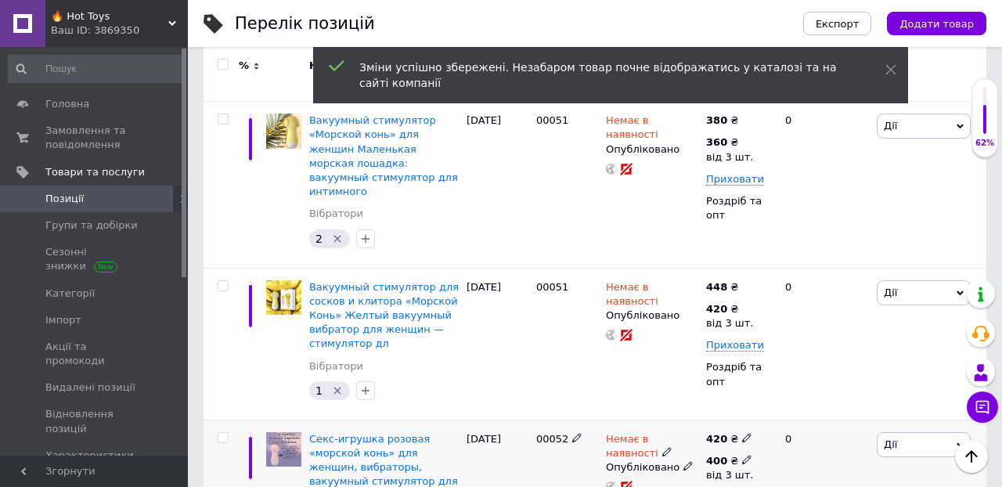
click at [747, 455] on icon at bounding box center [746, 459] width 9 height 9
click at [823, 411] on input "400" at bounding box center [849, 426] width 150 height 31
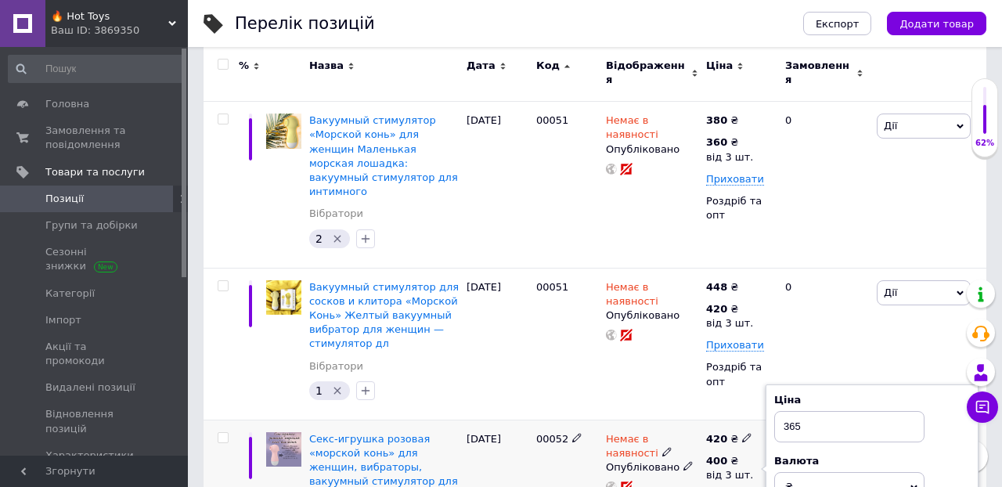
click at [745, 433] on use at bounding box center [746, 437] width 9 height 9
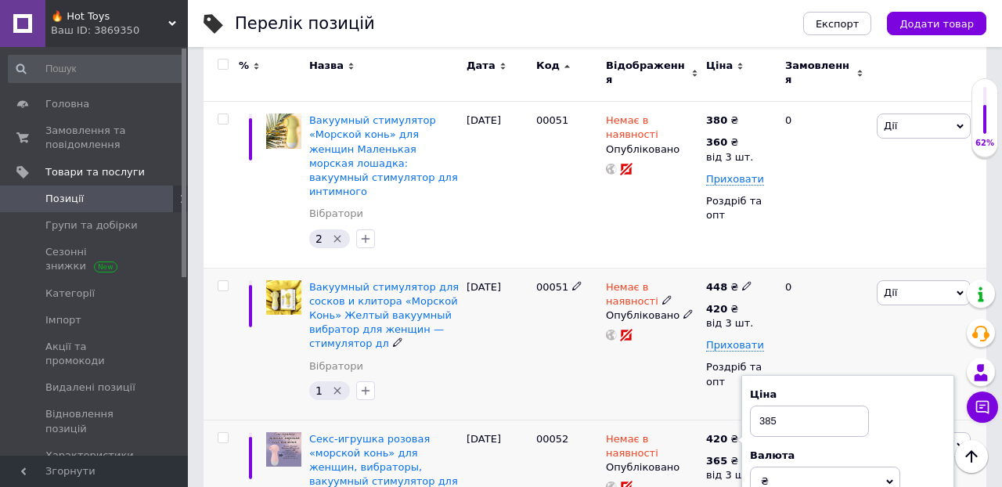
click at [838, 268] on div "0" at bounding box center [824, 344] width 97 height 152
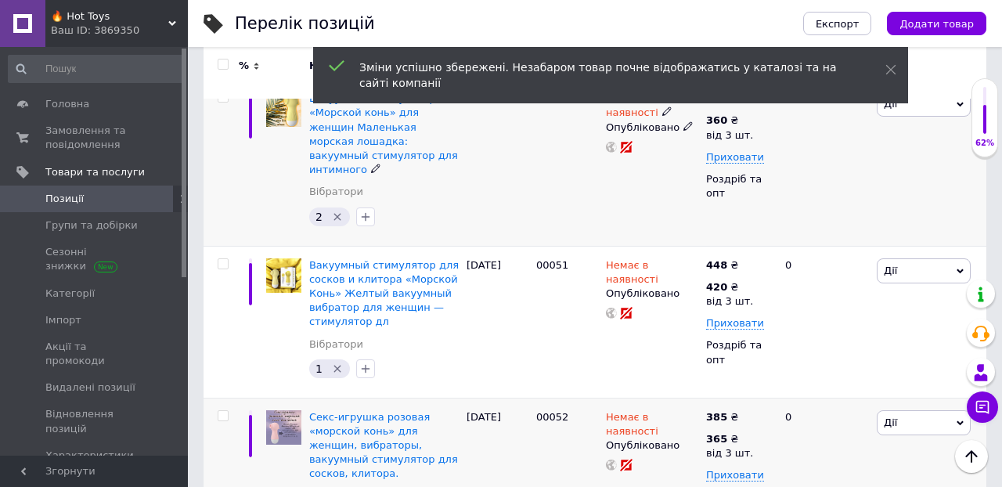
scroll to position [17228, 0]
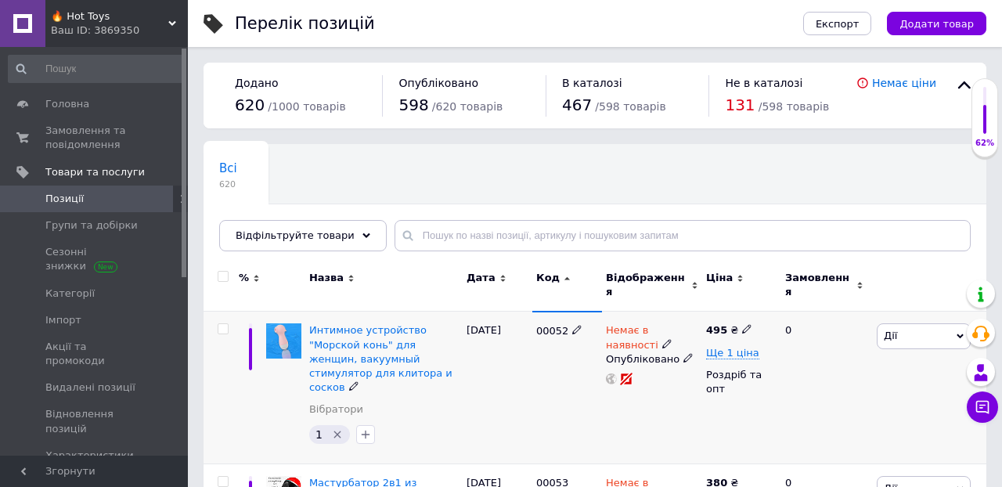
click at [746, 324] on icon at bounding box center [746, 328] width 9 height 9
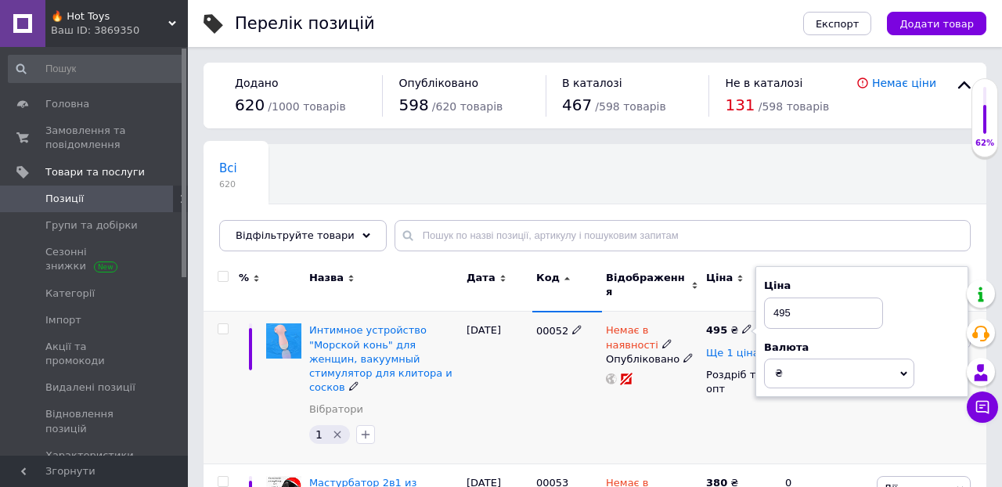
click at [731, 347] on span "Ще 1 ціна" at bounding box center [732, 353] width 53 height 13
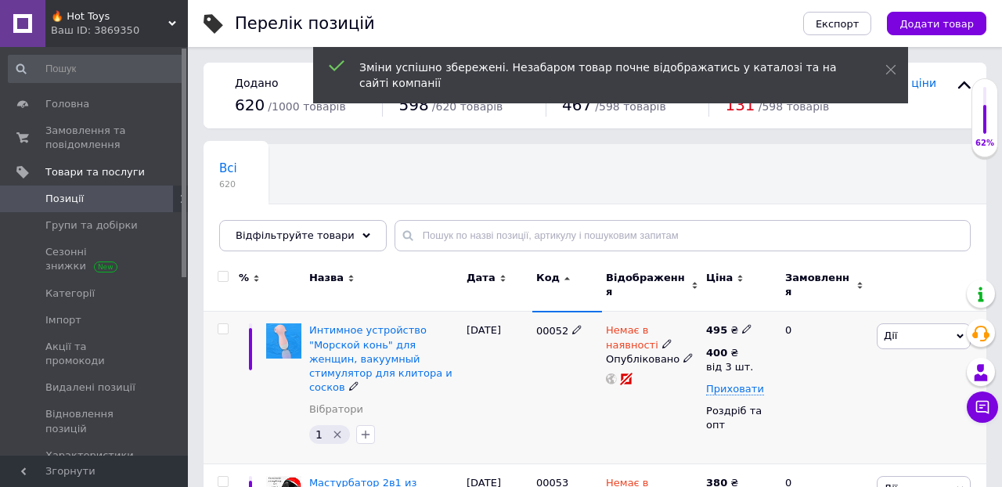
click at [744, 324] on icon at bounding box center [746, 328] width 9 height 9
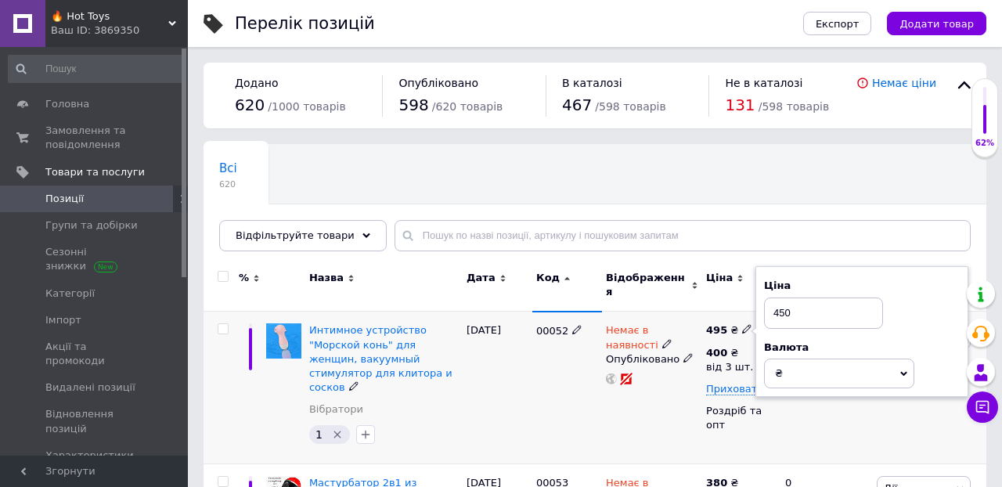
click at [817, 413] on div "0" at bounding box center [824, 387] width 97 height 152
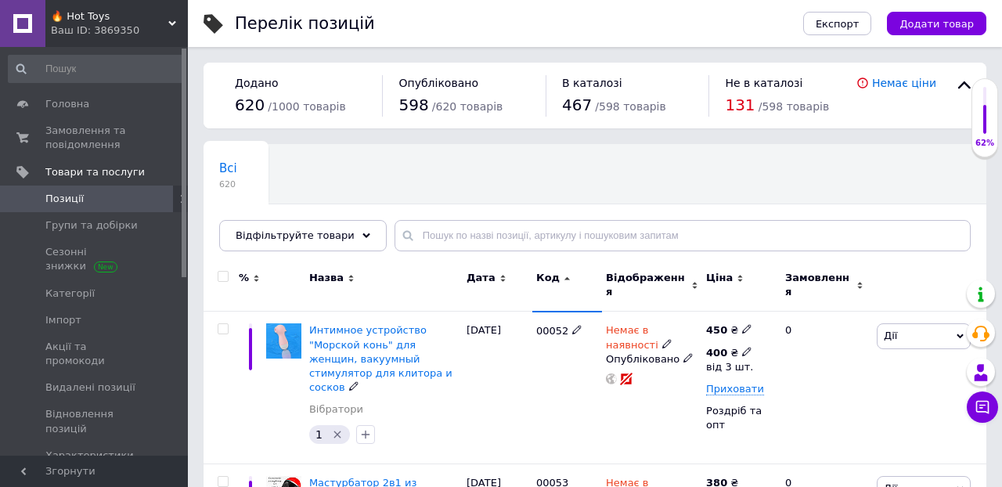
click at [747, 347] on icon at bounding box center [746, 351] width 9 height 9
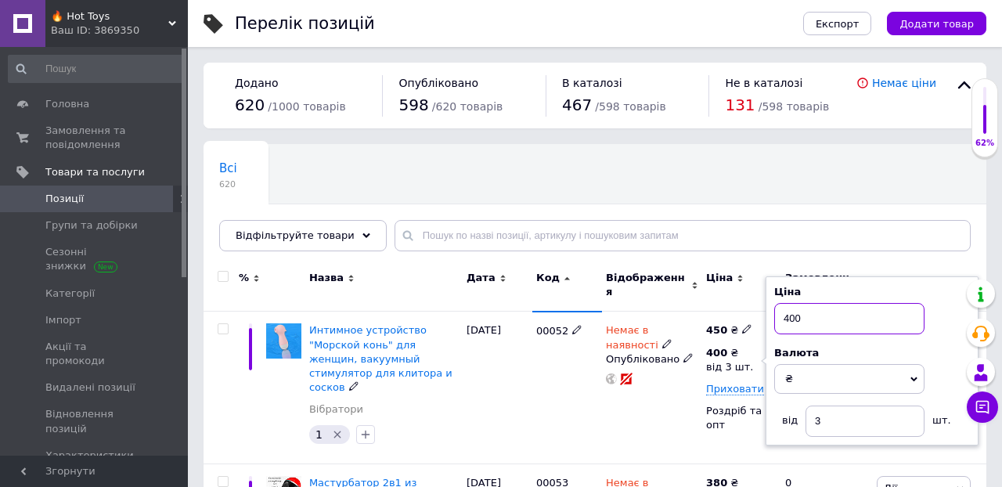
click at [809, 310] on input "400" at bounding box center [849, 318] width 150 height 31
click at [836, 206] on div "Всі 620 Ok Відфільтровано... Зберегти" at bounding box center [594, 205] width 783 height 129
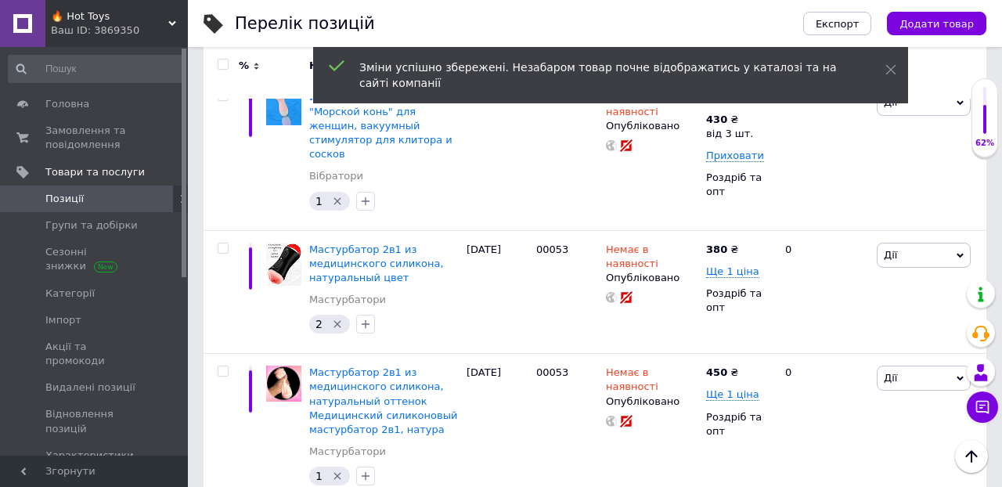
scroll to position [234, 0]
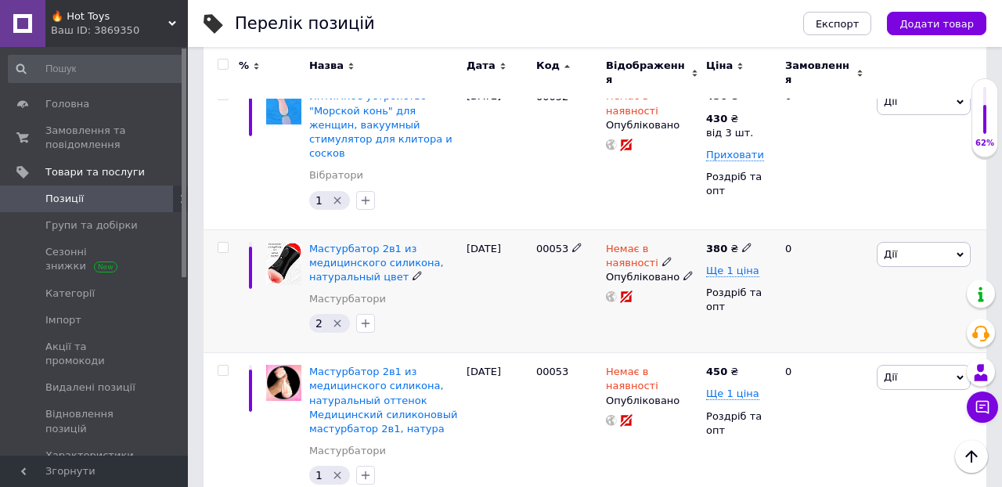
click at [745, 243] on icon at bounding box center [746, 247] width 9 height 9
click at [812, 308] on div "0" at bounding box center [824, 291] width 97 height 124
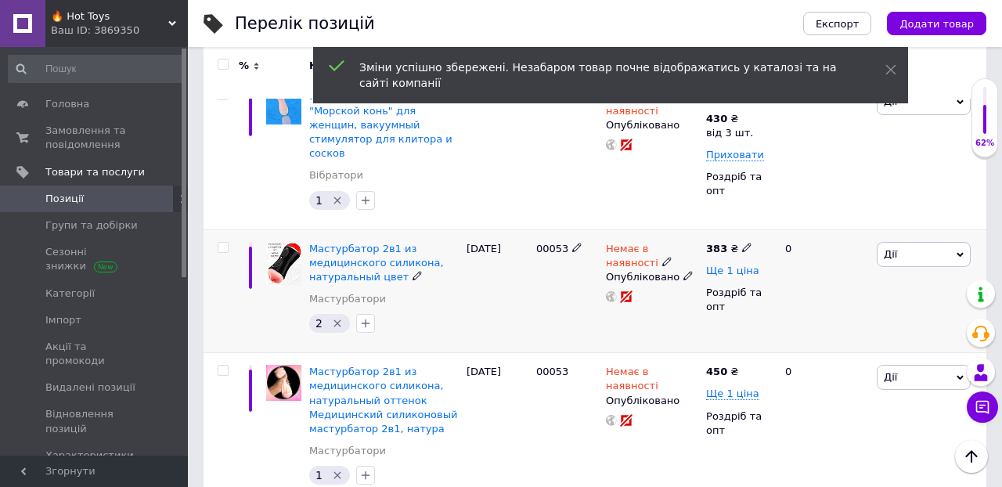
click at [728, 265] on span "Ще 1 ціна" at bounding box center [732, 271] width 53 height 13
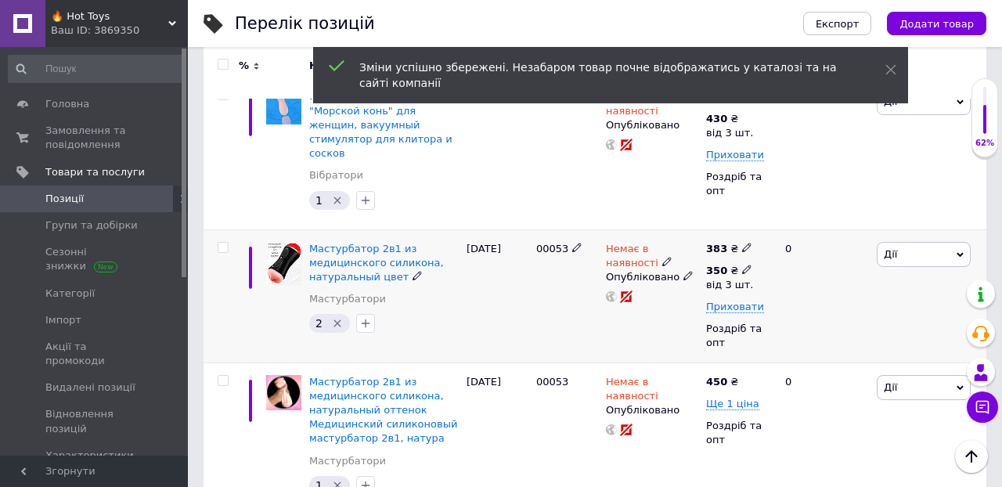
click at [748, 265] on icon at bounding box center [746, 269] width 9 height 9
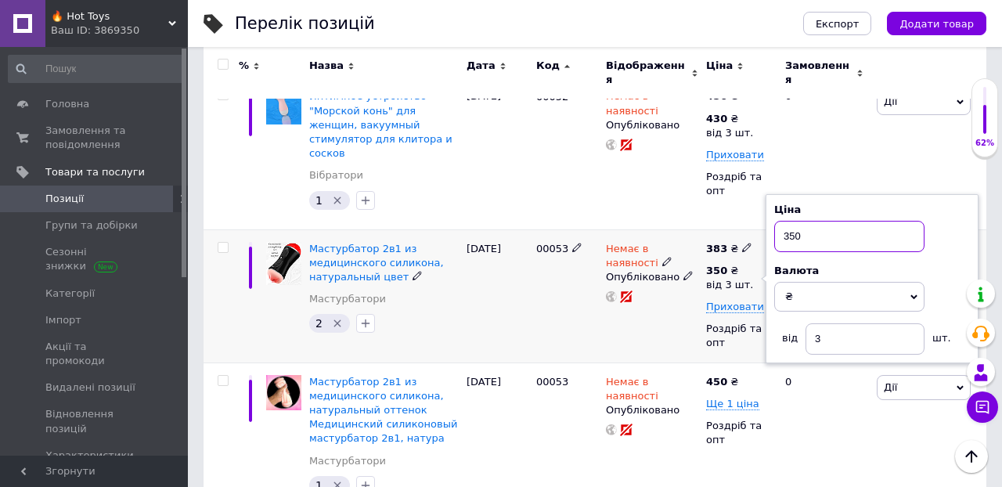
click at [810, 221] on input "350" at bounding box center [849, 236] width 150 height 31
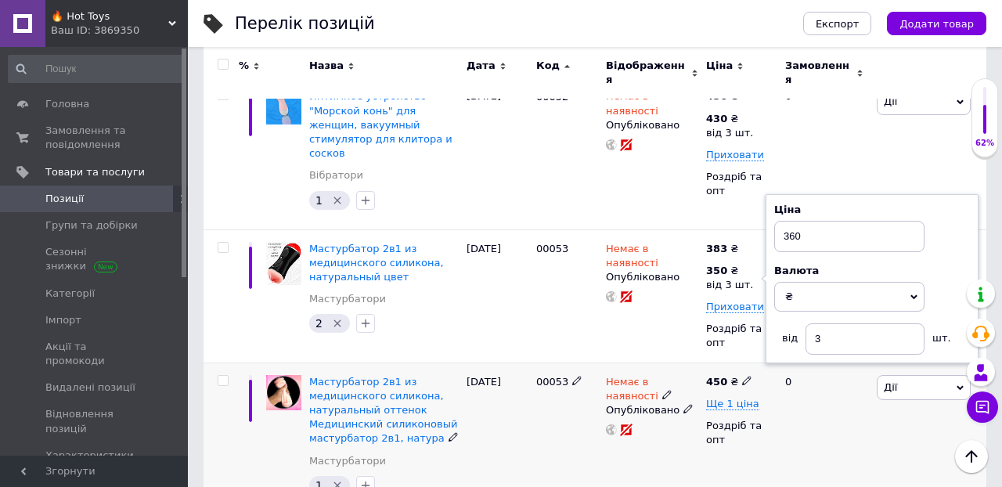
click at [838, 387] on div "0" at bounding box center [824, 438] width 97 height 152
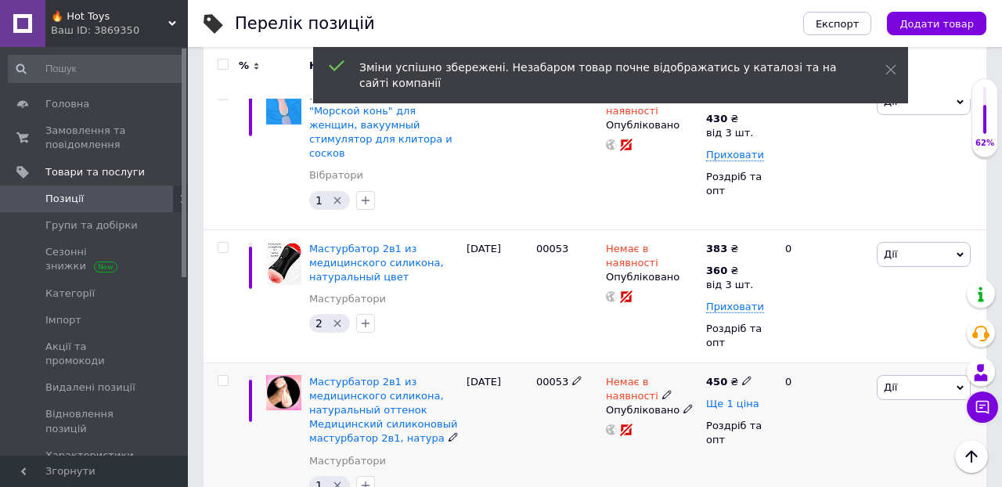
click at [739, 398] on span "Ще 1 ціна" at bounding box center [732, 404] width 53 height 13
click at [747, 398] on use at bounding box center [746, 402] width 9 height 9
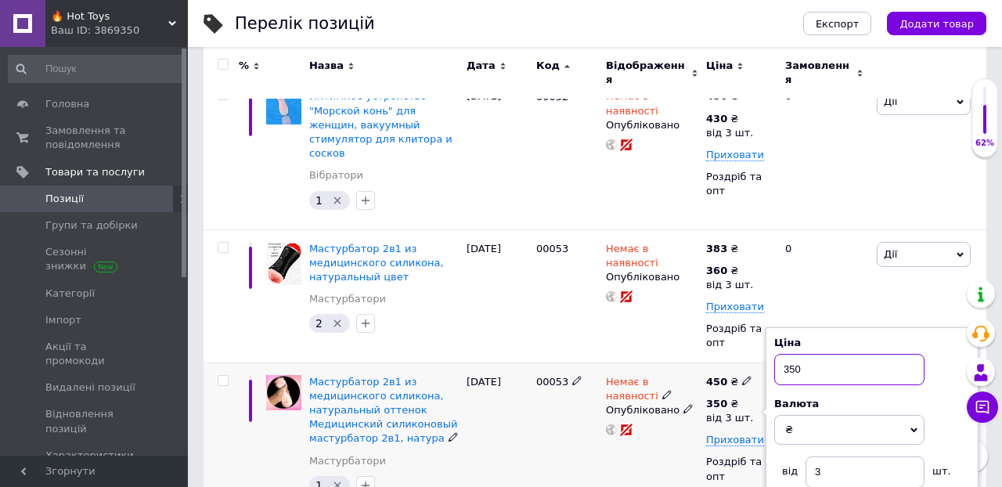
click at [805, 354] on input "350" at bounding box center [849, 369] width 150 height 31
click at [820, 279] on div "0" at bounding box center [824, 295] width 97 height 133
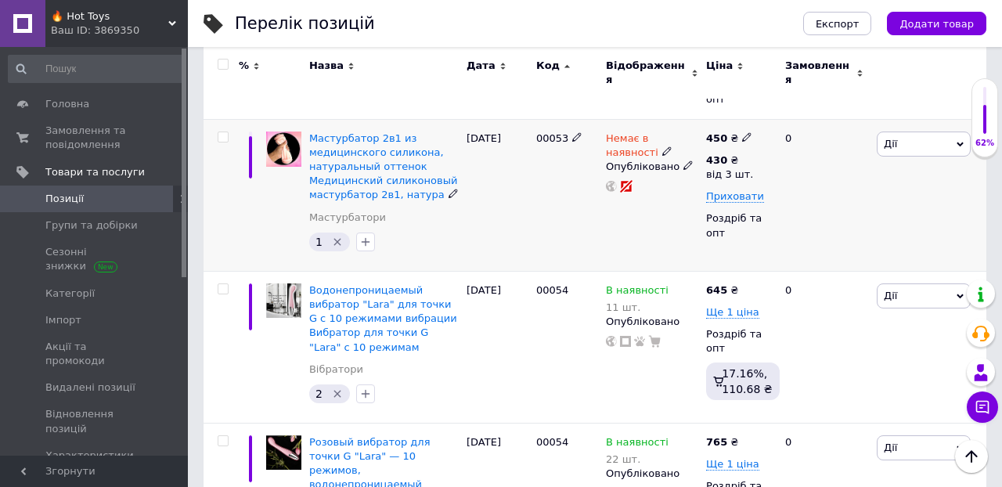
scroll to position [481, 0]
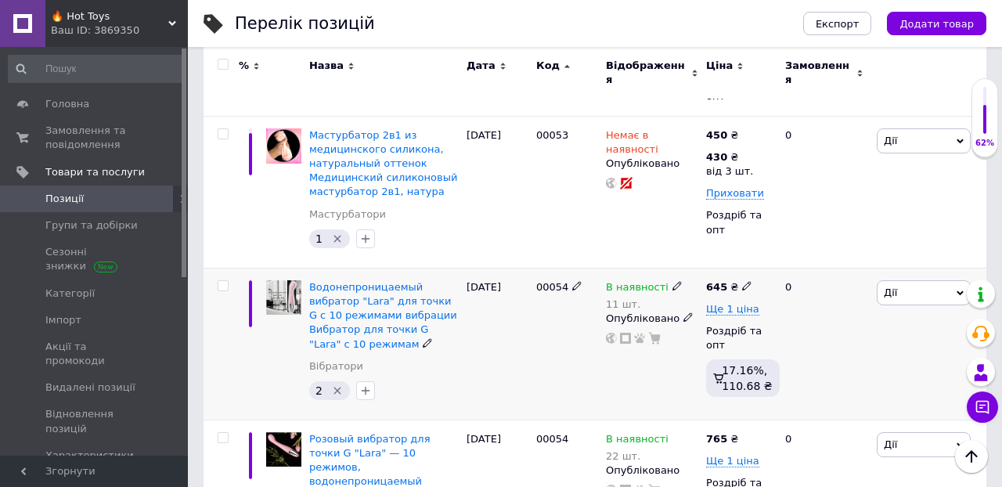
click at [746, 281] on icon at bounding box center [746, 285] width 9 height 9
click at [721, 303] on span "Ще 1 ціна" at bounding box center [732, 309] width 53 height 13
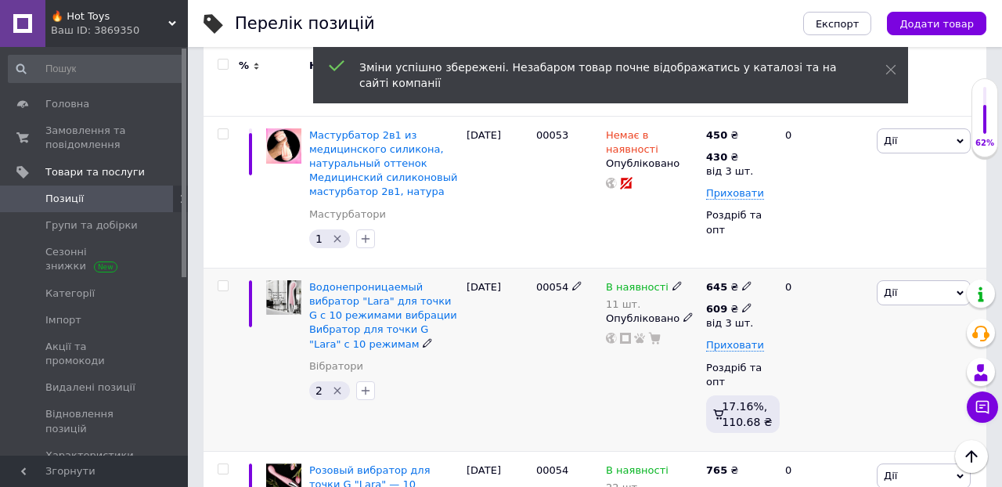
click at [747, 304] on use at bounding box center [746, 308] width 9 height 9
click at [814, 259] on input "609" at bounding box center [849, 274] width 150 height 31
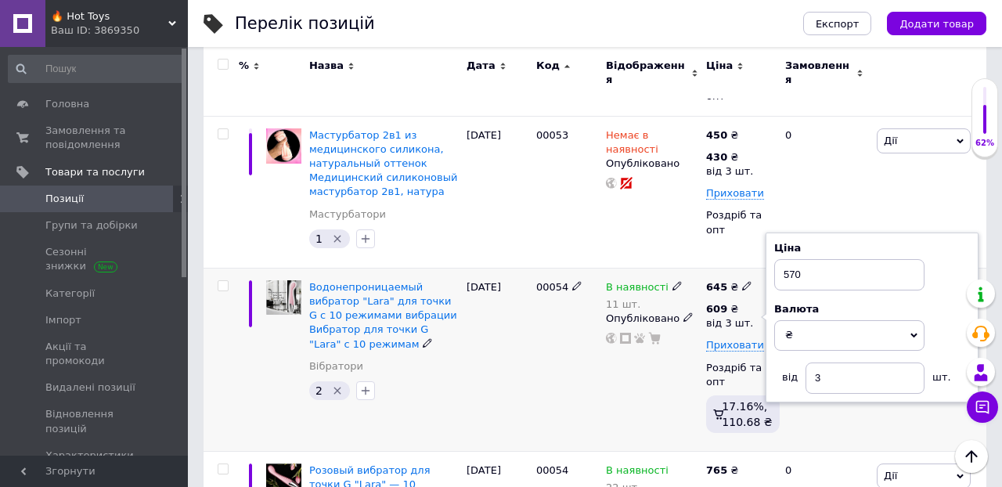
click at [742, 281] on icon at bounding box center [746, 285] width 9 height 9
click at [841, 346] on div "0" at bounding box center [824, 360] width 97 height 184
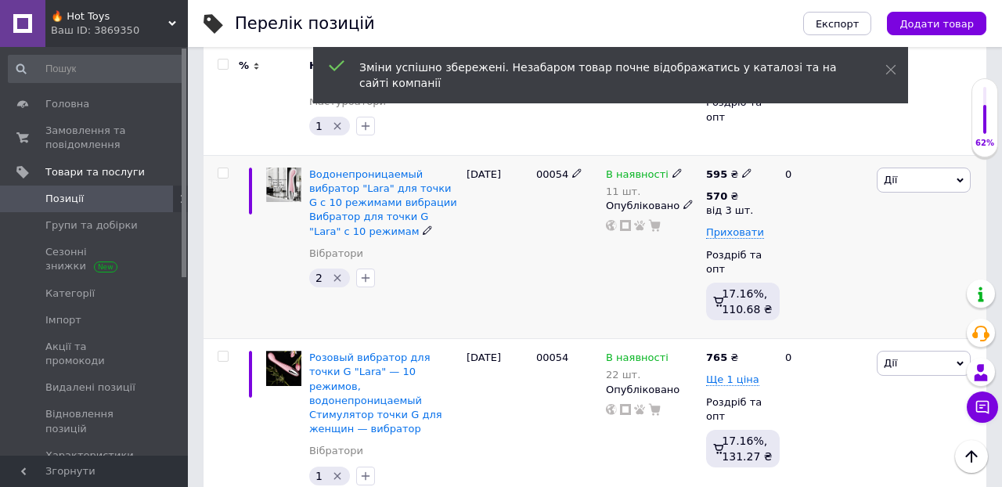
scroll to position [597, 0]
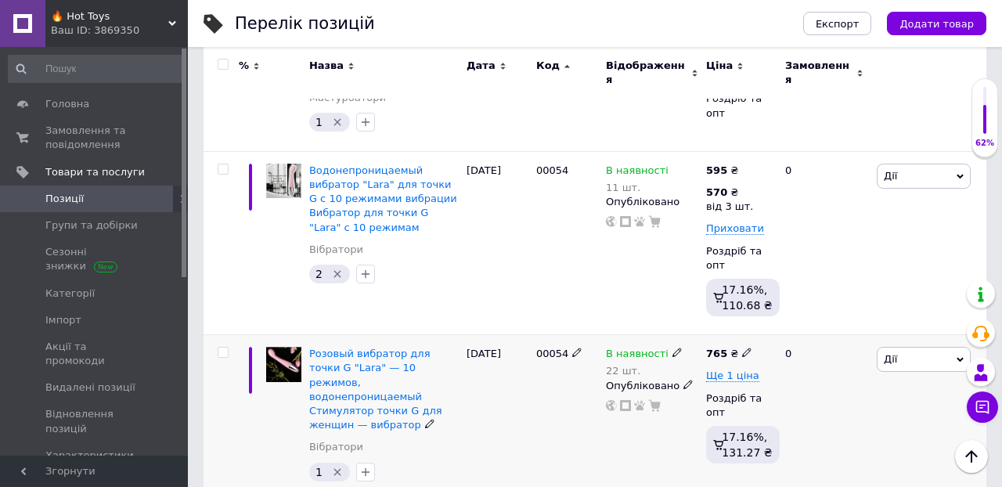
click at [744, 347] on icon at bounding box center [746, 351] width 9 height 9
click at [834, 431] on div "0" at bounding box center [824, 418] width 97 height 166
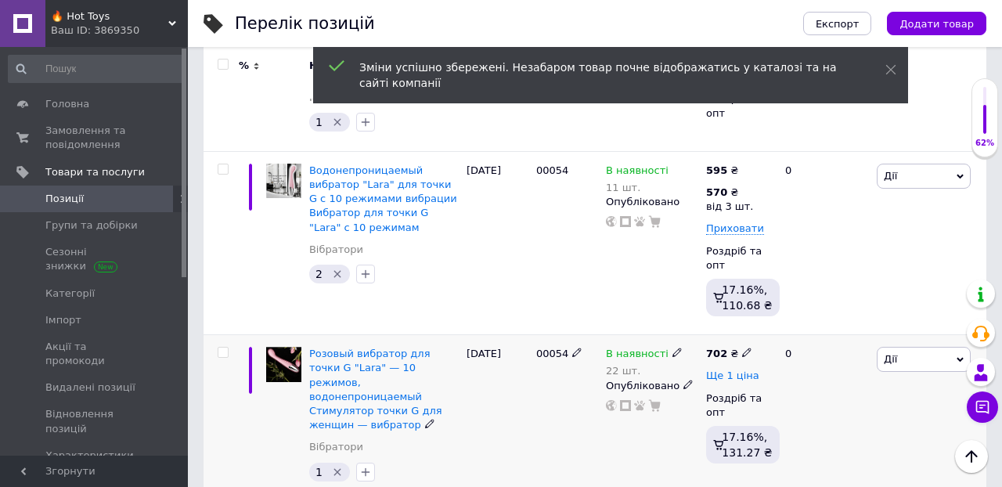
click at [736, 369] on span "Ще 1 ціна" at bounding box center [732, 375] width 53 height 13
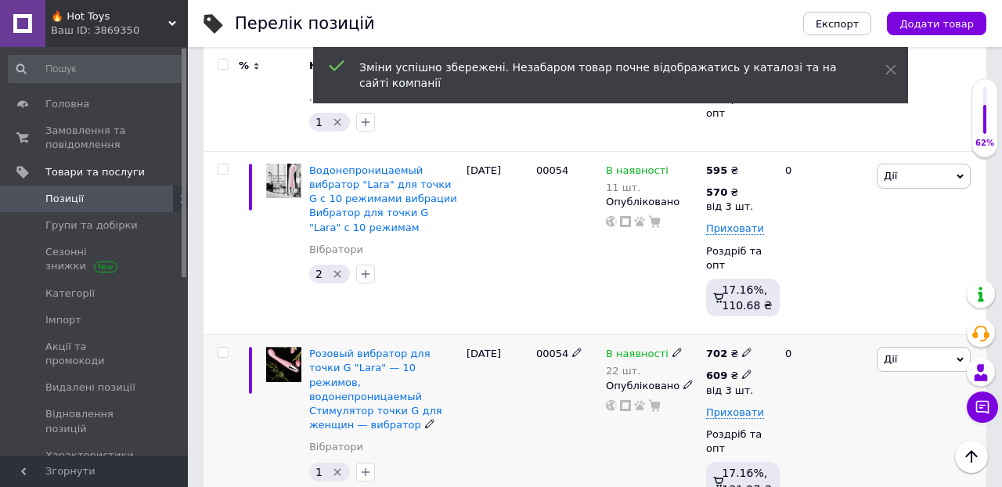
click at [745, 370] on use at bounding box center [746, 374] width 9 height 9
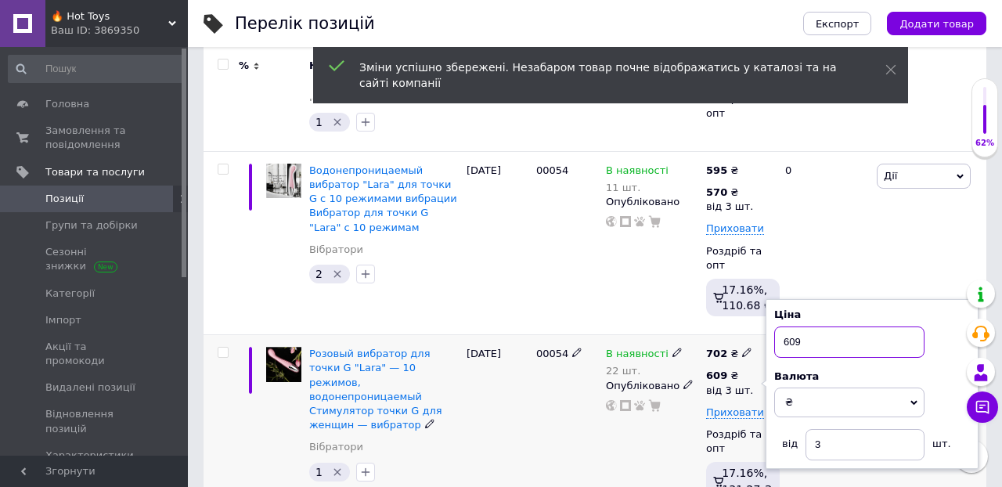
click at [809, 326] on input "609" at bounding box center [849, 341] width 150 height 31
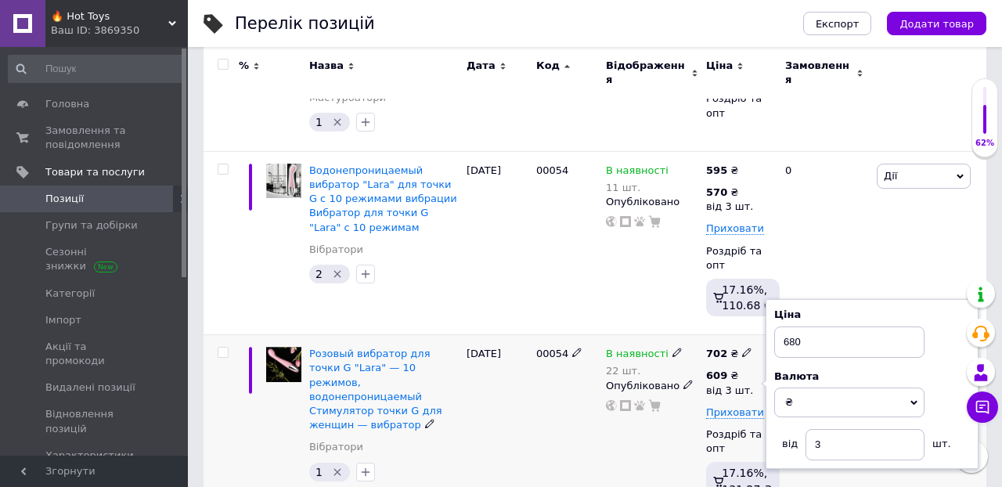
click at [664, 405] on div "В наявності 22 шт. Опубліковано" at bounding box center [652, 427] width 100 height 184
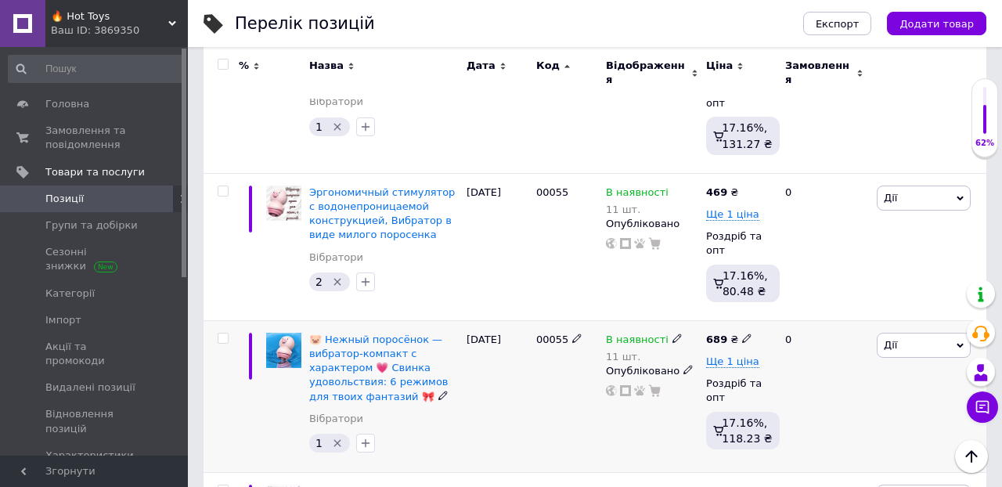
scroll to position [943, 0]
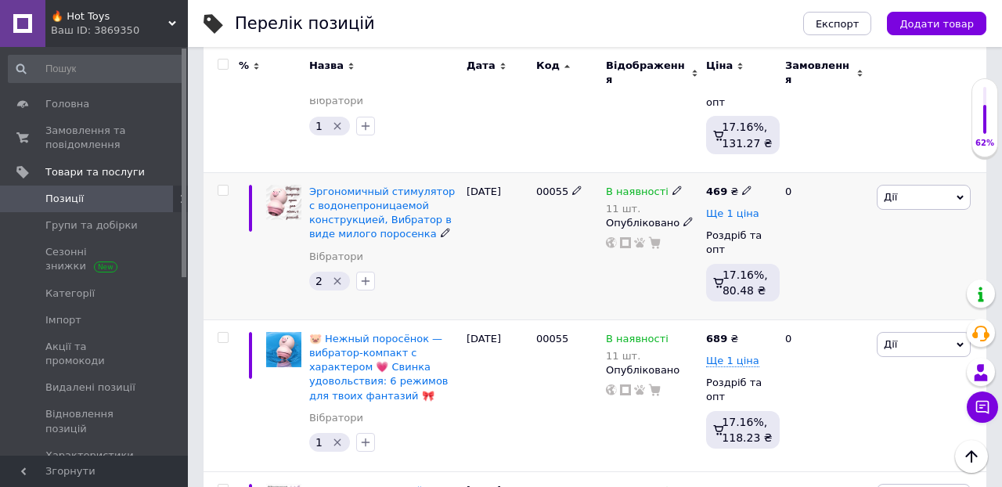
click at [742, 207] on span "Ще 1 ціна" at bounding box center [732, 213] width 53 height 13
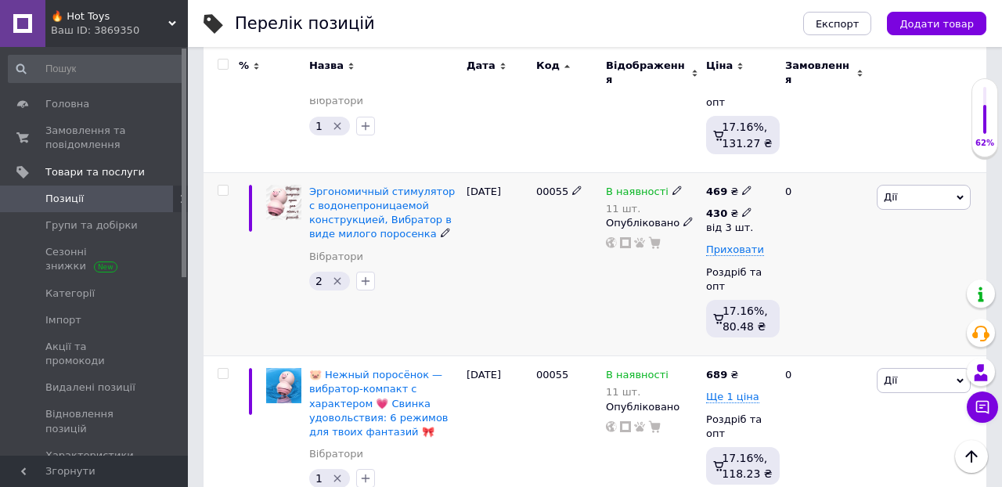
click at [744, 207] on icon at bounding box center [746, 211] width 9 height 9
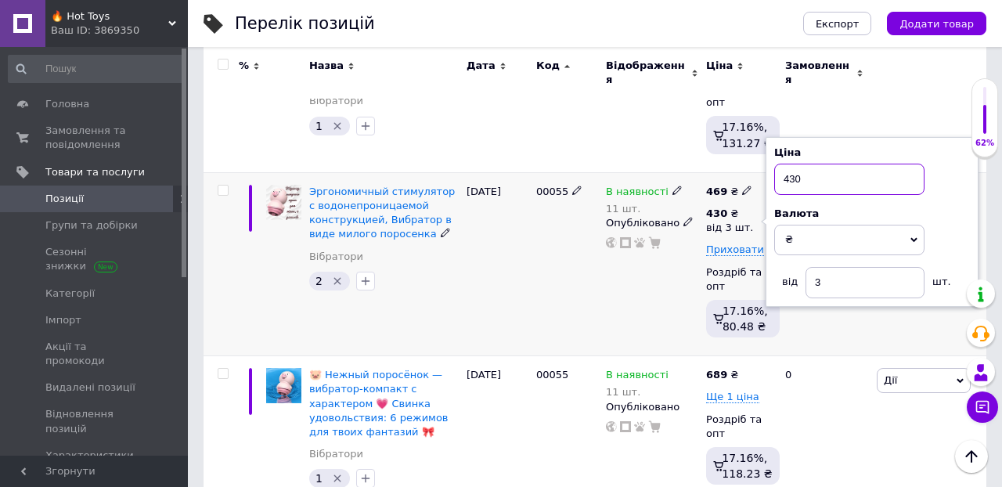
click at [810, 164] on input "430" at bounding box center [849, 179] width 150 height 31
click at [744, 186] on use at bounding box center [746, 190] width 9 height 9
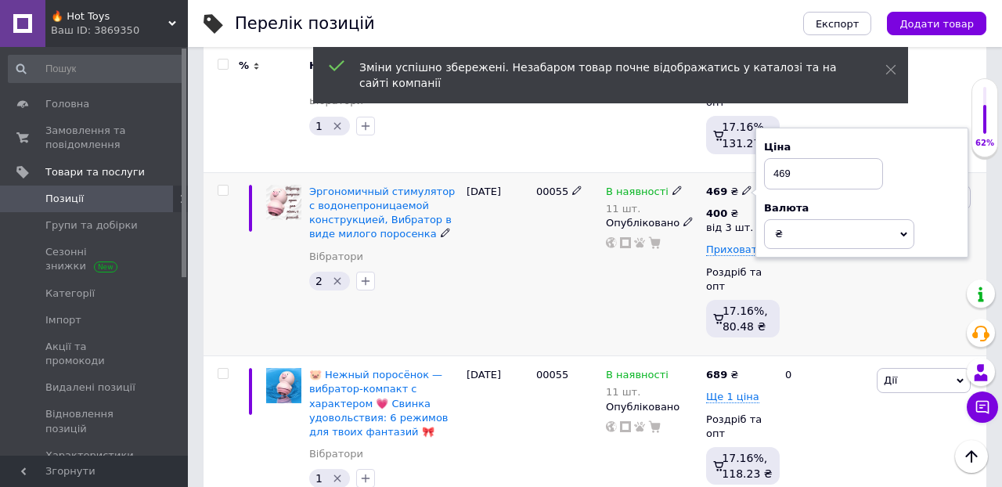
click at [794, 158] on input "469" at bounding box center [823, 173] width 119 height 31
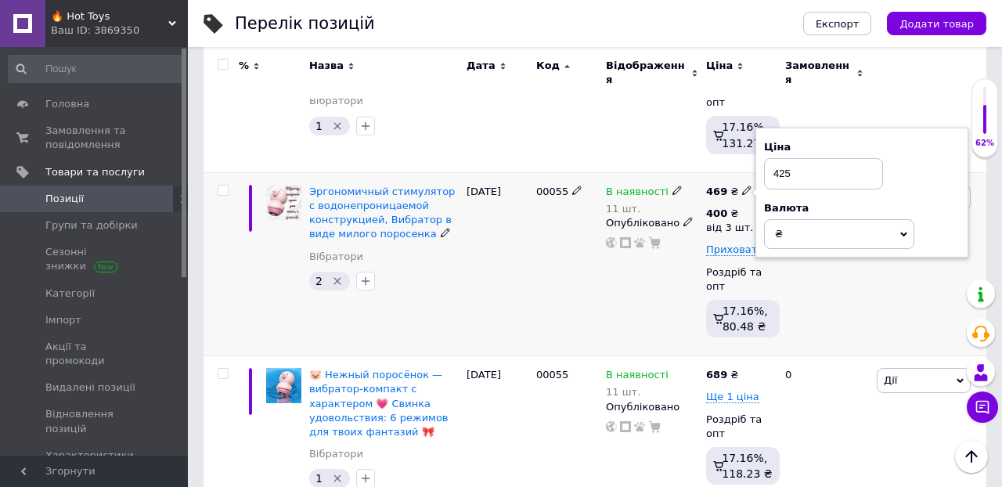
click at [823, 264] on div "0" at bounding box center [824, 264] width 97 height 184
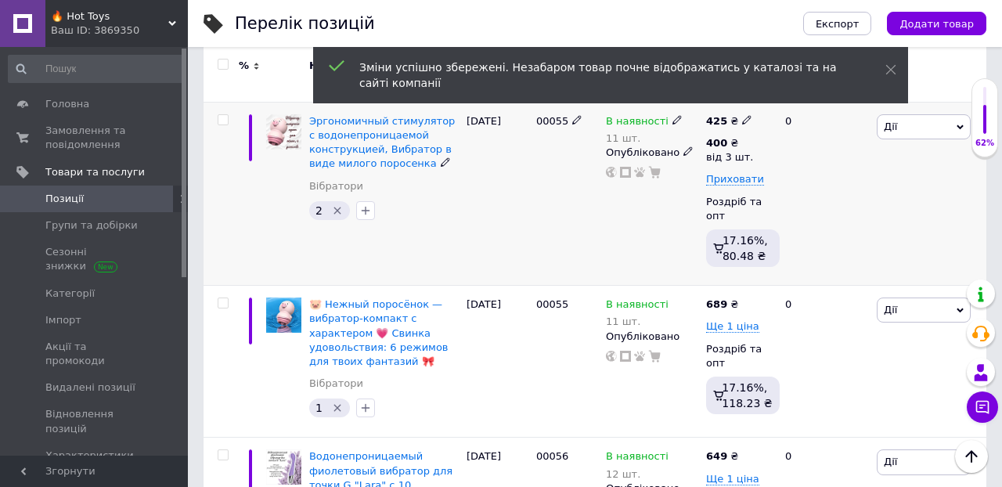
scroll to position [1014, 0]
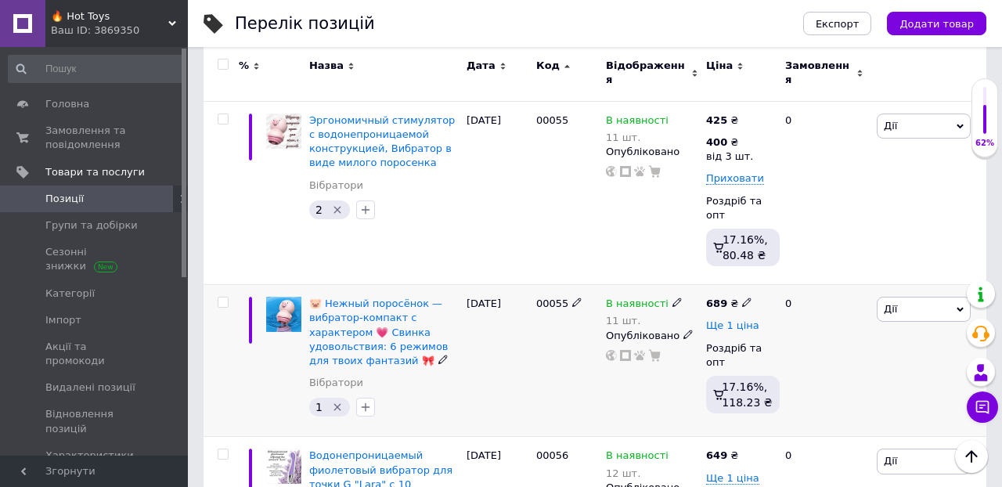
click at [728, 319] on span "Ще 1 ціна" at bounding box center [732, 325] width 53 height 13
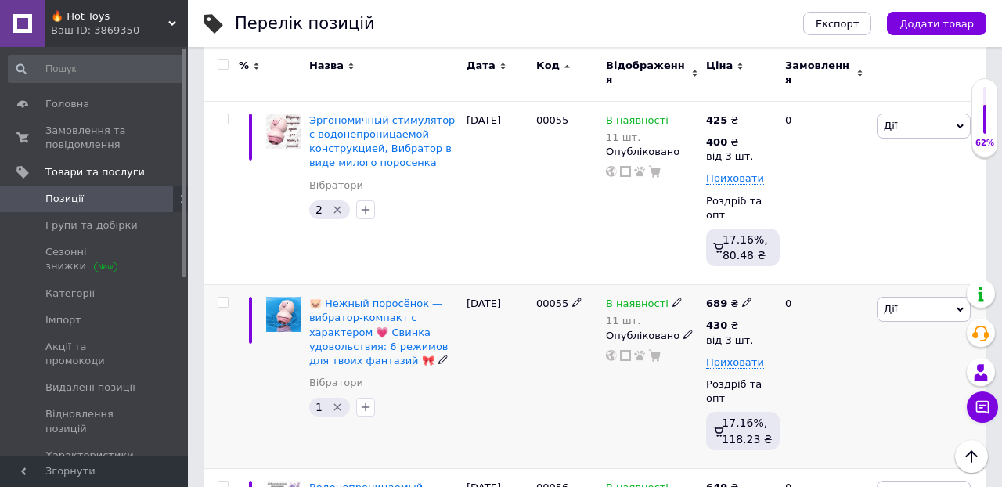
click at [743, 297] on icon at bounding box center [746, 301] width 9 height 9
click at [837, 416] on div "0" at bounding box center [824, 377] width 97 height 184
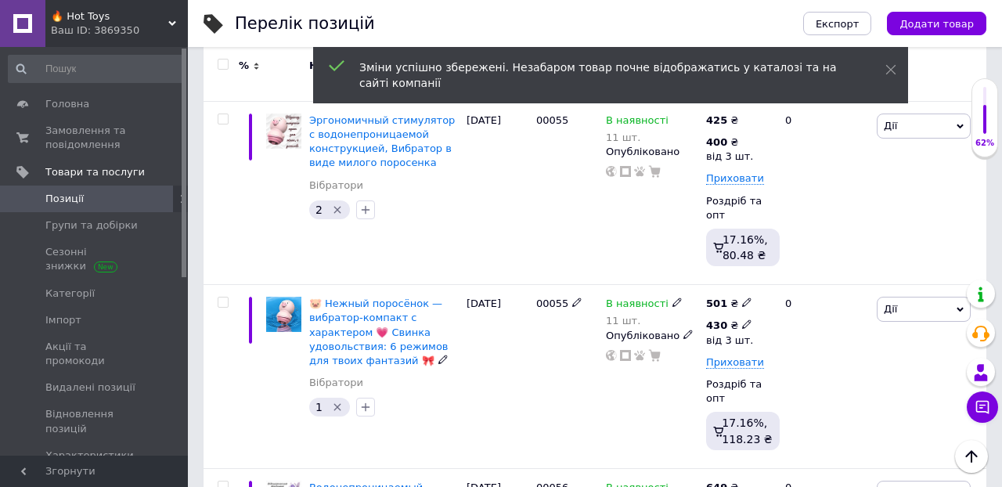
click at [749, 319] on icon at bounding box center [746, 323] width 9 height 9
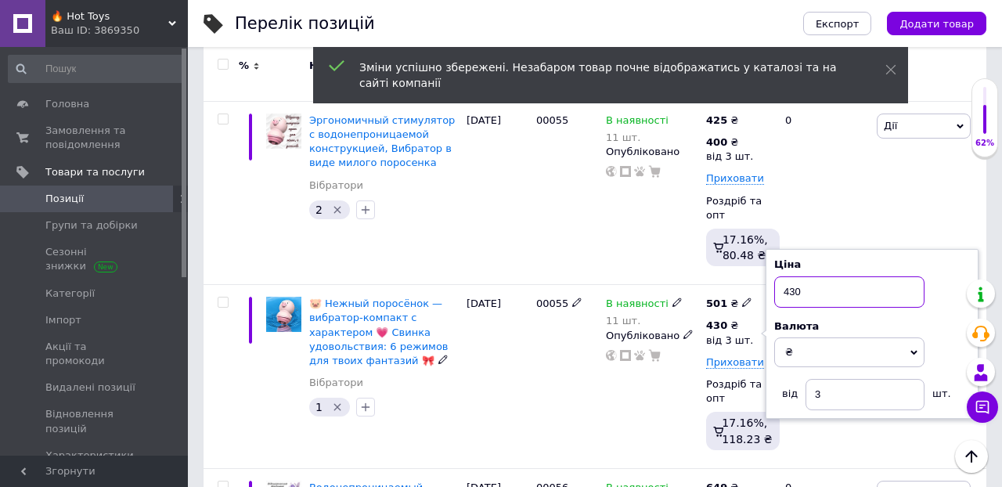
click at [817, 276] on input "430" at bounding box center [849, 291] width 150 height 31
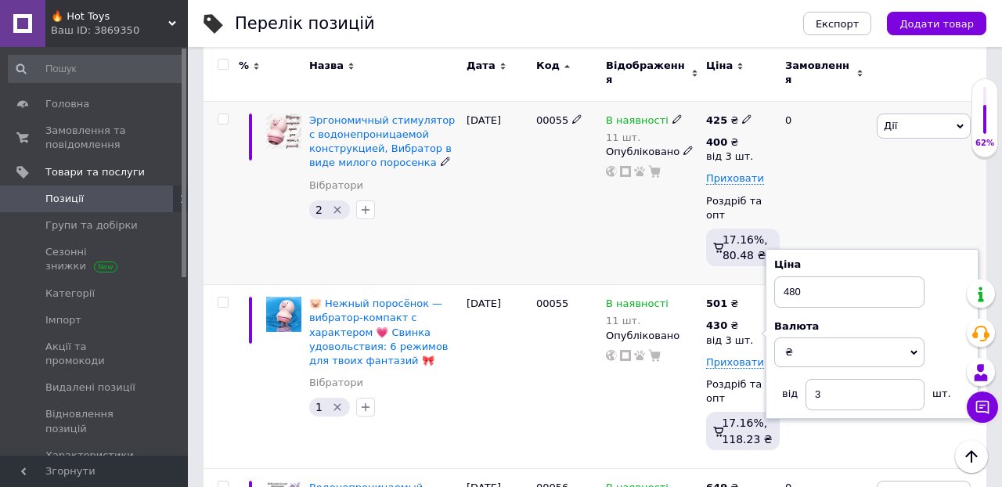
click at [873, 158] on div "[PERSON_NAME] Підняти на початок групи Копіювати Знижка Подарунок Супутні Прихо…" at bounding box center [929, 193] width 113 height 184
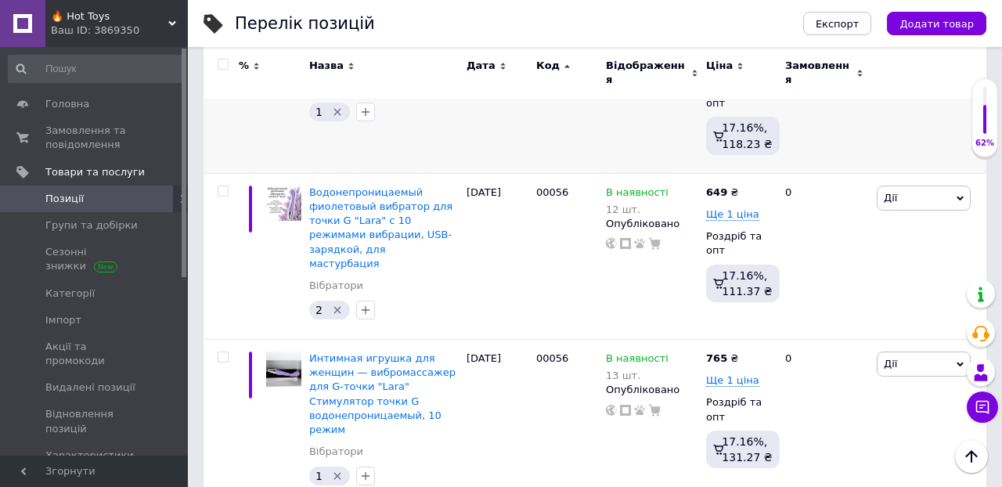
scroll to position [1316, 0]
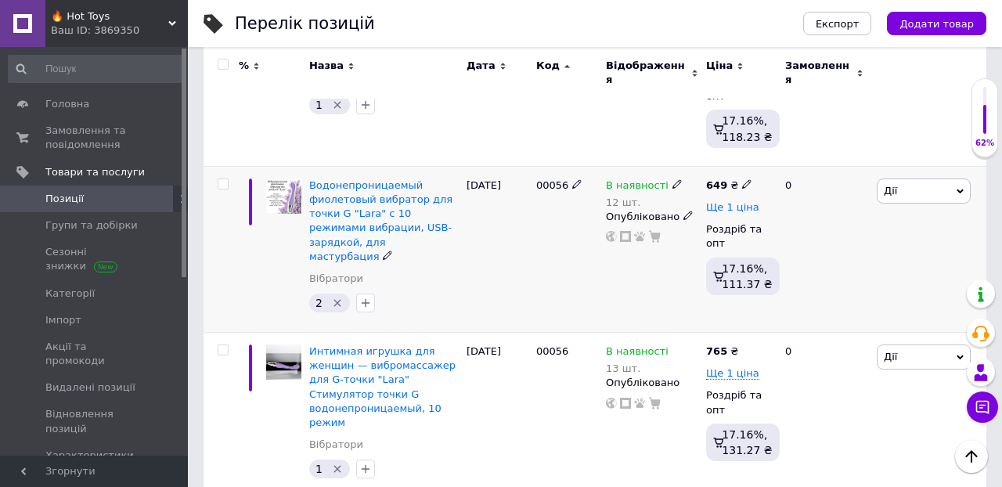
click at [740, 201] on span "Ще 1 ціна" at bounding box center [732, 207] width 53 height 13
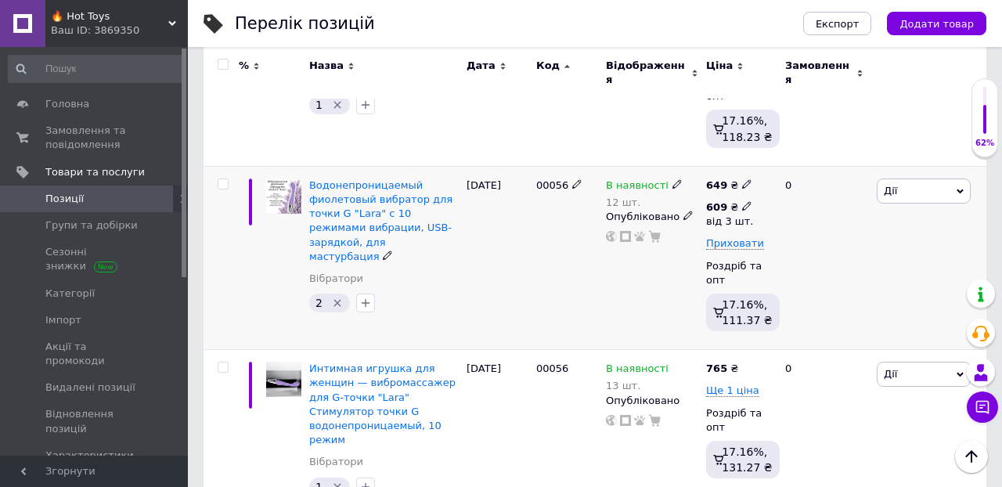
click at [748, 201] on icon at bounding box center [746, 205] width 9 height 9
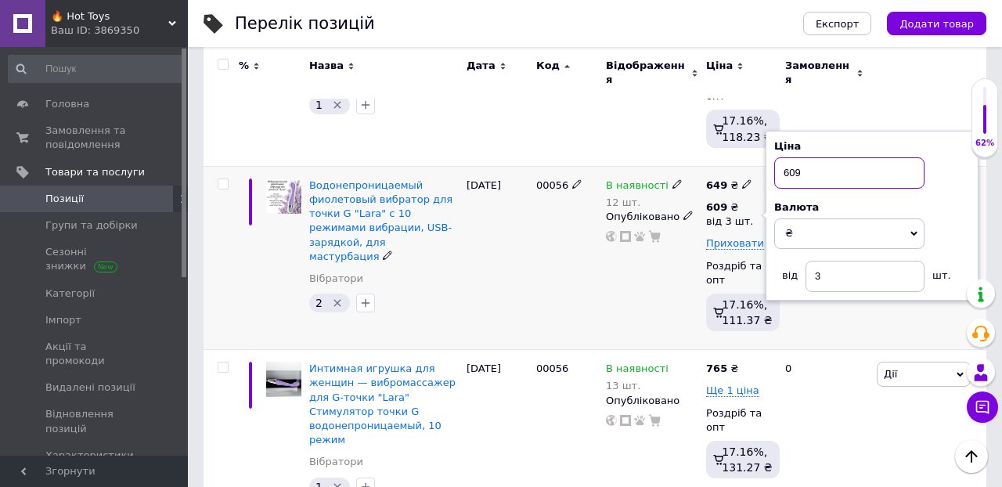
click at [815, 157] on input "609" at bounding box center [849, 172] width 150 height 31
click at [743, 179] on icon at bounding box center [746, 183] width 9 height 9
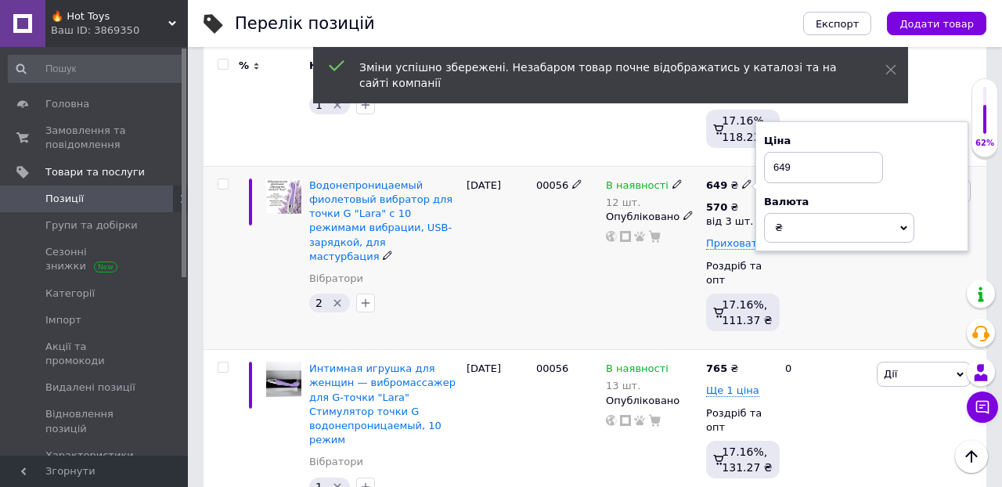
click at [798, 152] on input "649" at bounding box center [823, 167] width 119 height 31
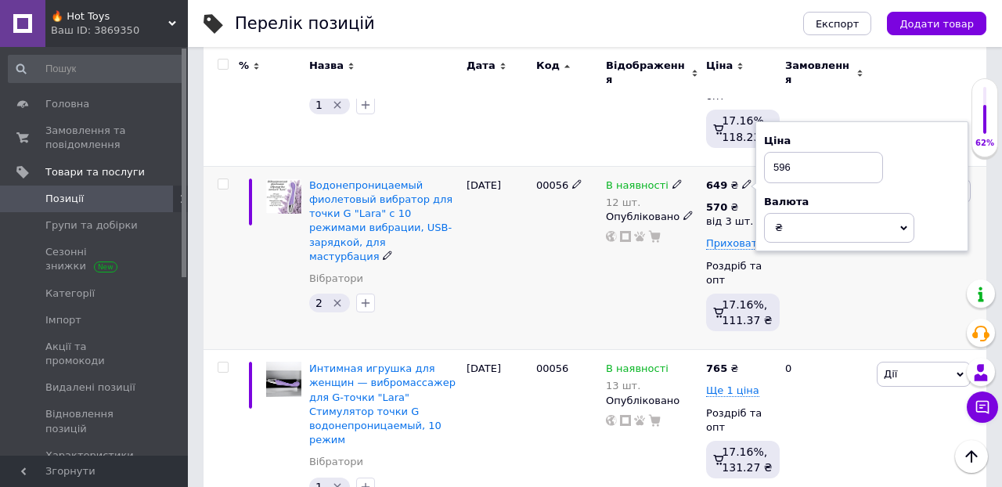
click at [844, 254] on div "0" at bounding box center [824, 258] width 97 height 184
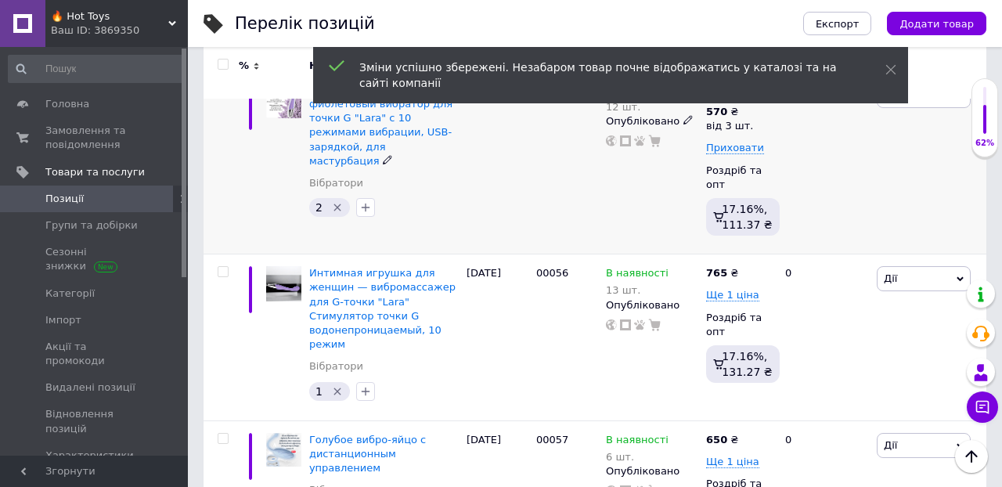
scroll to position [1413, 0]
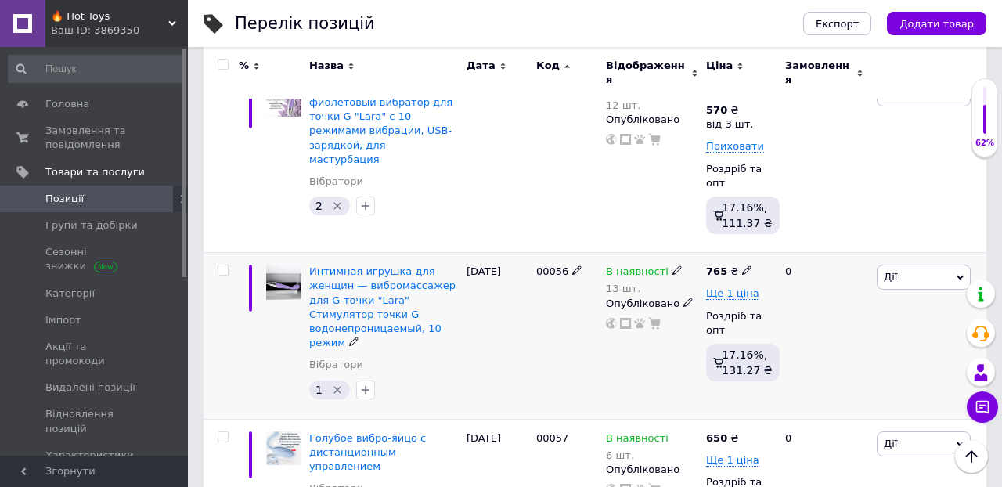
click at [747, 265] on span at bounding box center [746, 270] width 9 height 11
click at [833, 367] on div "0" at bounding box center [824, 336] width 97 height 166
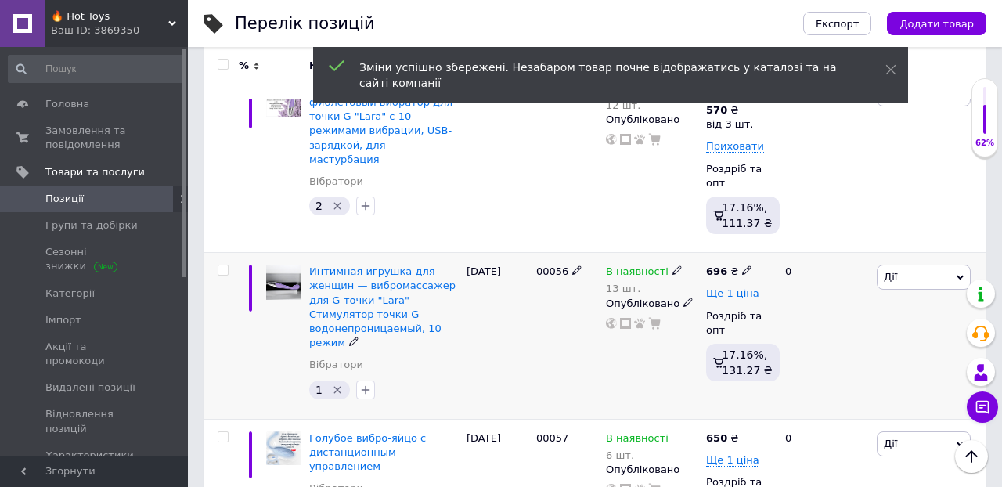
click at [733, 287] on span "Ще 1 ціна" at bounding box center [732, 293] width 53 height 13
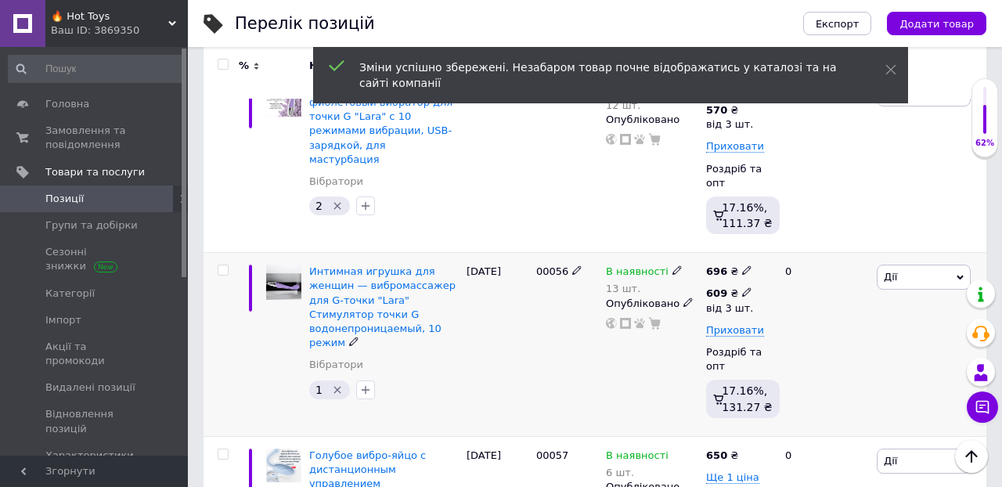
click at [747, 288] on use at bounding box center [746, 292] width 9 height 9
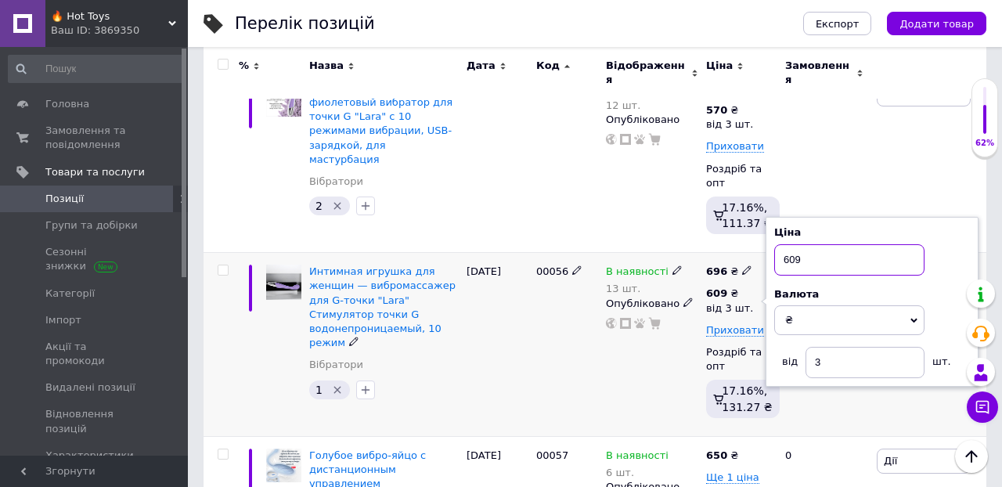
click at [811, 244] on input "609" at bounding box center [849, 259] width 150 height 31
click at [823, 388] on div "0" at bounding box center [824, 345] width 97 height 184
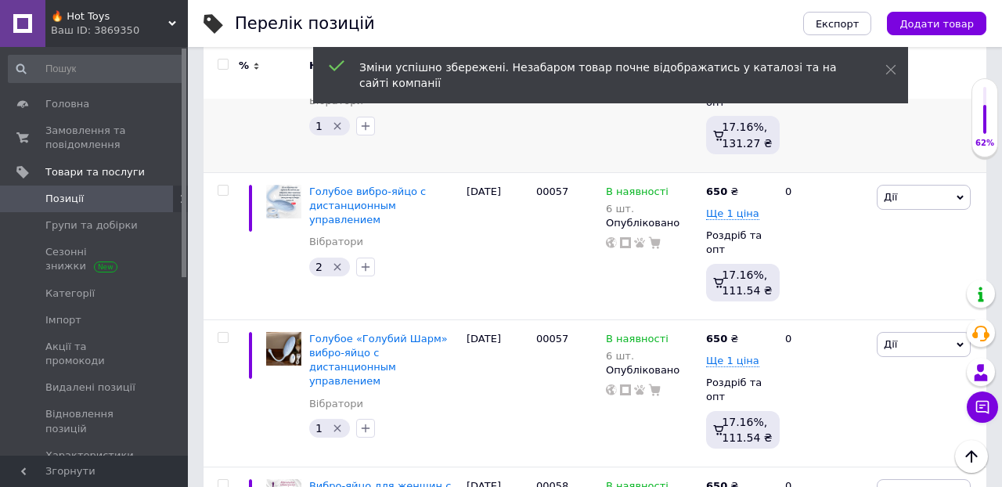
scroll to position [1679, 0]
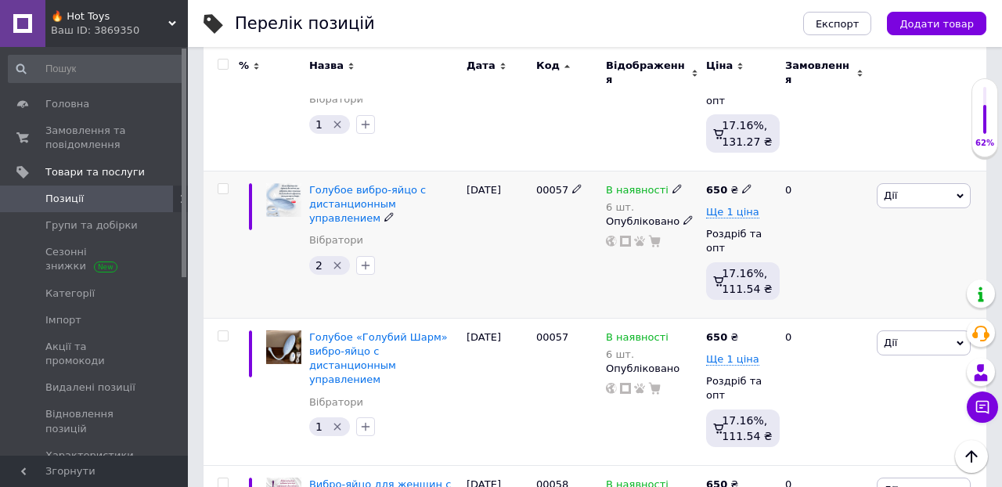
click at [746, 184] on icon at bounding box center [746, 188] width 9 height 9
click at [829, 265] on div "0" at bounding box center [824, 244] width 97 height 147
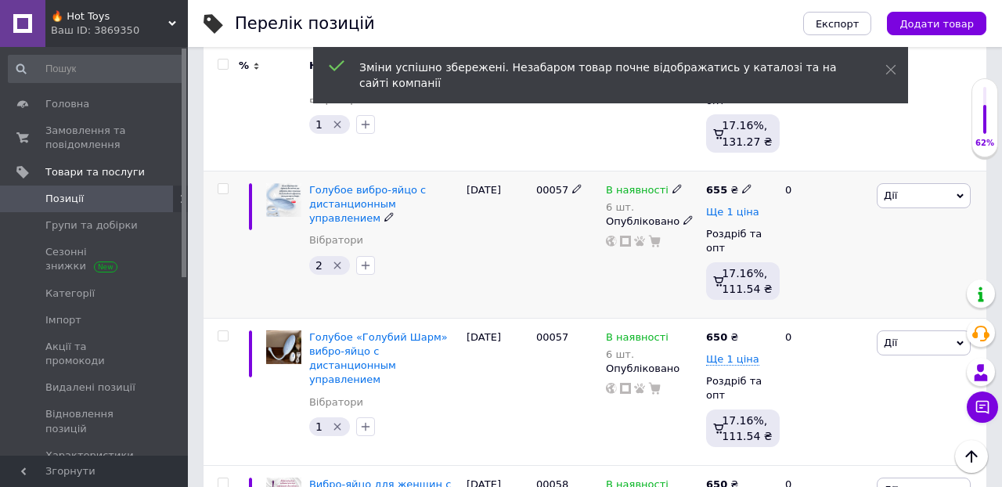
click at [739, 206] on span "Ще 1 ціна" at bounding box center [732, 212] width 53 height 13
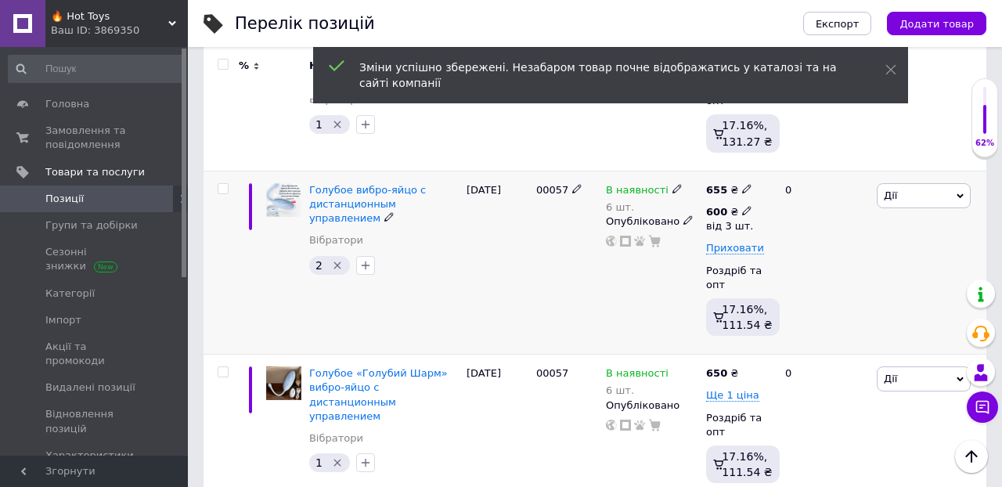
click at [747, 206] on icon at bounding box center [746, 210] width 9 height 9
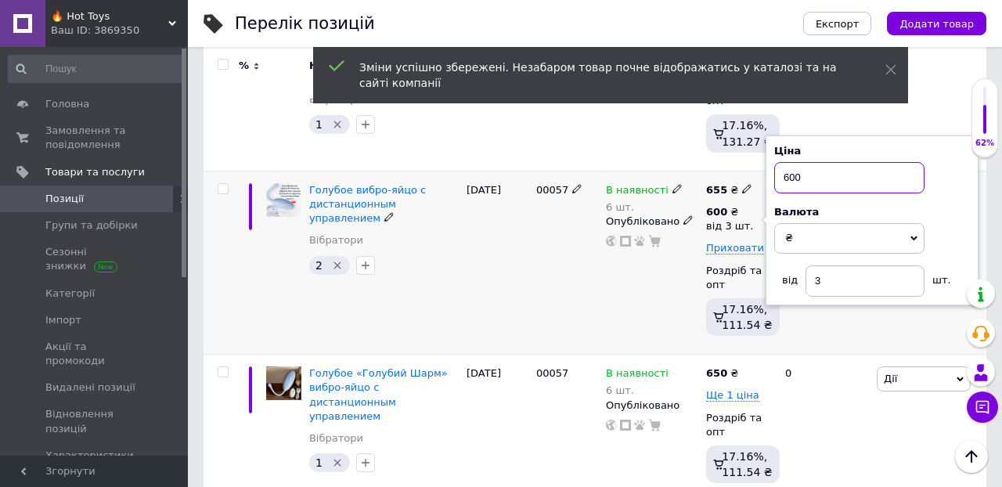
click at [810, 162] on input "600" at bounding box center [849, 177] width 150 height 31
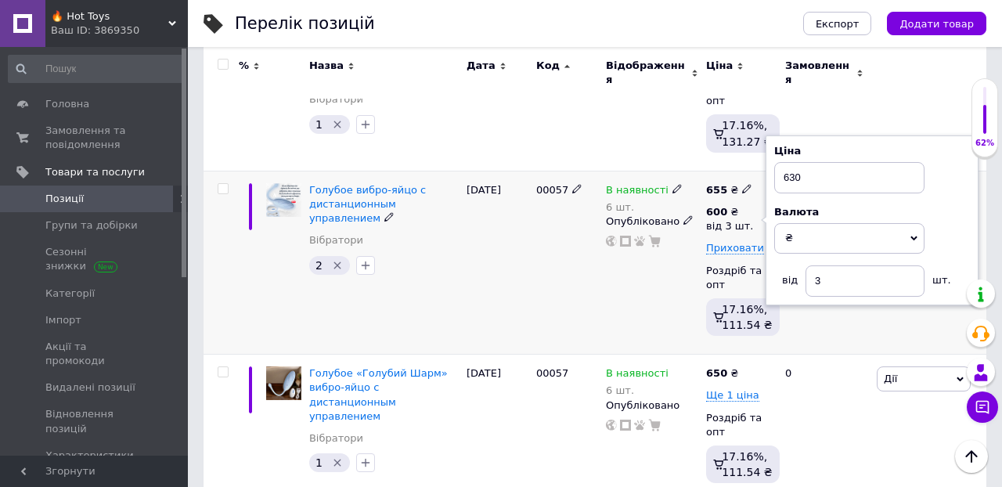
click at [876, 315] on div "[PERSON_NAME] Підняти на початок групи Копіювати Знижка Подарунок Супутні Прихо…" at bounding box center [929, 263] width 113 height 184
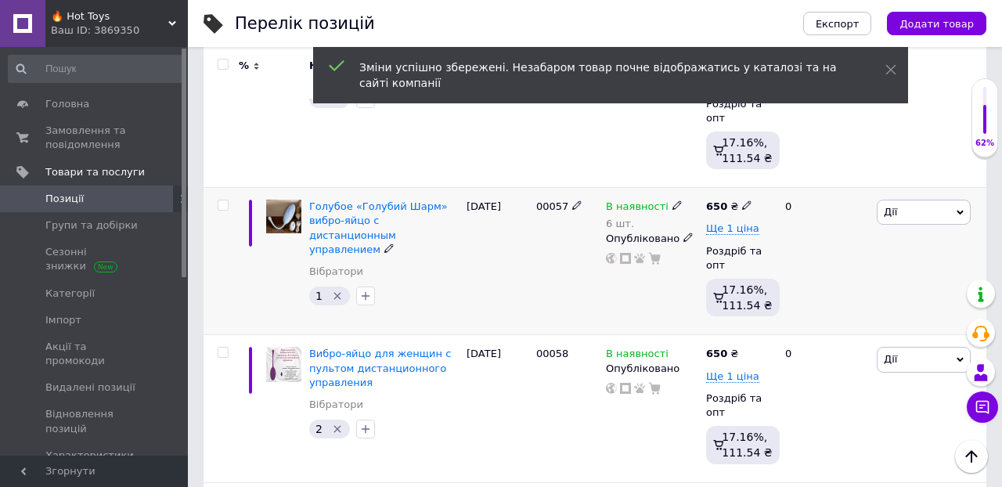
scroll to position [1854, 0]
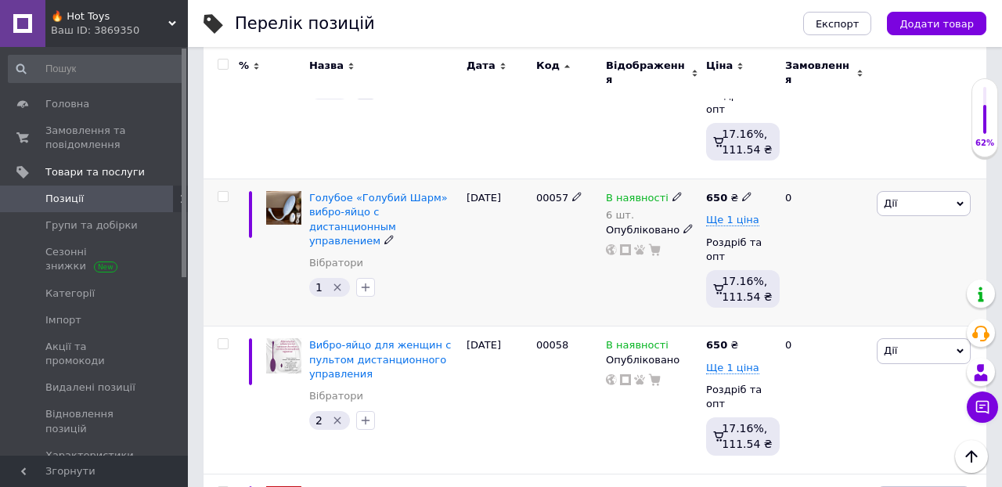
click at [747, 192] on icon at bounding box center [746, 196] width 9 height 9
click at [820, 245] on div "0" at bounding box center [824, 252] width 97 height 147
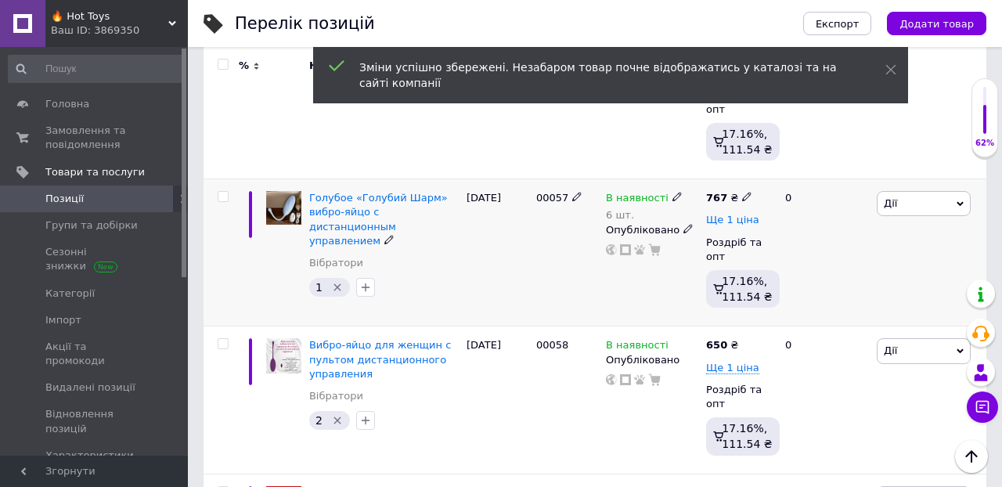
click at [730, 214] on span "Ще 1 ціна" at bounding box center [732, 220] width 53 height 13
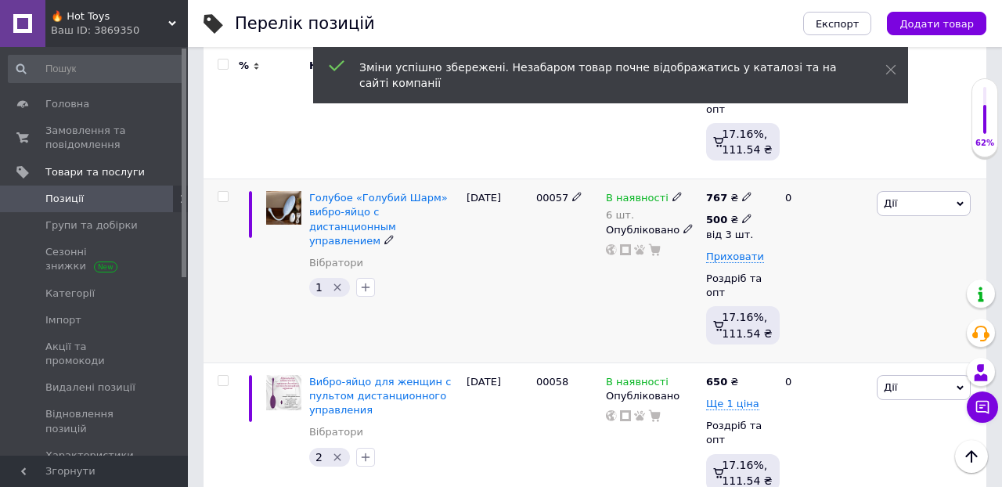
click at [744, 214] on icon at bounding box center [746, 218] width 9 height 9
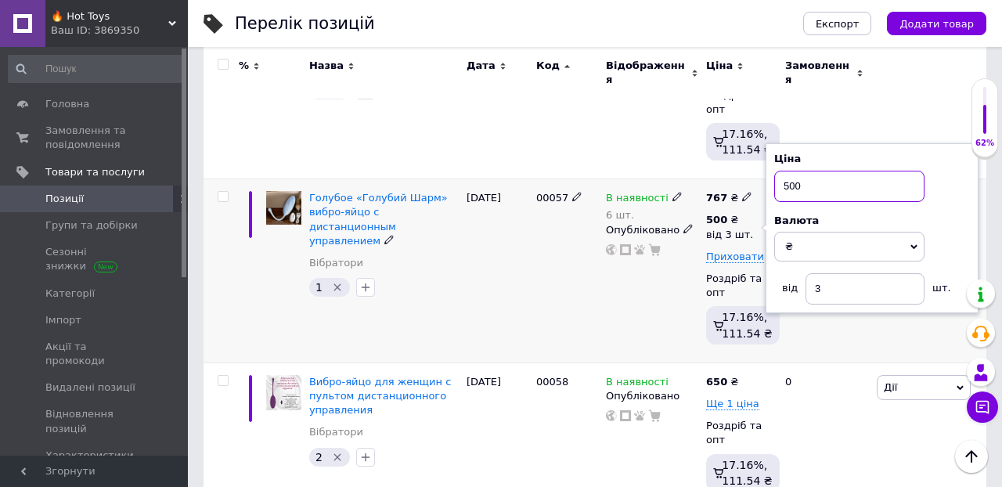
click at [808, 171] on input "500" at bounding box center [849, 186] width 150 height 31
click at [830, 304] on div "0" at bounding box center [824, 271] width 97 height 184
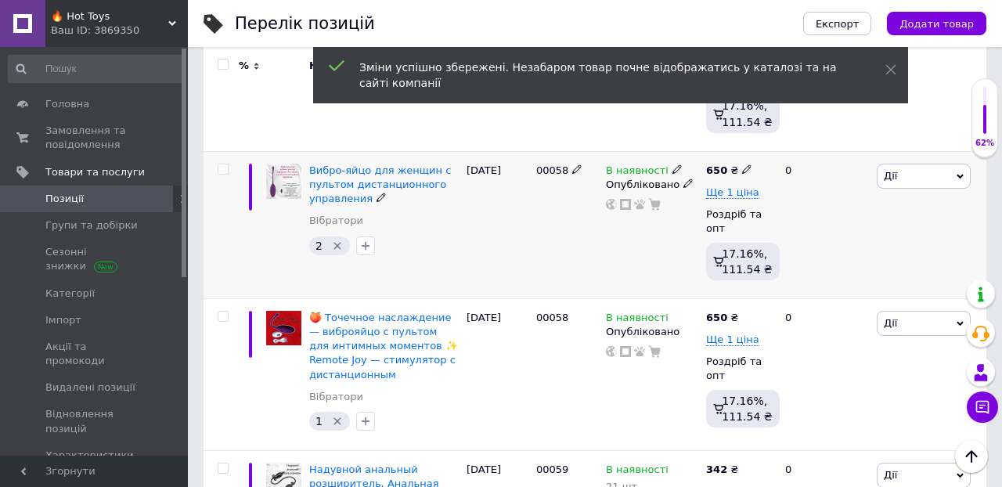
scroll to position [2068, 0]
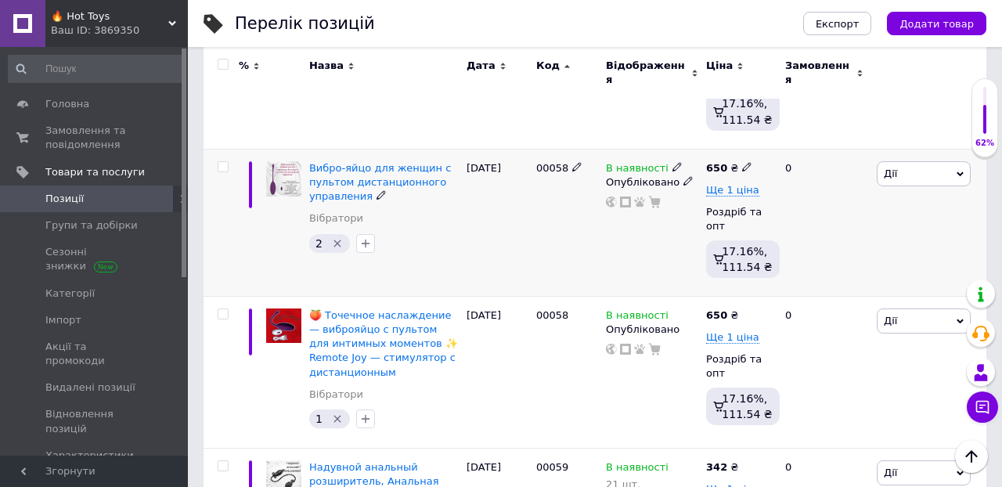
click at [747, 163] on use at bounding box center [746, 167] width 9 height 9
click at [733, 184] on span "Ще 1 ціна" at bounding box center [732, 190] width 53 height 13
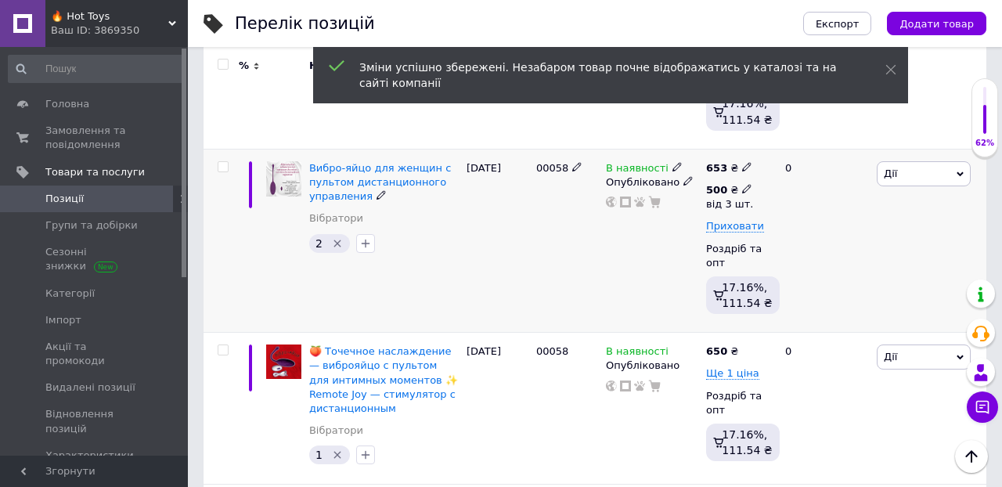
click at [747, 185] on use at bounding box center [746, 189] width 9 height 9
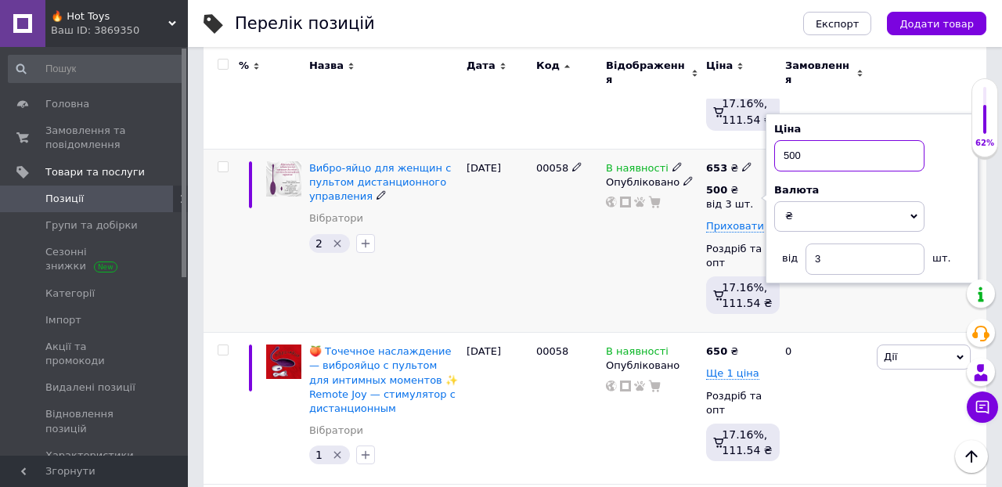
click at [816, 140] on input "500" at bounding box center [849, 155] width 150 height 31
click at [831, 262] on div "0" at bounding box center [824, 241] width 97 height 184
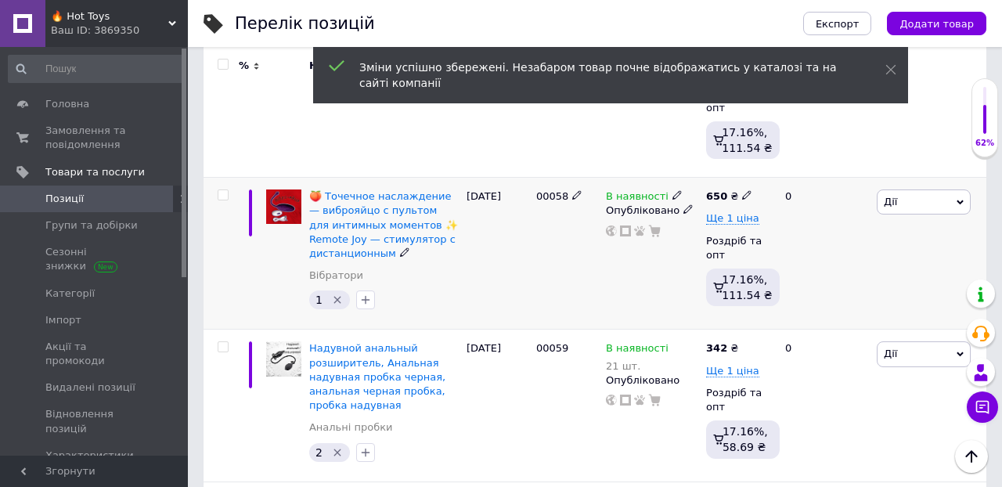
scroll to position [2225, 0]
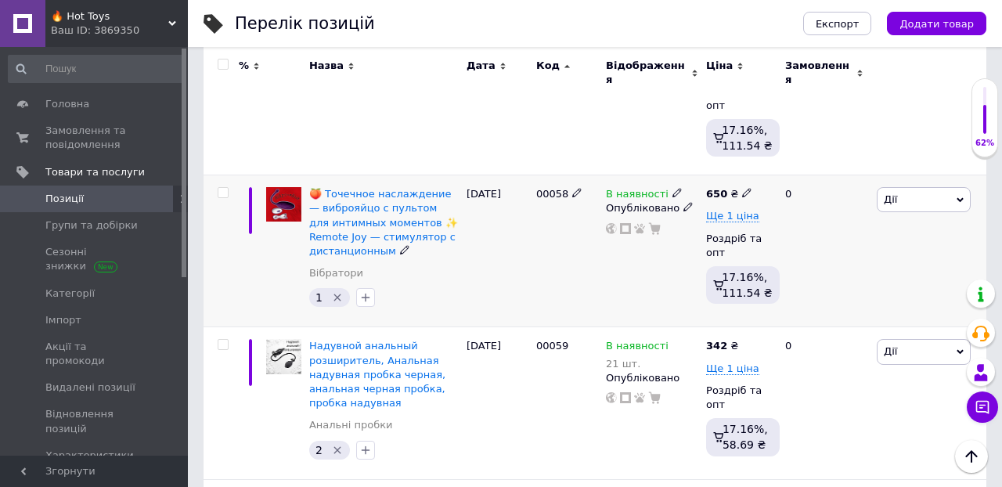
click at [747, 188] on icon at bounding box center [746, 192] width 9 height 9
click at [730, 210] on span "Ще 1 ціна" at bounding box center [732, 216] width 53 height 13
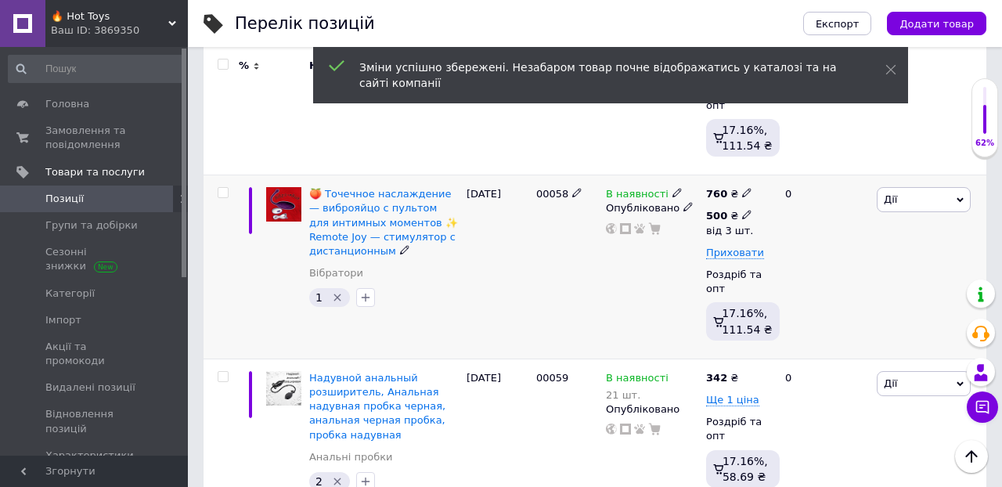
click at [744, 210] on icon at bounding box center [746, 214] width 9 height 9
click at [811, 167] on input "500" at bounding box center [849, 182] width 150 height 31
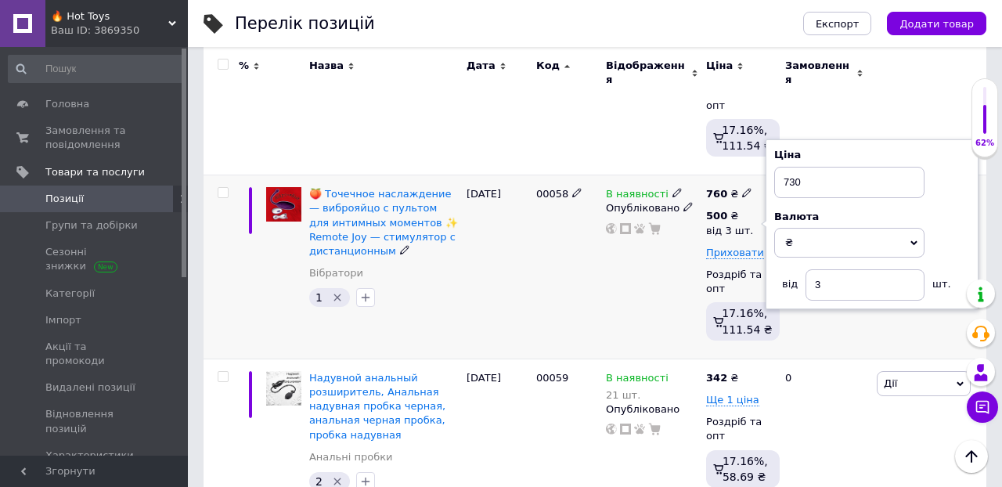
click at [823, 307] on div "0" at bounding box center [824, 267] width 97 height 184
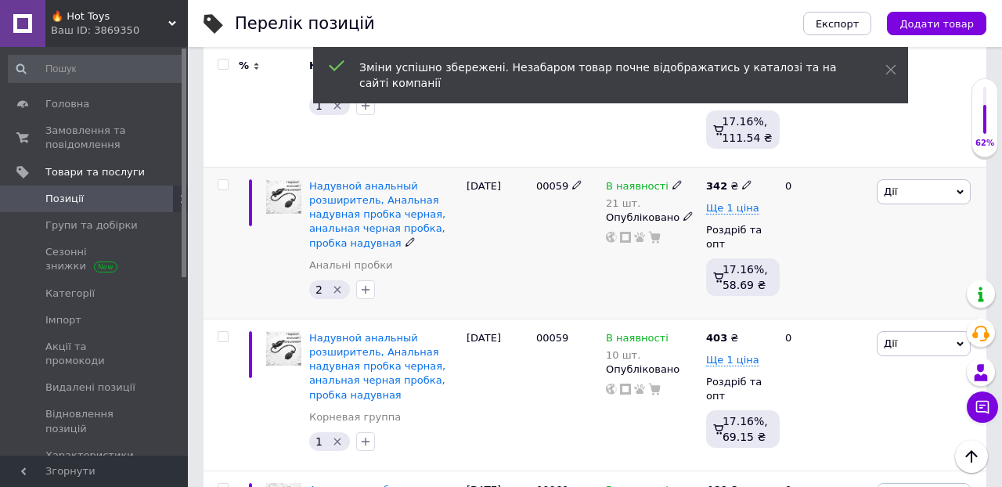
scroll to position [2418, 0]
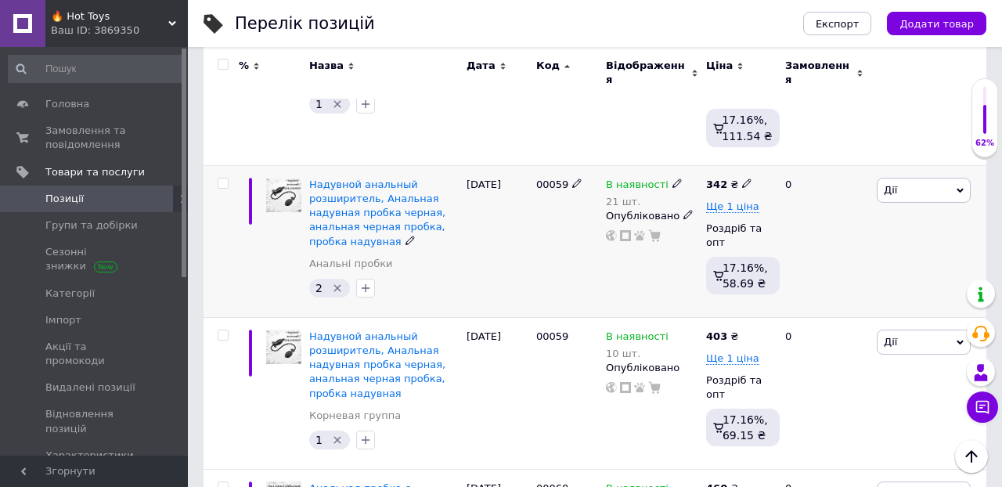
click at [745, 178] on icon at bounding box center [746, 182] width 9 height 9
click at [823, 241] on div "0" at bounding box center [824, 241] width 97 height 152
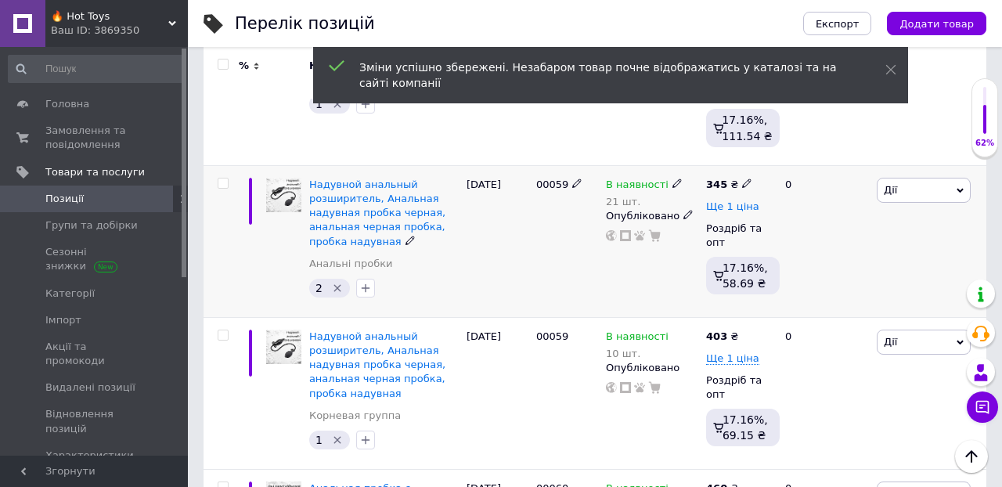
click at [733, 200] on span "Ще 1 ціна" at bounding box center [732, 206] width 53 height 13
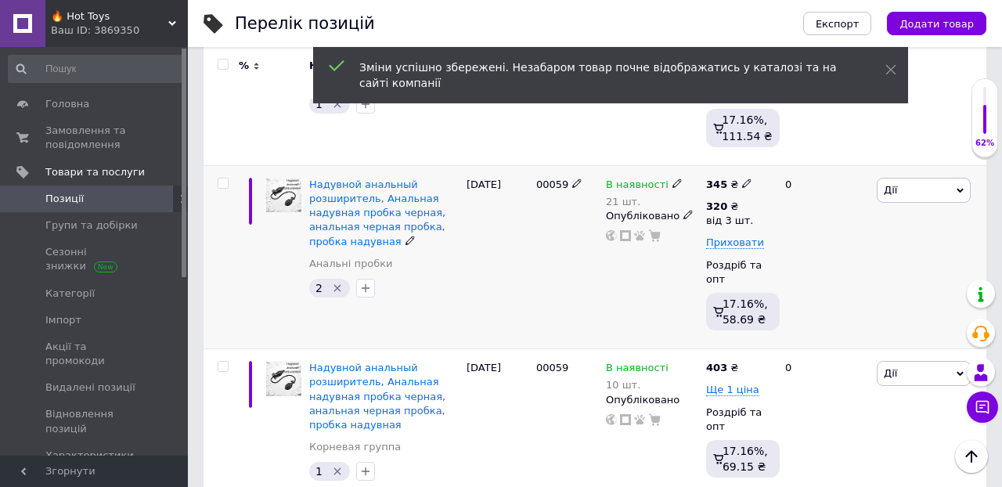
click at [796, 214] on div "0" at bounding box center [824, 257] width 97 height 184
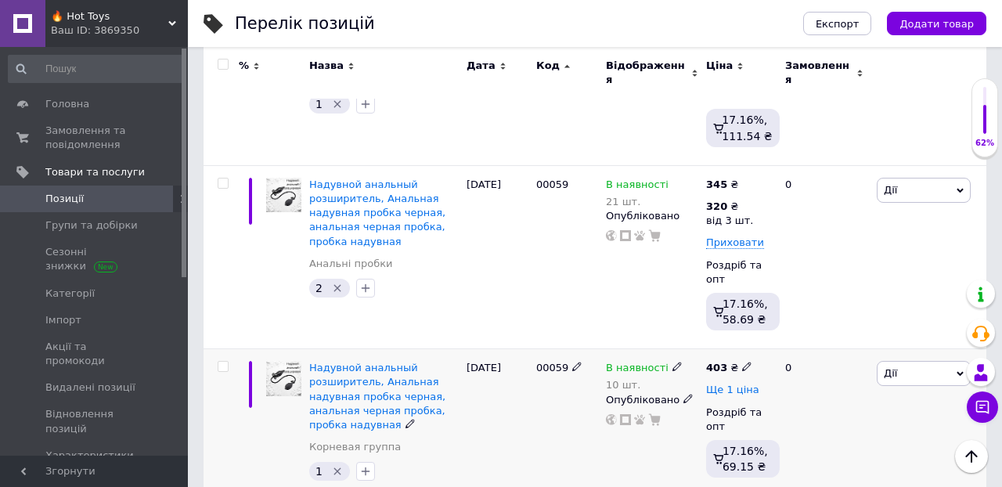
click at [723, 383] on span "Ще 1 ціна" at bounding box center [732, 389] width 53 height 13
click at [746, 384] on use at bounding box center [746, 388] width 9 height 9
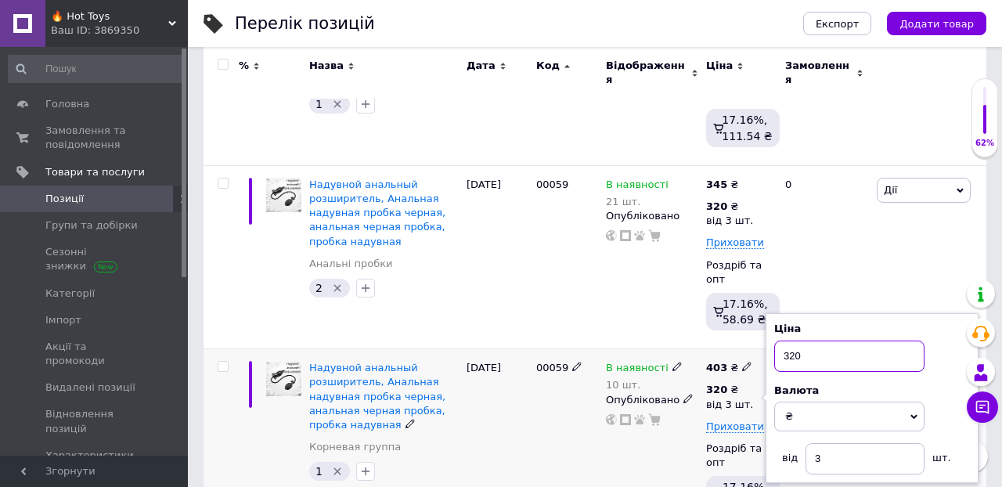
click at [805, 340] on input "320" at bounding box center [849, 355] width 150 height 31
click at [844, 232] on div "0" at bounding box center [824, 257] width 97 height 184
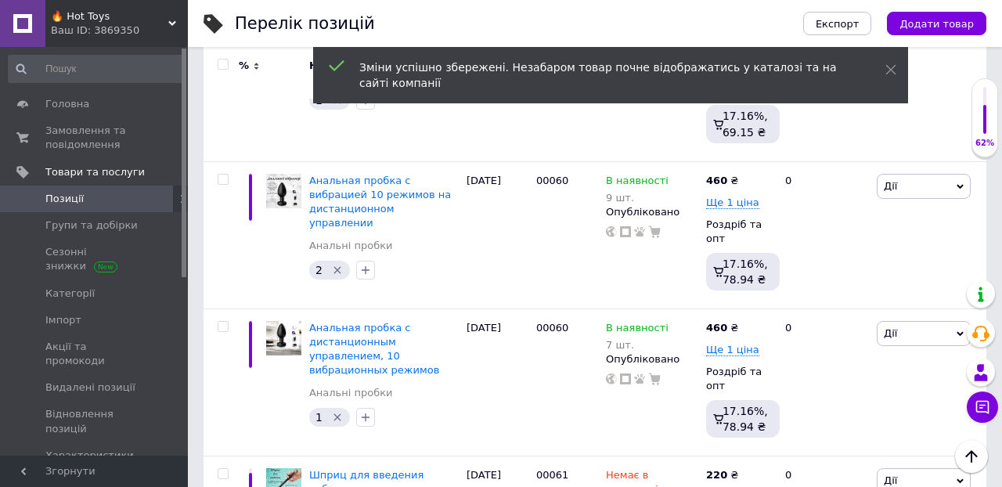
scroll to position [2837, 0]
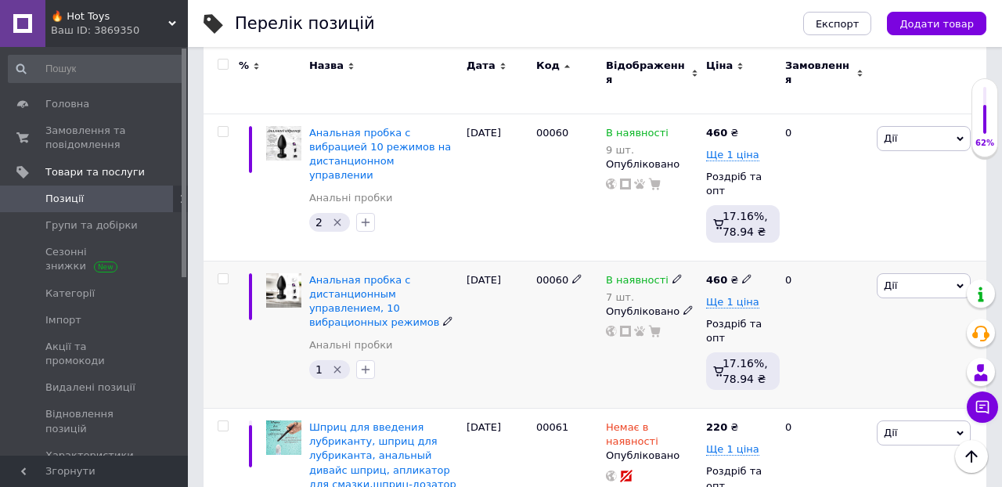
click at [744, 275] on use at bounding box center [746, 279] width 9 height 9
click at [798, 319] on div "0" at bounding box center [824, 334] width 97 height 147
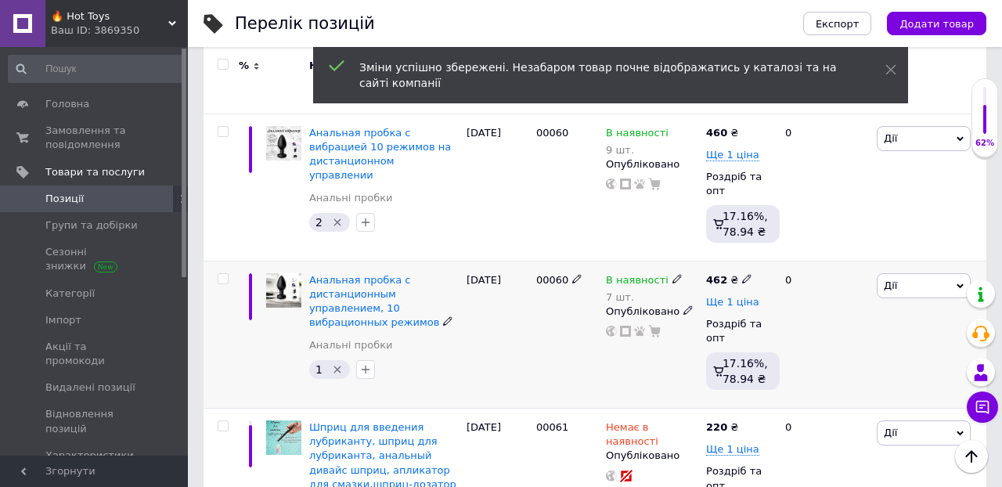
click at [720, 296] on span "Ще 1 ціна" at bounding box center [732, 302] width 53 height 13
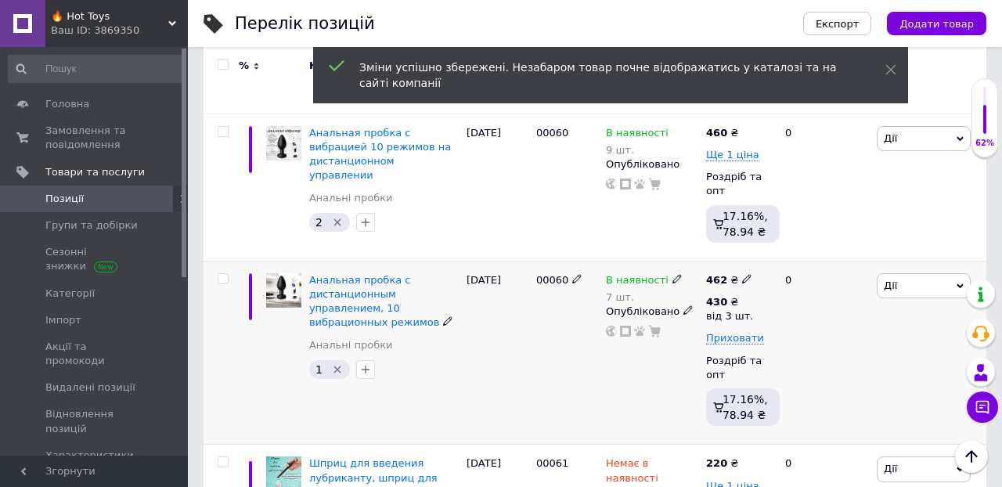
click at [800, 308] on div "0" at bounding box center [824, 353] width 97 height 184
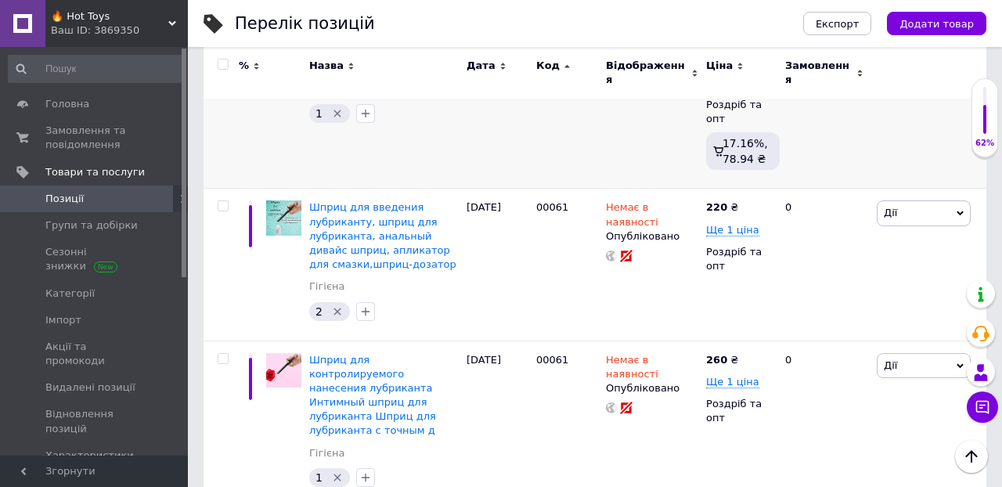
scroll to position [3113, 0]
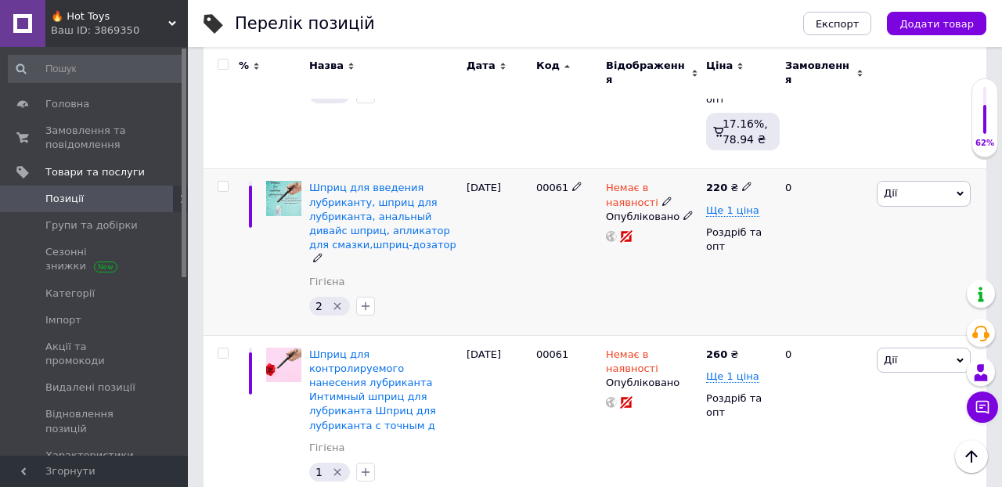
click at [745, 182] on icon at bounding box center [746, 186] width 9 height 9
click at [716, 204] on span "Ще 1 ціна" at bounding box center [732, 210] width 53 height 13
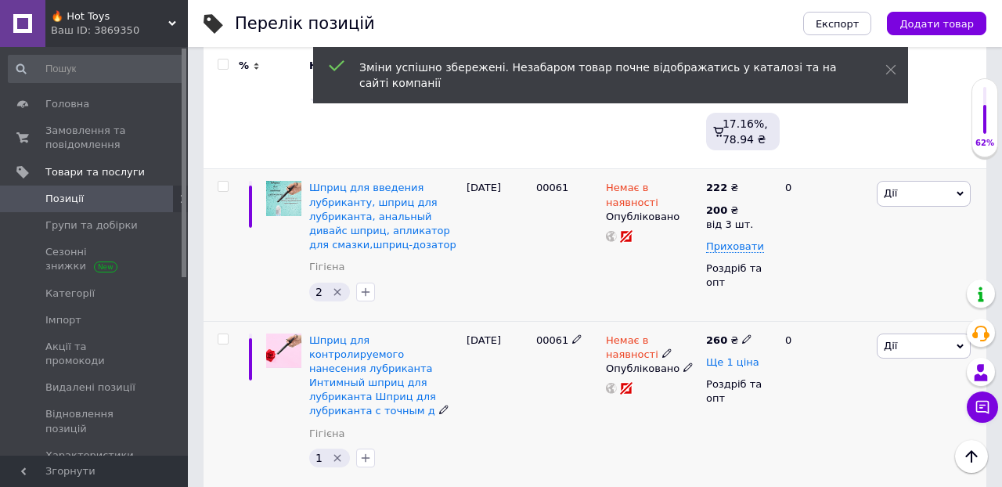
click at [743, 356] on span "Ще 1 ціна" at bounding box center [732, 362] width 53 height 13
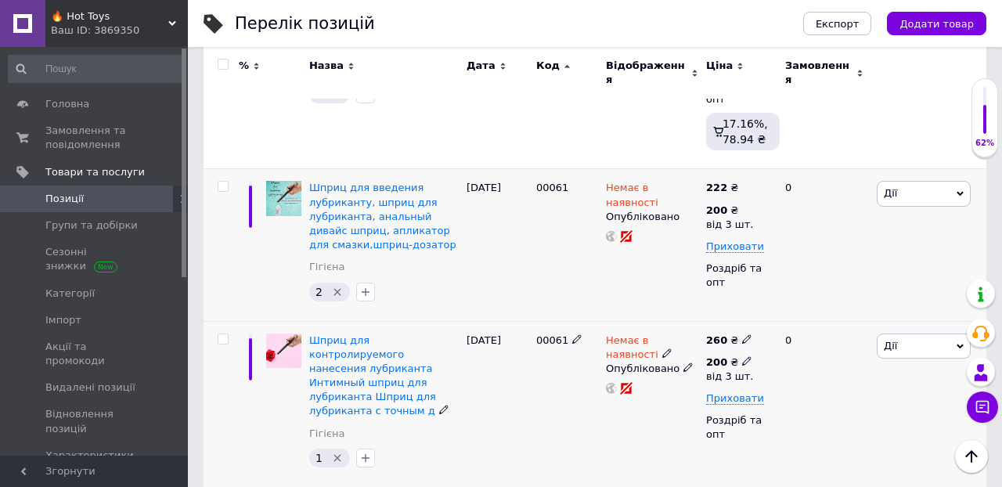
click at [743, 356] on icon at bounding box center [746, 360] width 9 height 9
click at [816, 312] on input "200" at bounding box center [849, 327] width 150 height 31
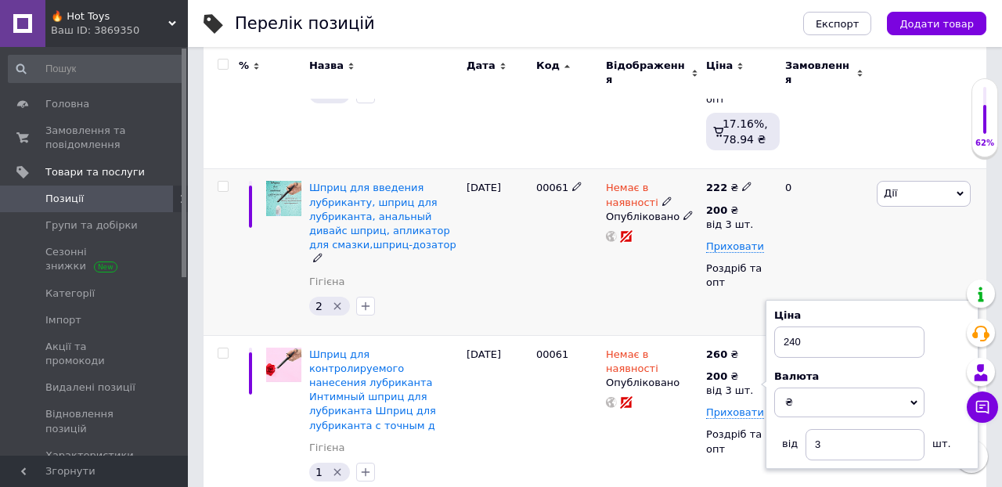
click at [848, 206] on div "0" at bounding box center [824, 252] width 97 height 166
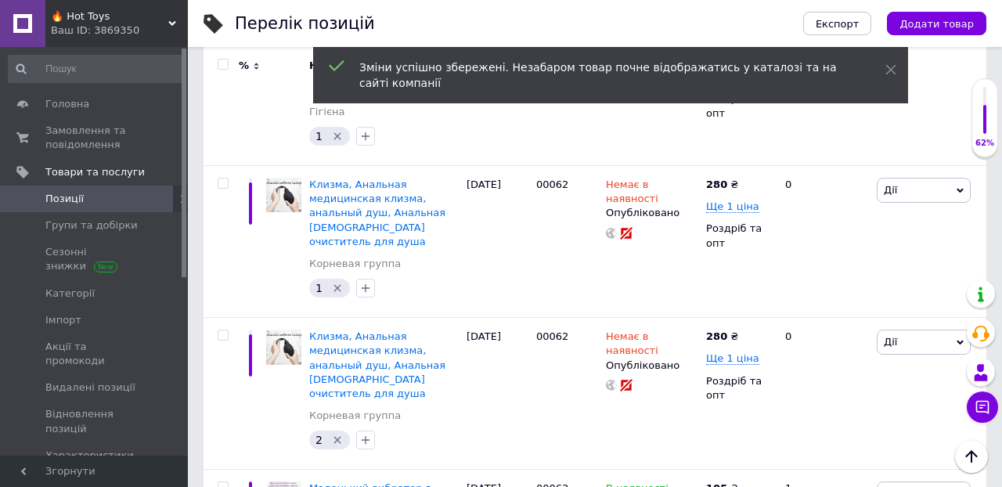
scroll to position [3450, 0]
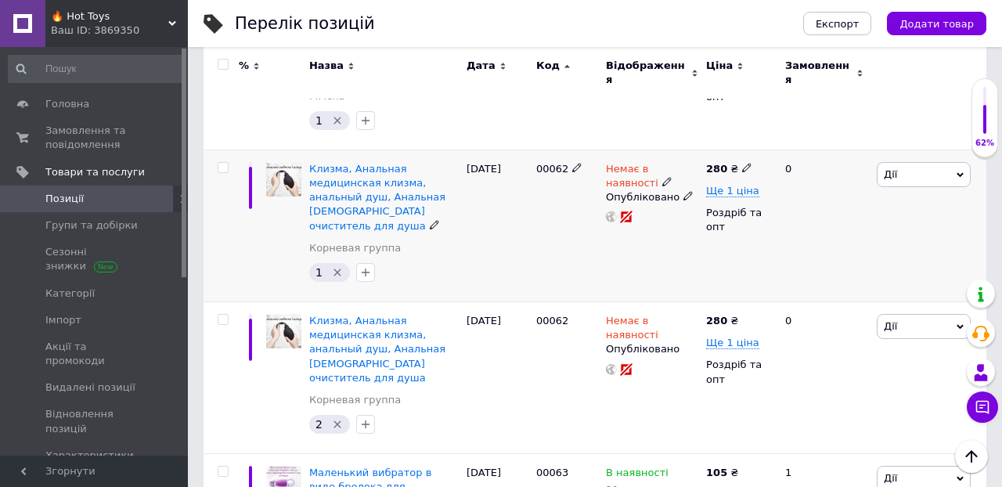
click at [745, 163] on icon at bounding box center [746, 167] width 9 height 9
click at [724, 185] on span "Ще 1 ціна" at bounding box center [732, 191] width 53 height 13
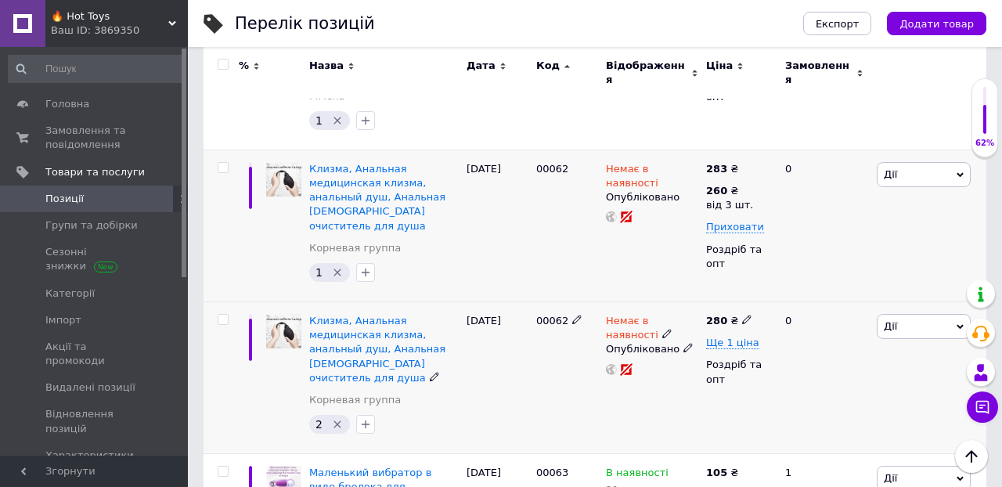
click at [745, 315] on use at bounding box center [746, 319] width 9 height 9
click at [807, 359] on div "0" at bounding box center [824, 377] width 97 height 152
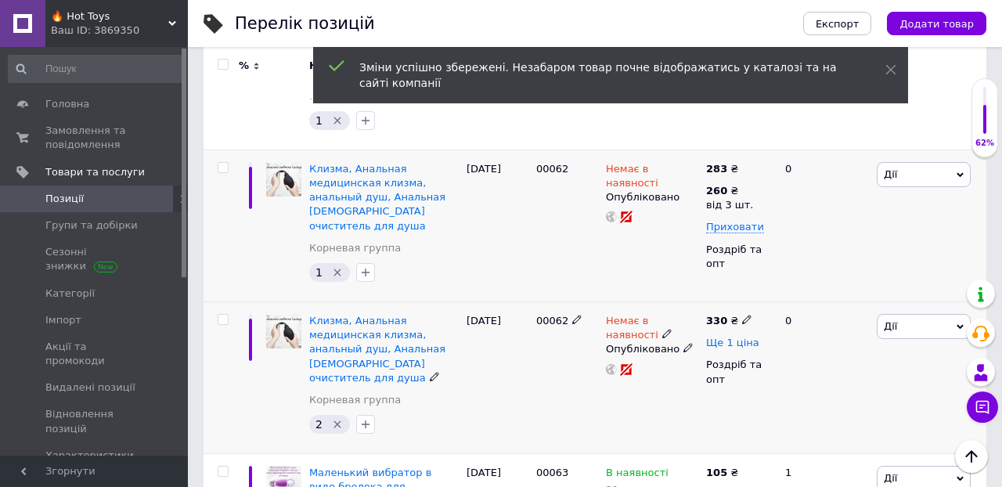
click at [733, 337] on span "Ще 1 ціна" at bounding box center [732, 343] width 53 height 13
click at [749, 337] on icon at bounding box center [746, 341] width 9 height 9
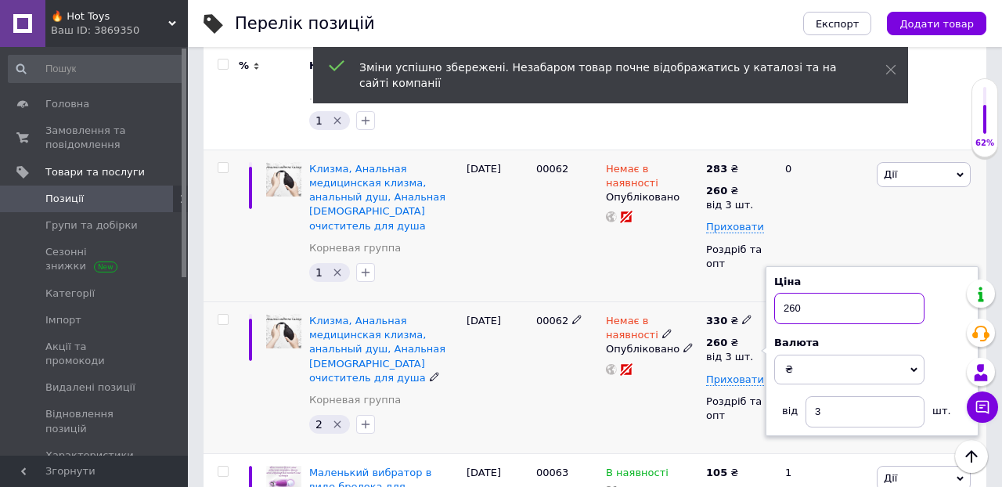
click at [820, 293] on input "260" at bounding box center [849, 308] width 150 height 31
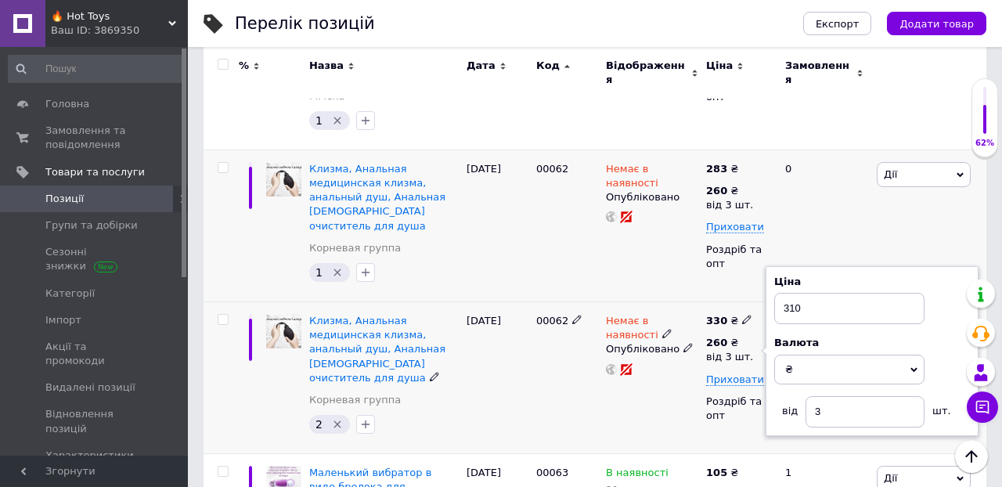
click at [735, 367] on div "330 ₴ 260 ₴ від 3 шт. Ціна 310 Валюта ₴ $ EUR CHF GBP ¥ PLN ₸ MDL HUF KGS CNY T…" at bounding box center [739, 377] width 74 height 152
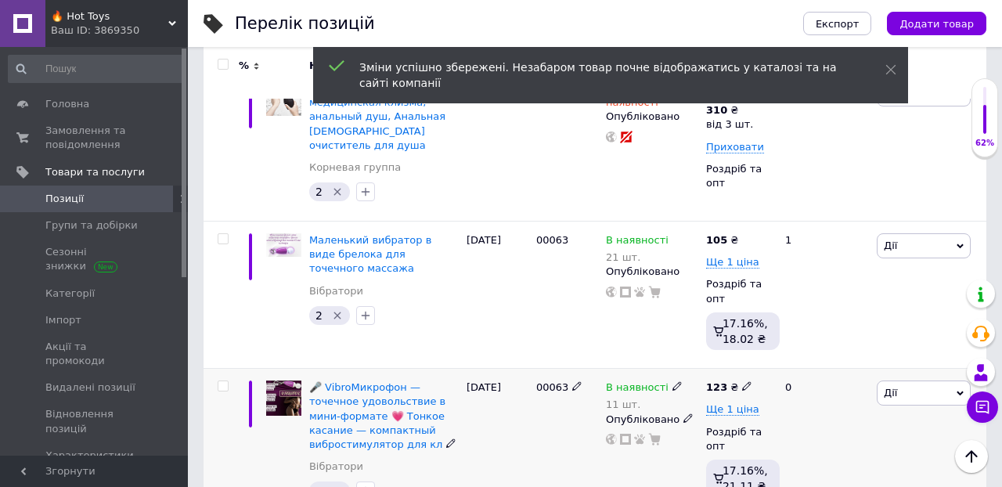
scroll to position [3687, 0]
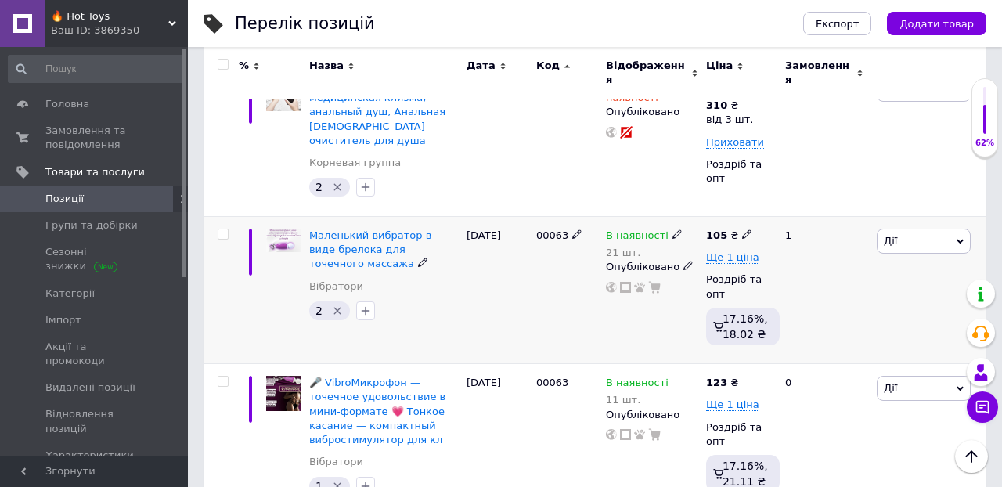
click at [743, 229] on icon at bounding box center [746, 233] width 9 height 9
click at [727, 251] on span "Ще 1 ціна" at bounding box center [732, 257] width 53 height 13
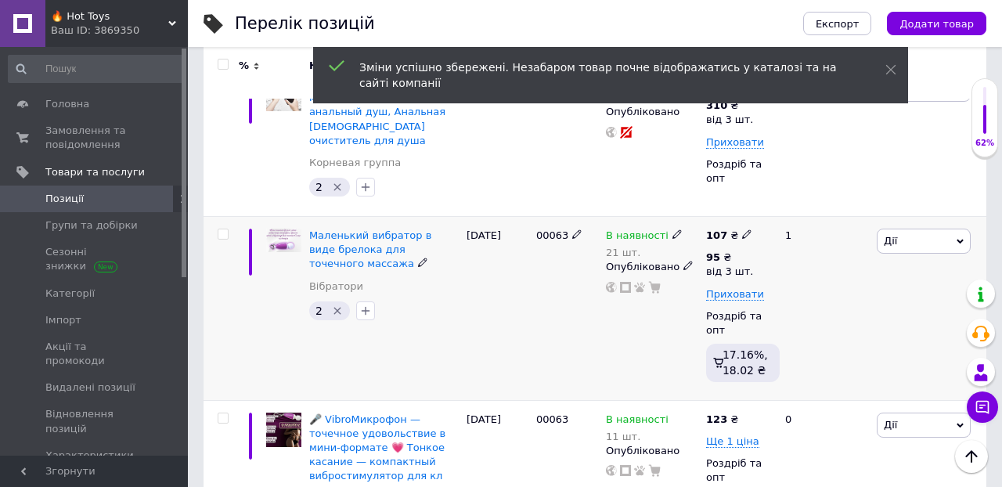
click at [801, 246] on div "1" at bounding box center [824, 309] width 97 height 184
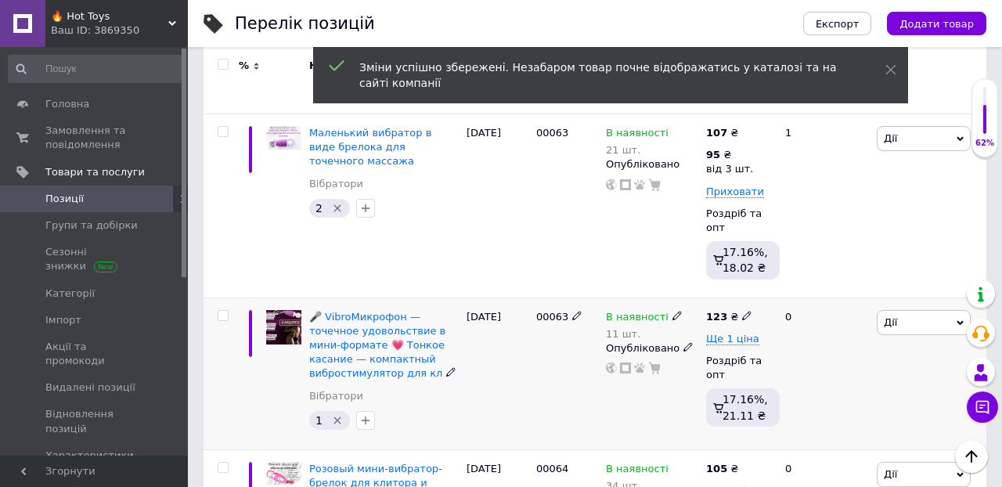
scroll to position [3791, 0]
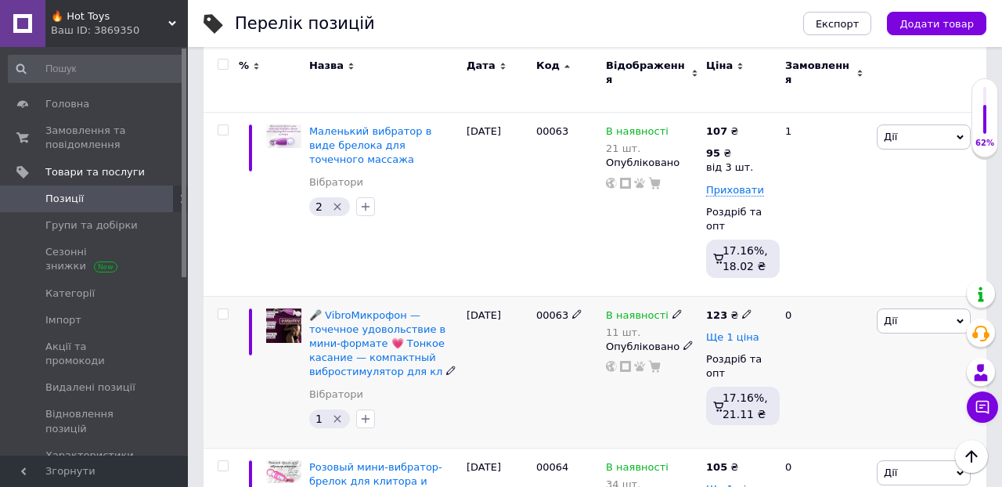
click at [722, 331] on span "Ще 1 ціна" at bounding box center [732, 337] width 53 height 13
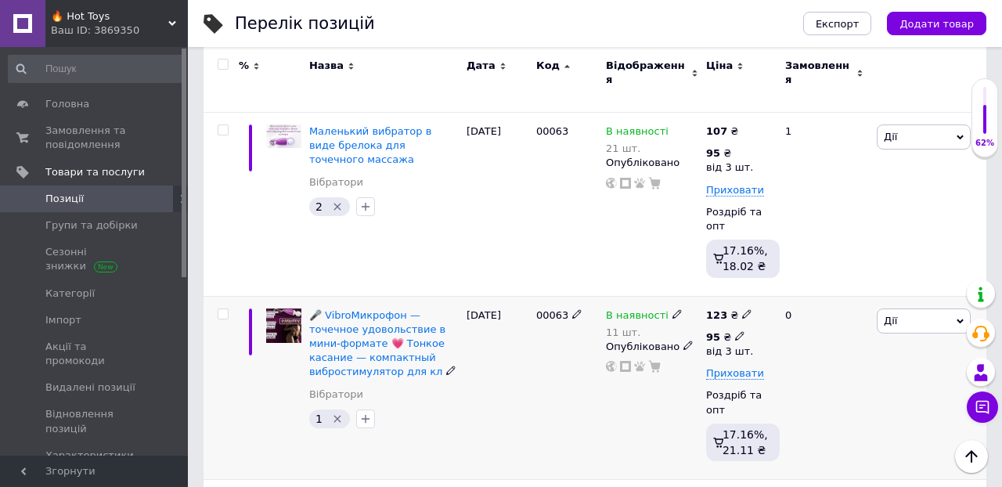
click at [737, 331] on icon at bounding box center [739, 335] width 9 height 9
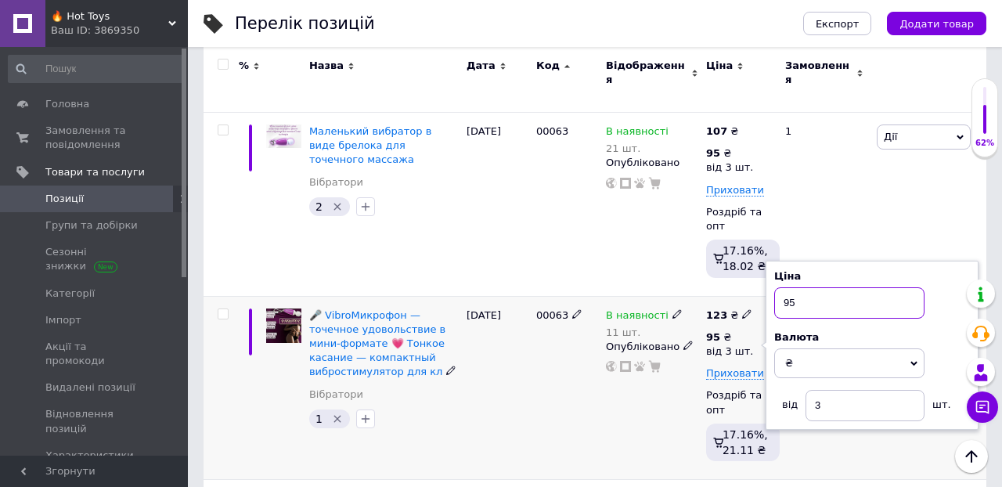
click at [806, 287] on input "95" at bounding box center [849, 302] width 150 height 31
click at [560, 322] on div "00063" at bounding box center [567, 388] width 70 height 184
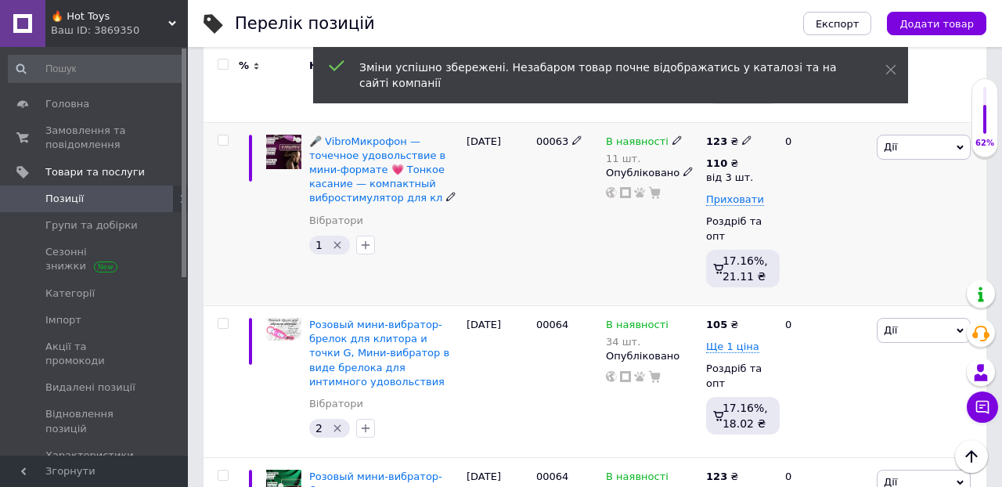
scroll to position [3967, 0]
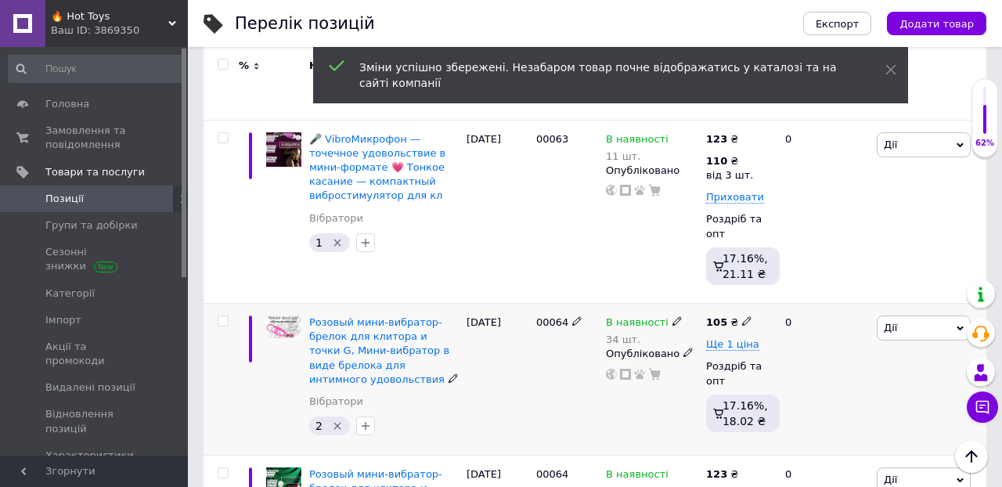
click at [744, 316] on icon at bounding box center [746, 320] width 9 height 9
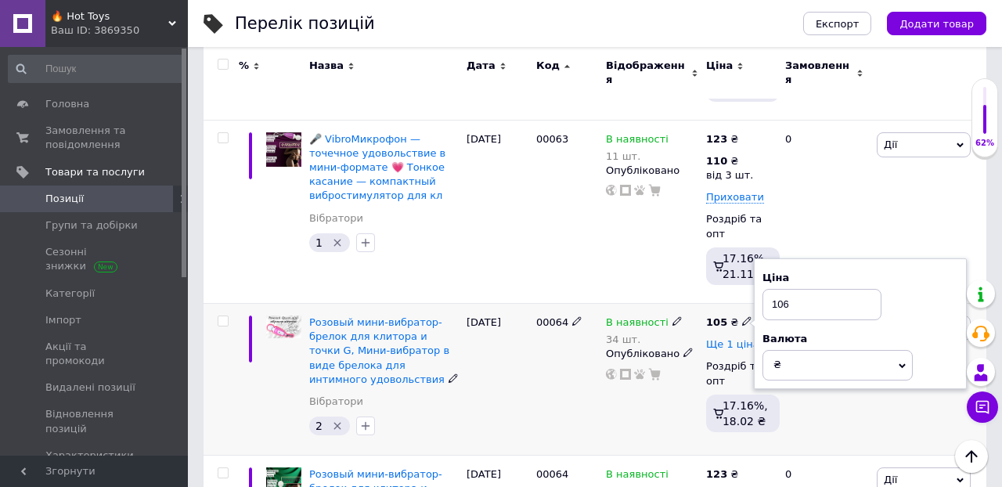
click at [729, 338] on span "Ще 1 ціна" at bounding box center [732, 344] width 53 height 13
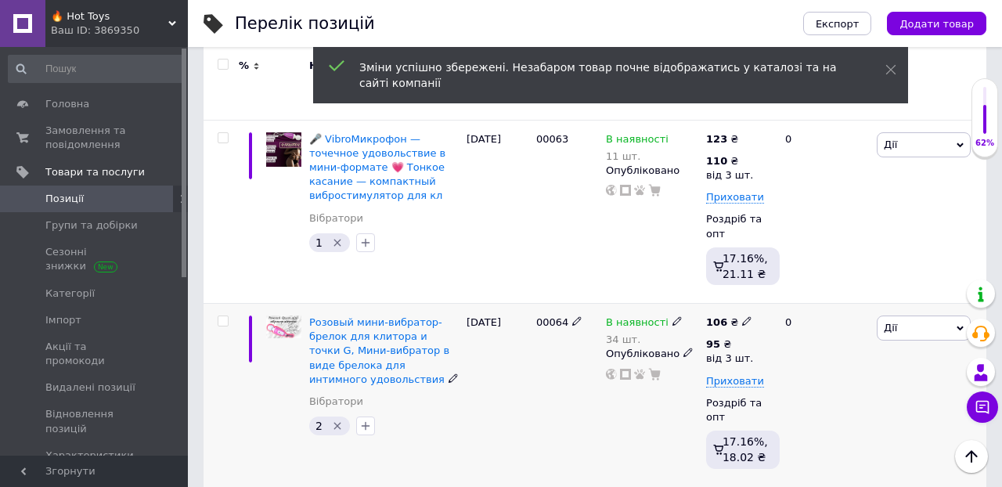
click at [806, 346] on div "0" at bounding box center [824, 396] width 97 height 184
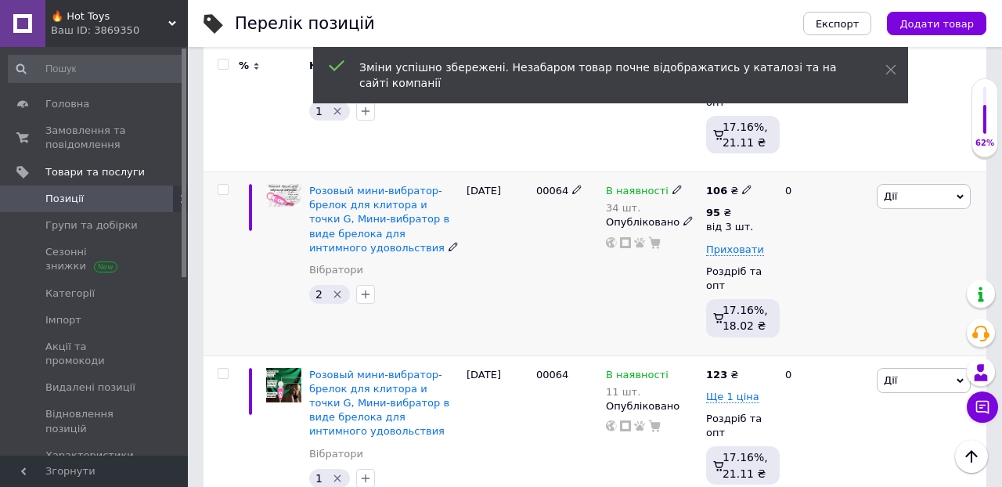
scroll to position [4099, 0]
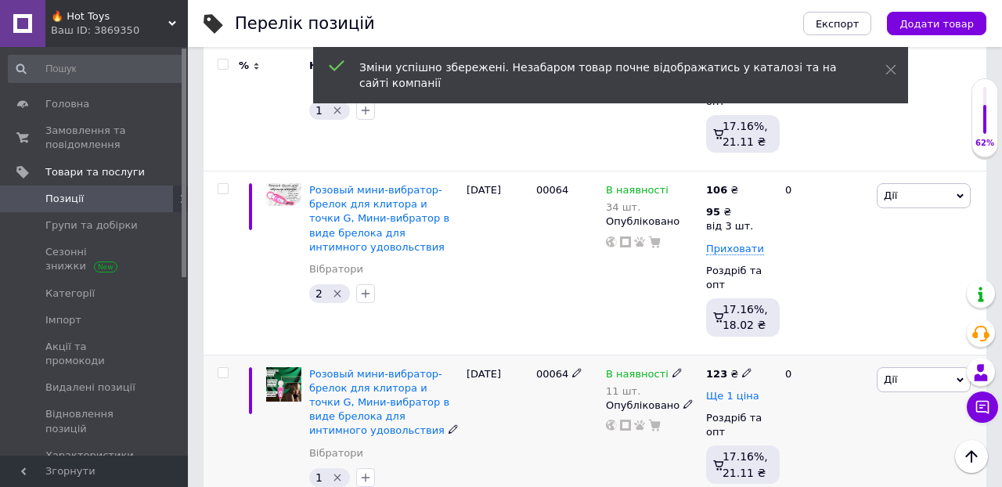
click at [718, 390] on span "Ще 1 ціна" at bounding box center [732, 396] width 53 height 13
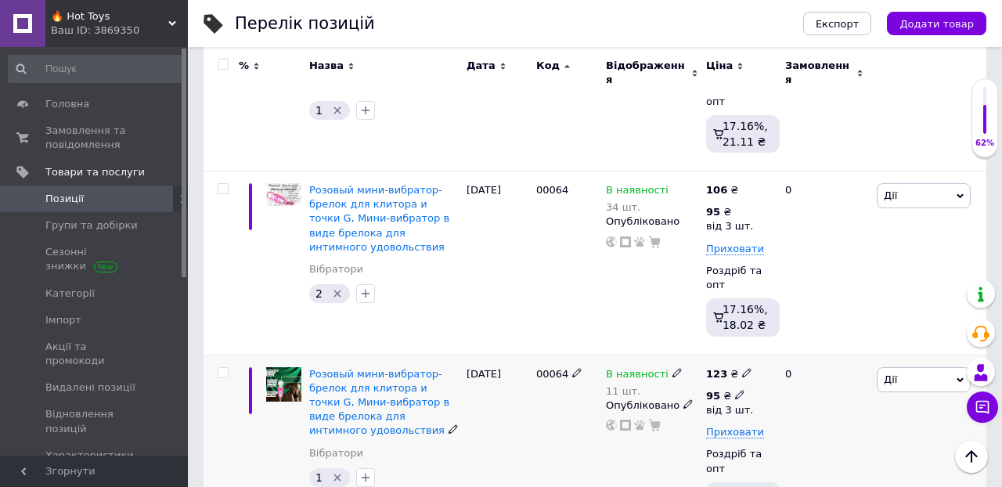
click at [738, 390] on icon at bounding box center [739, 394] width 9 height 9
click at [807, 346] on input "95" at bounding box center [849, 361] width 150 height 31
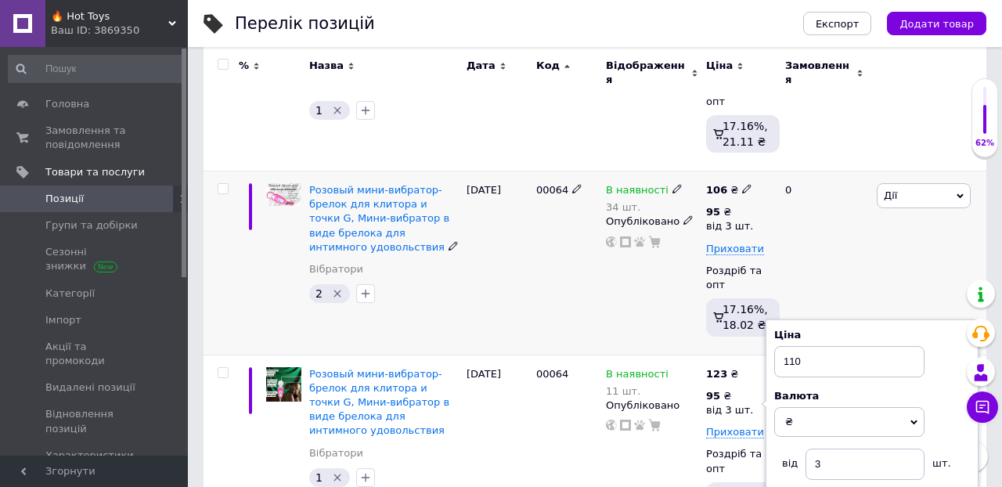
click at [859, 199] on div "0" at bounding box center [824, 263] width 97 height 184
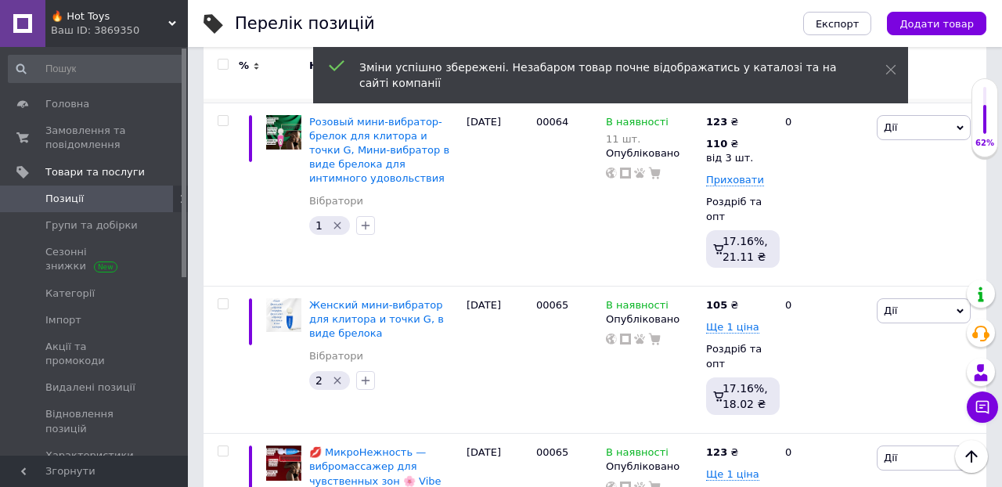
scroll to position [4355, 0]
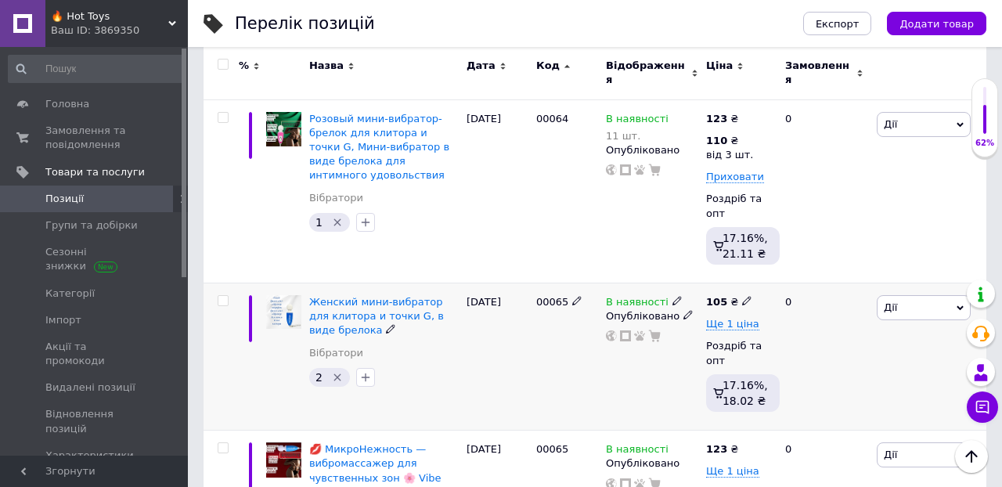
click at [744, 296] on icon at bounding box center [746, 300] width 9 height 9
click at [726, 318] on span "Ще 1 ціна" at bounding box center [732, 324] width 53 height 13
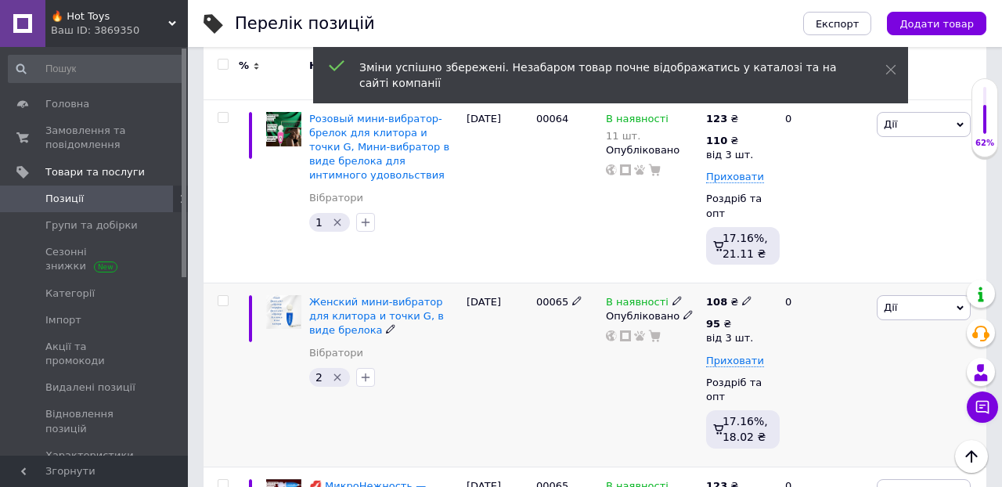
click at [797, 308] on div "0" at bounding box center [824, 375] width 97 height 184
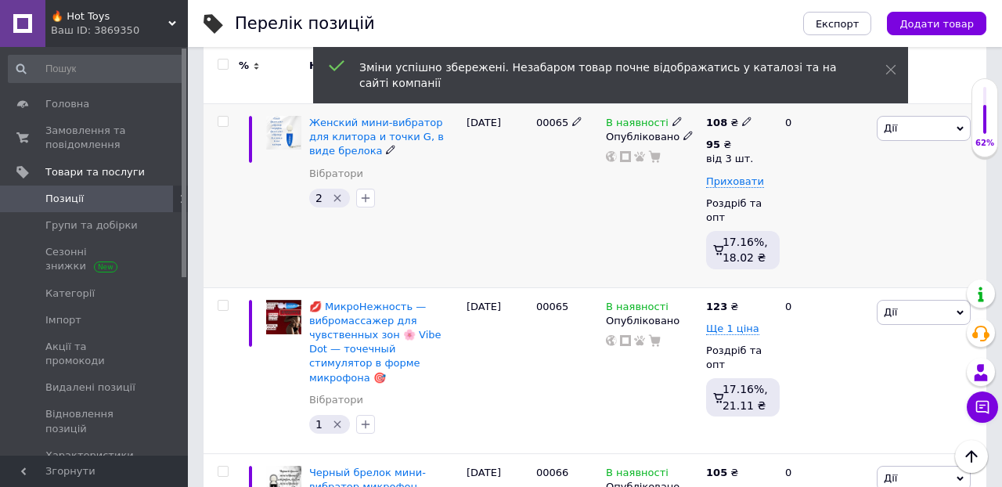
scroll to position [4535, 0]
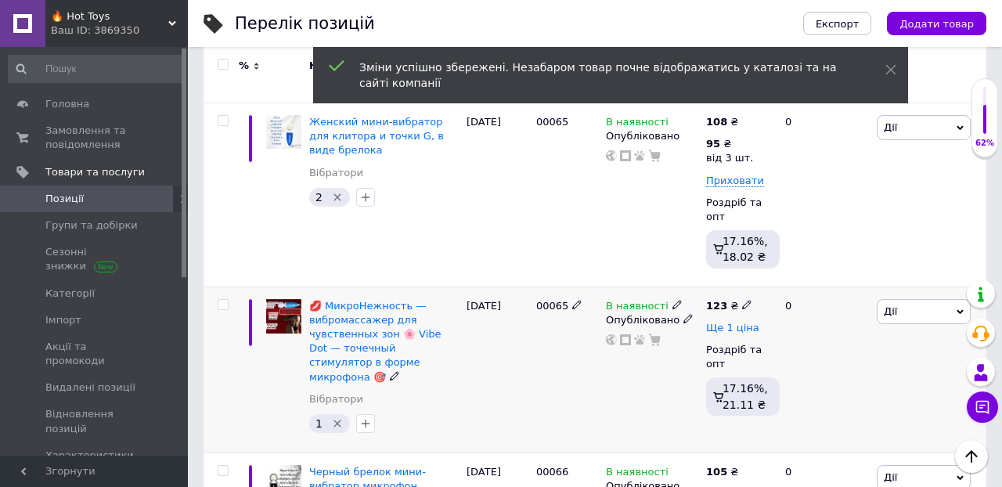
click at [734, 322] on span "Ще 1 ціна" at bounding box center [732, 328] width 53 height 13
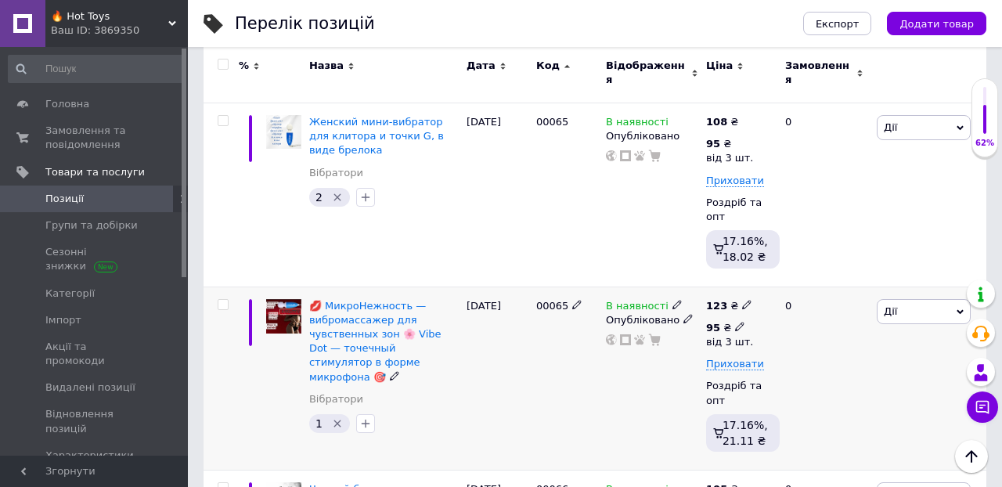
click at [736, 322] on icon at bounding box center [739, 326] width 9 height 9
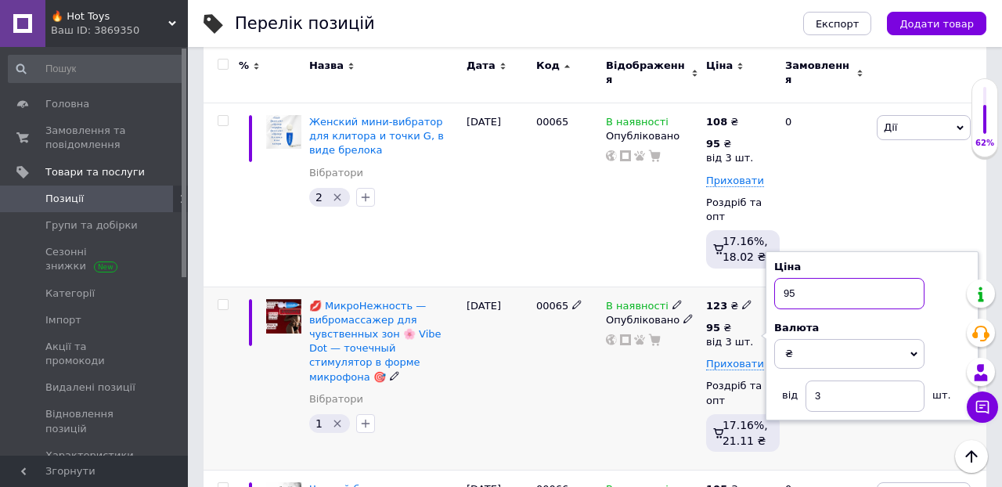
click at [801, 278] on input "95" at bounding box center [849, 293] width 150 height 31
click at [832, 366] on div "0" at bounding box center [824, 378] width 97 height 184
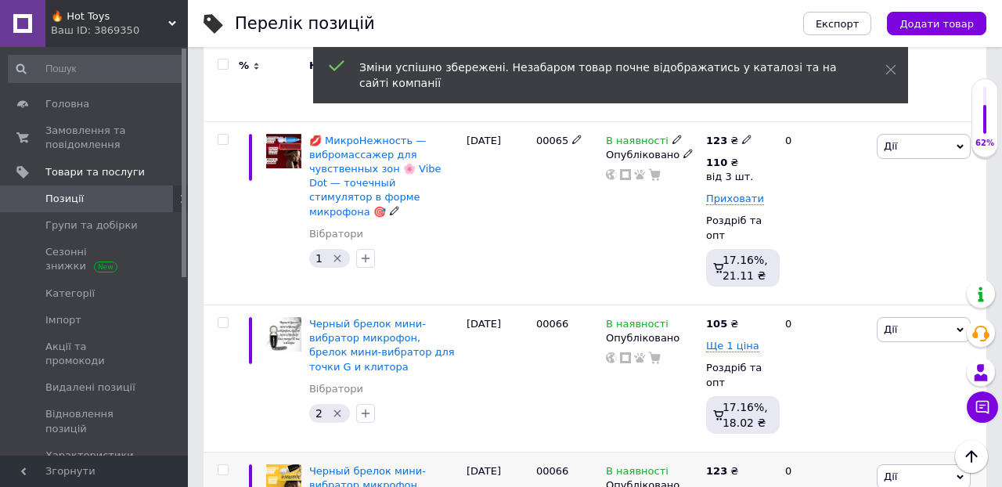
scroll to position [4701, 0]
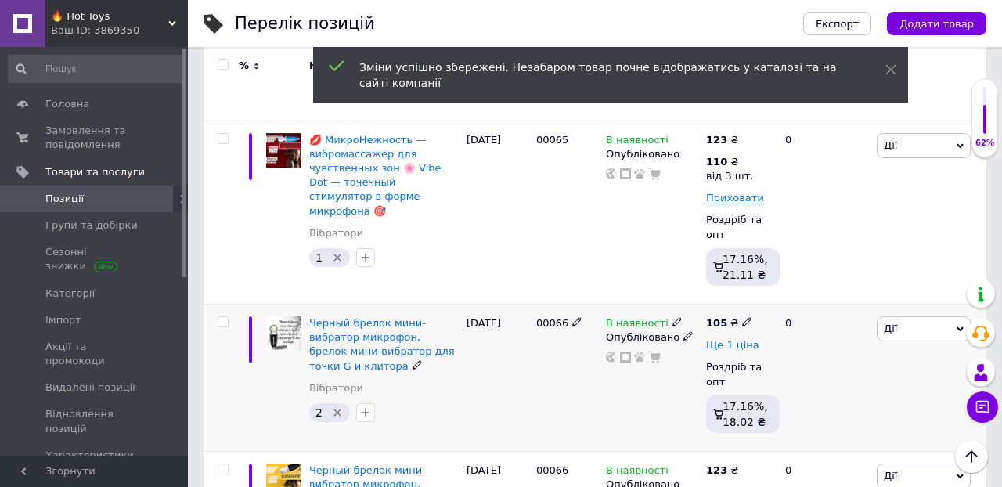
click at [739, 339] on span "Ще 1 ціна" at bounding box center [732, 345] width 53 height 13
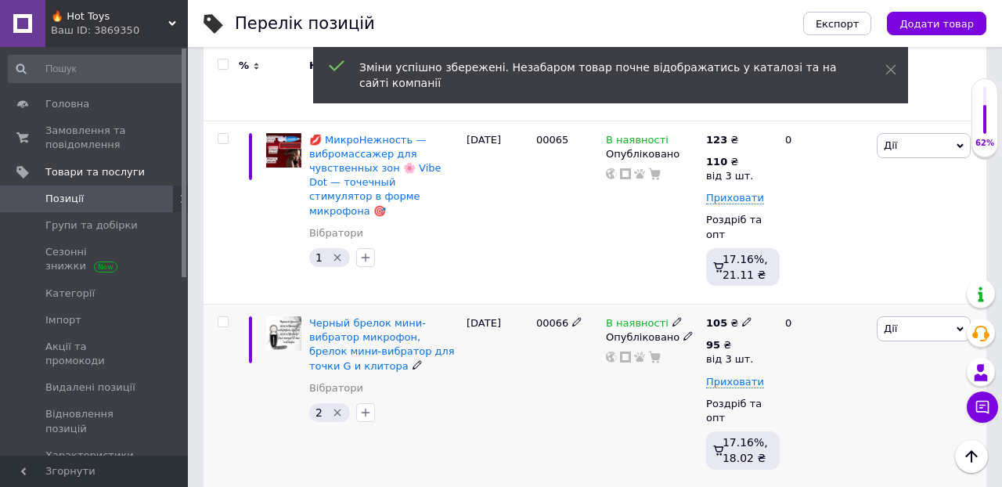
click at [804, 304] on div "0" at bounding box center [824, 396] width 97 height 184
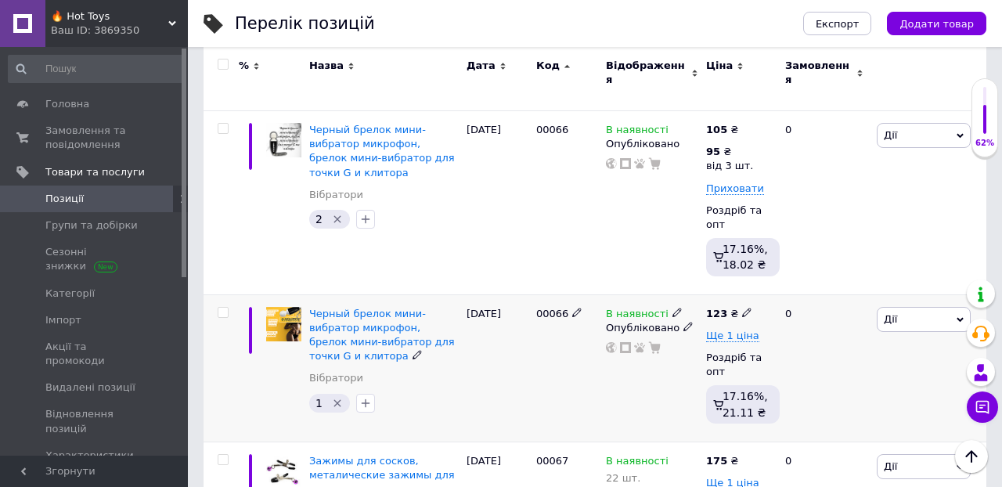
scroll to position [4899, 0]
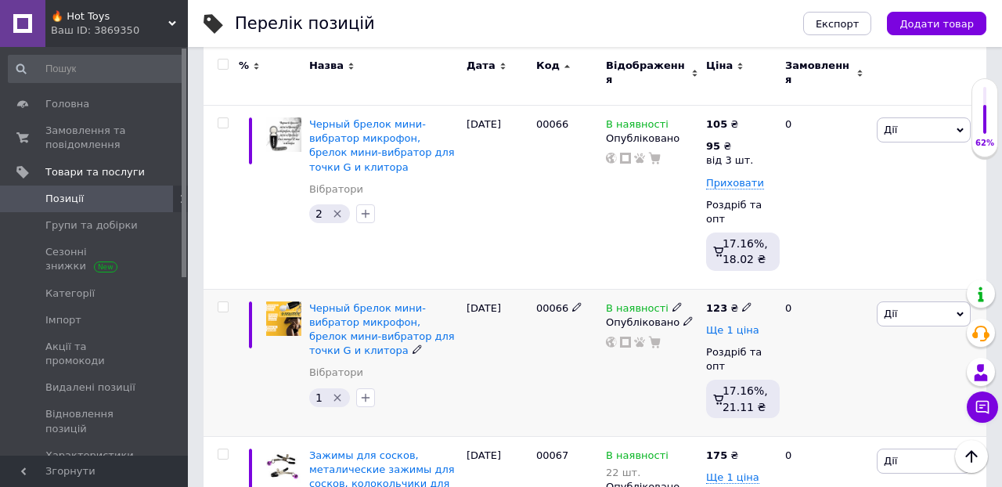
click at [740, 324] on span "Ще 1 ціна" at bounding box center [732, 330] width 53 height 13
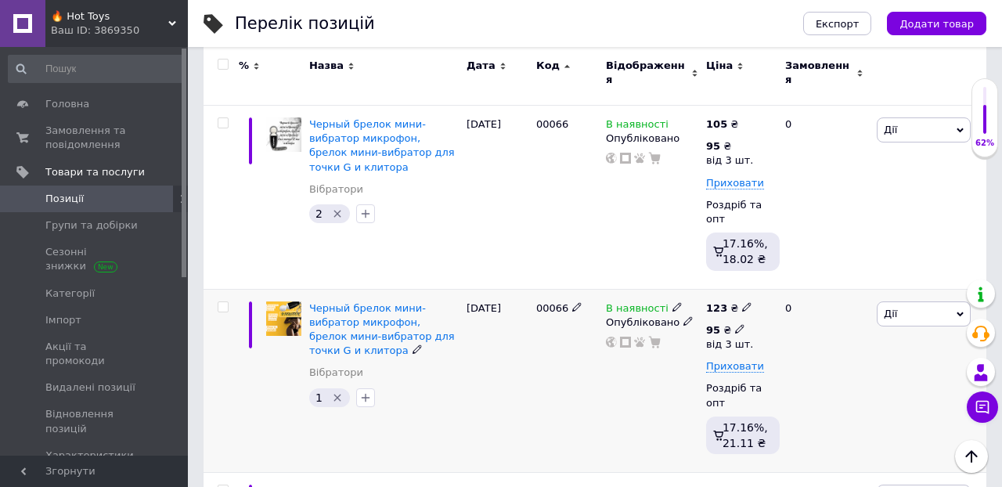
click at [741, 324] on icon at bounding box center [739, 328] width 9 height 9
click at [806, 280] on input "95" at bounding box center [849, 295] width 150 height 31
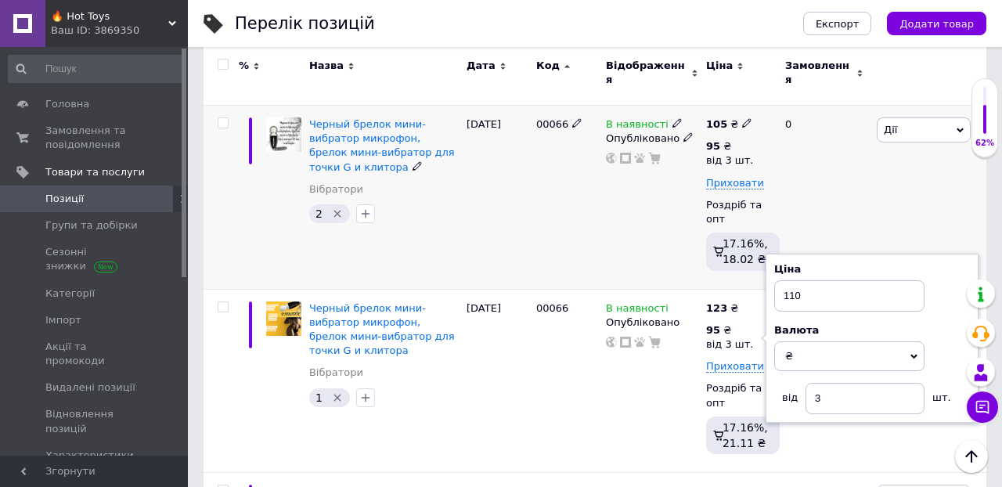
click at [859, 117] on div "0" at bounding box center [824, 198] width 97 height 184
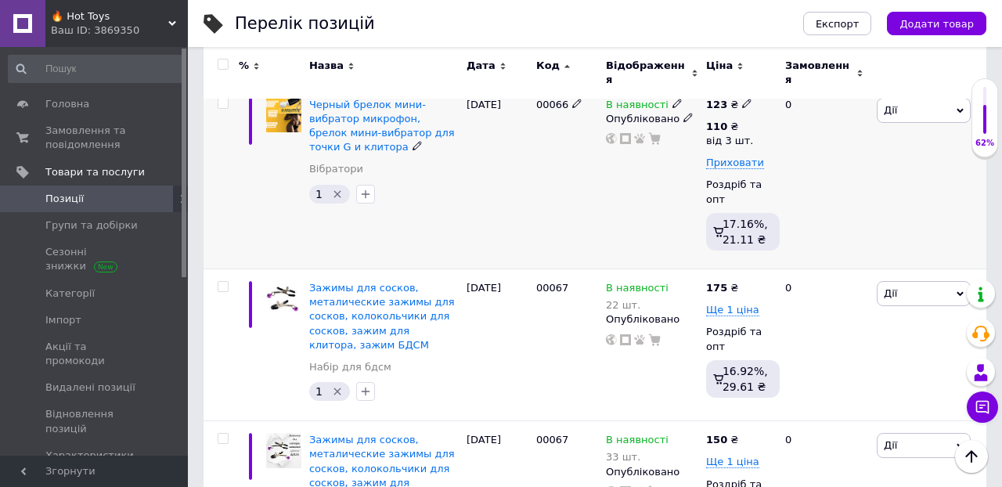
scroll to position [5115, 0]
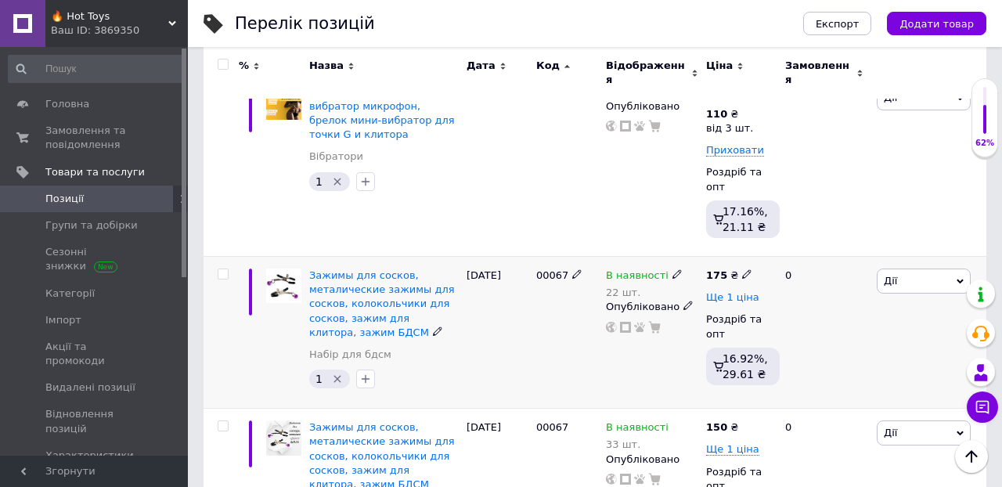
click at [733, 291] on span "Ще 1 ціна" at bounding box center [732, 297] width 53 height 13
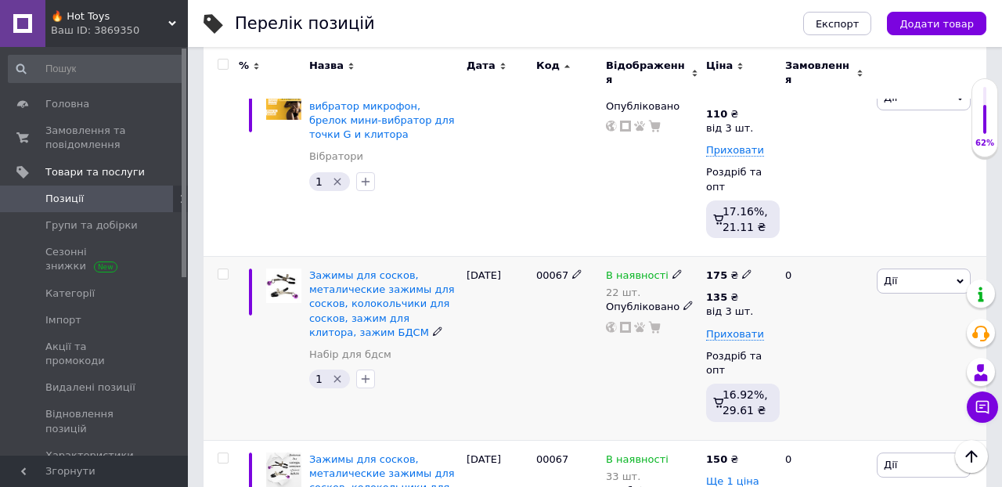
click at [744, 269] on icon at bounding box center [746, 273] width 9 height 9
click at [824, 293] on div "0" at bounding box center [824, 349] width 97 height 184
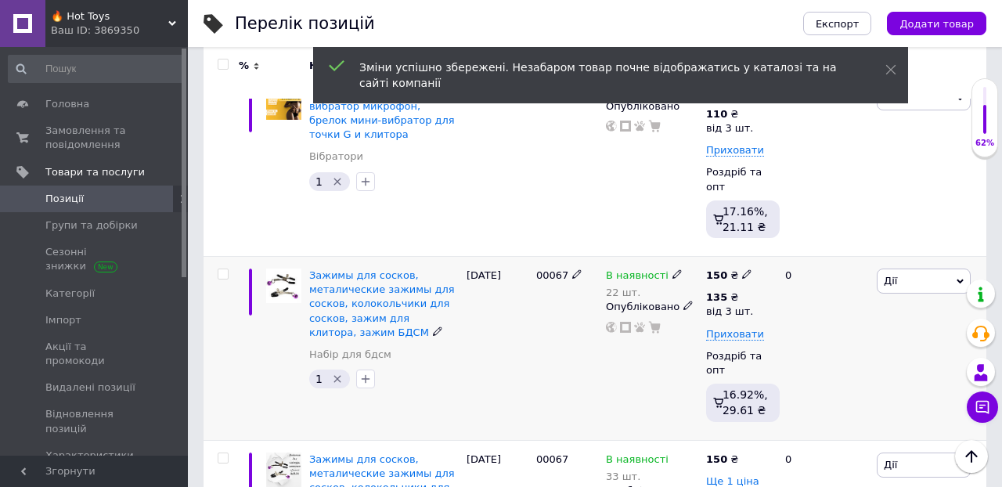
click at [744, 269] on icon at bounding box center [746, 273] width 9 height 9
click at [743, 269] on icon at bounding box center [746, 273] width 9 height 9
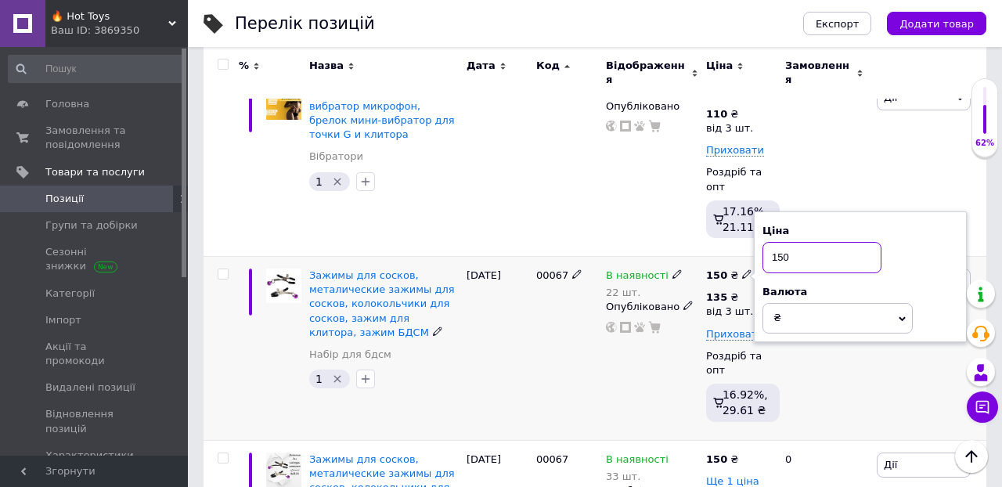
click at [805, 242] on input "150" at bounding box center [821, 257] width 119 height 31
click at [805, 279] on div "0" at bounding box center [824, 349] width 97 height 184
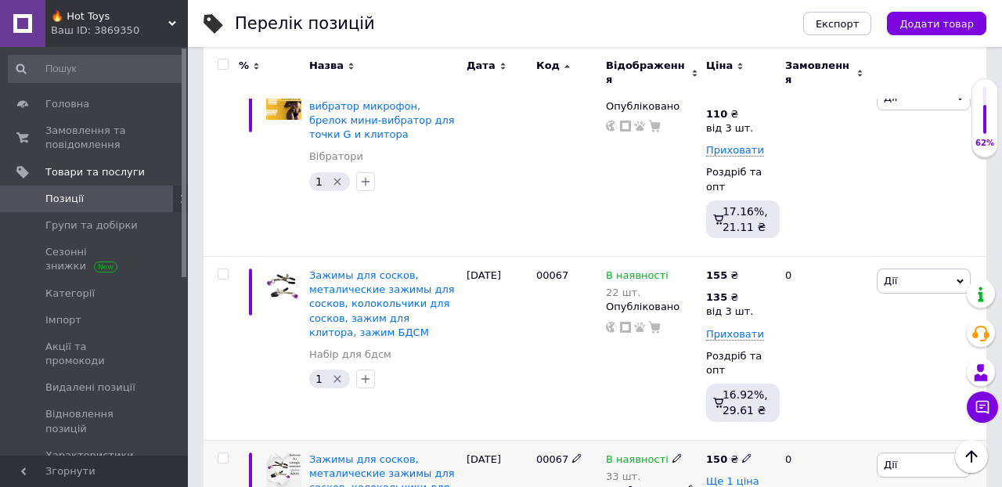
click at [742, 453] on icon at bounding box center [746, 457] width 9 height 9
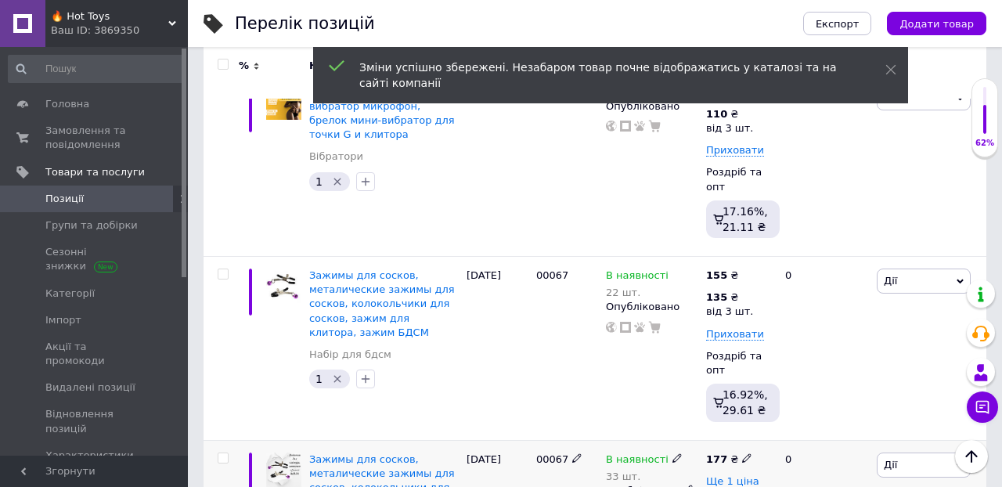
click at [736, 475] on span "Ще 1 ціна" at bounding box center [732, 481] width 53 height 13
click at [745, 475] on icon at bounding box center [746, 479] width 9 height 9
click at [817, 431] on input "135" at bounding box center [849, 446] width 150 height 31
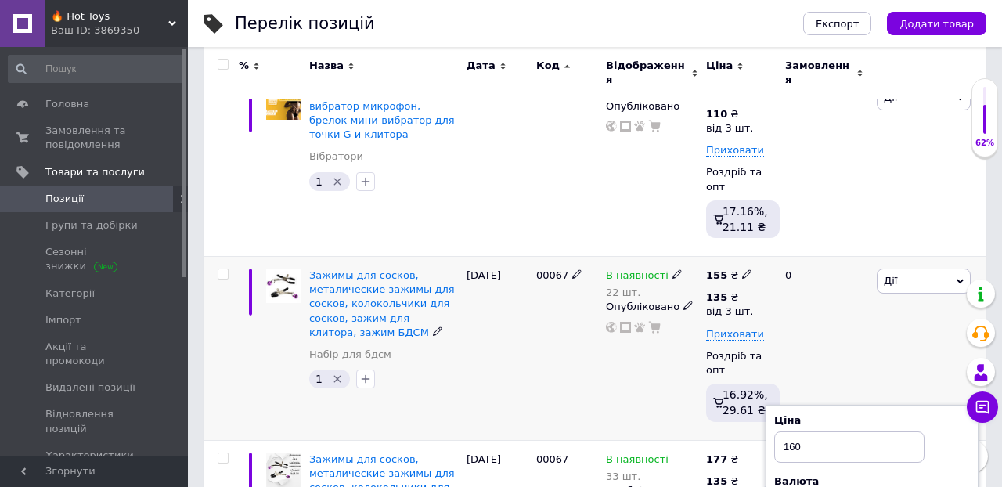
click at [897, 257] on div "[PERSON_NAME] Підняти на початок групи Копіювати Знижка Подарунок Супутні Прихо…" at bounding box center [929, 349] width 113 height 184
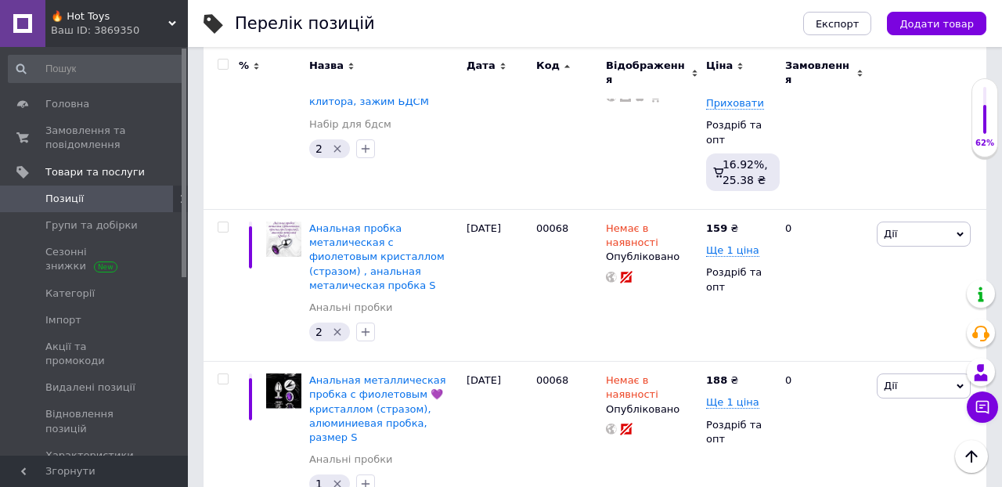
scroll to position [5532, 0]
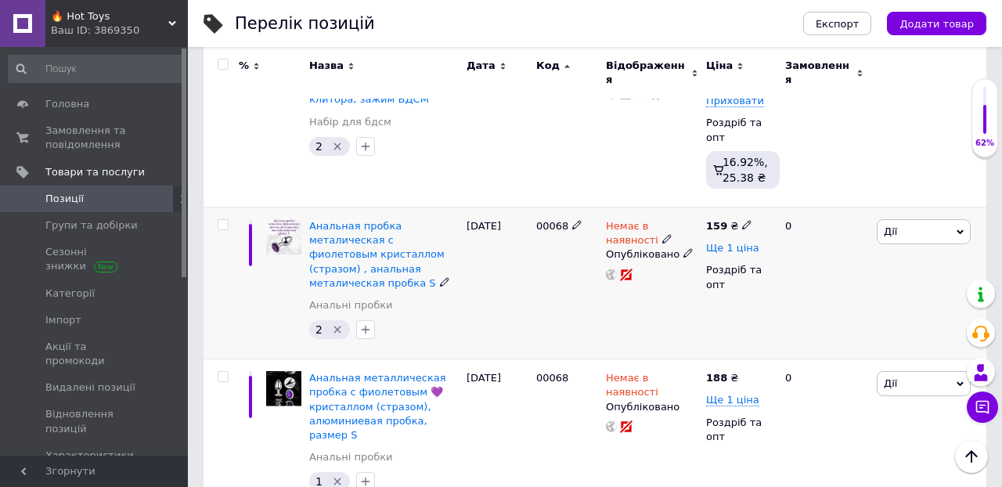
click at [736, 242] on span "Ще 1 ціна" at bounding box center [732, 248] width 53 height 13
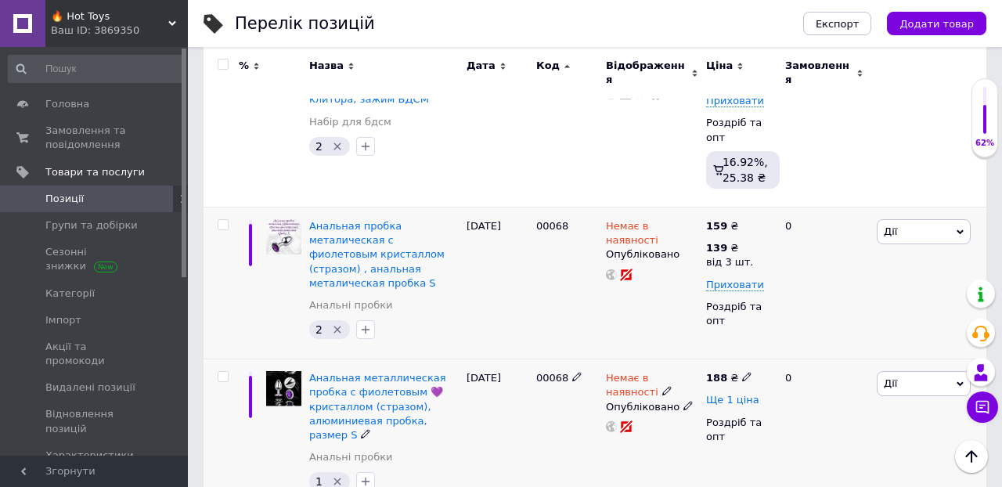
click at [715, 394] on span "Ще 1 ціна" at bounding box center [732, 400] width 53 height 13
click at [746, 394] on icon at bounding box center [746, 398] width 9 height 9
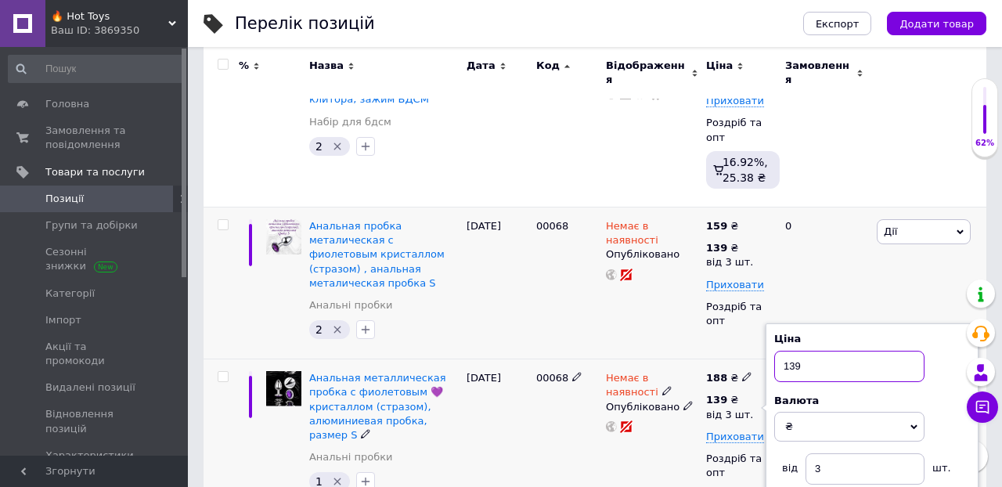
click at [812, 351] on input "139" at bounding box center [849, 366] width 150 height 31
click at [888, 207] on div "[PERSON_NAME] Підняти на початок групи Копіювати Знижка Подарунок Супутні Прихо…" at bounding box center [929, 283] width 113 height 152
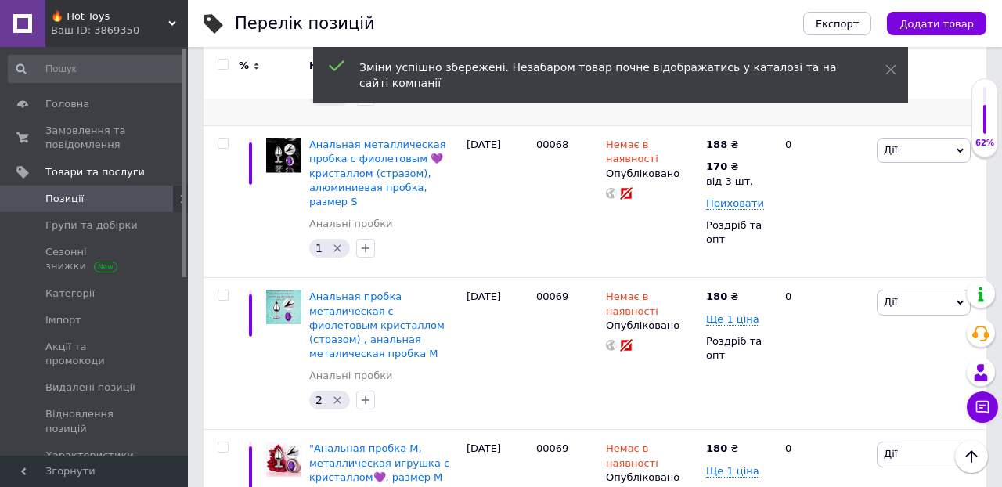
scroll to position [5767, 0]
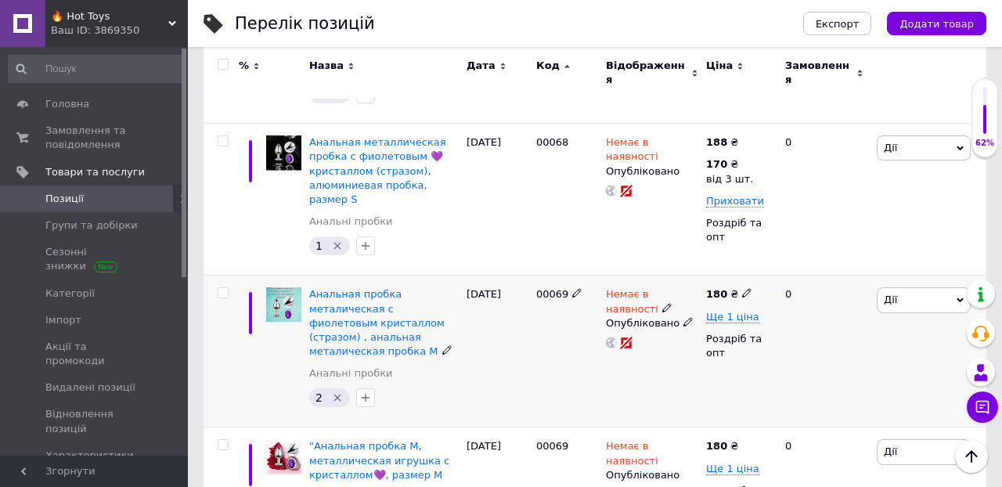
click at [743, 289] on use at bounding box center [746, 293] width 9 height 9
click at [802, 301] on div "0" at bounding box center [824, 351] width 97 height 152
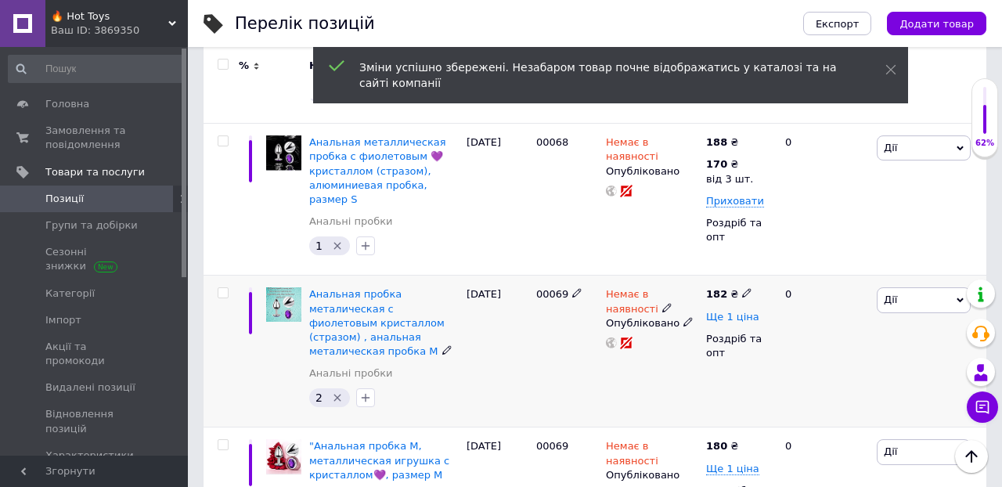
click at [730, 311] on span "Ще 1 ціна" at bounding box center [732, 317] width 53 height 13
click at [796, 275] on div "0" at bounding box center [824, 351] width 97 height 152
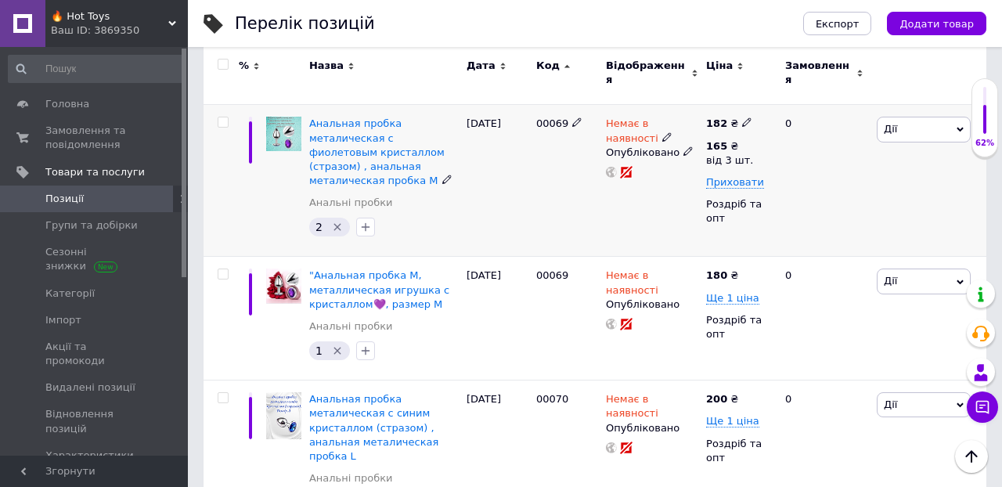
scroll to position [5940, 0]
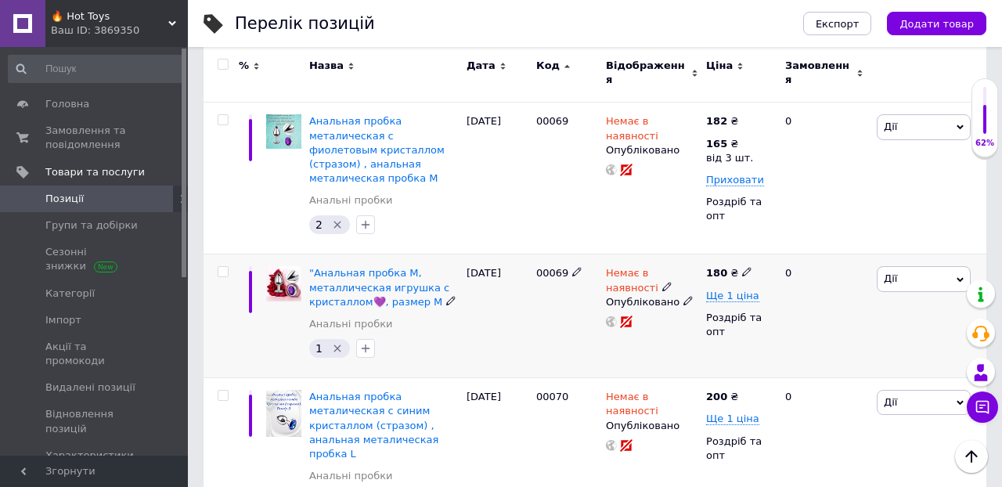
click at [745, 267] on icon at bounding box center [746, 271] width 9 height 9
click at [718, 290] on span "Ще 1 ціна" at bounding box center [732, 296] width 53 height 13
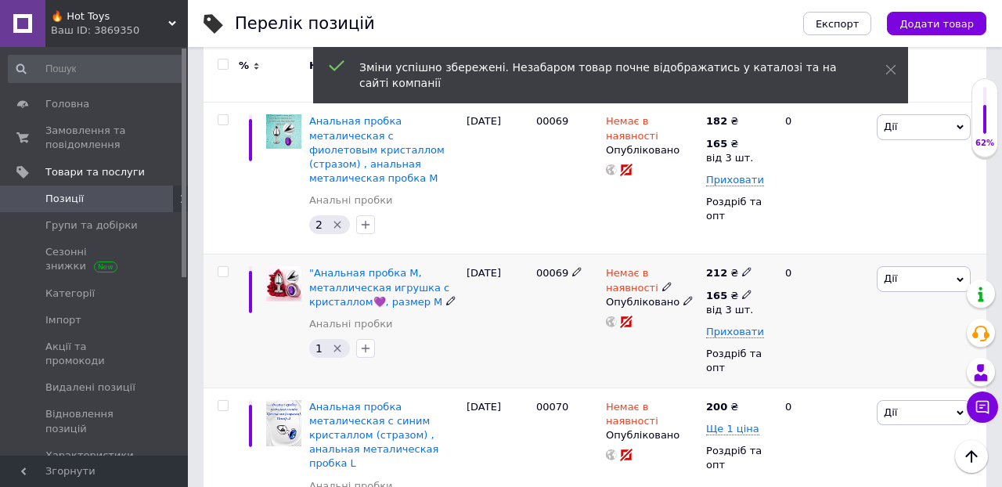
click at [742, 290] on icon at bounding box center [746, 294] width 9 height 9
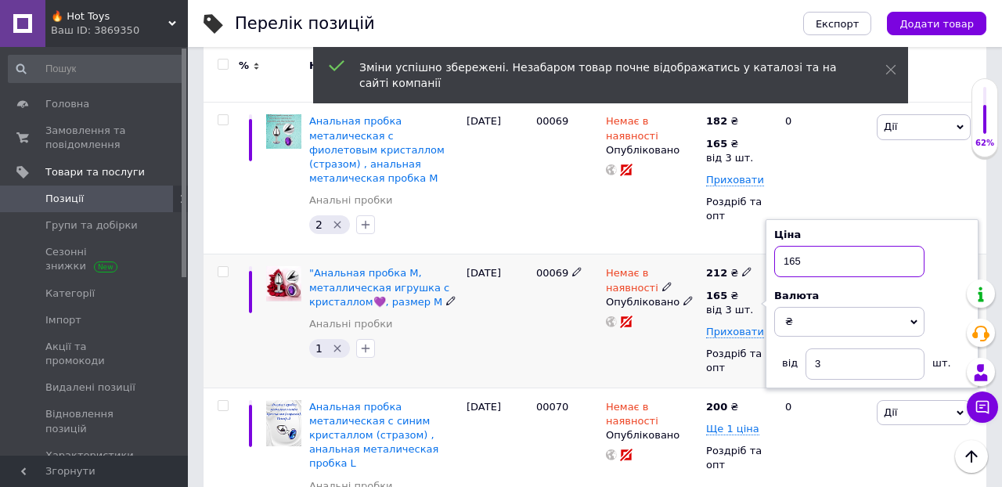
click at [819, 246] on input "165" at bounding box center [849, 261] width 150 height 31
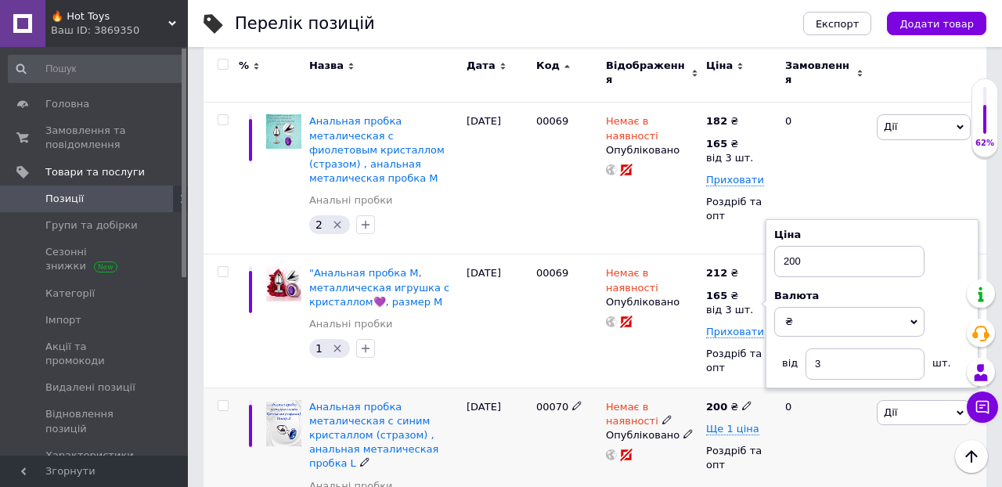
click at [840, 394] on div "0" at bounding box center [824, 463] width 97 height 152
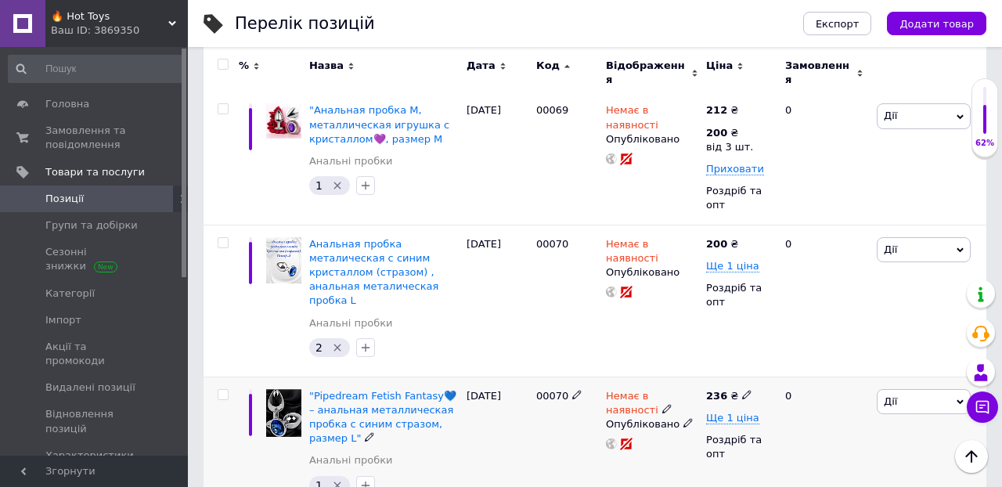
scroll to position [6102, 0]
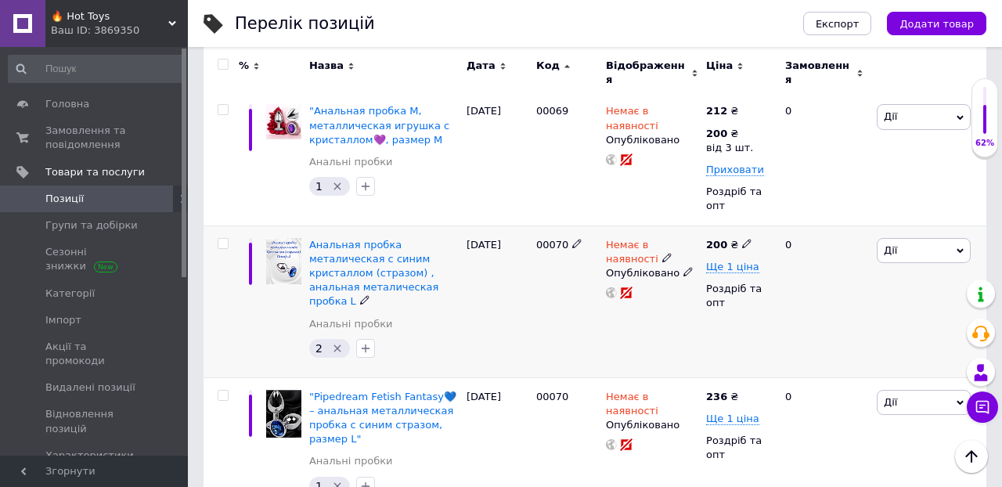
click at [746, 239] on icon at bounding box center [746, 243] width 9 height 9
click at [722, 261] on span "Ще 1 ціна" at bounding box center [732, 267] width 53 height 13
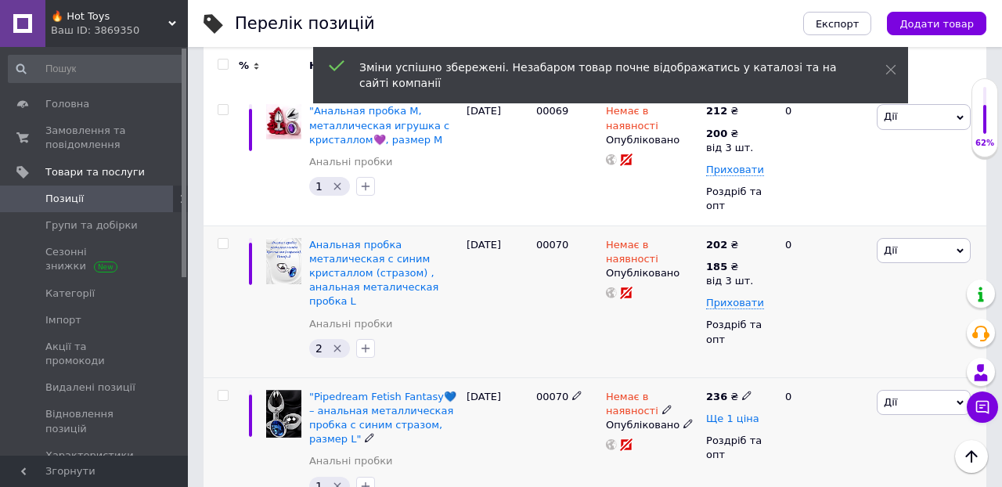
click at [736, 412] on span "Ще 1 ціна" at bounding box center [732, 418] width 53 height 13
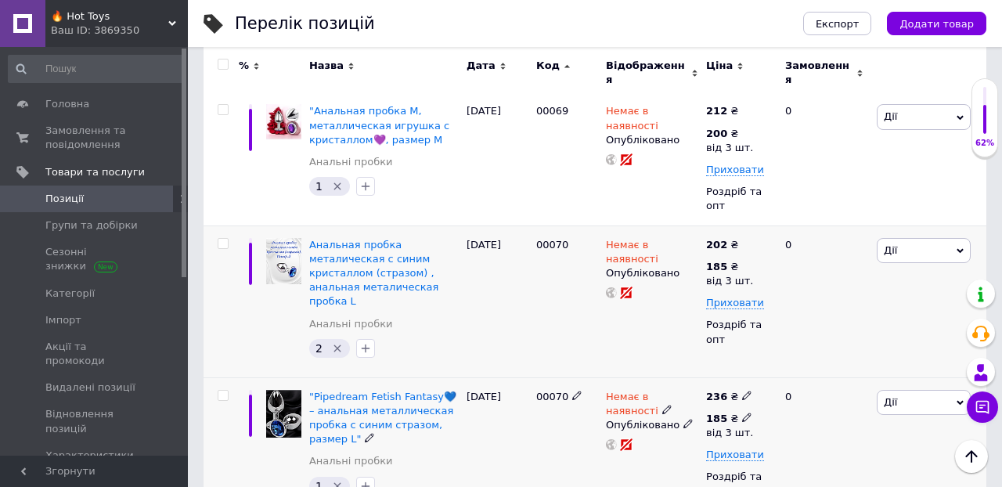
click at [745, 413] on use at bounding box center [746, 417] width 9 height 9
click at [812, 369] on input "185" at bounding box center [849, 384] width 150 height 31
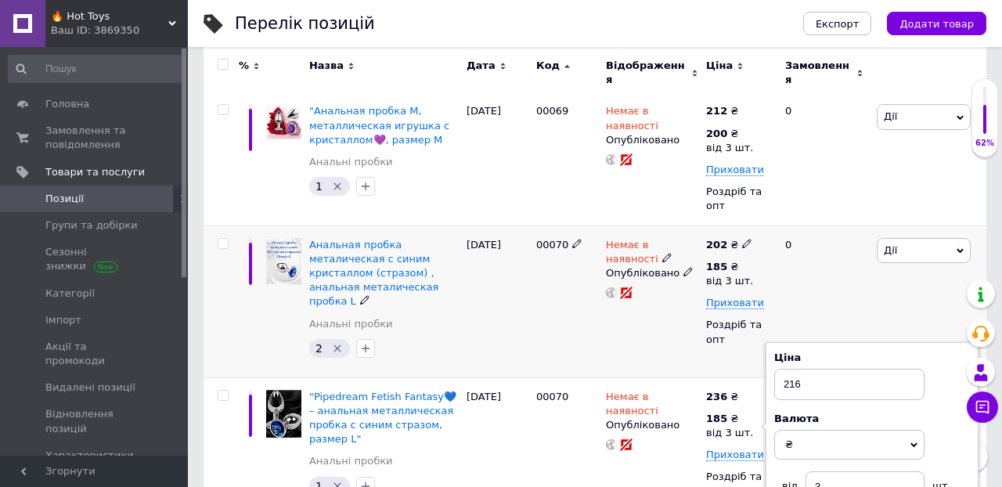
click at [859, 225] on div "0" at bounding box center [824, 301] width 97 height 152
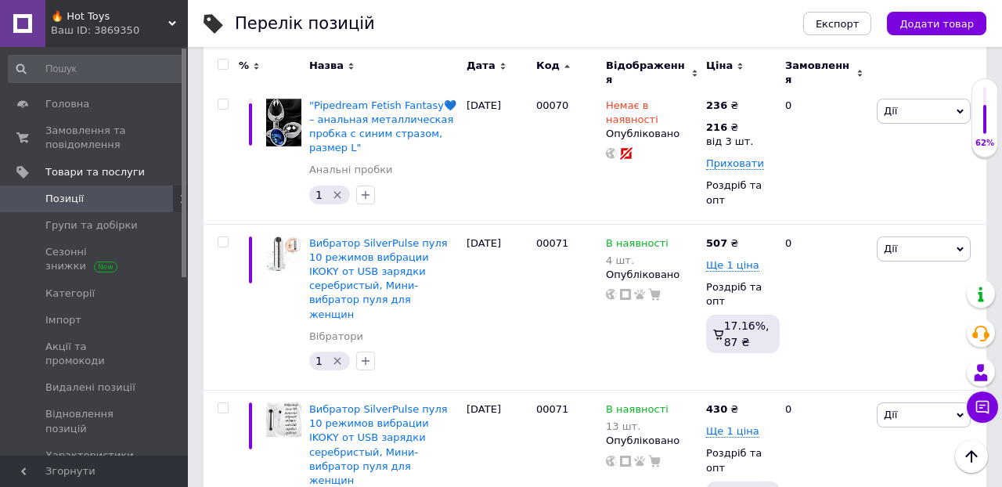
scroll to position [6397, 0]
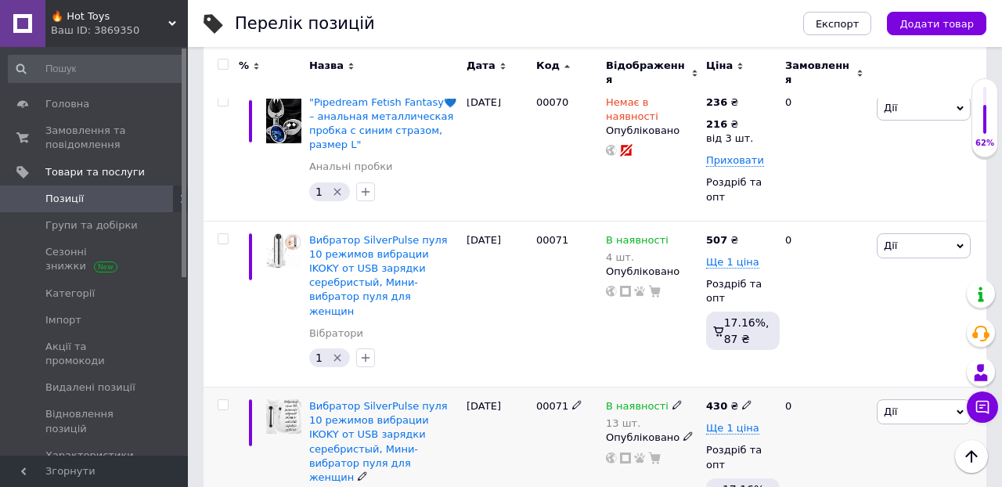
click at [742, 401] on use at bounding box center [746, 405] width 9 height 9
click at [713, 422] on span "Ще 1 ціна" at bounding box center [732, 428] width 53 height 13
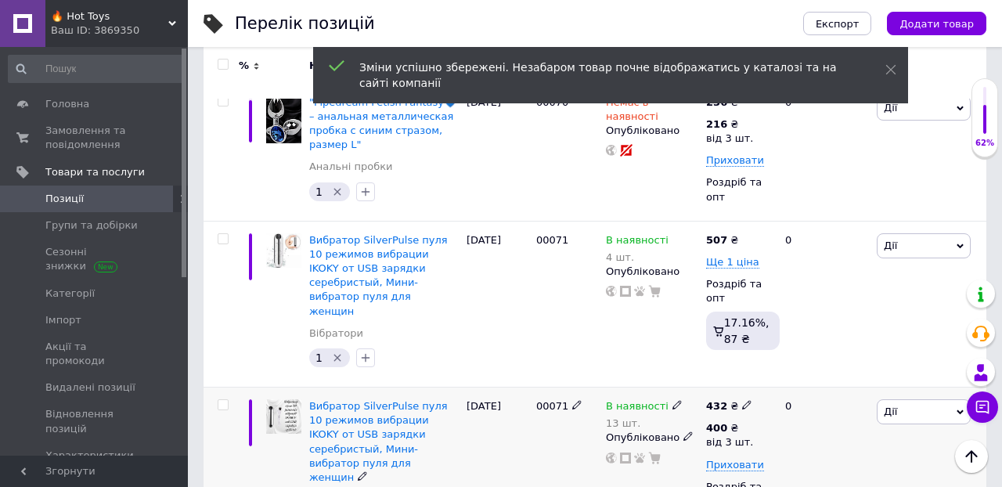
click at [793, 387] on div "0" at bounding box center [824, 479] width 97 height 184
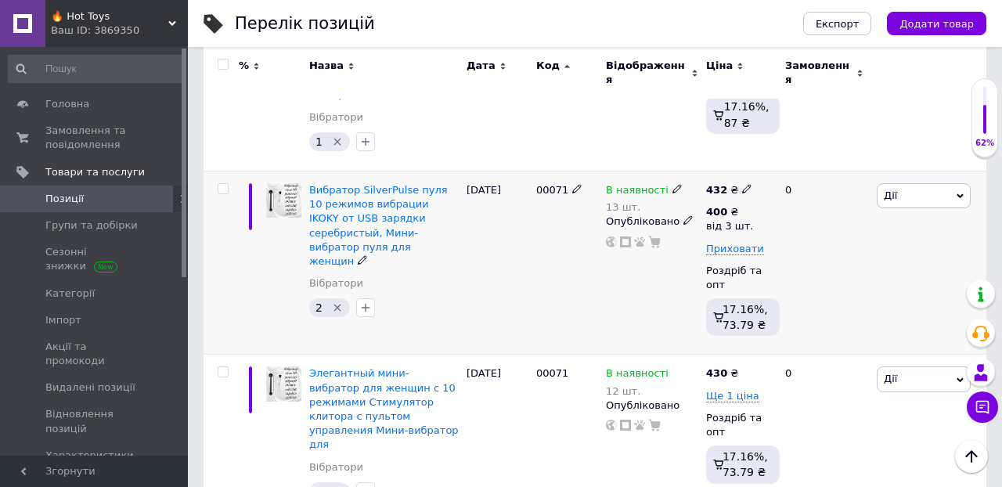
scroll to position [6613, 0]
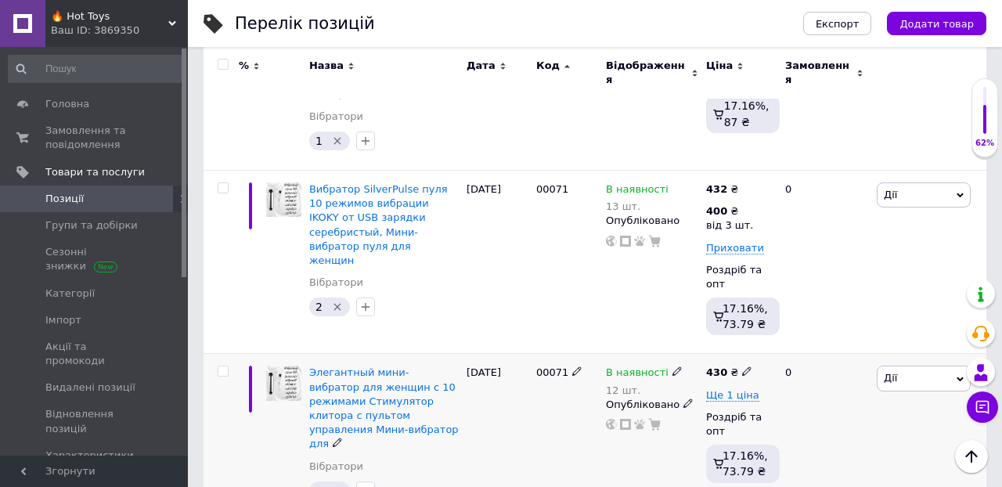
click at [745, 365] on span at bounding box center [746, 370] width 9 height 11
click at [726, 389] on span "Ще 1 ціна" at bounding box center [732, 395] width 53 height 13
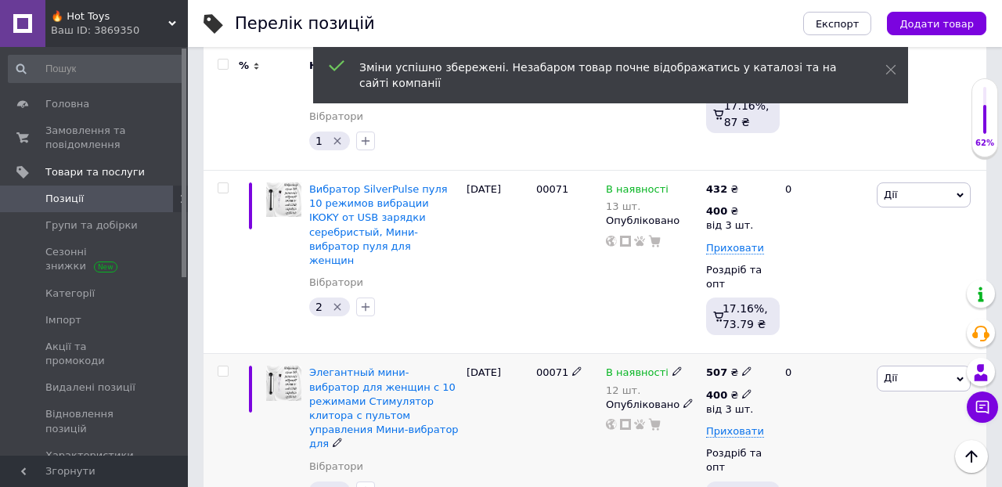
click at [745, 389] on icon at bounding box center [746, 393] width 9 height 9
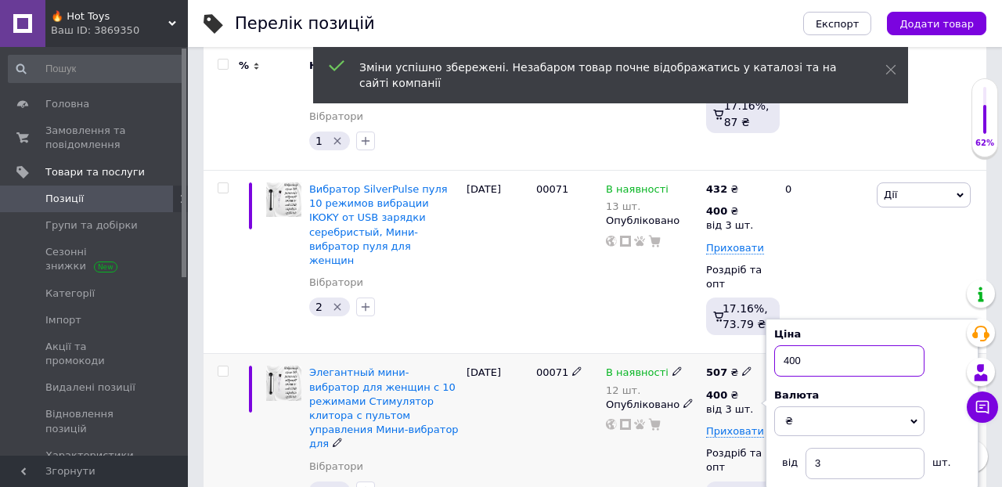
click at [814, 345] on input "400" at bounding box center [849, 360] width 150 height 31
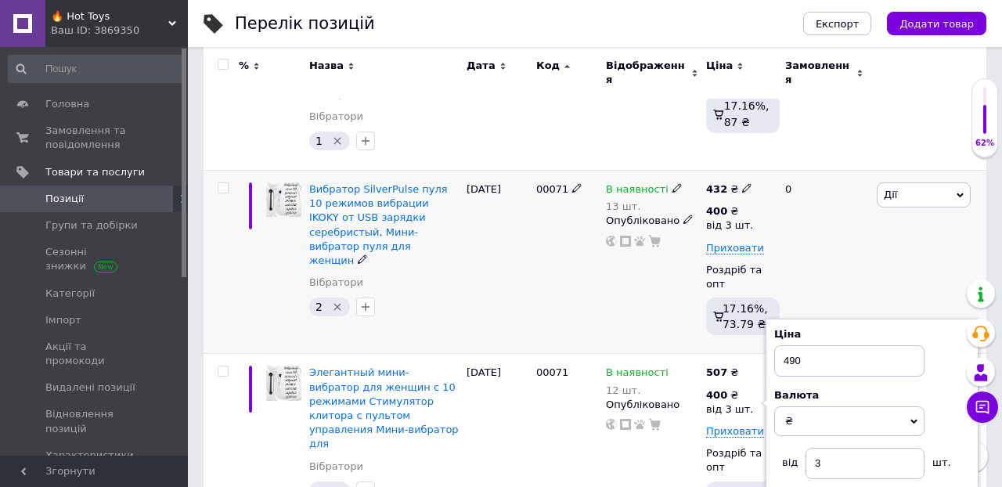
click at [838, 170] on div "0" at bounding box center [824, 262] width 97 height 184
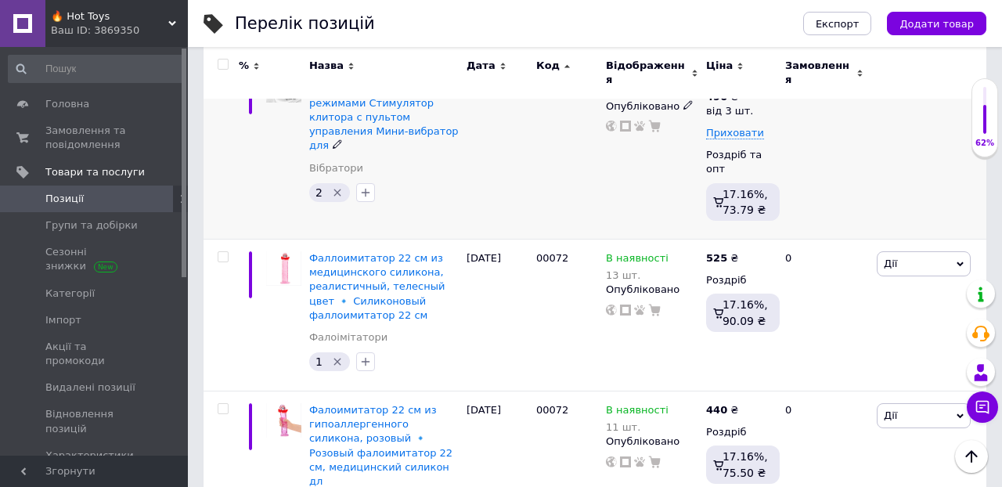
scroll to position [6915, 0]
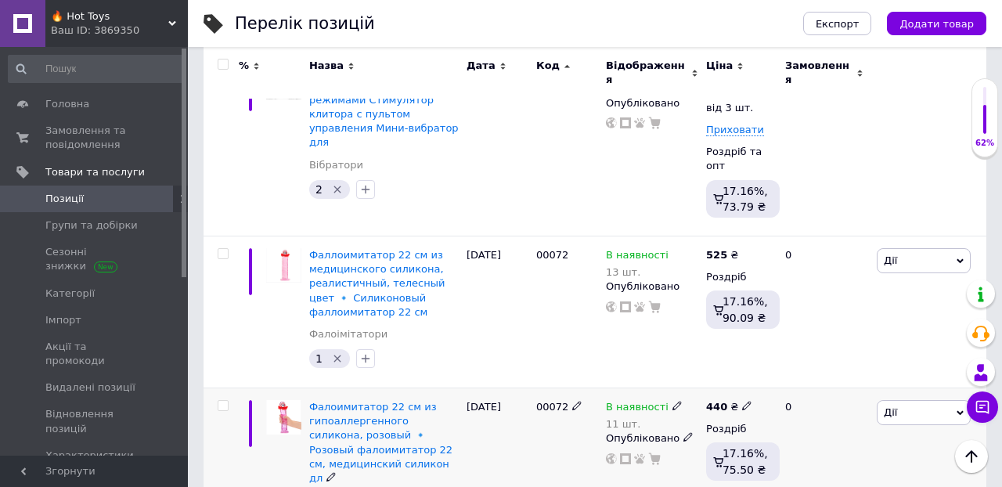
click at [743, 401] on icon at bounding box center [746, 405] width 9 height 9
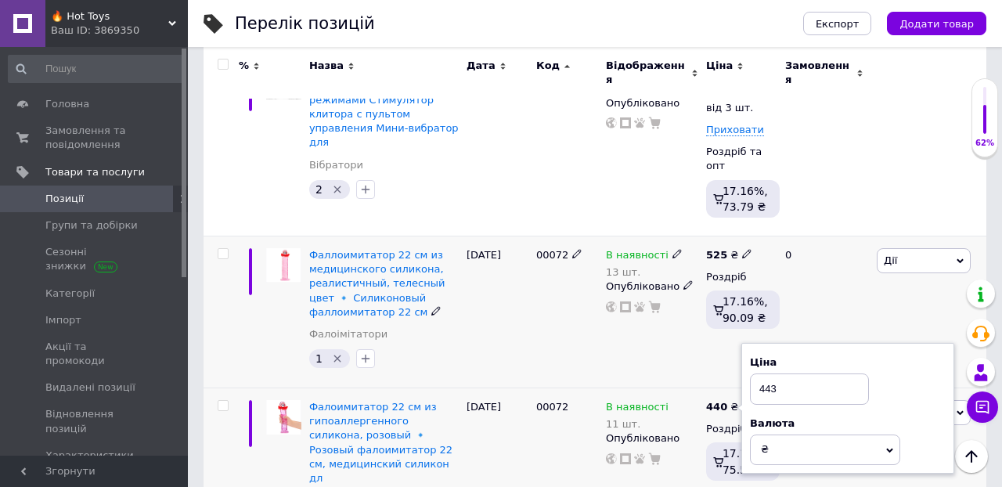
click at [862, 236] on div "0" at bounding box center [824, 312] width 97 height 152
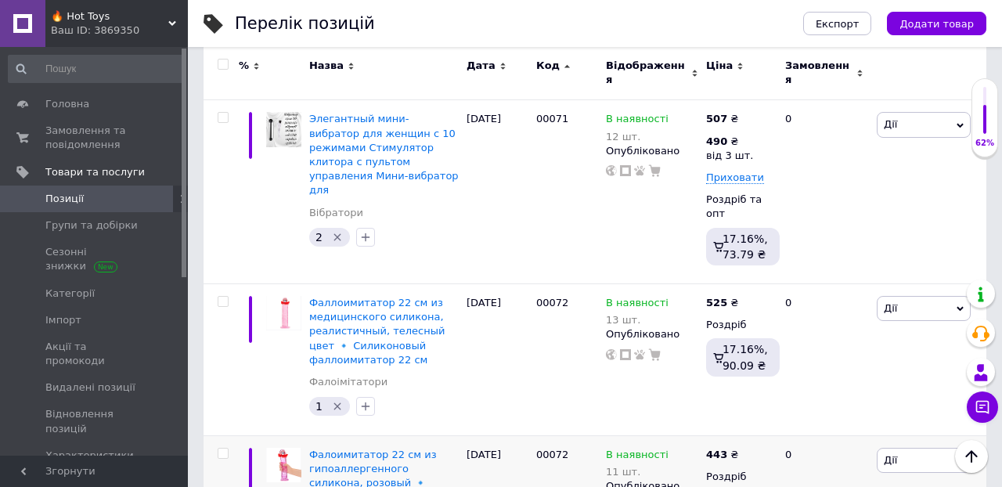
scroll to position [6861, 0]
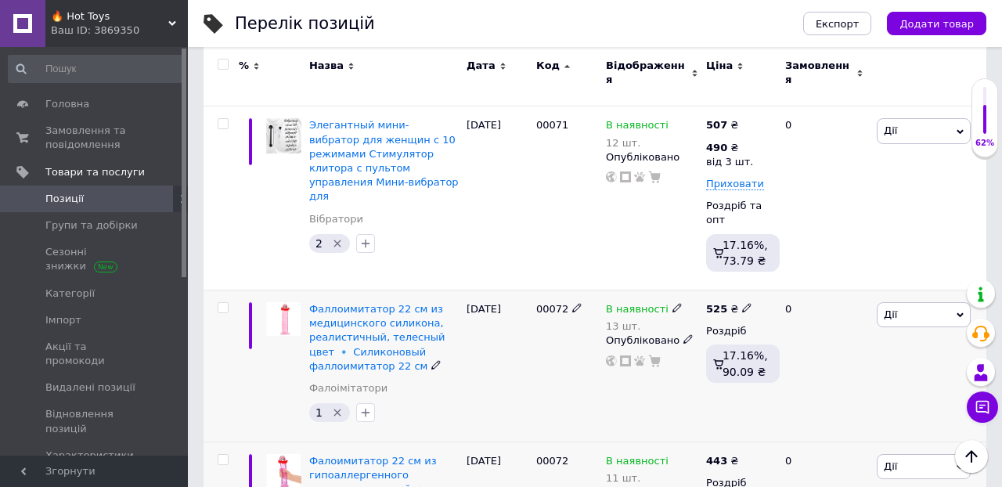
click at [744, 303] on icon at bounding box center [746, 307] width 9 height 9
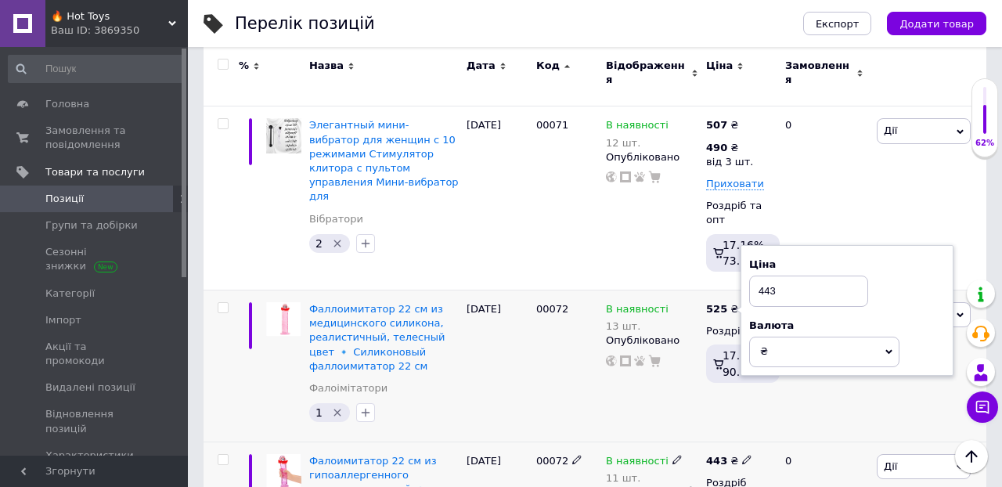
click at [747, 455] on use at bounding box center [746, 459] width 9 height 9
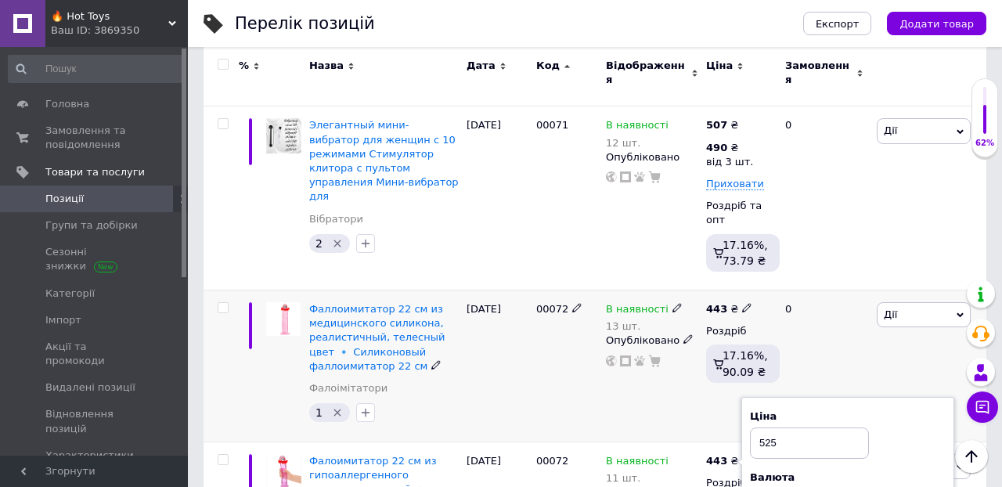
click at [903, 290] on div "[PERSON_NAME] Підняти на початок групи Копіювати Знижка Подарунок Супутні Прихо…" at bounding box center [929, 366] width 113 height 152
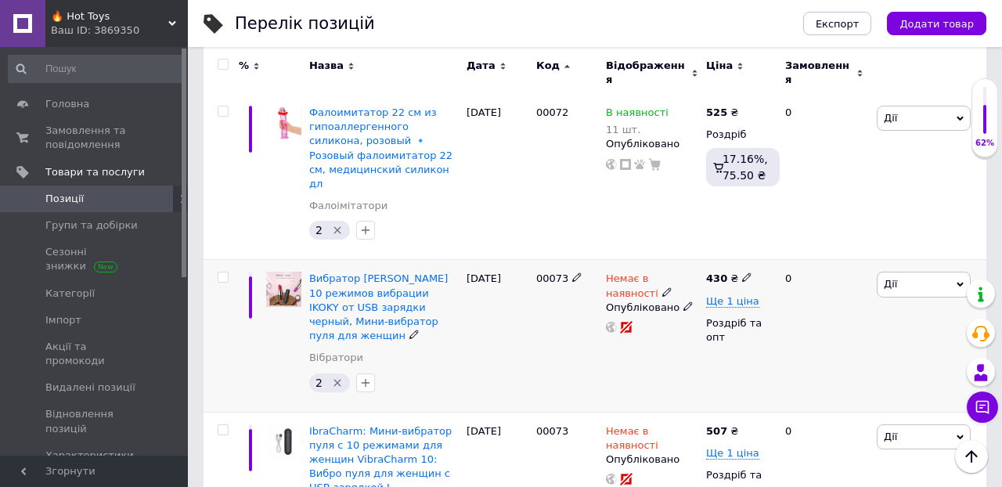
scroll to position [7210, 0]
click at [742, 272] on icon at bounding box center [746, 276] width 9 height 9
click at [727, 294] on span "Ще 1 ціна" at bounding box center [732, 300] width 53 height 13
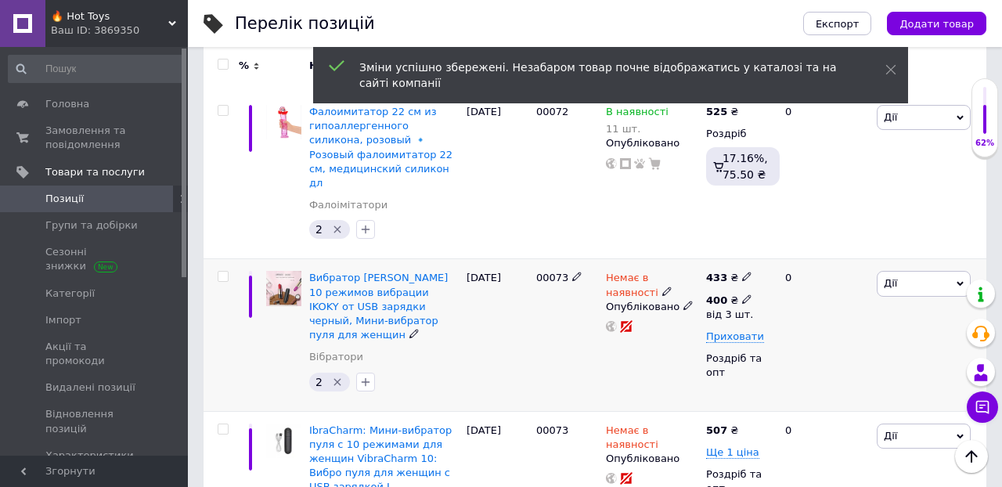
click at [747, 294] on icon at bounding box center [746, 298] width 9 height 9
click at [816, 250] on input "400" at bounding box center [849, 265] width 150 height 31
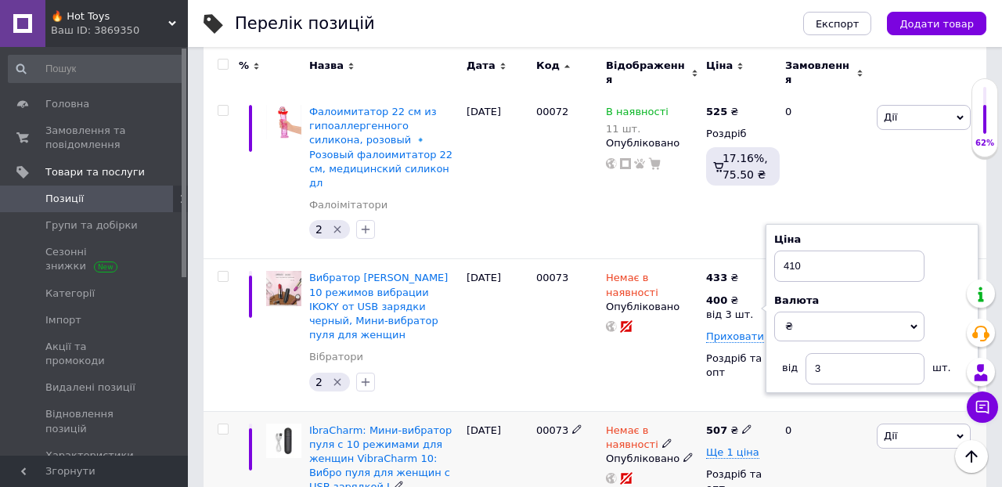
click at [826, 411] on div "0" at bounding box center [824, 487] width 97 height 152
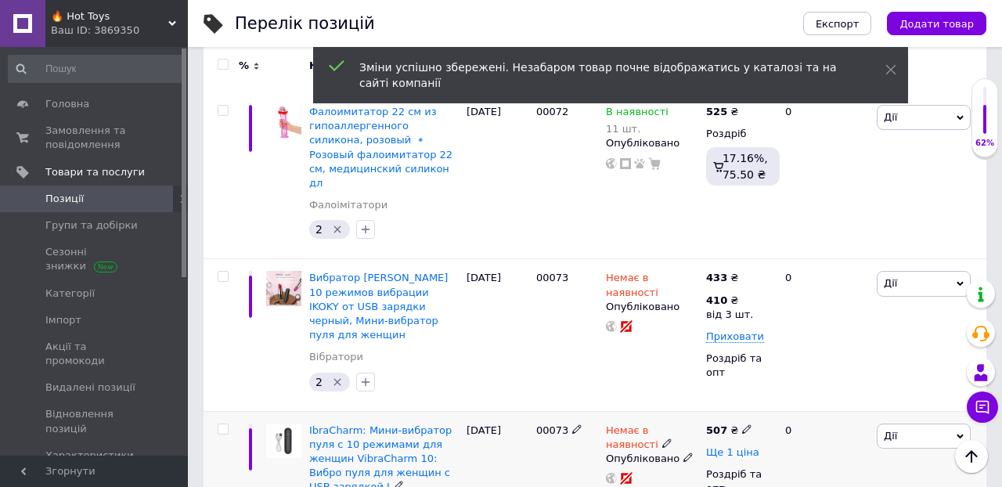
click at [730, 446] on span "Ще 1 ціна" at bounding box center [732, 452] width 53 height 13
click at [739, 445] on div "400 ₴" at bounding box center [729, 452] width 47 height 14
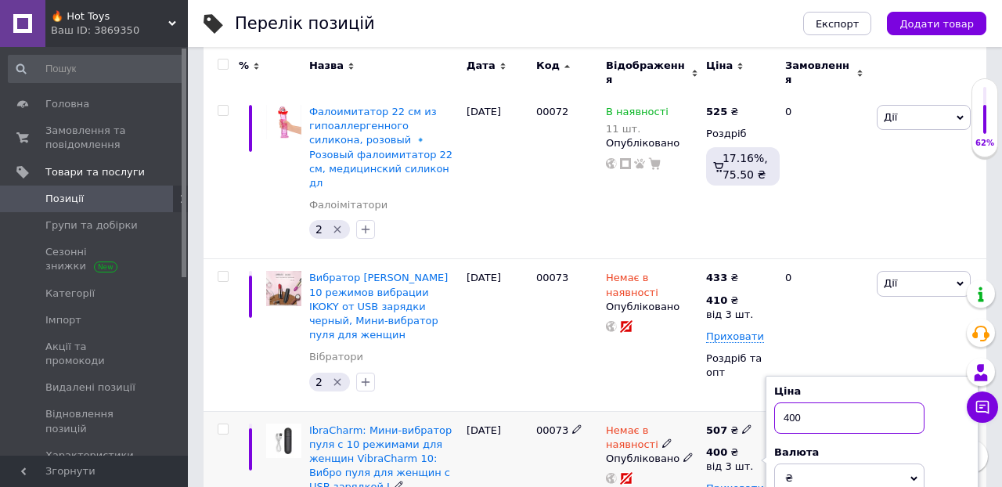
click at [816, 402] on input "400" at bounding box center [849, 417] width 150 height 31
click at [877, 259] on div "[PERSON_NAME] Підняти на початок групи Копіювати Знижка Подарунок Супутні Прихо…" at bounding box center [929, 335] width 113 height 152
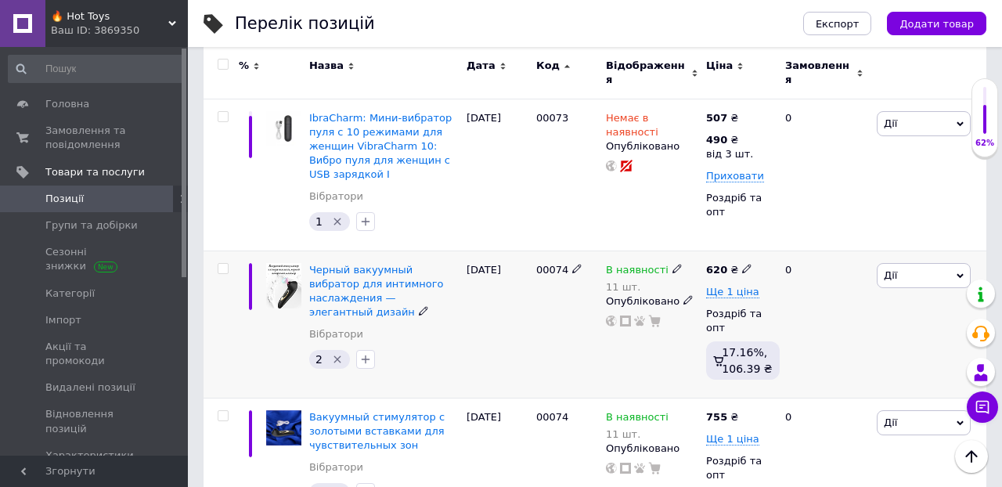
scroll to position [7523, 0]
click at [747, 263] on icon at bounding box center [746, 267] width 9 height 9
click at [711, 285] on span "Ще 1 ціна" at bounding box center [732, 291] width 53 height 13
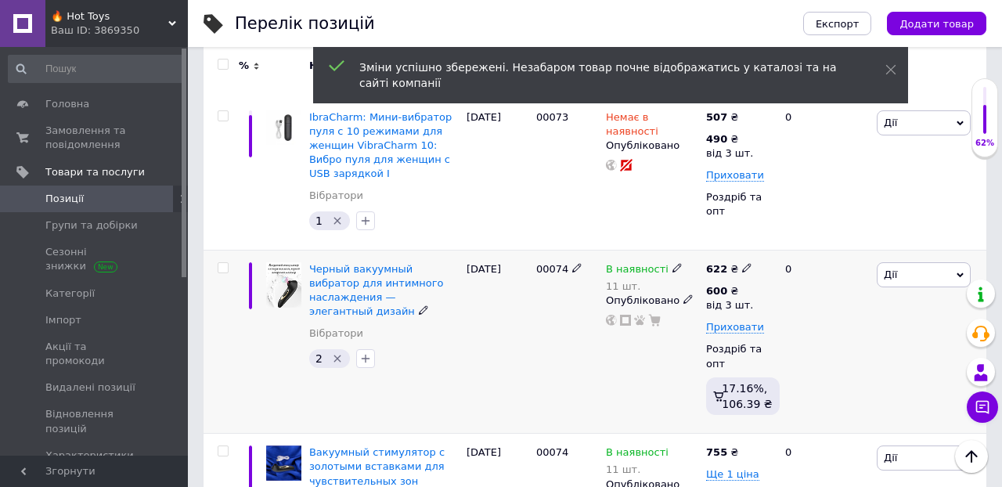
click at [790, 250] on div "0" at bounding box center [824, 342] width 97 height 184
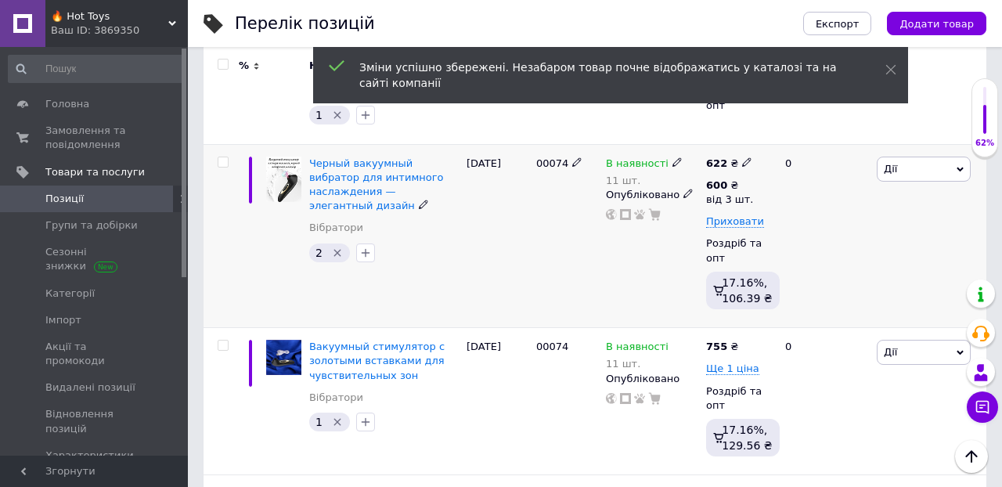
scroll to position [7629, 0]
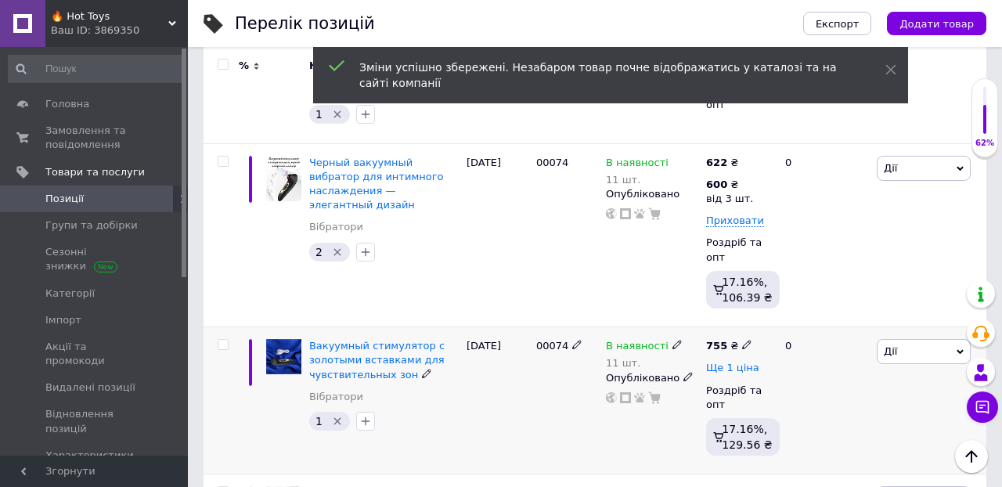
click at [723, 362] on span "Ще 1 ціна" at bounding box center [732, 368] width 53 height 13
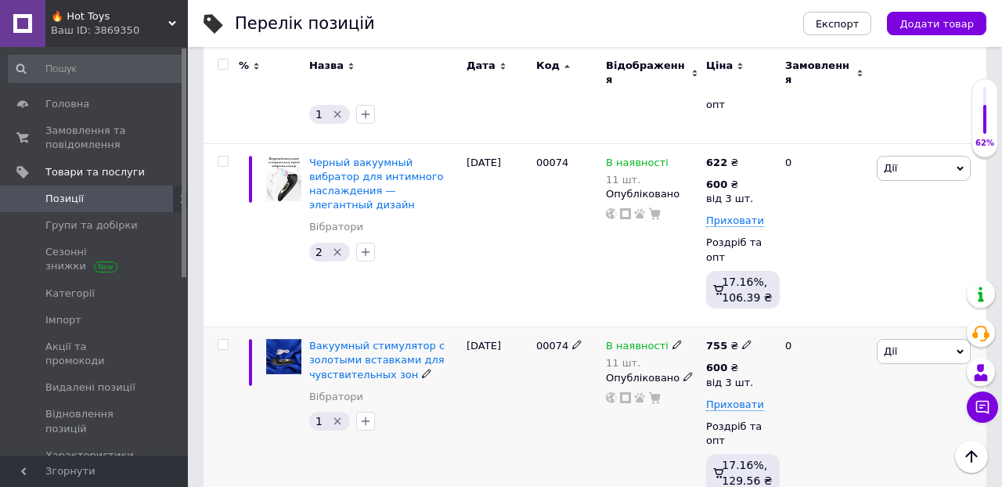
click at [742, 327] on div "755 ₴ 600 ₴ від 3 шт. Приховати Роздріб та опт 17.16%, 129.56 ₴" at bounding box center [739, 419] width 74 height 184
click at [743, 340] on icon at bounding box center [746, 344] width 9 height 9
click at [798, 327] on div "0" at bounding box center [824, 419] width 97 height 184
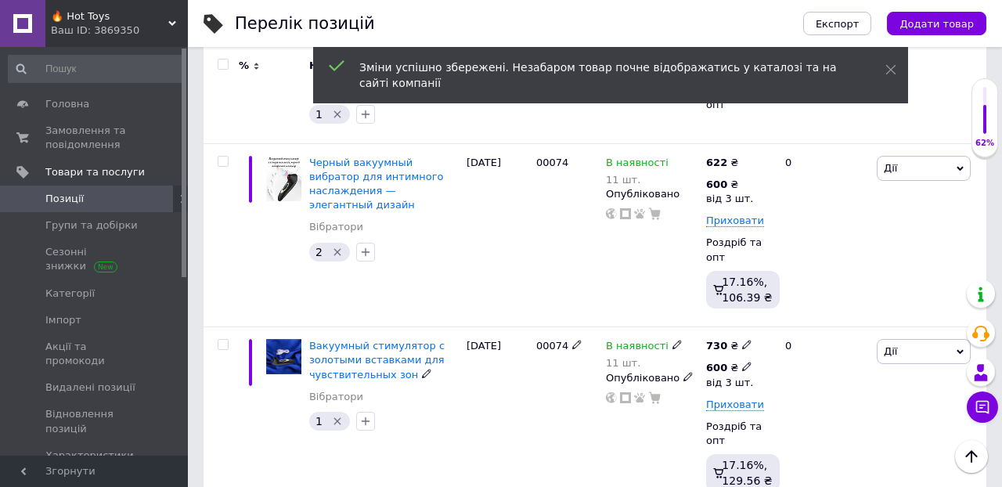
click at [749, 362] on icon at bounding box center [746, 366] width 9 height 9
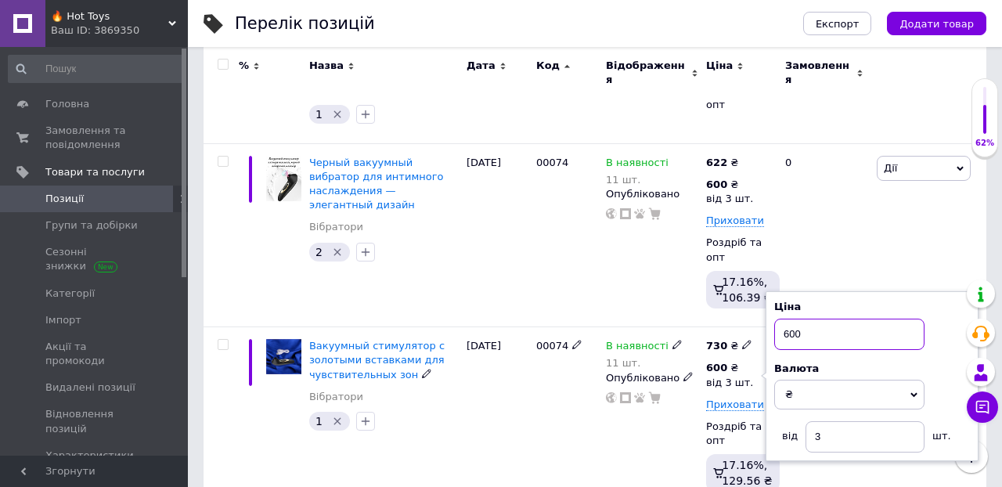
click at [818, 319] on input "600" at bounding box center [849, 334] width 150 height 31
click at [819, 359] on div "0" at bounding box center [824, 419] width 97 height 184
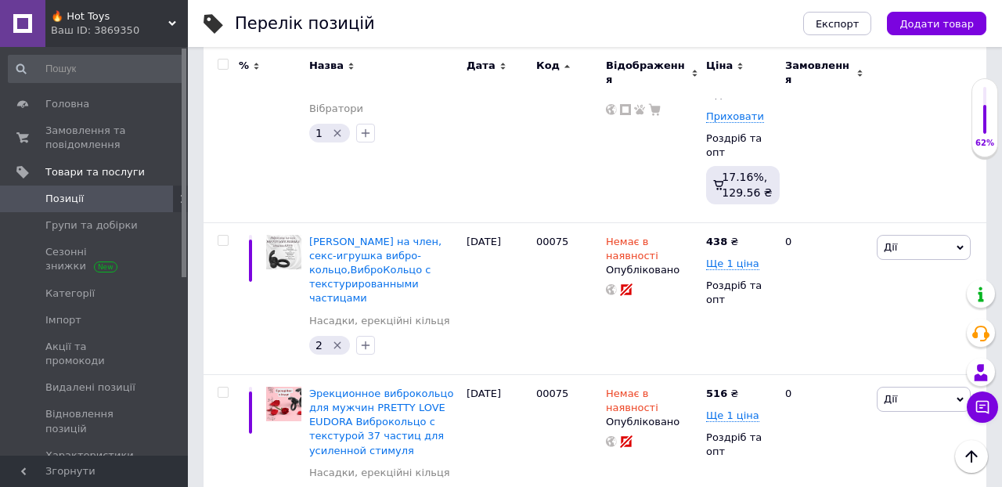
scroll to position [7919, 0]
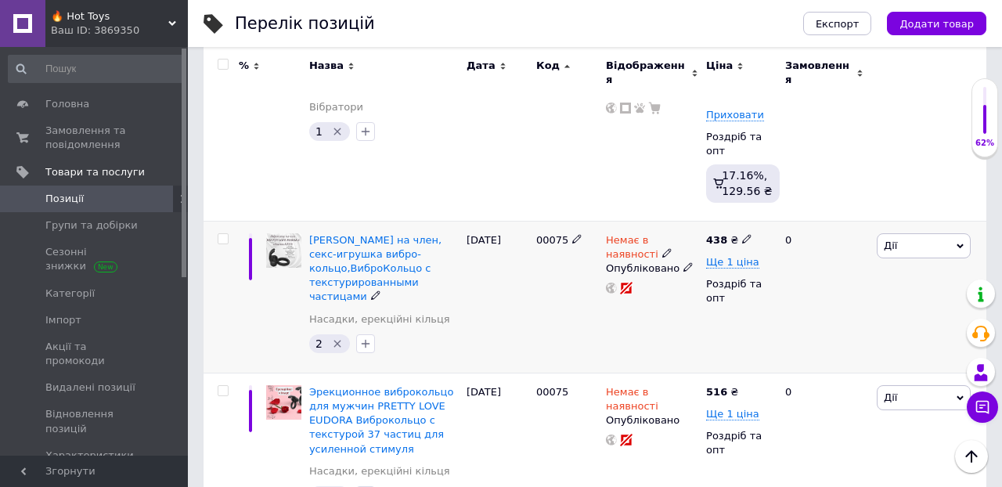
click at [745, 234] on icon at bounding box center [746, 238] width 9 height 9
click at [726, 256] on span "Ще 1 ціна" at bounding box center [732, 262] width 53 height 13
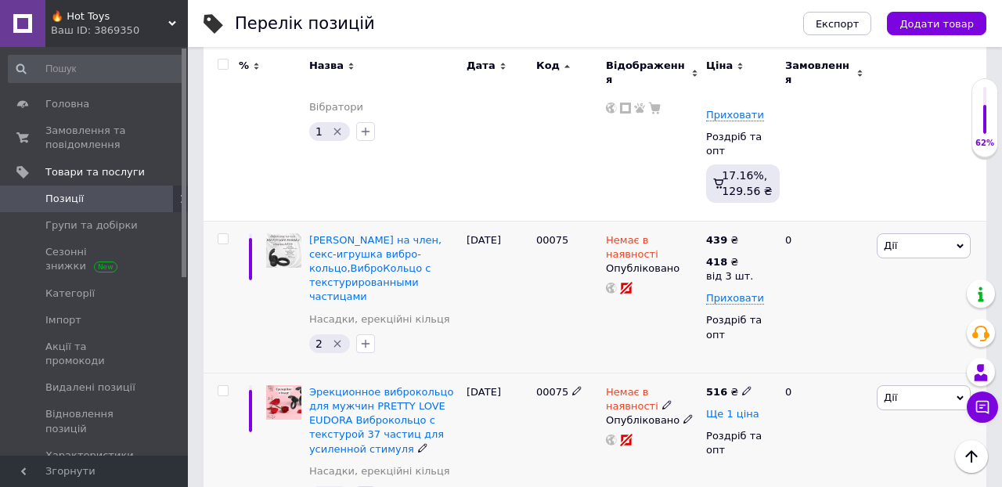
click at [729, 408] on span "Ще 1 ціна" at bounding box center [732, 414] width 53 height 13
click at [747, 409] on use at bounding box center [746, 413] width 9 height 9
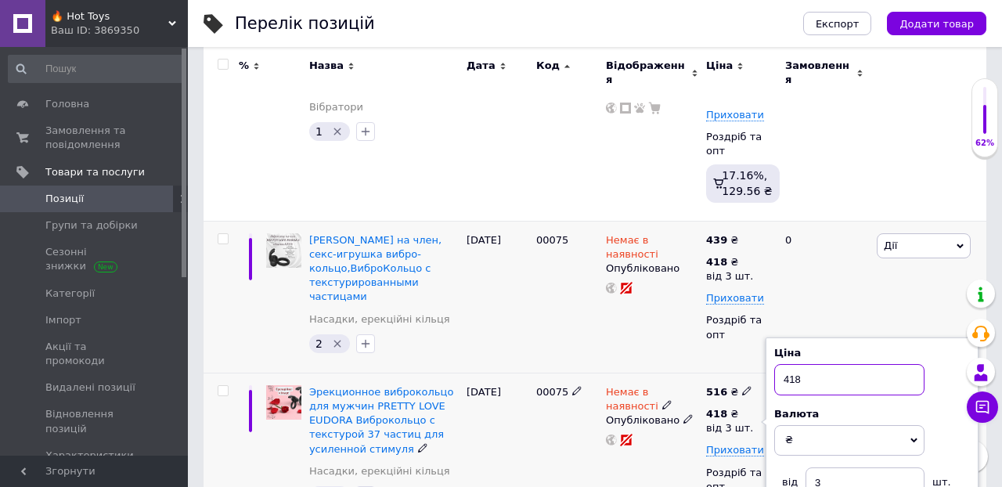
click at [813, 364] on input "418" at bounding box center [849, 379] width 150 height 31
click at [861, 221] on div "0" at bounding box center [824, 297] width 97 height 152
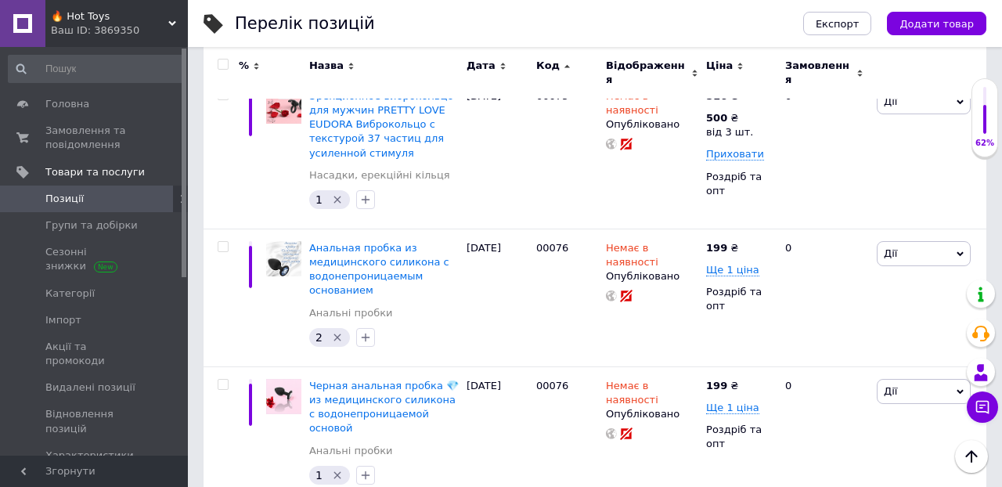
scroll to position [8215, 0]
click at [744, 380] on use at bounding box center [746, 384] width 9 height 9
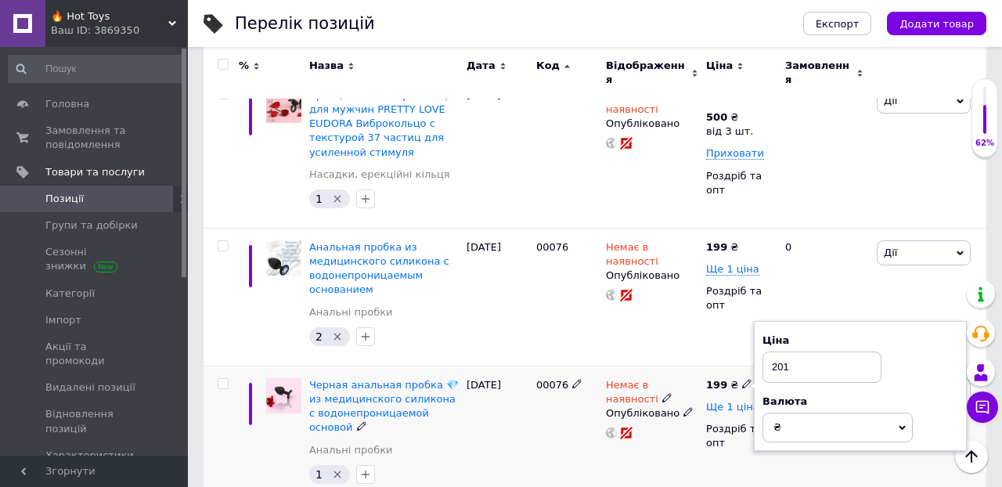
click at [736, 401] on span "Ще 1 ціна" at bounding box center [732, 407] width 53 height 13
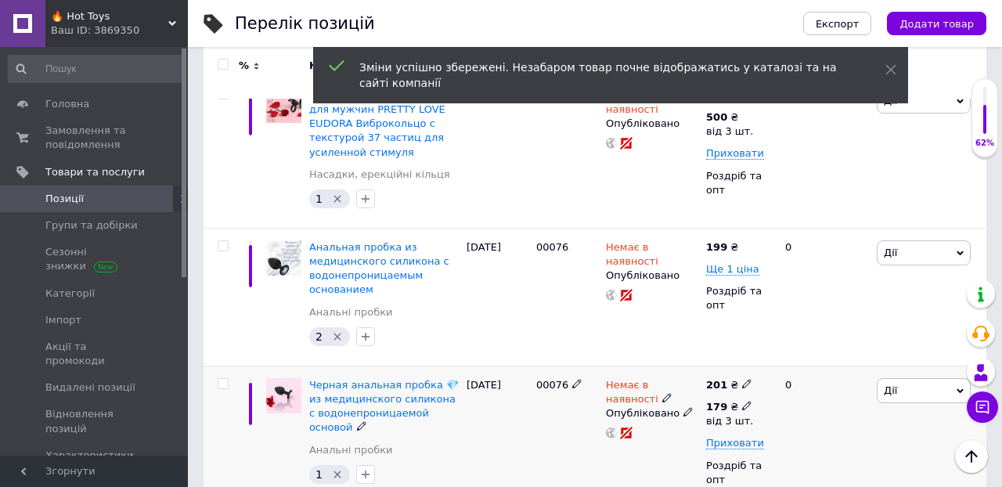
click at [744, 401] on icon at bounding box center [746, 405] width 9 height 9
click at [822, 357] on input "179" at bounding box center [849, 372] width 150 height 31
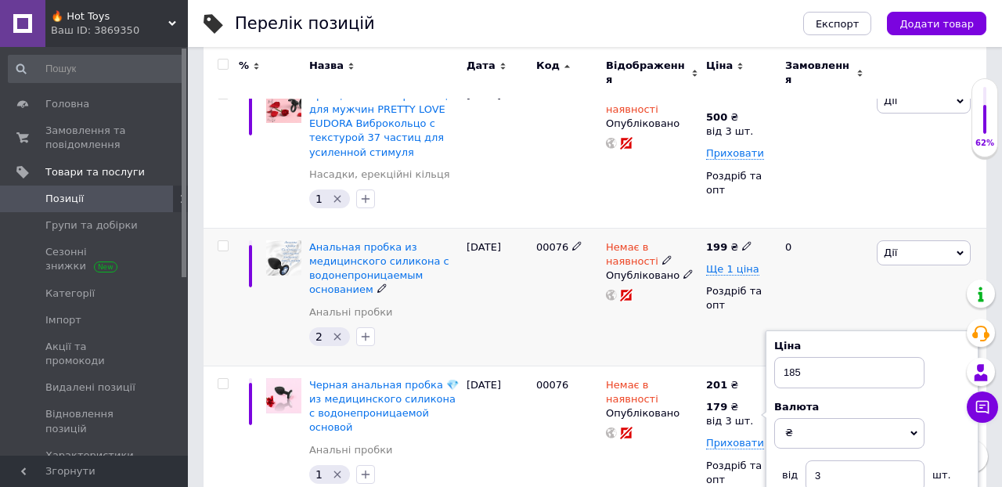
click at [729, 228] on div "199 ₴ Ще 1 ціна Роздріб та опт" at bounding box center [739, 297] width 74 height 138
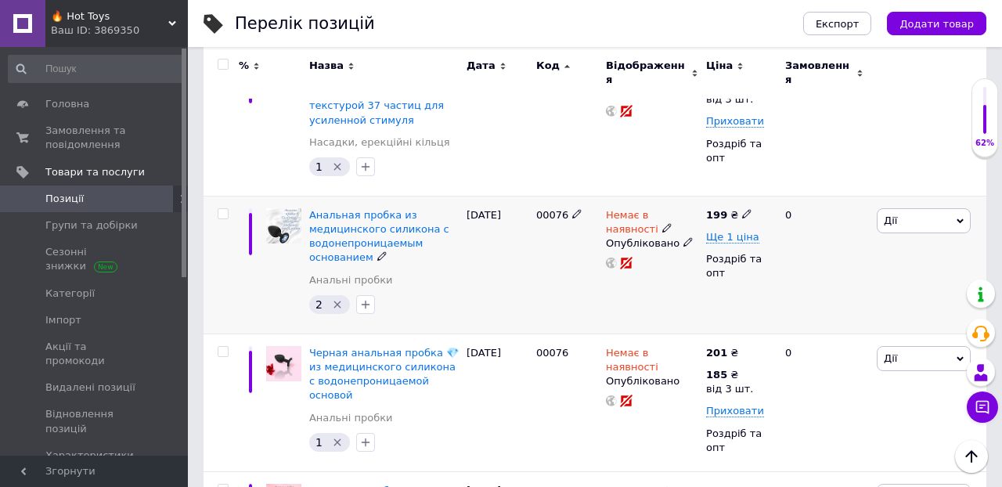
scroll to position [8294, 0]
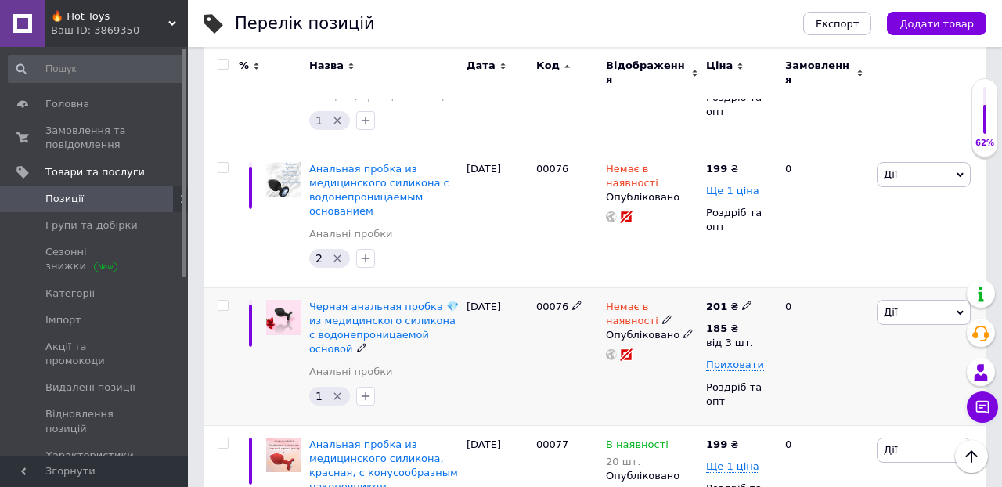
click at [742, 301] on icon at bounding box center [746, 305] width 9 height 9
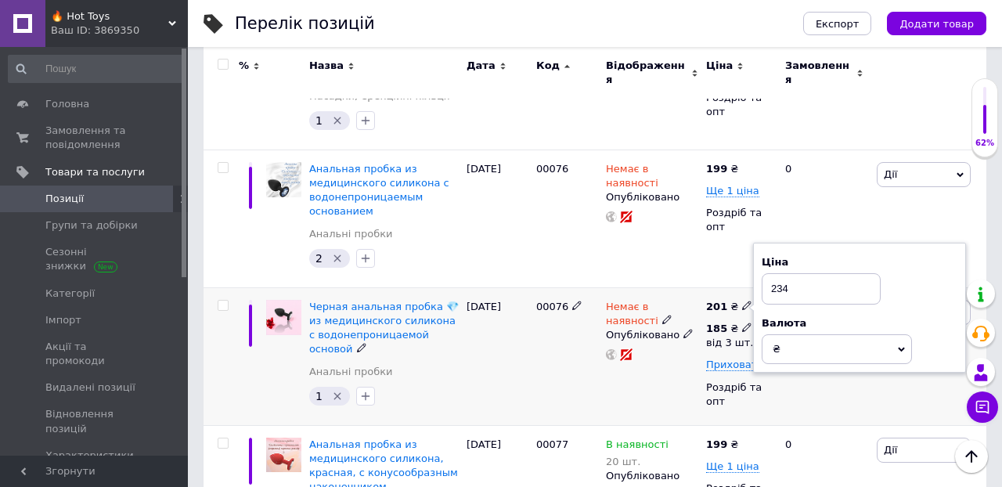
click at [742, 322] on icon at bounding box center [746, 326] width 9 height 9
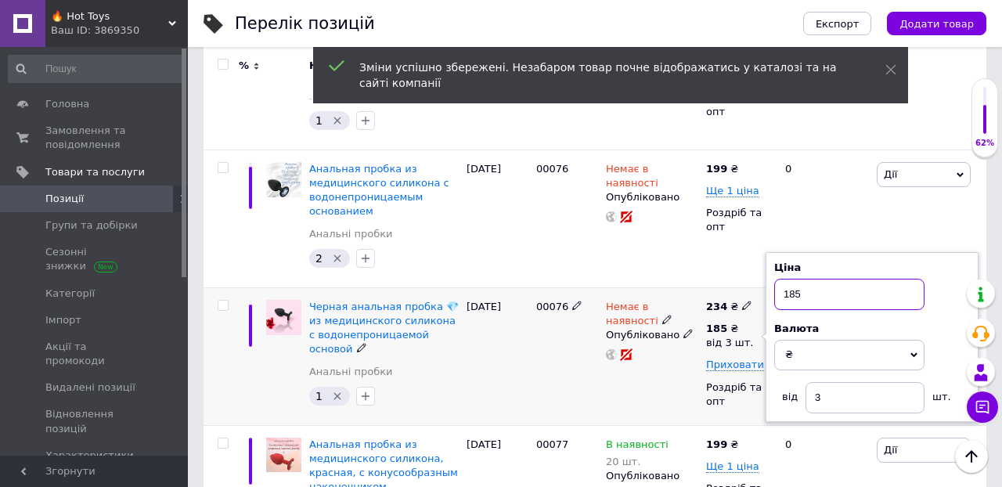
click at [811, 279] on input "185" at bounding box center [849, 294] width 150 height 31
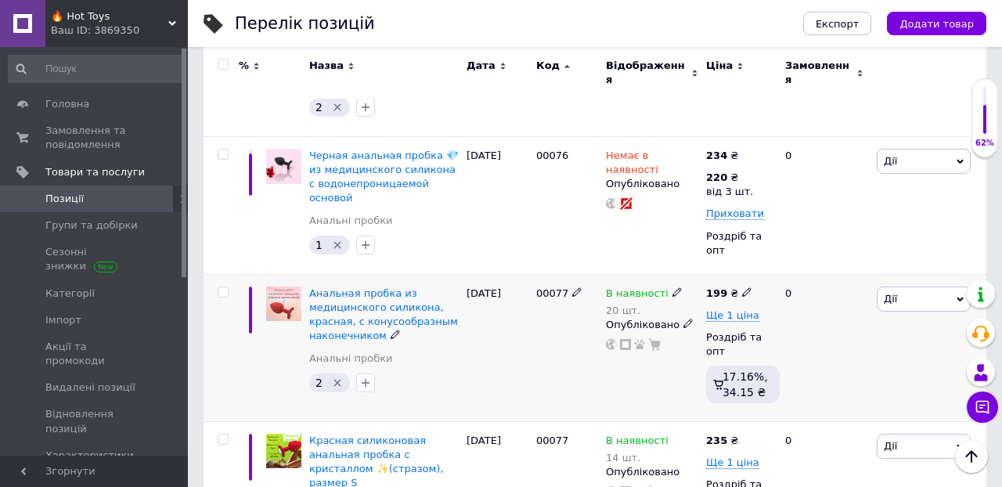
scroll to position [8446, 0]
click at [740, 308] on span "Ще 1 ціна" at bounding box center [732, 314] width 53 height 13
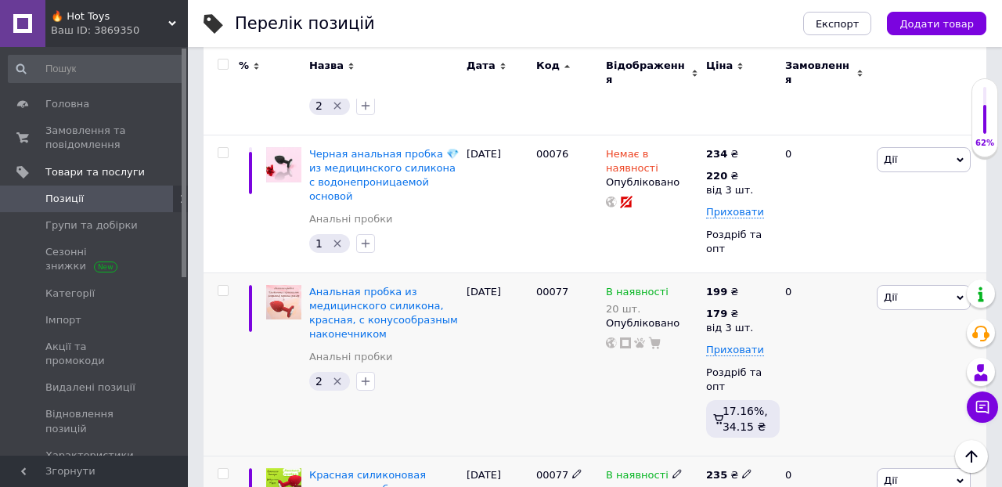
click at [746, 486] on icon at bounding box center [746, 495] width 9 height 9
click at [830, 448] on input "179" at bounding box center [849, 463] width 150 height 31
click at [862, 272] on div "0" at bounding box center [824, 364] width 97 height 184
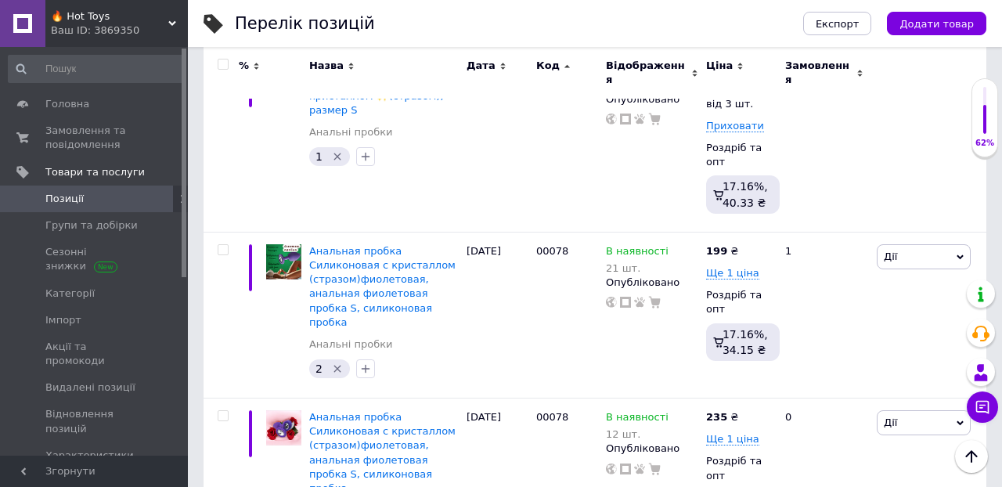
scroll to position [8858, 0]
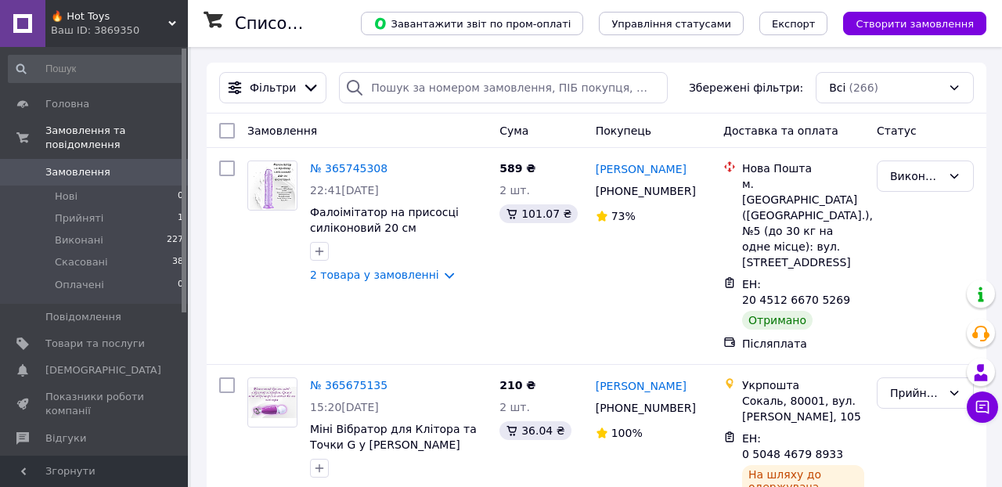
click at [94, 20] on span "🔥 Hot Toys" at bounding box center [109, 16] width 117 height 14
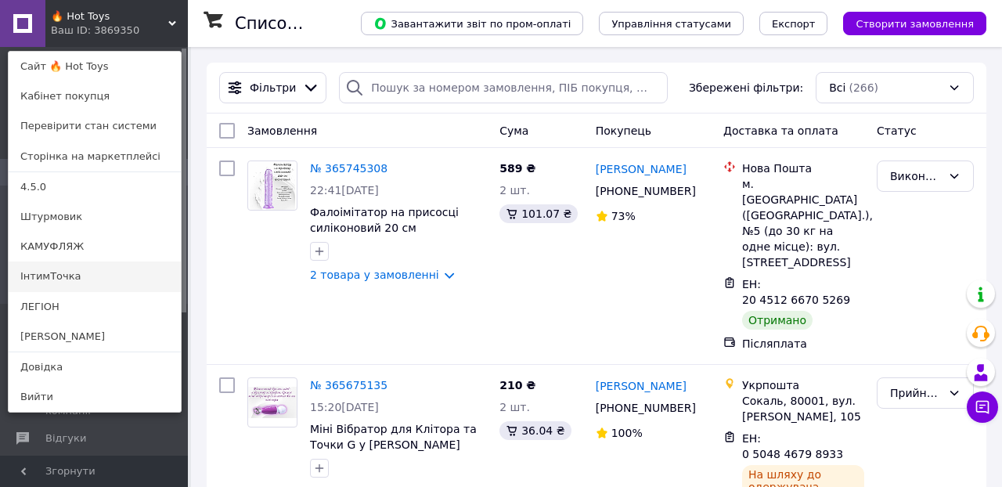
click at [75, 281] on link "ІнтимТочка" at bounding box center [95, 276] width 172 height 30
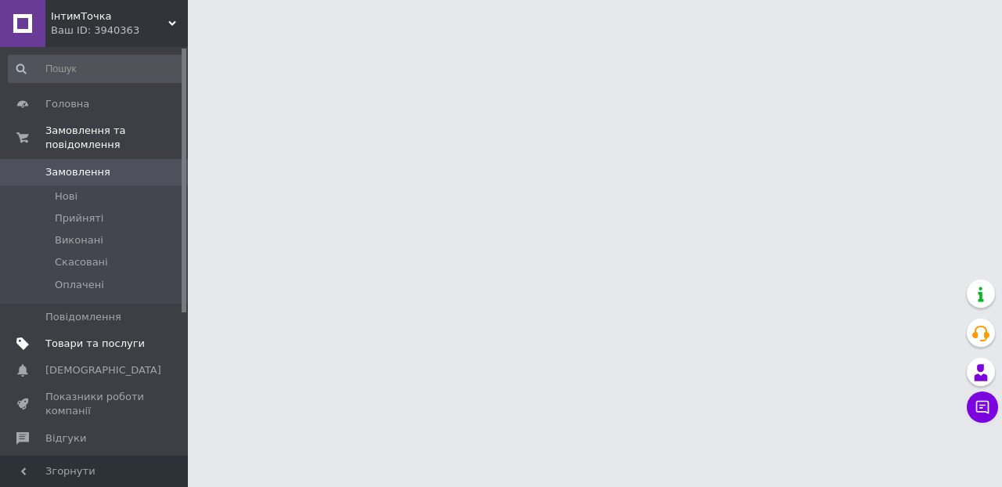
click at [95, 337] on span "Товари та послуги" at bounding box center [94, 344] width 99 height 14
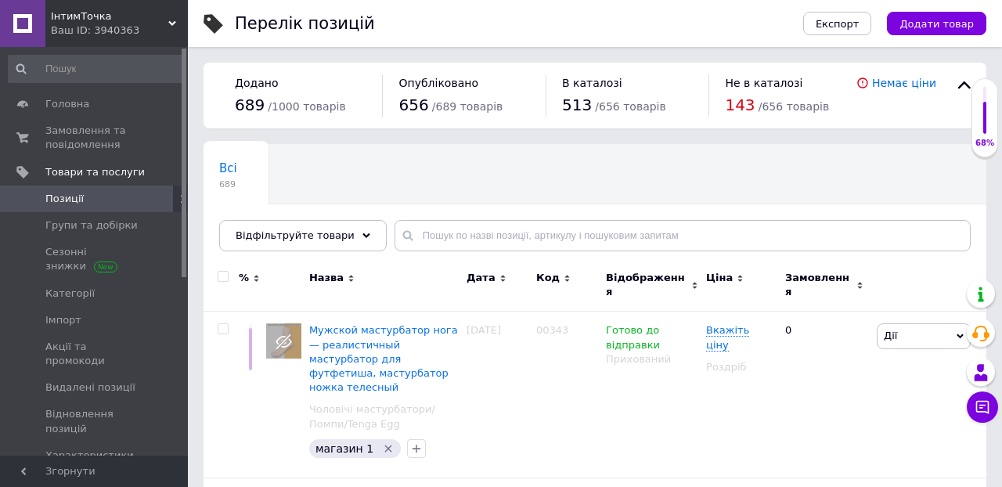
click at [560, 275] on div "Код" at bounding box center [567, 278] width 62 height 14
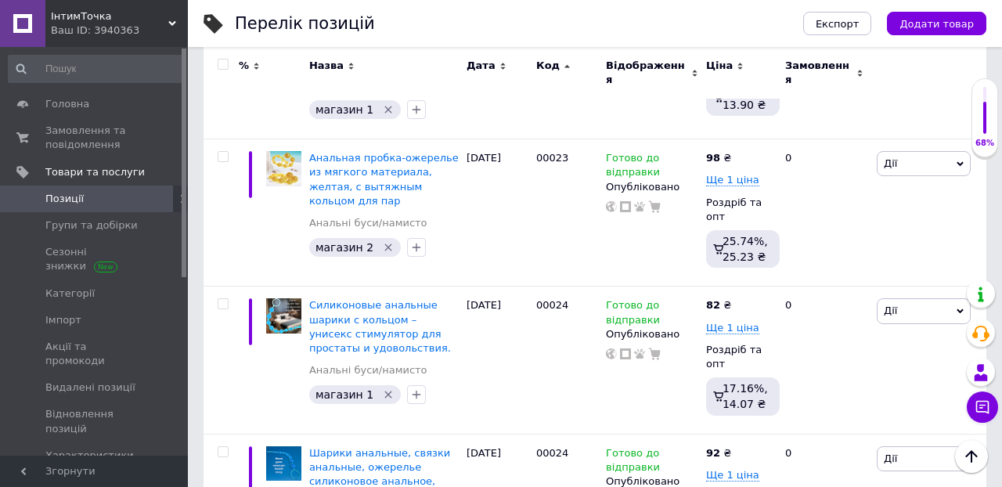
scroll to position [14611, 0]
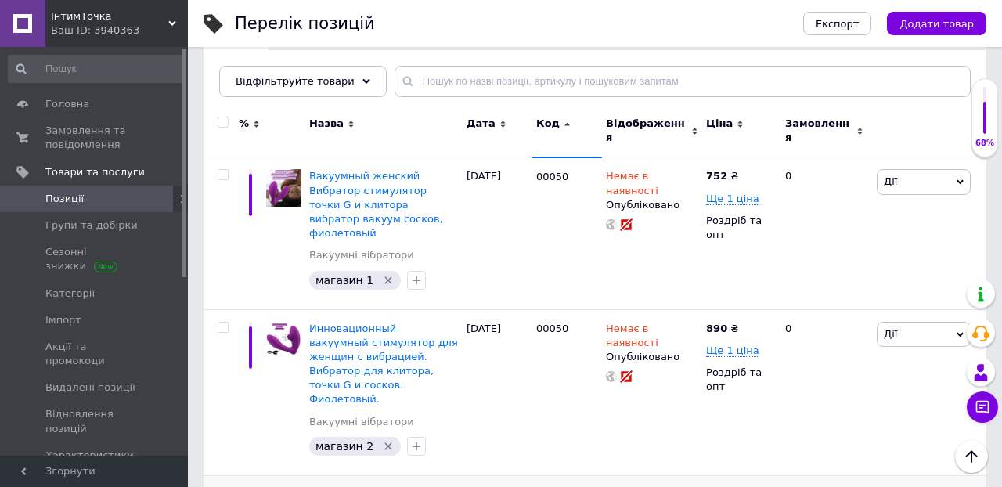
scroll to position [146, 0]
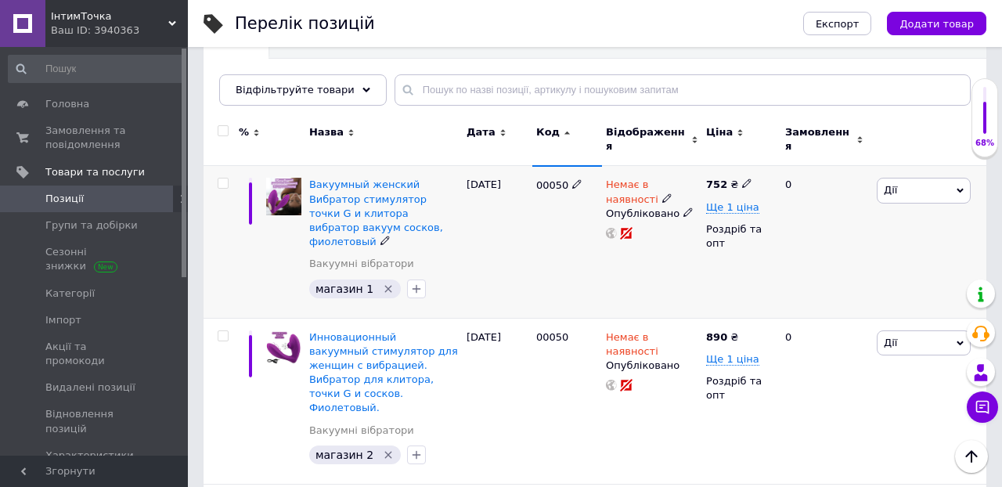
click at [742, 178] on icon at bounding box center [746, 182] width 9 height 9
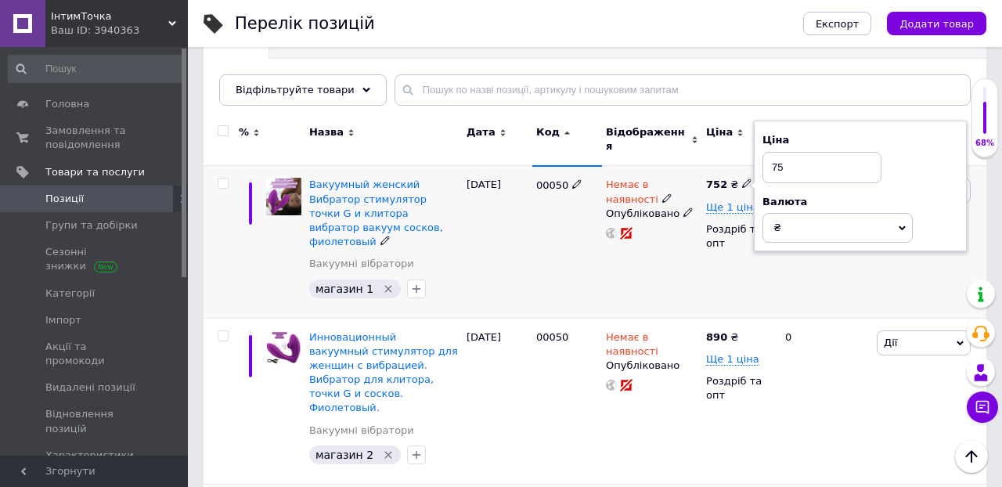
type input "7"
type input "870"
click at [823, 254] on div "0" at bounding box center [824, 242] width 97 height 152
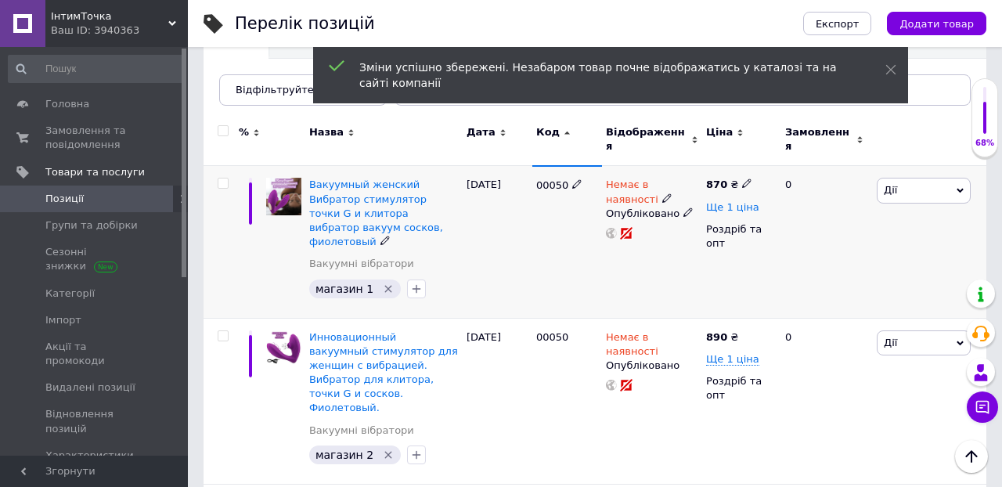
click at [725, 201] on span "Ще 1 ціна" at bounding box center [732, 207] width 53 height 13
click at [742, 178] on icon at bounding box center [746, 182] width 9 height 9
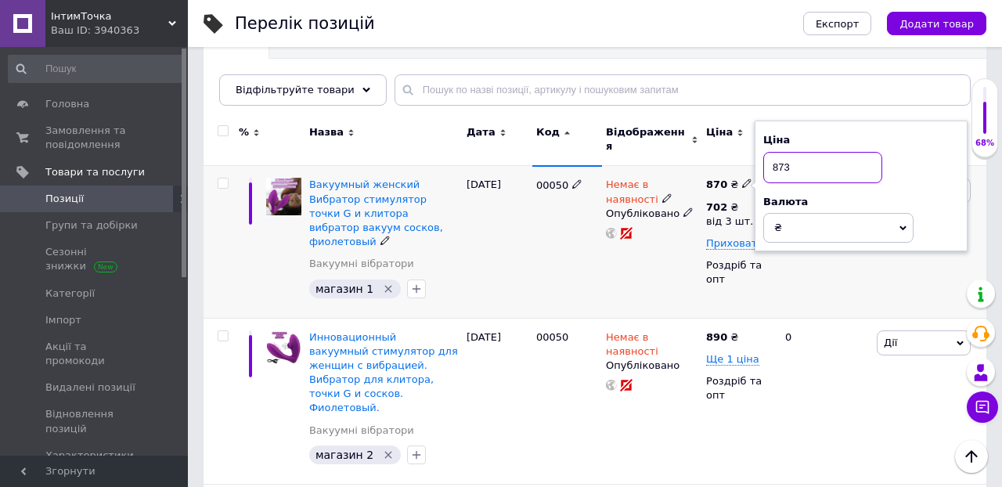
type input "873"
click at [861, 277] on div "0" at bounding box center [824, 242] width 97 height 152
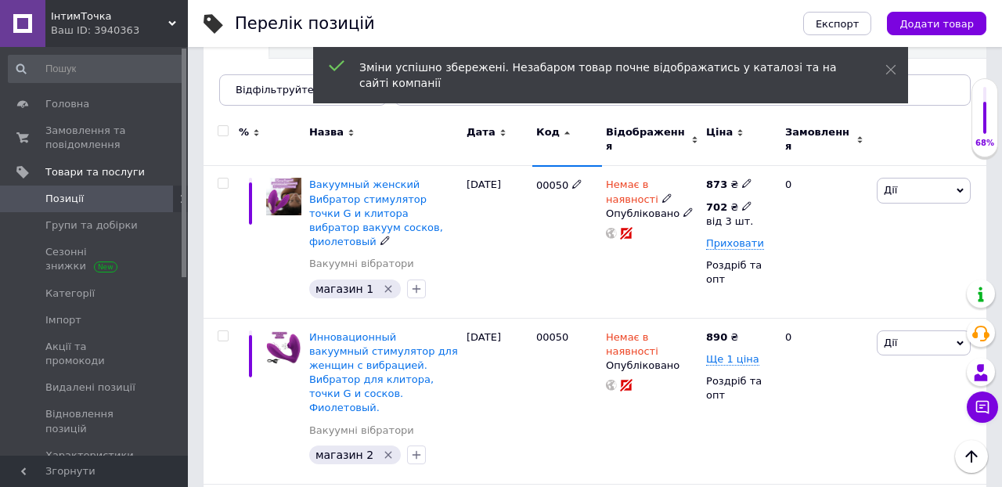
click at [747, 201] on use at bounding box center [746, 205] width 9 height 9
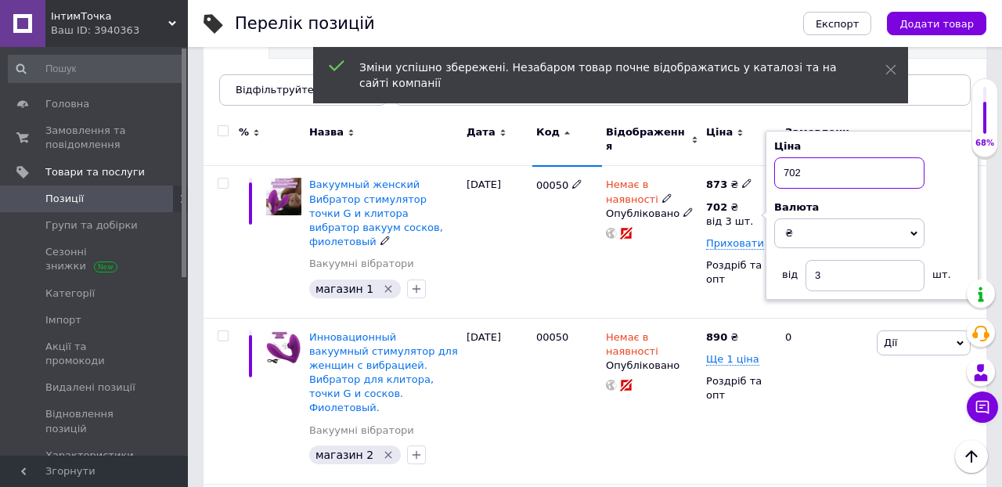
click at [805, 171] on input "702" at bounding box center [849, 172] width 150 height 31
type input "7"
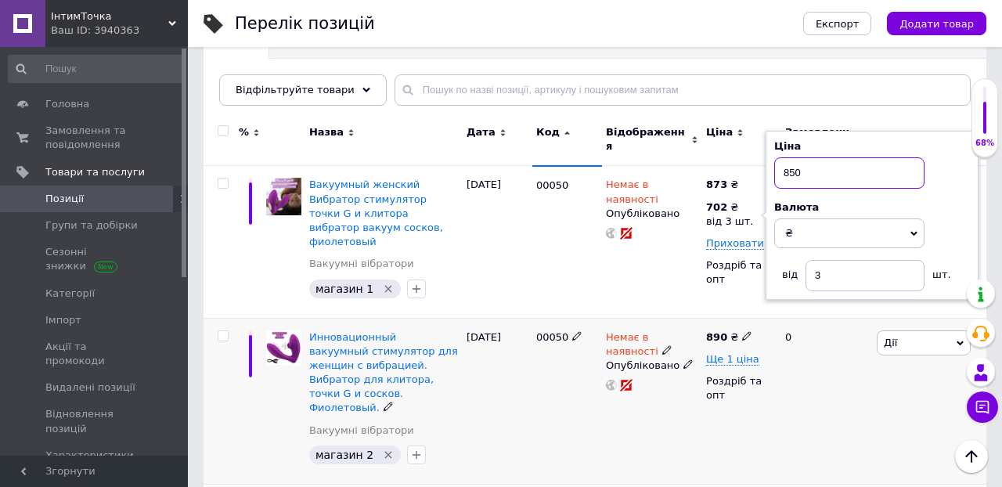
type input "850"
click at [876, 371] on div "[PERSON_NAME] Підняти на початок групи Копіювати Знижка Подарунок Супутні Прихо…" at bounding box center [929, 401] width 113 height 166
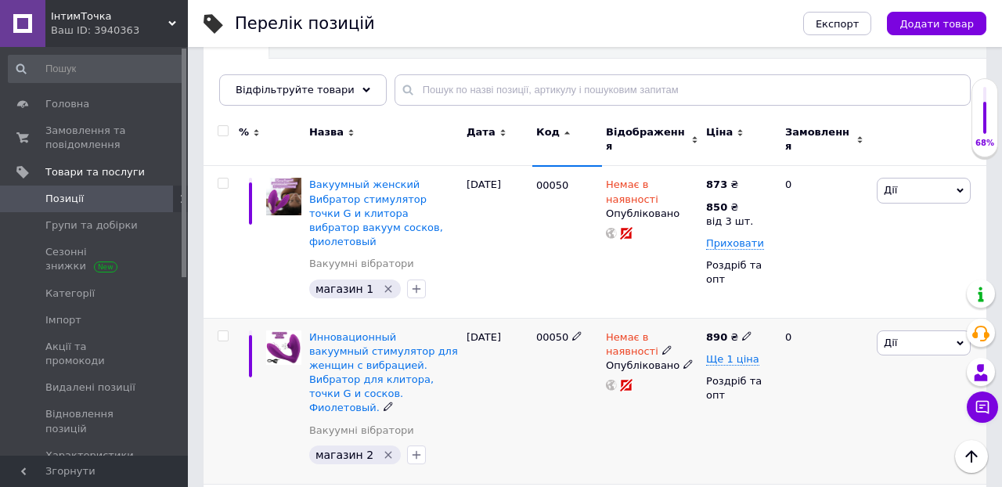
click at [743, 331] on icon at bounding box center [746, 335] width 9 height 9
type input "8"
type input "1030"
click at [816, 419] on div "0" at bounding box center [824, 401] width 97 height 166
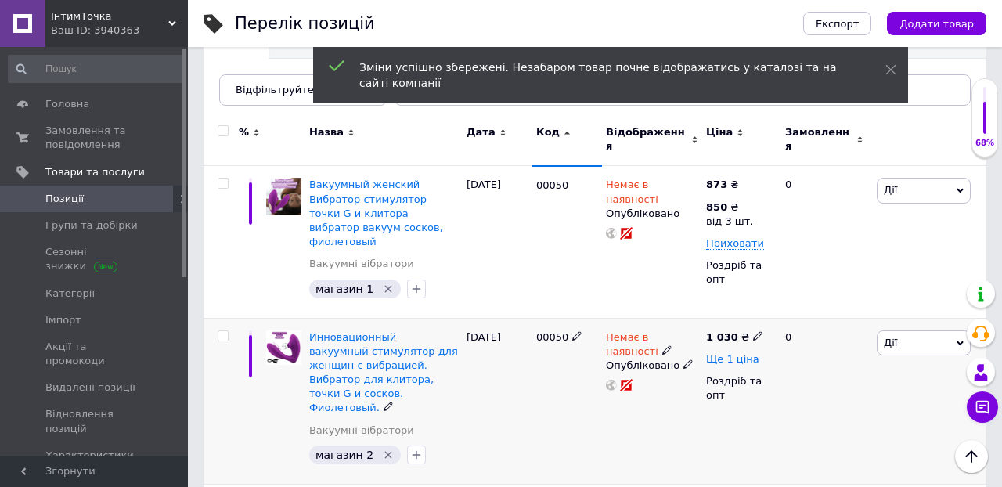
click at [721, 353] on span "Ще 1 ціна" at bounding box center [732, 359] width 53 height 13
click at [744, 353] on icon at bounding box center [746, 357] width 9 height 9
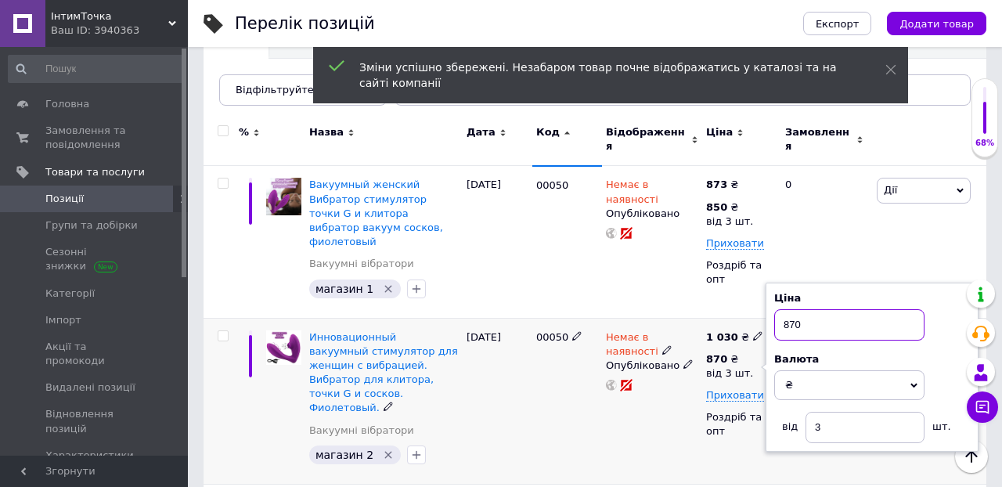
click at [834, 309] on input "870" at bounding box center [849, 324] width 150 height 31
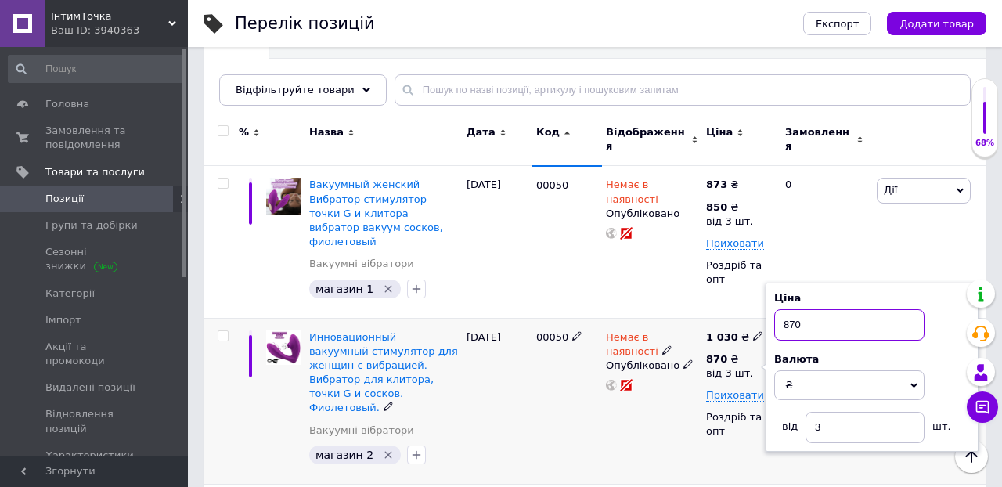
click at [823, 309] on input "870" at bounding box center [849, 324] width 150 height 31
type input "8"
type input "1000"
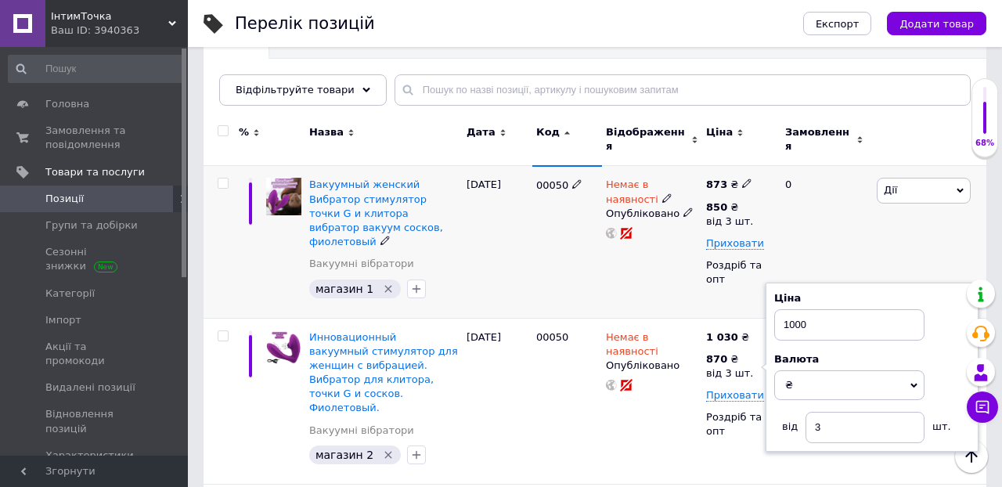
click at [866, 233] on div "0" at bounding box center [824, 242] width 97 height 152
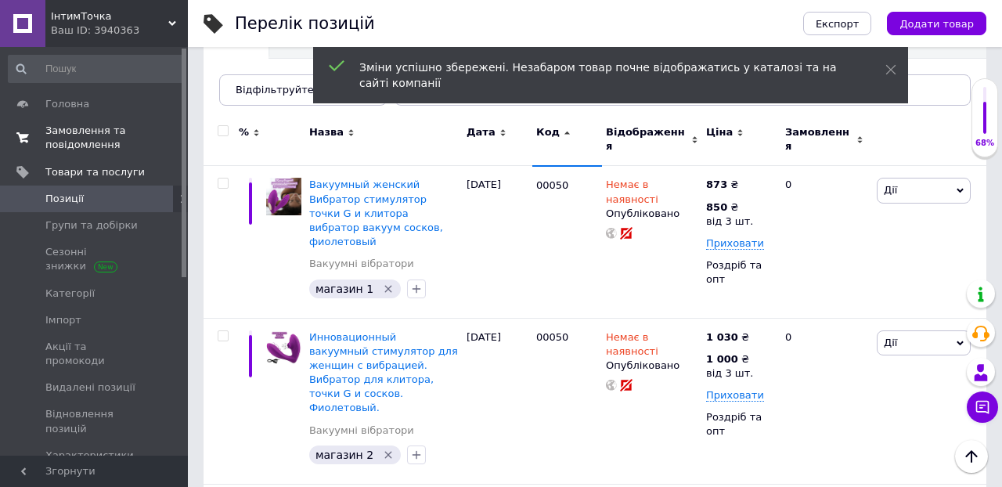
click at [98, 132] on span "Замовлення та повідомлення" at bounding box center [94, 138] width 99 height 28
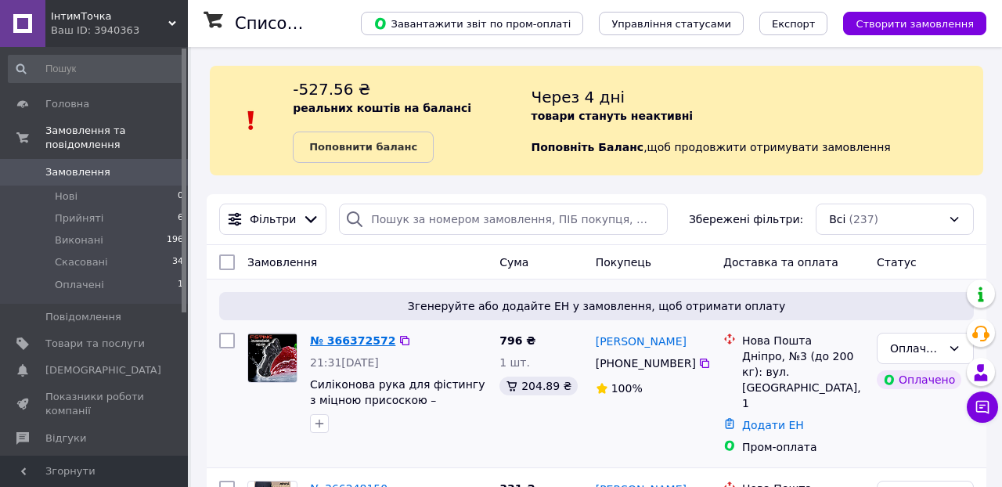
click at [373, 340] on link "№ 366372572" at bounding box center [352, 340] width 85 height 13
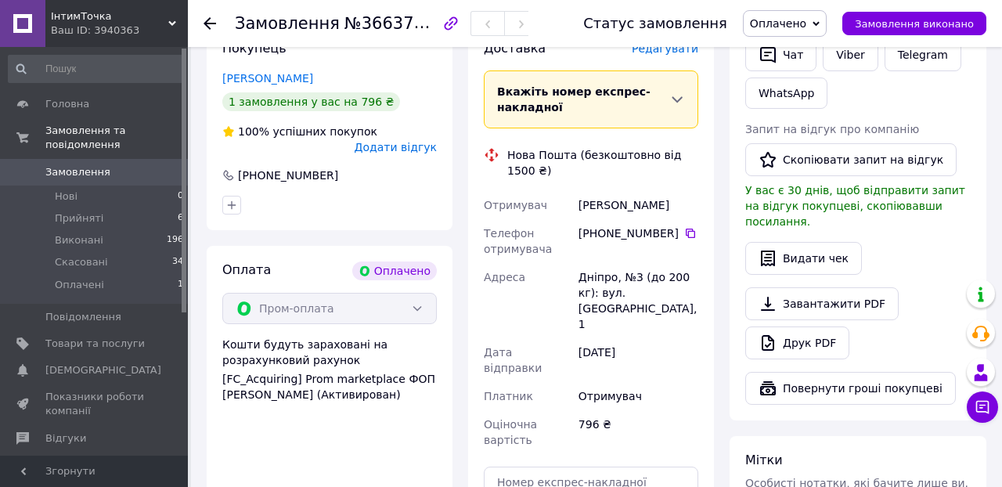
scroll to position [456, 0]
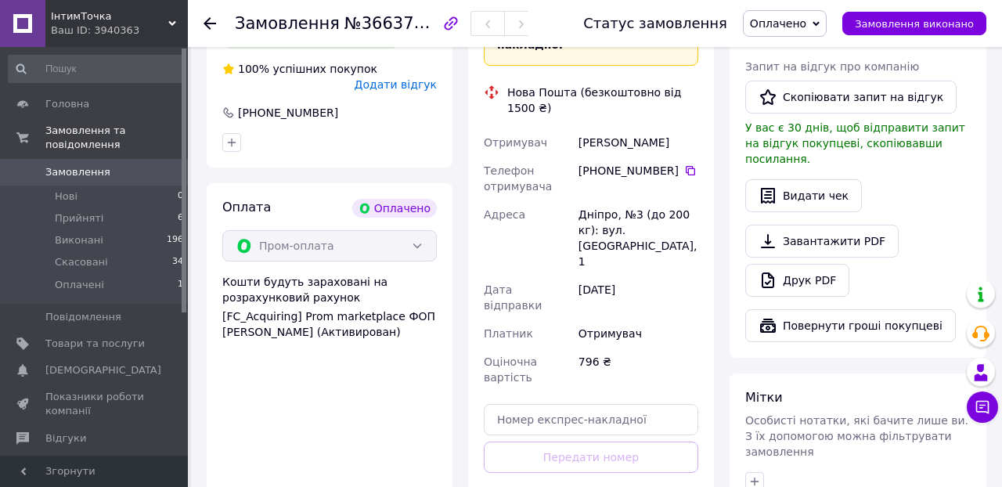
click at [784, 14] on span "Оплачено" at bounding box center [785, 23] width 84 height 27
click at [793, 52] on li "Прийнято" at bounding box center [785, 54] width 82 height 23
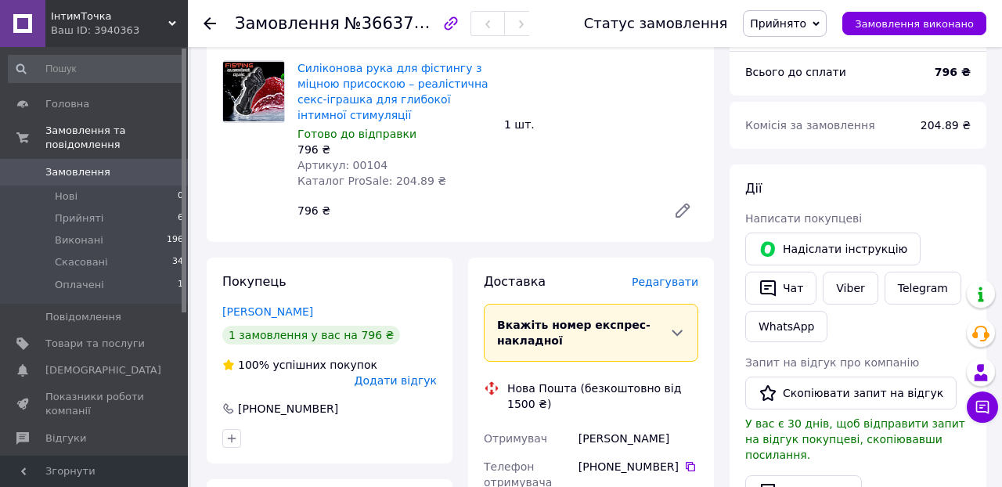
scroll to position [98, 0]
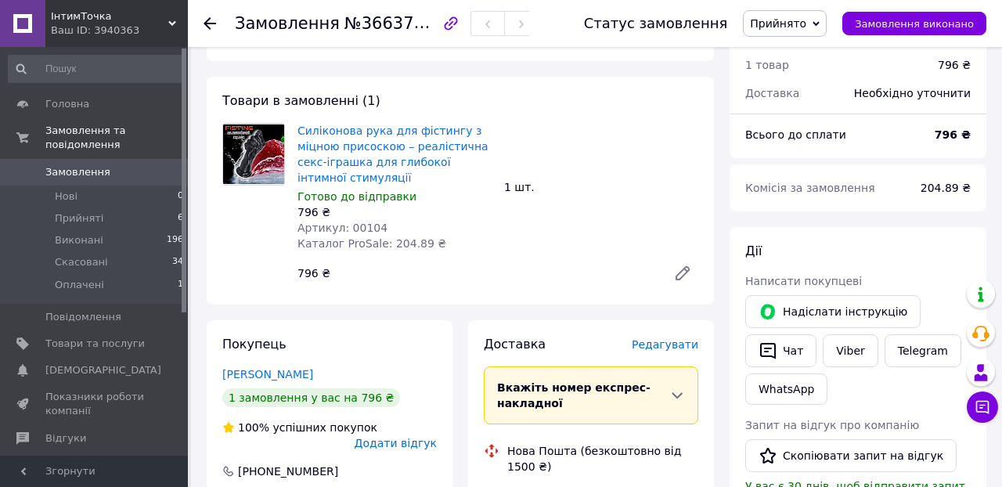
click at [657, 340] on span "Редагувати" at bounding box center [665, 344] width 67 height 13
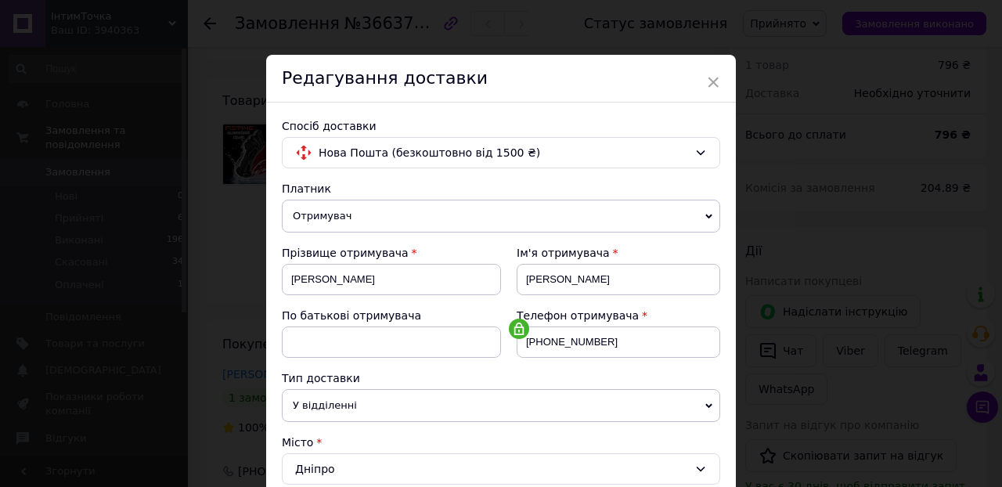
click at [715, 314] on div "Телефон отримувача" at bounding box center [618, 316] width 203 height 16
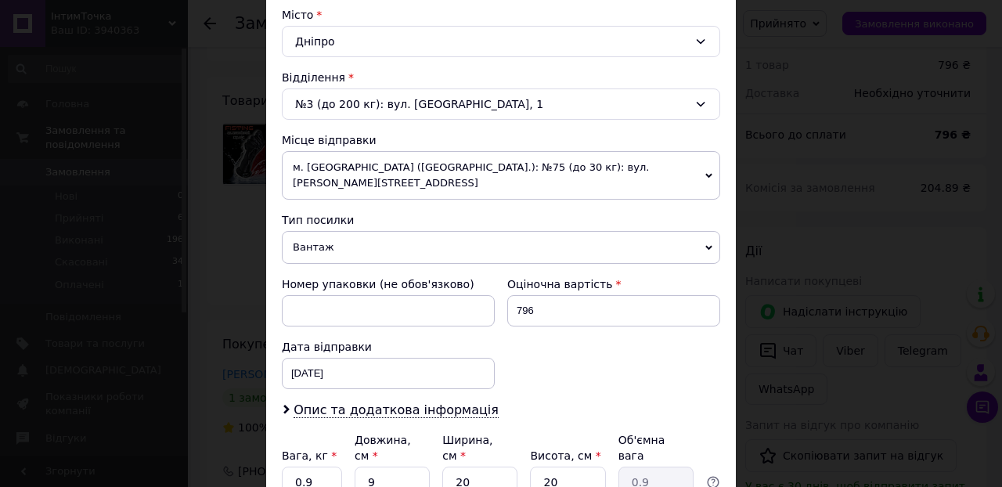
scroll to position [453, 0]
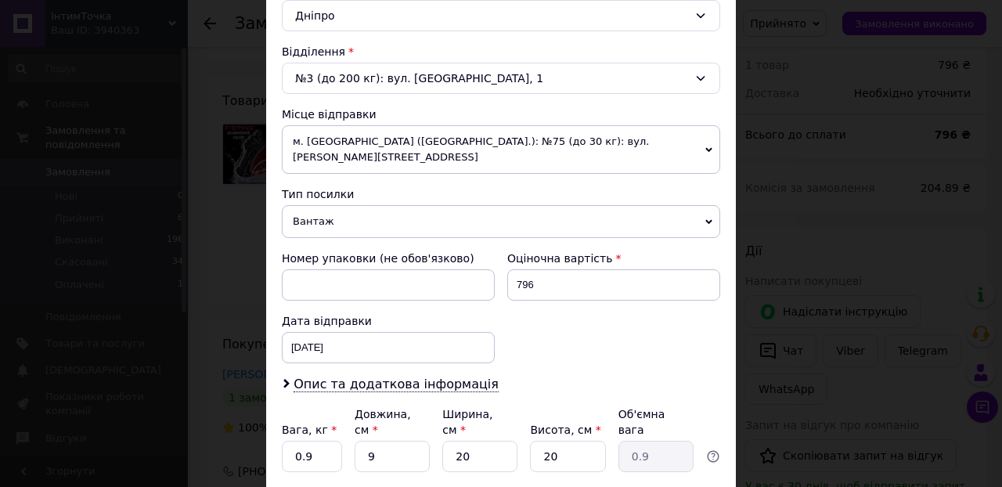
click at [577, 145] on span "м. [GEOGRAPHIC_DATA] ([GEOGRAPHIC_DATA].): №75 (до 30 кг): вул. [PERSON_NAME][S…" at bounding box center [501, 149] width 438 height 49
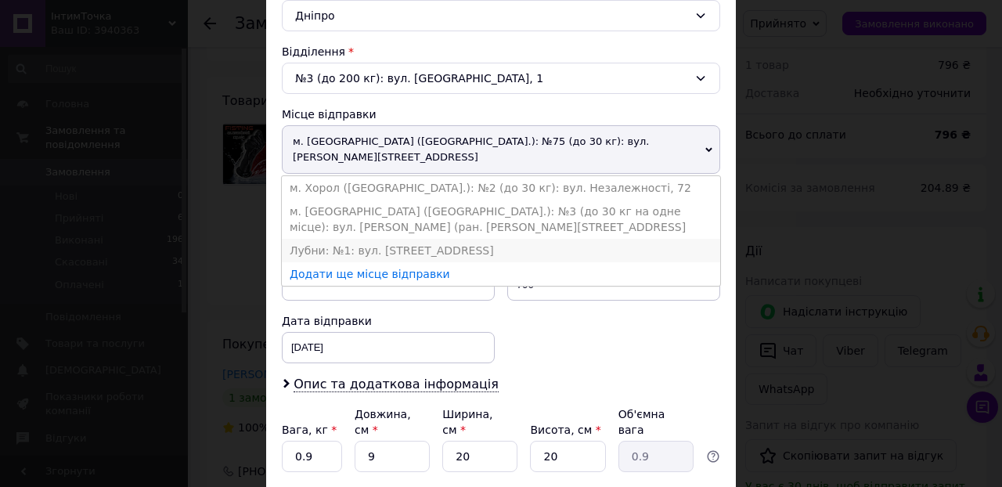
click at [435, 239] on li "Лубни: №1: вул. [STREET_ADDRESS]" at bounding box center [501, 250] width 438 height 23
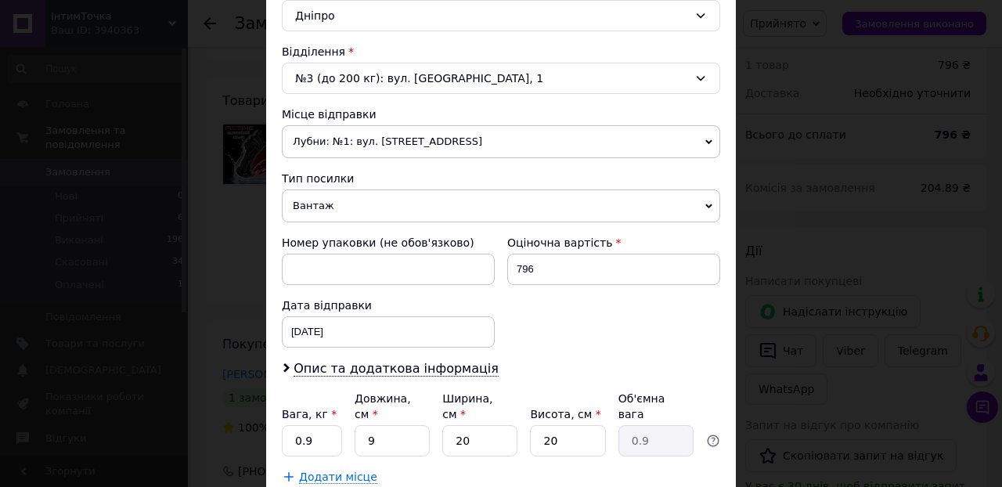
click at [607, 352] on div "Номер упаковки (не обов'язково) Оціночна вартість 796 Дата відправки [DATE] < 2…" at bounding box center [500, 291] width 451 height 125
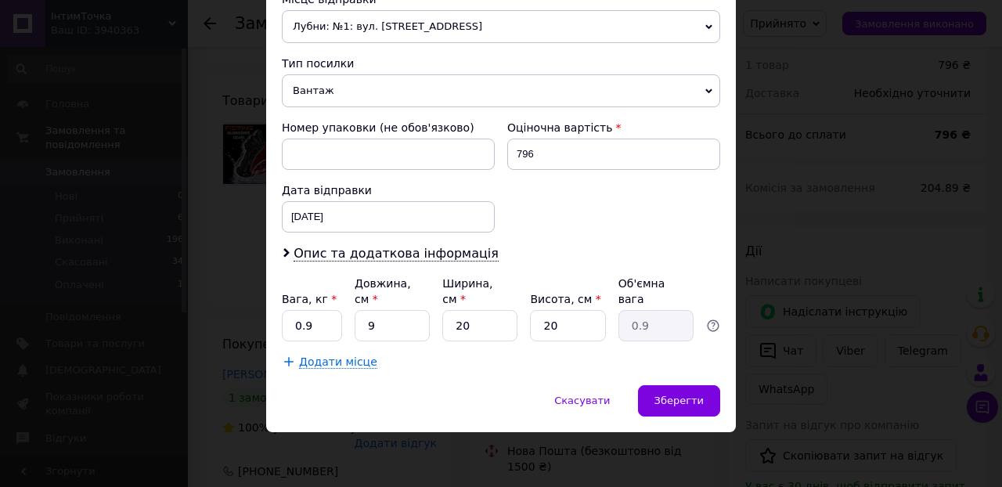
scroll to position [567, 0]
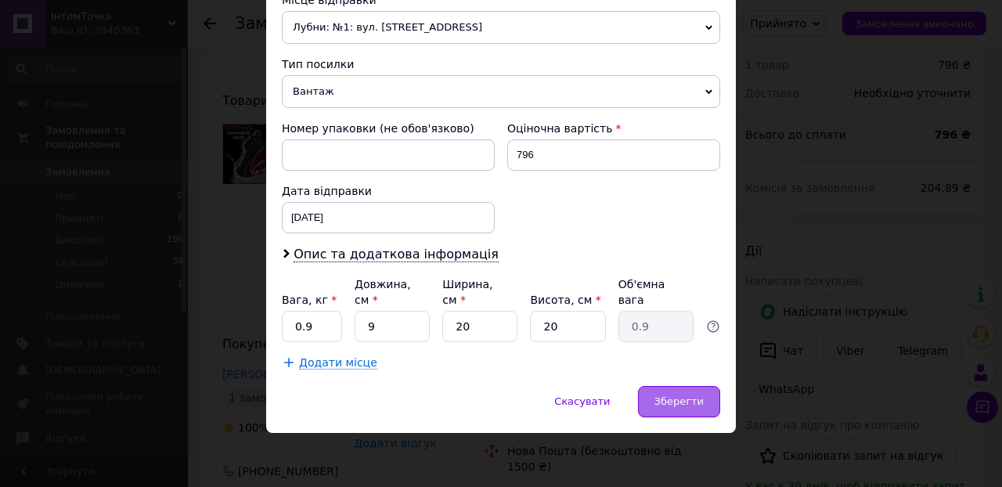
click at [675, 405] on span "Зберегти" at bounding box center [678, 401] width 49 height 12
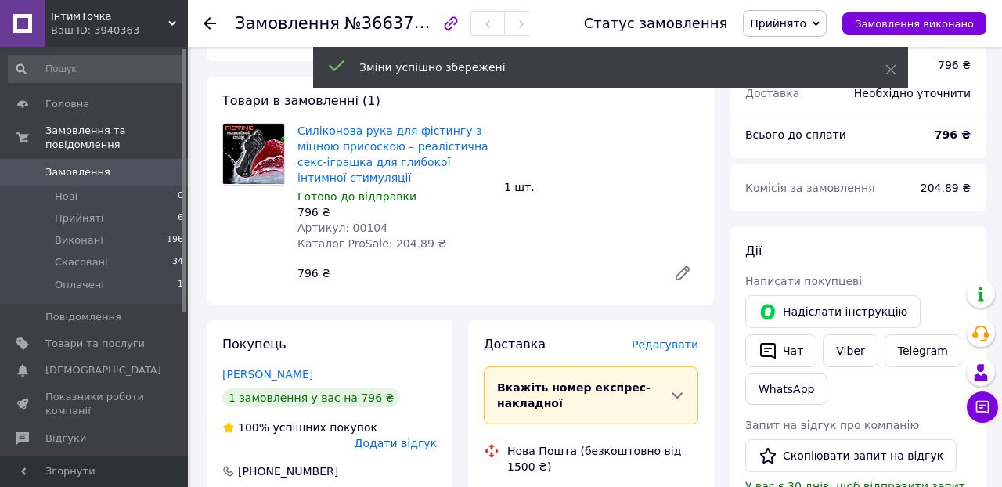
click at [729, 290] on div "[PERSON_NAME] покупцеві   [PERSON_NAME] інструкцію   Чат Viber Telegram WhatsAp…" at bounding box center [857, 471] width 257 height 489
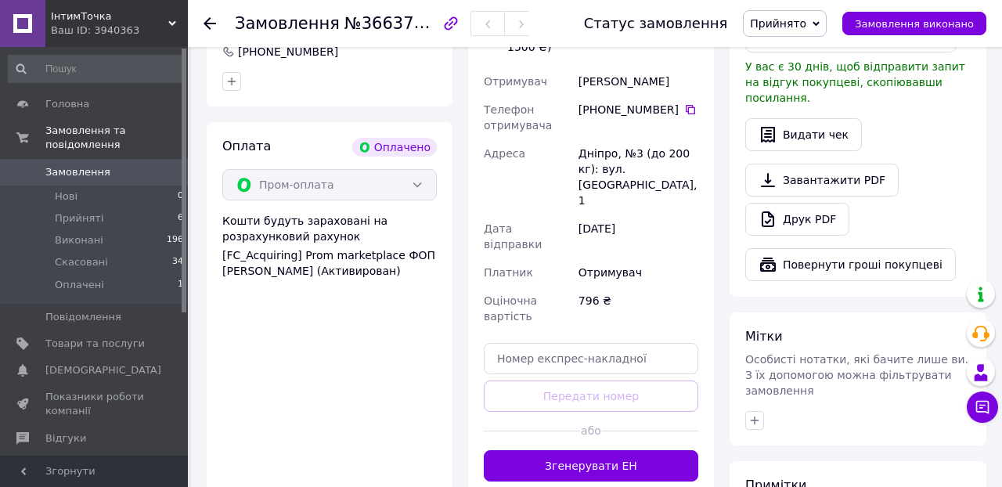
scroll to position [519, 0]
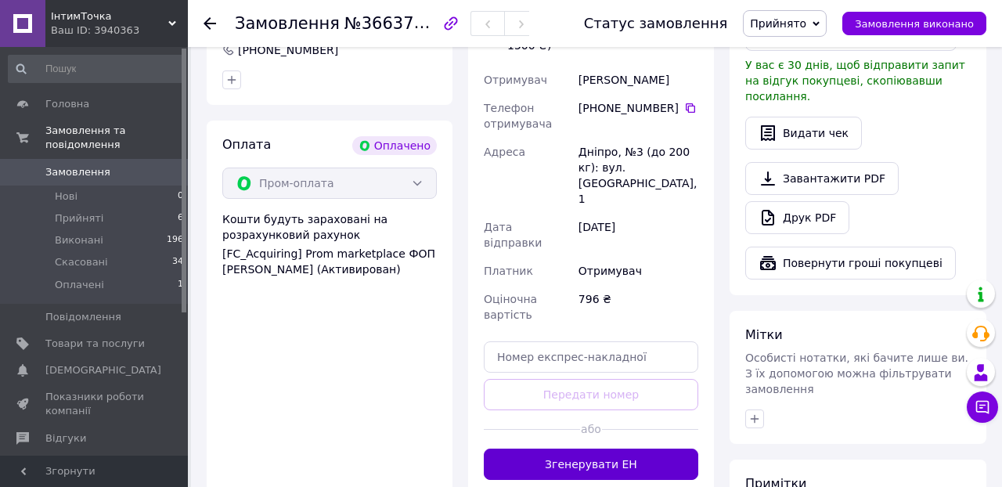
click at [544, 448] on button "Згенерувати ЕН" at bounding box center [591, 463] width 214 height 31
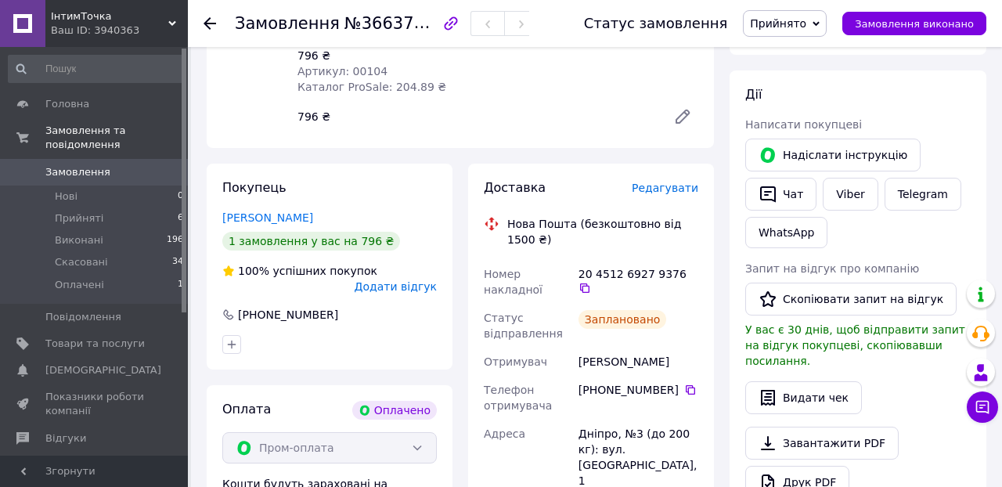
scroll to position [254, 0]
click at [589, 284] on icon at bounding box center [584, 288] width 9 height 9
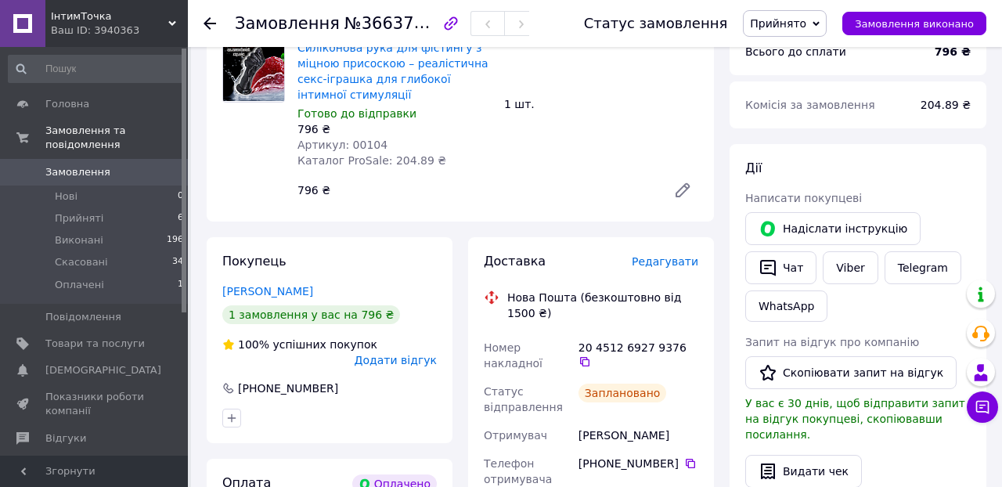
scroll to position [173, 0]
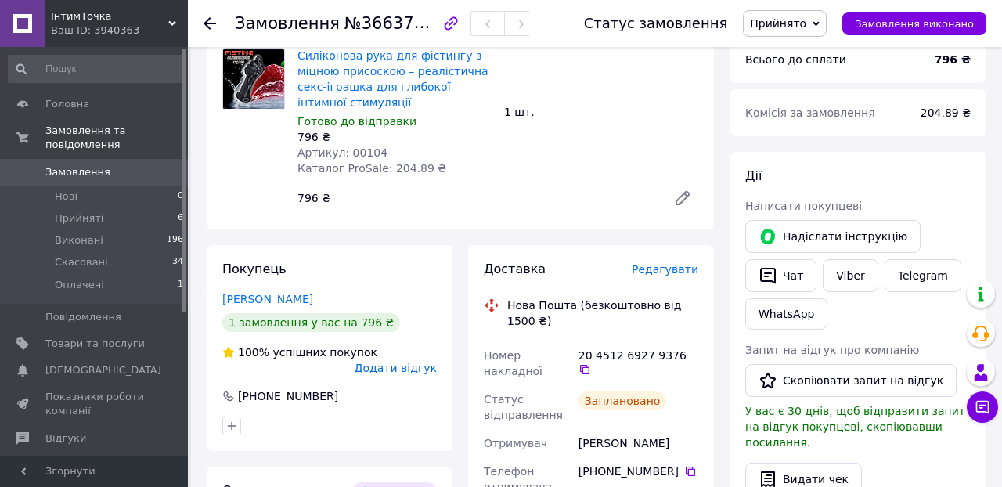
click at [563, 161] on div "Силіконова рука для фістингу з міцною присоскою – реалістична секс-іграшка для …" at bounding box center [497, 131] width 413 height 172
click at [686, 467] on icon at bounding box center [690, 470] width 9 height 9
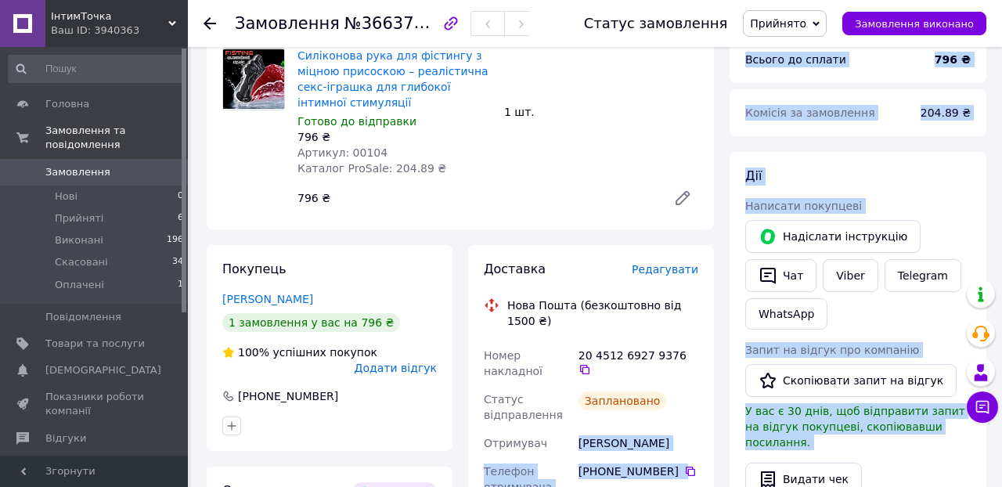
drag, startPoint x: 579, startPoint y: 438, endPoint x: 722, endPoint y: 439, distance: 142.4
copy div "Loremipsu Dolorsita Consect adipiscing +800 00 154 92 34   Elitse Doeius, №3 (t…"
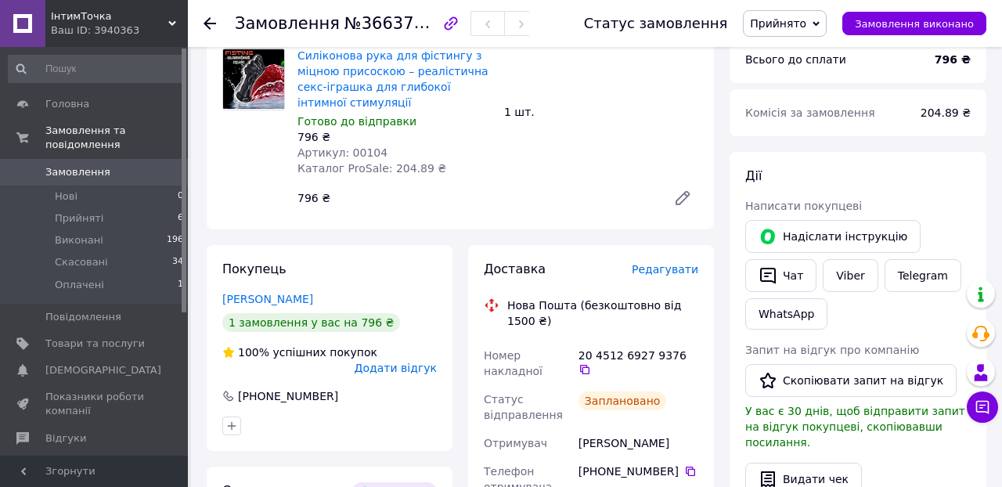
drag, startPoint x: 579, startPoint y: 441, endPoint x: 701, endPoint y: 441, distance: 122.1
copy div "[PERSON_NAME]"
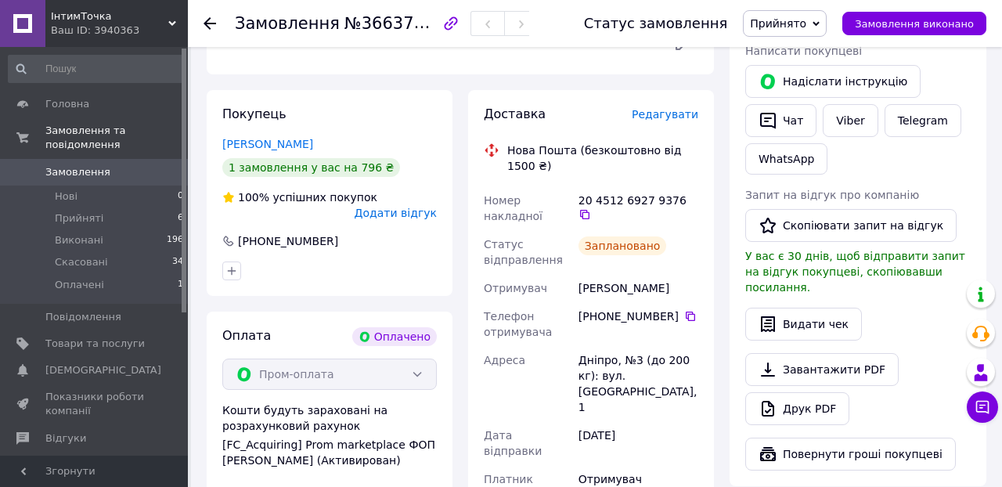
scroll to position [329, 0]
click at [591, 207] on icon at bounding box center [584, 213] width 13 height 13
click at [212, 18] on icon at bounding box center [209, 23] width 13 height 13
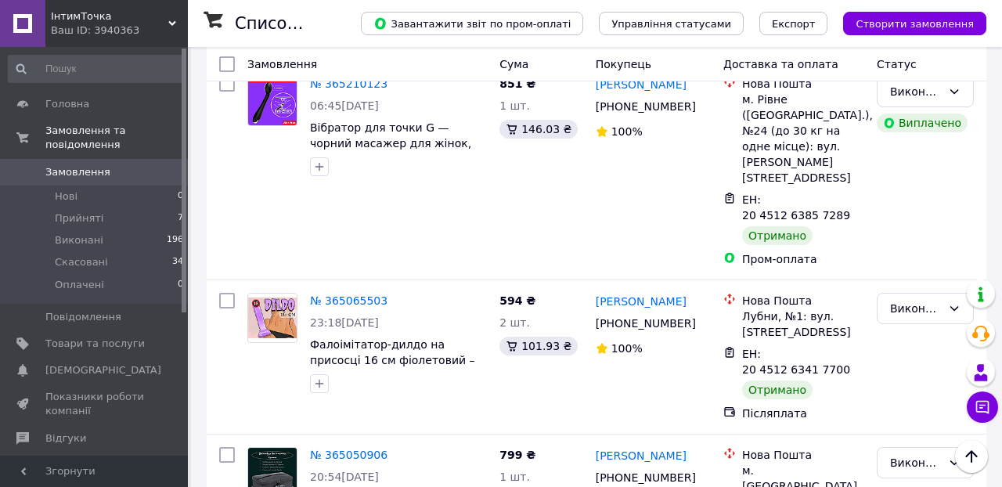
scroll to position [3134, 0]
click at [81, 15] on span "ІнтимТочка" at bounding box center [109, 16] width 117 height 14
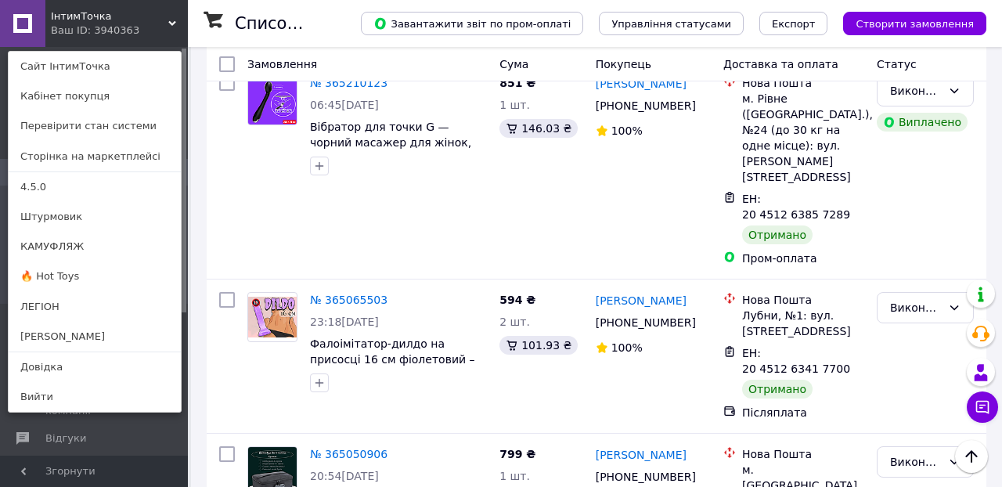
click at [53, 279] on link "🔥 Hot Toys" at bounding box center [95, 276] width 172 height 30
